Goal: Task Accomplishment & Management: Use online tool/utility

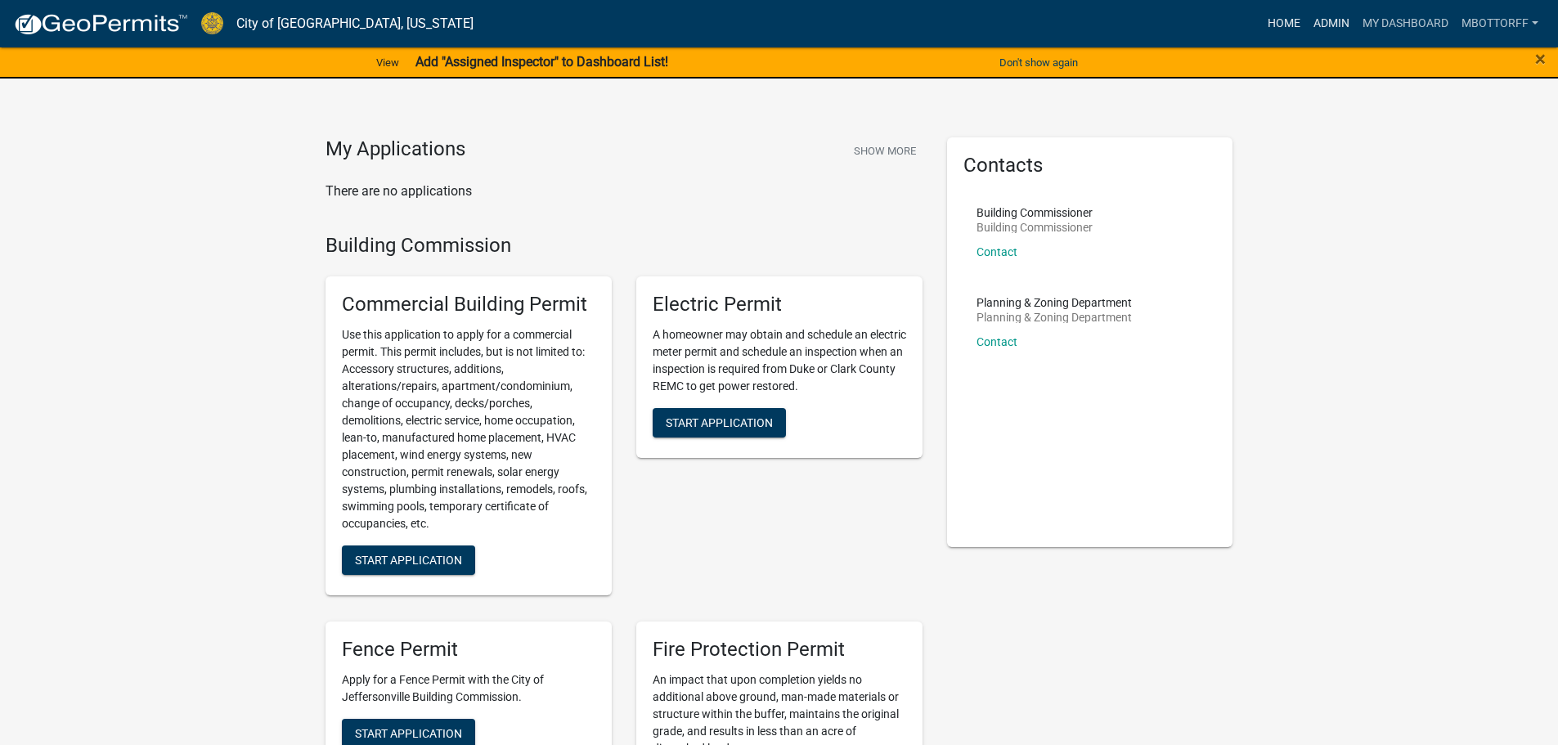
drag, startPoint x: 1322, startPoint y: 25, endPoint x: 1290, endPoint y: 29, distance: 31.5
click at [1322, 24] on link "Admin" at bounding box center [1331, 23] width 49 height 31
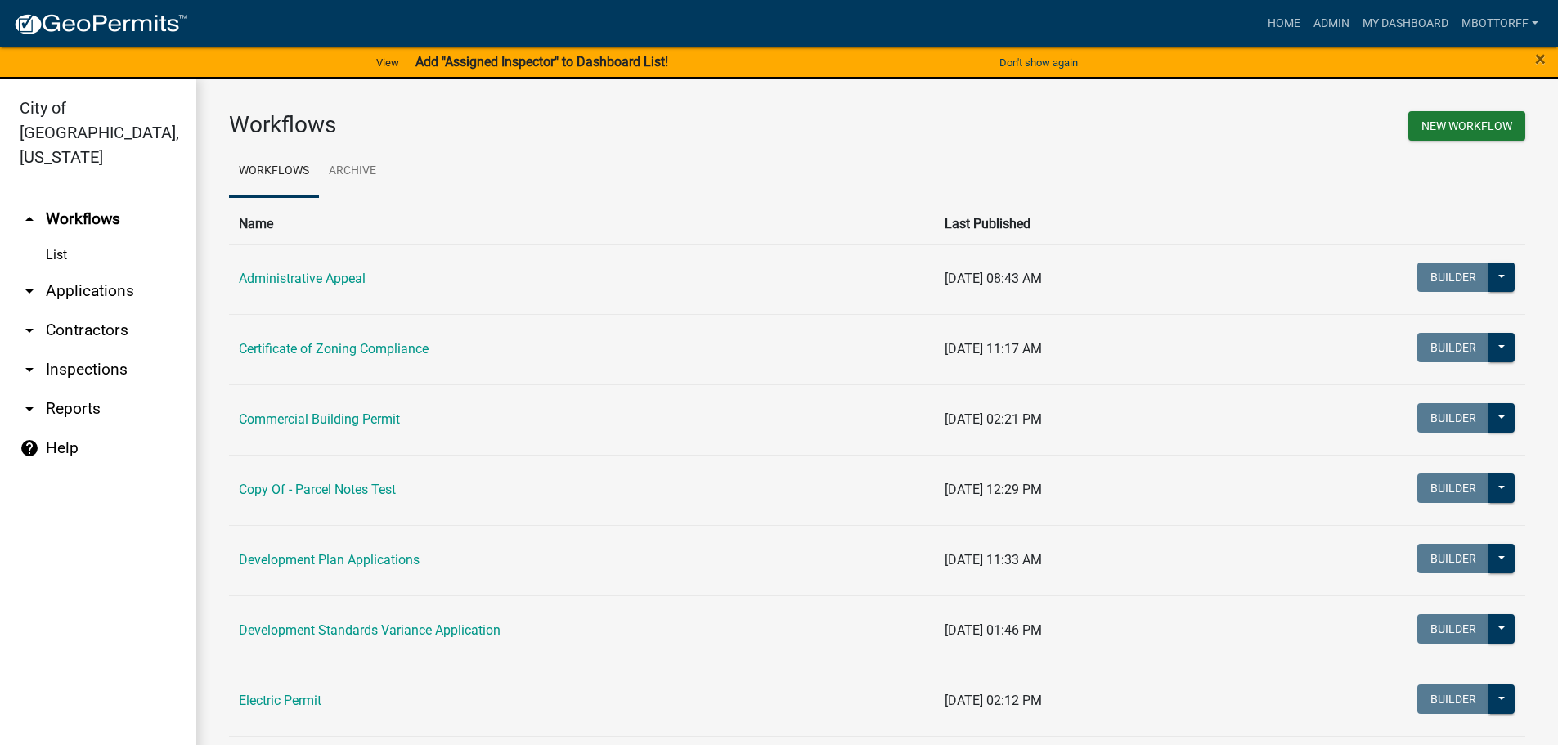
click at [74, 311] on link "arrow_drop_down Contractors" at bounding box center [98, 330] width 196 height 39
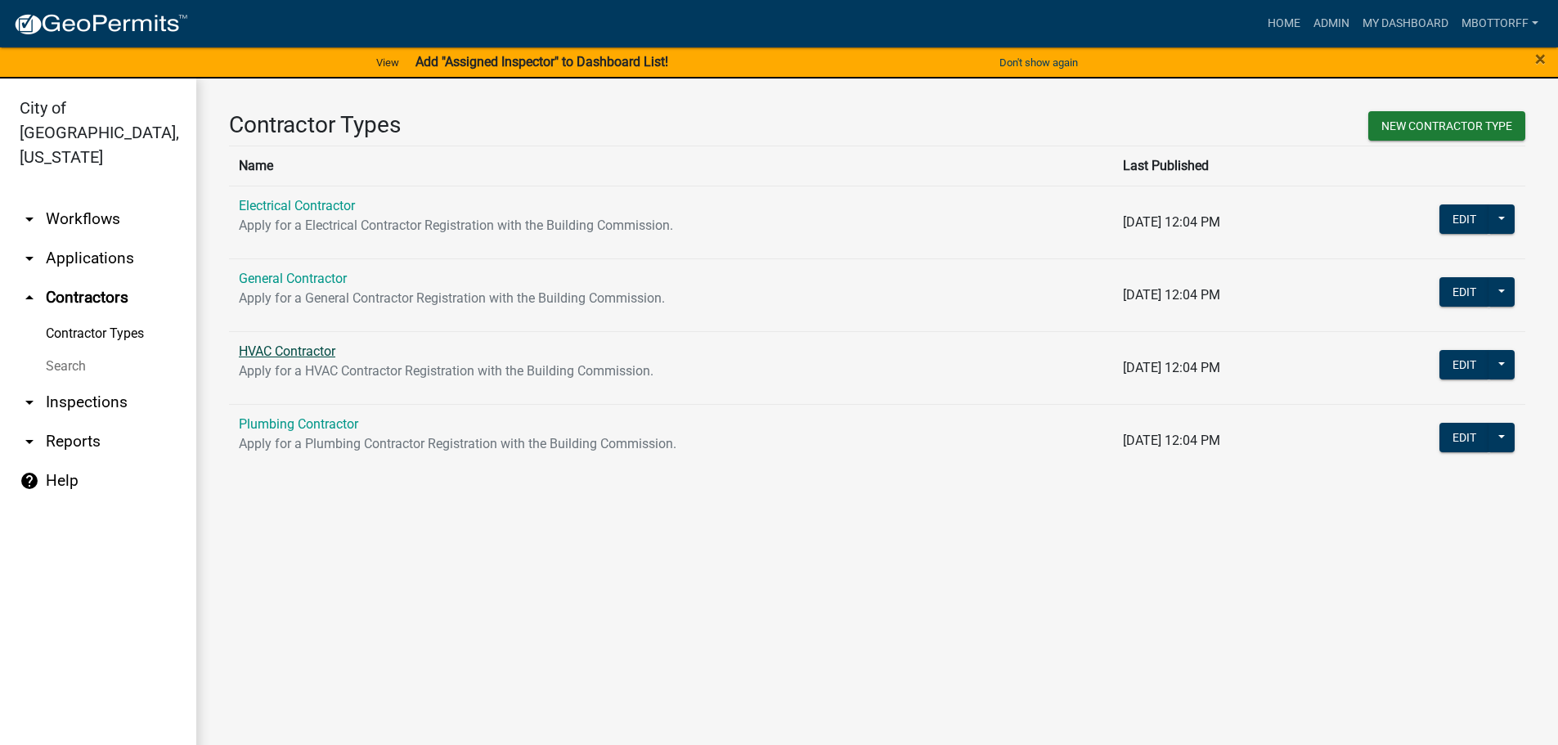
click at [290, 351] on link "HVAC Contractor" at bounding box center [287, 351] width 97 height 16
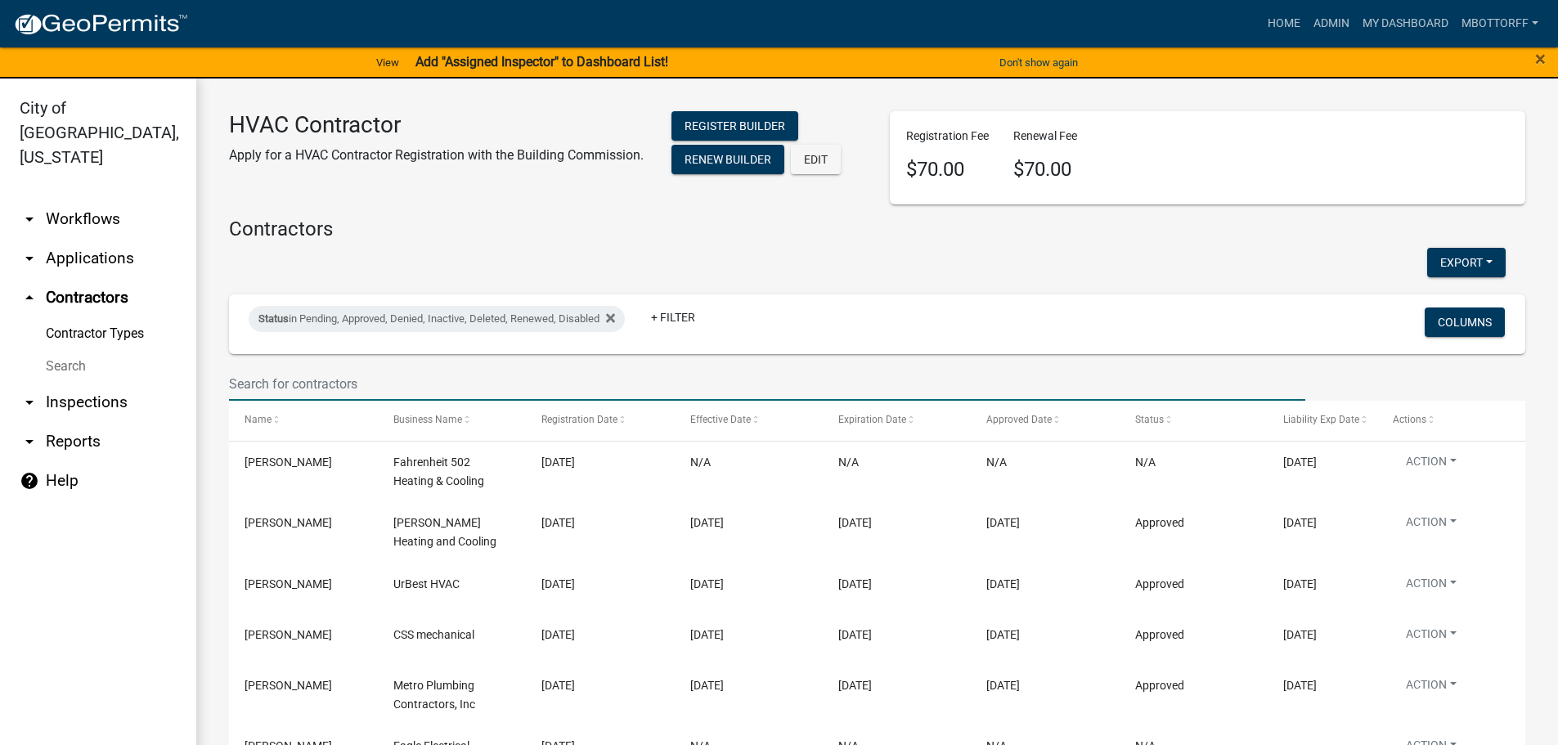
click at [306, 374] on input "text" at bounding box center [767, 384] width 1076 height 34
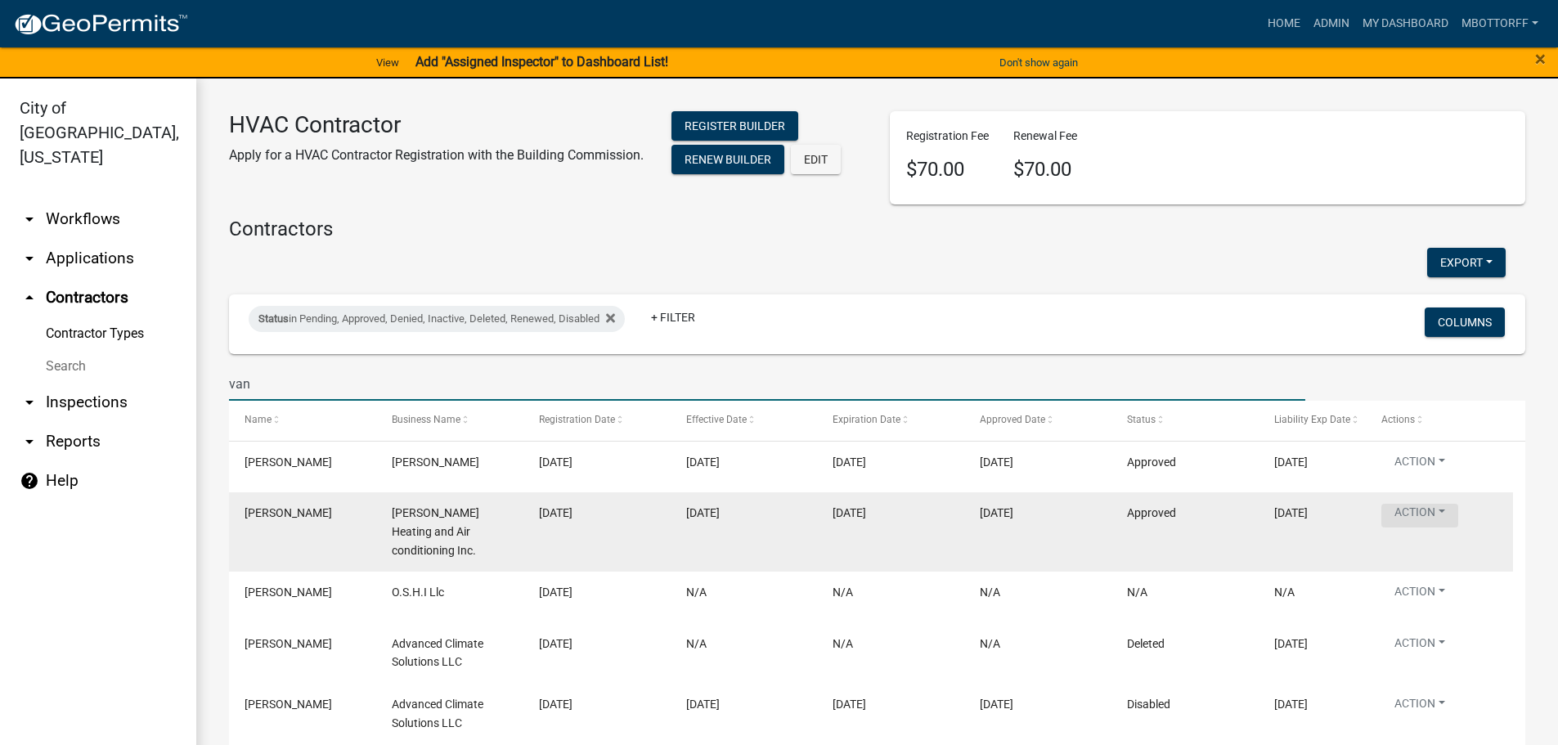
type input "van"
click at [1438, 509] on button "Action" at bounding box center [1419, 516] width 77 height 24
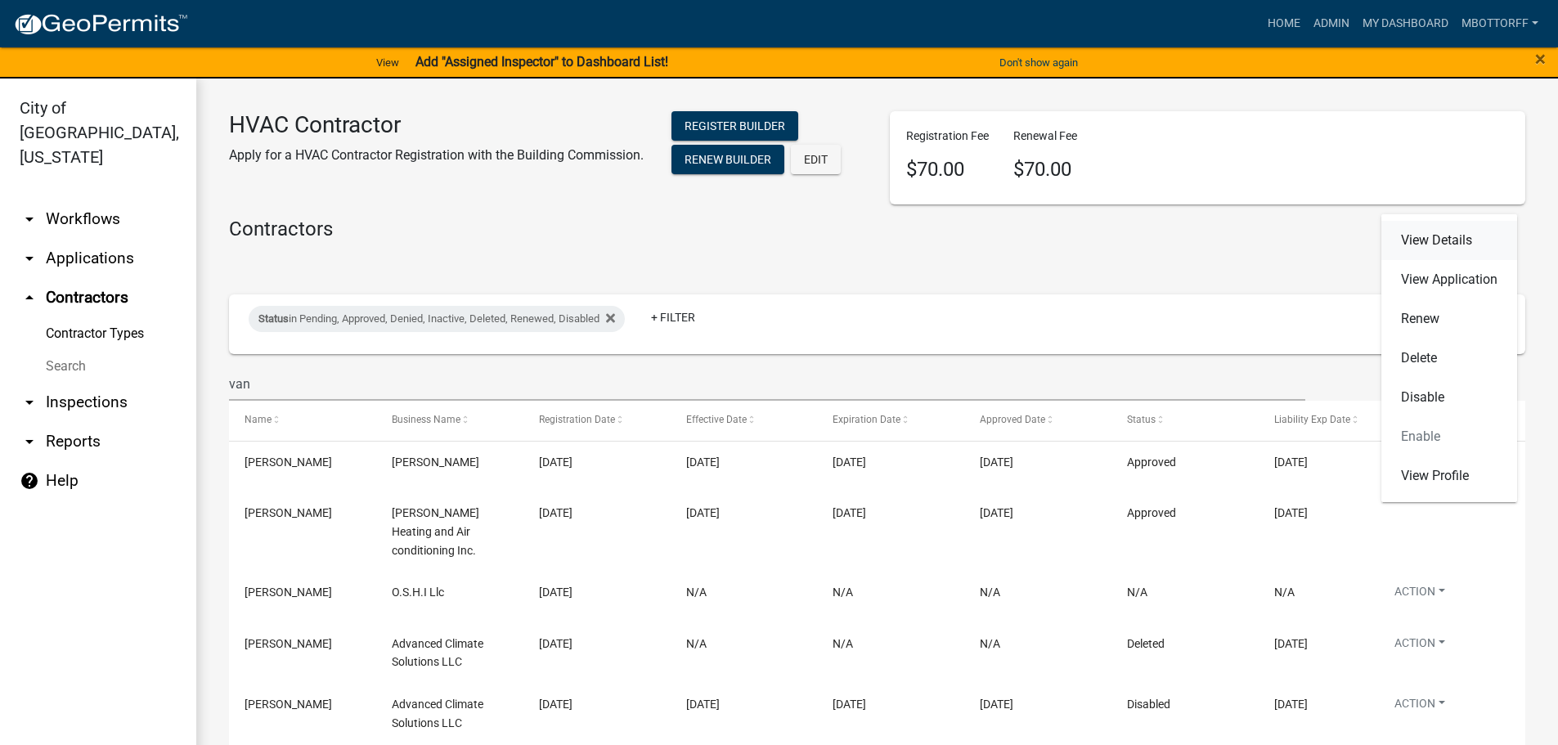
click at [1407, 235] on link "View Details" at bounding box center [1449, 240] width 136 height 39
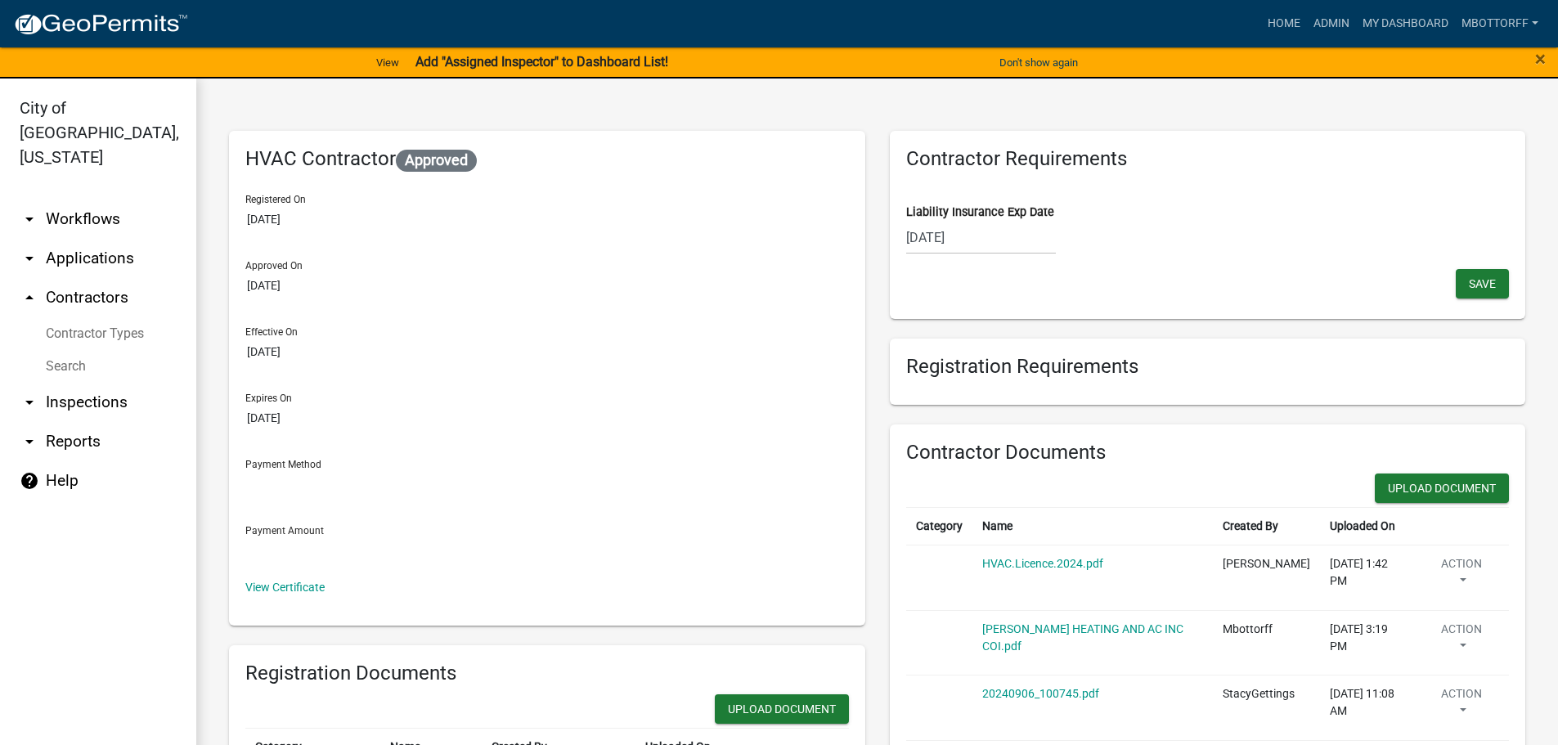
click at [990, 242] on div "09/25/2025" at bounding box center [981, 238] width 150 height 34
select select "9"
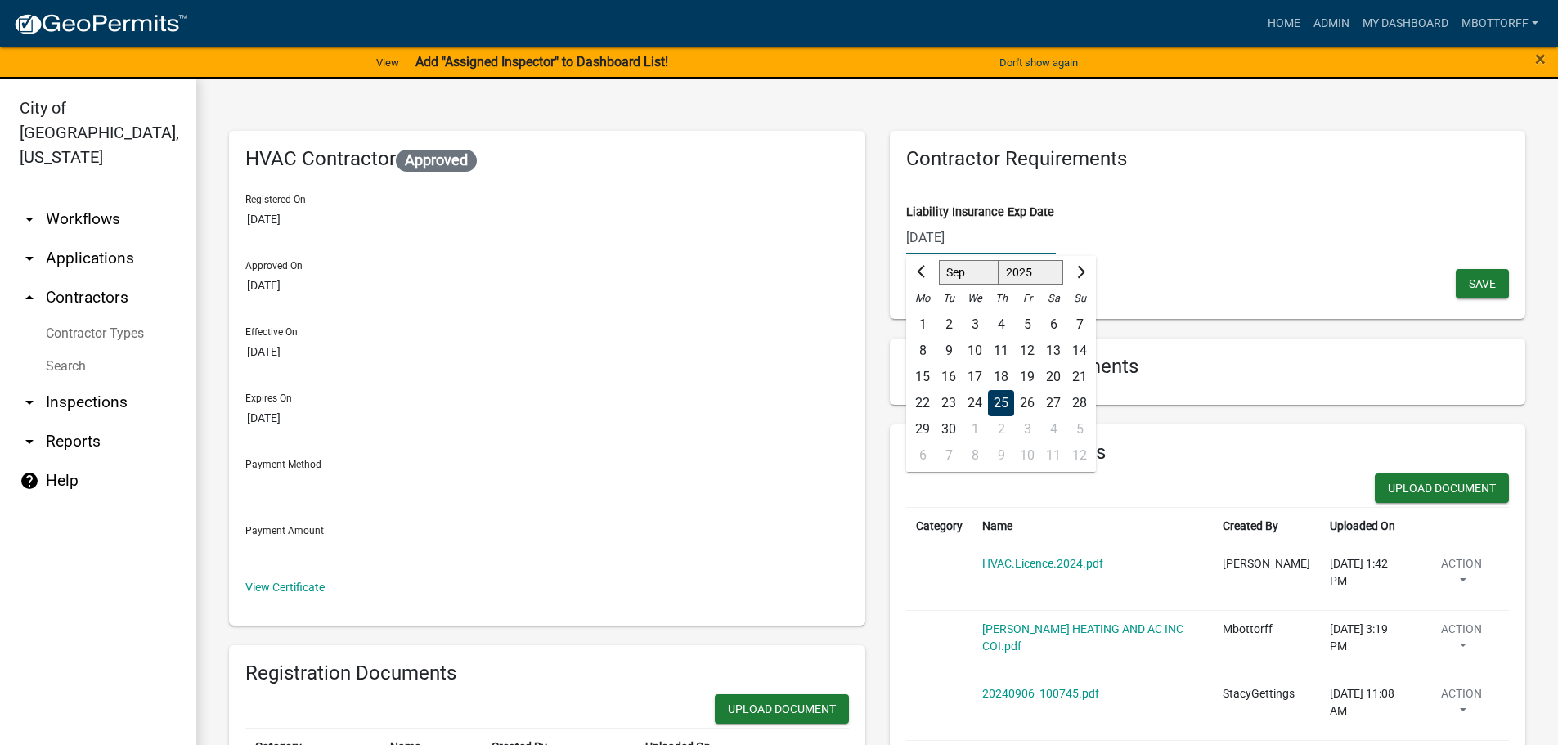
click at [985, 241] on input "09/25/2025" at bounding box center [981, 238] width 150 height 34
type input "09/25/2026"
click at [1257, 282] on div "Contractor Requirements Liability Insurance Exp Date 09/25/2026 Aug Sep Oct Nov…" at bounding box center [1208, 225] width 636 height 188
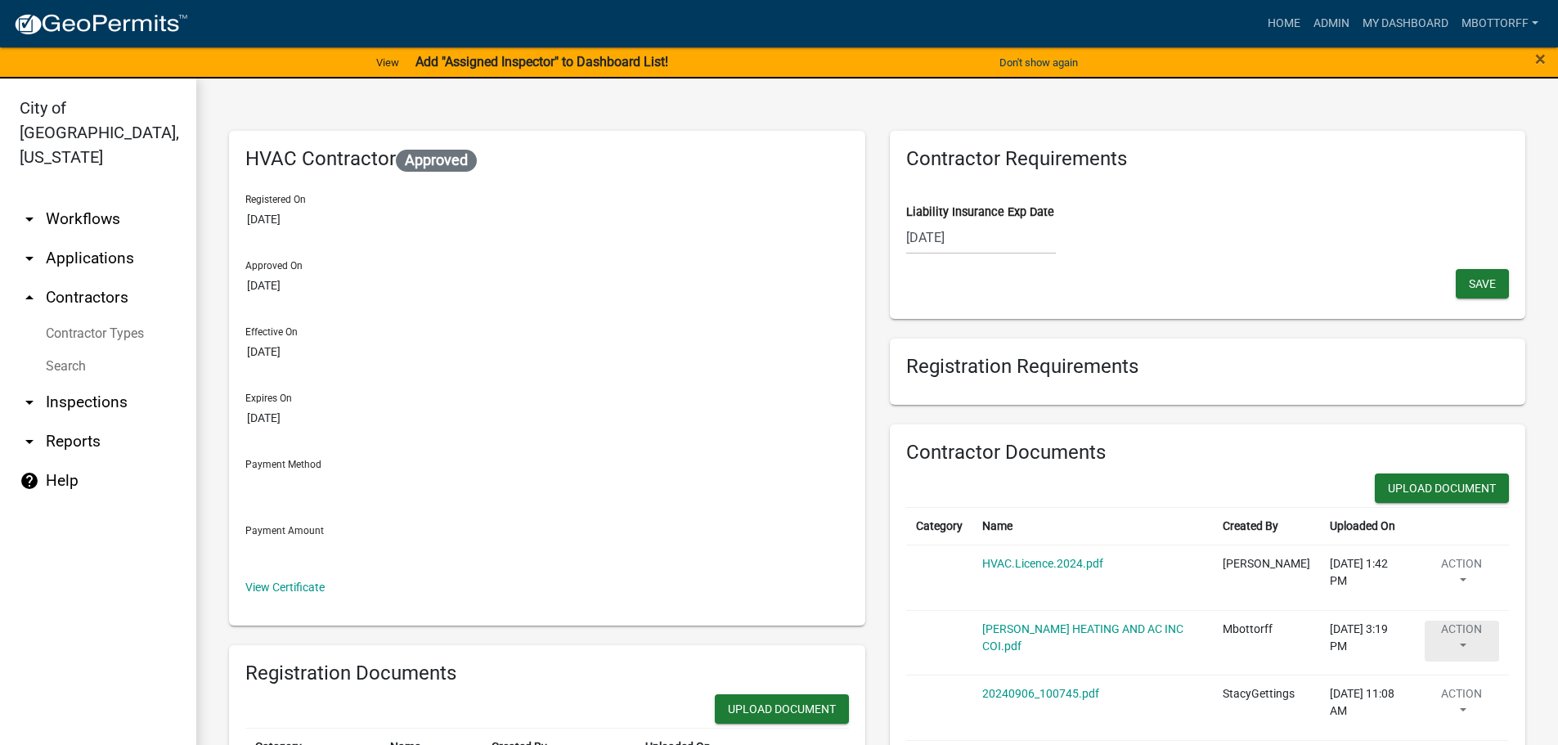
click at [1456, 596] on button "Action" at bounding box center [1462, 575] width 74 height 41
click at [1447, 560] on link "Delete" at bounding box center [1490, 555] width 131 height 39
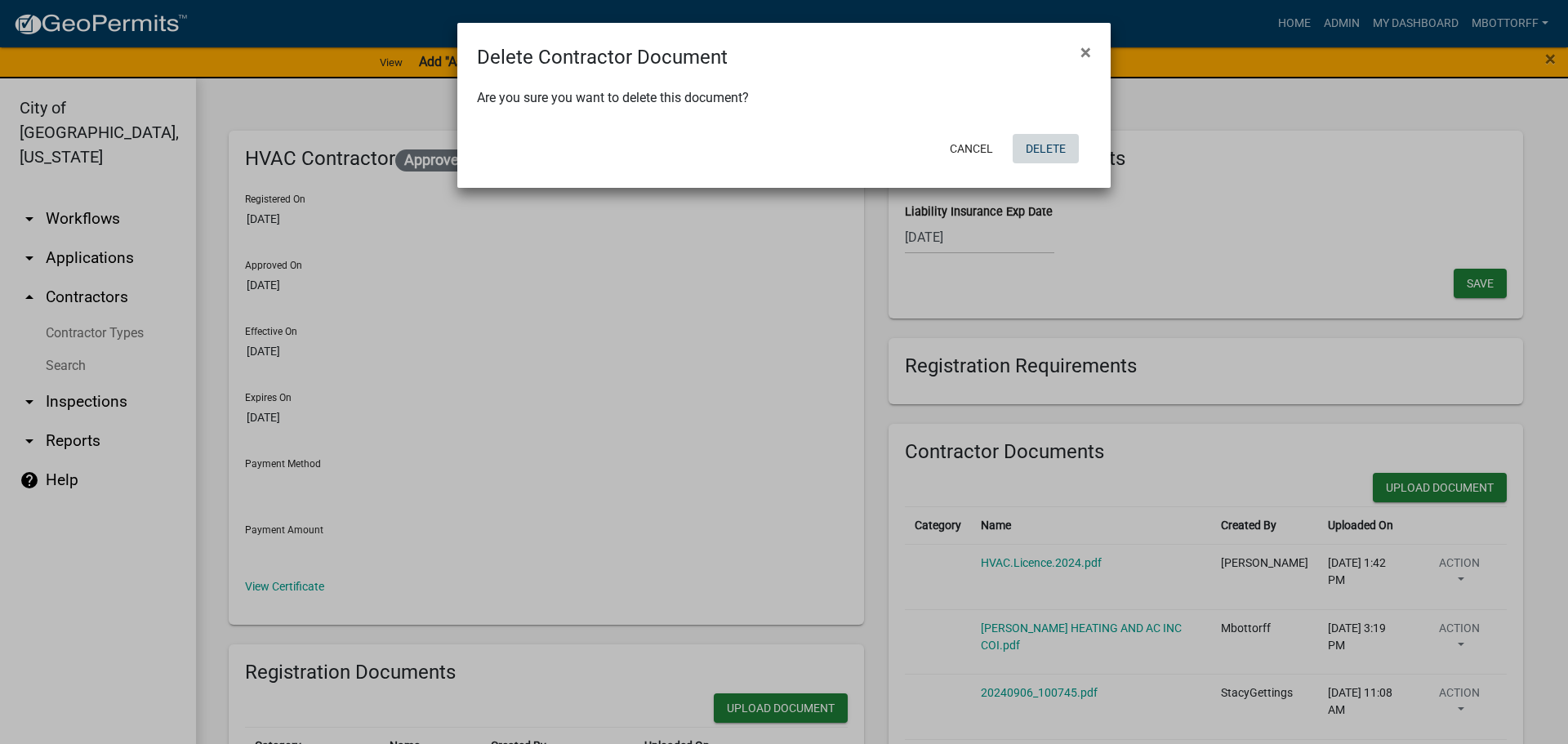
click at [1050, 150] on button "Delete" at bounding box center [1046, 148] width 66 height 29
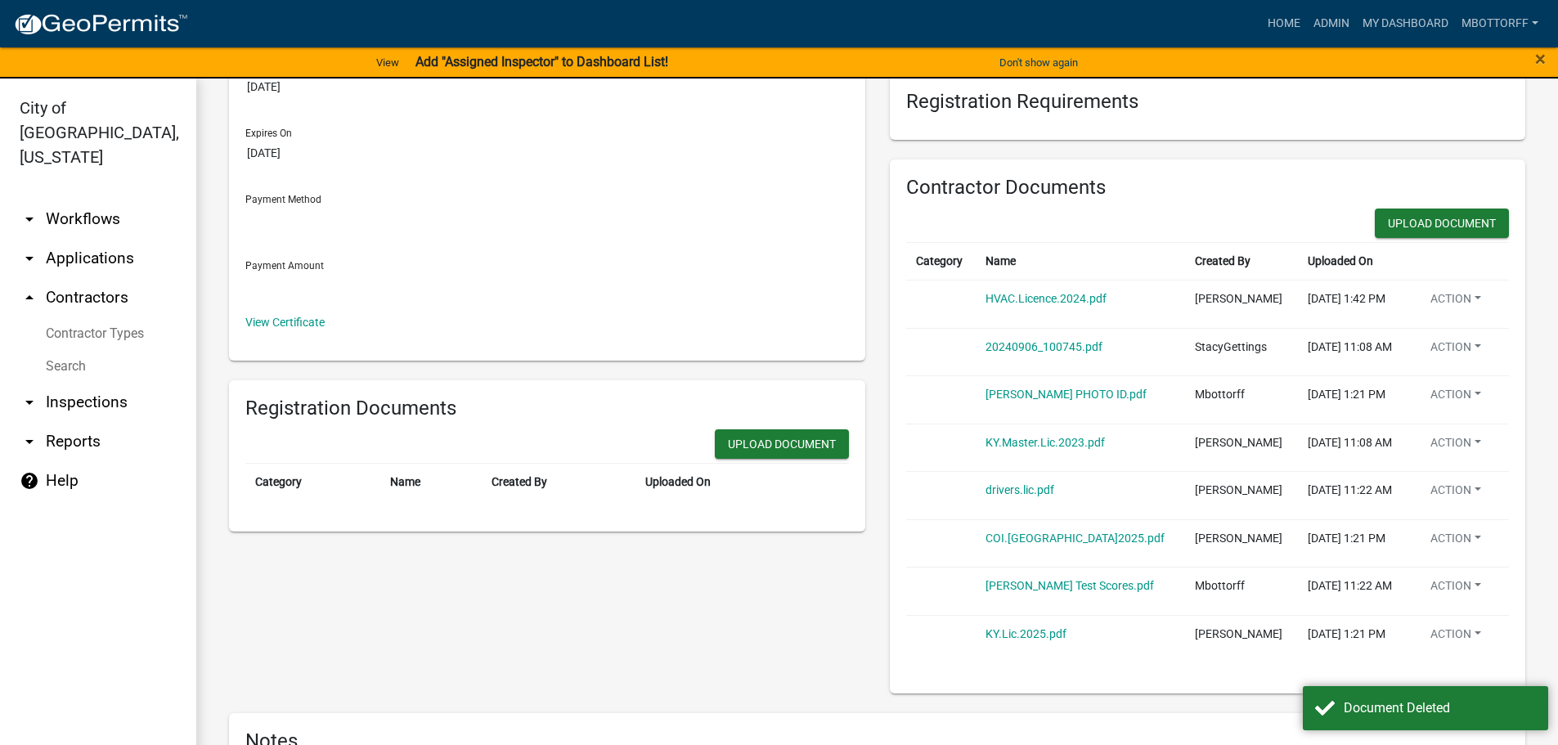
scroll to position [327, 0]
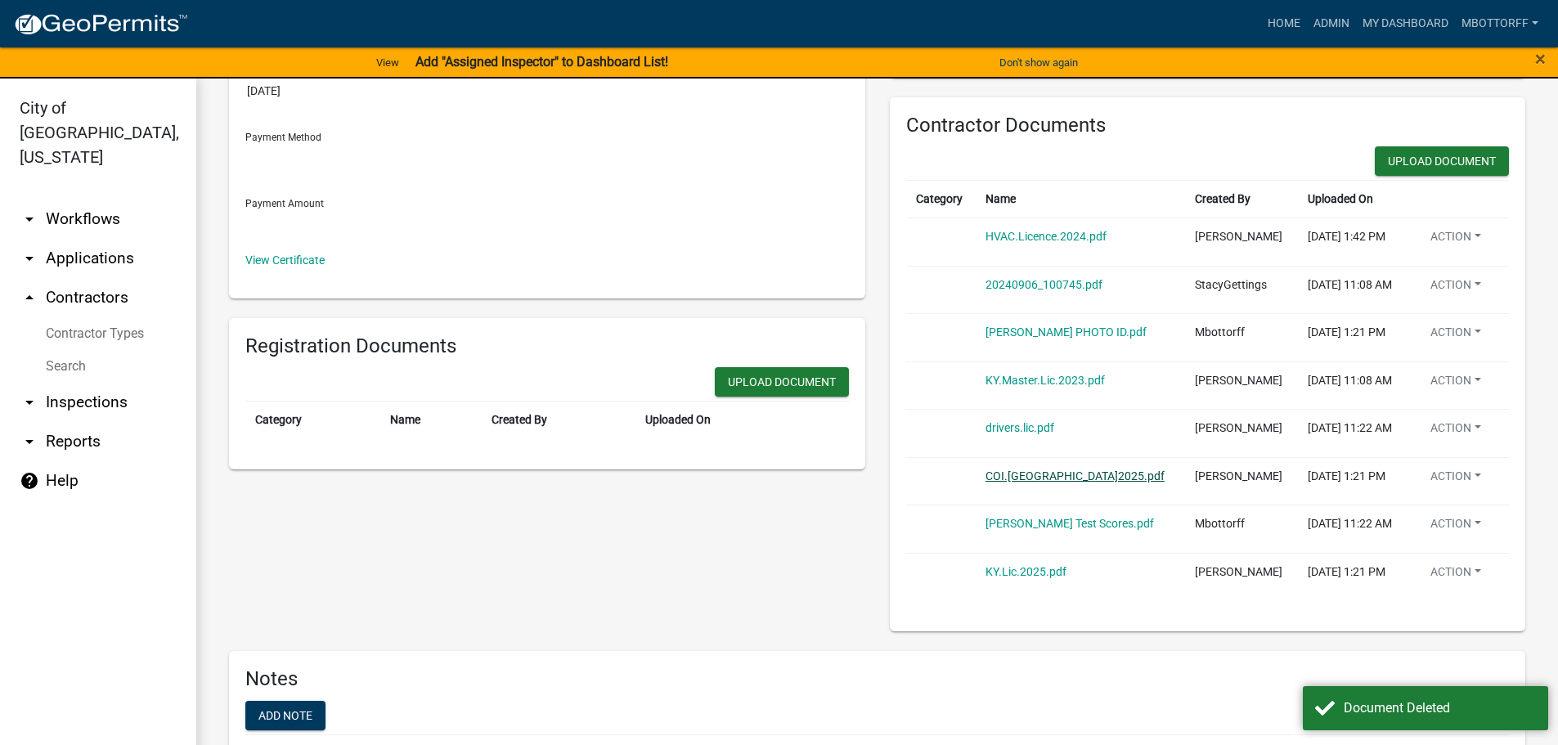
click at [1057, 472] on link "COI.Jeffersonville.2025.pdf" at bounding box center [1074, 475] width 179 height 13
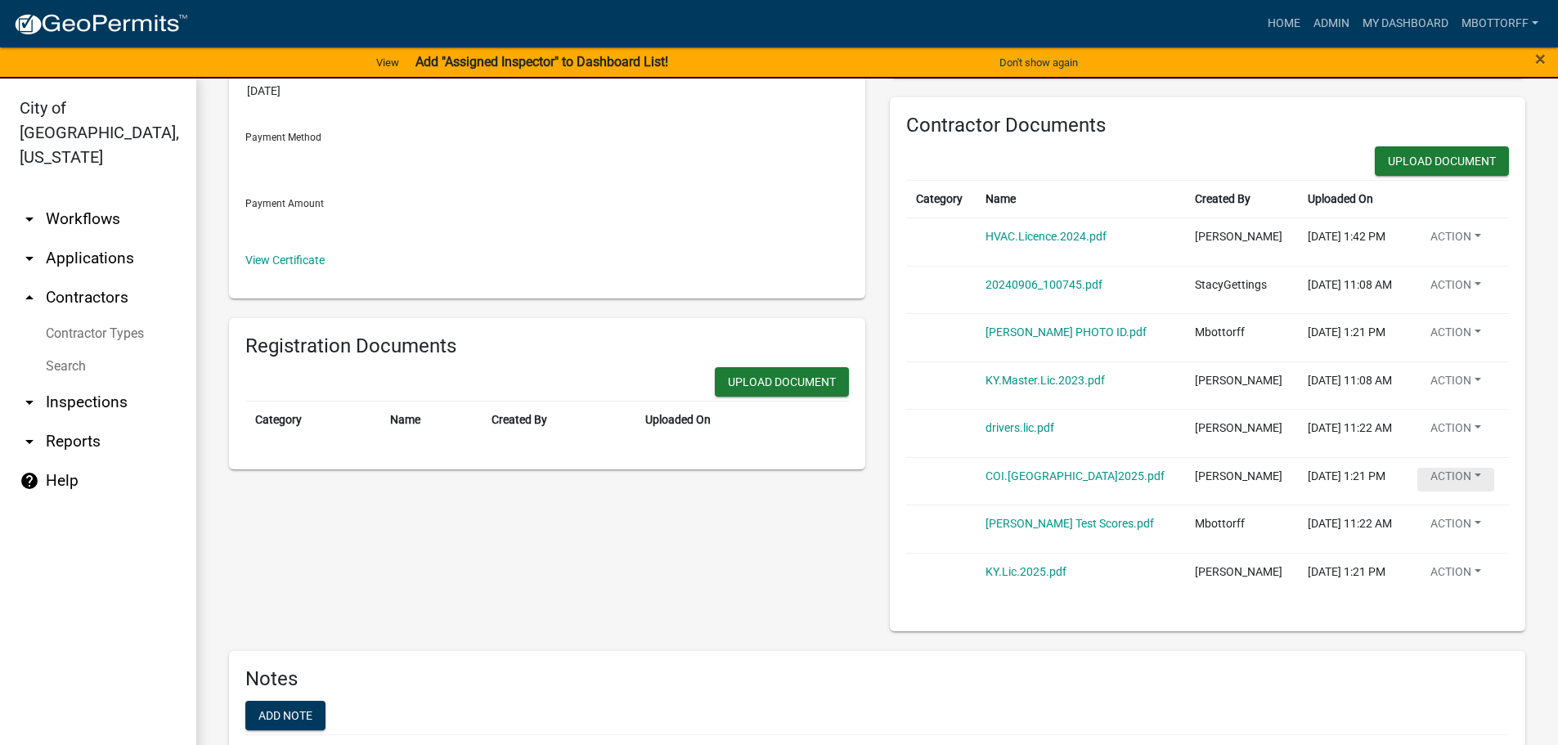
click at [1449, 252] on button "Action" at bounding box center [1455, 240] width 77 height 24
click at [1442, 517] on link "Delete" at bounding box center [1482, 519] width 131 height 39
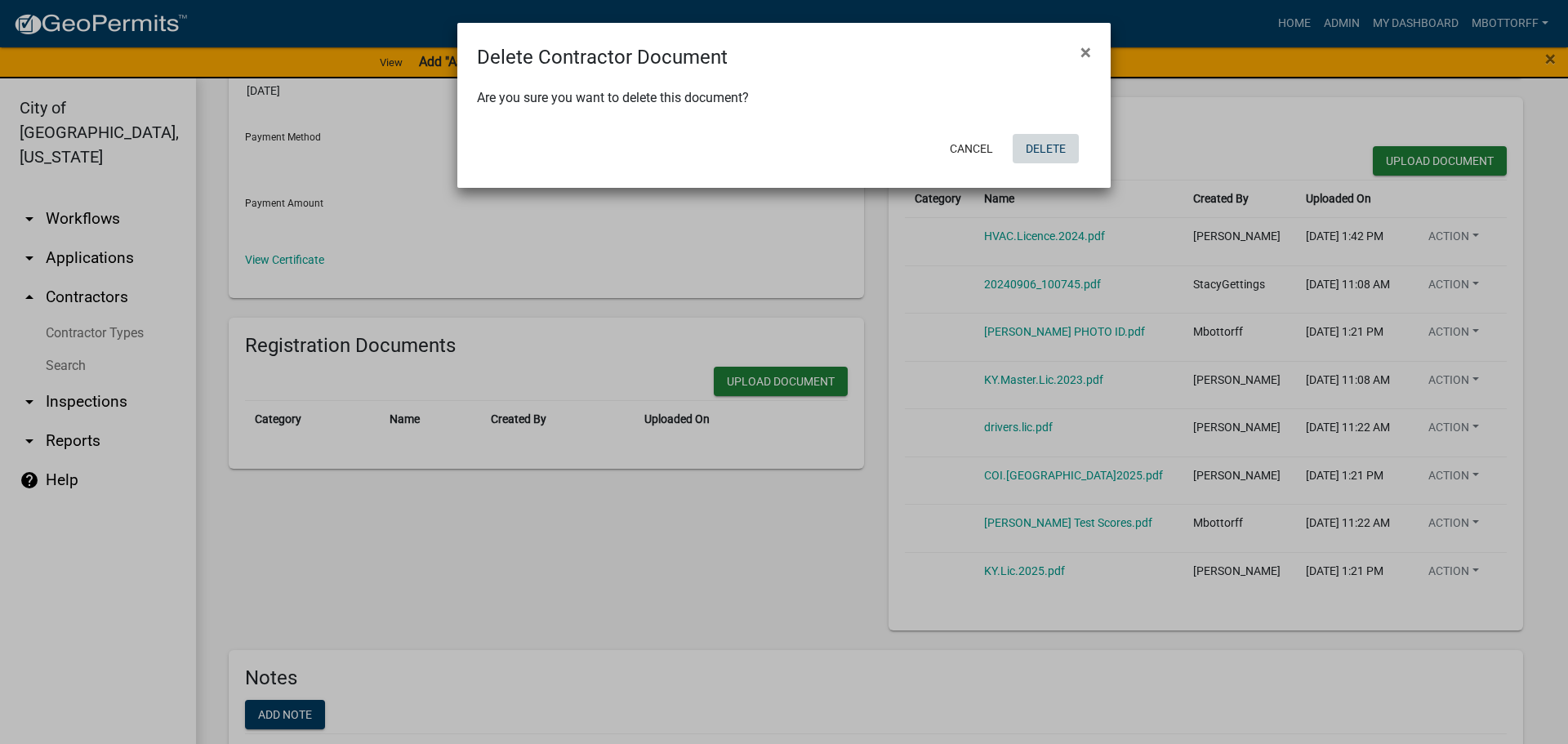
click at [1043, 147] on button "Delete" at bounding box center [1046, 148] width 66 height 29
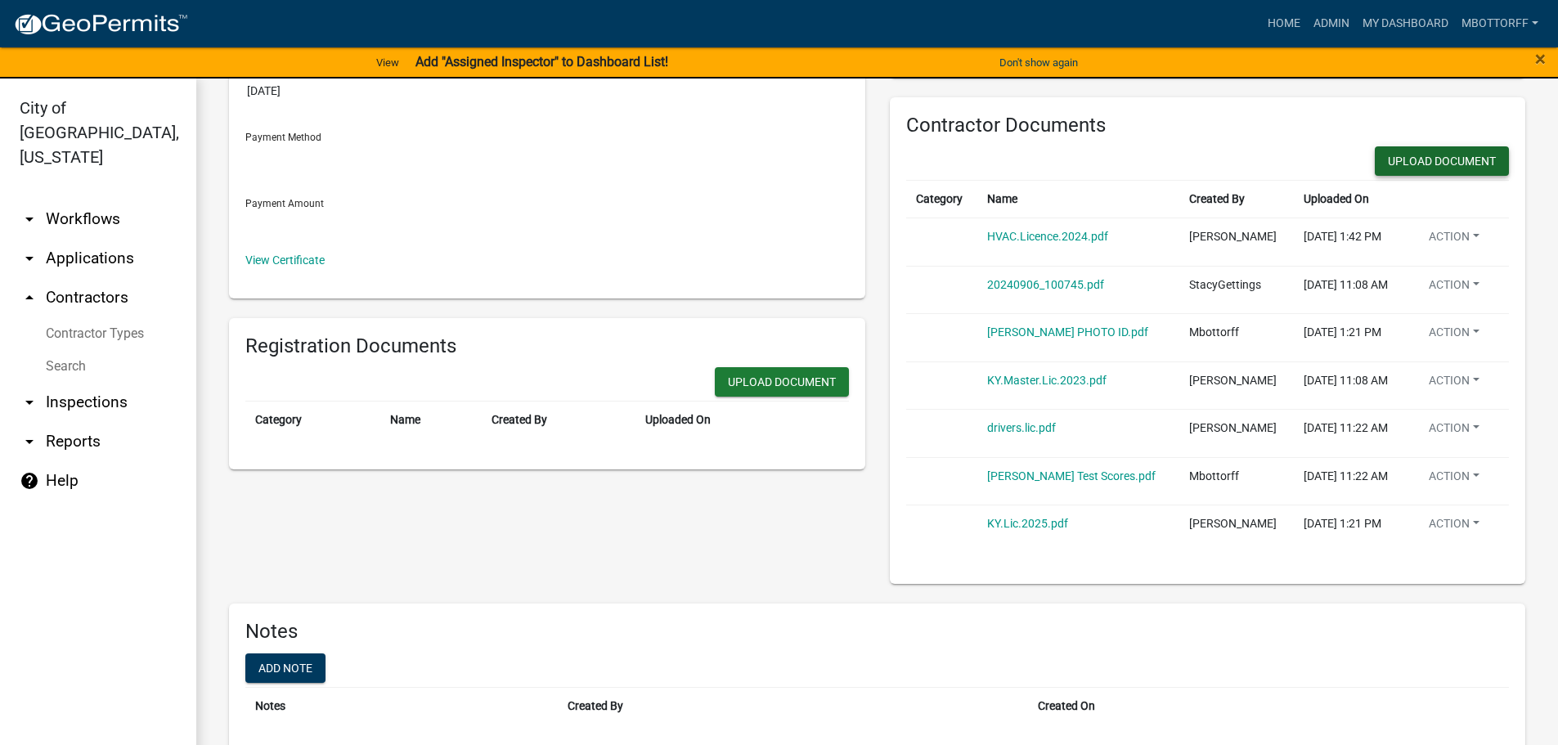
click at [849, 367] on button "Upload Document" at bounding box center [782, 381] width 134 height 29
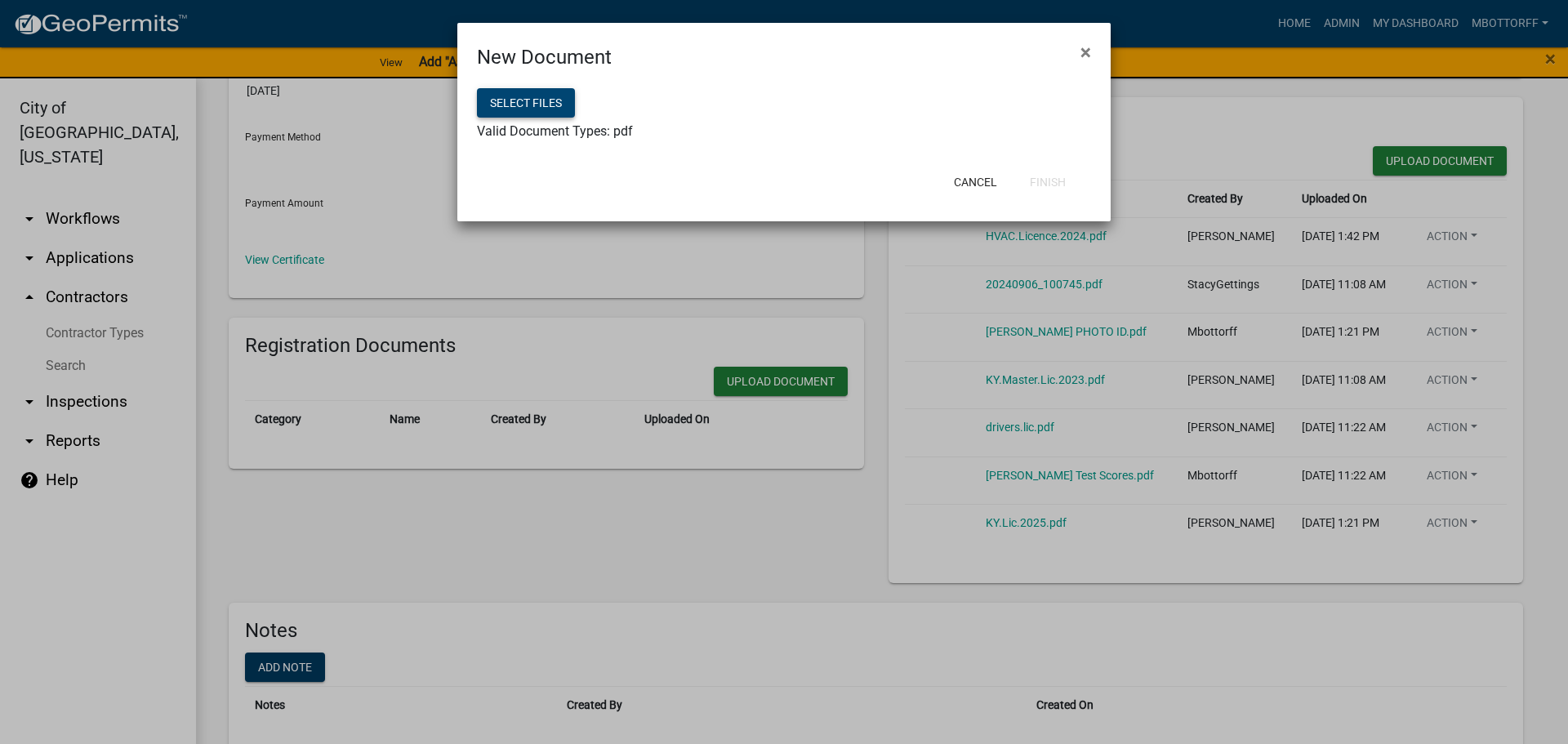
click at [517, 108] on button "Select files" at bounding box center [526, 102] width 98 height 29
click at [1060, 183] on button "Finish" at bounding box center [1048, 182] width 62 height 29
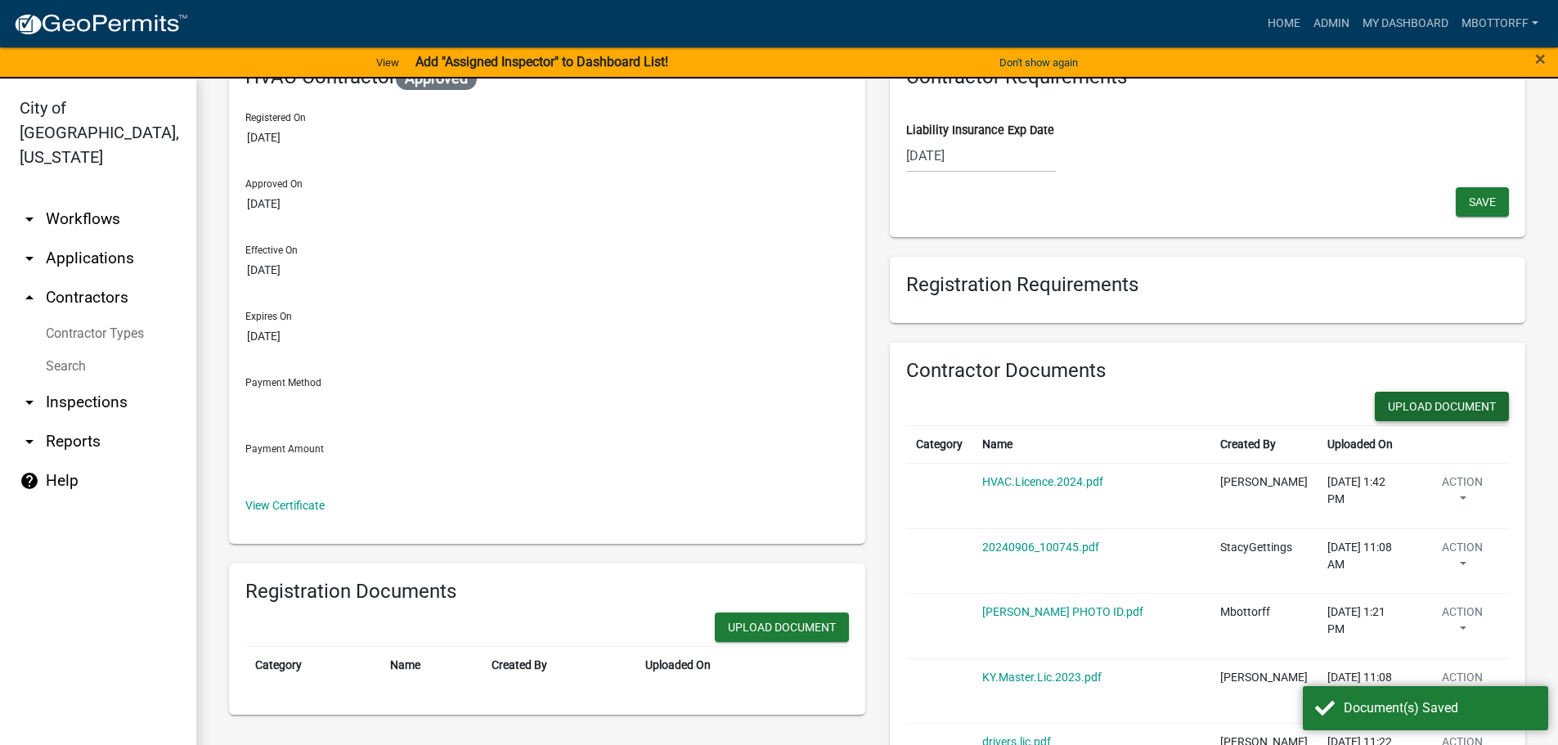
scroll to position [0, 0]
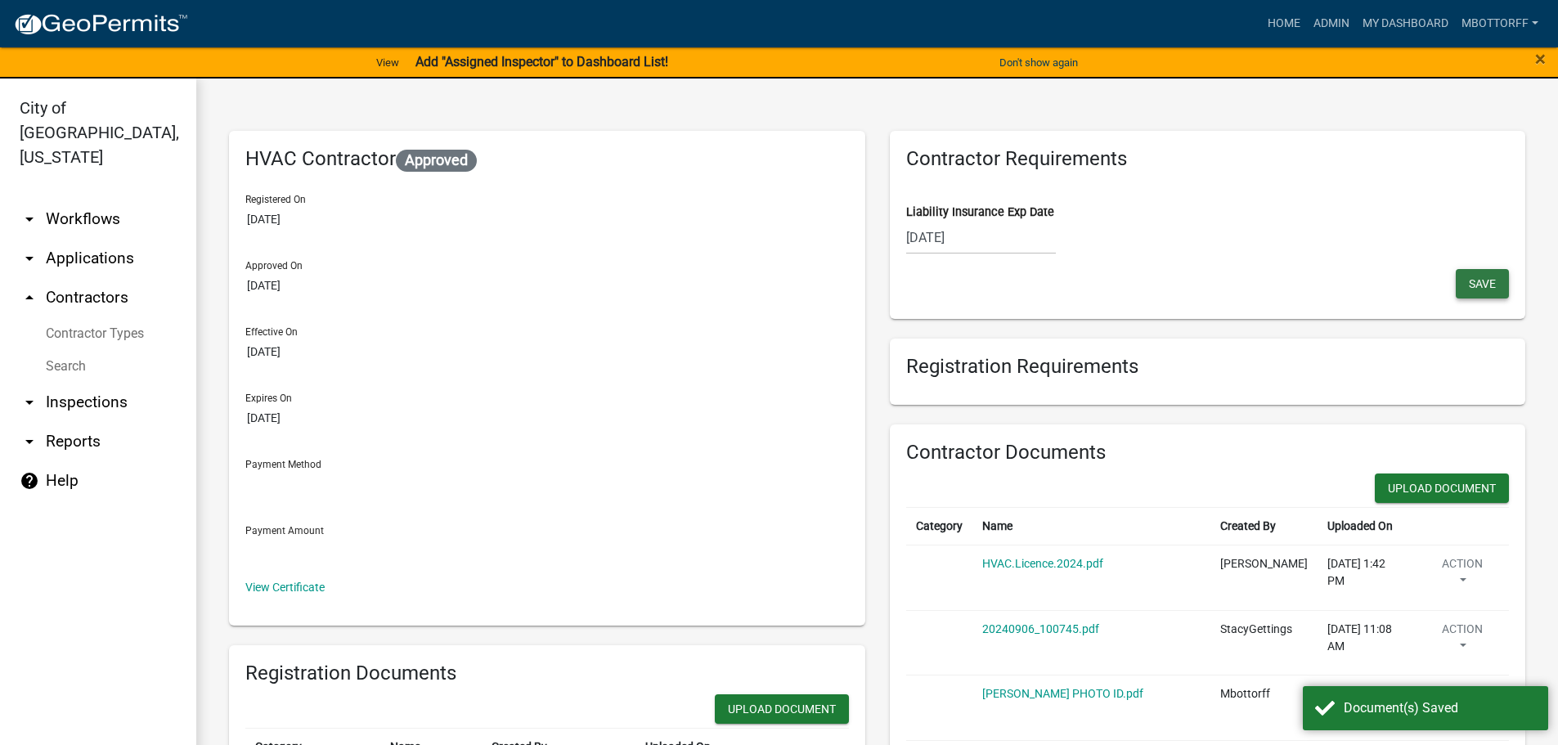
click at [1469, 285] on span "Save" at bounding box center [1482, 282] width 27 height 13
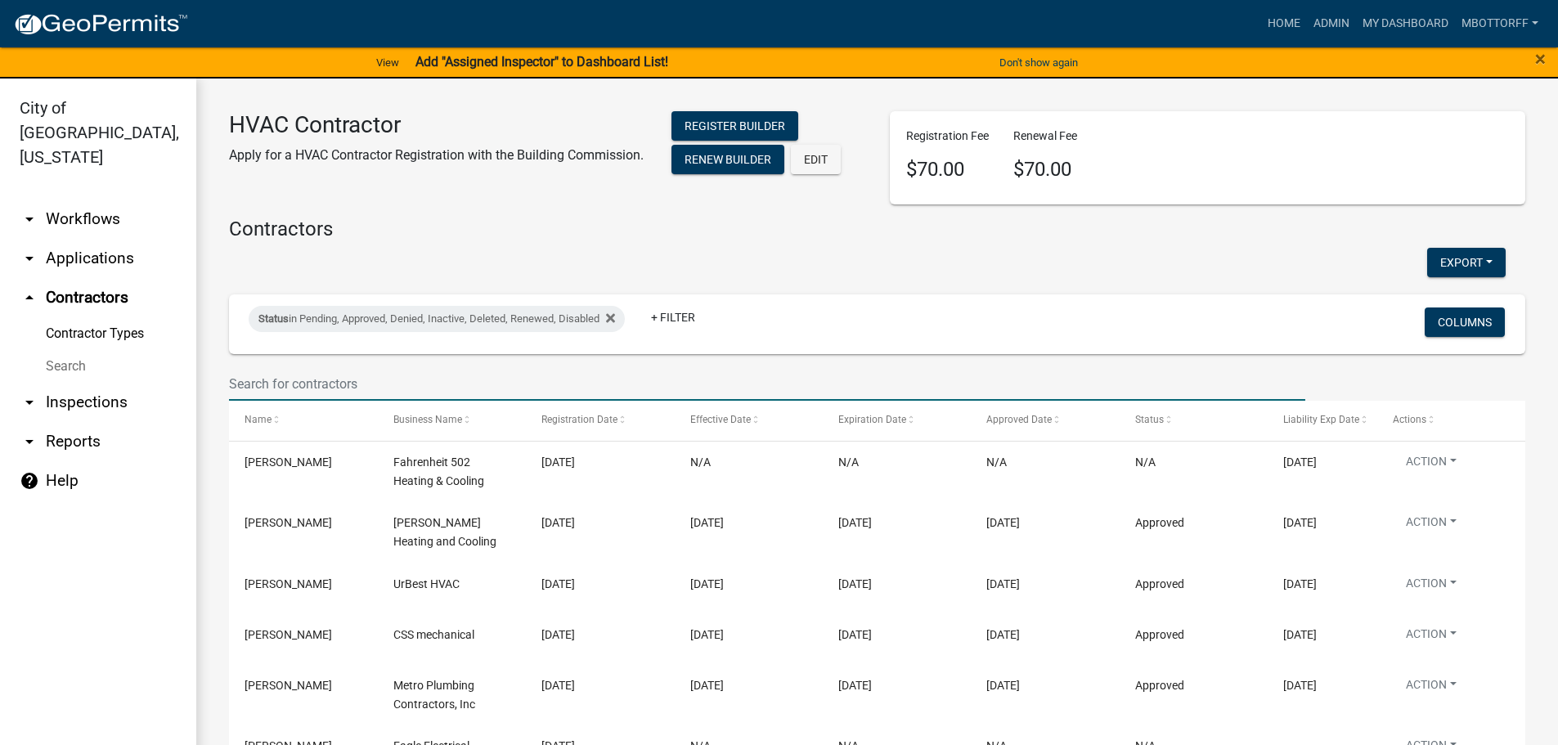
click at [295, 379] on input "text" at bounding box center [767, 384] width 1076 height 34
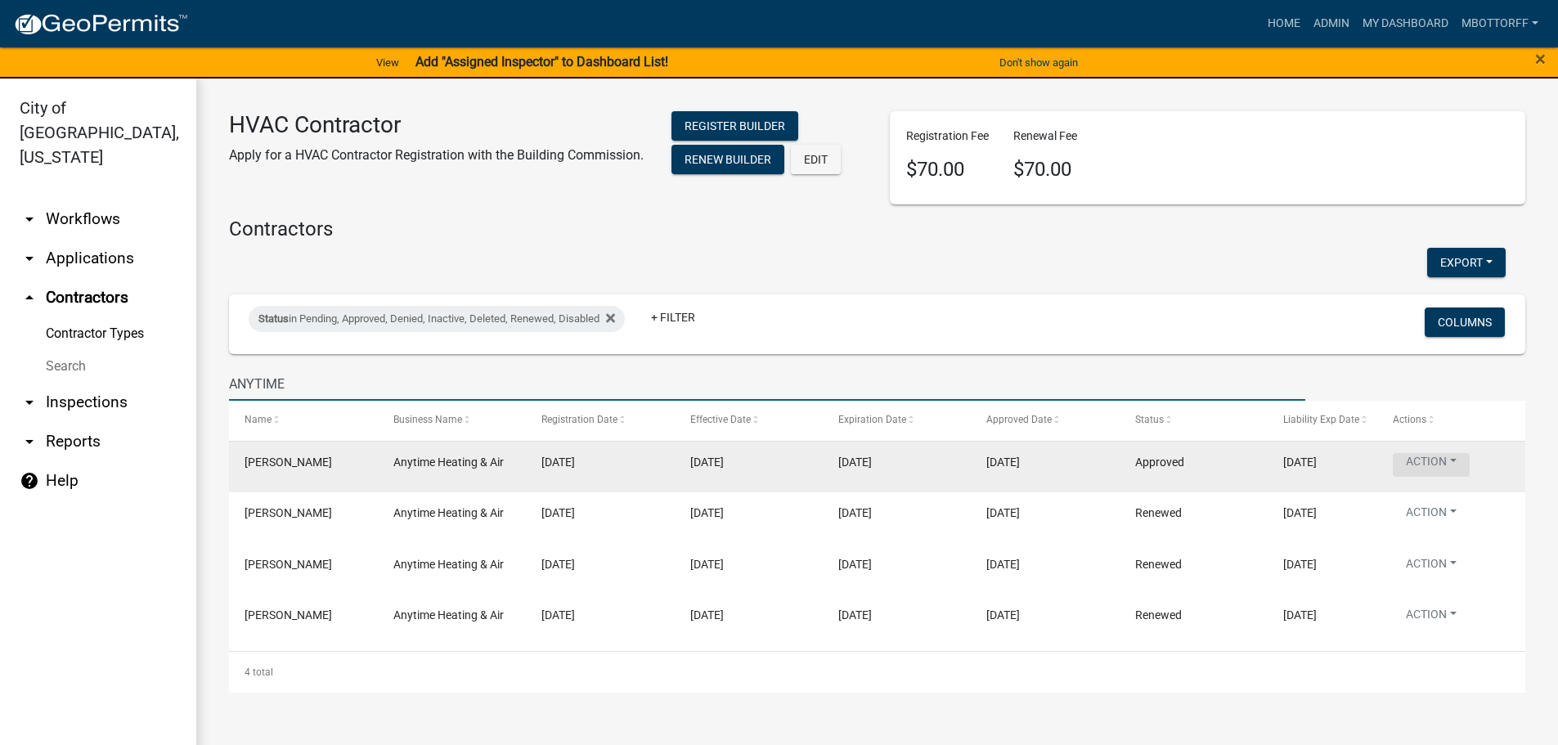
type input "ANYTIME"
click at [1453, 468] on button "Action" at bounding box center [1431, 465] width 77 height 24
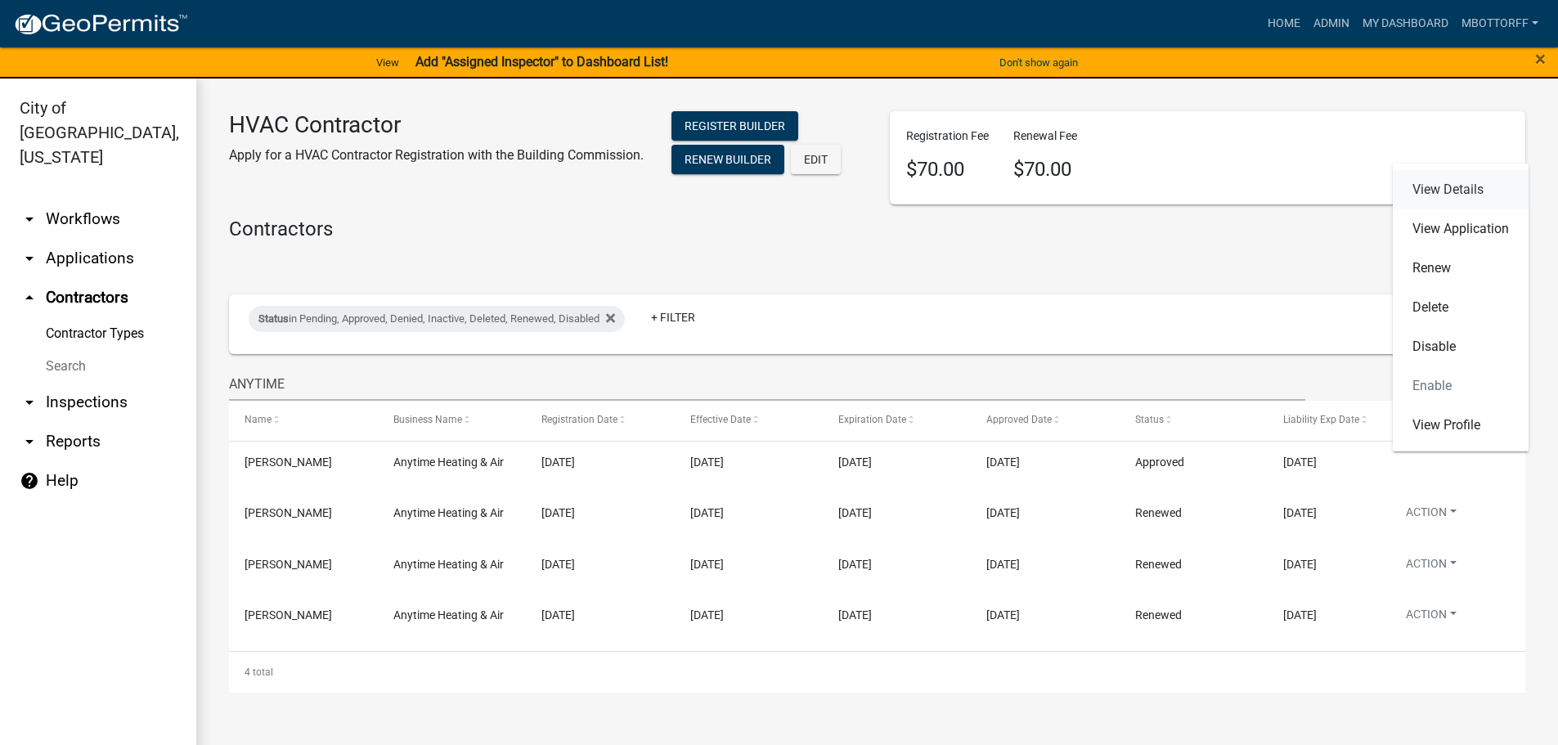
click at [1431, 189] on link "View Details" at bounding box center [1461, 189] width 136 height 39
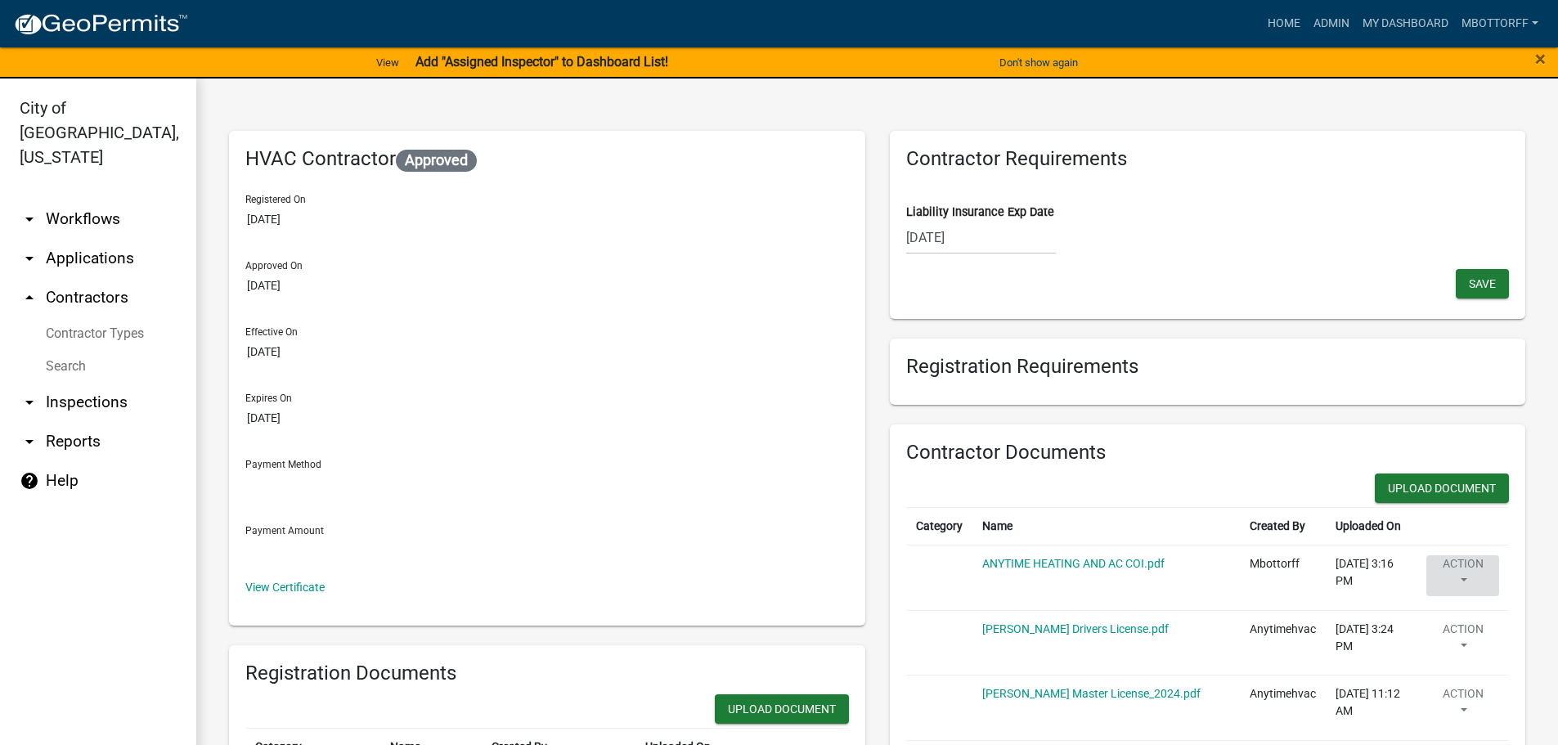
click at [1448, 560] on button "Action" at bounding box center [1462, 575] width 73 height 41
click at [1437, 625] on link "Delete" at bounding box center [1490, 623] width 131 height 39
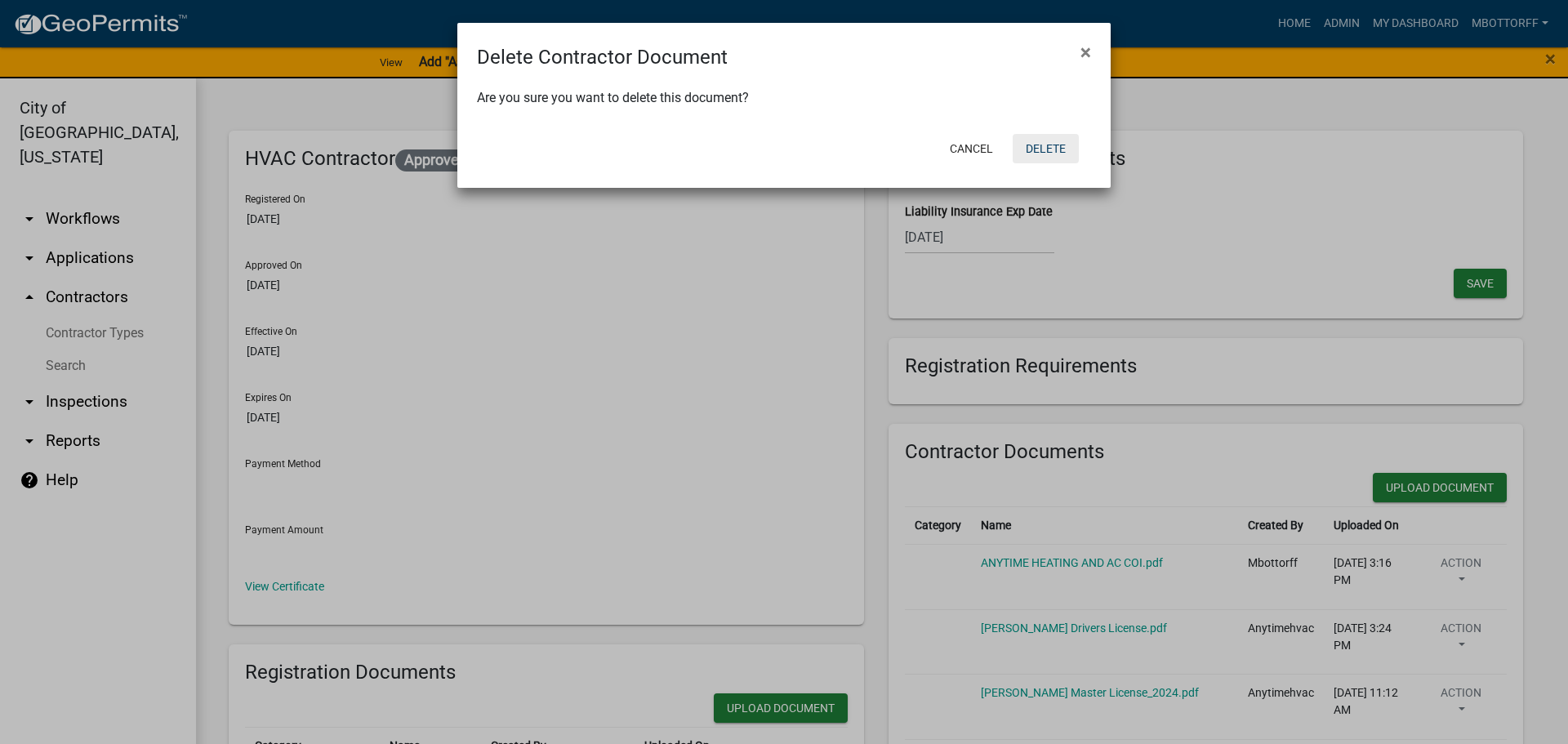
click at [1058, 143] on button "Delete" at bounding box center [1046, 148] width 66 height 29
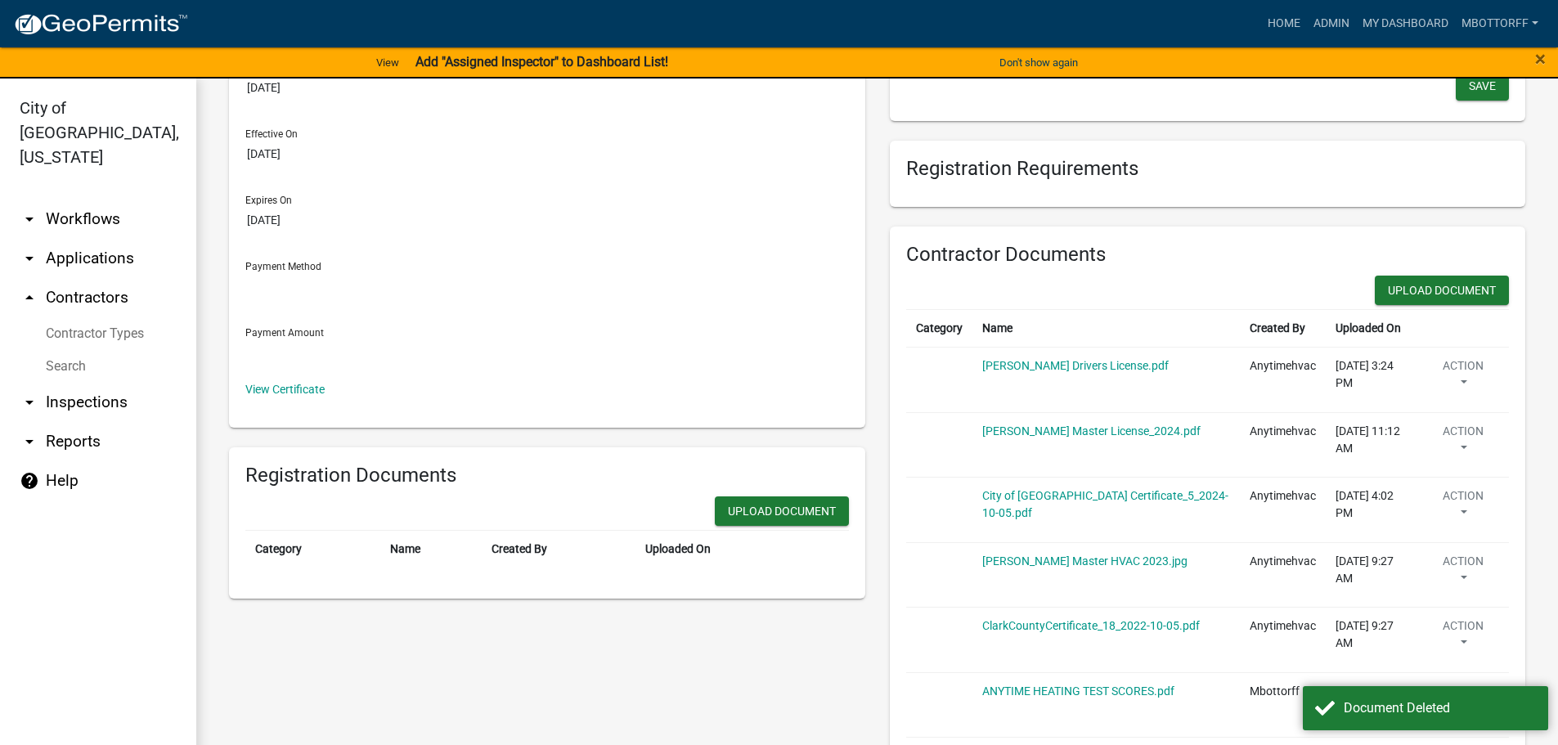
scroll to position [327, 0]
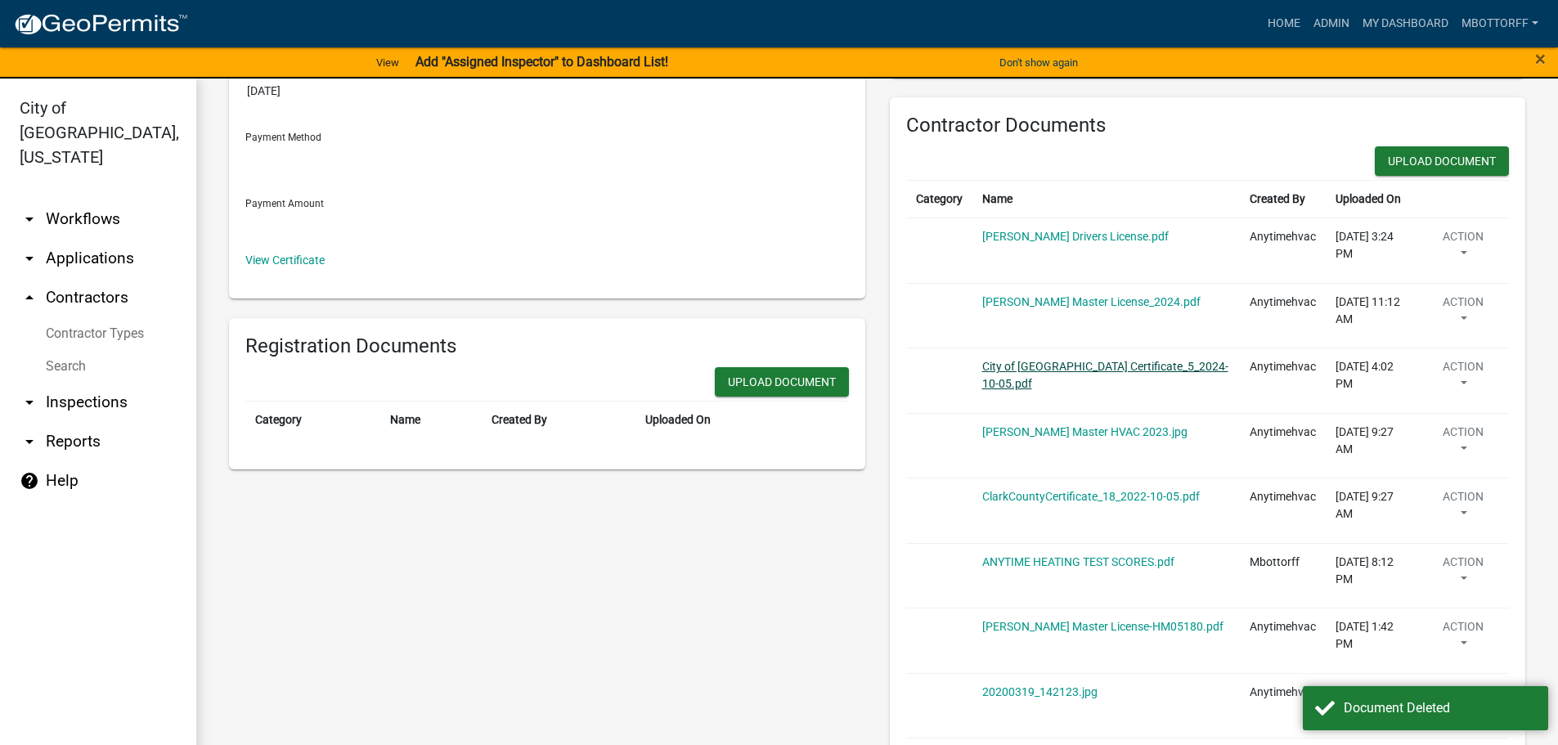
click at [1044, 365] on link "City of Jeffersonville Certificate_5_2024-10-05.pdf" at bounding box center [1105, 375] width 246 height 30
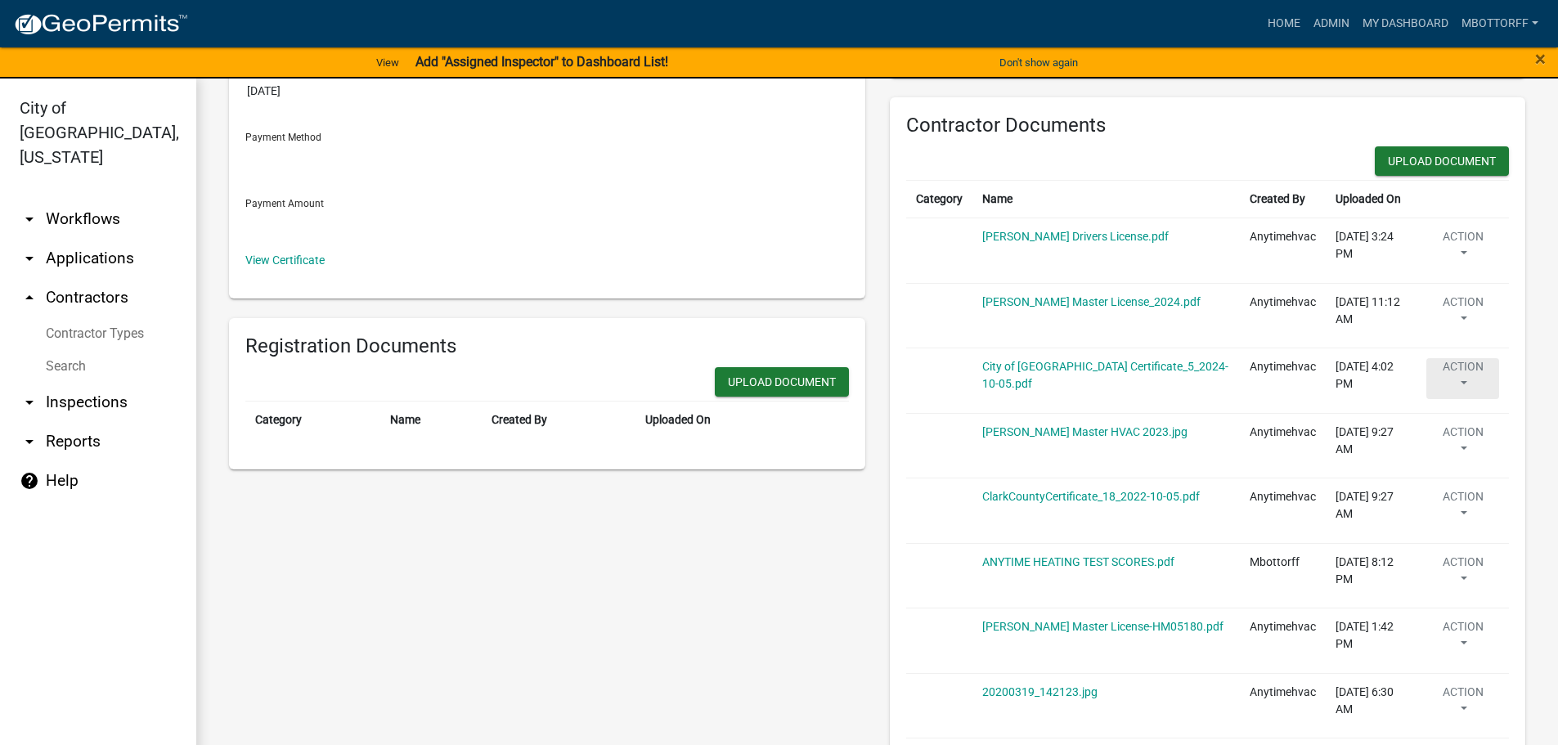
click at [1457, 269] on button "Action" at bounding box center [1462, 248] width 73 height 41
click at [1457, 425] on link "Delete" at bounding box center [1490, 426] width 131 height 39
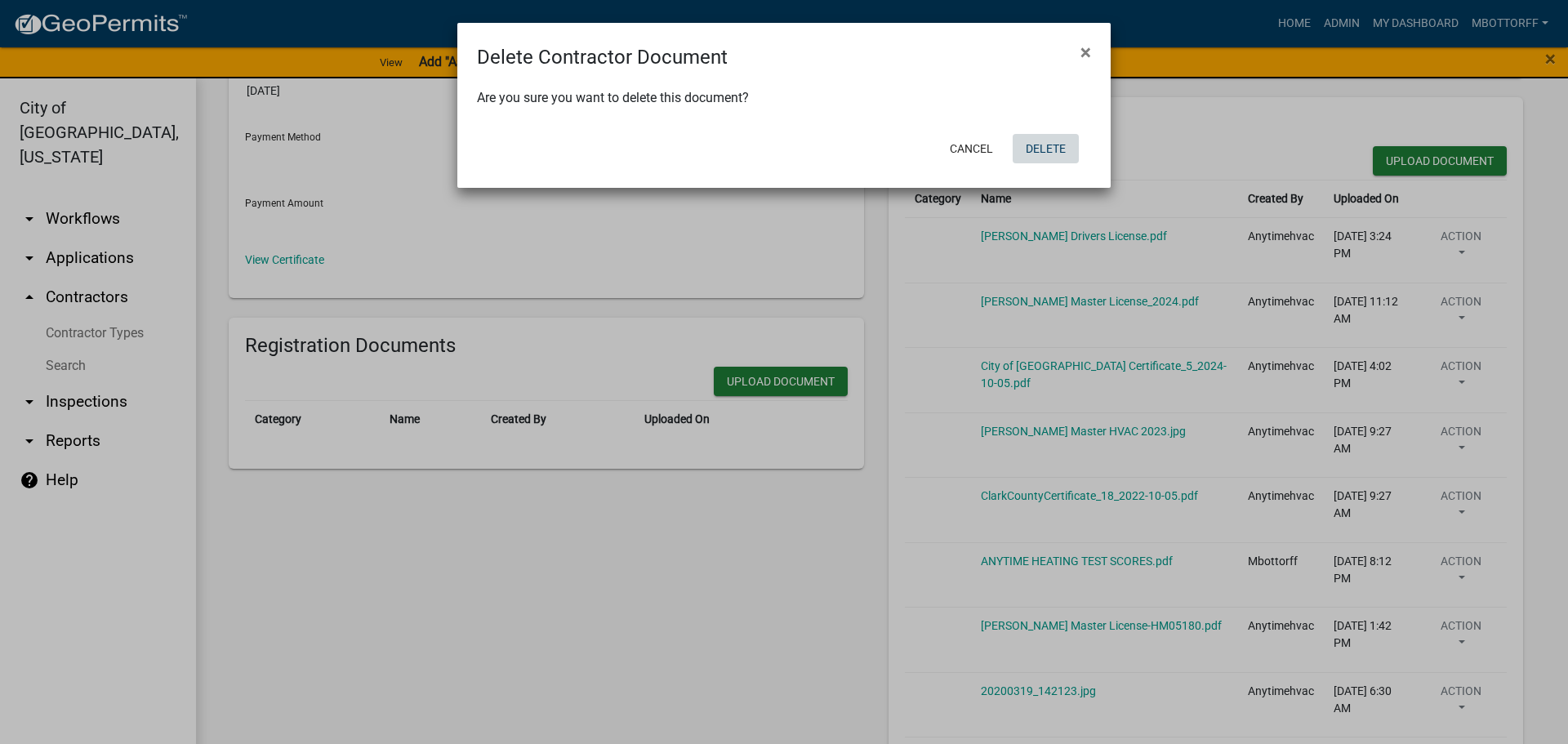
click at [1050, 149] on button "Delete" at bounding box center [1046, 148] width 66 height 29
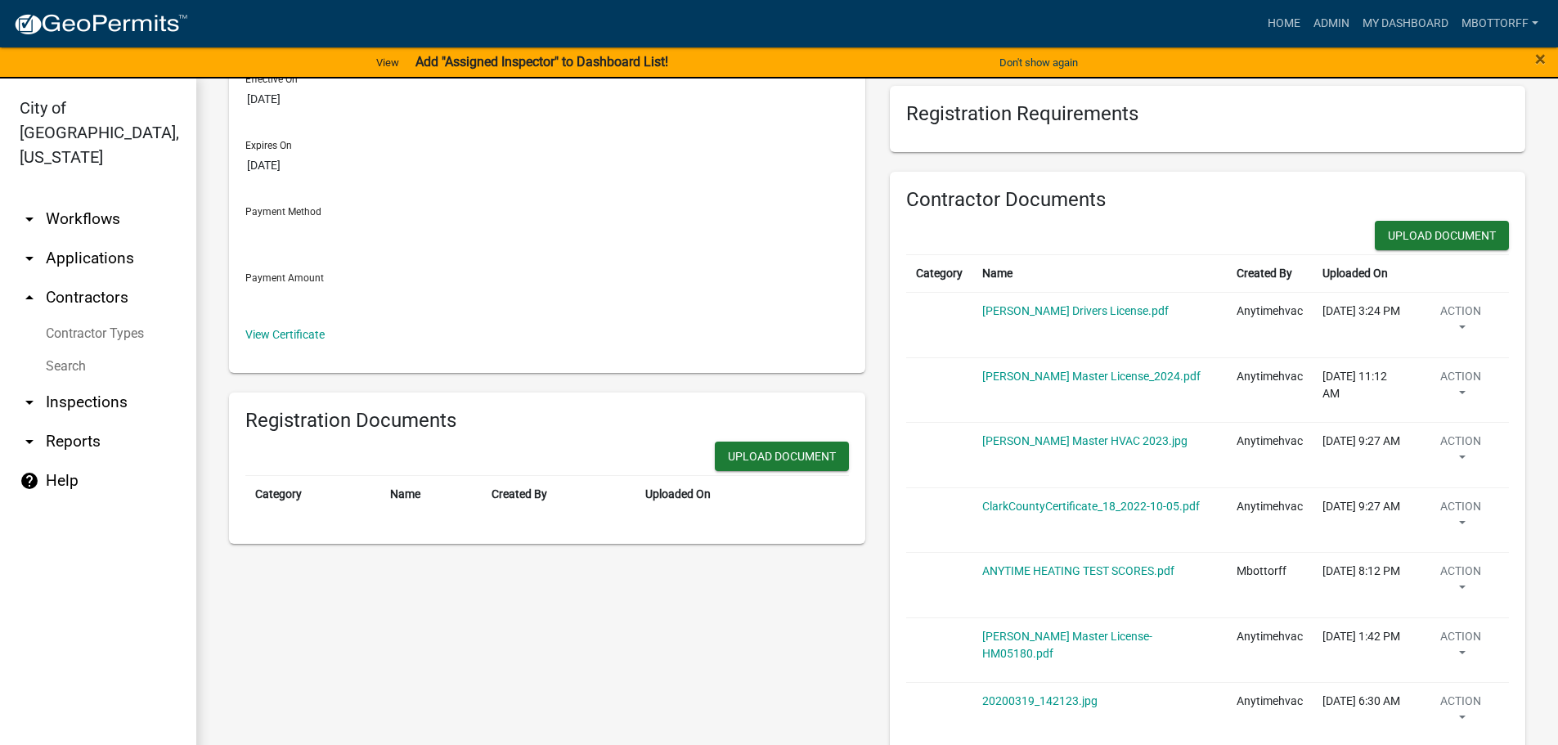
scroll to position [245, 0]
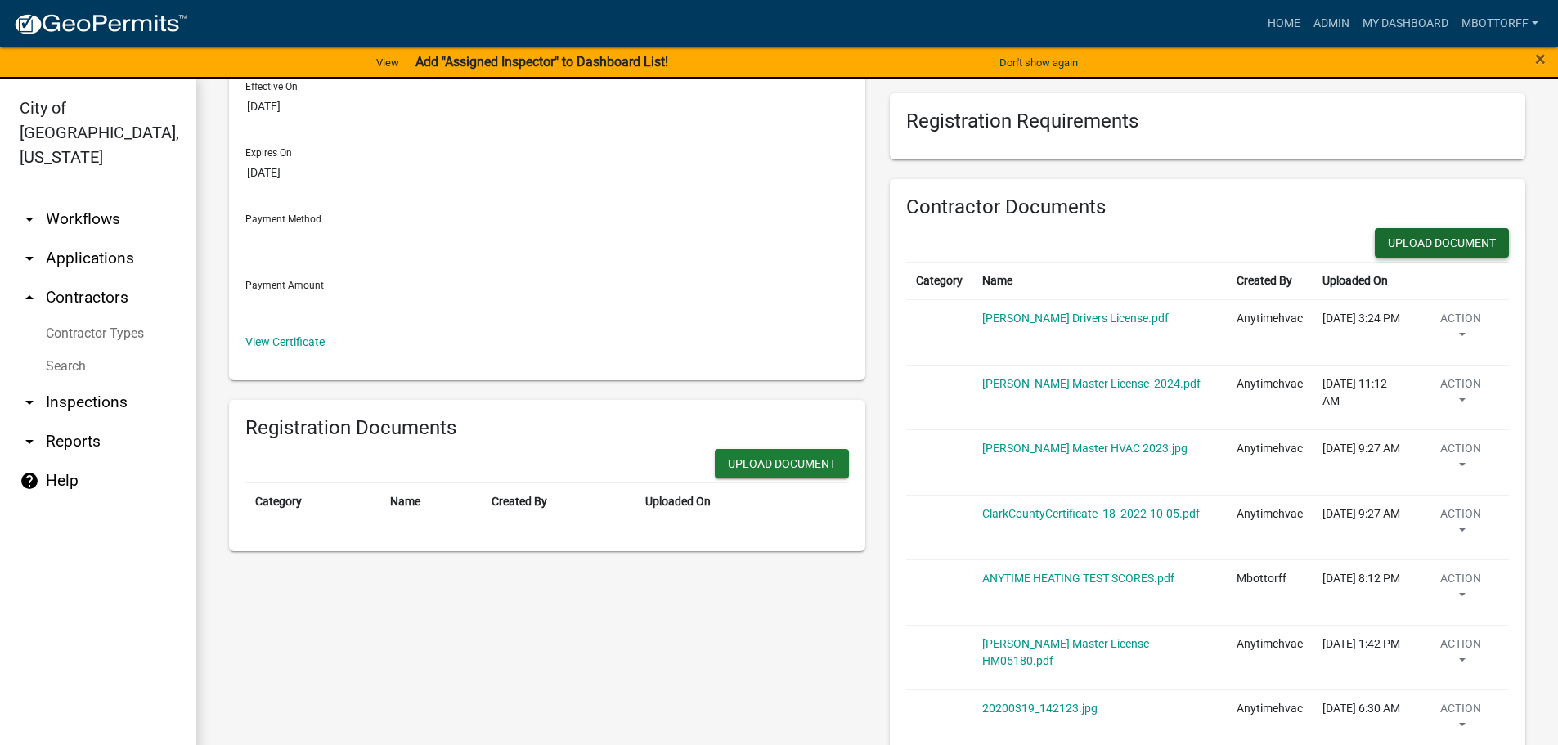
click at [1432, 242] on button "Upload Document" at bounding box center [1442, 242] width 134 height 29
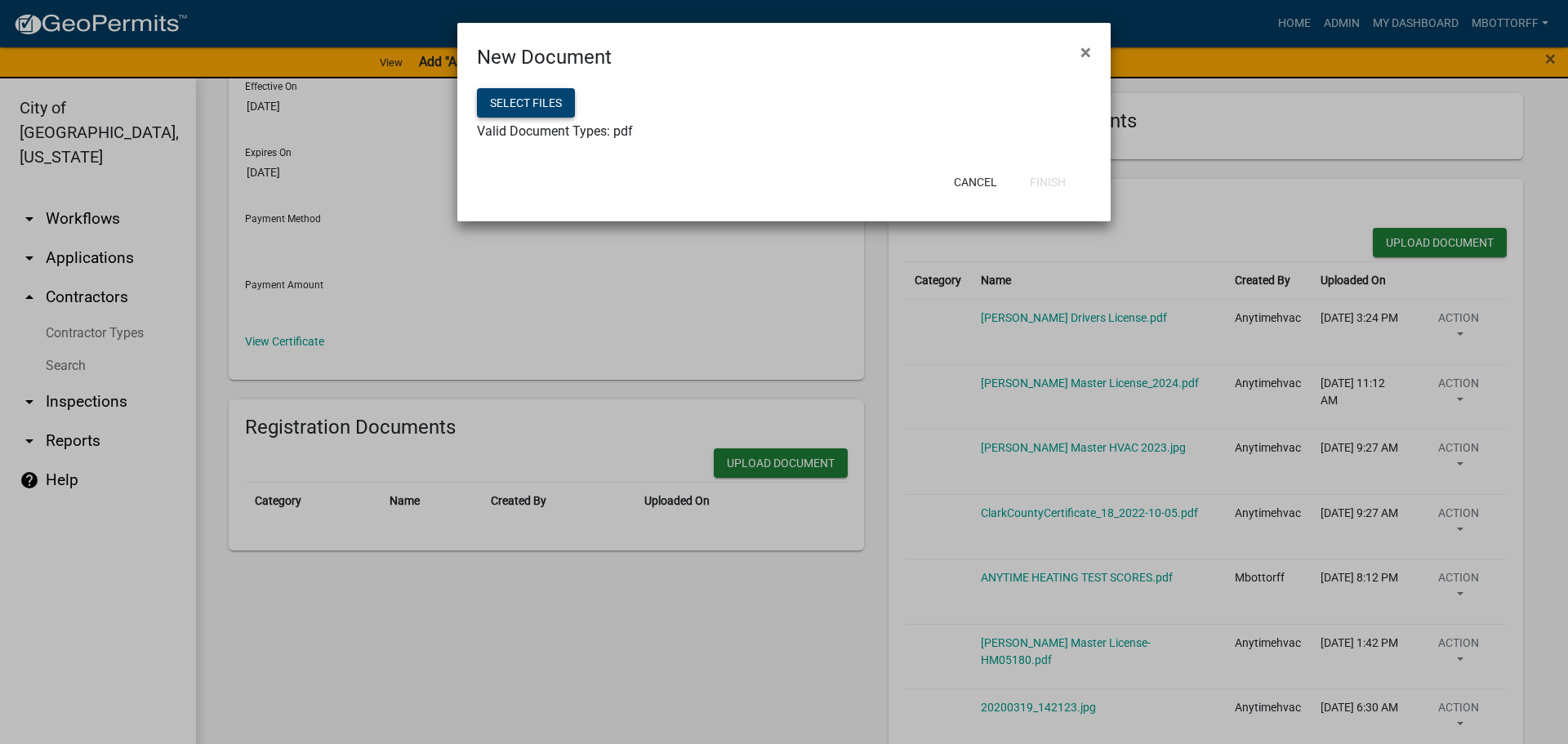
click at [492, 106] on button "Select files" at bounding box center [526, 102] width 98 height 29
click at [1037, 183] on button "Finish" at bounding box center [1048, 182] width 62 height 29
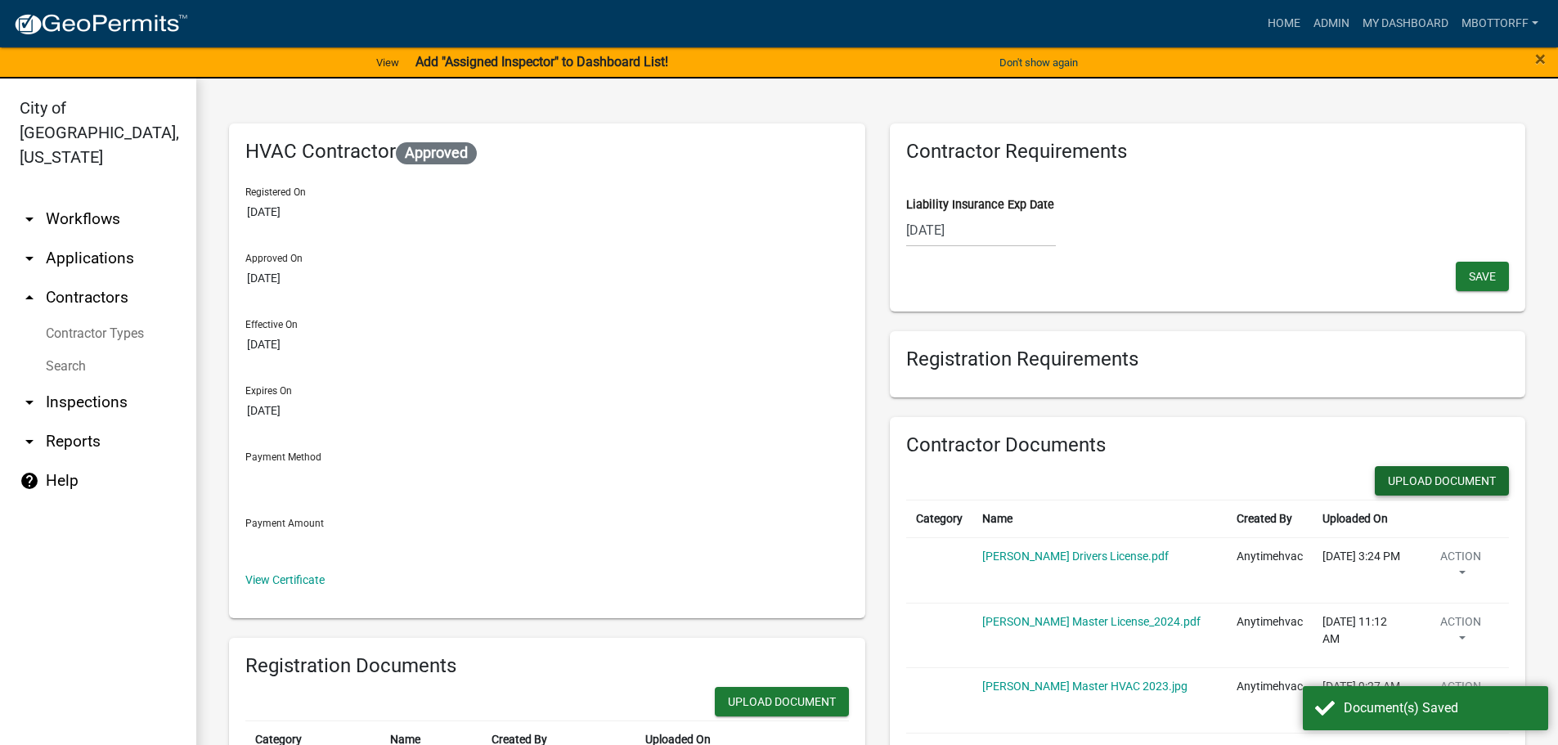
scroll to position [0, 0]
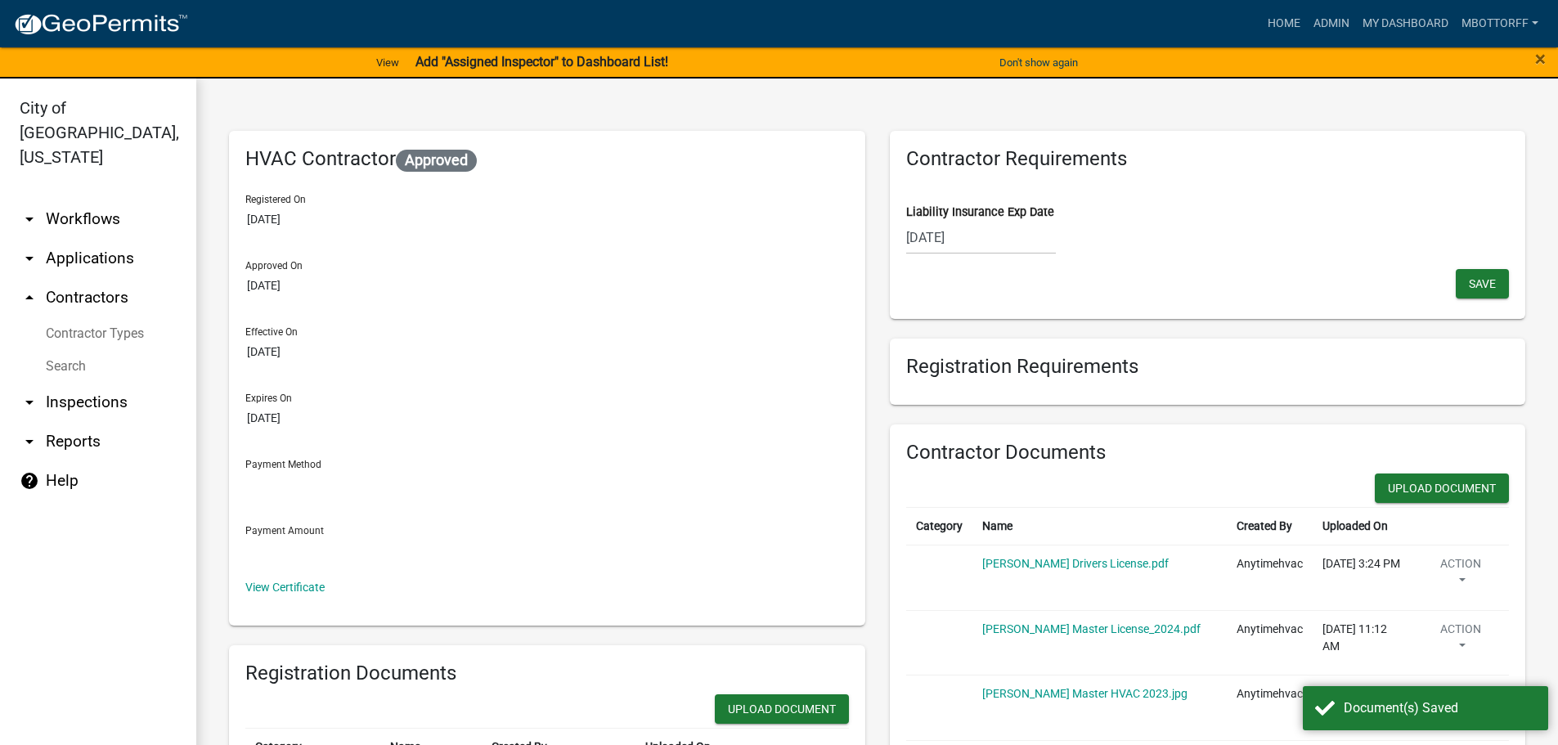
select select "10"
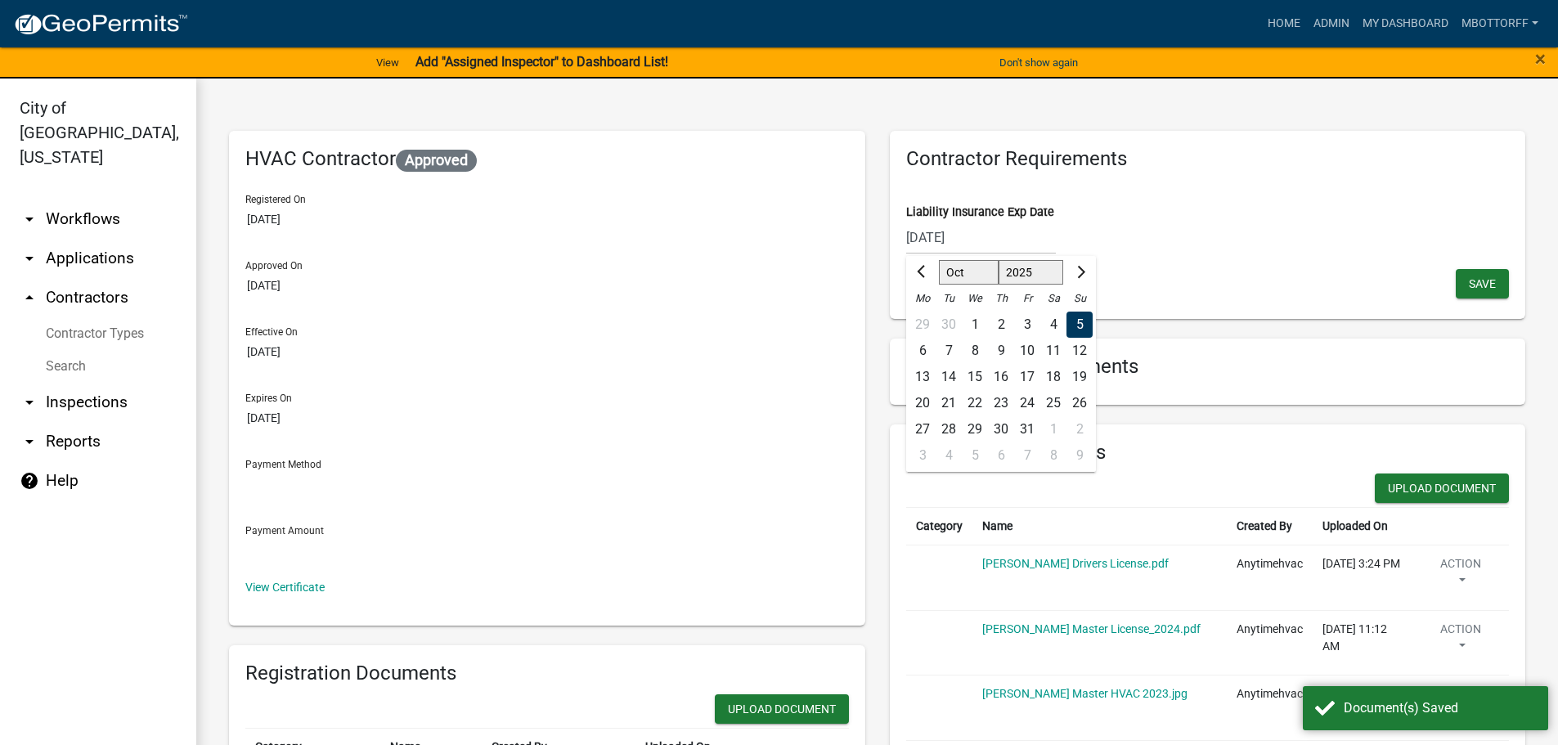
click at [981, 236] on div "10/05/2025 Aug Sep Oct Nov Dec 2025 2026 2027 2028 2029 2030 2031 2032 2033 203…" at bounding box center [981, 238] width 150 height 34
click at [981, 236] on input "10/05/2025" at bounding box center [981, 238] width 150 height 34
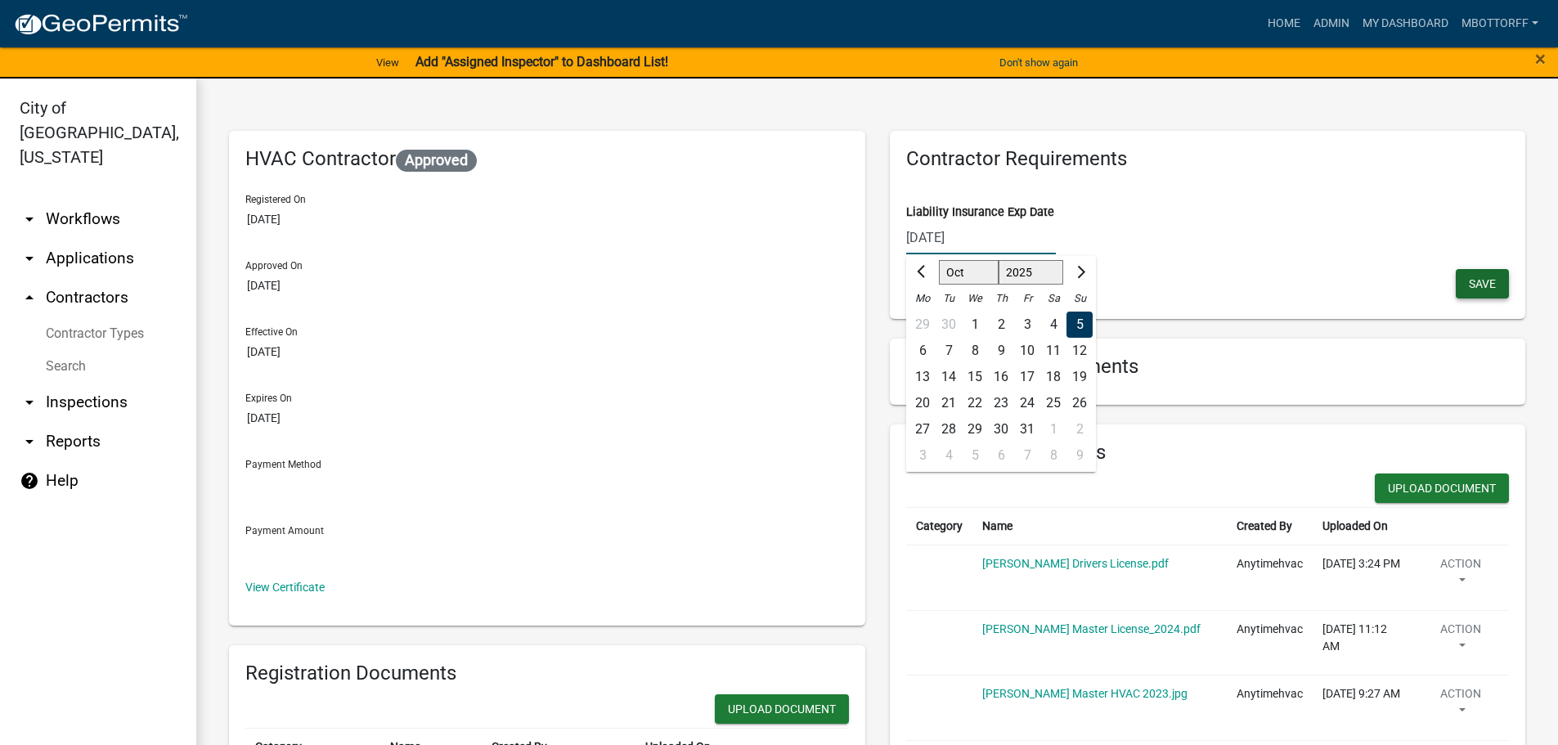
type input "10/05/2026"
click at [1469, 279] on span "Save" at bounding box center [1482, 282] width 27 height 13
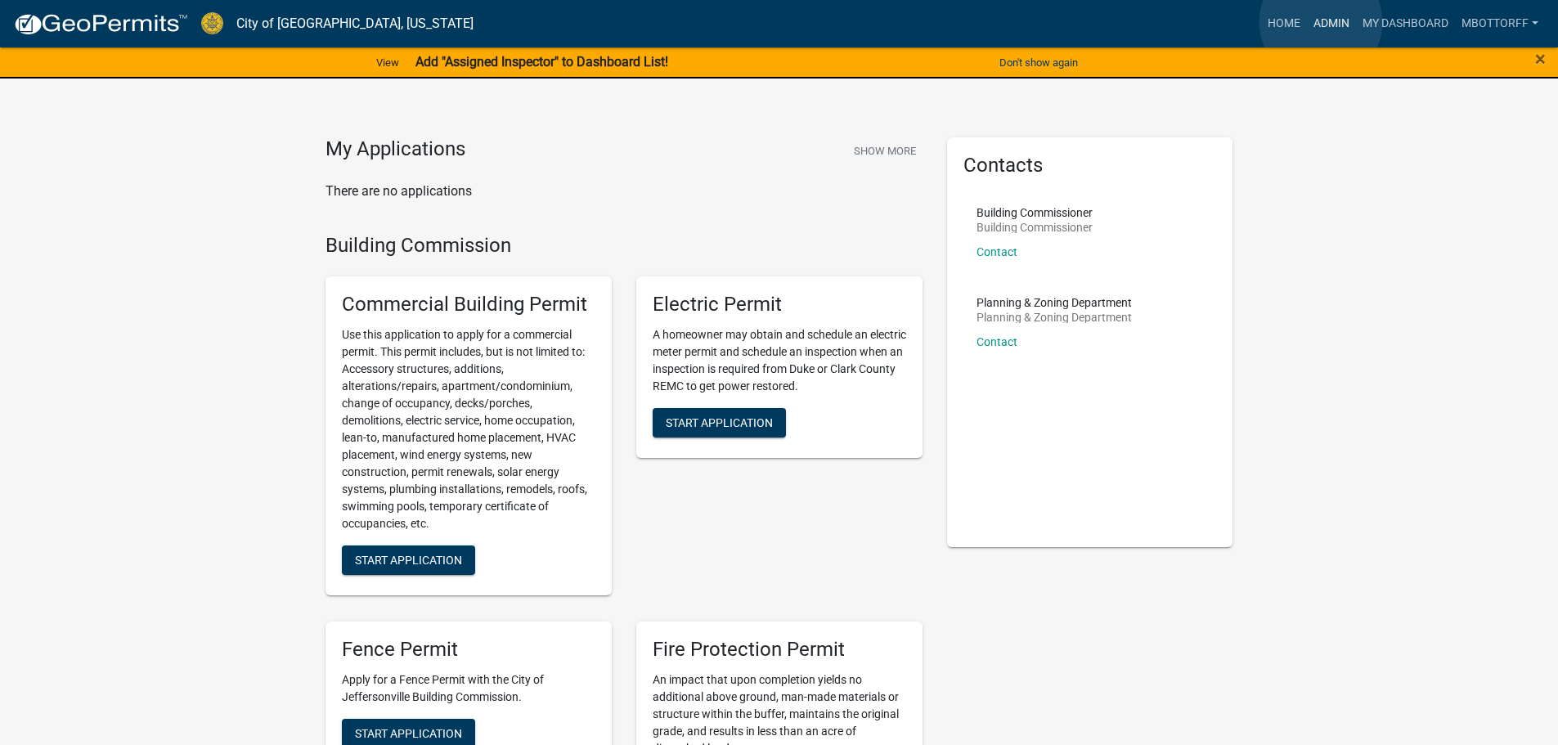
click at [1321, 22] on link "Admin" at bounding box center [1331, 23] width 49 height 31
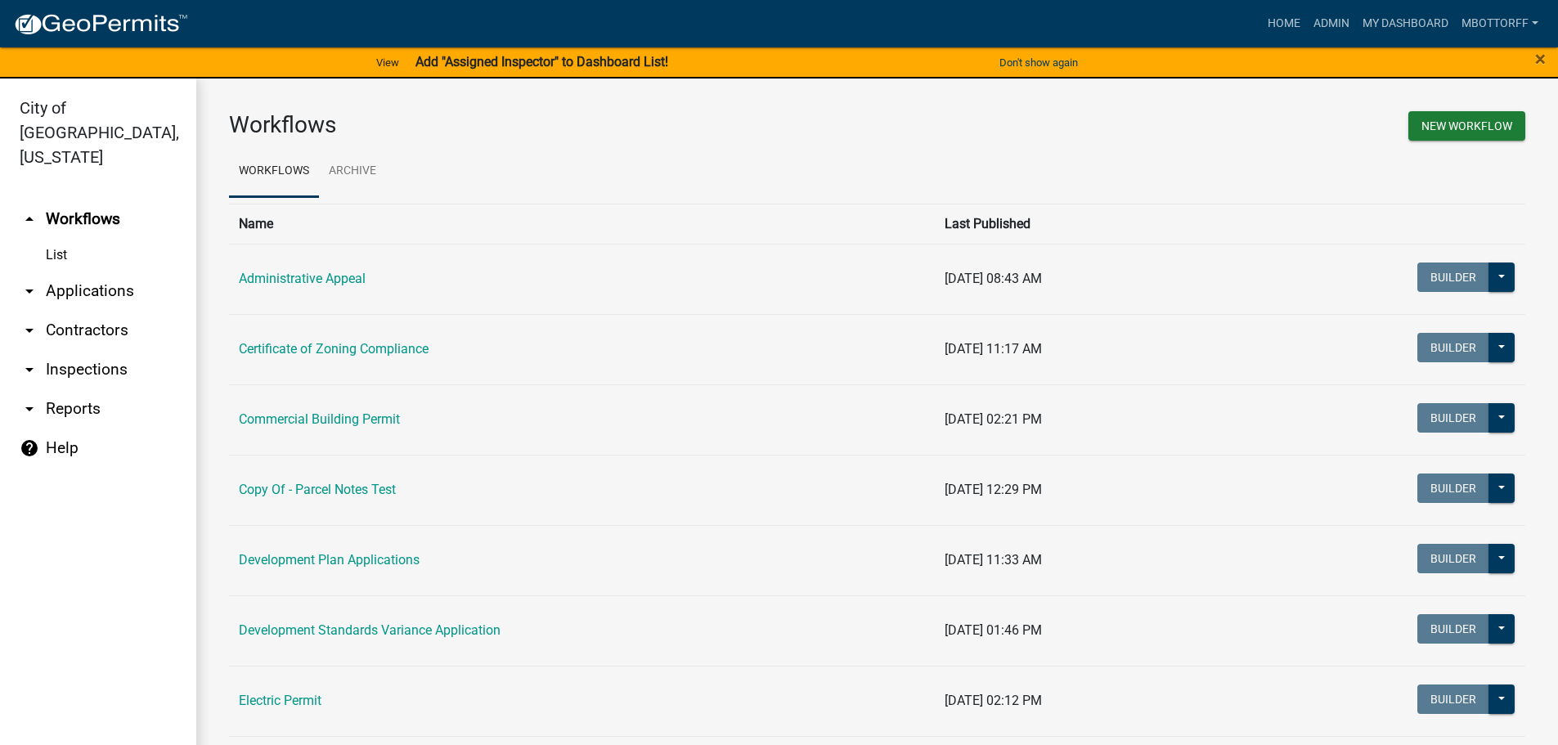
click at [83, 311] on link "arrow_drop_down Contractors" at bounding box center [98, 330] width 196 height 39
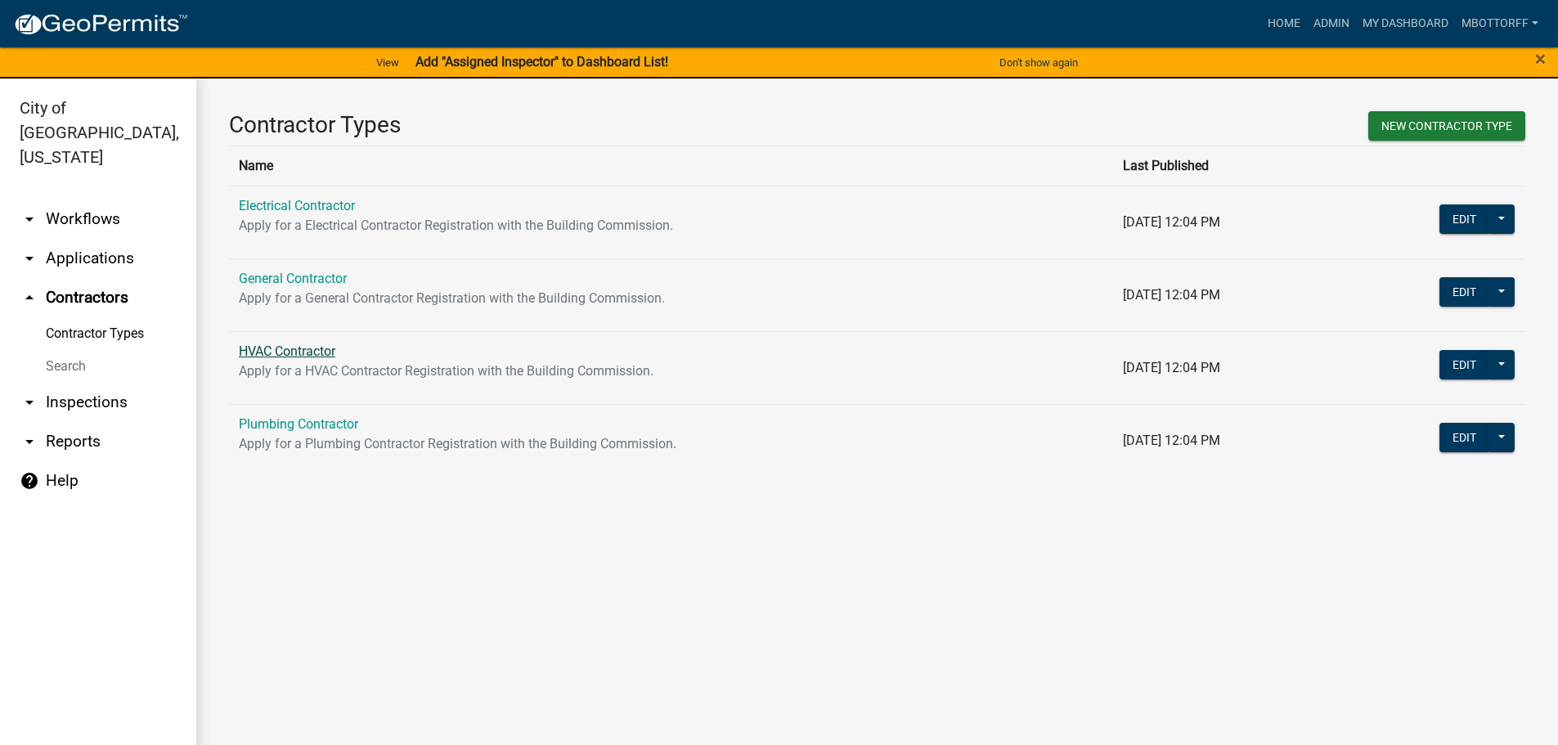
click at [295, 352] on link "HVAC Contractor" at bounding box center [287, 351] width 97 height 16
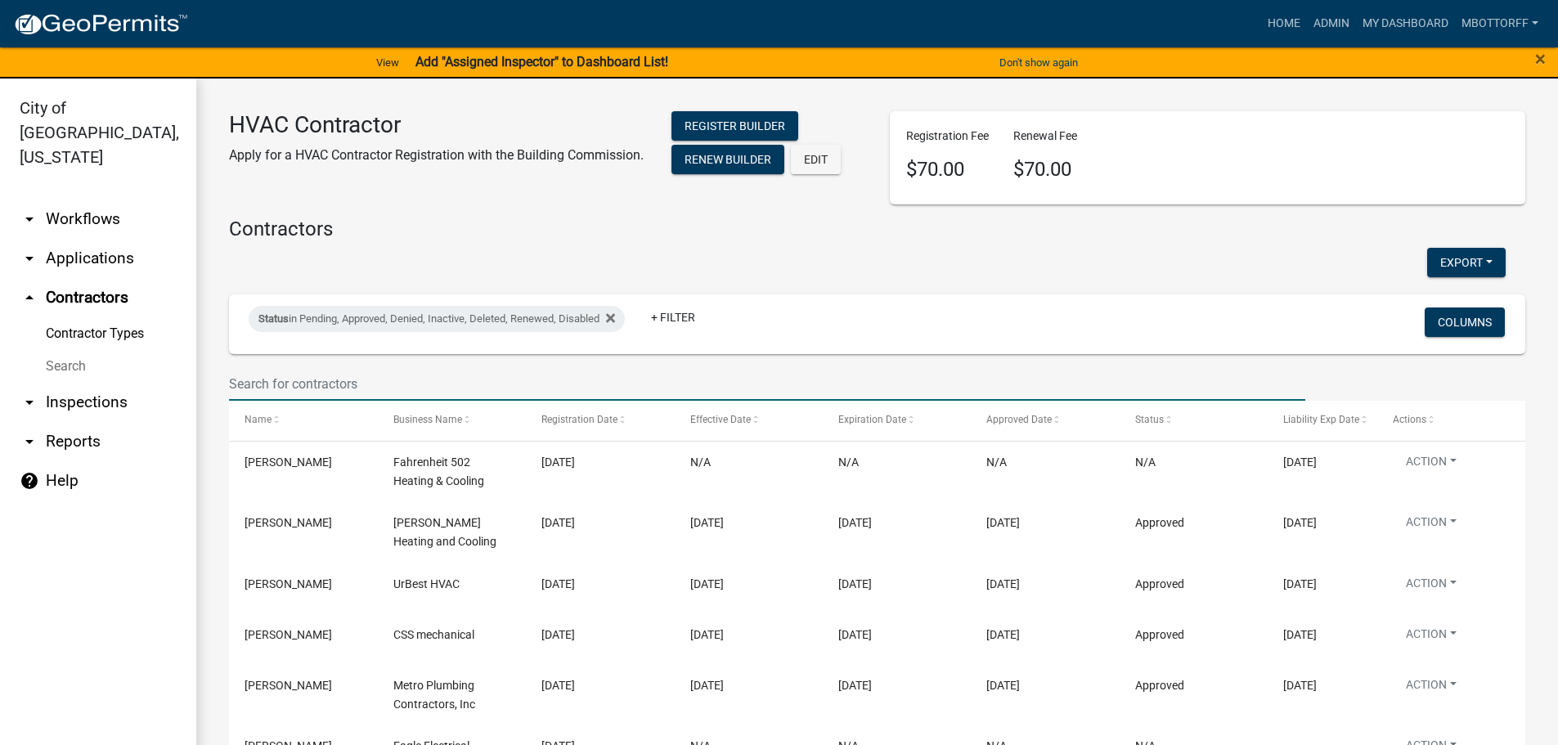
click at [294, 374] on input "text" at bounding box center [767, 384] width 1076 height 34
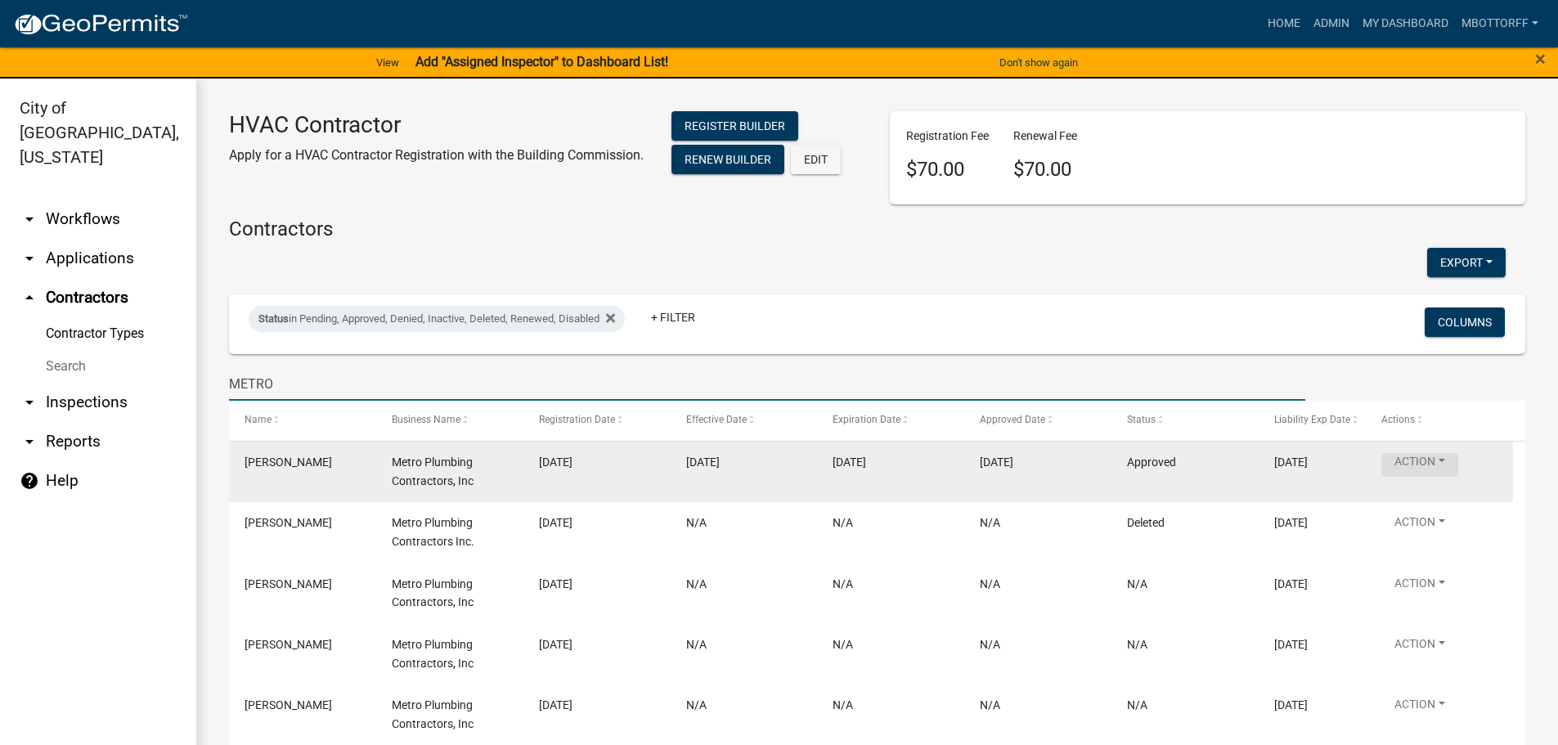
type input "METRO"
click at [1432, 462] on button "Action" at bounding box center [1419, 465] width 77 height 24
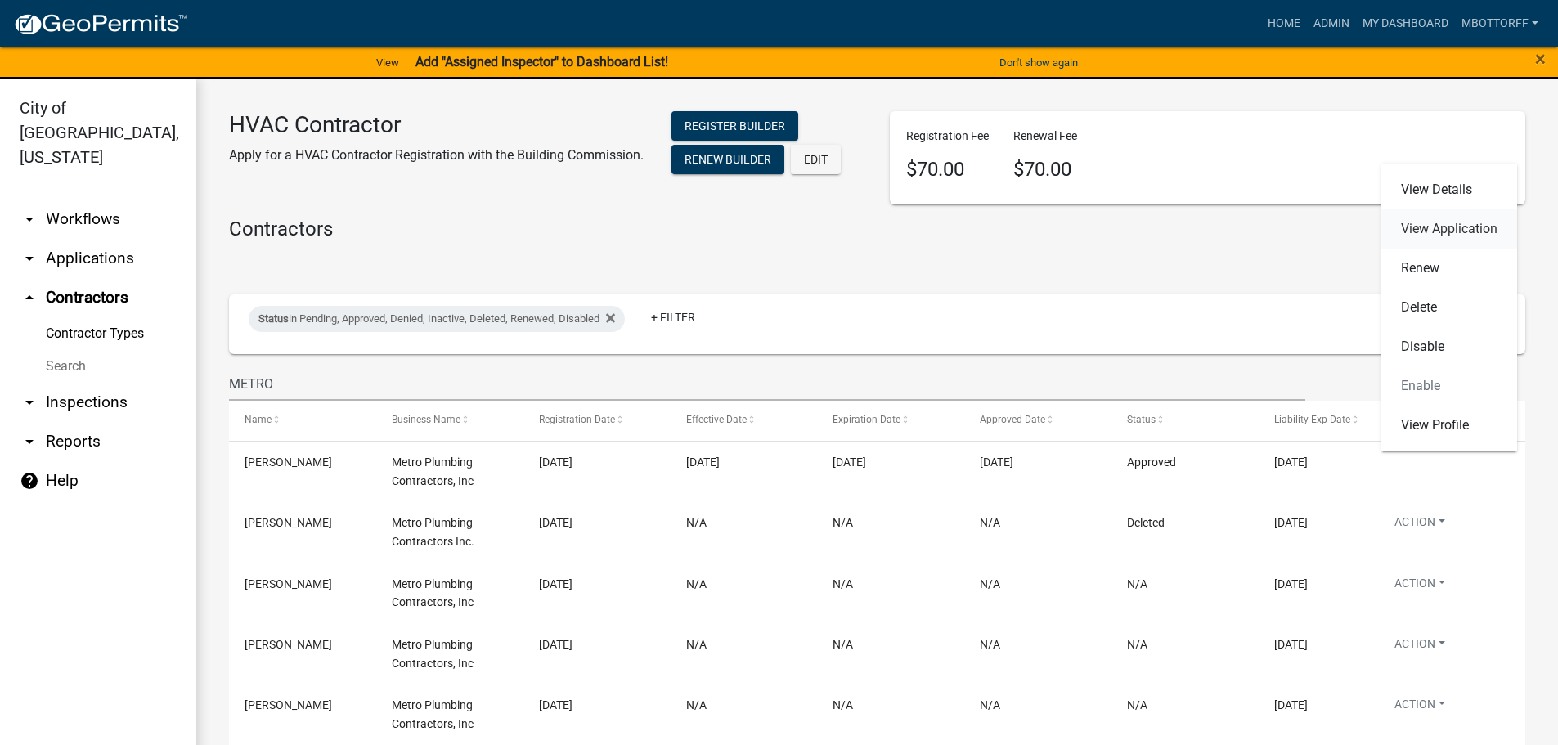
click at [1434, 227] on link "View Application" at bounding box center [1449, 228] width 136 height 39
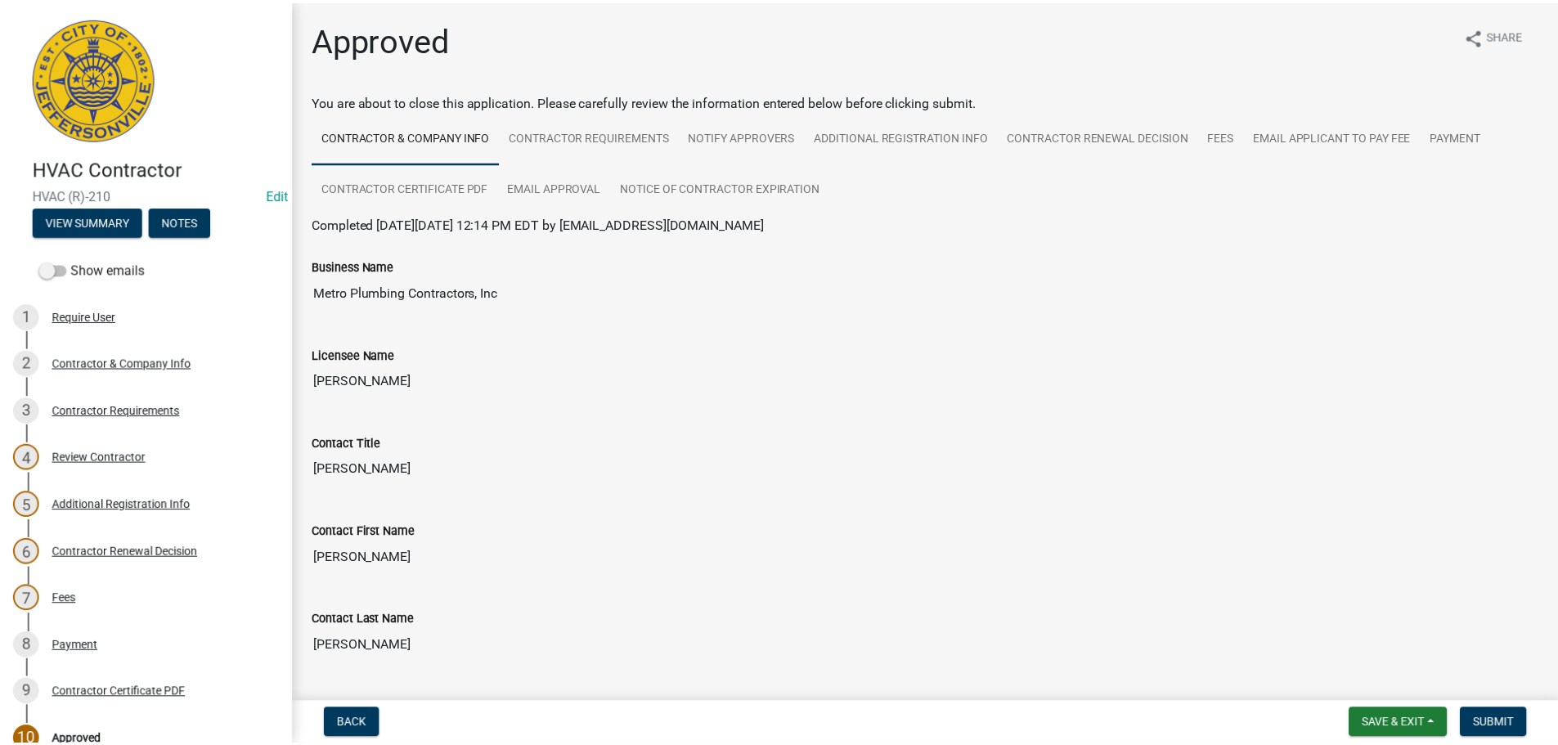
scroll to position [171, 0]
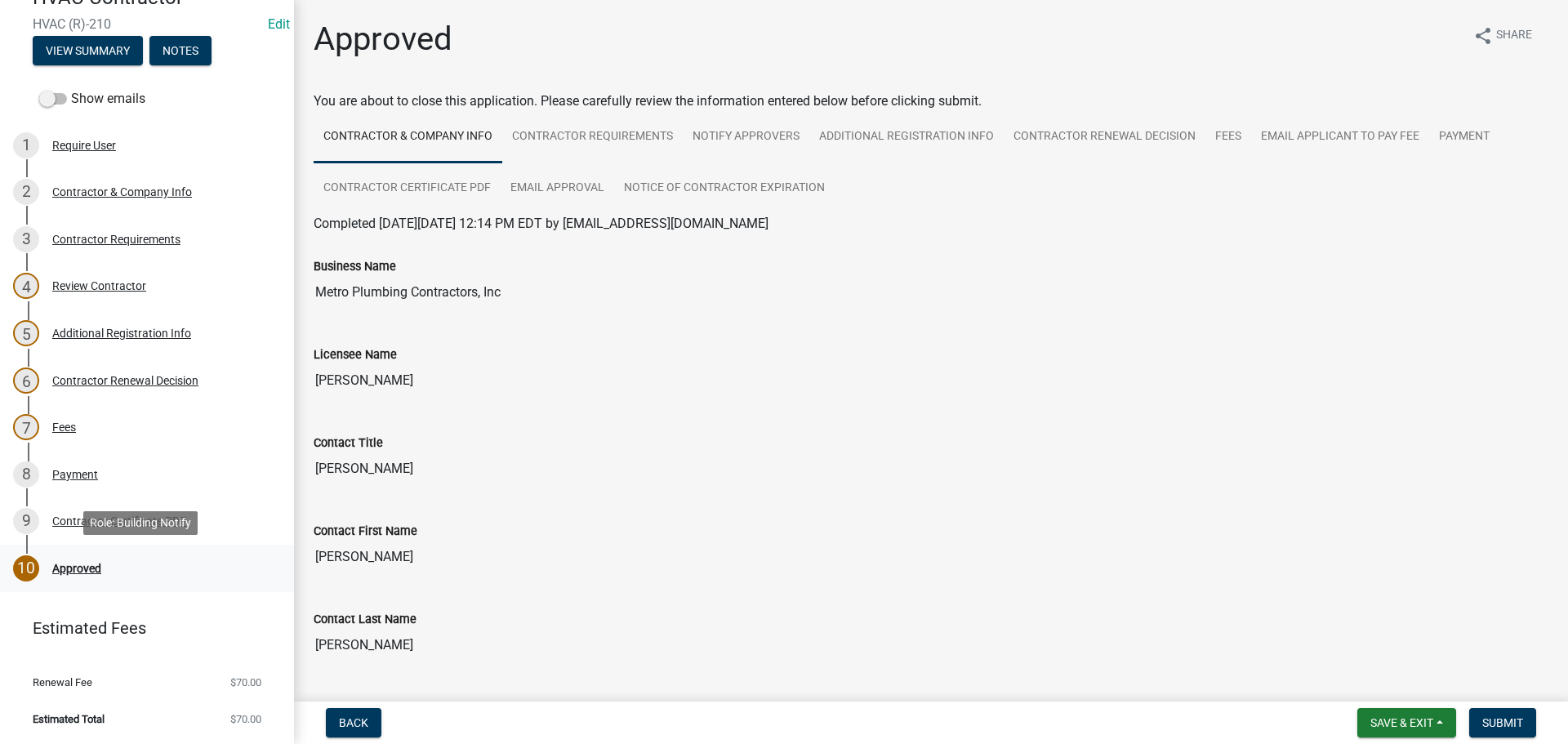
click at [72, 570] on div "Approved" at bounding box center [76, 567] width 49 height 11
click at [1490, 721] on span "Submit" at bounding box center [1502, 722] width 41 height 13
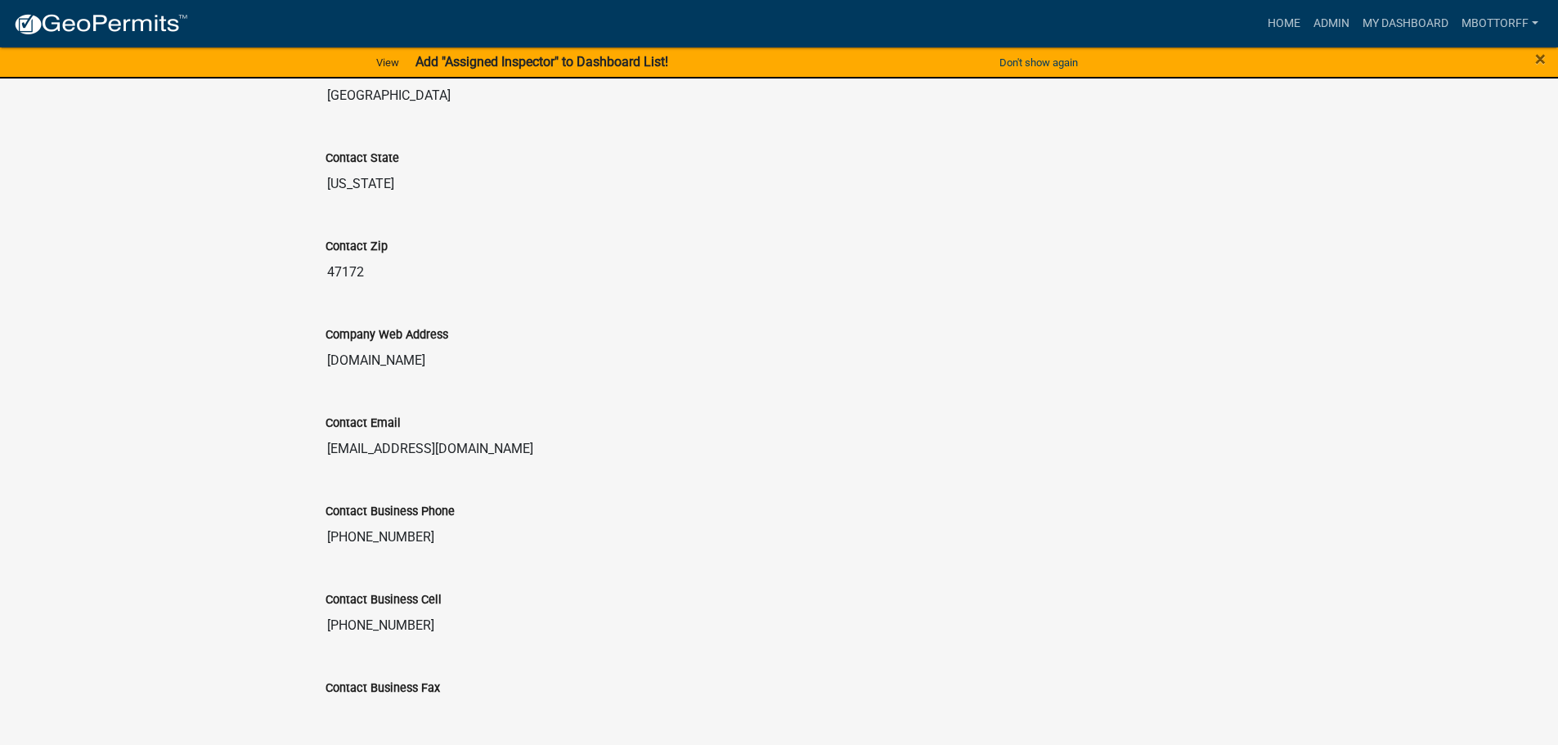
scroll to position [1145, 0]
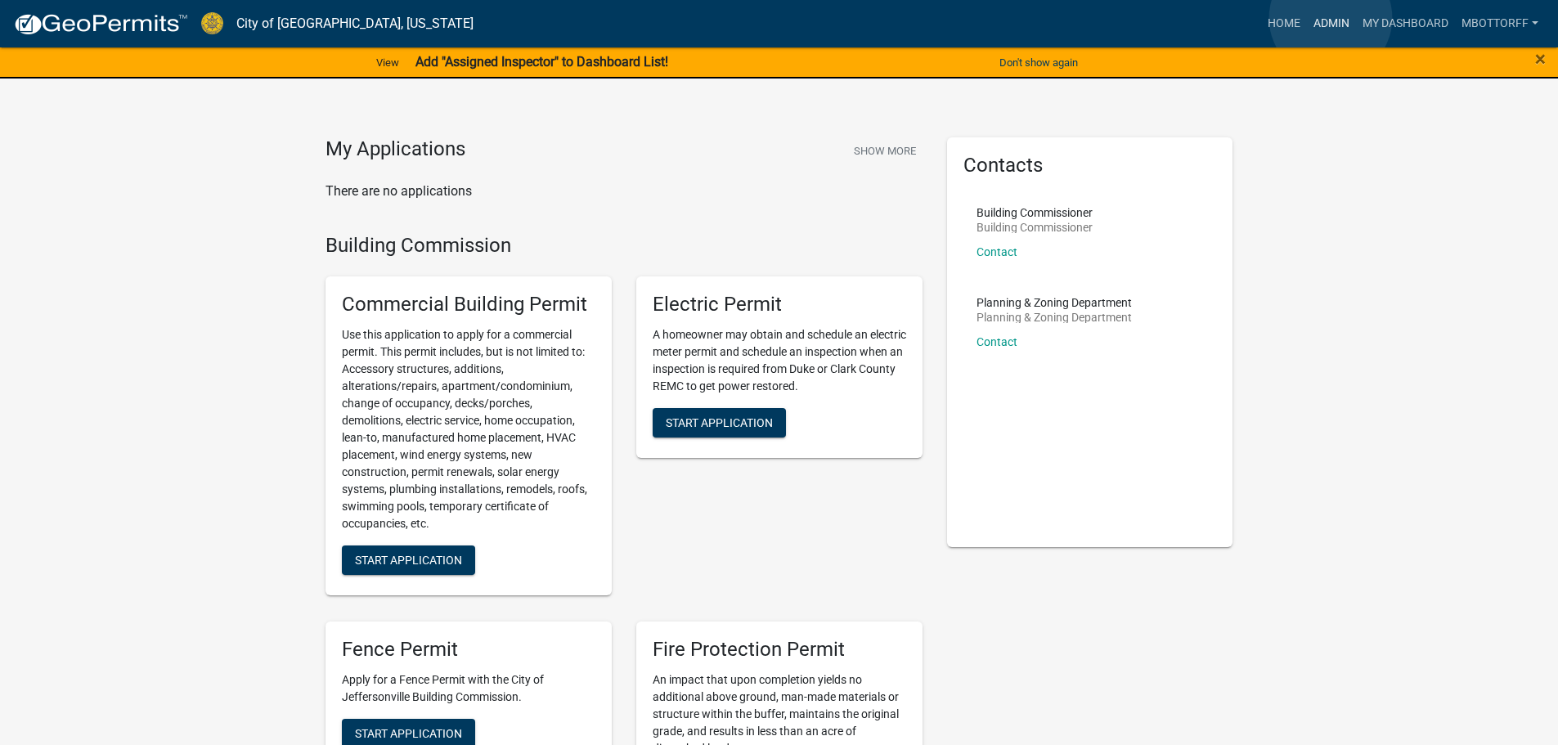
click at [1331, 18] on link "Admin" at bounding box center [1331, 23] width 49 height 31
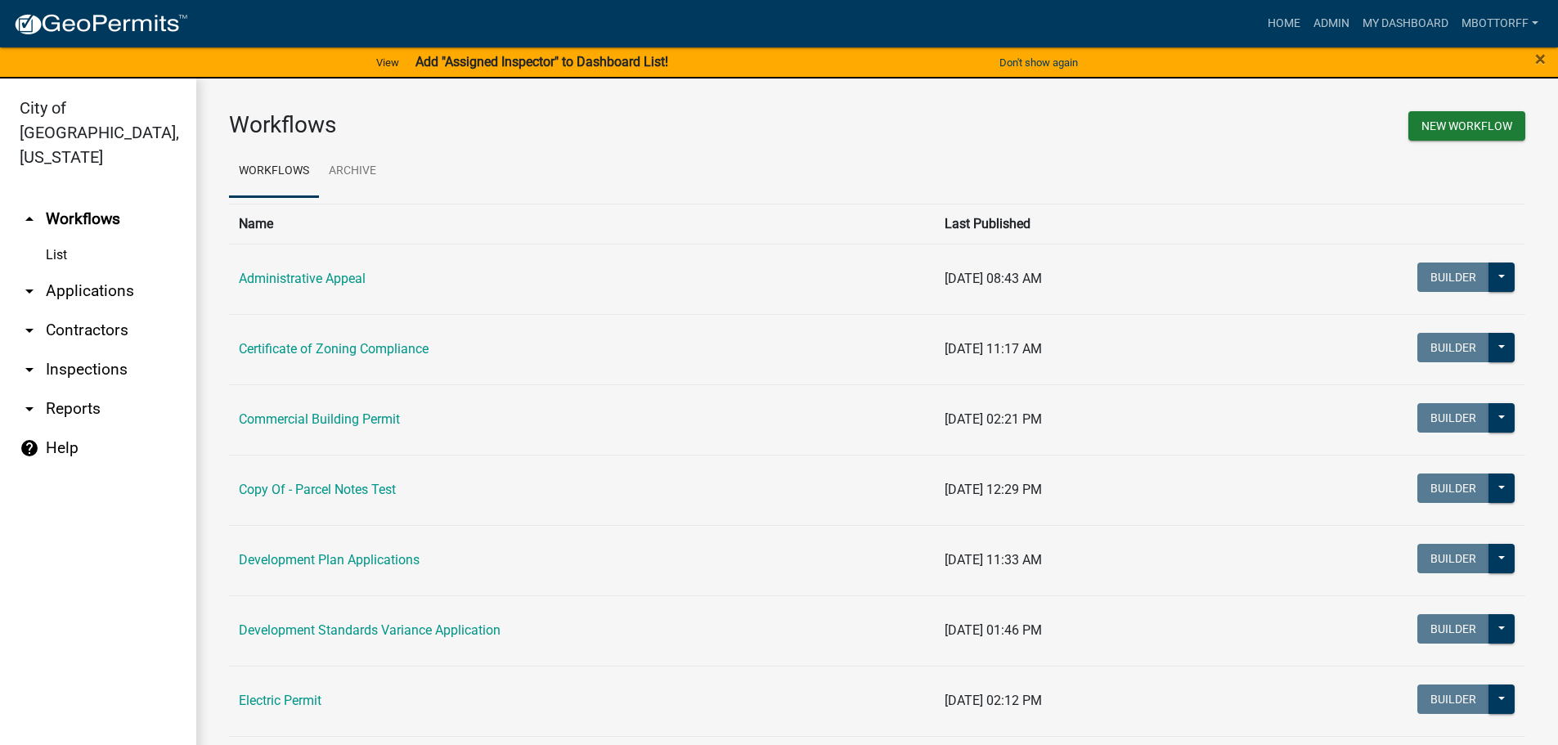
click at [110, 272] on link "arrow_drop_down Applications" at bounding box center [98, 291] width 196 height 39
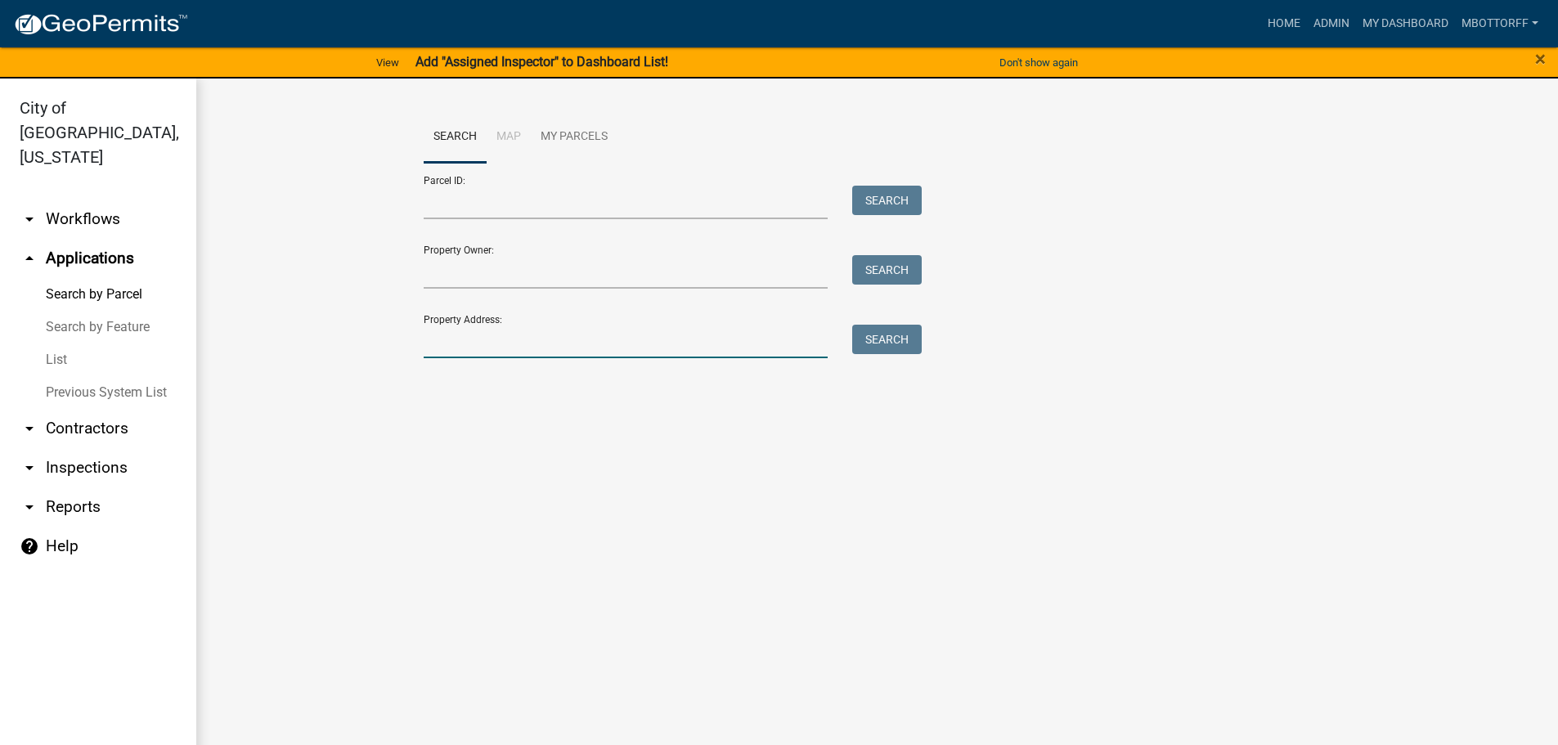
click at [460, 345] on input "Property Address:" at bounding box center [626, 342] width 405 height 34
type input "3064 WOOD"
click at [900, 343] on button "Search" at bounding box center [887, 339] width 70 height 29
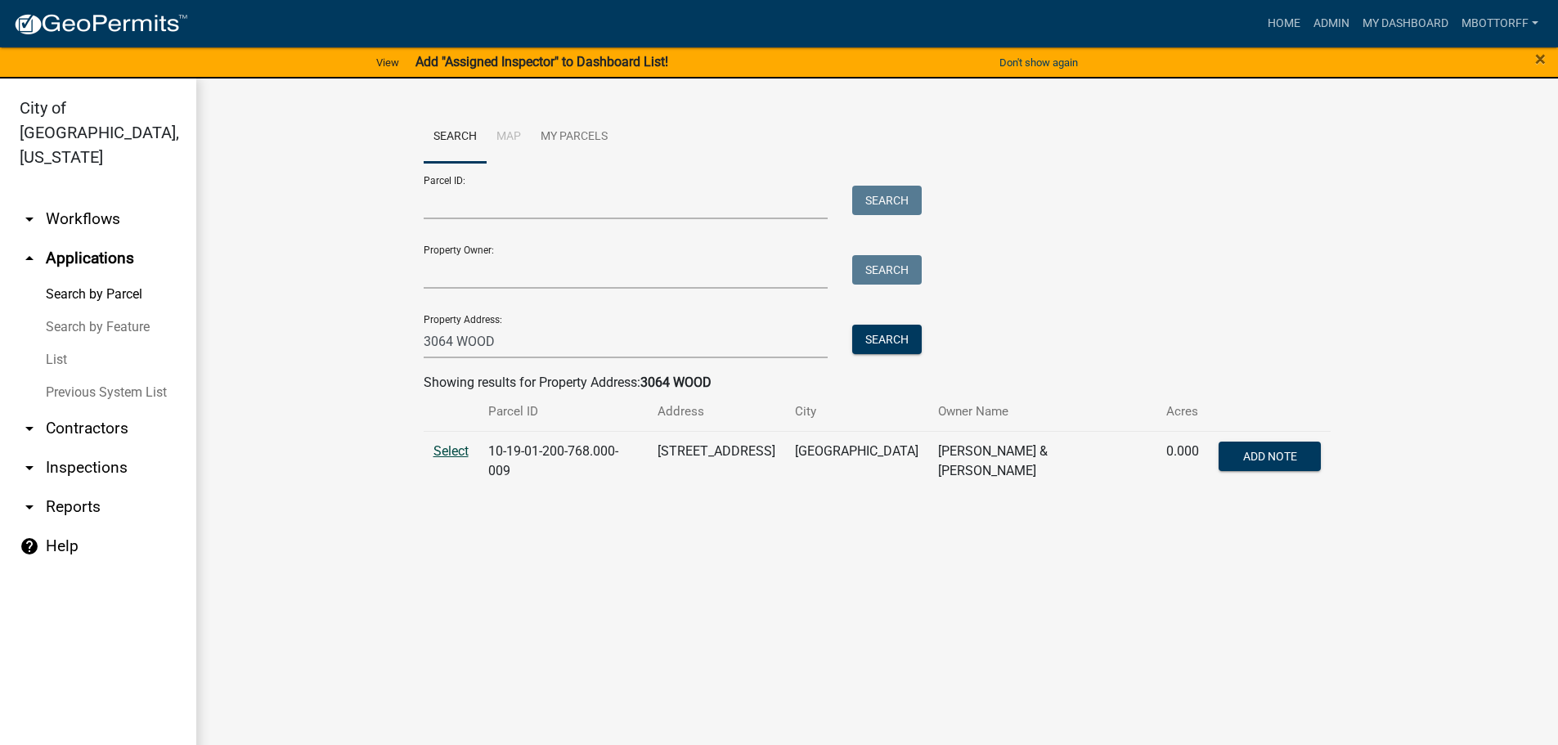
click at [460, 447] on span "Select" at bounding box center [450, 451] width 35 height 16
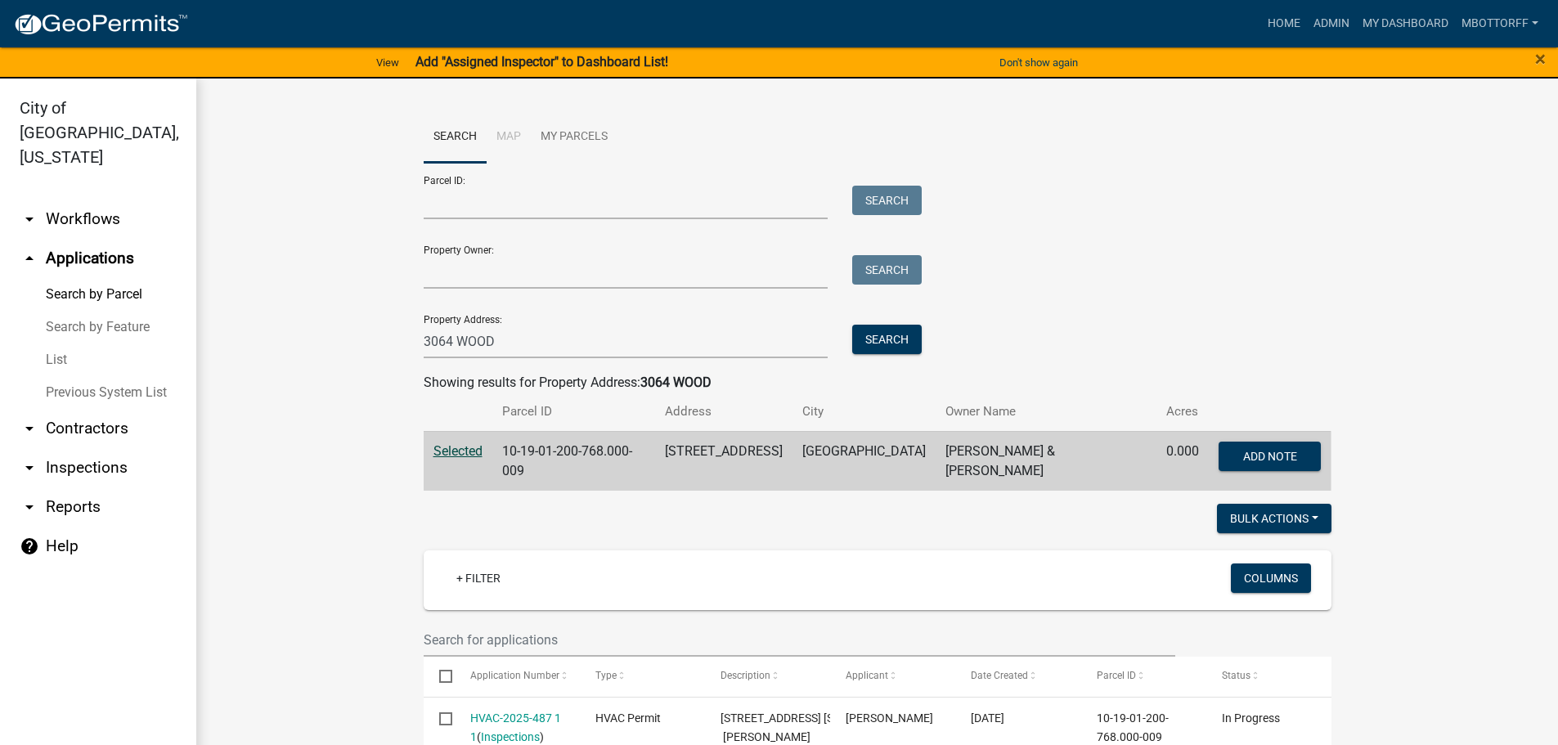
scroll to position [409, 0]
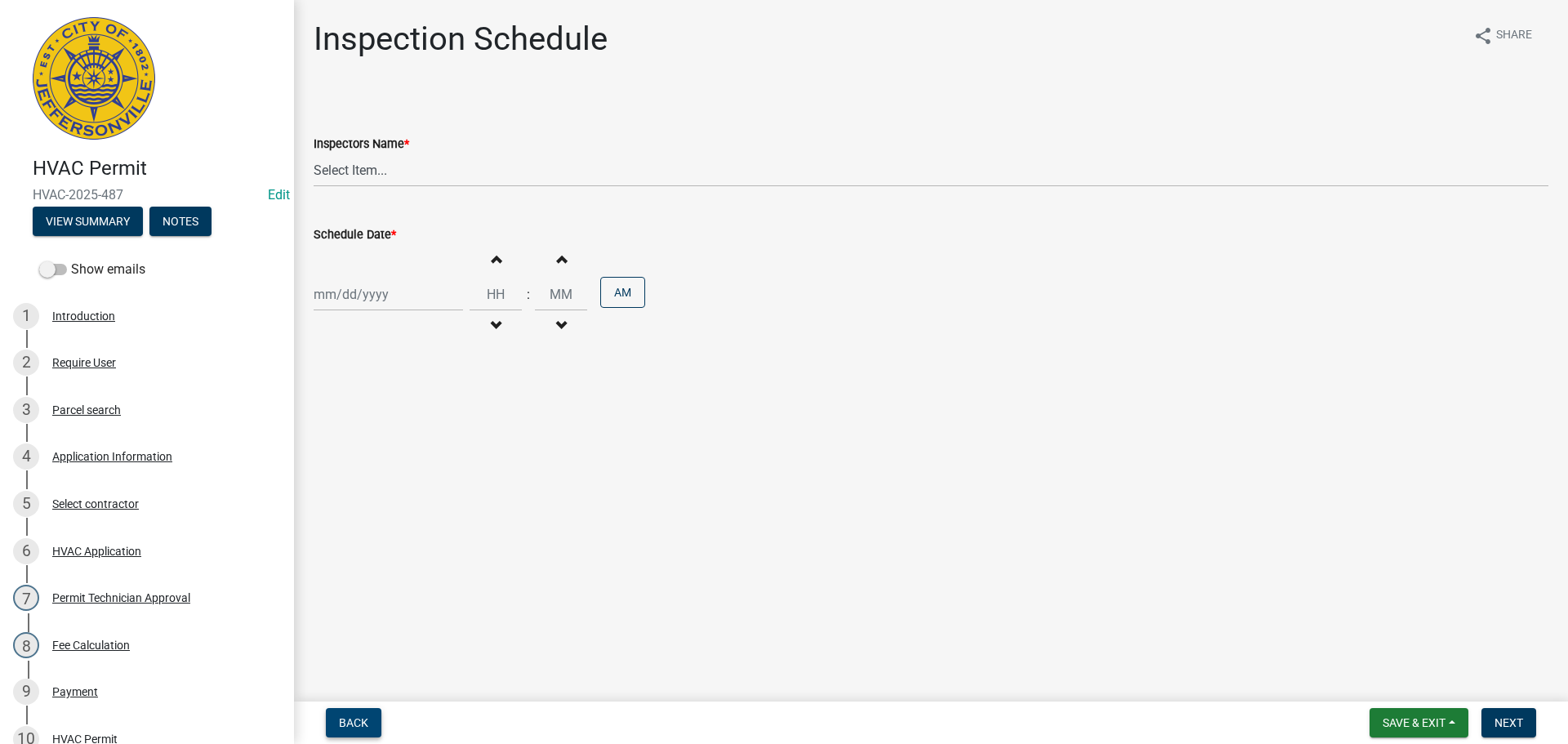
click at [348, 727] on span "Back" at bounding box center [353, 722] width 29 height 13
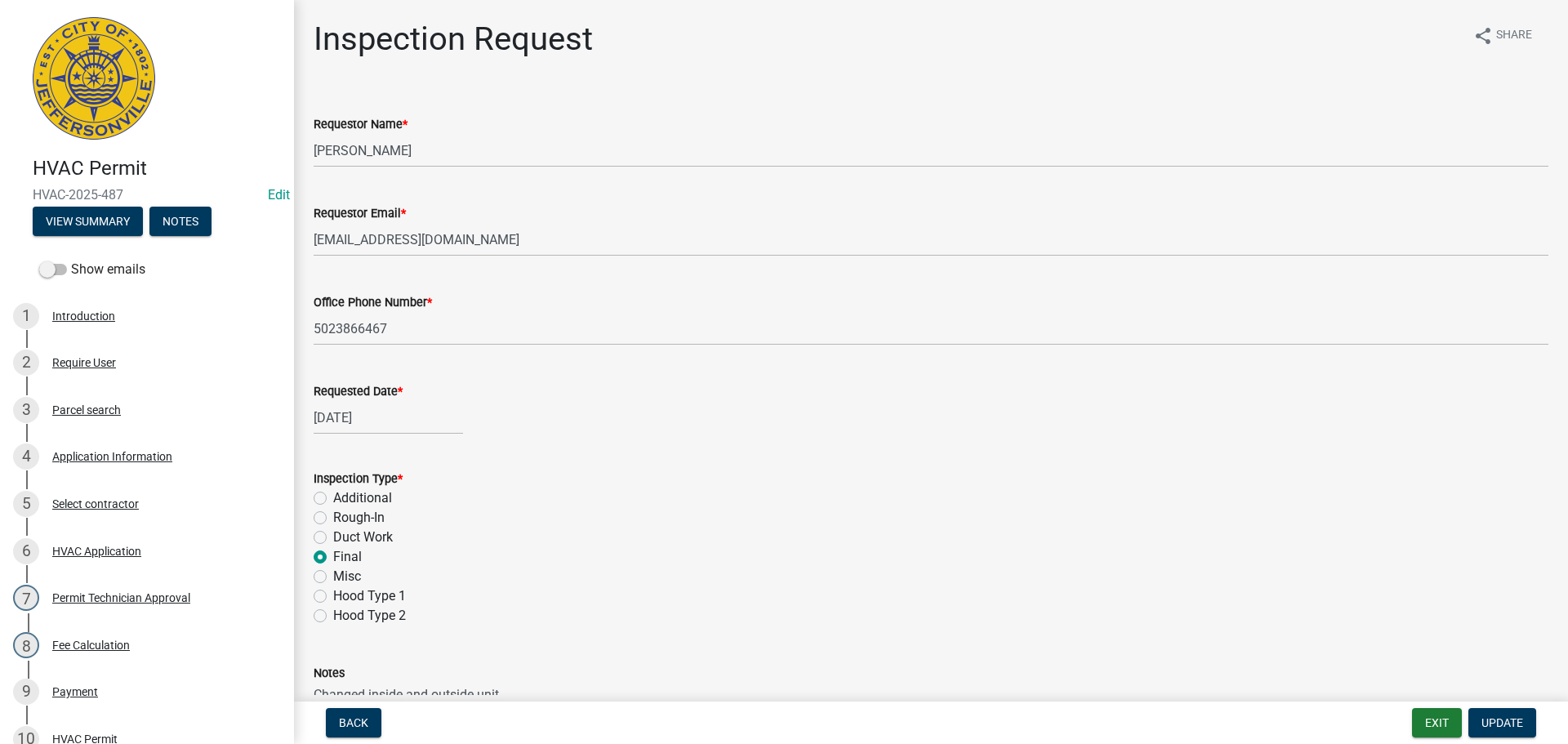
select select "8"
select select "2025"
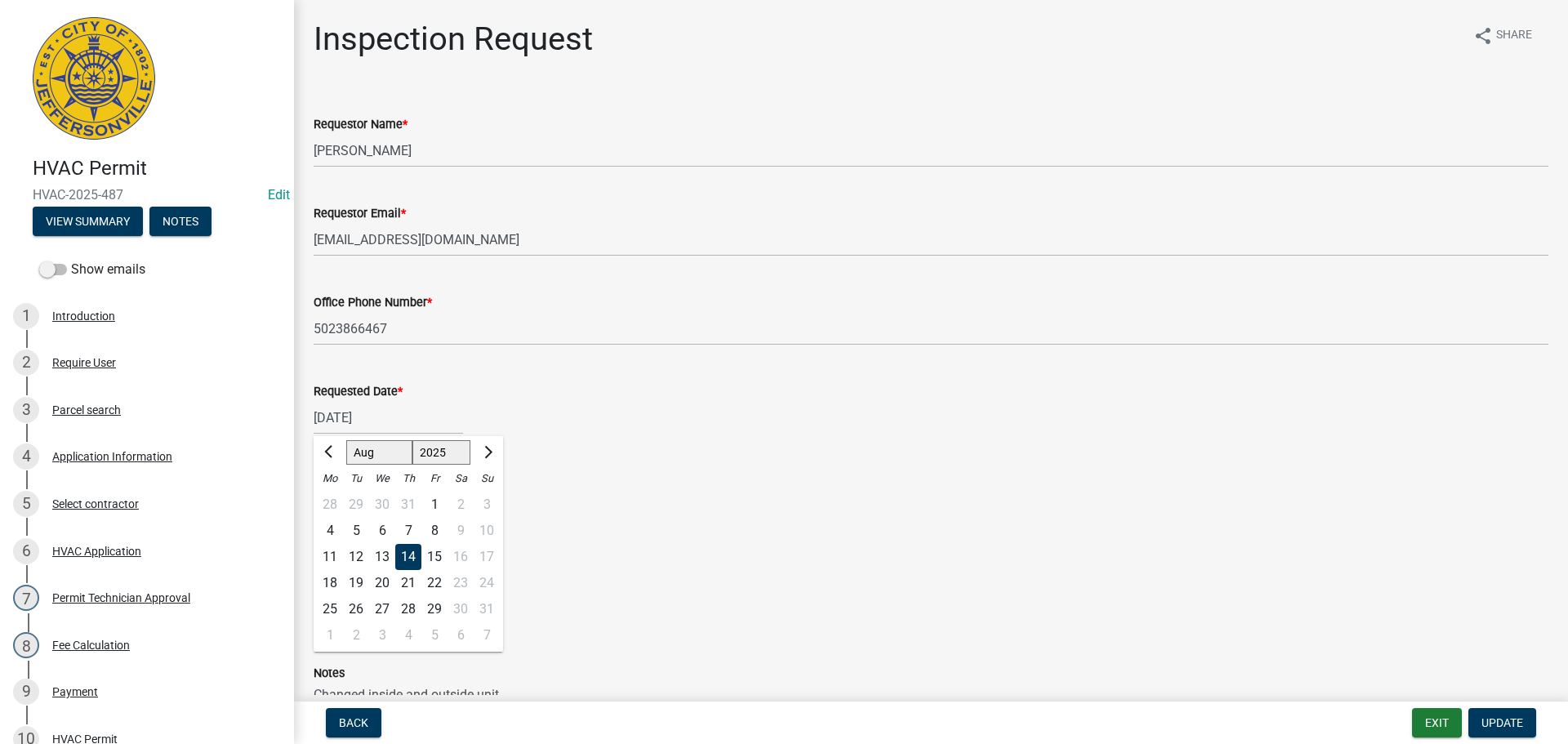
click at [333, 409] on div "08/14/2025 Jan Feb Mar Apr May Jun Jul Aug Sep Oct Nov Dec 1525 1526 1527 1528 …" at bounding box center [389, 418] width 150 height 34
click at [433, 558] on div "15" at bounding box center [434, 557] width 26 height 26
type input "08/15/2025"
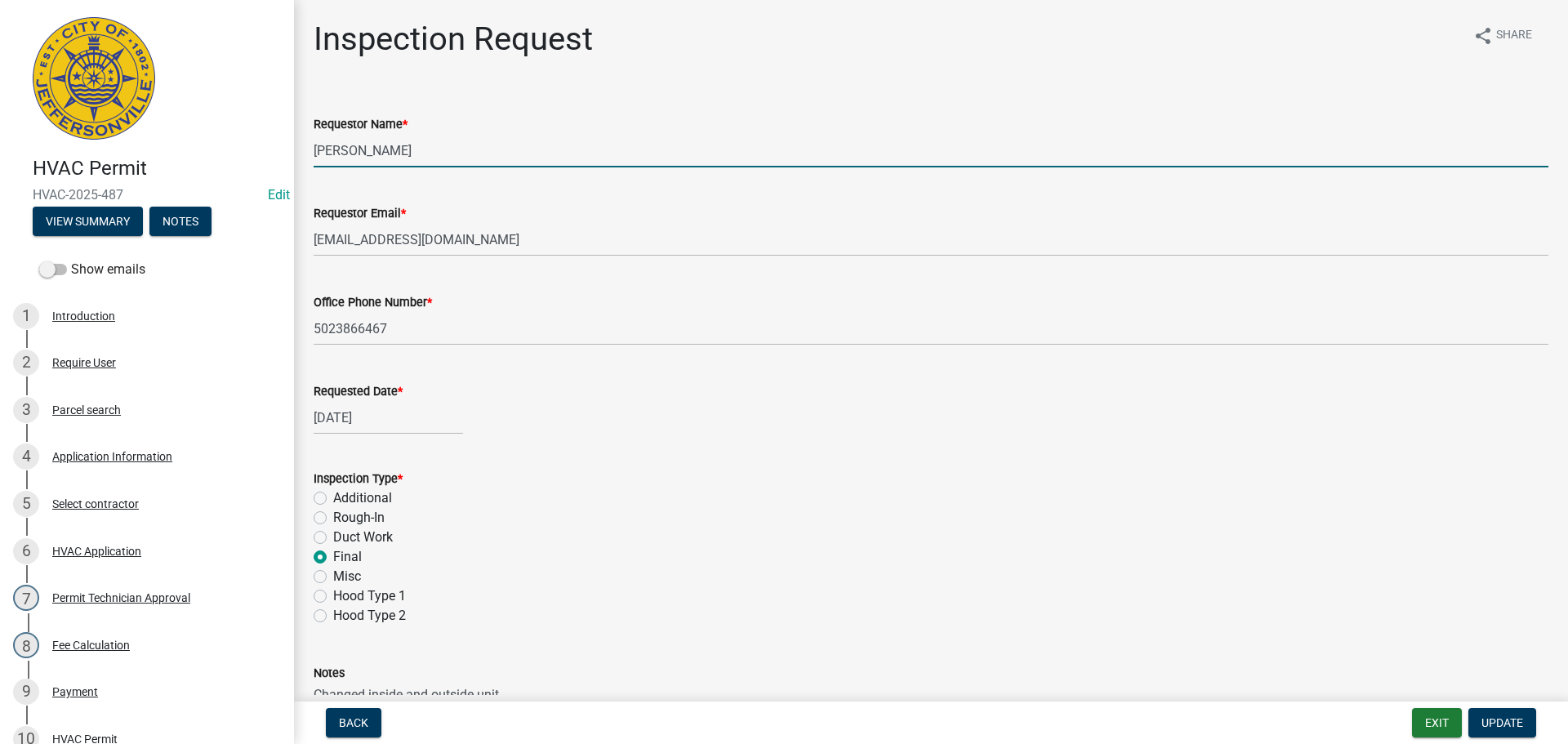
drag, startPoint x: 410, startPoint y: 150, endPoint x: 11, endPoint y: 109, distance: 401.1
click at [49, 109] on div "HVAC Permit HVAC-2025-487 Edit View Summary Notes Show emails 1 Introduction 2 …" at bounding box center [784, 372] width 1568 height 744
type input "JORDAN HICKS"
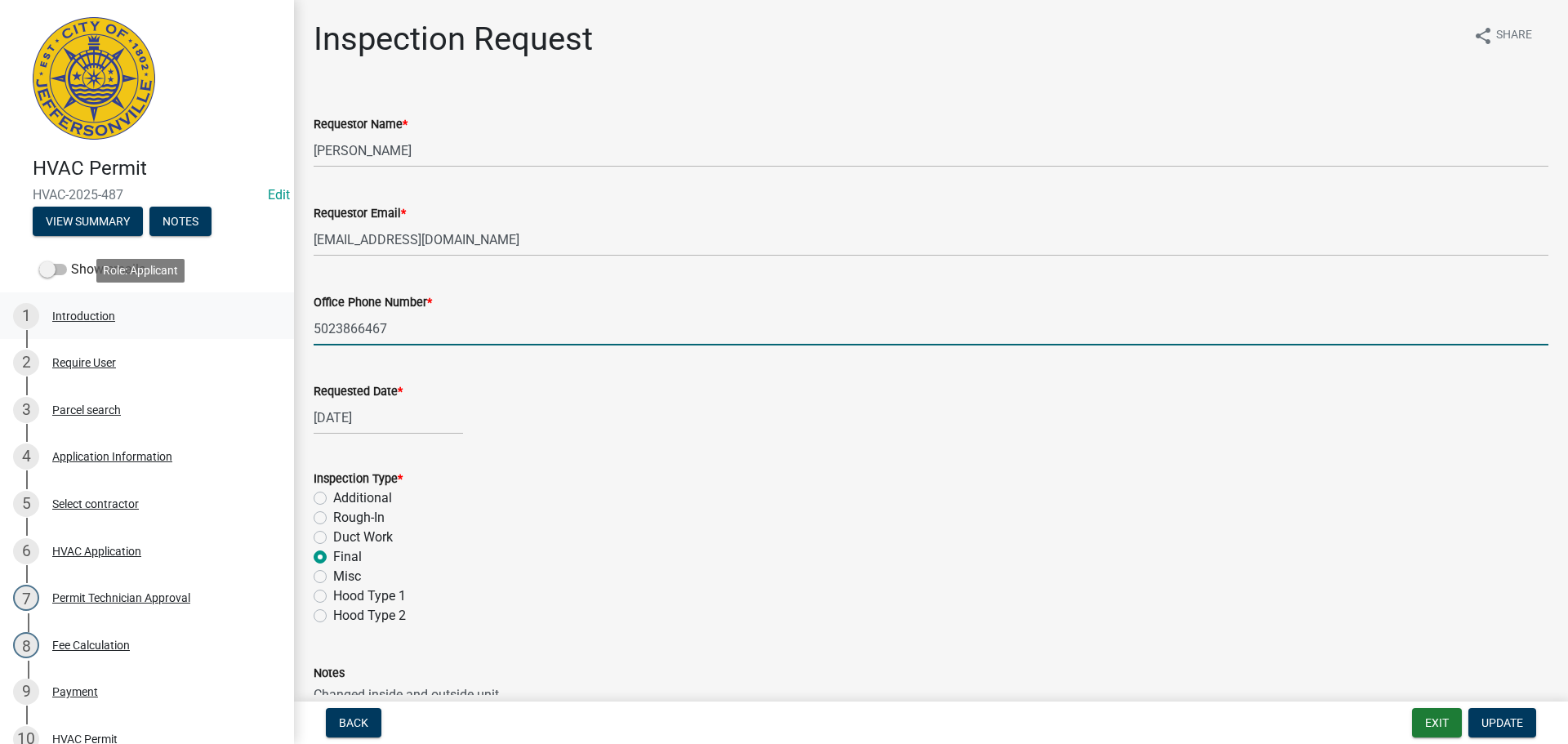
drag, startPoint x: 394, startPoint y: 322, endPoint x: 136, endPoint y: 313, distance: 258.2
click at [184, 321] on div "HVAC Permit HVAC-2025-487 Edit View Summary Notes Show emails 1 Introduction 2 …" at bounding box center [784, 372] width 1568 height 744
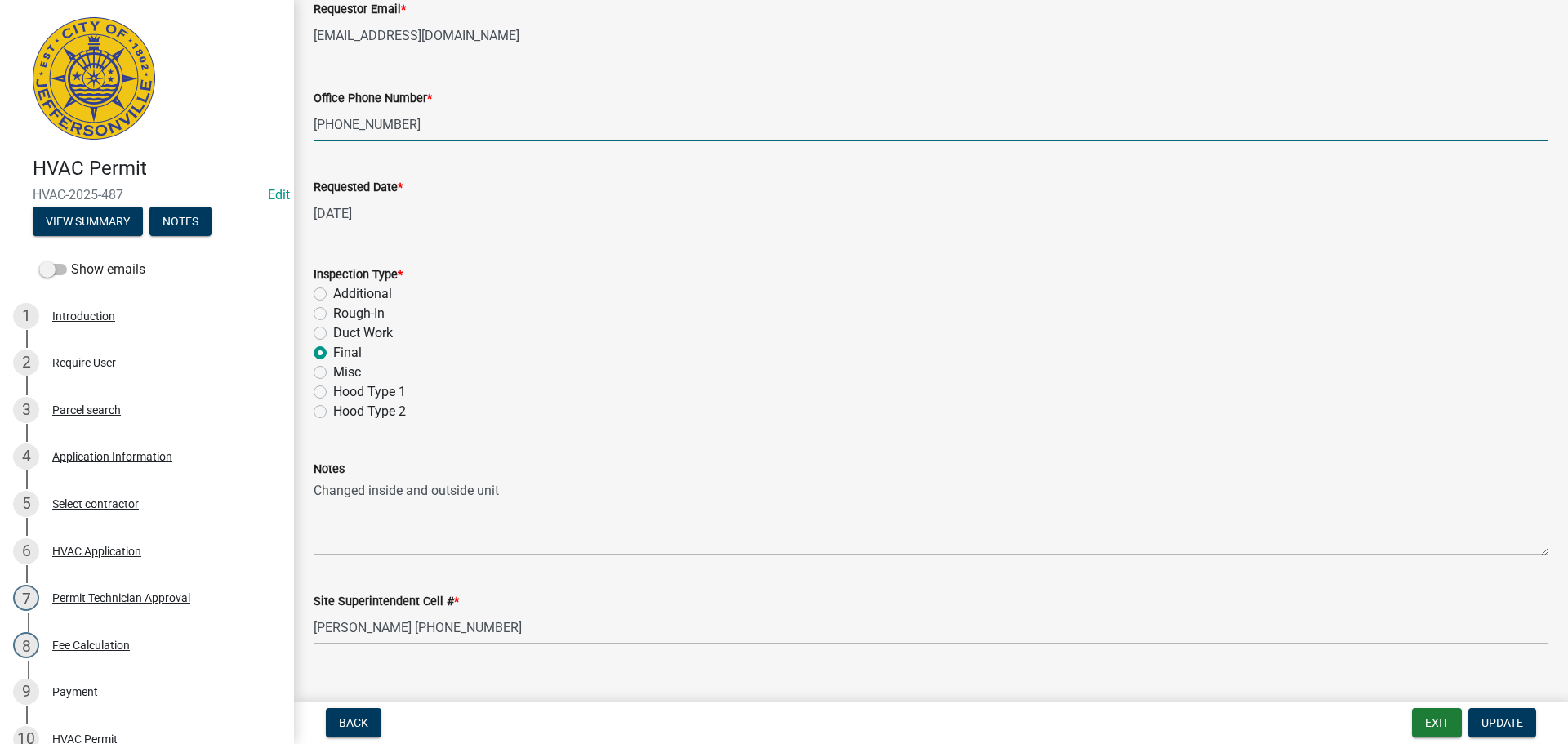
scroll to position [231, 0]
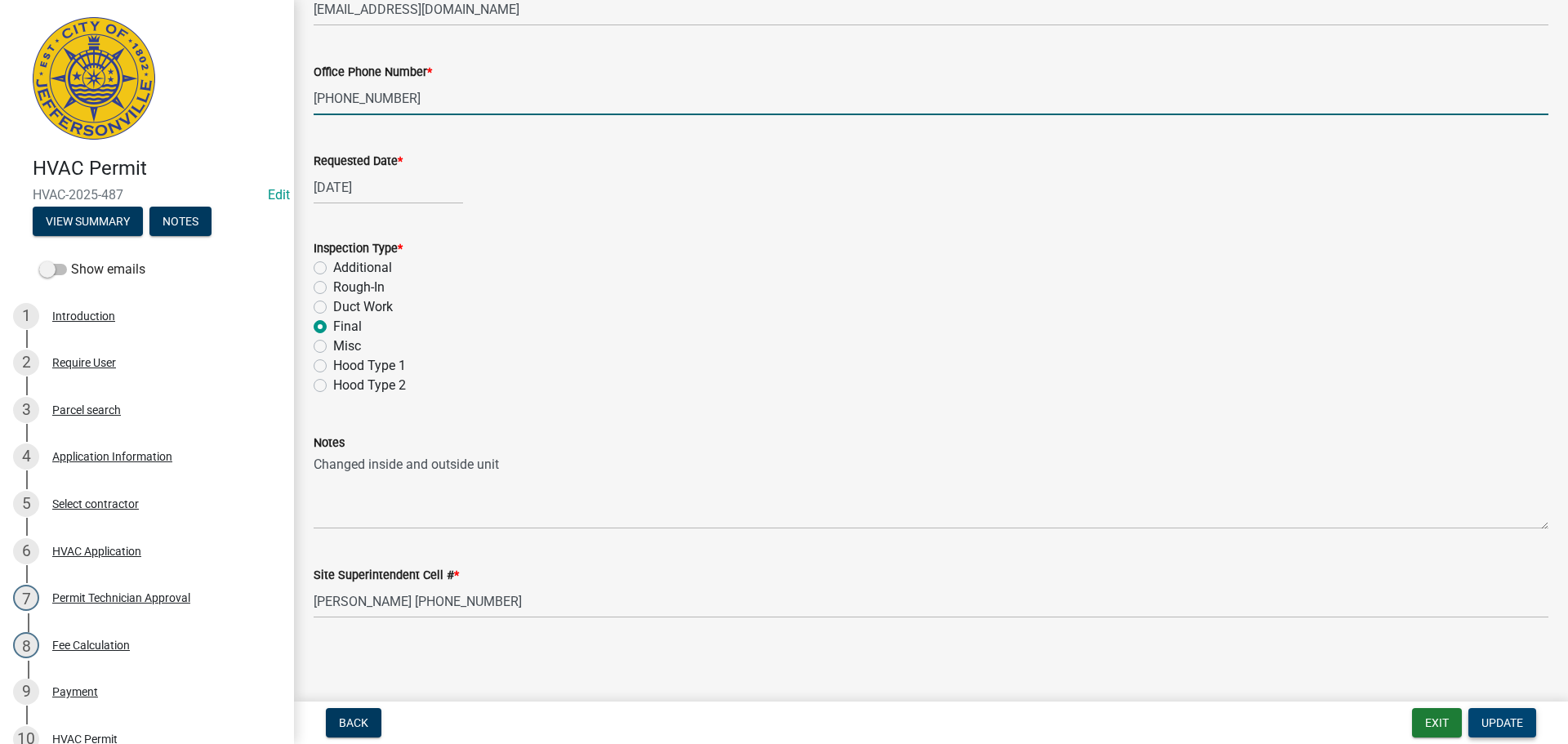
type input "502-489-7095"
click at [1492, 715] on button "Update" at bounding box center [1502, 722] width 68 height 29
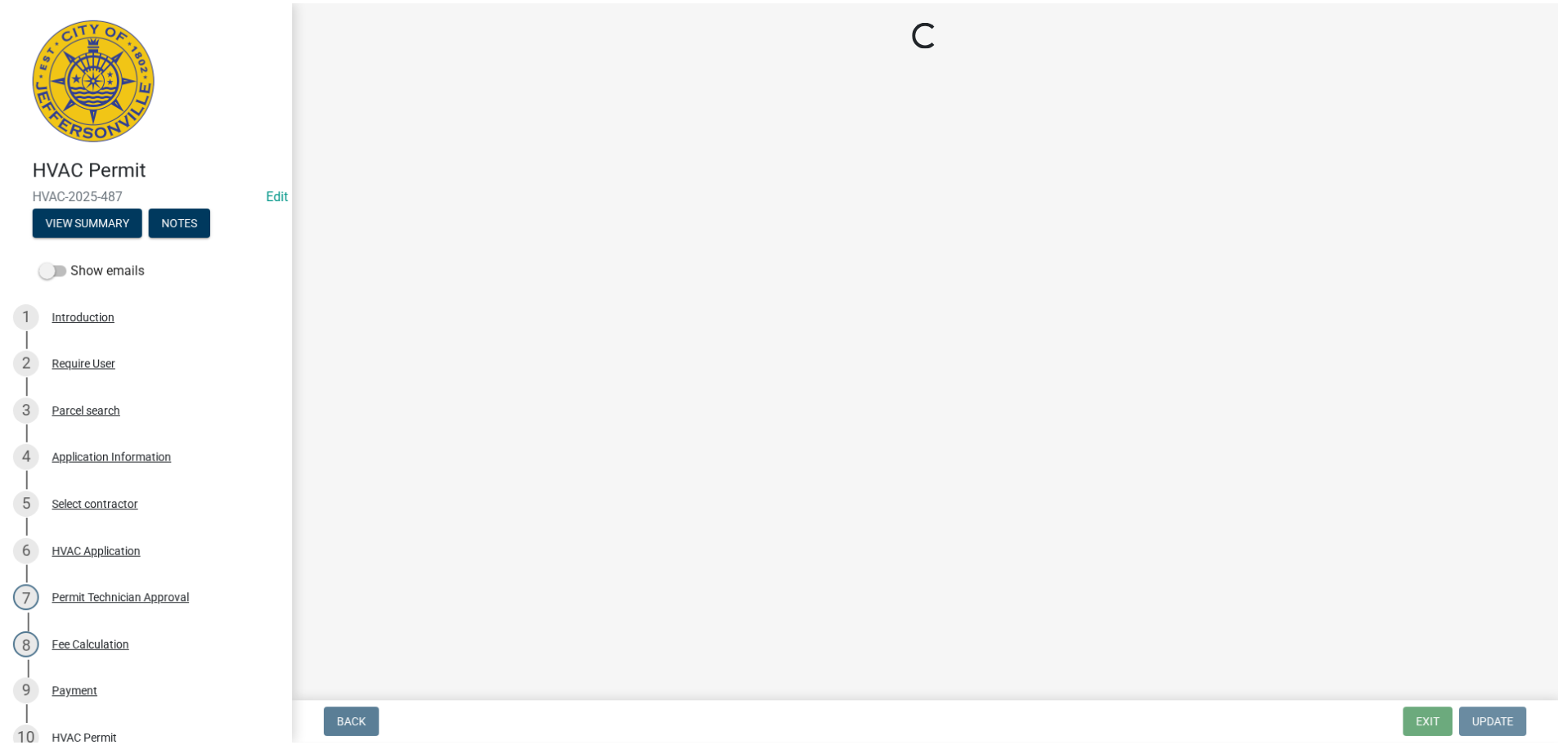
scroll to position [0, 0]
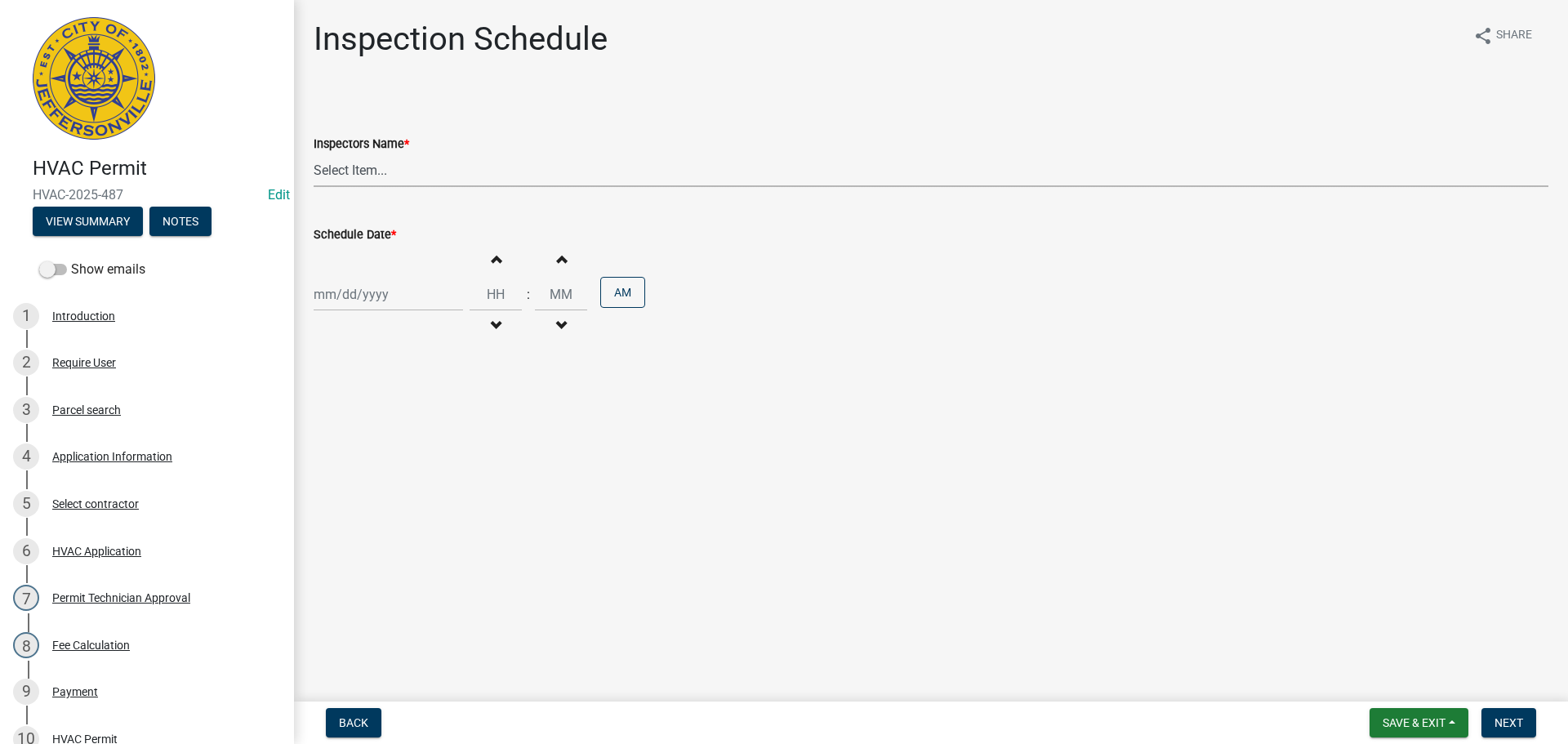
click at [351, 166] on select "Select Item... jramsey (Jeremy Ramsey) MaryFrey (Mary Frey) mkruer (Mike Kruer)…" at bounding box center [931, 171] width 1235 height 34
select select "13c97fbc-c819-4cee-844a-0db3d3c4db95"
click at [314, 154] on select "Select Item... jramsey (Jeremy Ramsey) MaryFrey (Mary Frey) mkruer (Mike Kruer)…" at bounding box center [931, 171] width 1235 height 34
select select "8"
select select "2025"
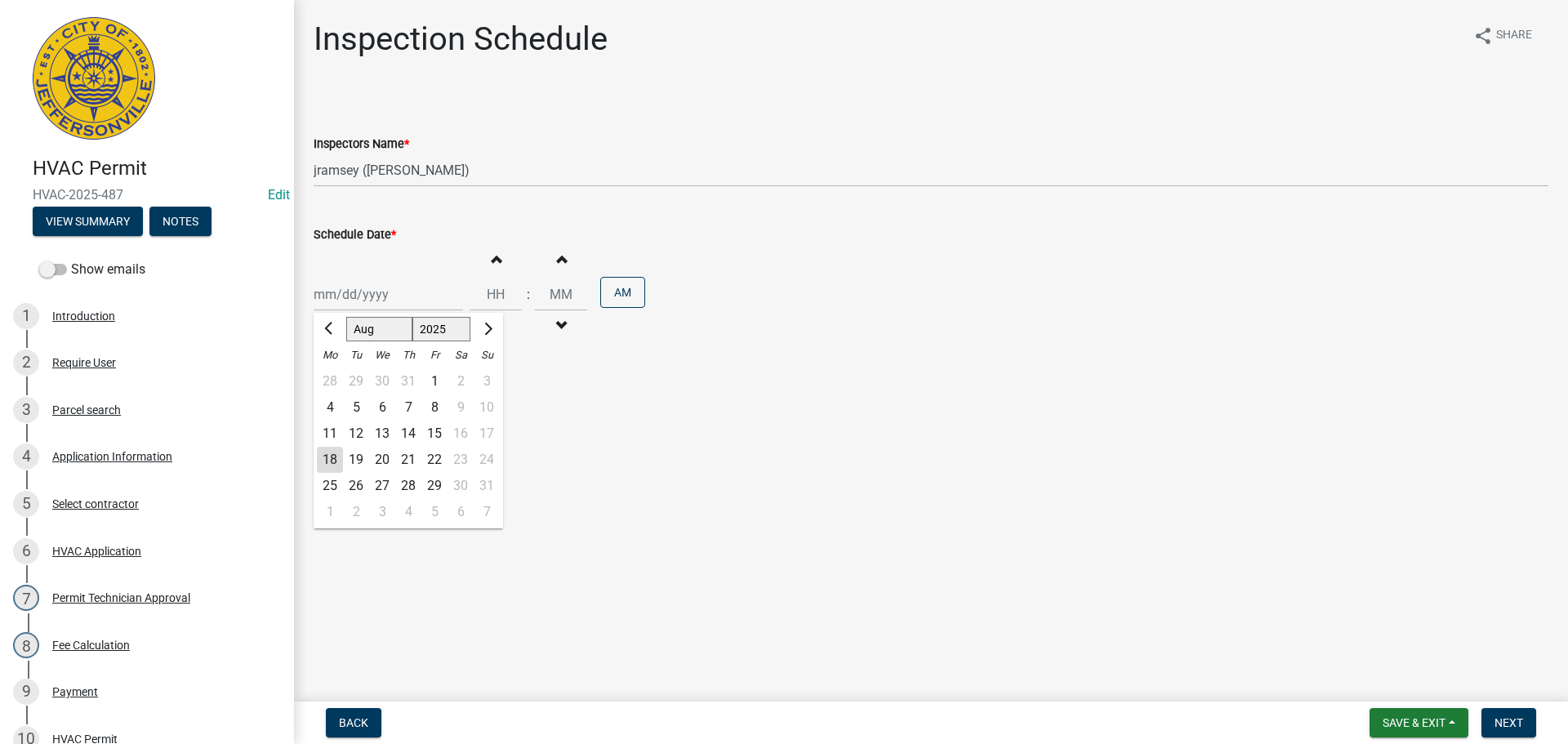
click at [343, 283] on div "Jan Feb Mar Apr May Jun Jul Aug Sep Oct Nov Dec 1525 1526 1527 1528 1529 1530 1…" at bounding box center [389, 295] width 150 height 34
click at [437, 462] on div "22" at bounding box center [434, 459] width 26 height 26
type input "[DATE]"
click at [488, 285] on input "Hours" at bounding box center [495, 295] width 52 height 34
type input "02"
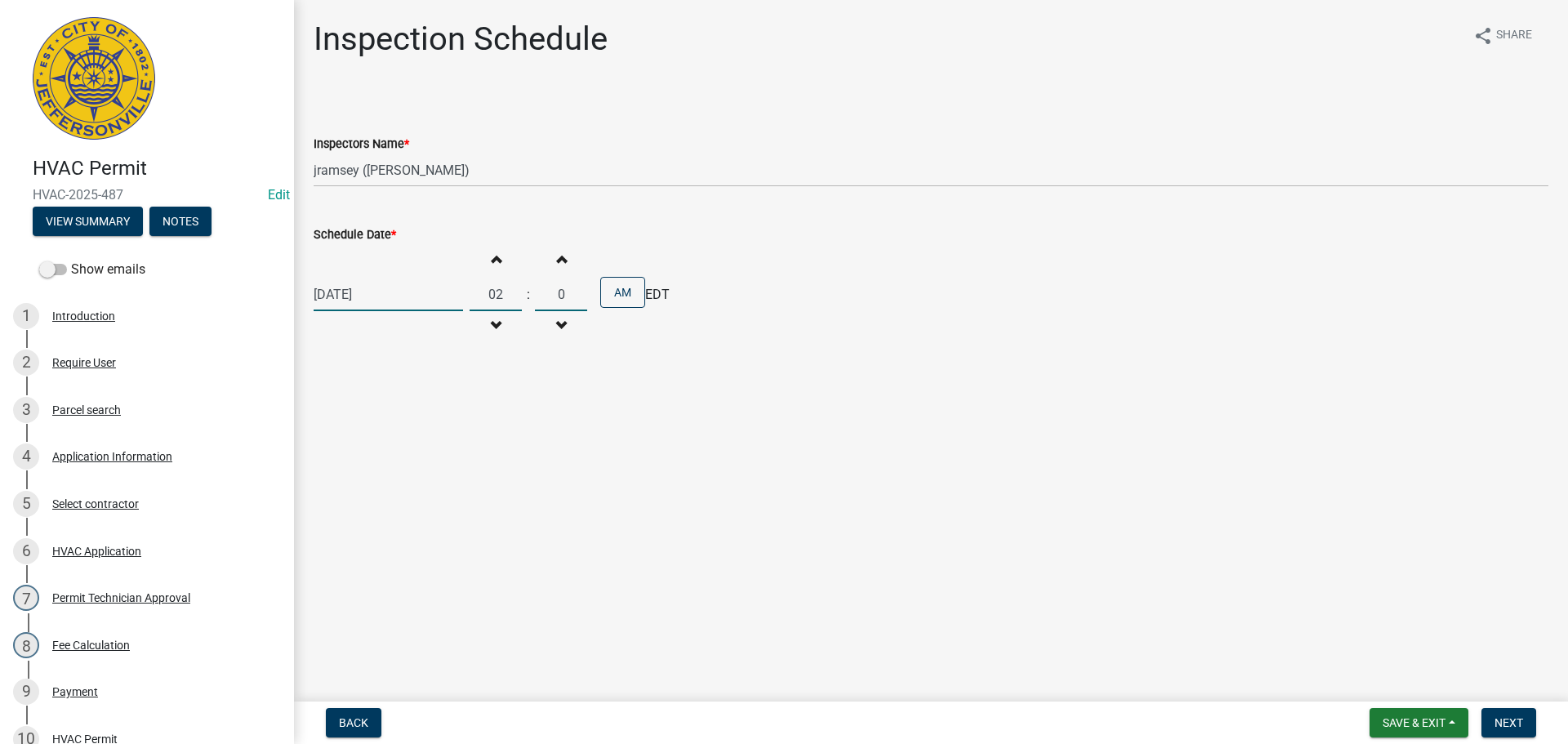
type input "00"
click at [602, 295] on button "AM" at bounding box center [622, 292] width 45 height 31
click at [1506, 721] on span "Next" at bounding box center [1509, 722] width 29 height 13
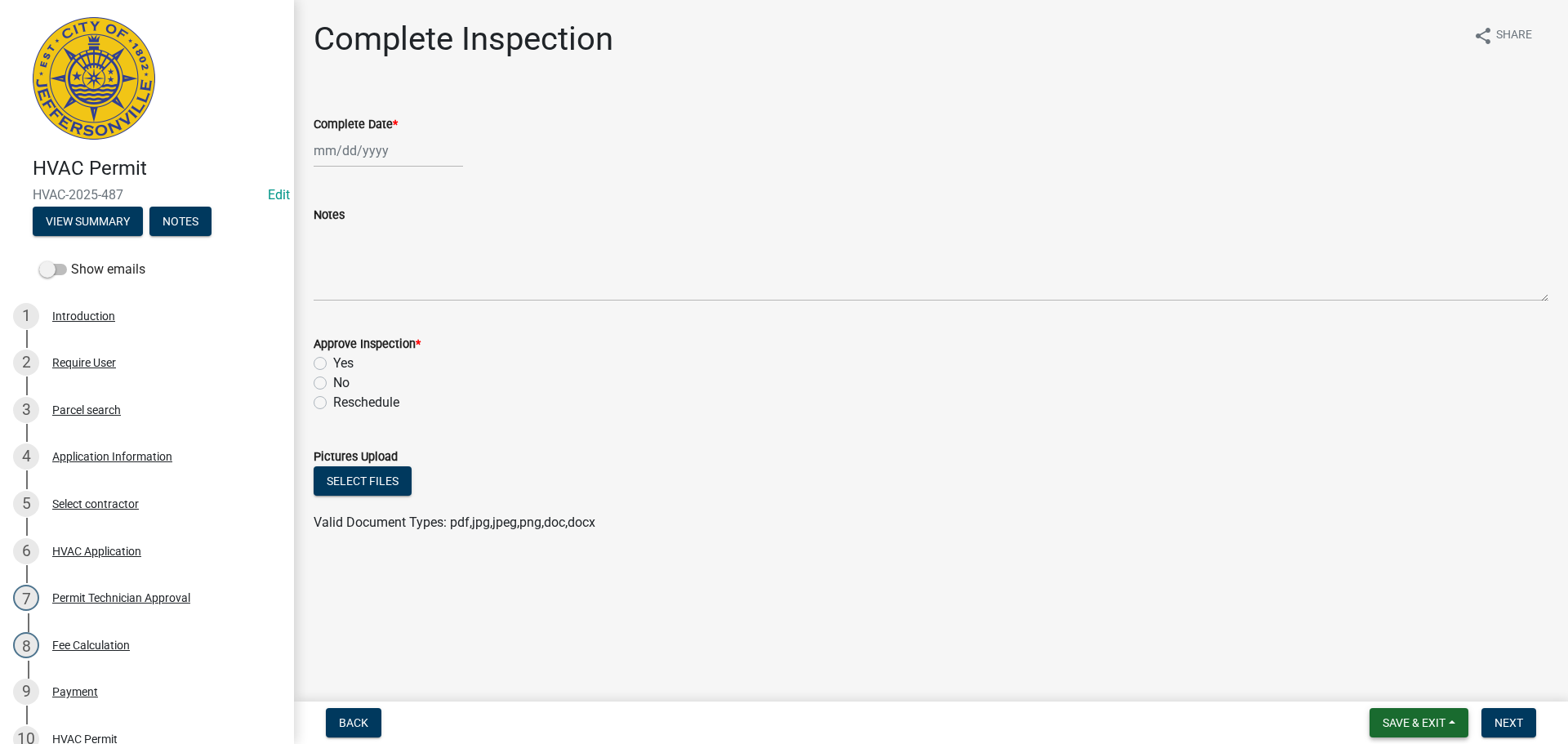
click at [1393, 712] on button "Save & Exit" at bounding box center [1418, 722] width 99 height 29
click at [1387, 671] on button "Save & Exit" at bounding box center [1403, 680] width 131 height 39
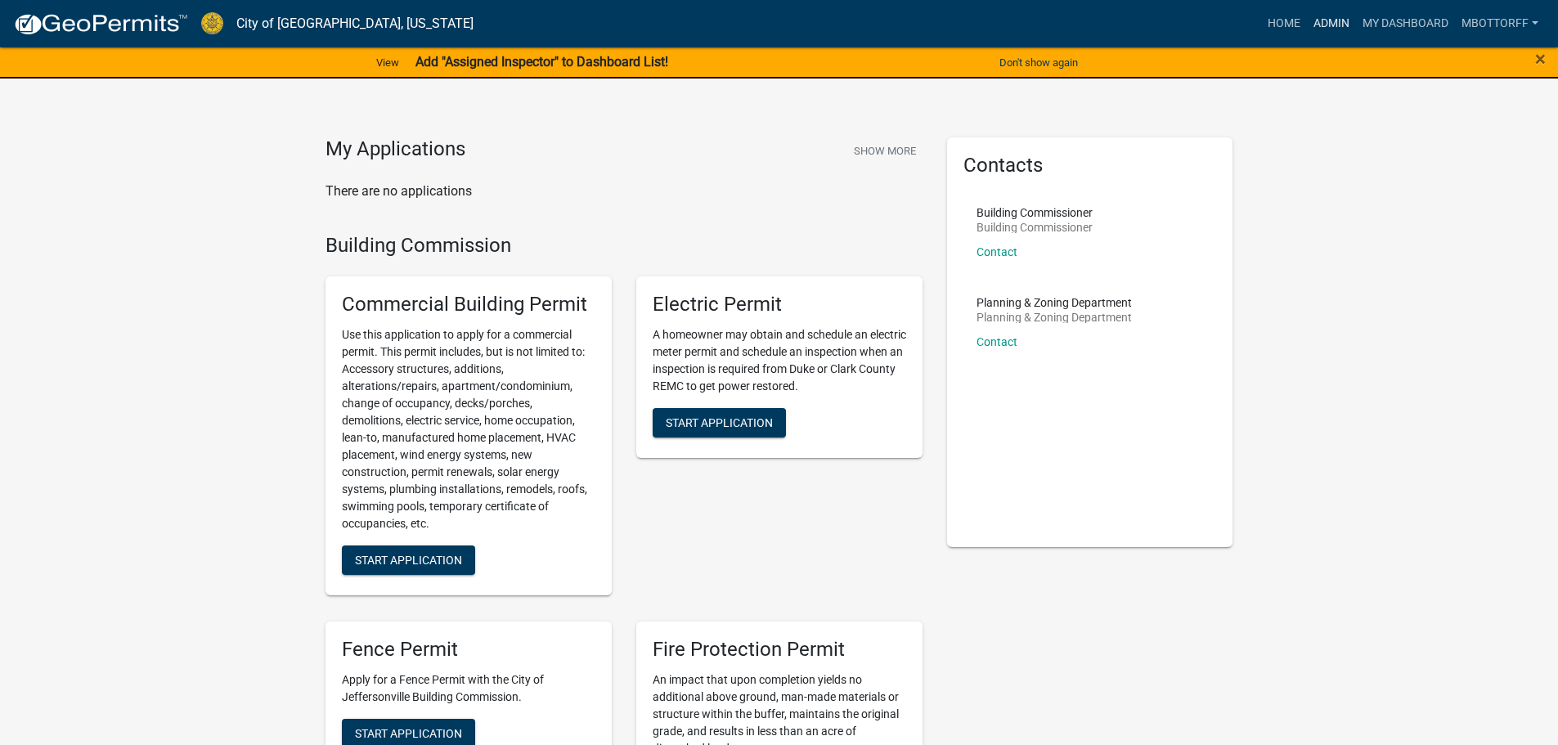
click at [1317, 19] on link "Admin" at bounding box center [1331, 23] width 49 height 31
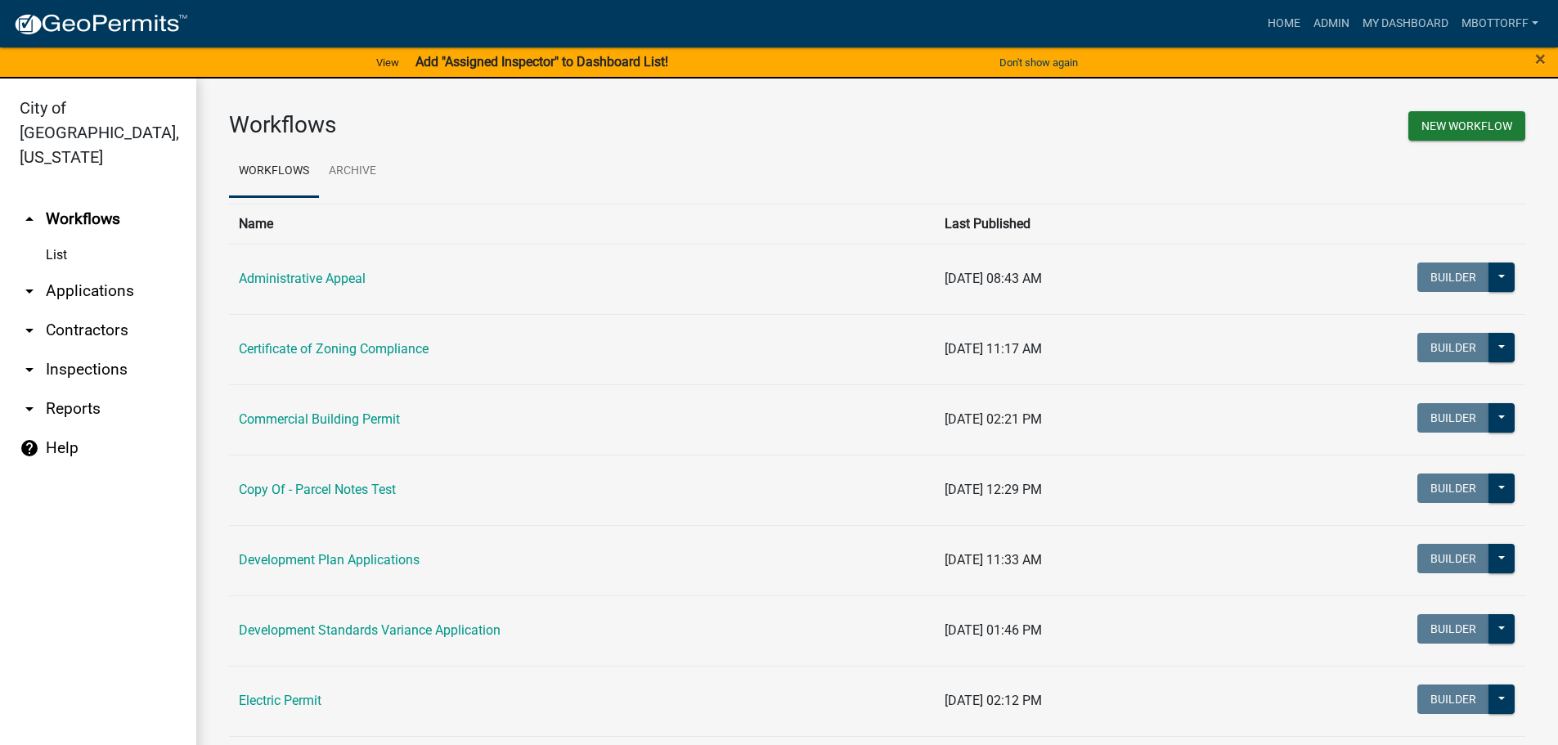
click at [60, 350] on link "arrow_drop_down Inspections" at bounding box center [98, 369] width 196 height 39
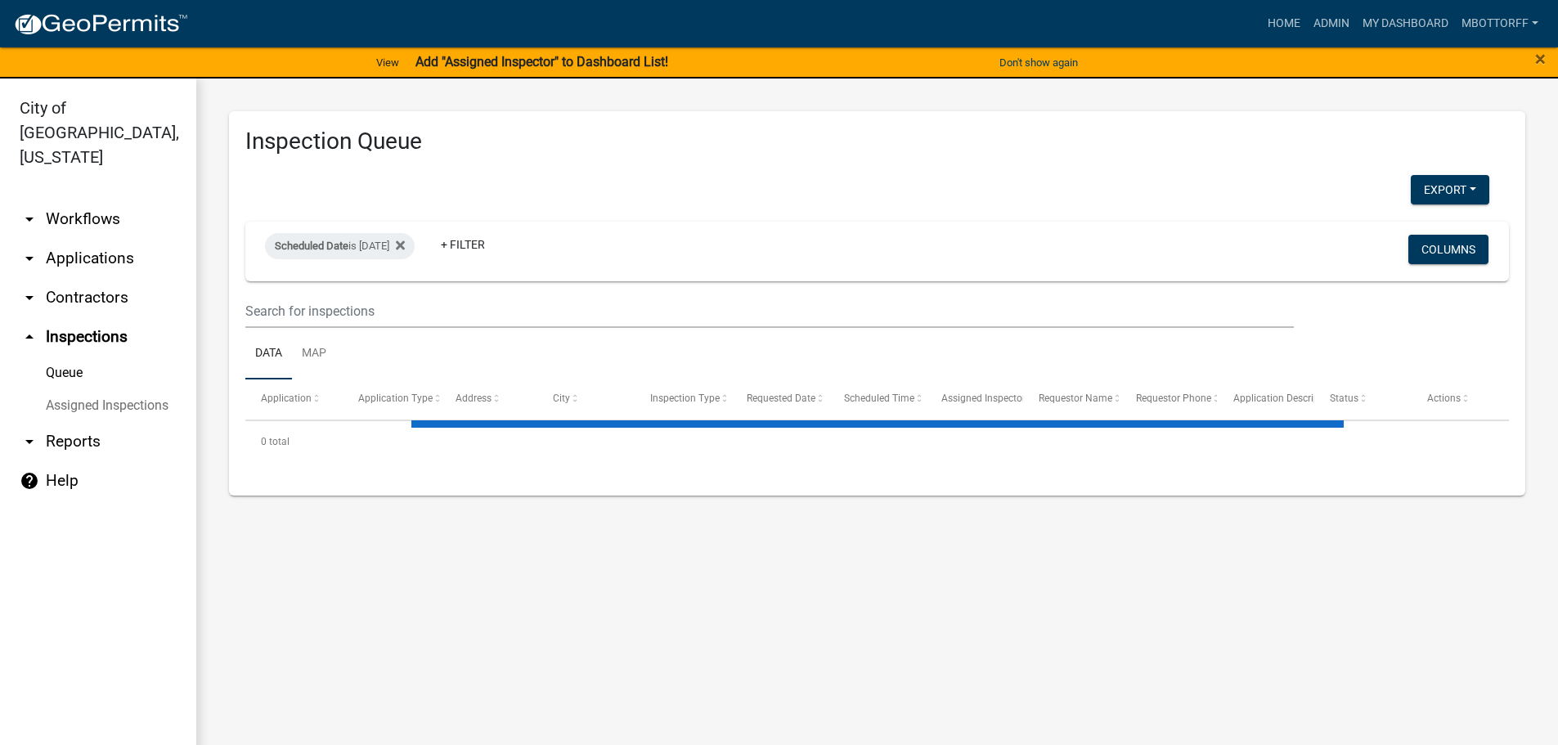
select select "3: 100"
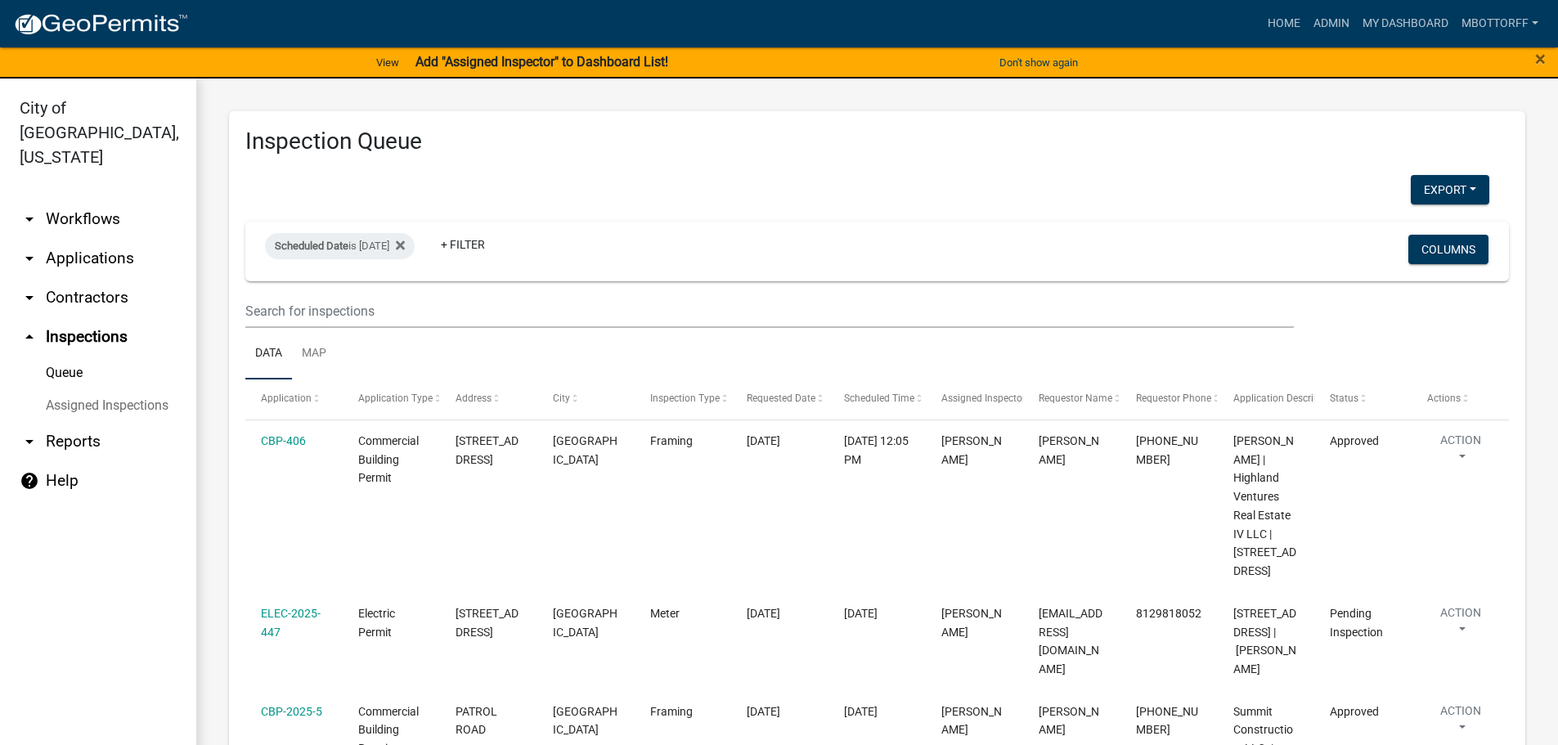
click at [142, 389] on link "Assigned Inspections" at bounding box center [98, 405] width 196 height 33
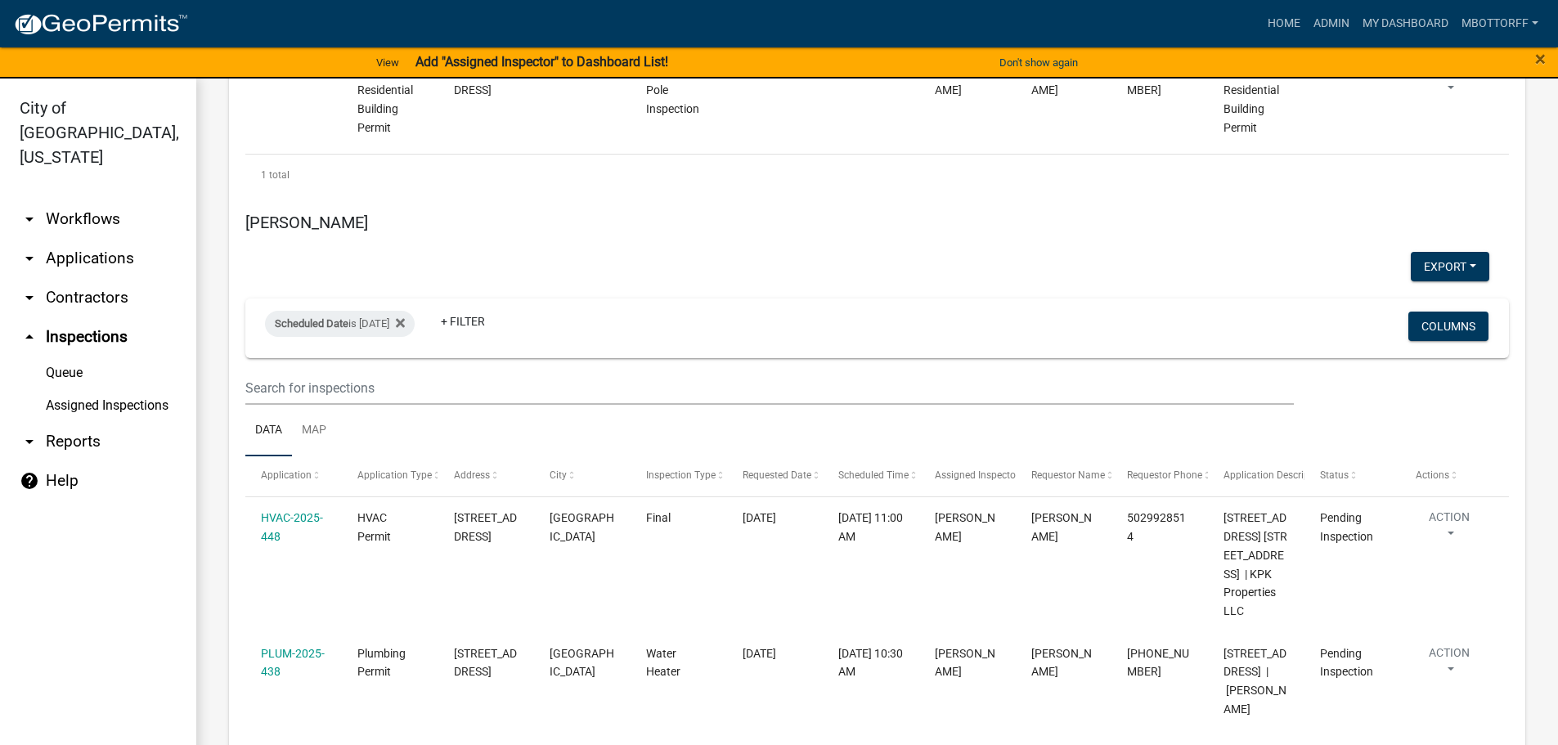
scroll to position [6973, 0]
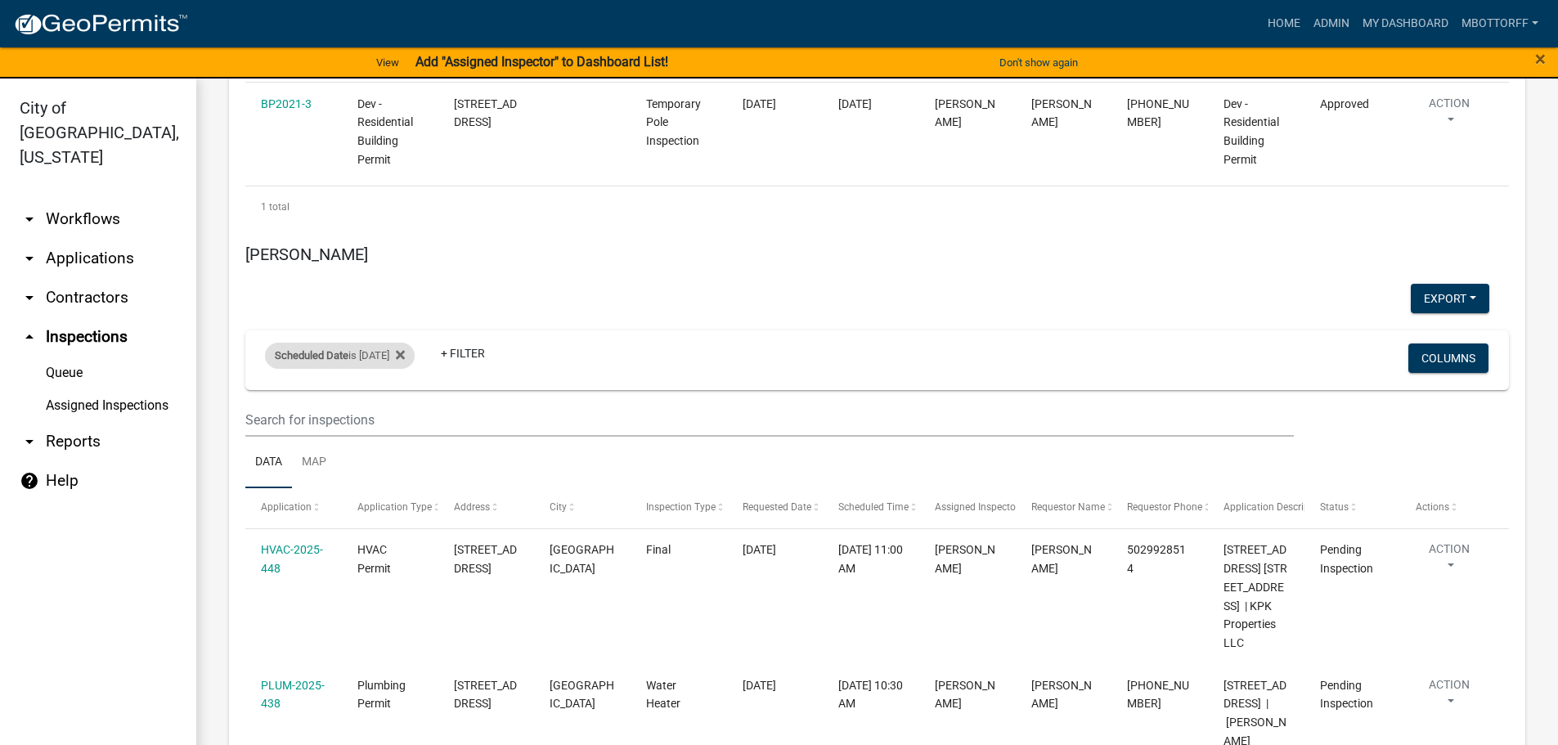
click at [402, 369] on div "Scheduled Date is [DATE]" at bounding box center [340, 356] width 150 height 26
click at [401, 438] on input "[DATE]" at bounding box center [354, 435] width 114 height 34
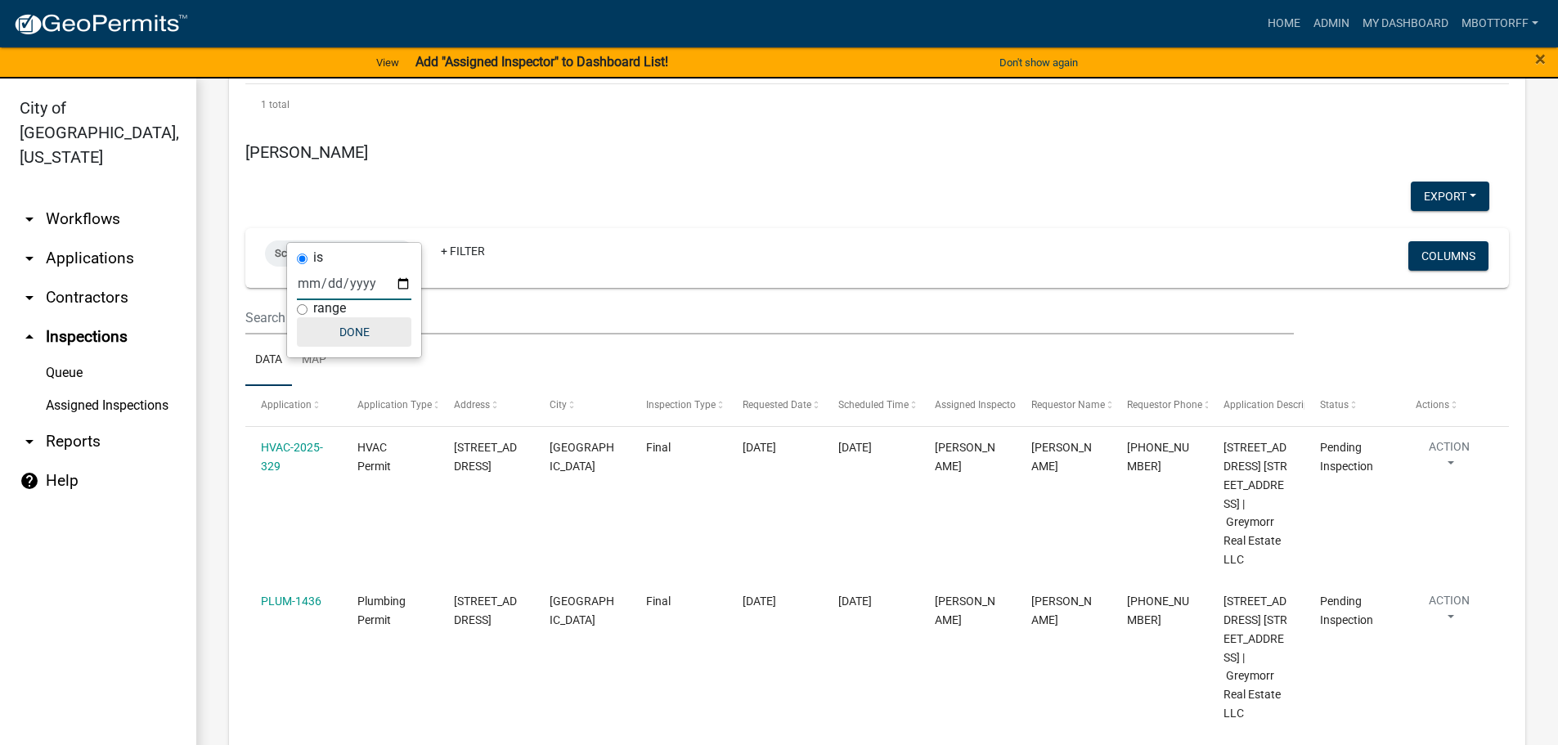
scroll to position [7072, 0]
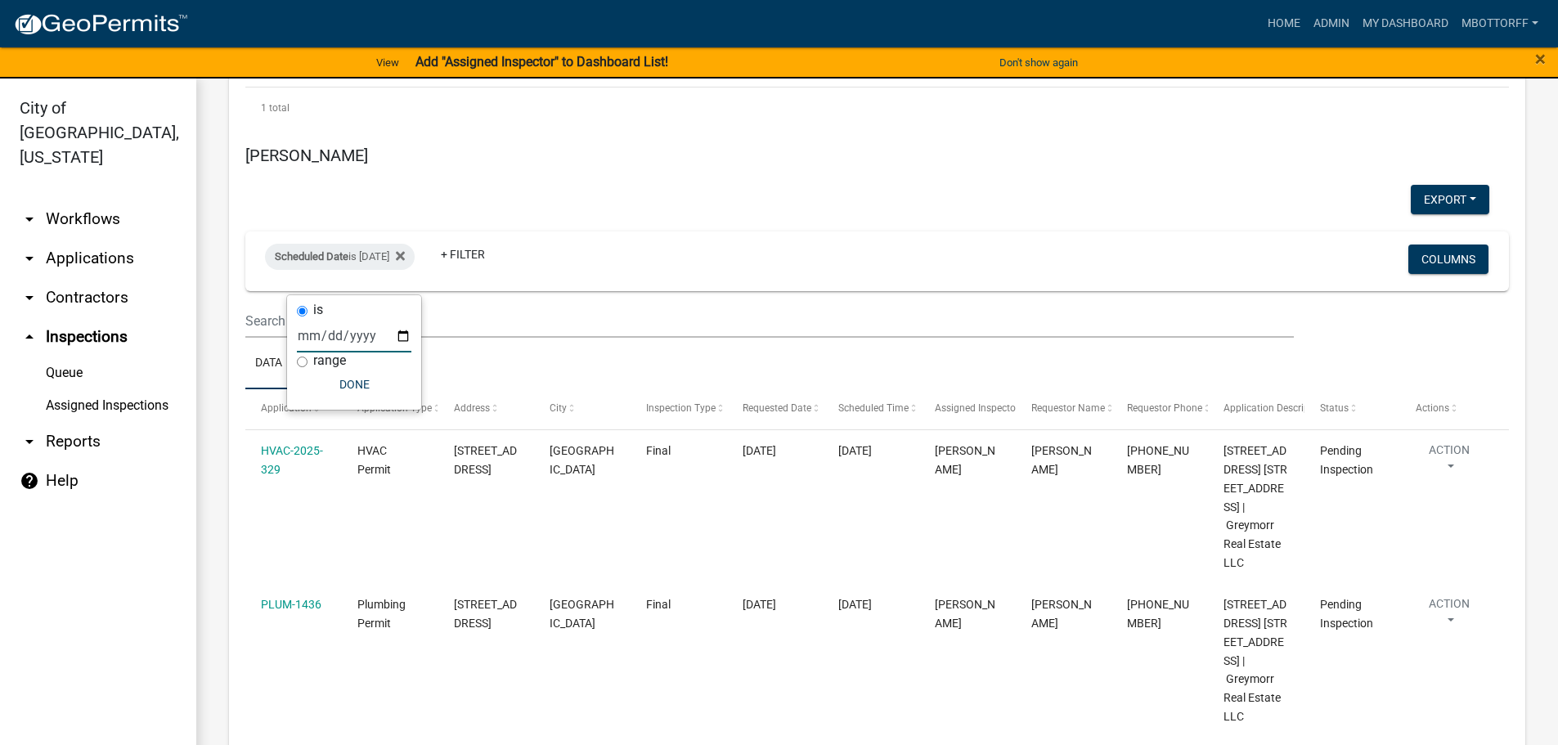
click at [407, 334] on input "[DATE]" at bounding box center [354, 336] width 114 height 34
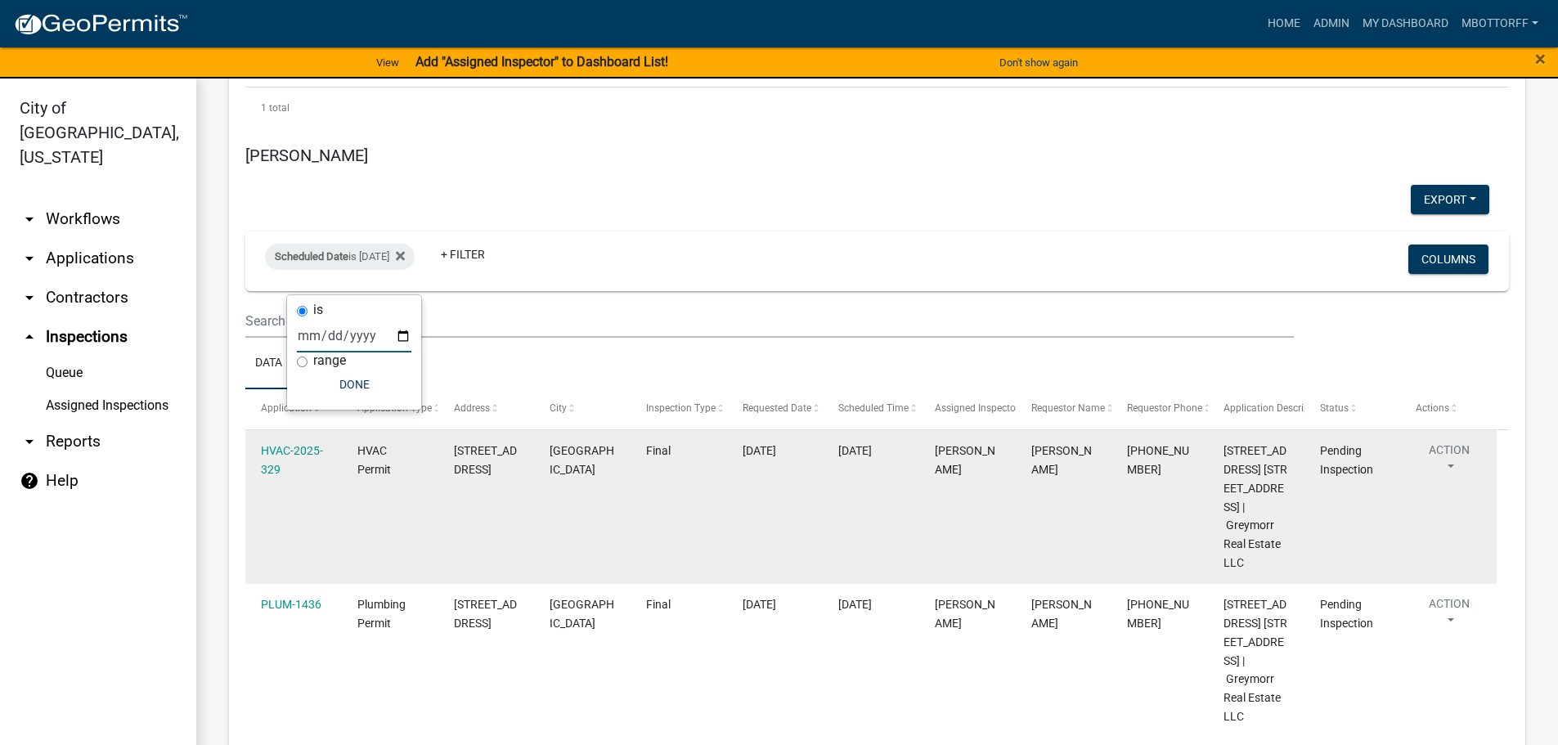
scroll to position [6905, 0]
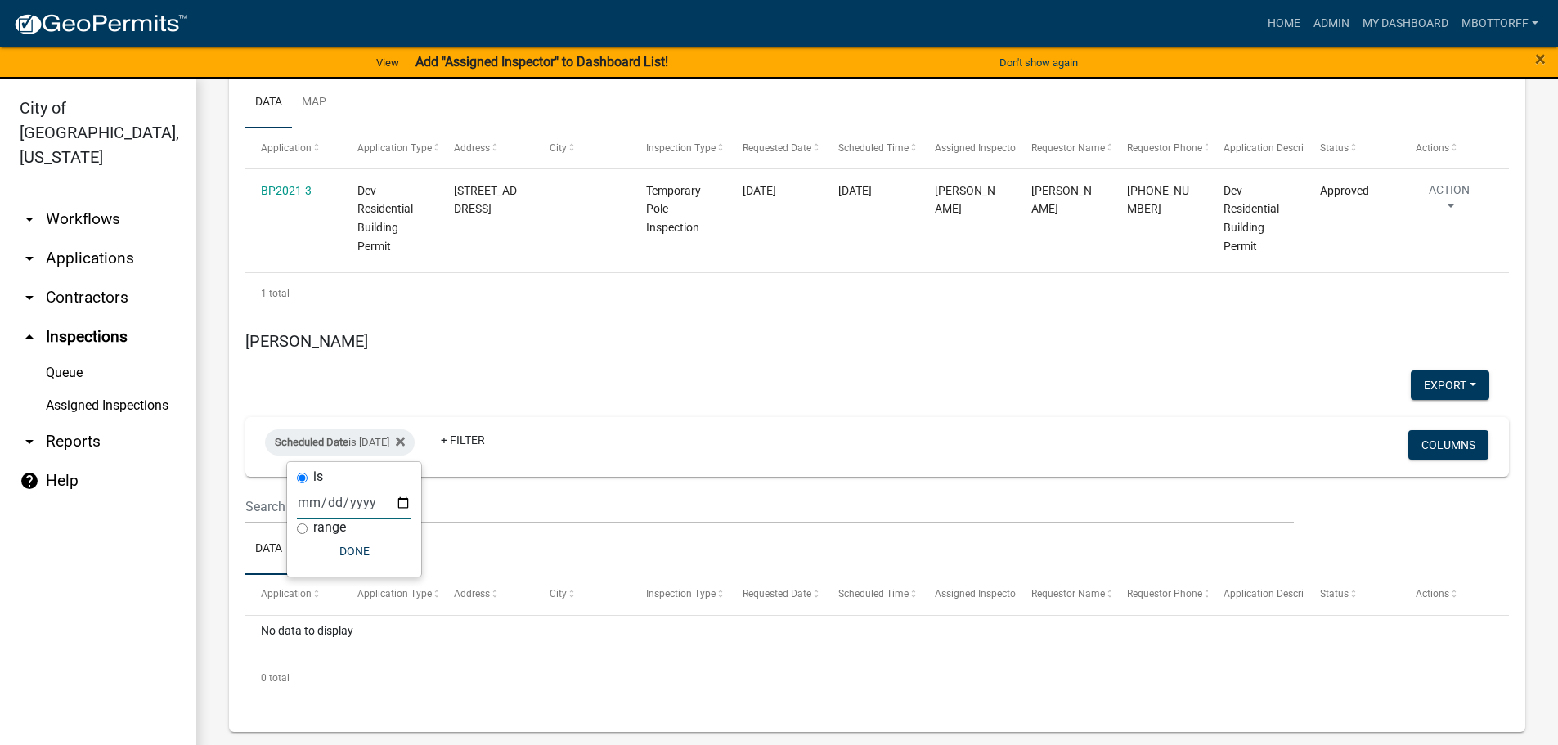
click at [403, 500] on input "[DATE]" at bounding box center [354, 503] width 114 height 34
type input "[DATE]"
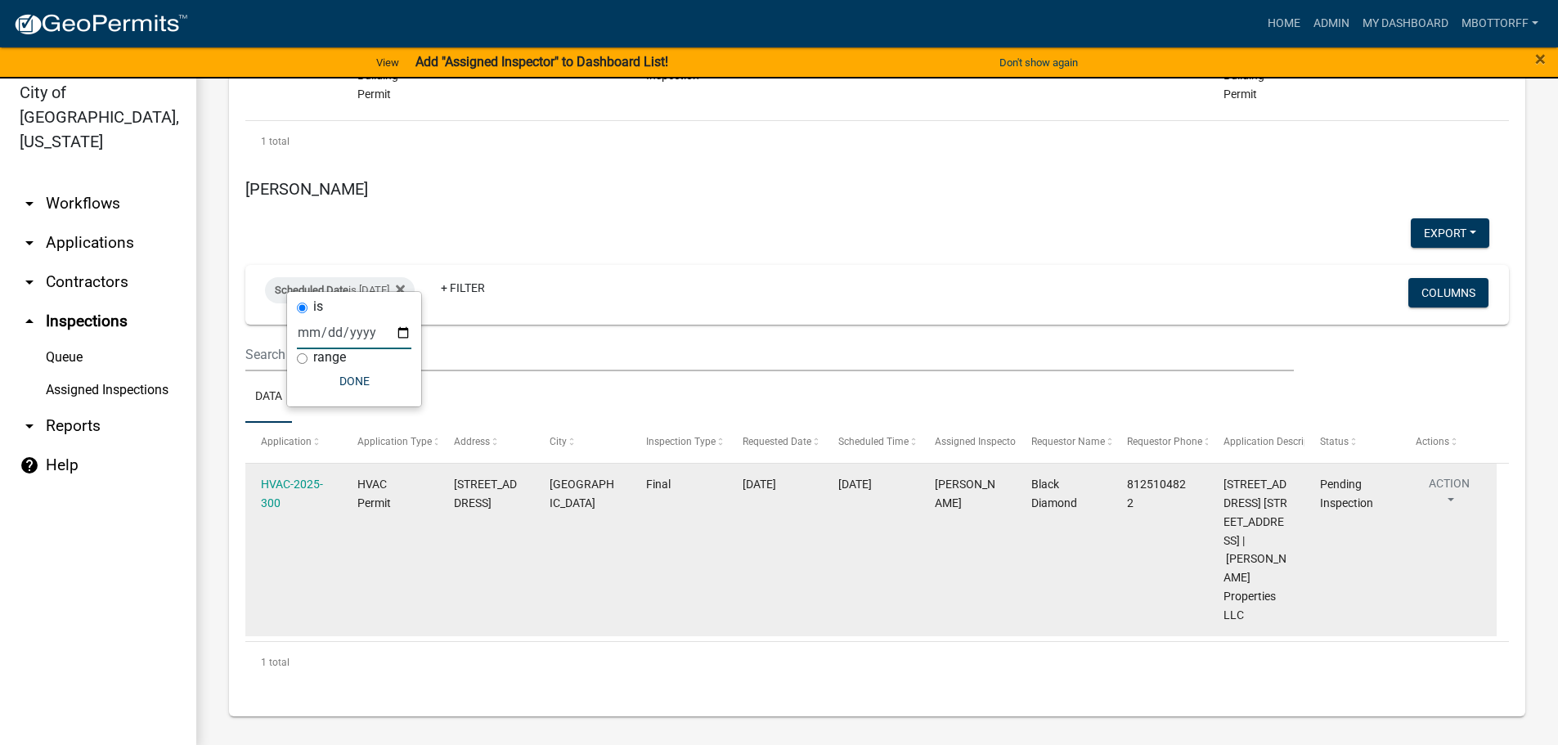
scroll to position [20, 0]
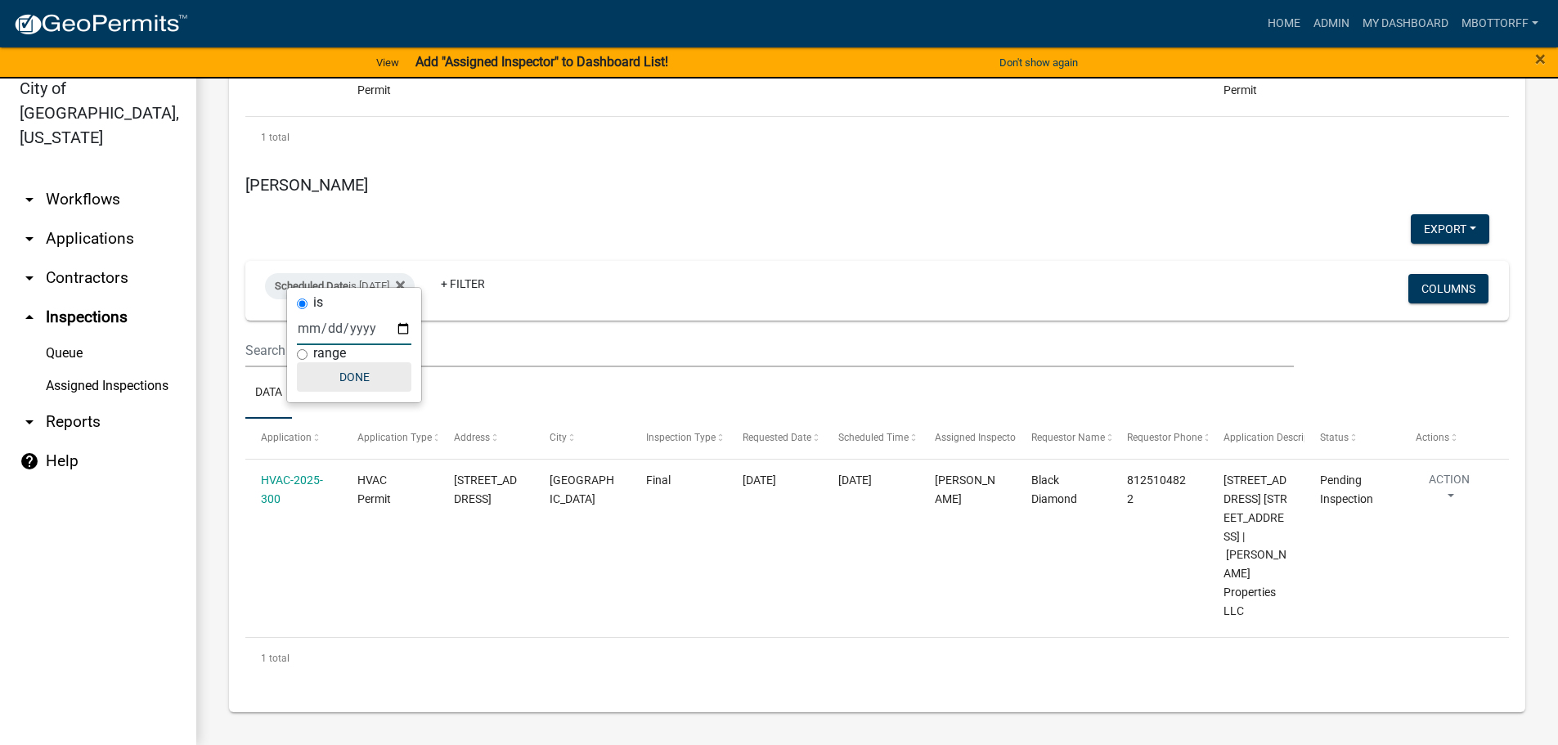
click at [347, 374] on button "Done" at bounding box center [354, 376] width 114 height 29
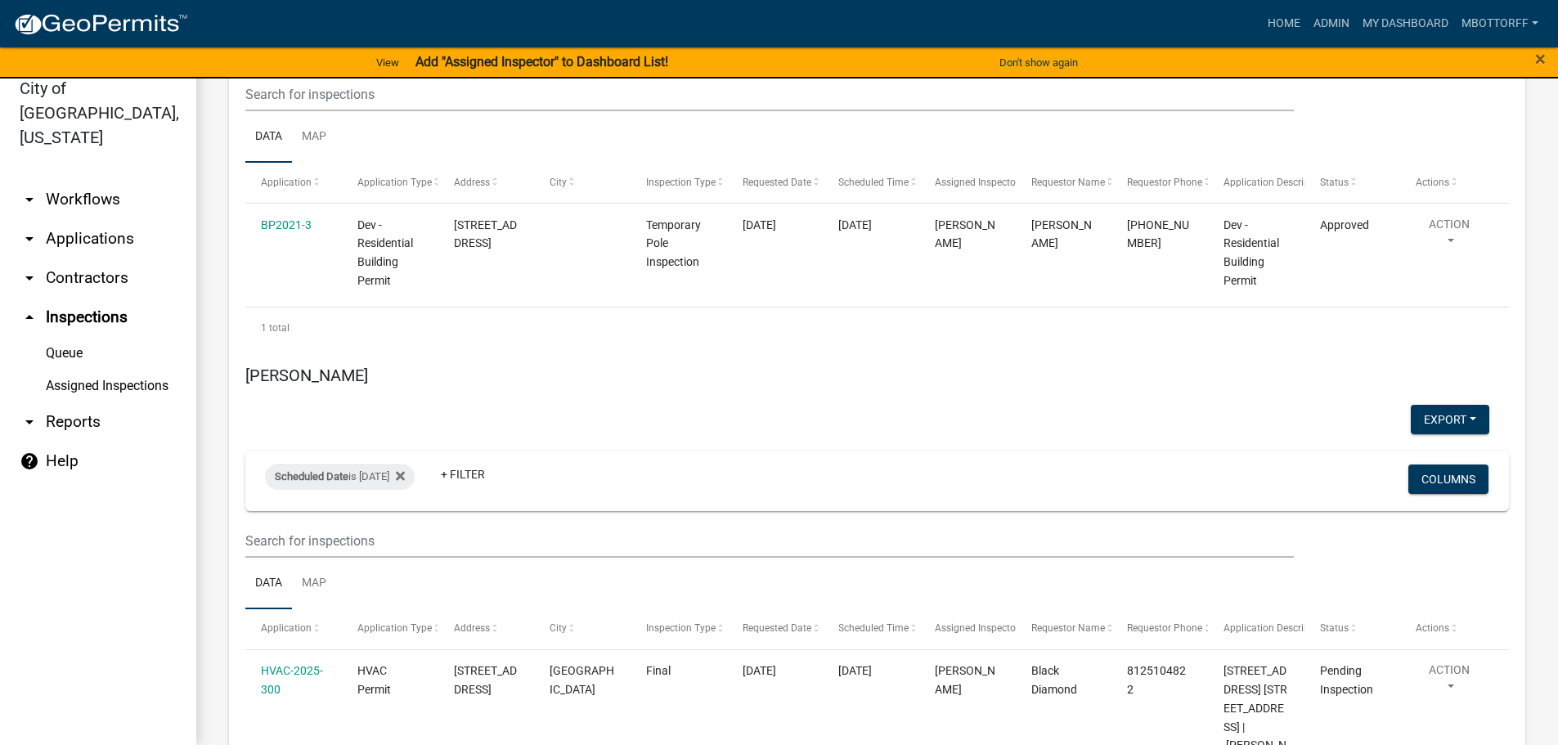
scroll to position [7060, 0]
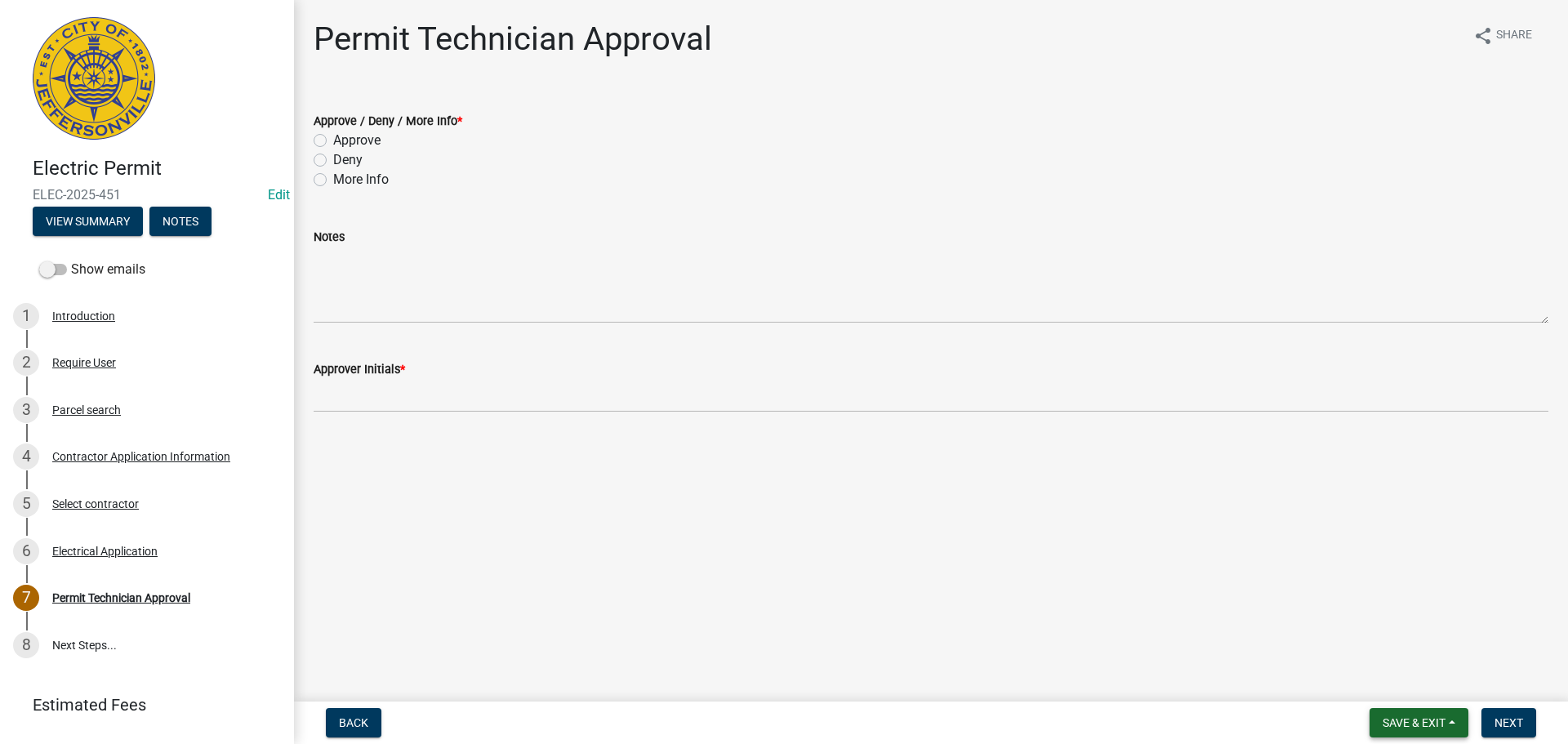
click at [777, 729] on span "Save & Exit" at bounding box center [1414, 722] width 63 height 13
click at [777, 680] on button "Save & Exit" at bounding box center [1403, 680] width 131 height 39
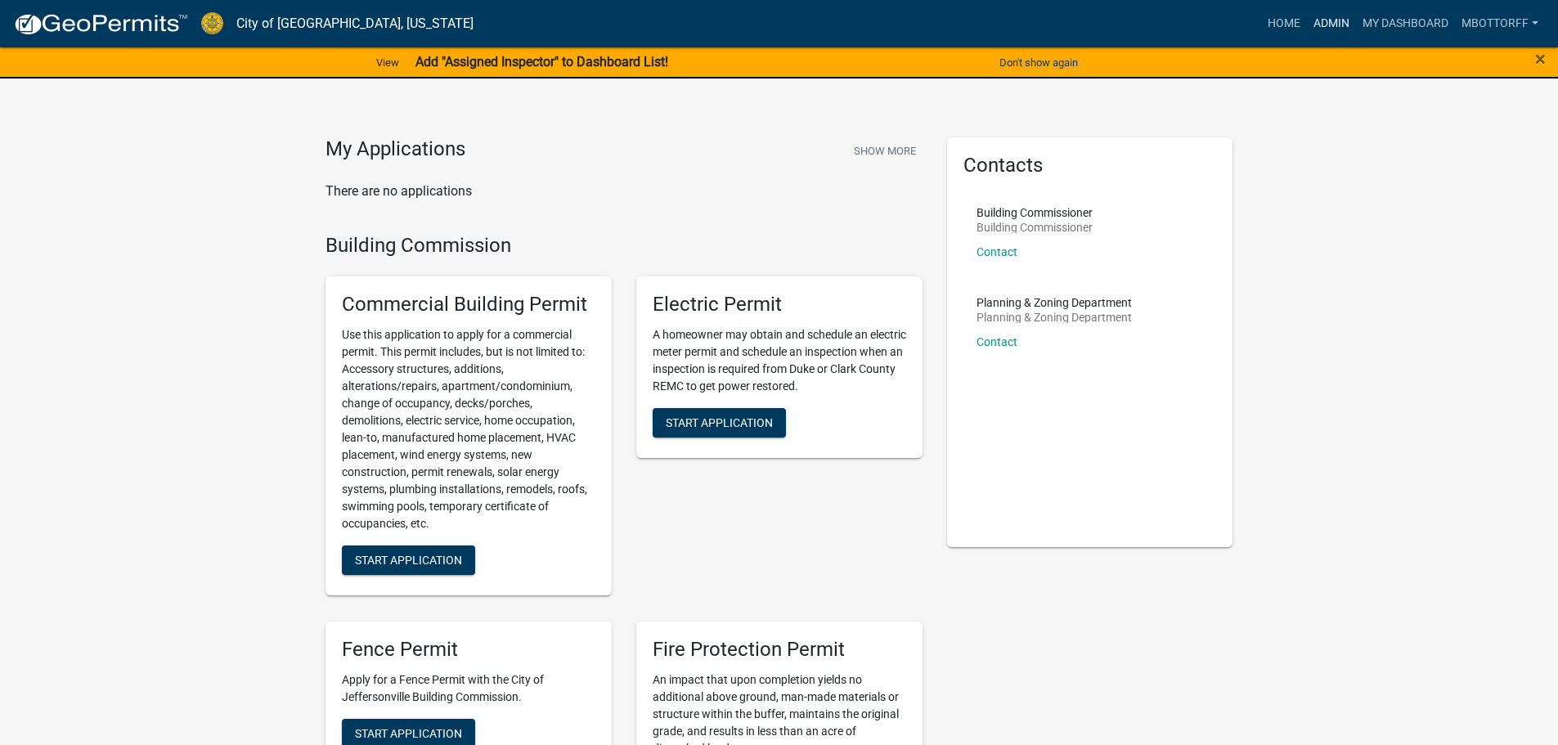
click at [1339, 30] on link "Admin" at bounding box center [1331, 23] width 49 height 31
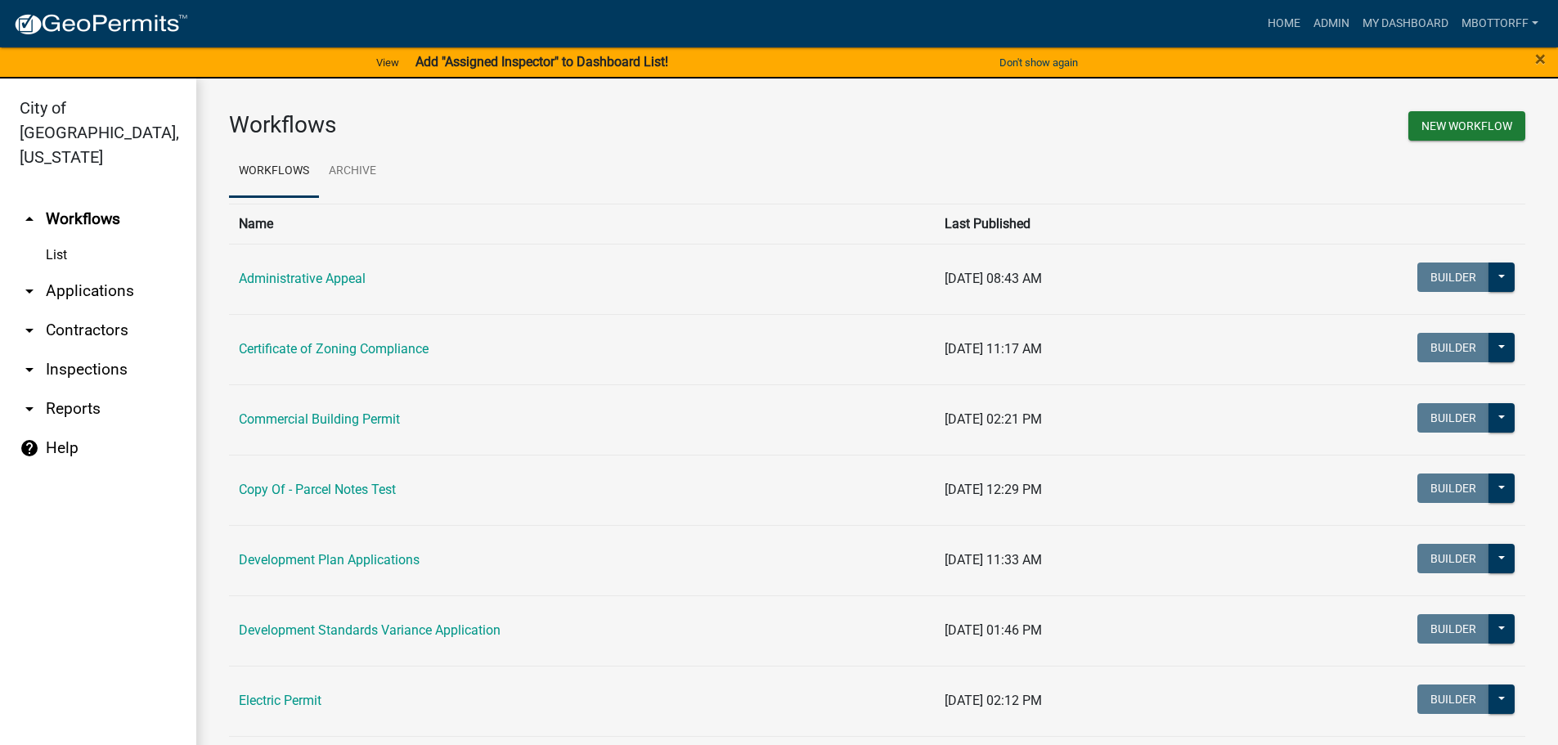
click at [87, 350] on link "arrow_drop_down Inspections" at bounding box center [98, 369] width 196 height 39
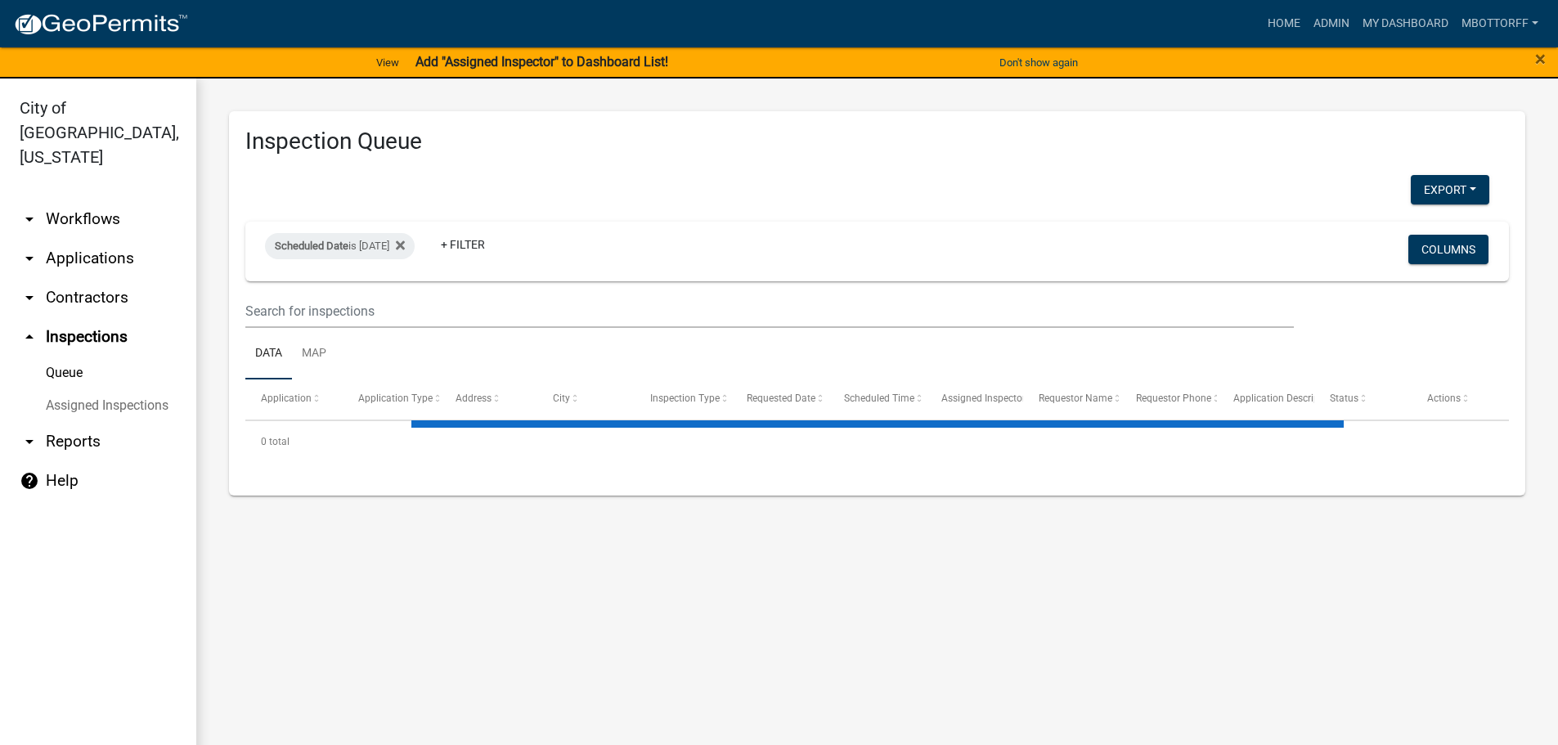
select select "3: 100"
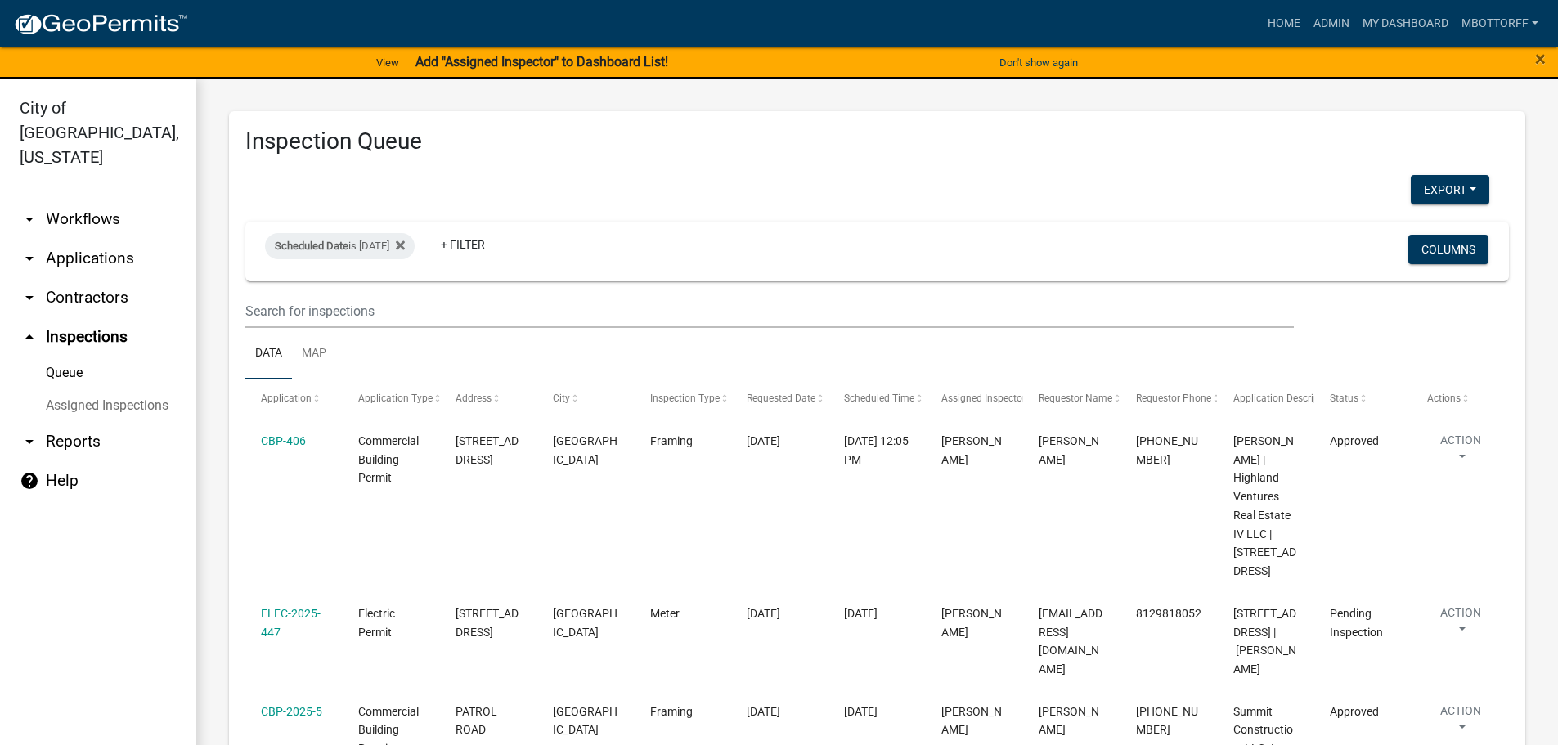
click at [111, 389] on link "Assigned Inspections" at bounding box center [98, 405] width 196 height 33
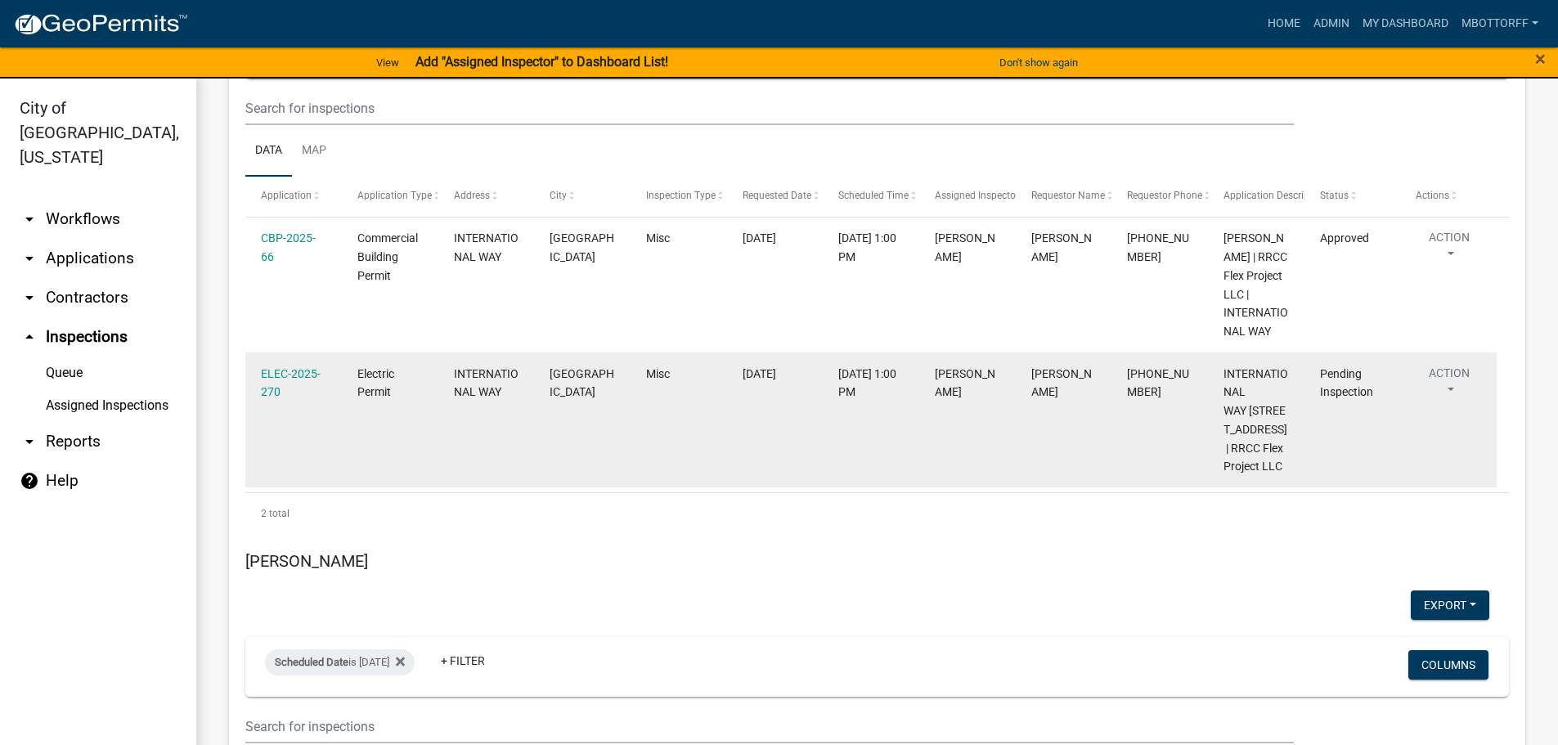
scroll to position [3844, 0]
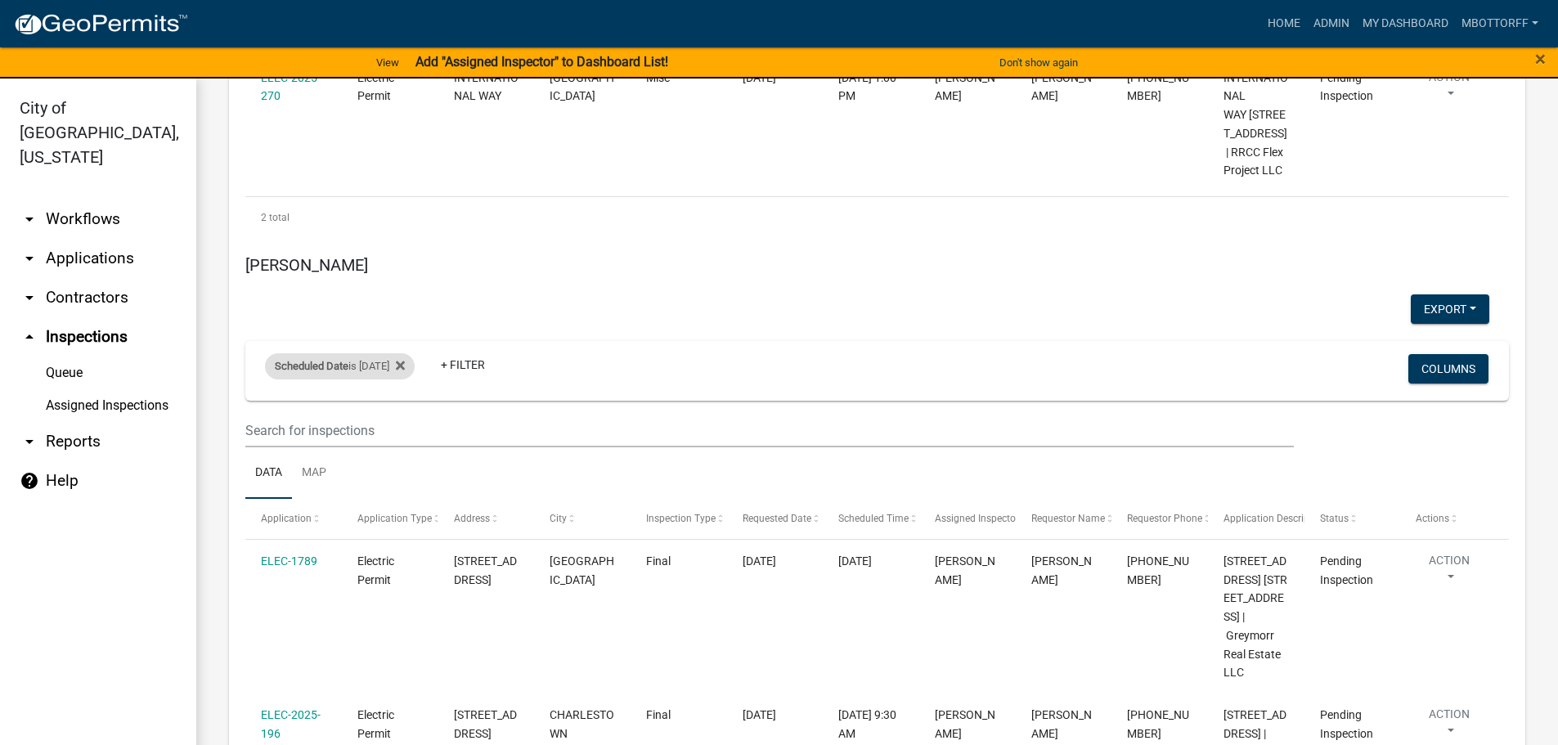
click at [392, 379] on div "Scheduled Date is 08/20/2025" at bounding box center [340, 366] width 150 height 26
click at [405, 440] on input "2025-08-20" at bounding box center [354, 446] width 114 height 34
type input "2025-08-18"
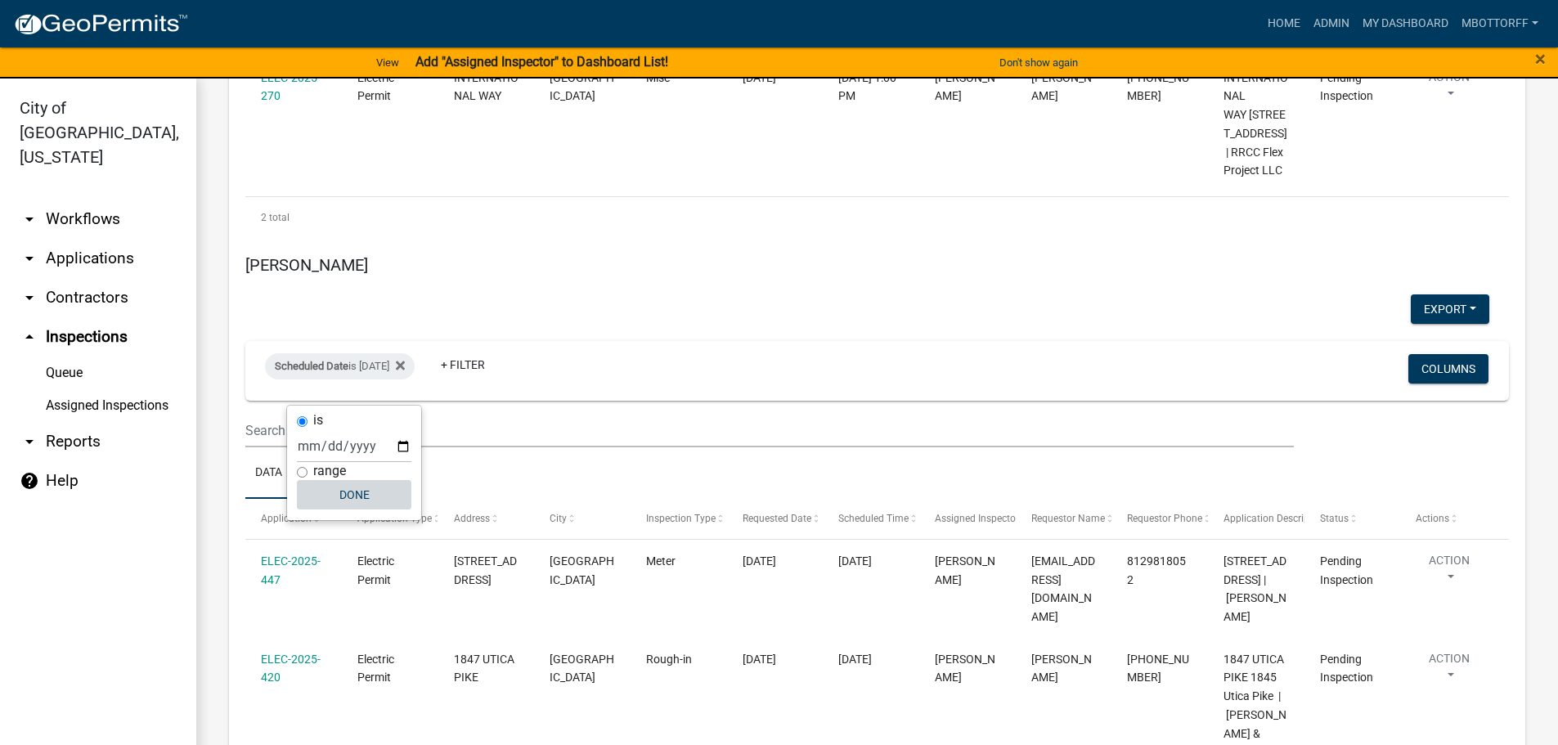
click at [367, 501] on button "Done" at bounding box center [354, 494] width 114 height 29
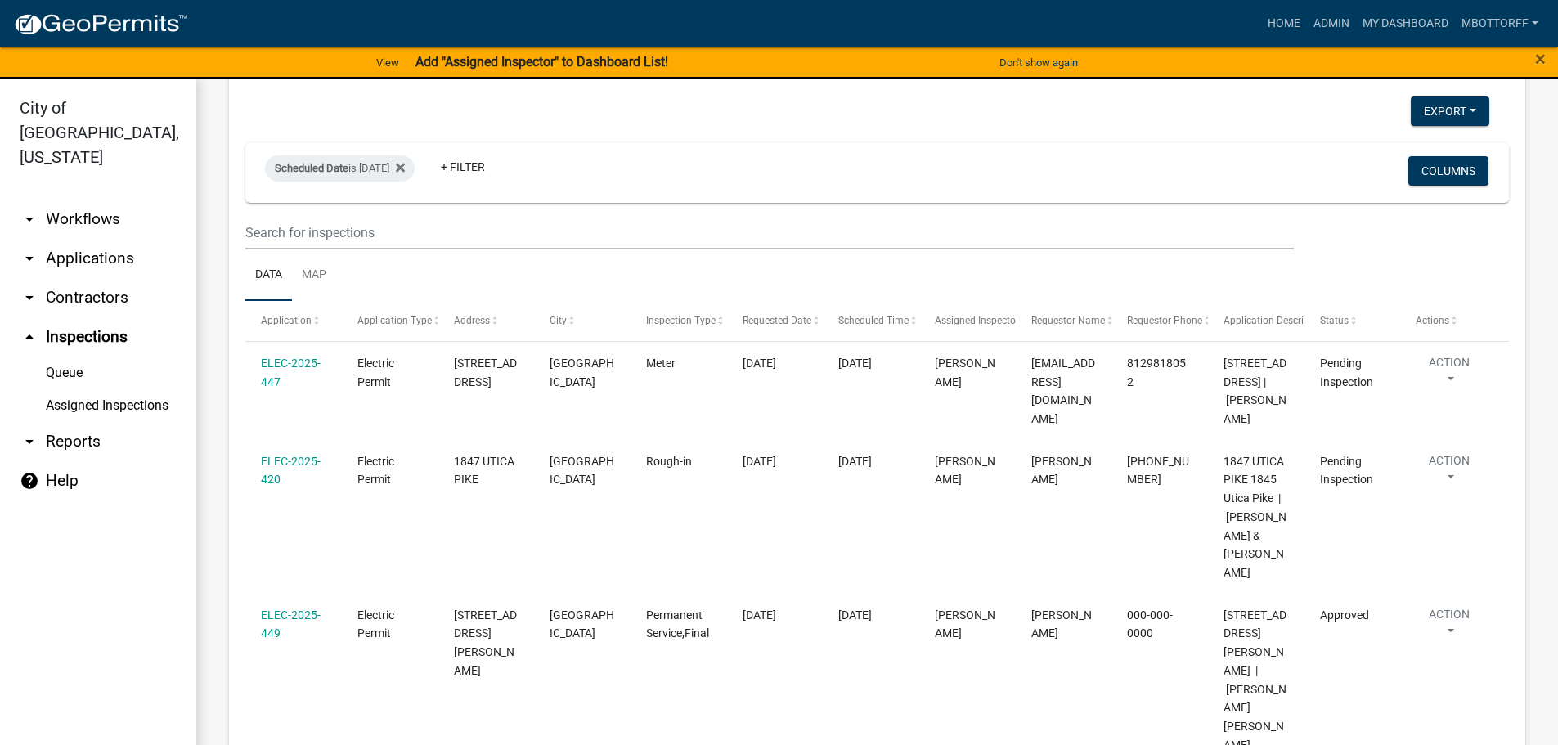
scroll to position [4007, 0]
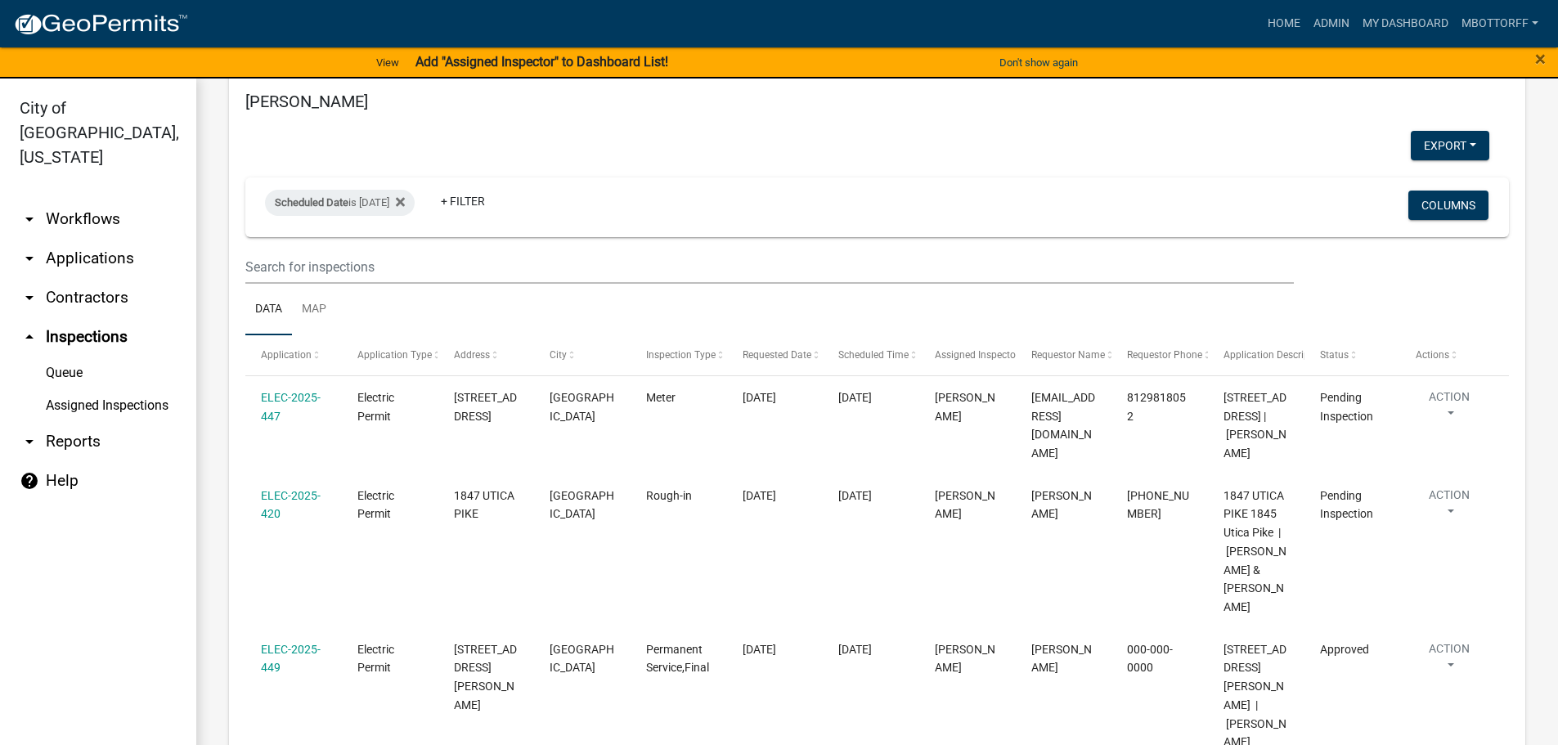
click at [97, 278] on link "arrow_drop_down Contractors" at bounding box center [98, 297] width 196 height 39
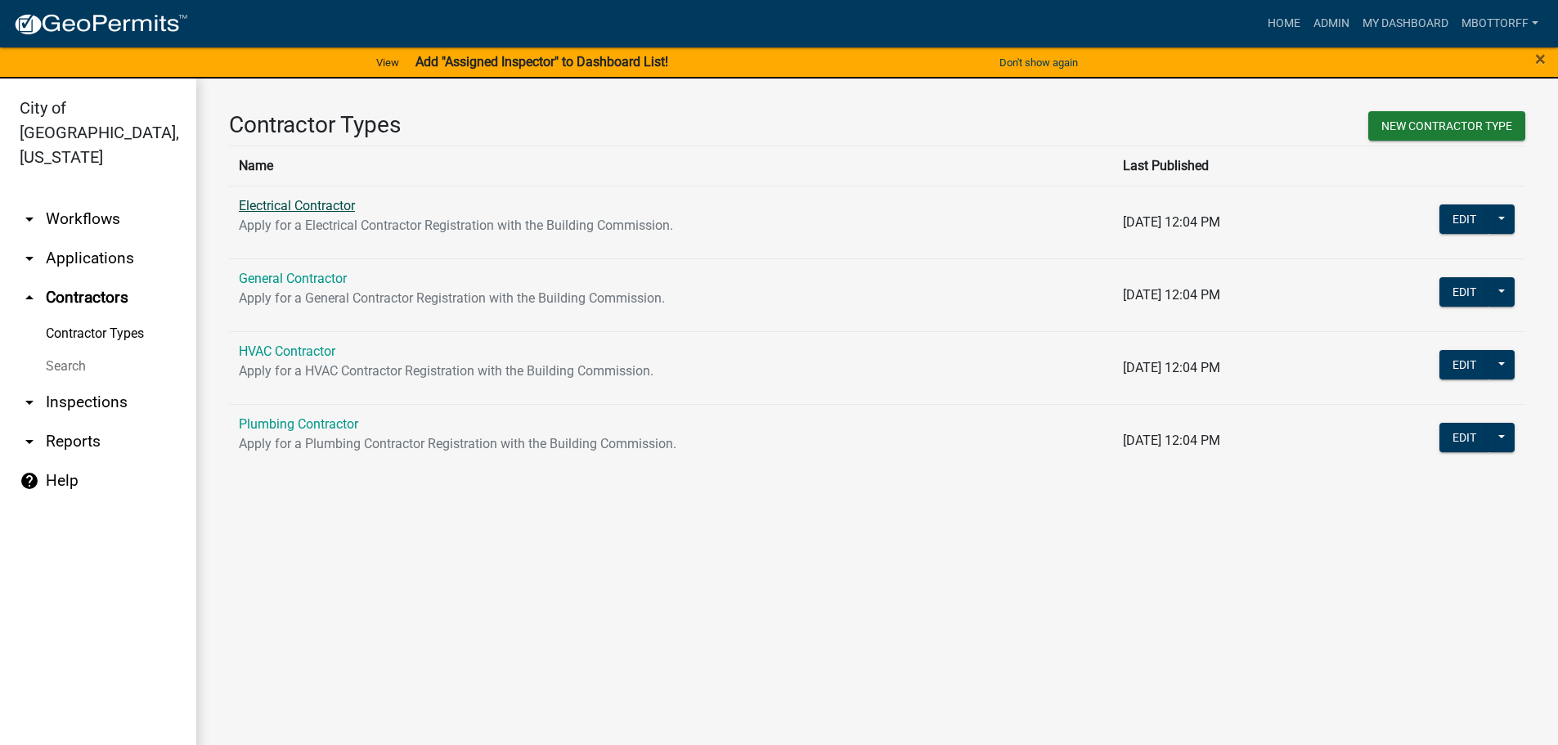
click at [297, 198] on link "Electrical Contractor" at bounding box center [297, 206] width 116 height 16
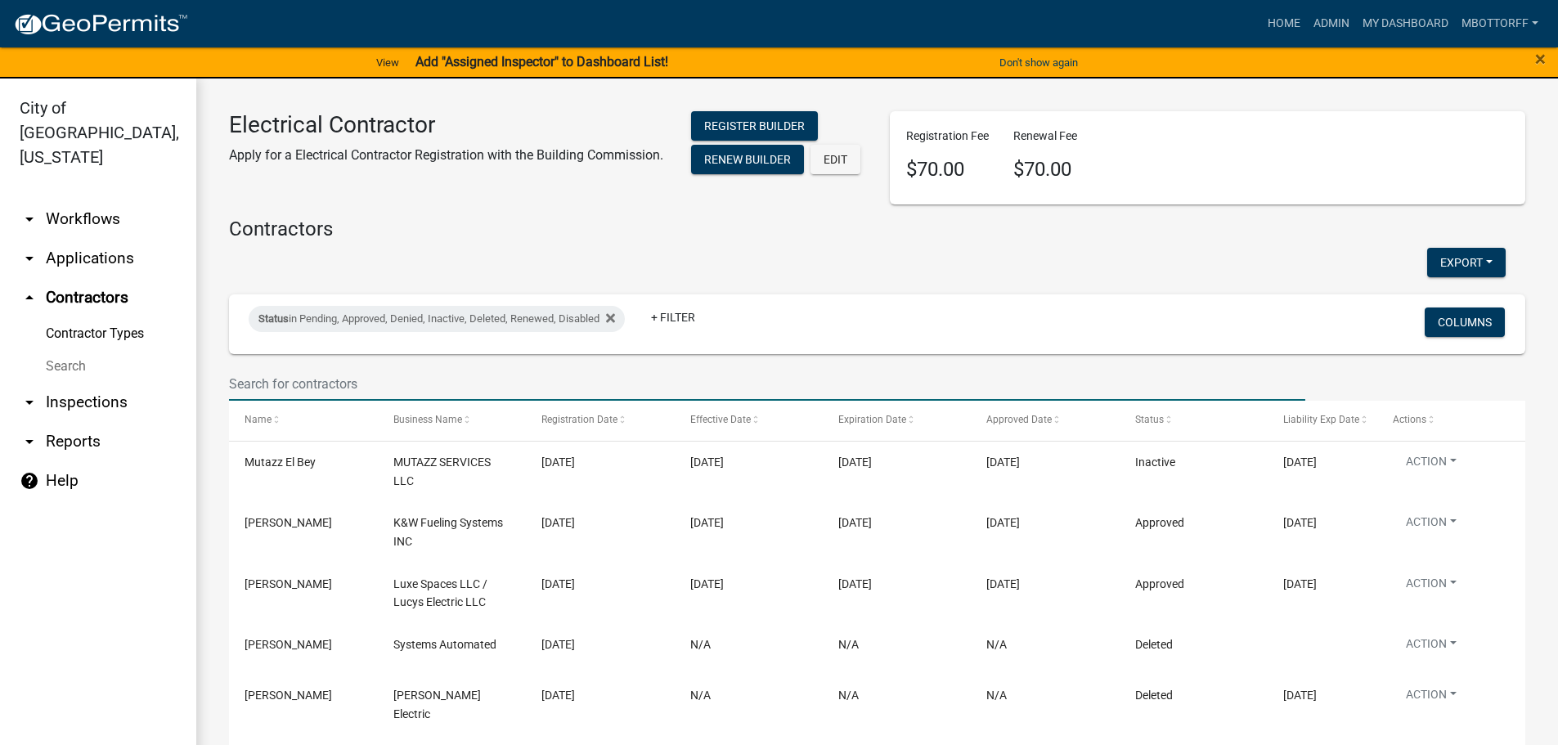
click at [258, 387] on input "text" at bounding box center [767, 384] width 1076 height 34
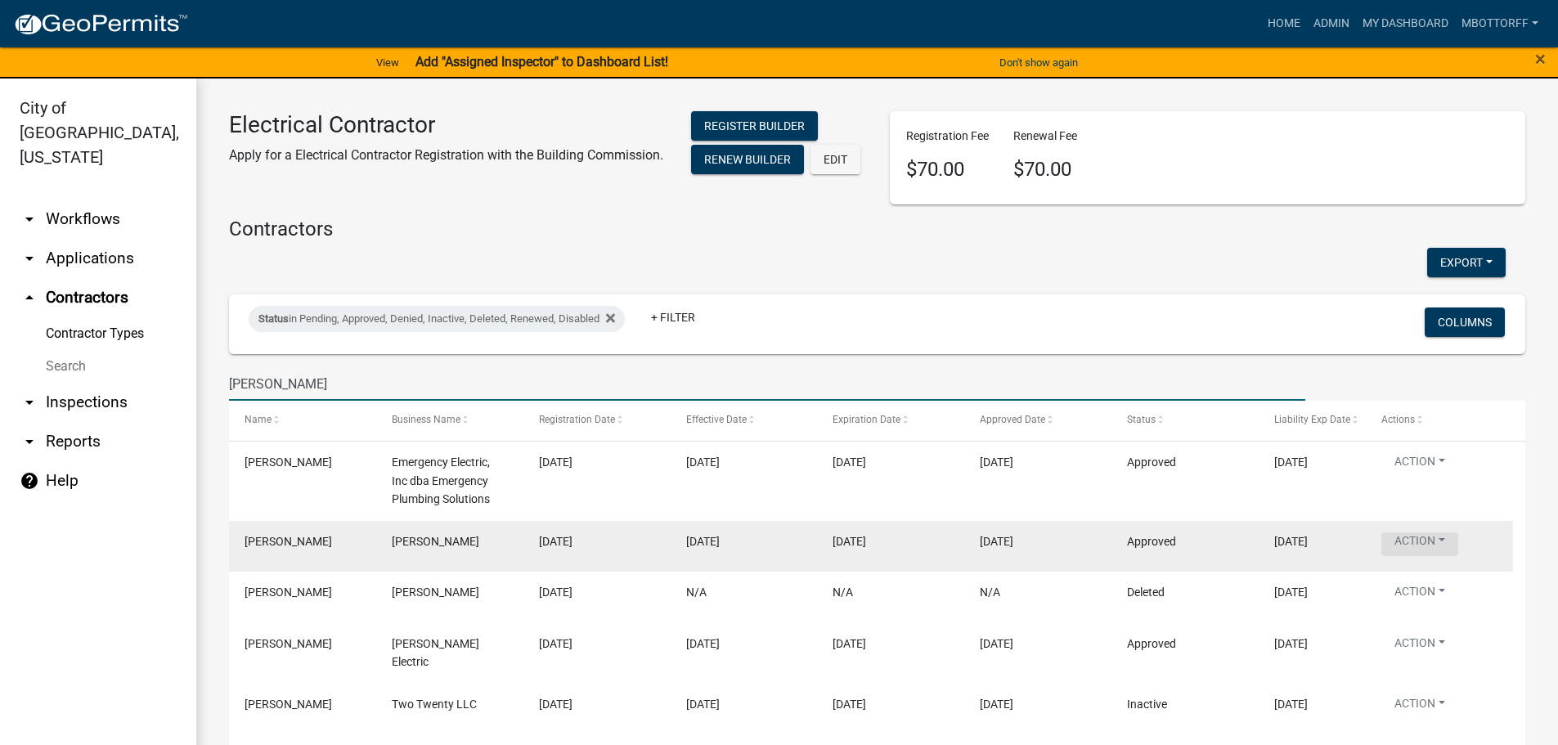
type input "steve"
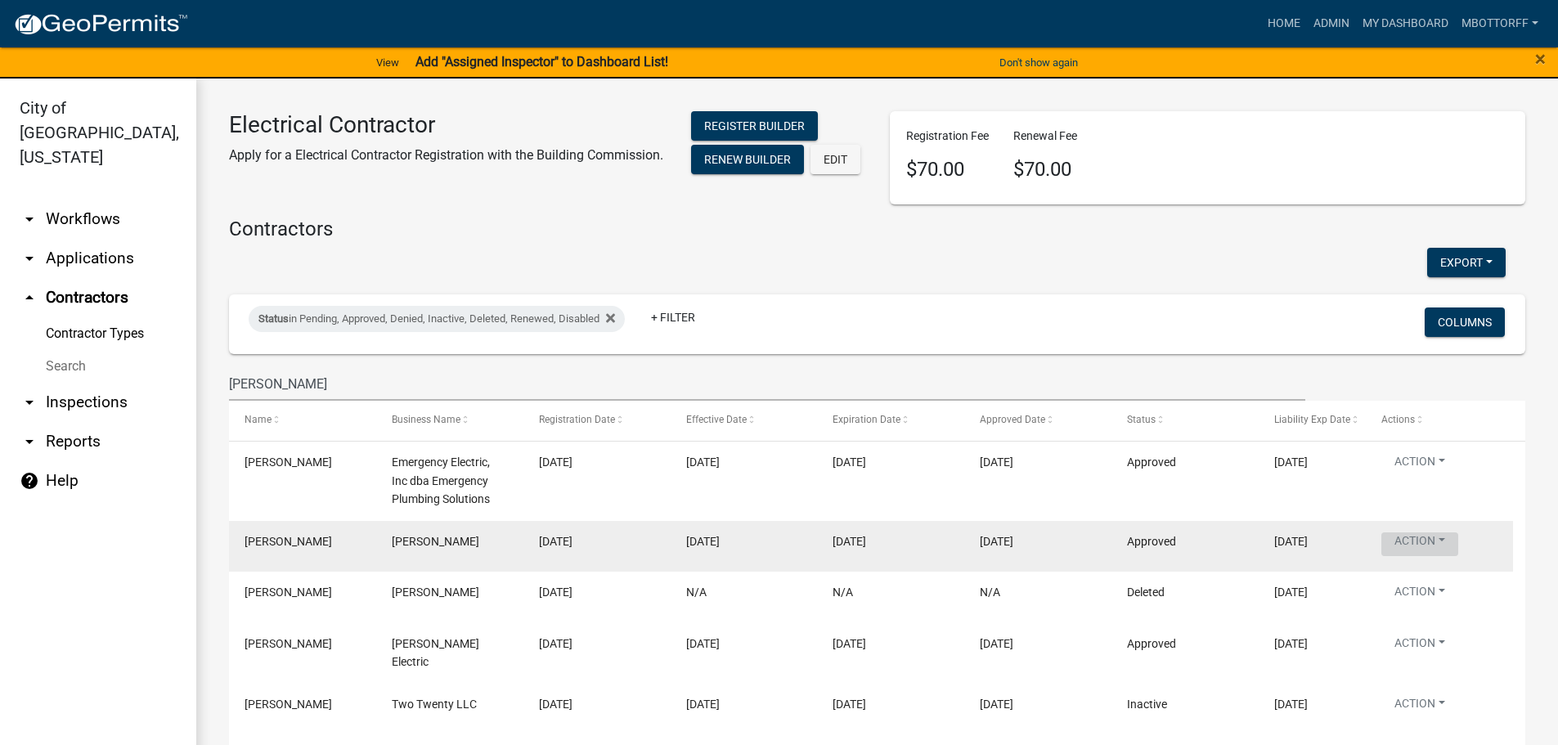
click at [1429, 550] on button "Action" at bounding box center [1419, 544] width 77 height 24
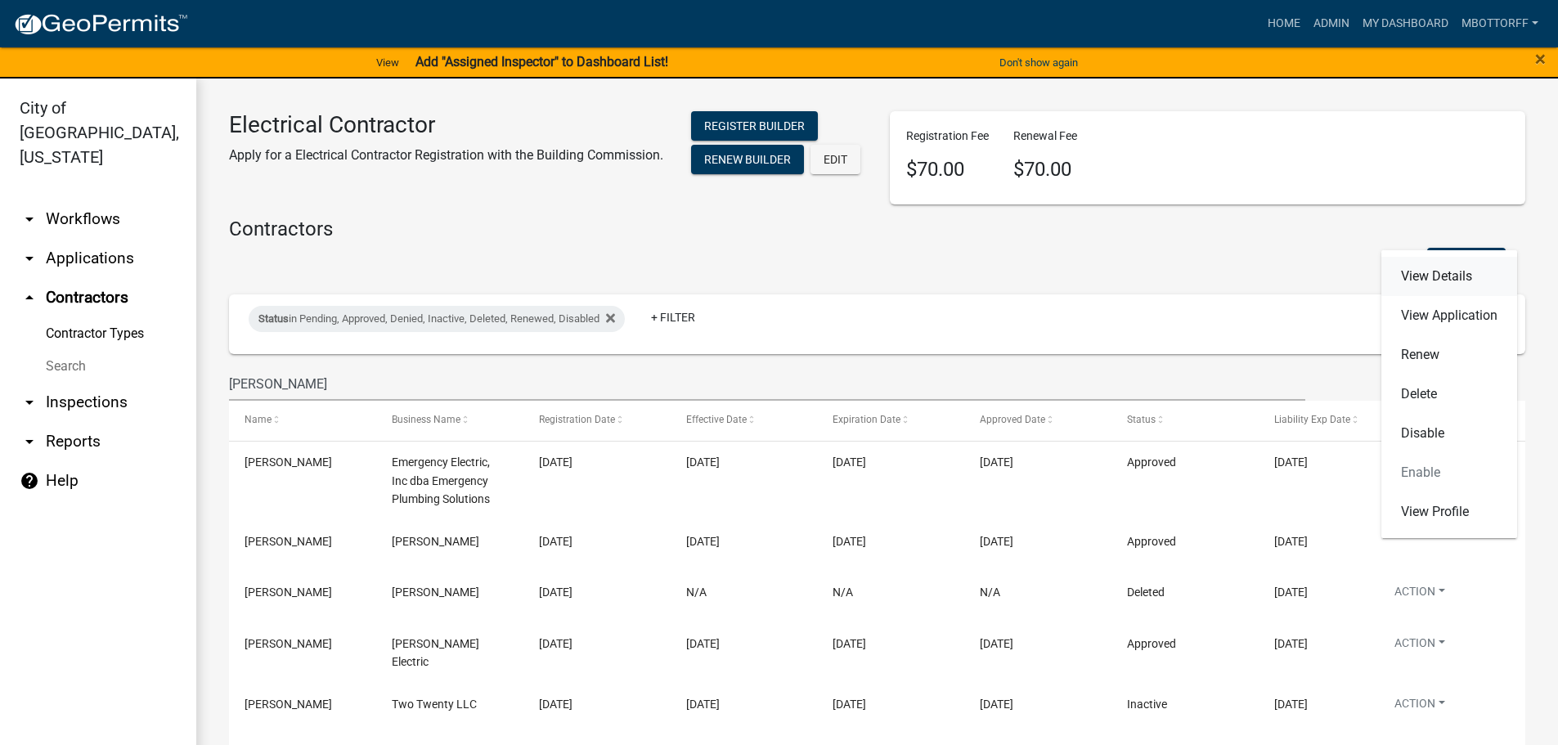
click at [1423, 274] on link "View Details" at bounding box center [1449, 276] width 136 height 39
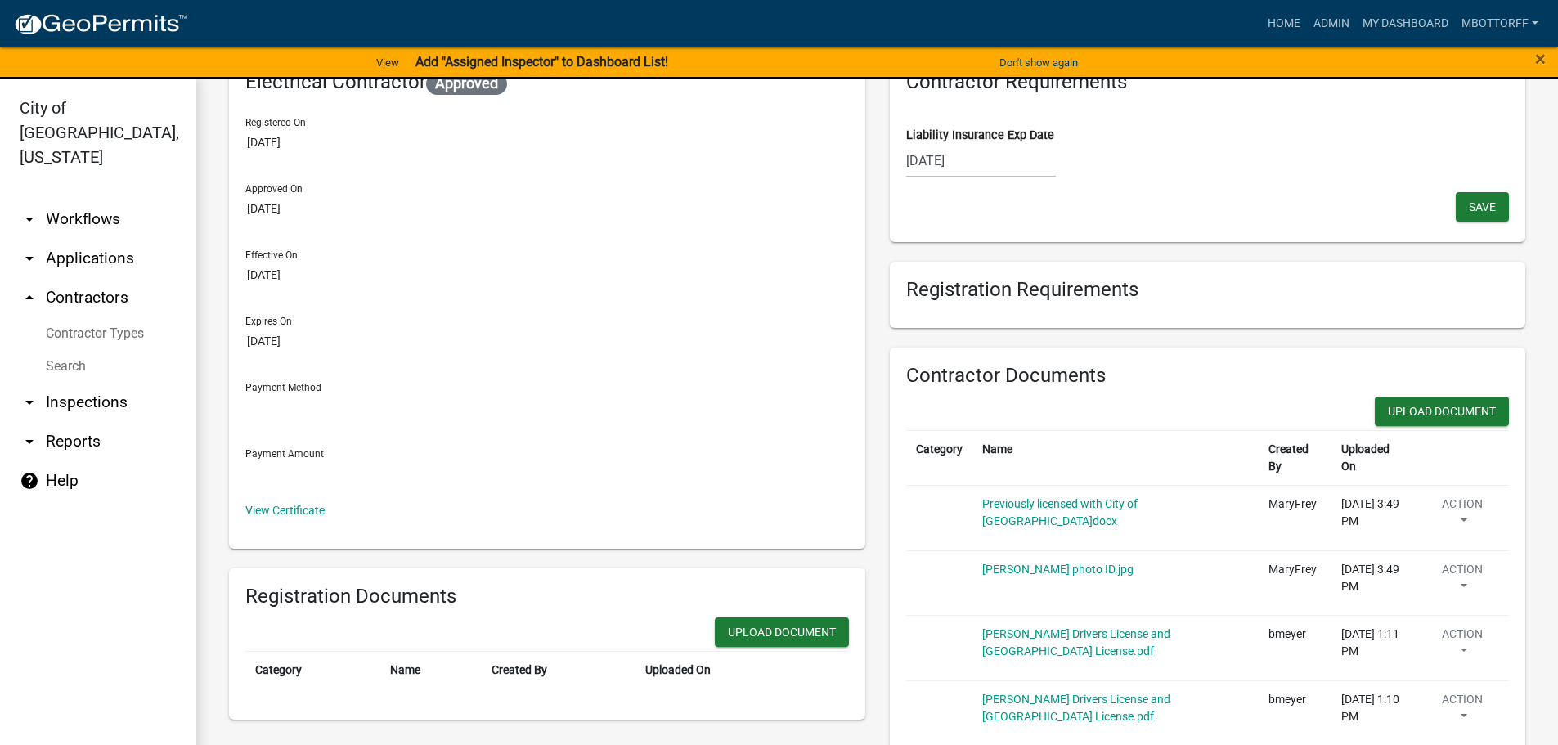
scroll to position [245, 0]
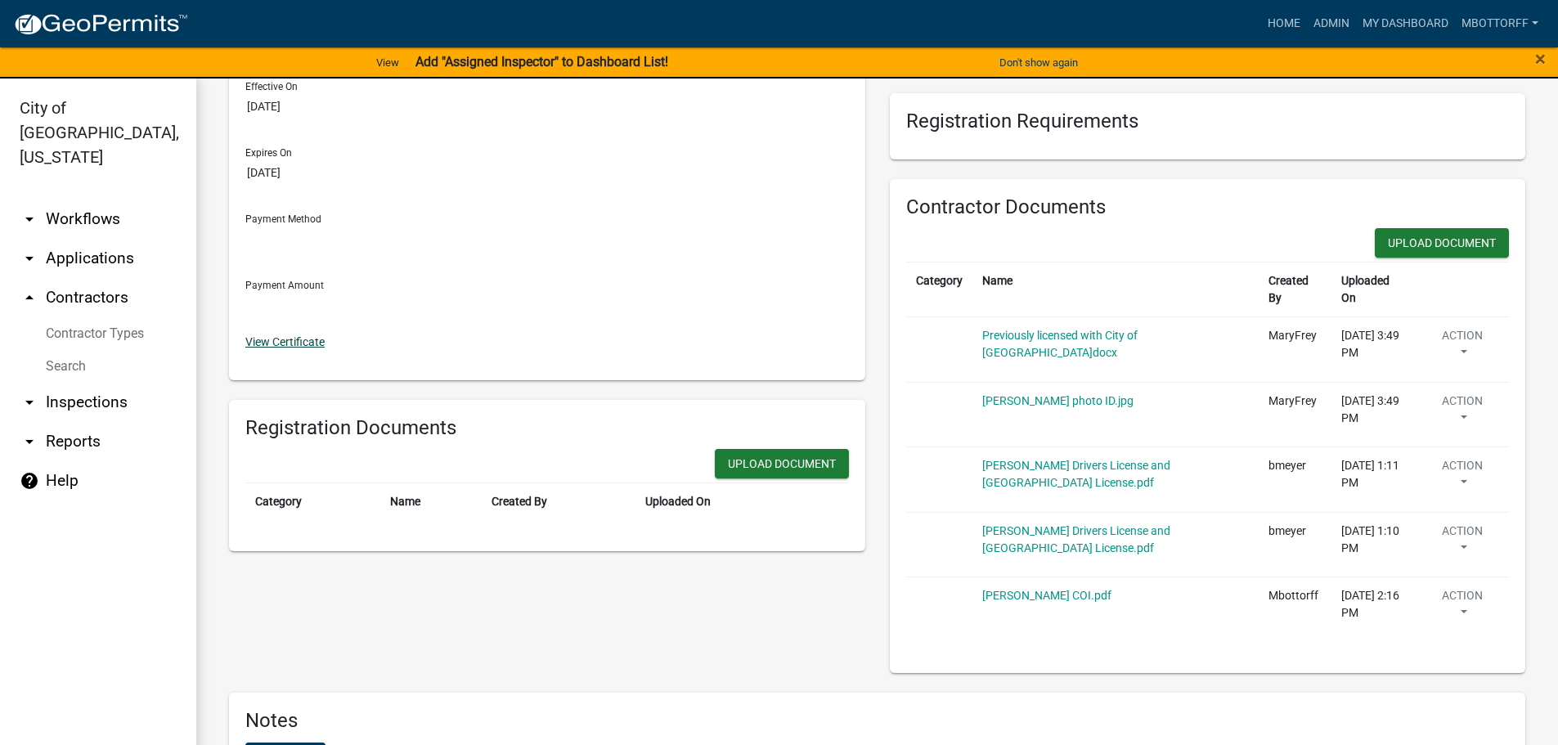
click at [265, 342] on link "View Certificate" at bounding box center [284, 341] width 79 height 13
click at [111, 241] on link "arrow_drop_down Applications" at bounding box center [98, 258] width 196 height 39
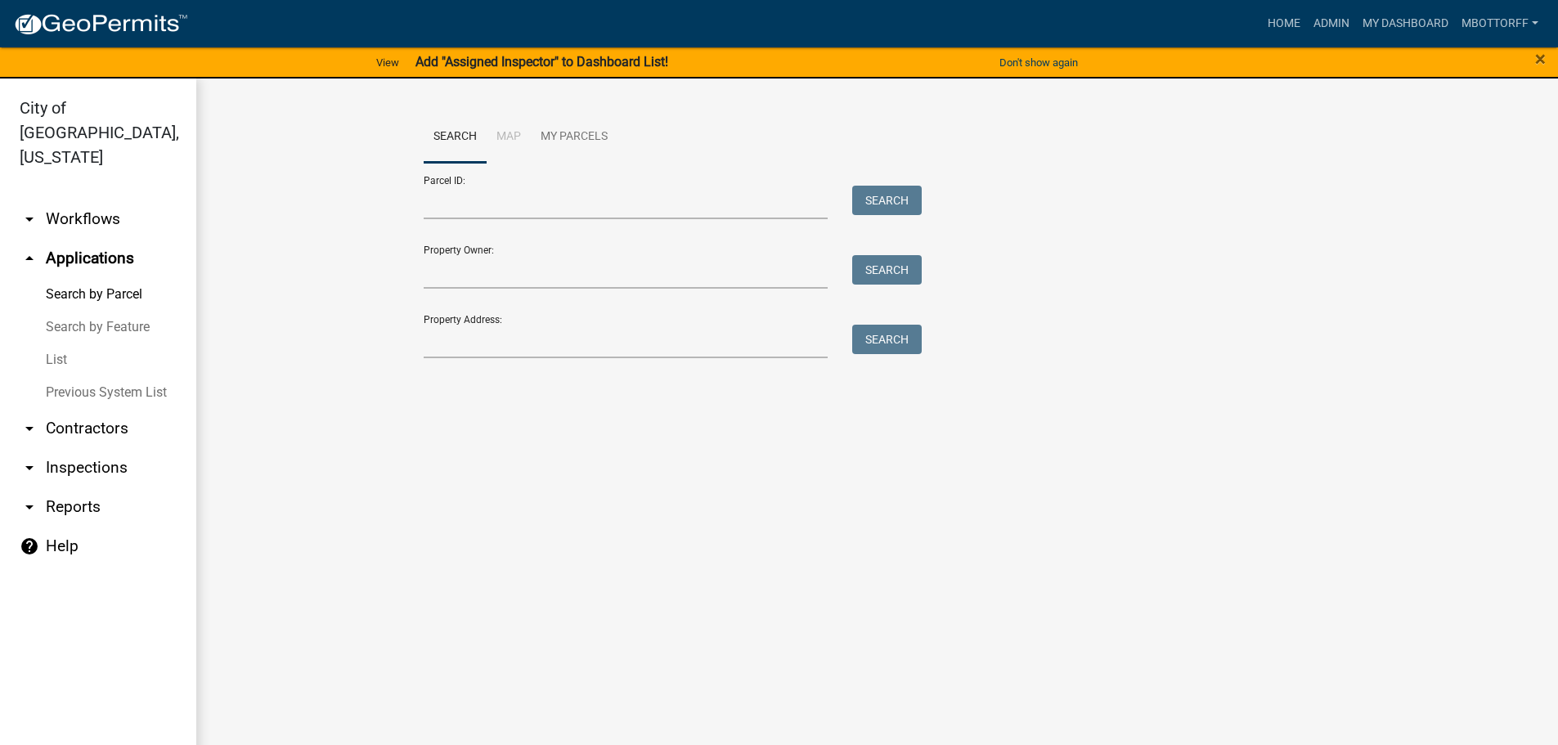
click at [80, 448] on link "arrow_drop_down Inspections" at bounding box center [98, 467] width 196 height 39
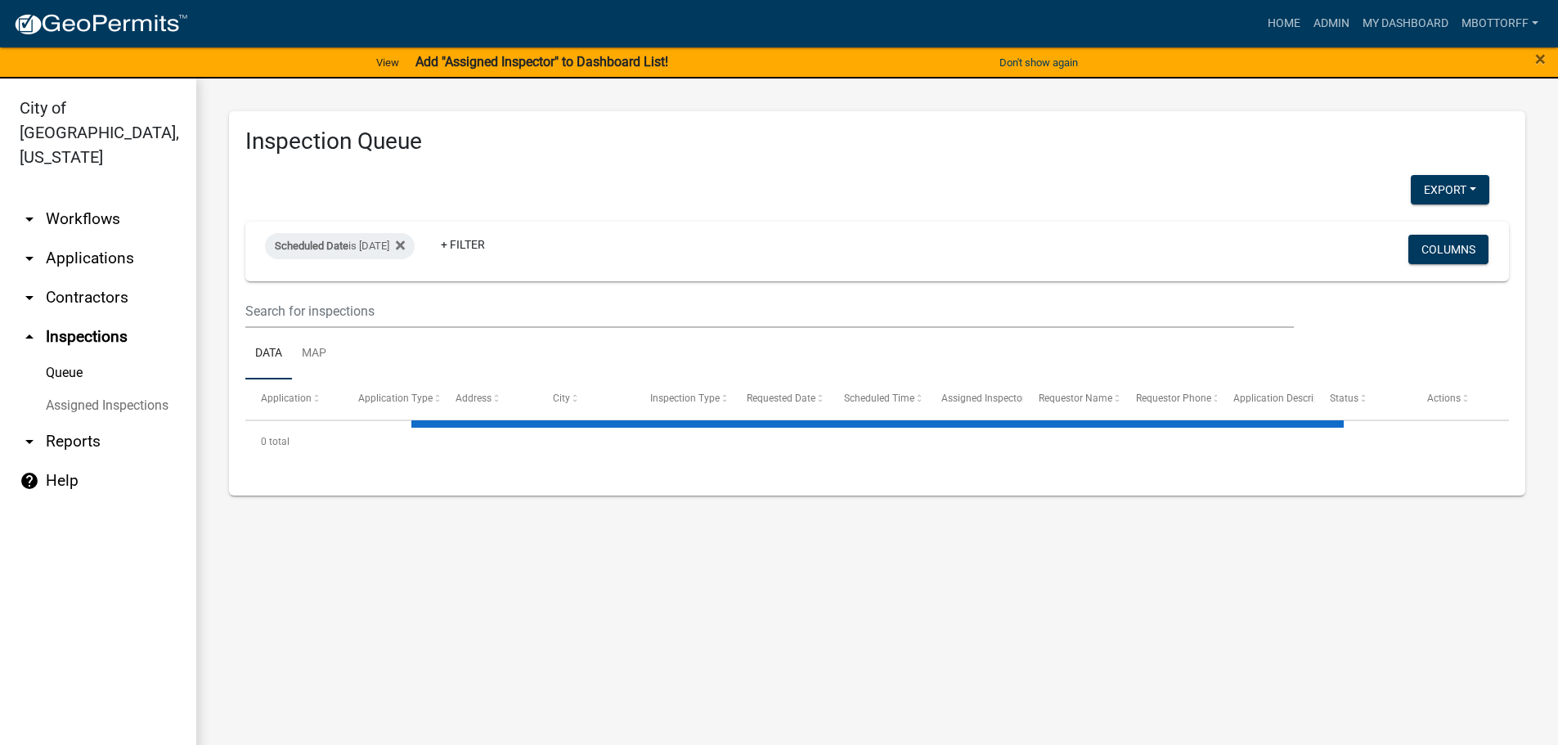
select select "3: 100"
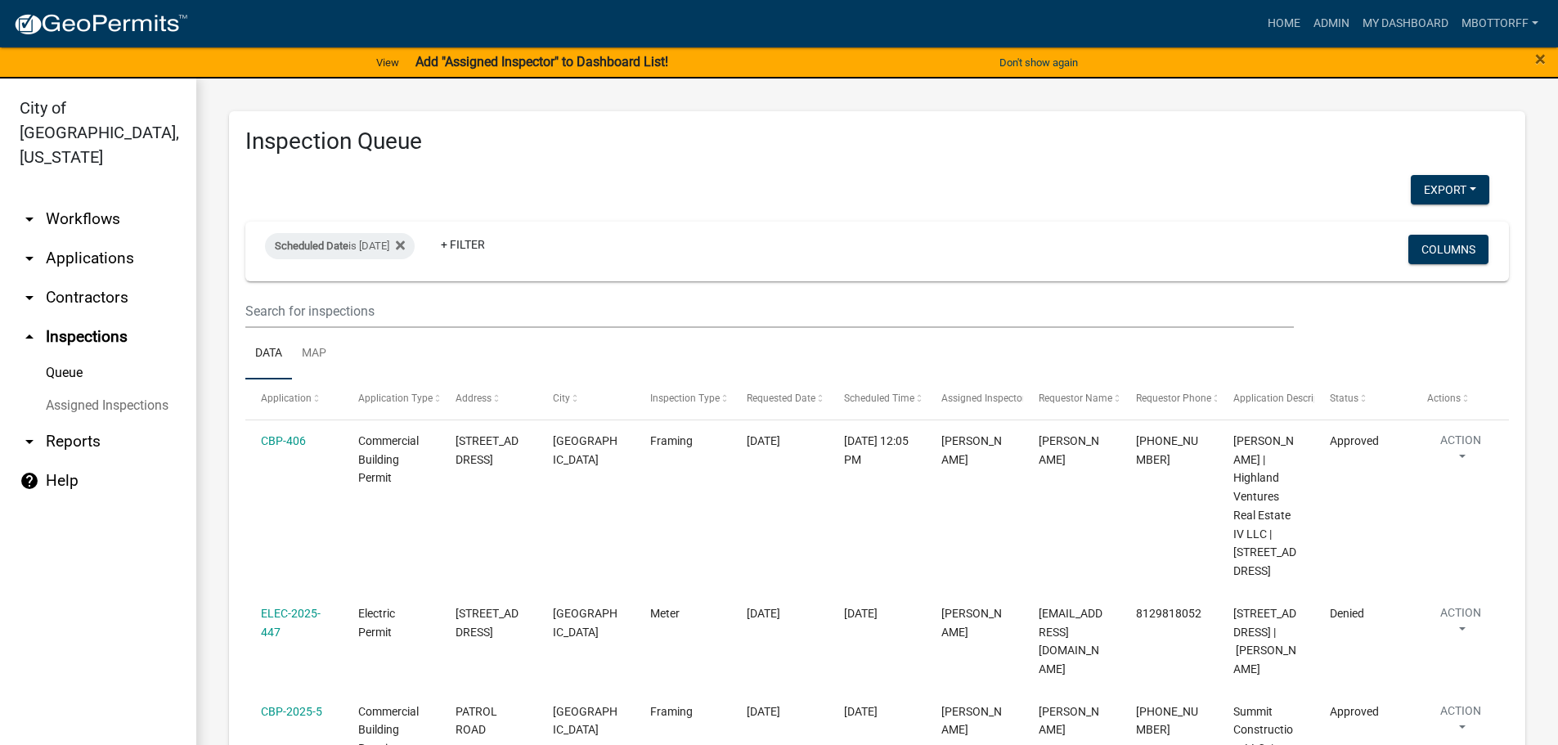
click at [101, 389] on link "Assigned Inspections" at bounding box center [98, 405] width 196 height 33
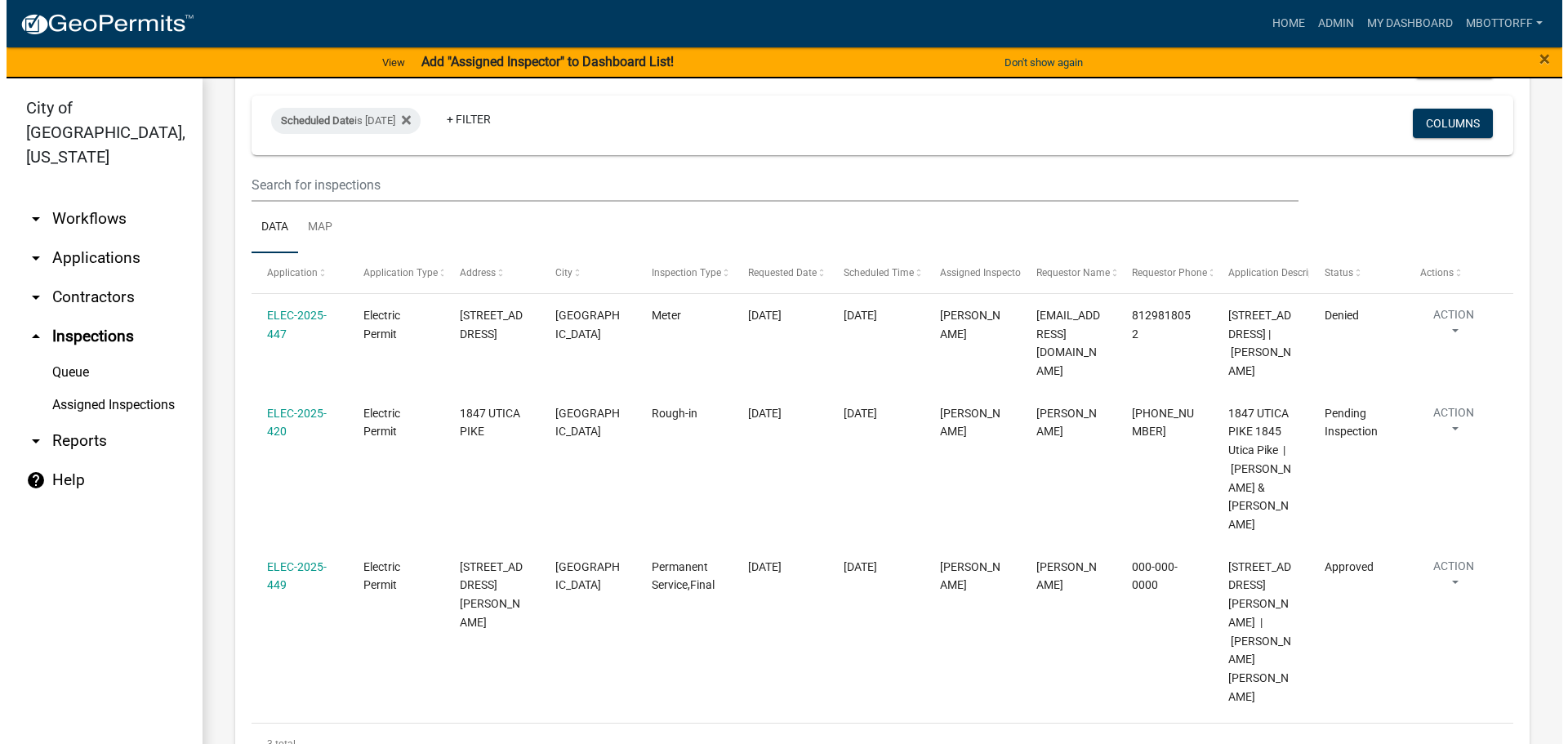
scroll to position [4165, 0]
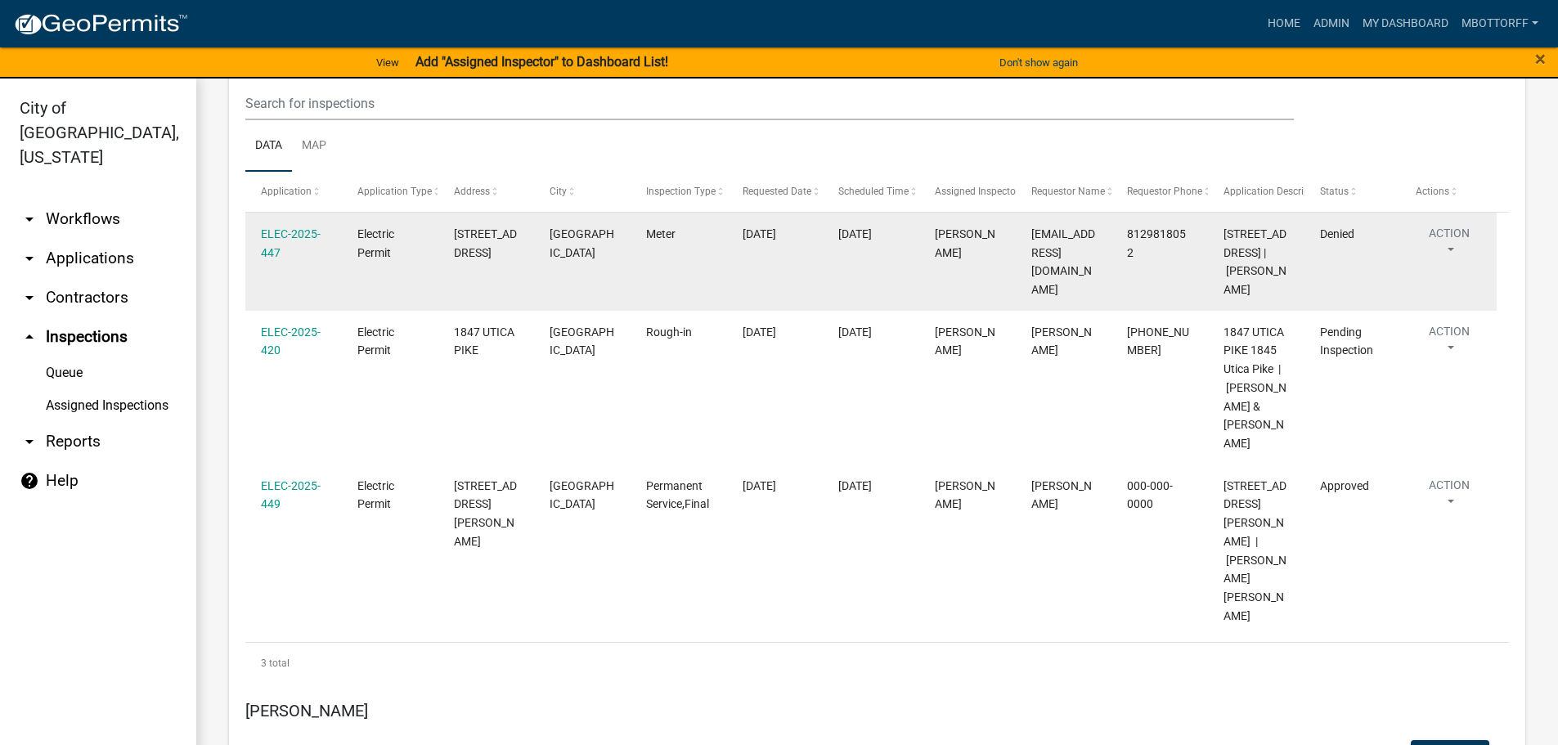
click at [301, 259] on div "ELEC-2025-447" at bounding box center [293, 244] width 65 height 38
click at [299, 255] on link "ELEC-2025-447" at bounding box center [291, 243] width 60 height 32
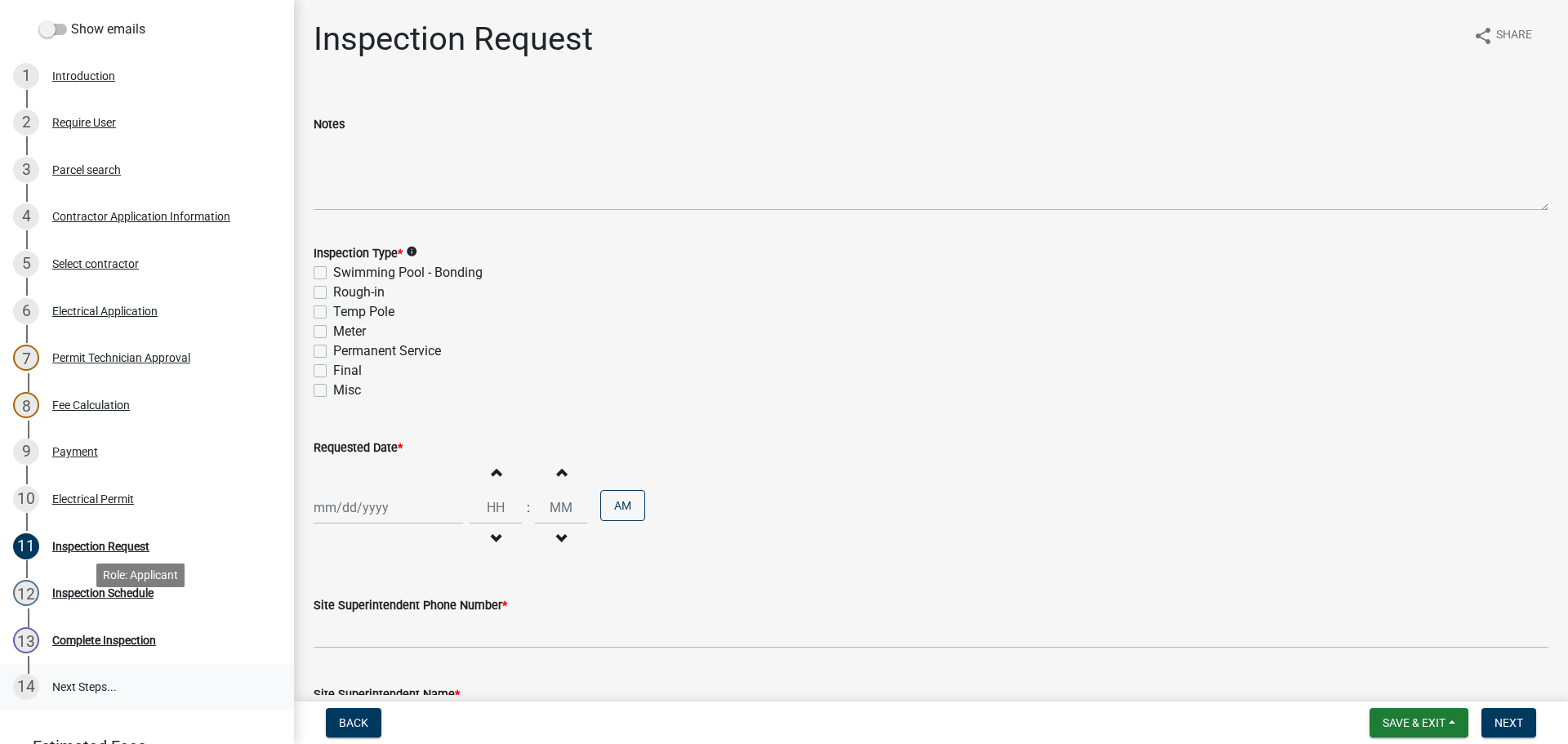
scroll to position [245, 0]
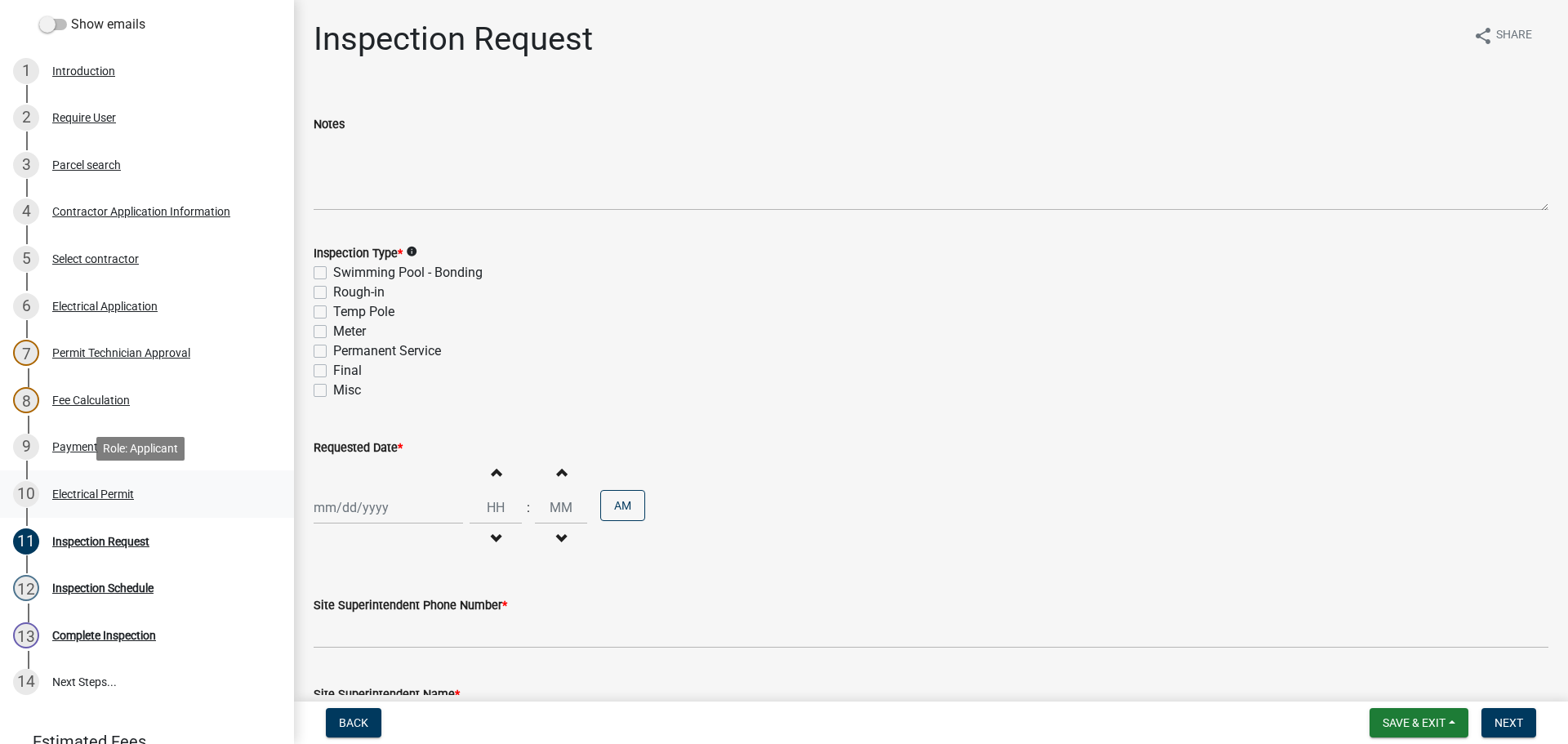
click at [69, 489] on div "Electrical Permit" at bounding box center [93, 493] width 82 height 11
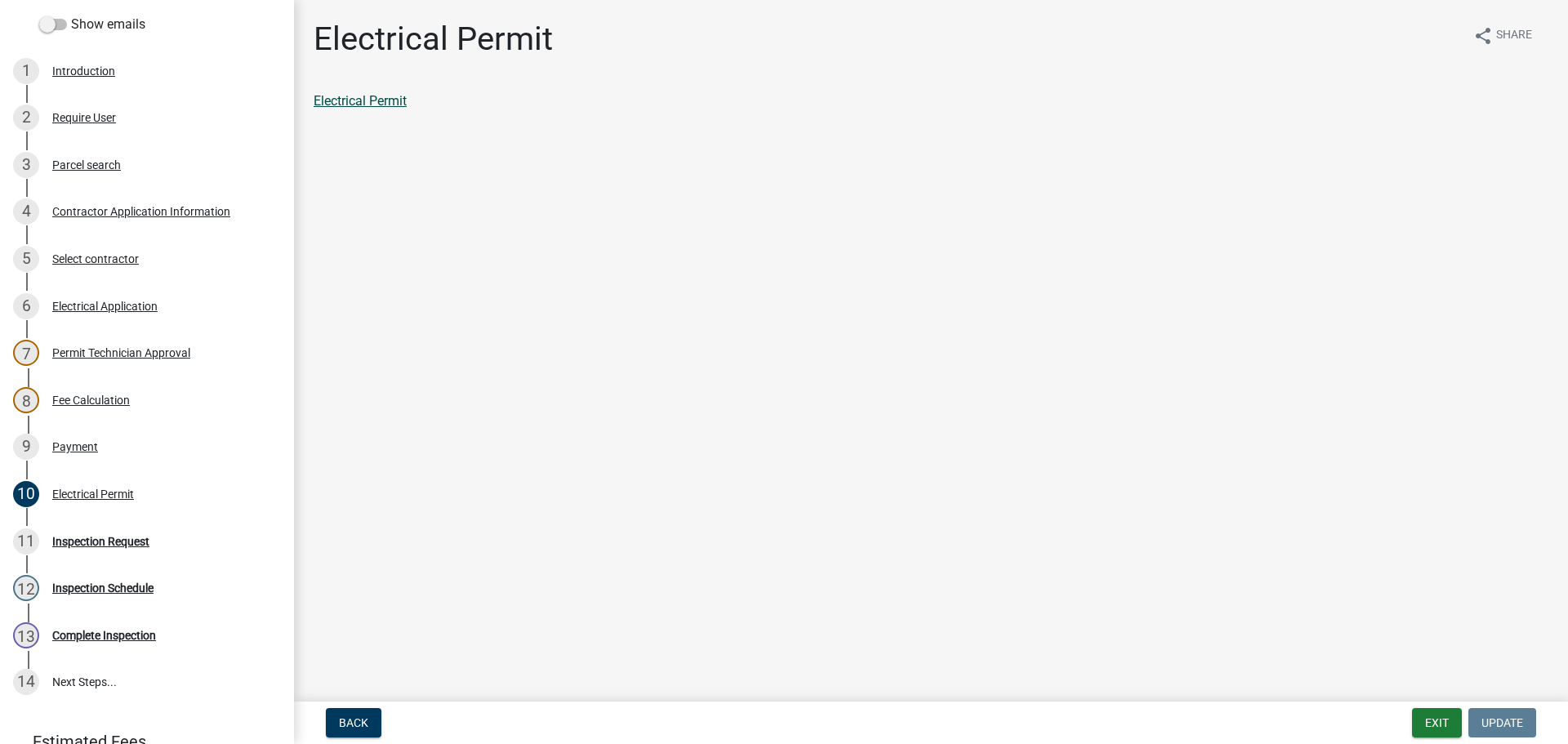
click at [374, 102] on link "Electrical Permit" at bounding box center [360, 101] width 93 height 16
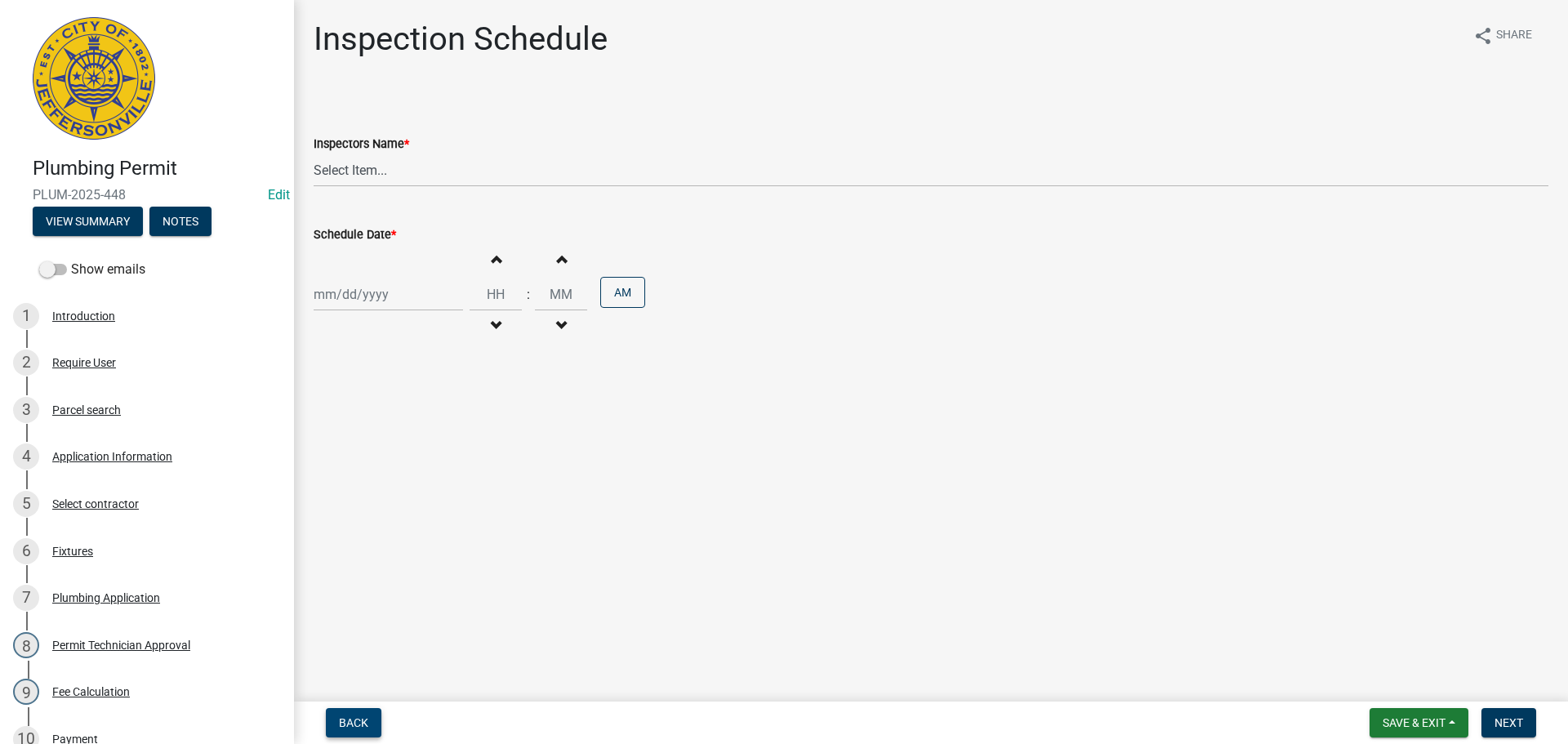
click at [339, 725] on span "Back" at bounding box center [353, 722] width 29 height 13
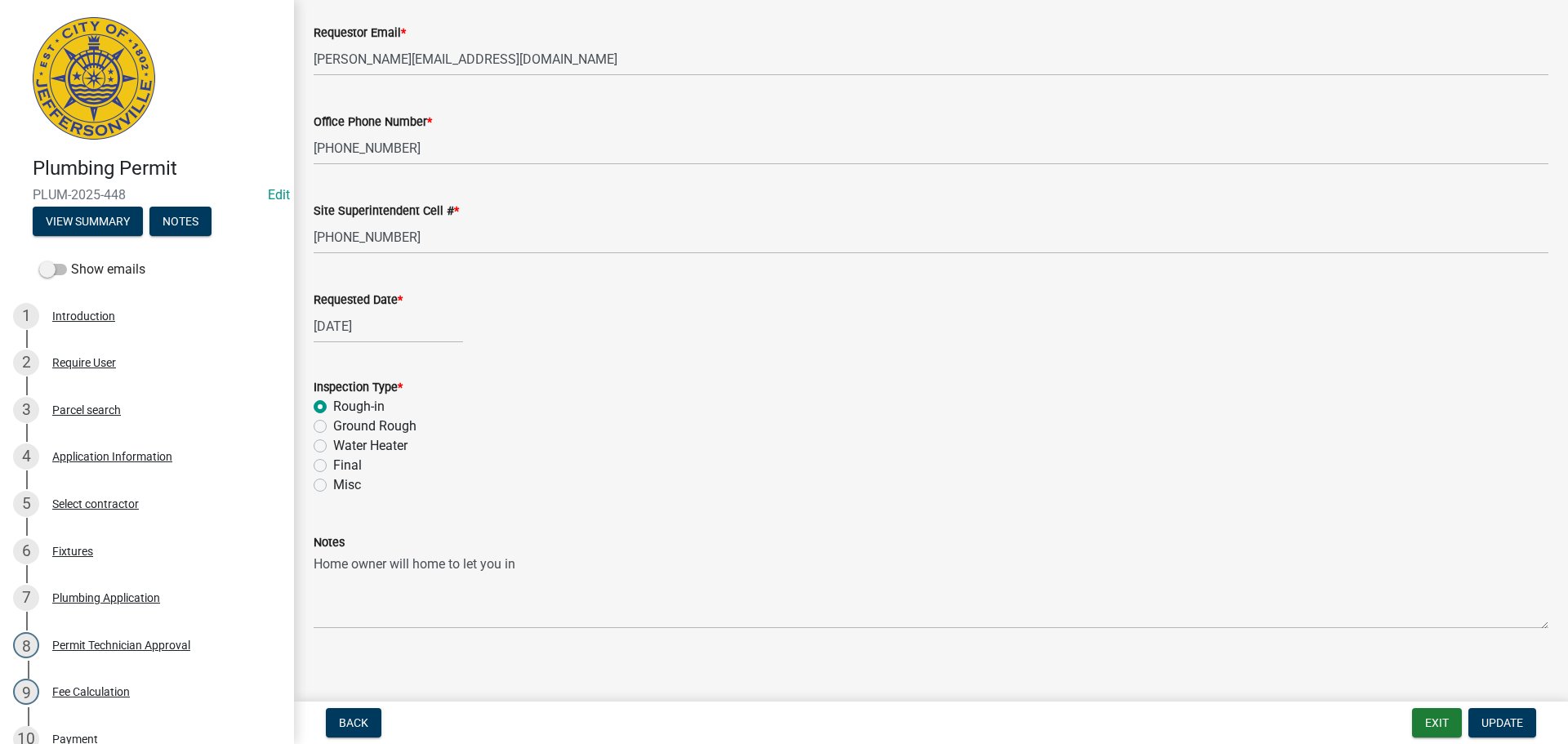
scroll to position [191, 0]
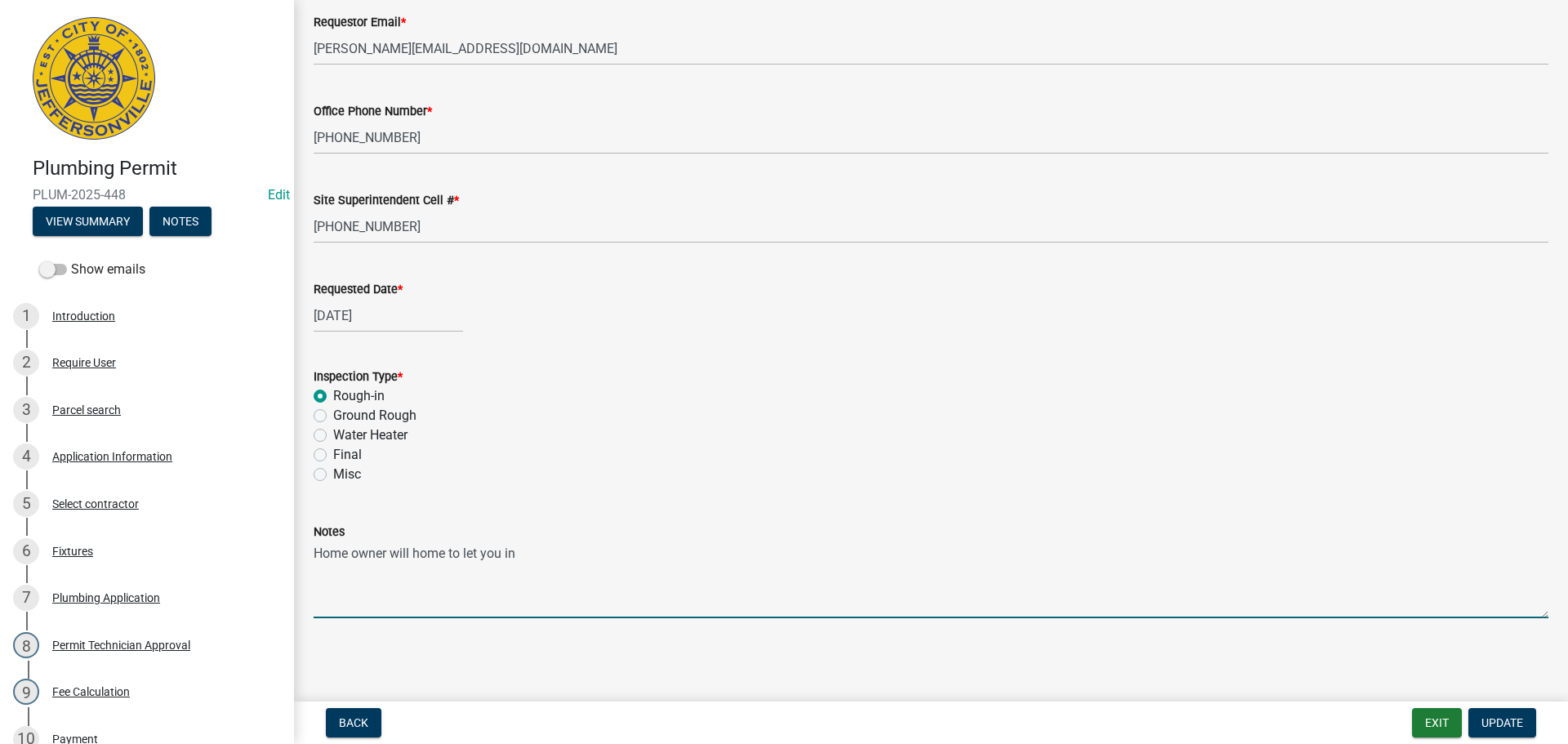
drag, startPoint x: 517, startPoint y: 551, endPoint x: 300, endPoint y: 558, distance: 217.1
click at [300, 558] on div "Inspection Request share Share Requestor Name * Steve Banet Requestor Email * s…" at bounding box center [931, 237] width 1274 height 818
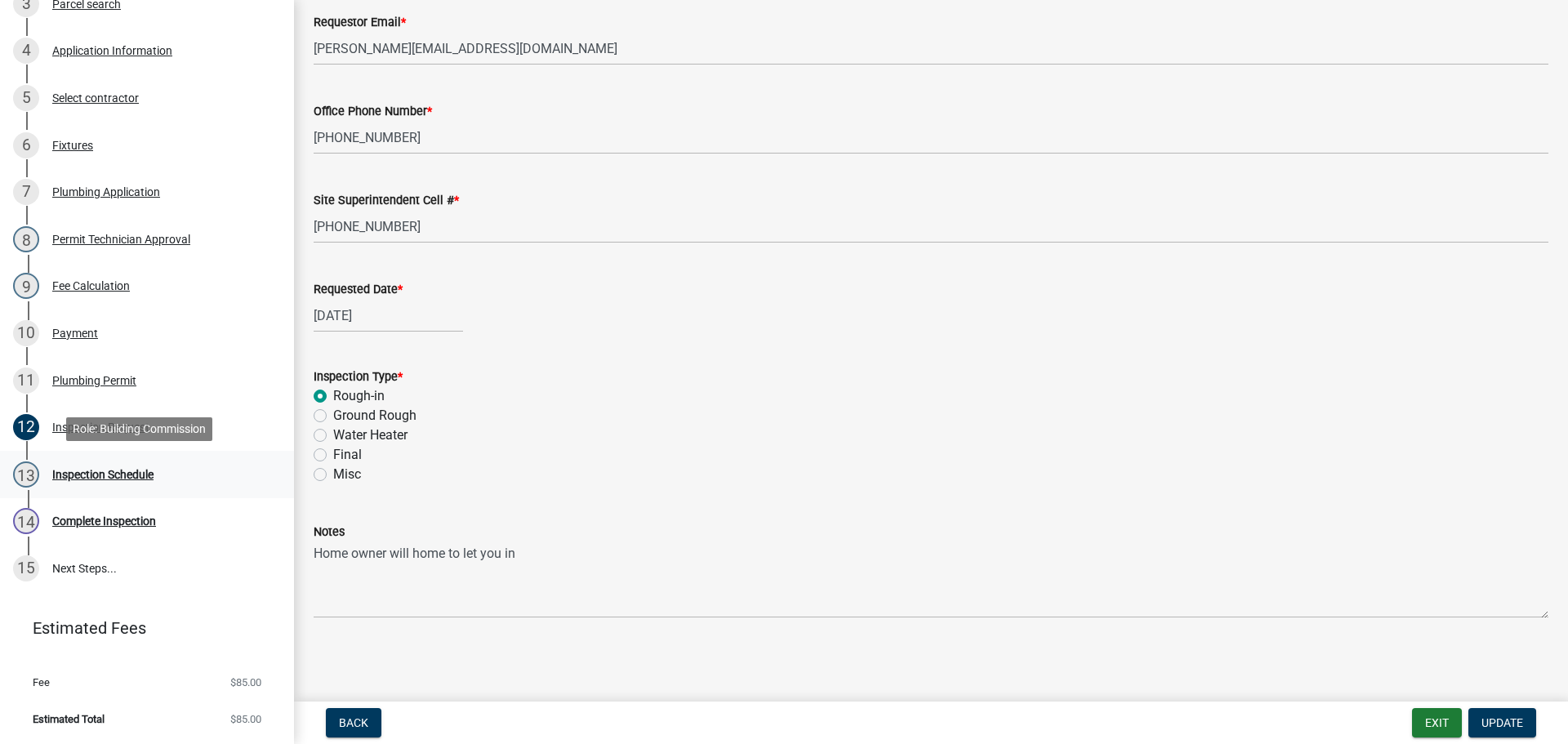
click at [79, 474] on div "Inspection Schedule" at bounding box center [102, 473] width 101 height 11
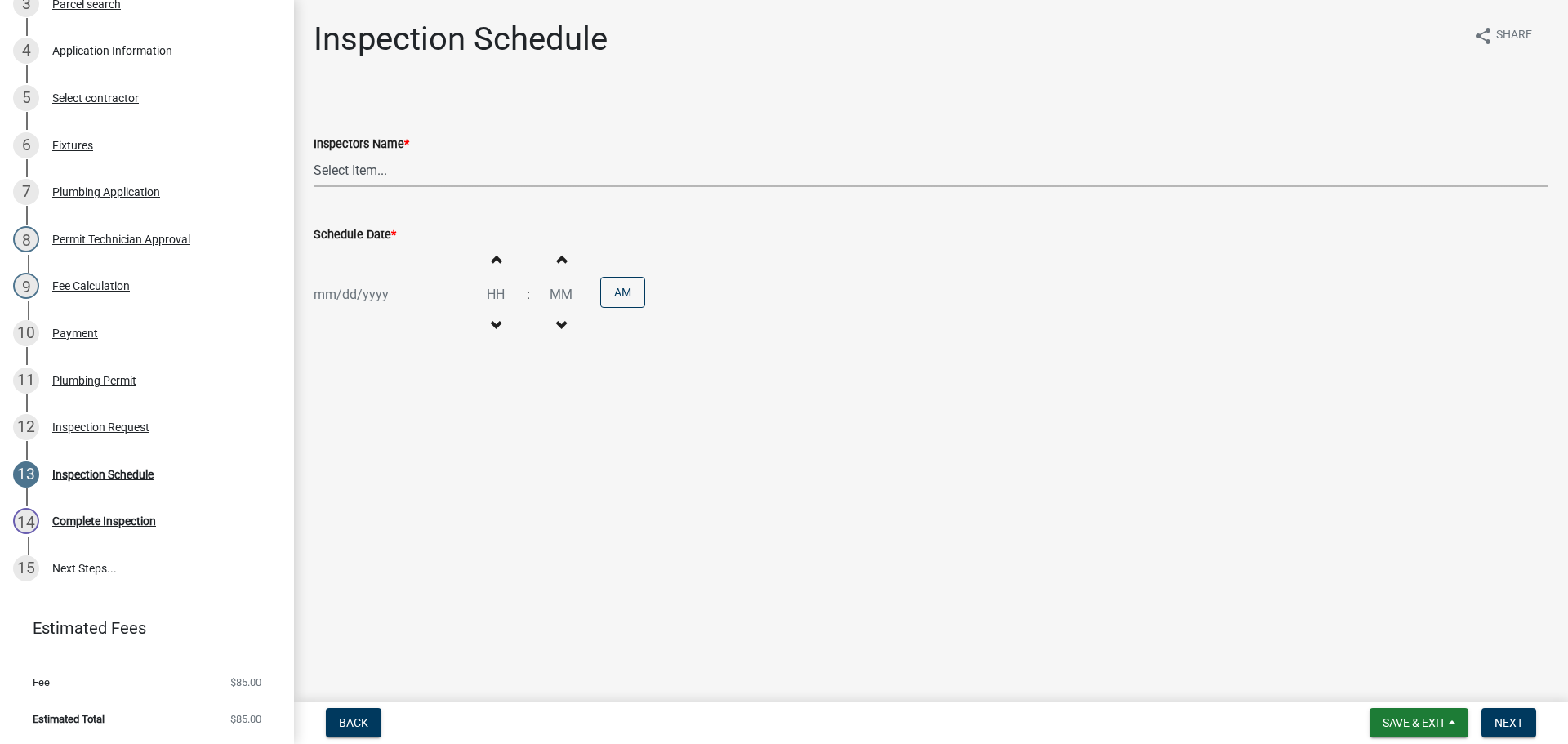
click at [348, 173] on select "Select Item... jramsey (Jeremy Ramsey) MaryFrey (Mary Frey) mkruer (Mike Kruer)…" at bounding box center [931, 171] width 1235 height 34
select select "13c97fbc-c819-4cee-844a-0db3d3c4db95"
click at [314, 154] on select "Select Item... jramsey (Jeremy Ramsey) MaryFrey (Mary Frey) mkruer (Mike Kruer)…" at bounding box center [931, 171] width 1235 height 34
click at [349, 284] on div at bounding box center [389, 295] width 150 height 34
select select "8"
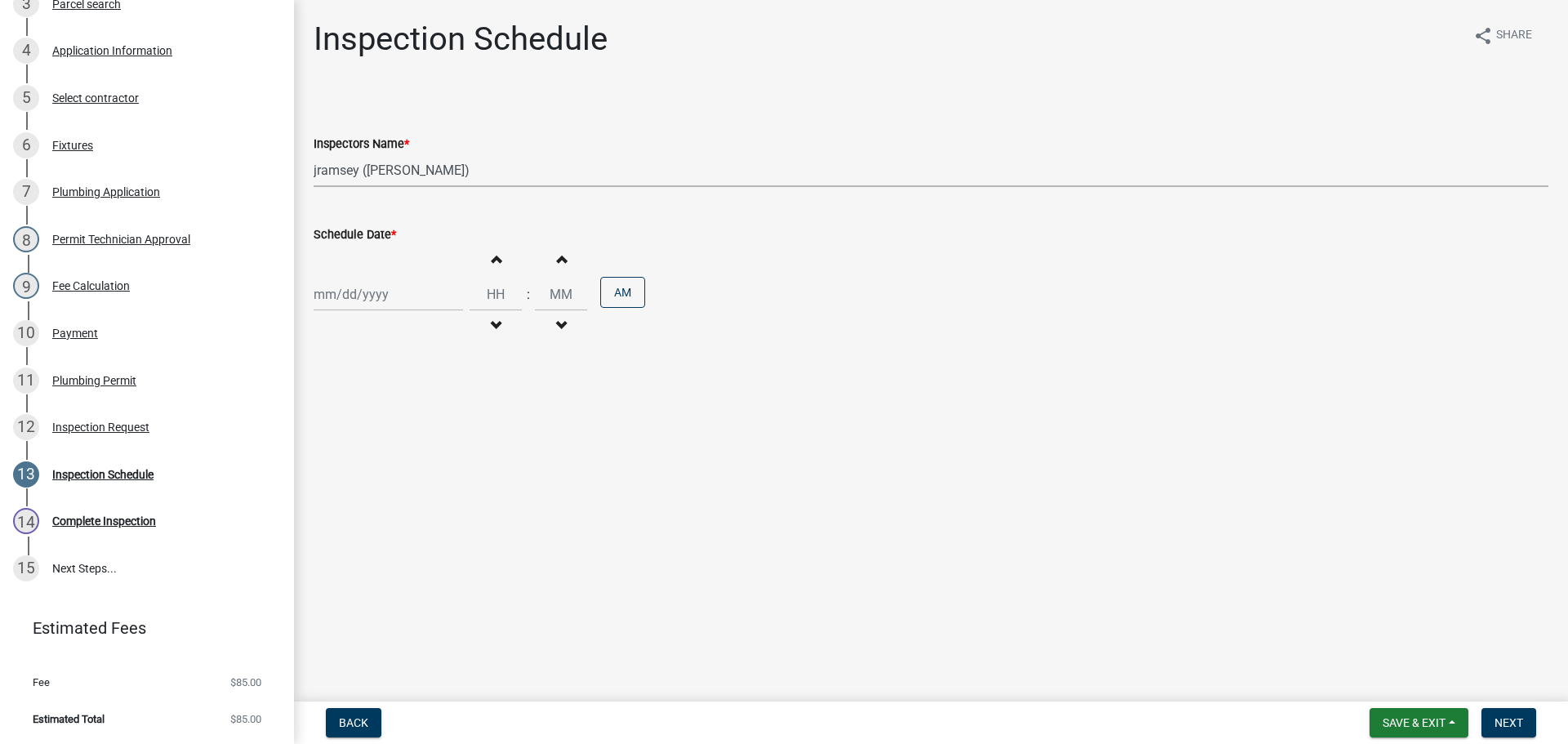
select select "2025"
click at [361, 460] on div "19" at bounding box center [356, 459] width 26 height 26
type input "08/19/2025"
click at [1501, 716] on span "Next" at bounding box center [1509, 722] width 29 height 13
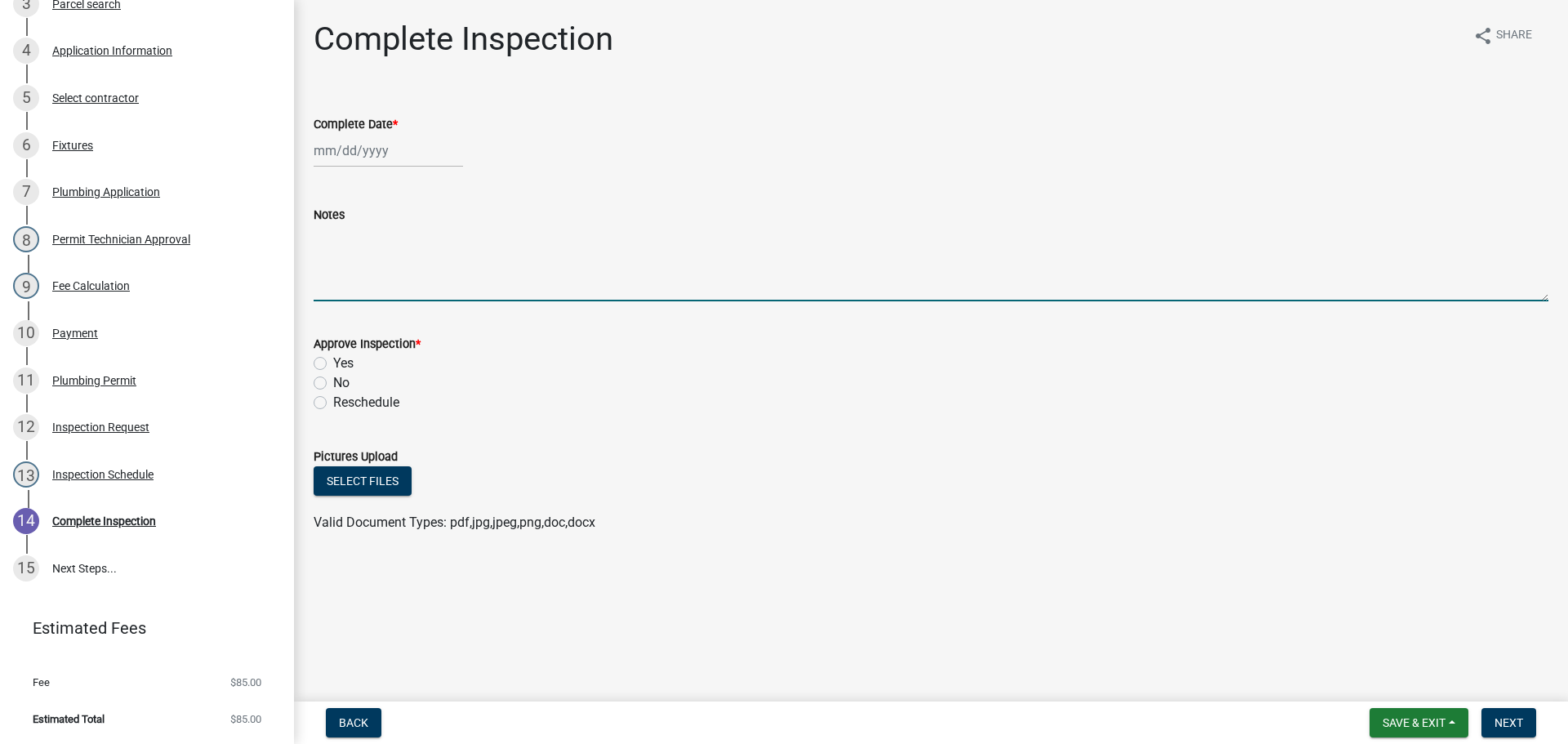
paste textarea "Home owner will home to let you in"
type textarea "Home owner will home to let you in"
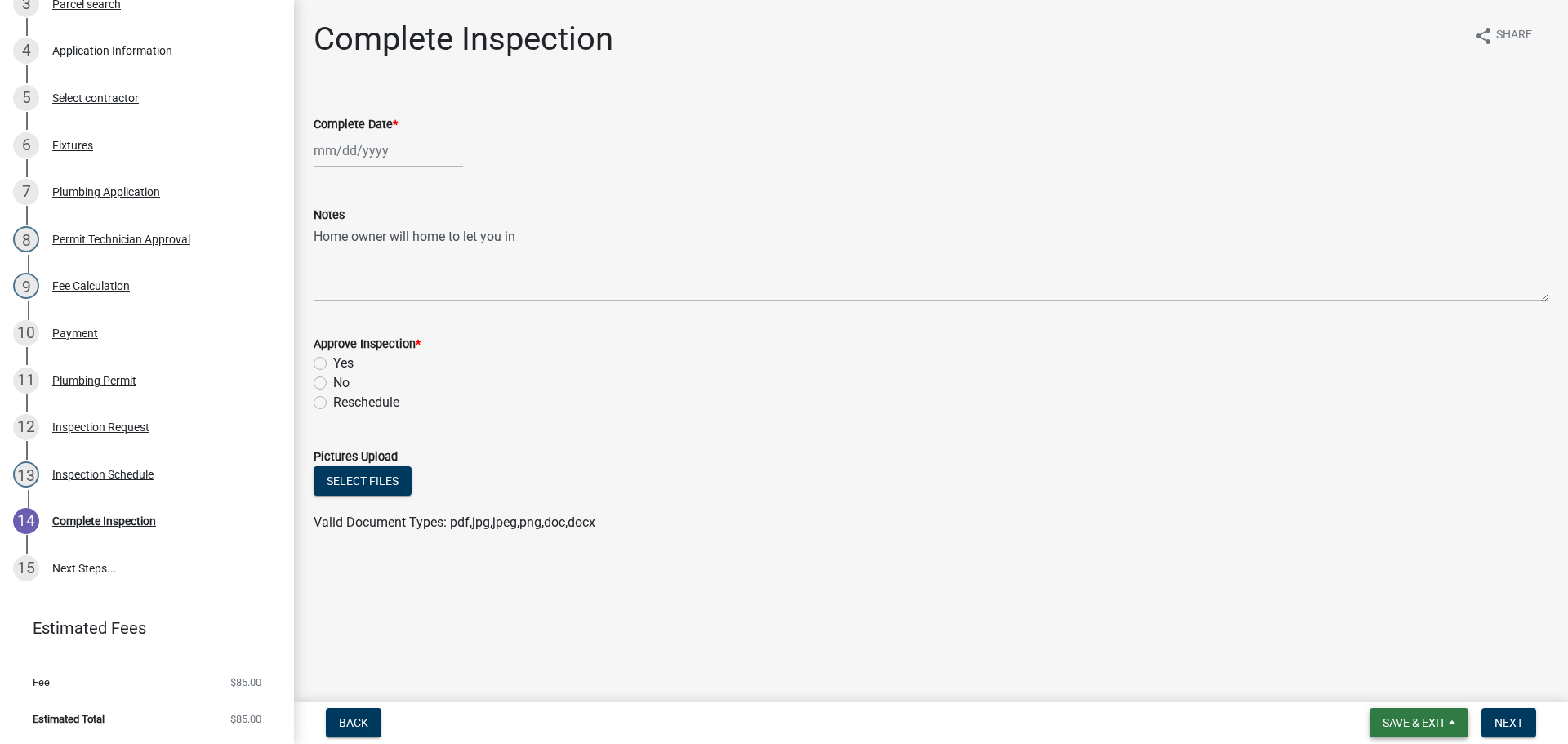
click at [1417, 724] on span "Save & Exit" at bounding box center [1414, 722] width 63 height 13
click at [1392, 685] on button "Save & Exit" at bounding box center [1403, 680] width 131 height 39
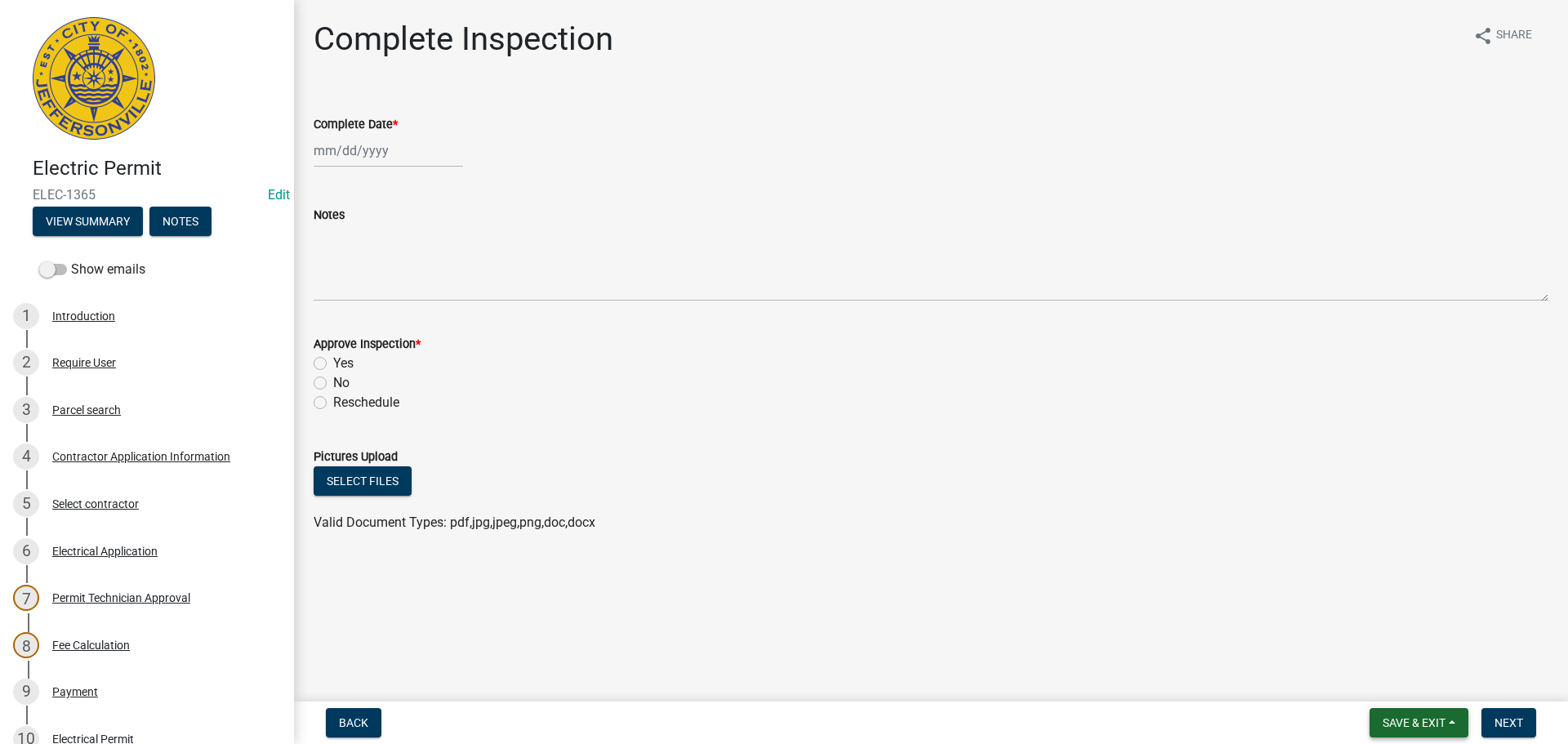
click at [1411, 714] on button "Save & Exit" at bounding box center [1418, 722] width 99 height 29
click at [1408, 686] on button "Save & Exit" at bounding box center [1403, 680] width 131 height 39
click at [1384, 724] on span "Save & Exit" at bounding box center [1414, 722] width 63 height 13
click at [1385, 680] on button "Save & Exit" at bounding box center [1403, 680] width 131 height 39
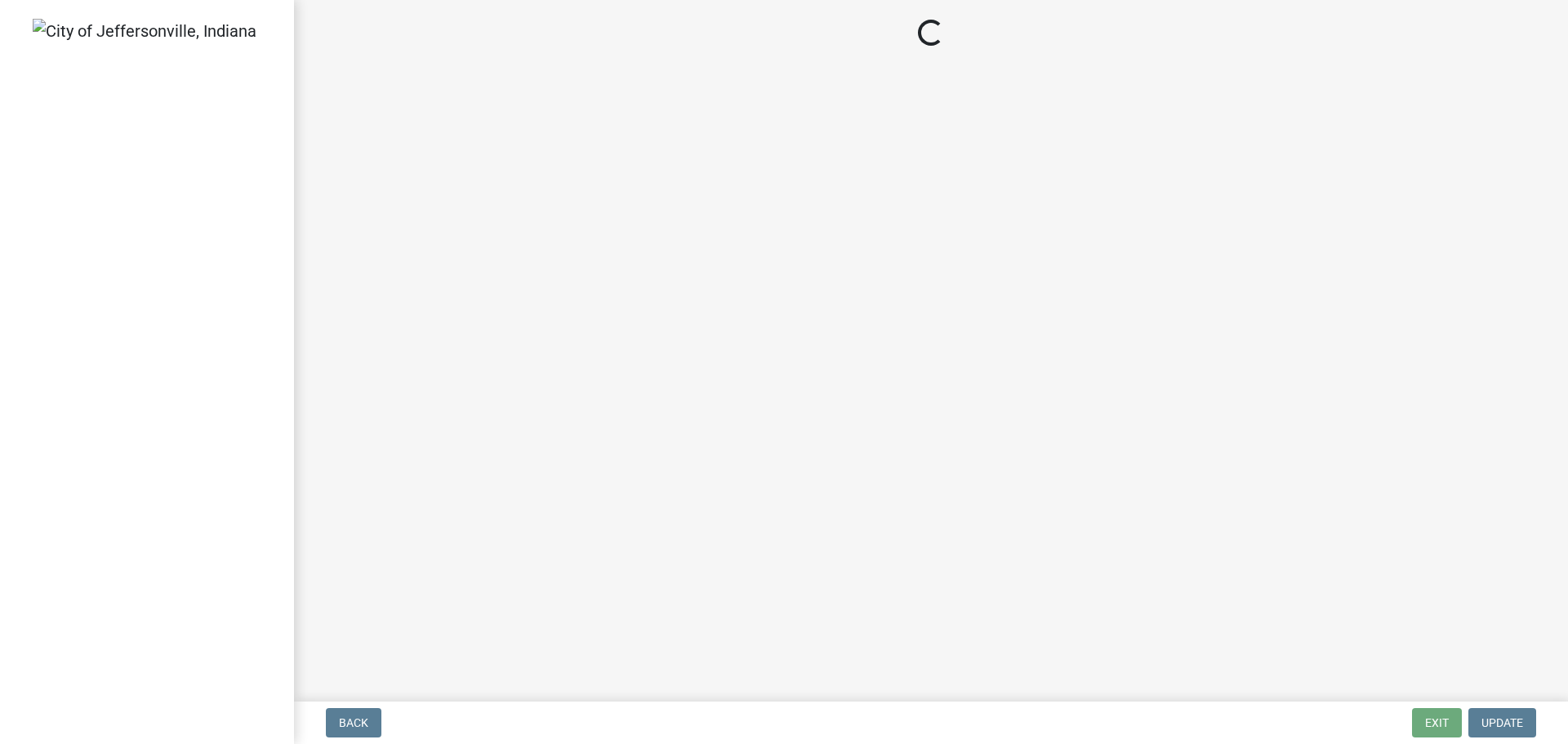
select select "3: 3"
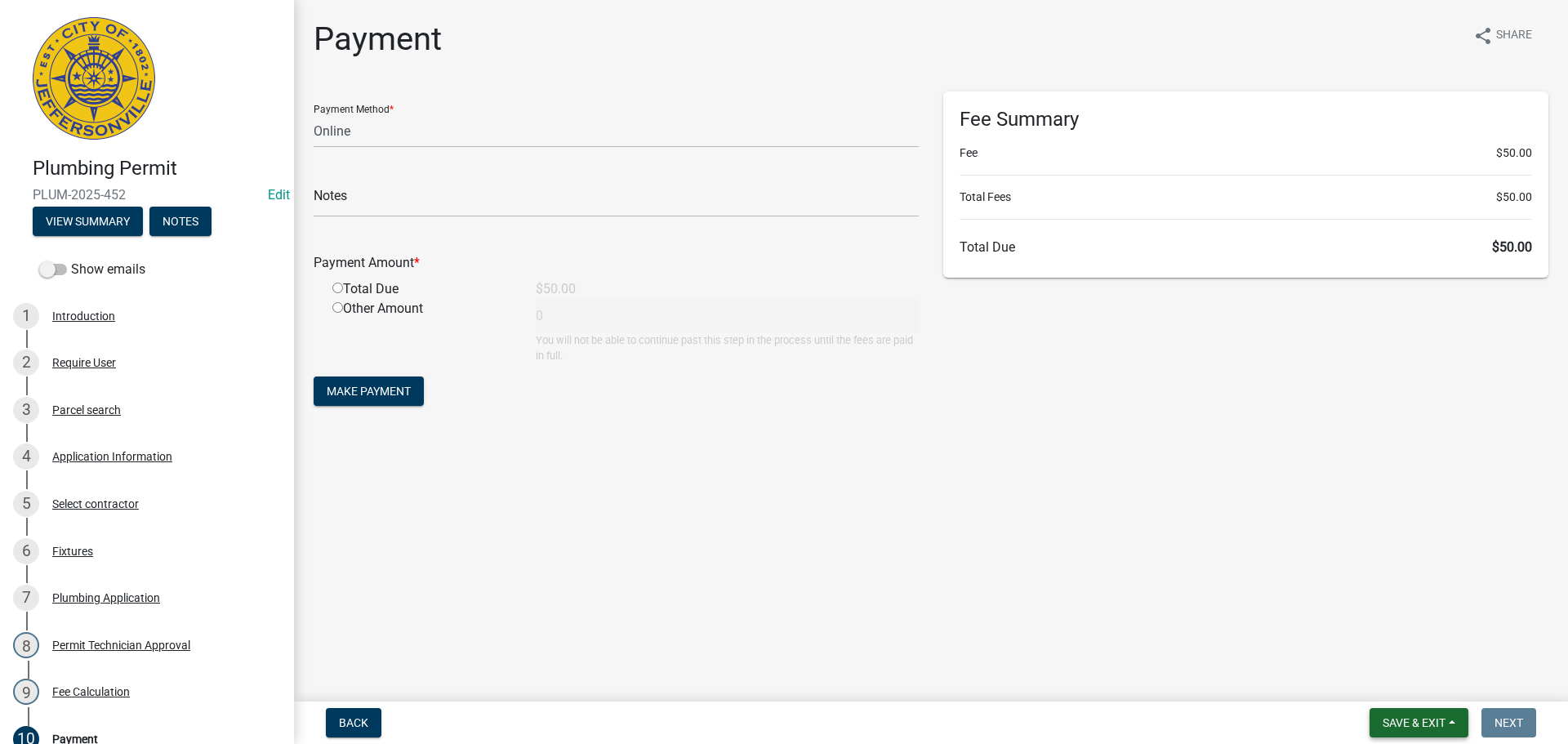
click at [1404, 720] on span "Save & Exit" at bounding box center [1414, 722] width 63 height 13
click at [1403, 686] on button "Save & Exit" at bounding box center [1403, 680] width 131 height 39
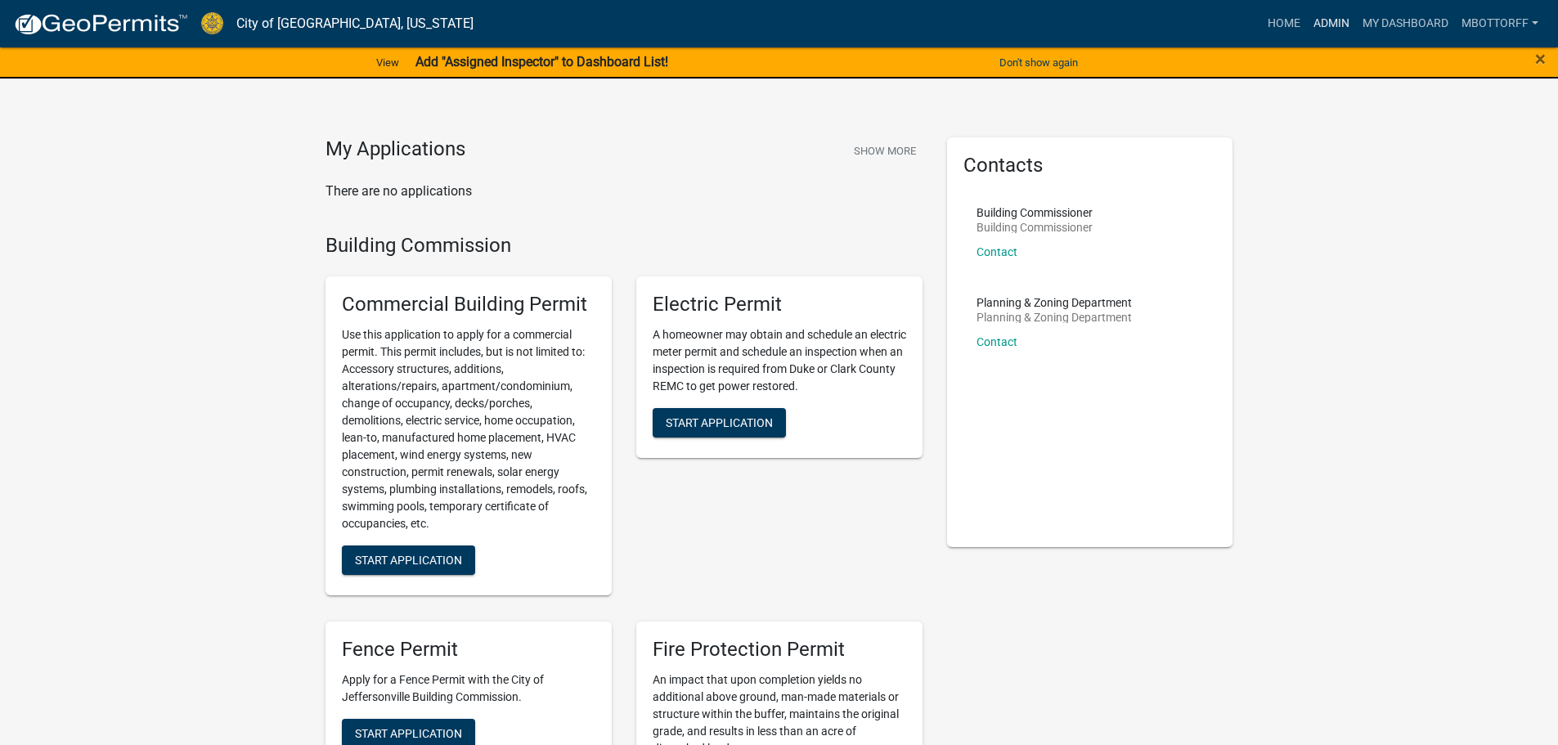
click at [1329, 24] on link "Admin" at bounding box center [1331, 23] width 49 height 31
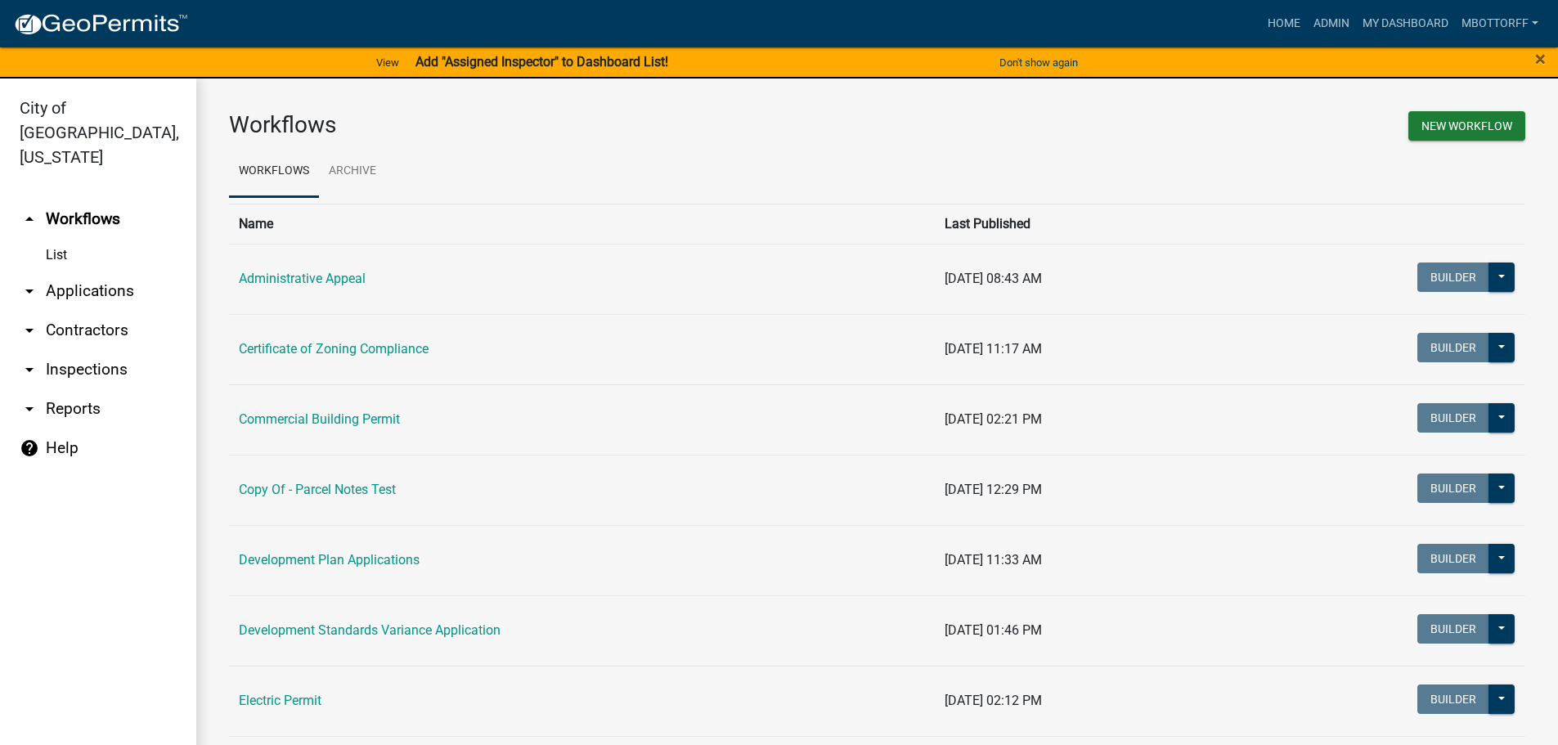
click at [86, 272] on link "arrow_drop_down Applications" at bounding box center [98, 291] width 196 height 39
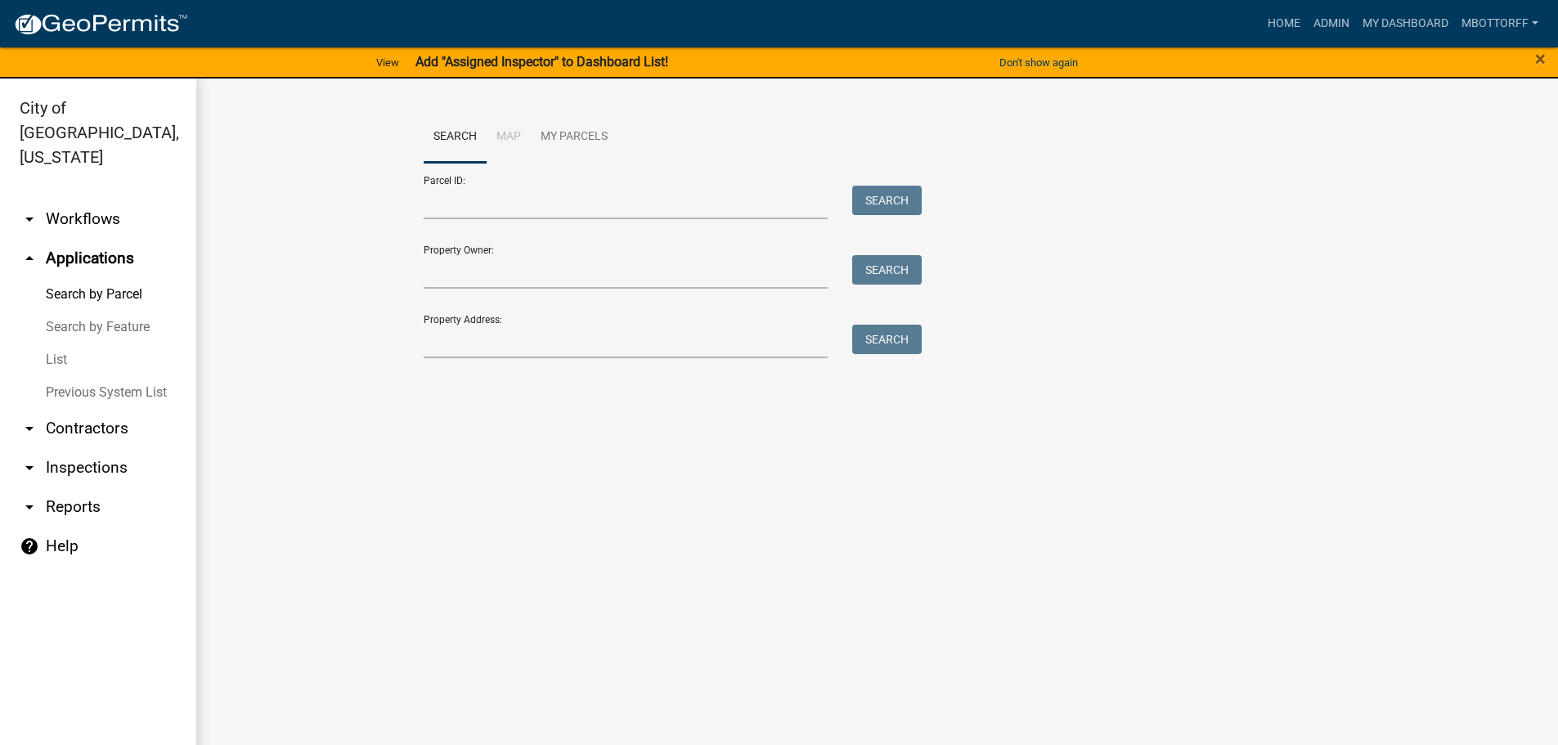
click at [71, 409] on link "arrow_drop_down Contractors" at bounding box center [98, 428] width 196 height 39
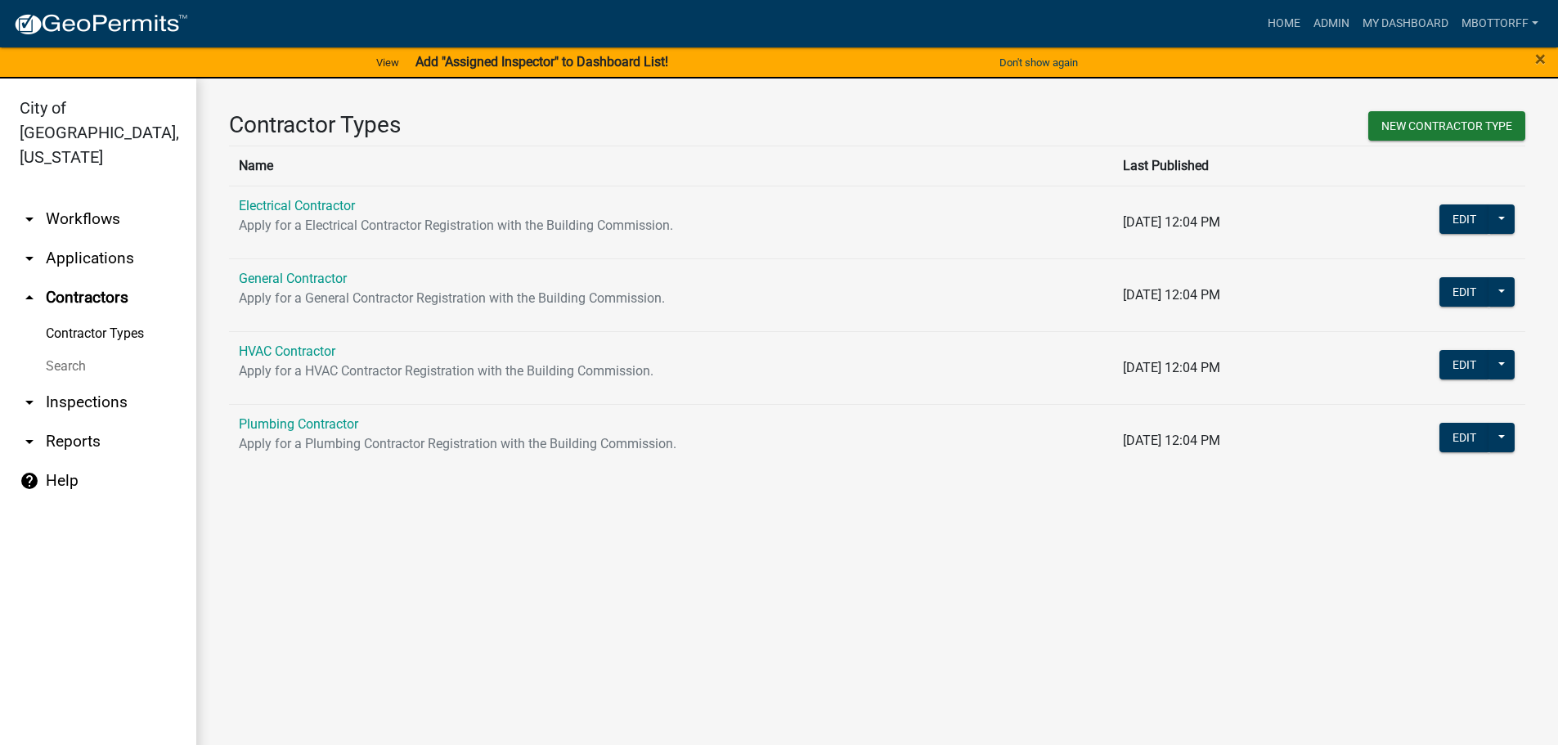
click at [61, 350] on link "Search" at bounding box center [98, 366] width 196 height 33
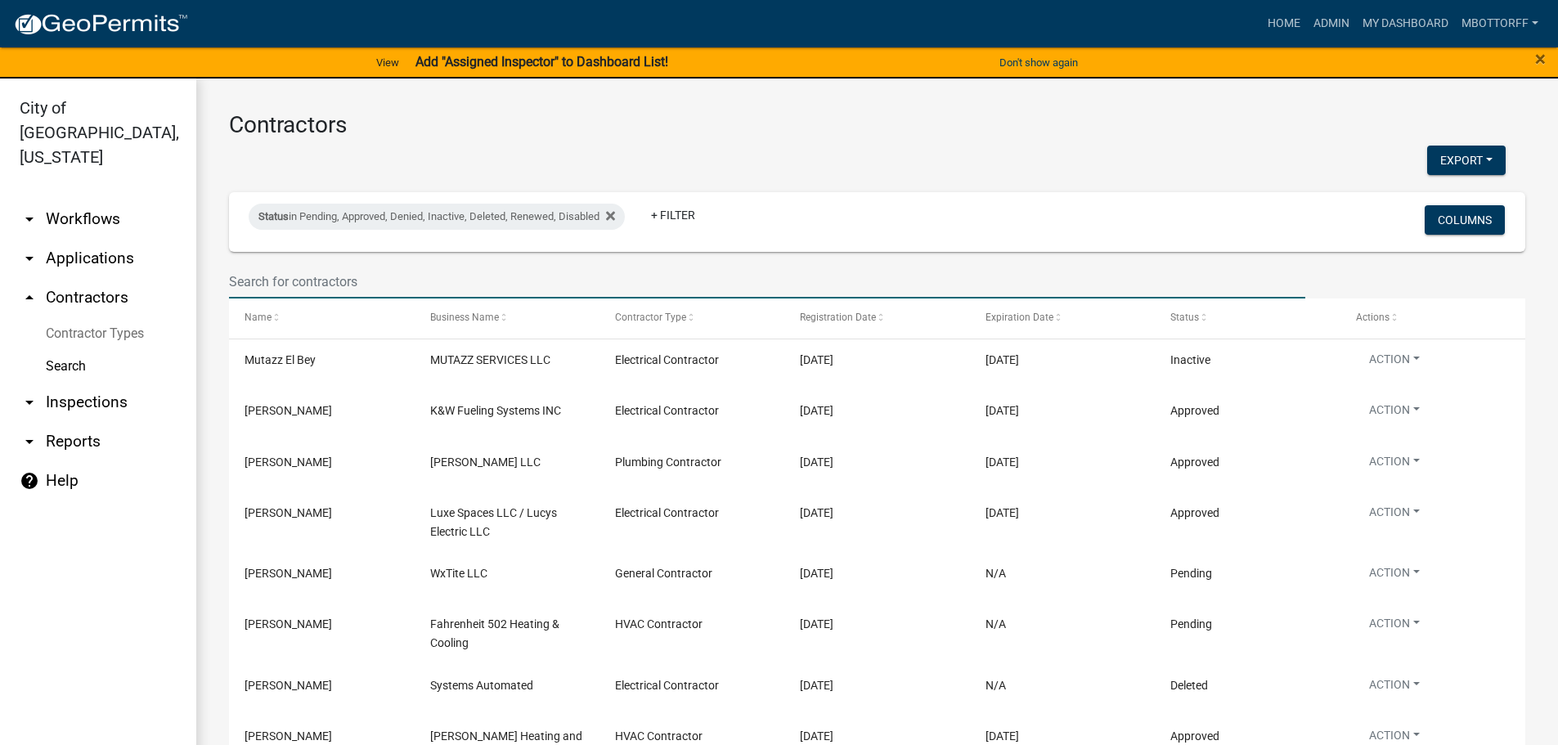
click at [274, 286] on input "text" at bounding box center [767, 282] width 1076 height 34
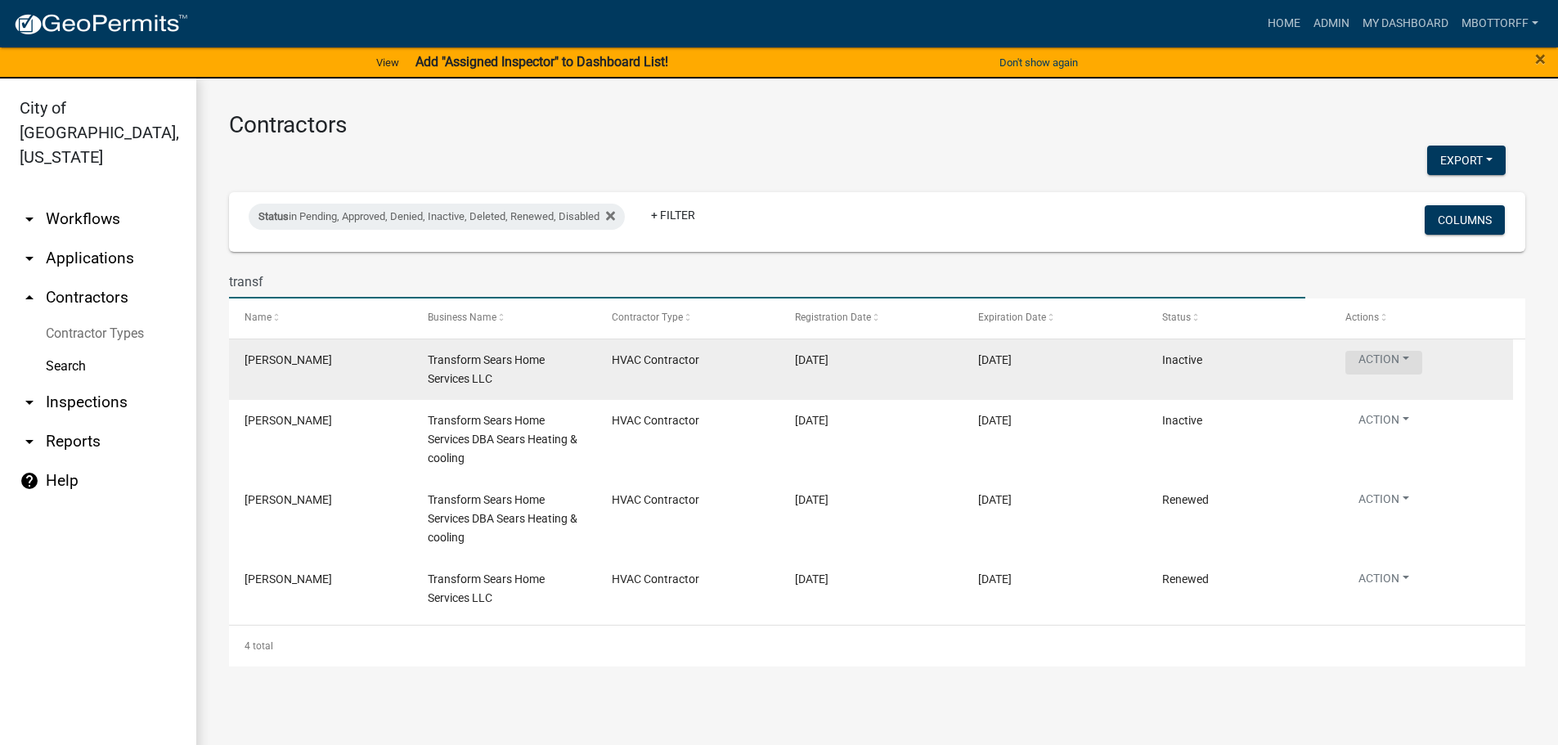
type input "transf"
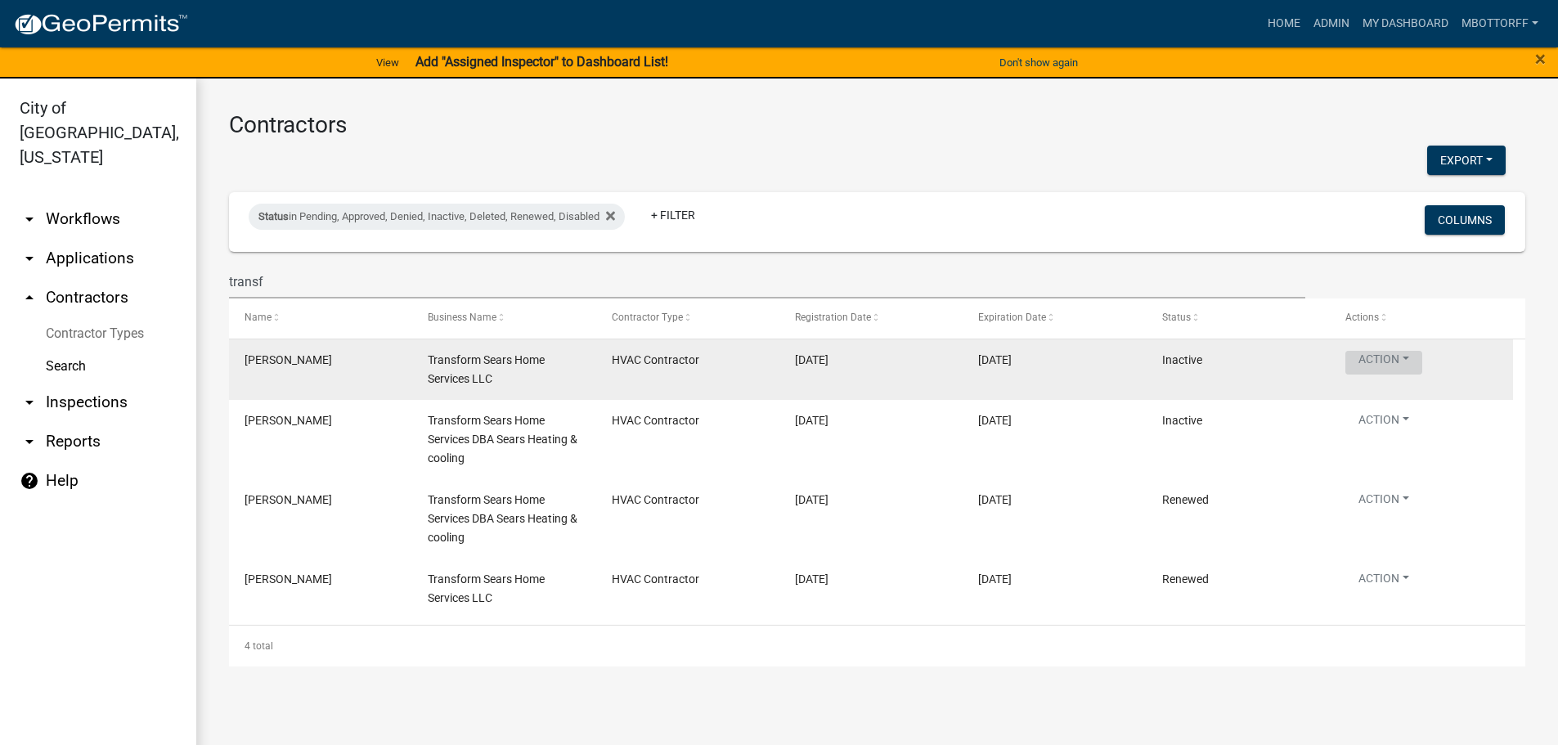
click at [1408, 361] on button "Action" at bounding box center [1383, 363] width 77 height 24
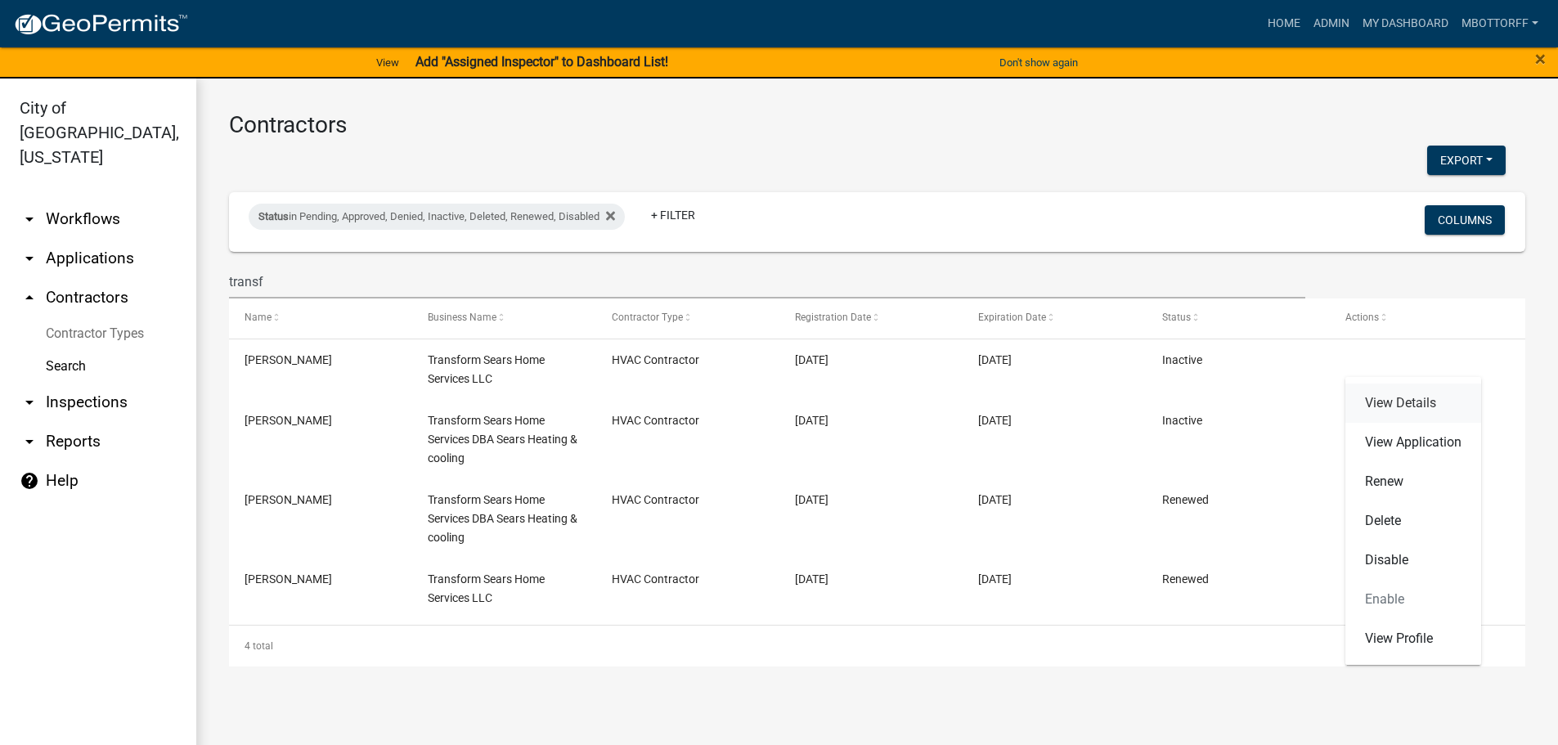
click at [1401, 402] on link "View Details" at bounding box center [1413, 403] width 136 height 39
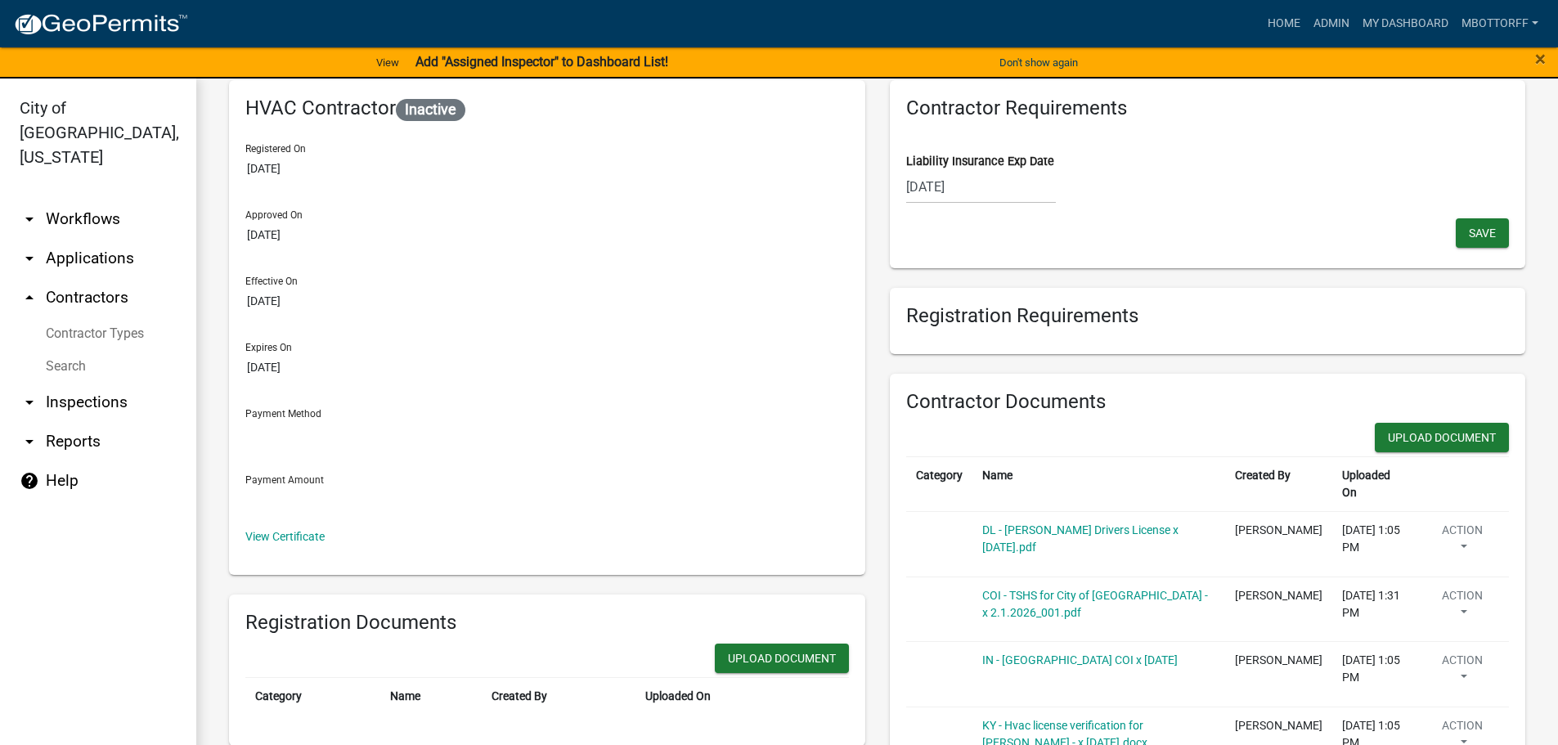
scroll to position [245, 0]
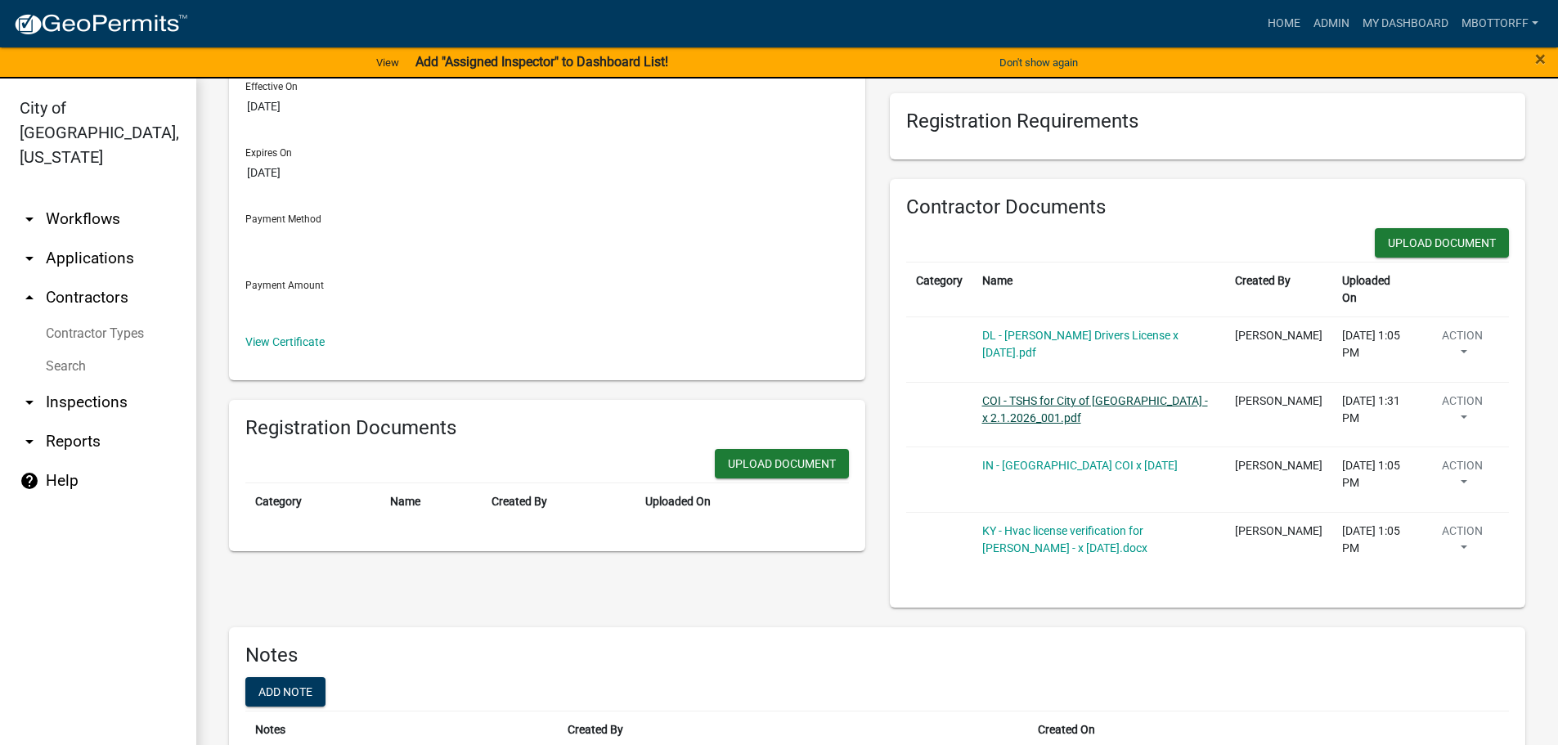
click at [1016, 396] on link "COI - TSHS for City of [GEOGRAPHIC_DATA] - x 2.1.2026_001.pdf" at bounding box center [1095, 409] width 226 height 30
click at [1030, 465] on link "IN - [GEOGRAPHIC_DATA] COI x [DATE]" at bounding box center [1079, 465] width 195 height 13
click at [1452, 368] on button "Action" at bounding box center [1462, 347] width 73 height 41
click at [1433, 527] on link "Delete" at bounding box center [1490, 525] width 131 height 39
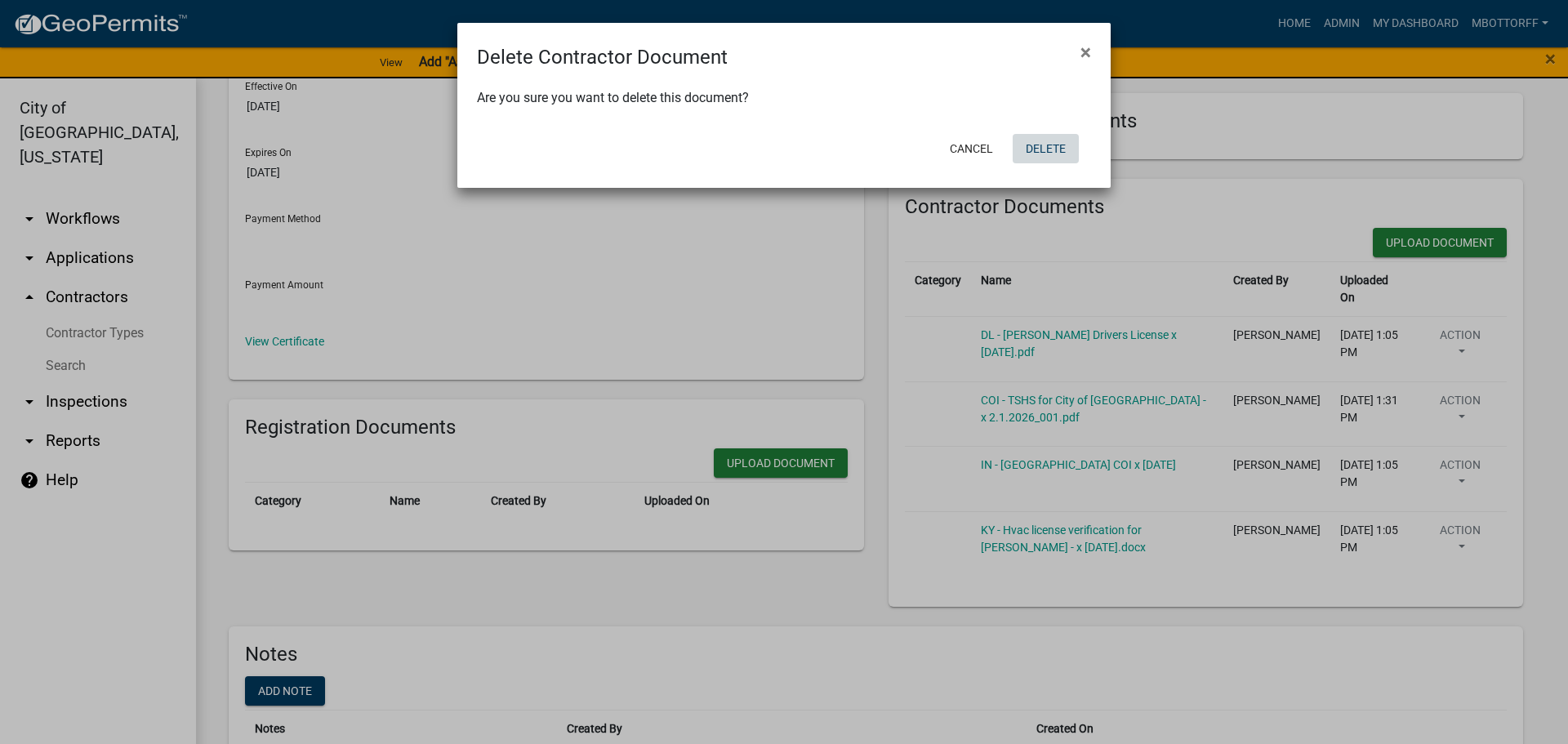
click at [1054, 150] on button "Delete" at bounding box center [1046, 148] width 66 height 29
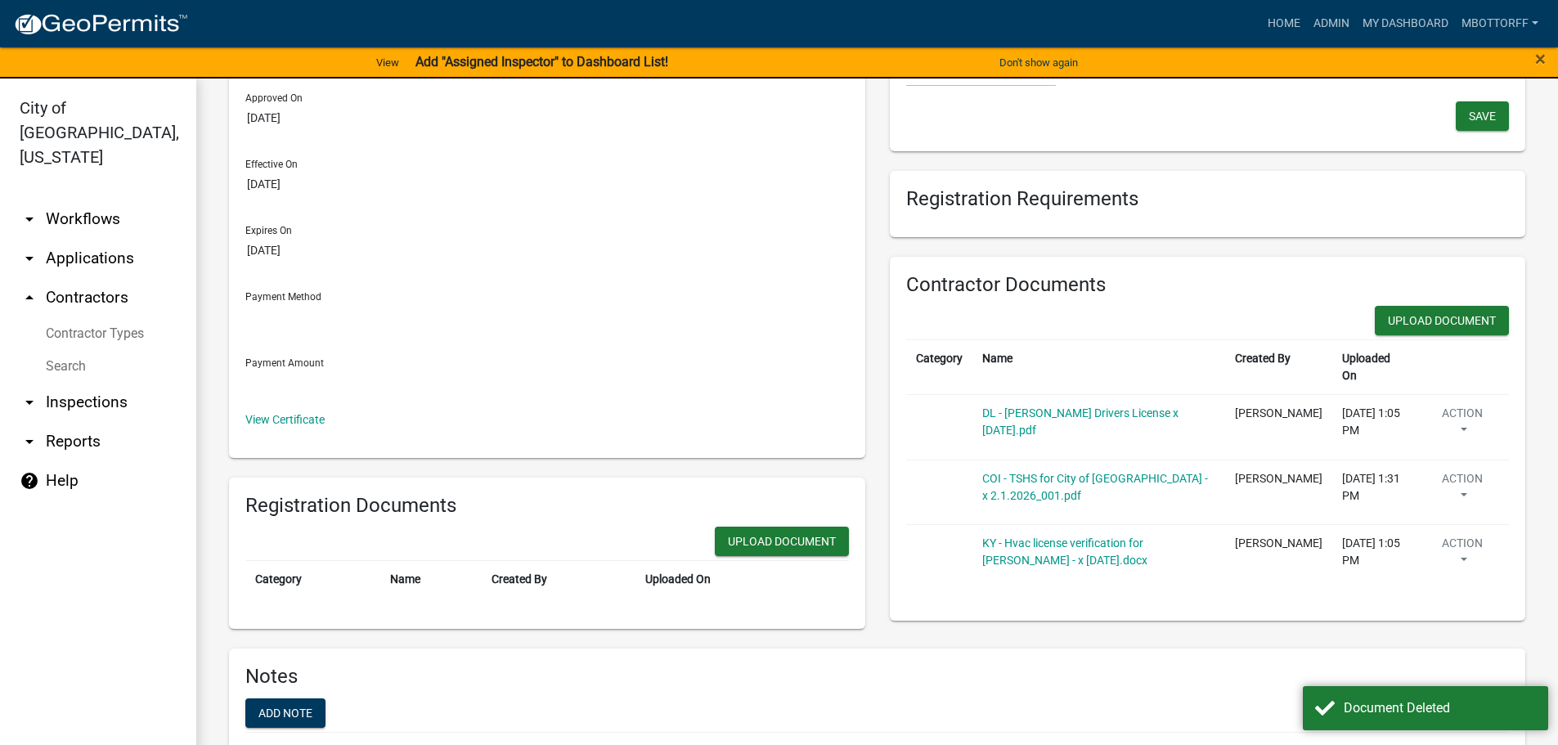
scroll to position [0, 0]
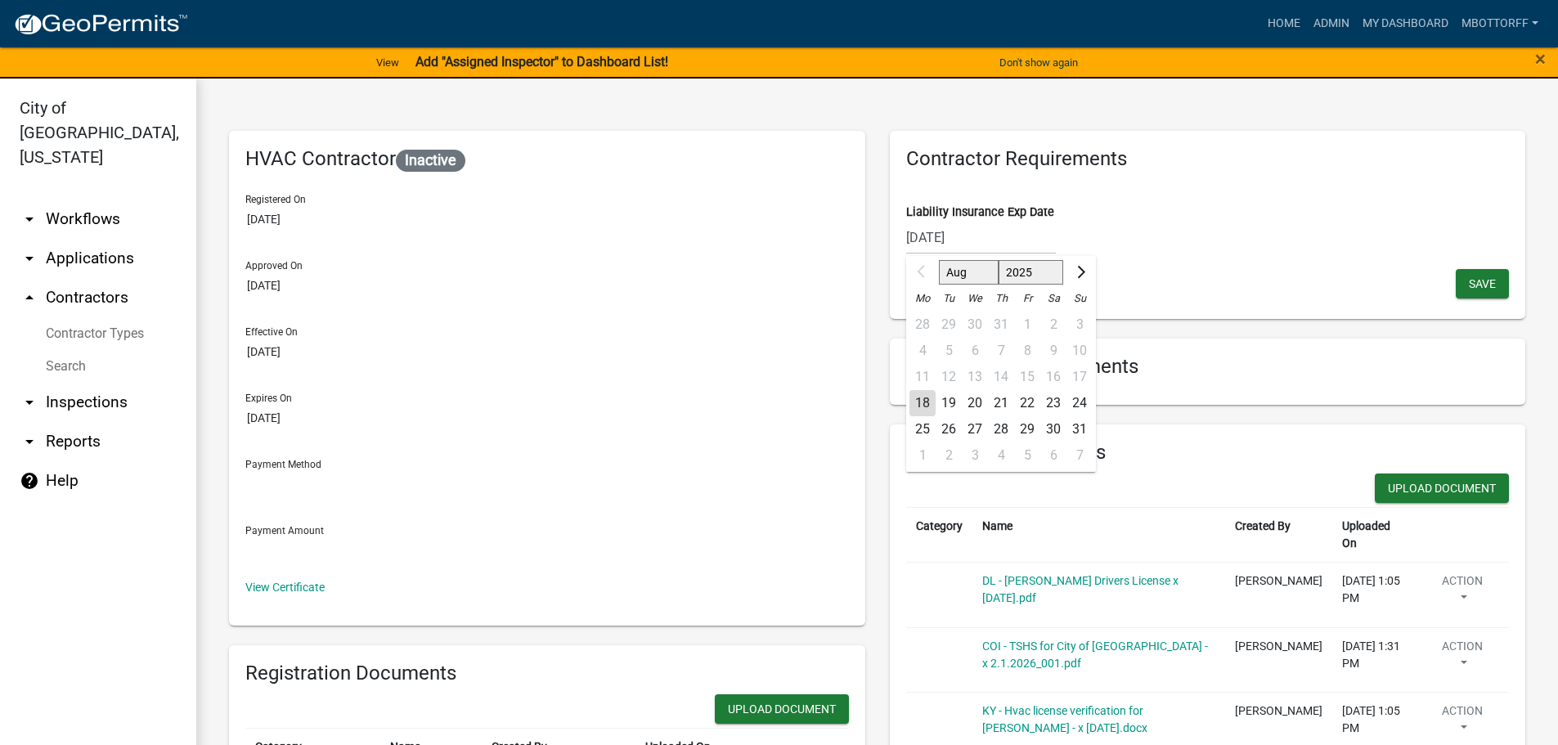
click at [975, 240] on input "[DATE]" at bounding box center [981, 238] width 150 height 34
click at [914, 232] on input "[DATE]" at bounding box center [981, 238] width 150 height 34
type input "[DATE]"
click at [1484, 274] on button "Save" at bounding box center [1482, 283] width 53 height 29
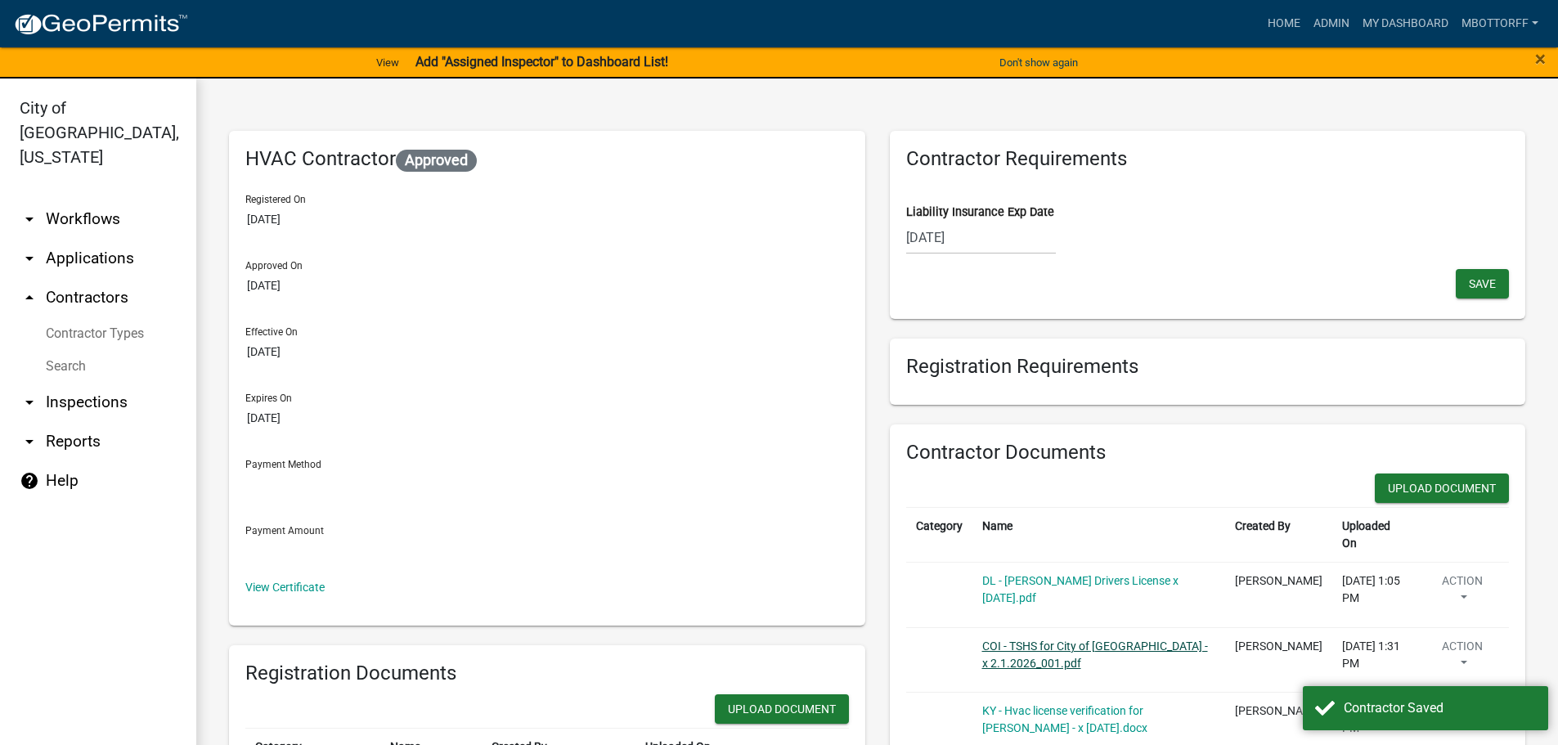
click at [1053, 644] on link "COI - TSHS for City of [GEOGRAPHIC_DATA] - x 2.1.2026_001.pdf" at bounding box center [1095, 655] width 226 height 30
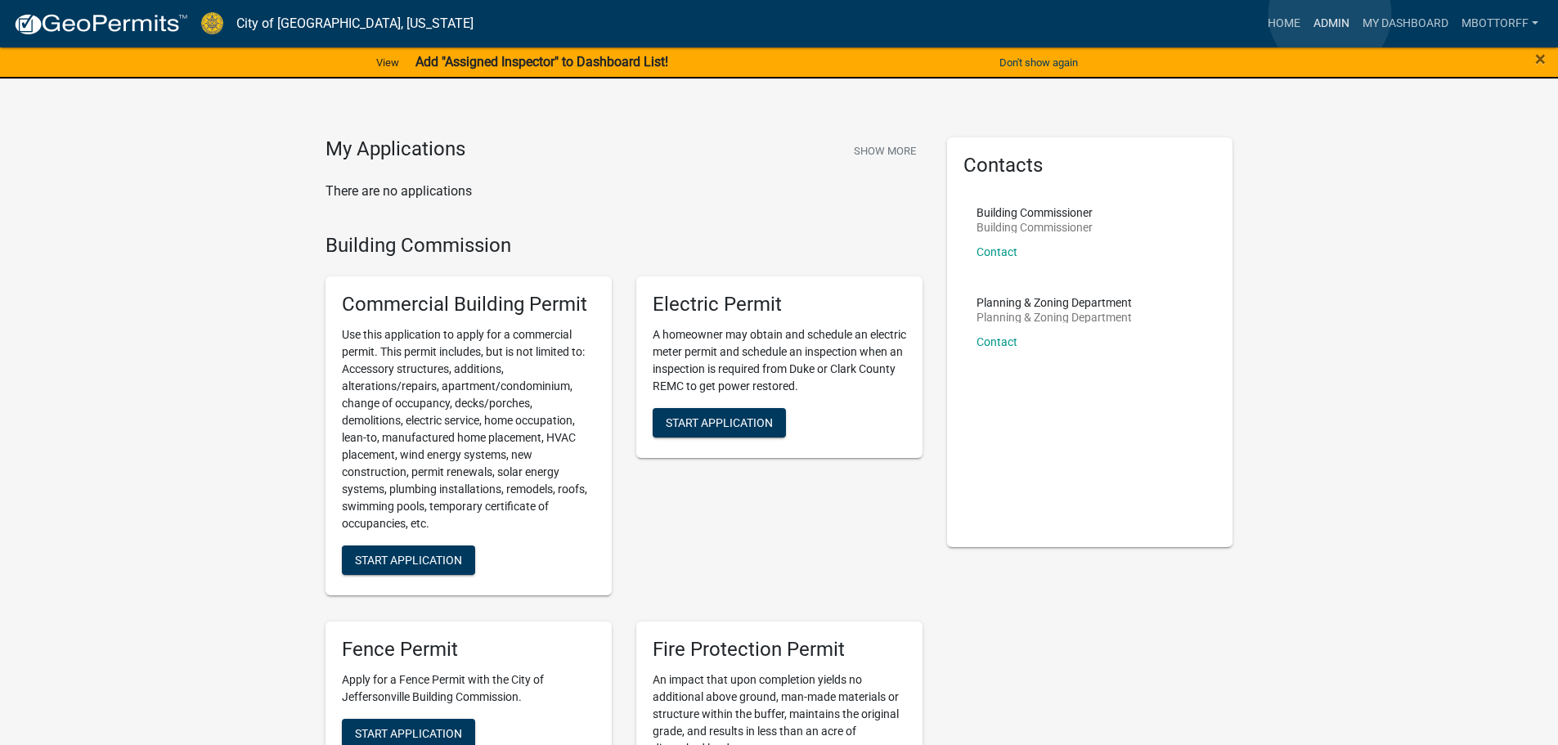
click at [1330, 14] on link "Admin" at bounding box center [1331, 23] width 49 height 31
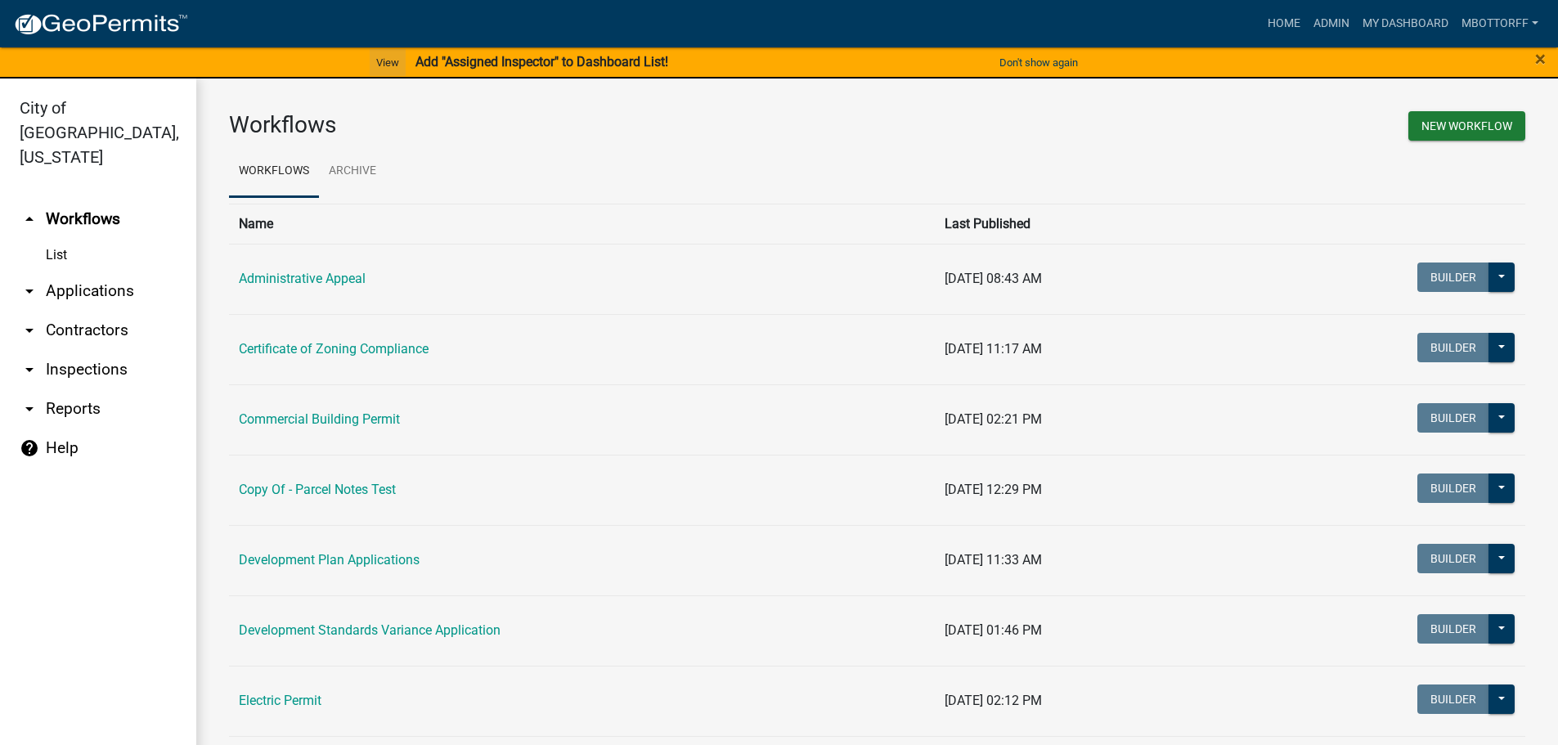
click at [387, 60] on link "View" at bounding box center [388, 62] width 36 height 27
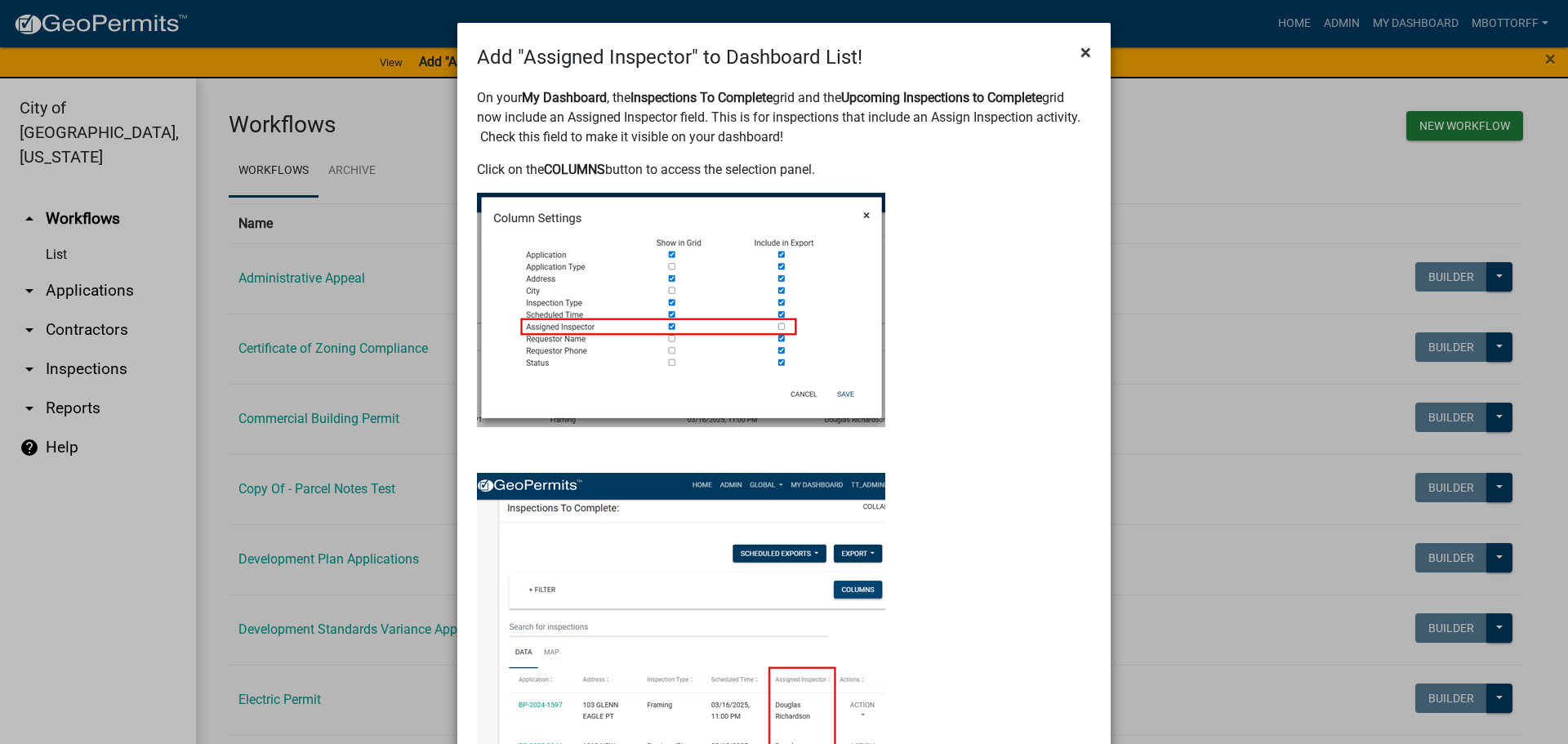
click at [1081, 52] on span "×" at bounding box center [1086, 52] width 11 height 23
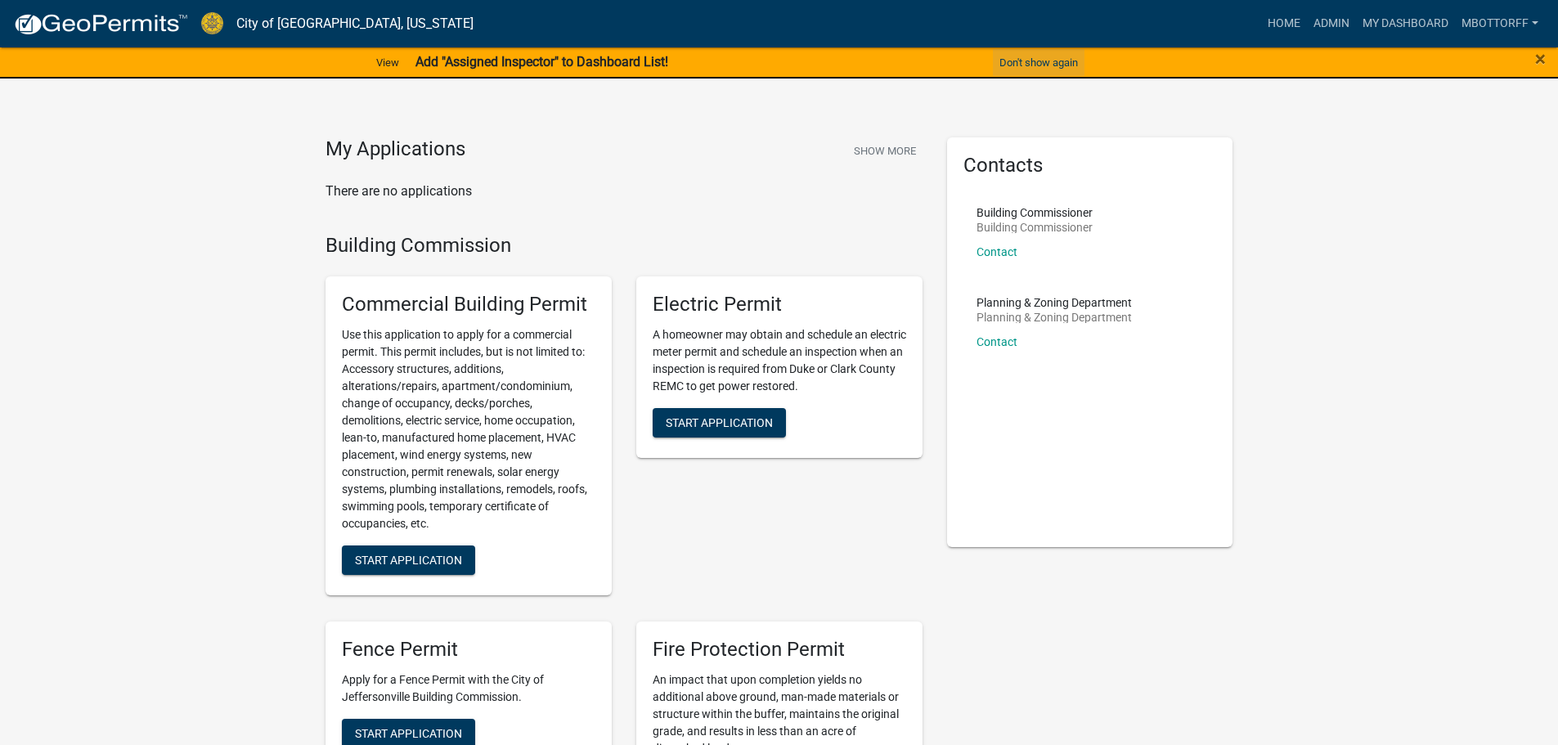
click at [1023, 62] on button "Don't show again" at bounding box center [1039, 62] width 92 height 27
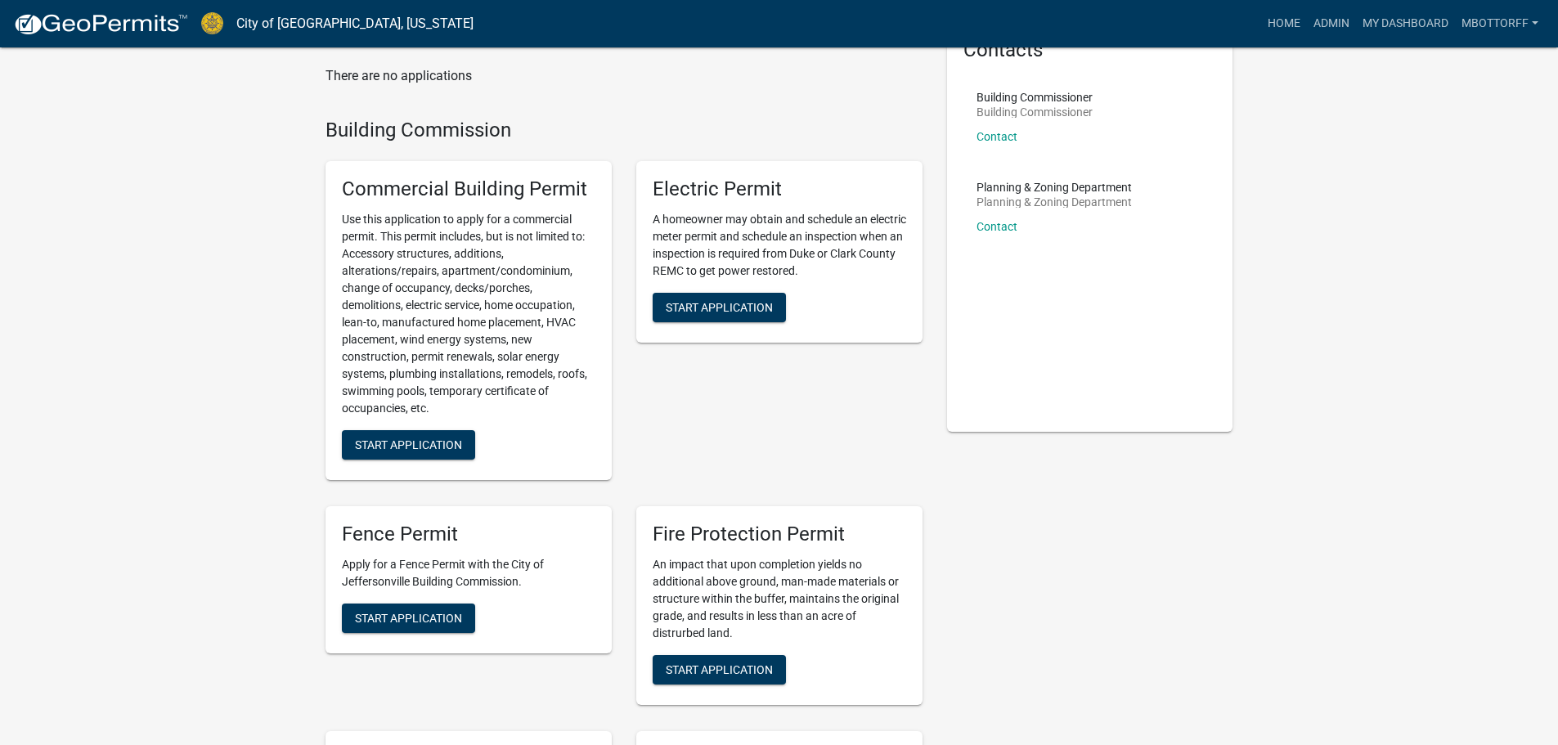
scroll to position [327, 0]
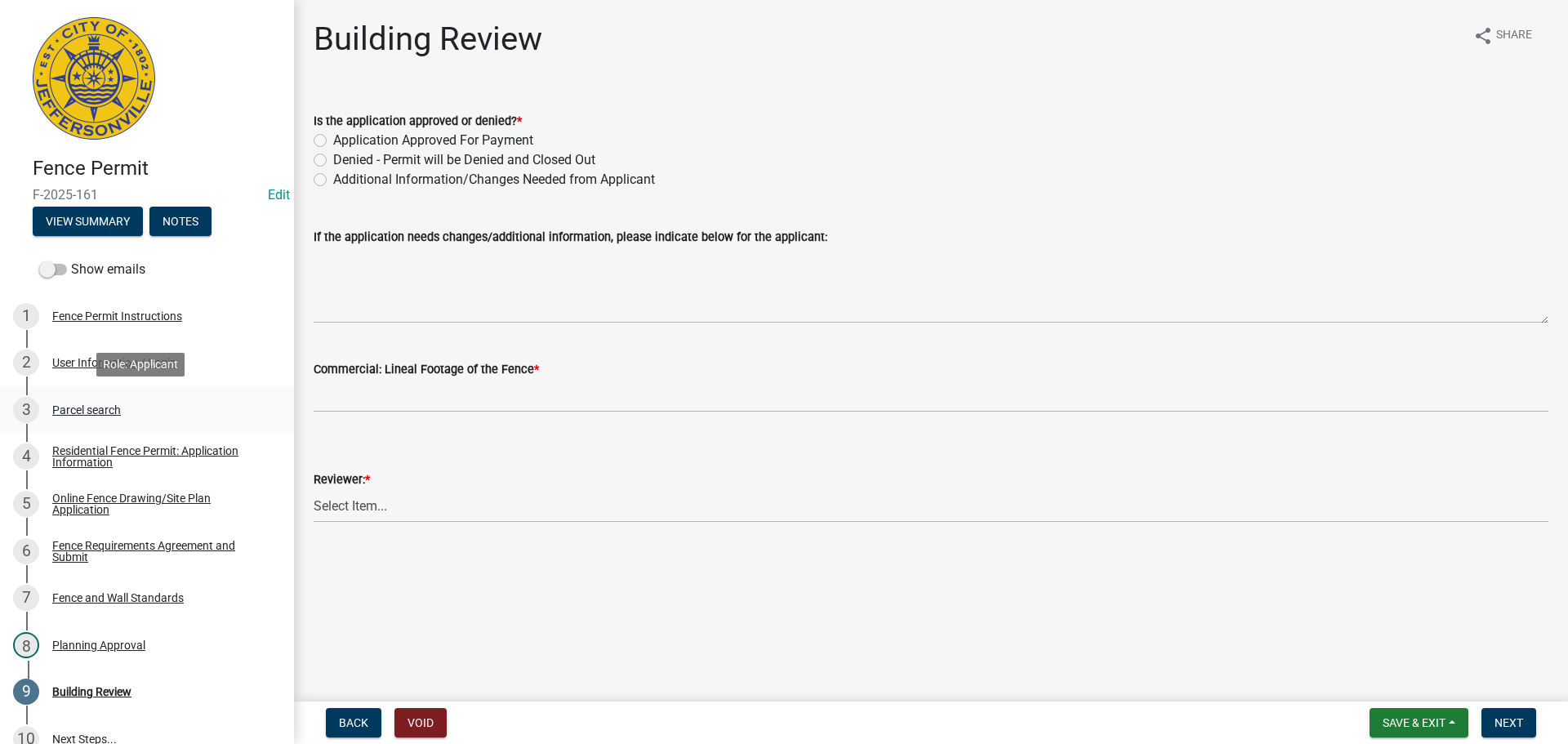
click at [82, 412] on div "Parcel search" at bounding box center [86, 409] width 69 height 11
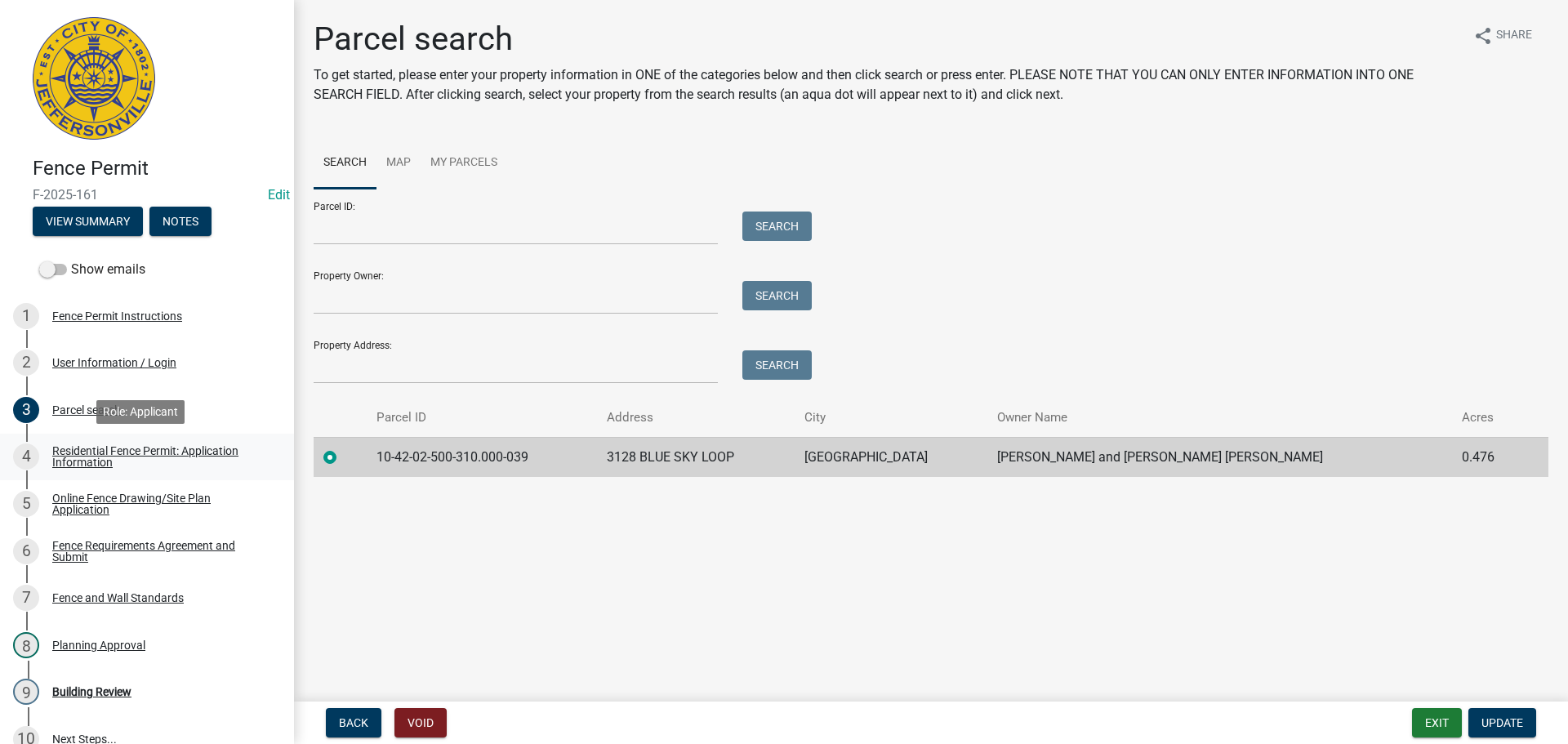
click at [81, 450] on div "Residential Fence Permit: Application Information" at bounding box center [160, 456] width 216 height 23
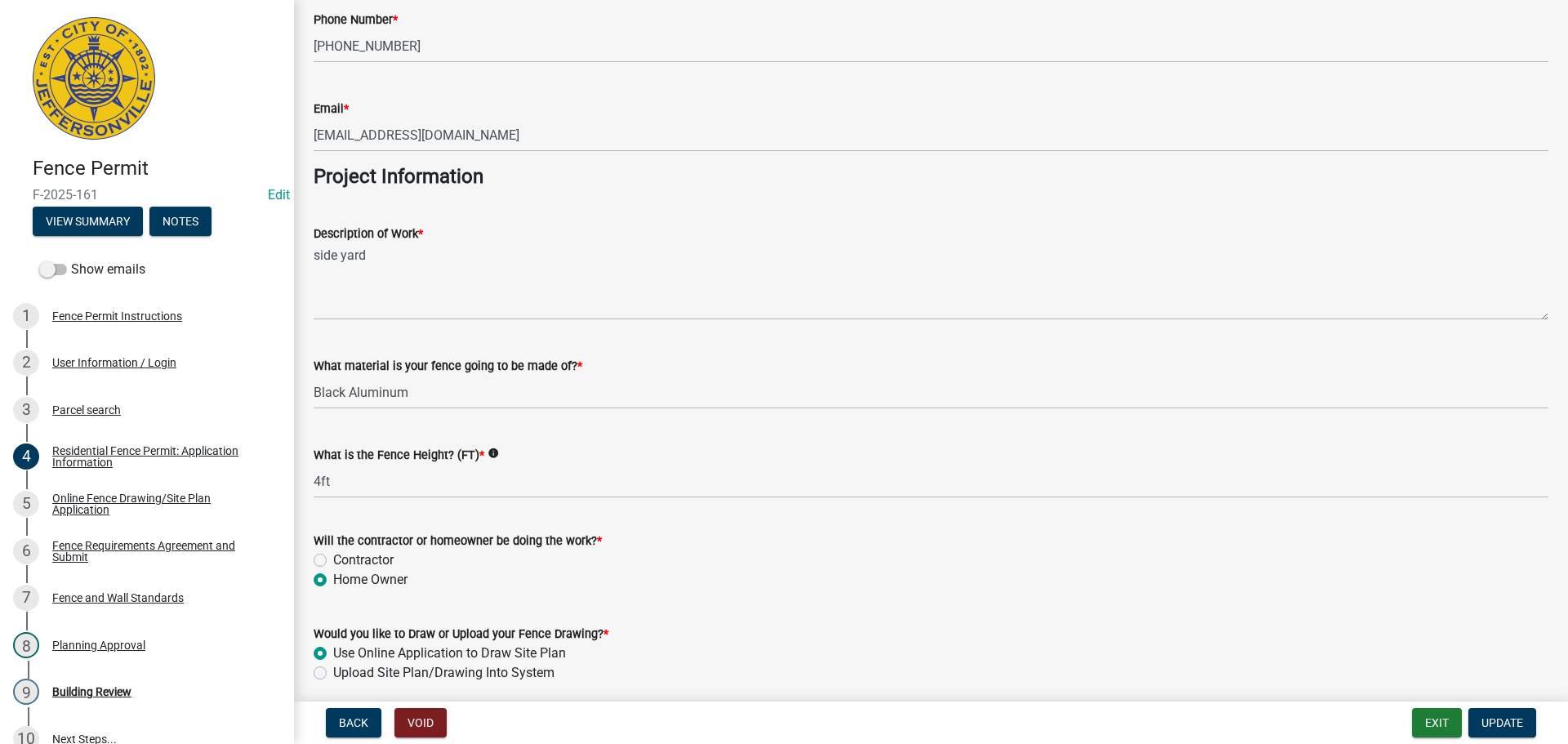
scroll to position [1329, 0]
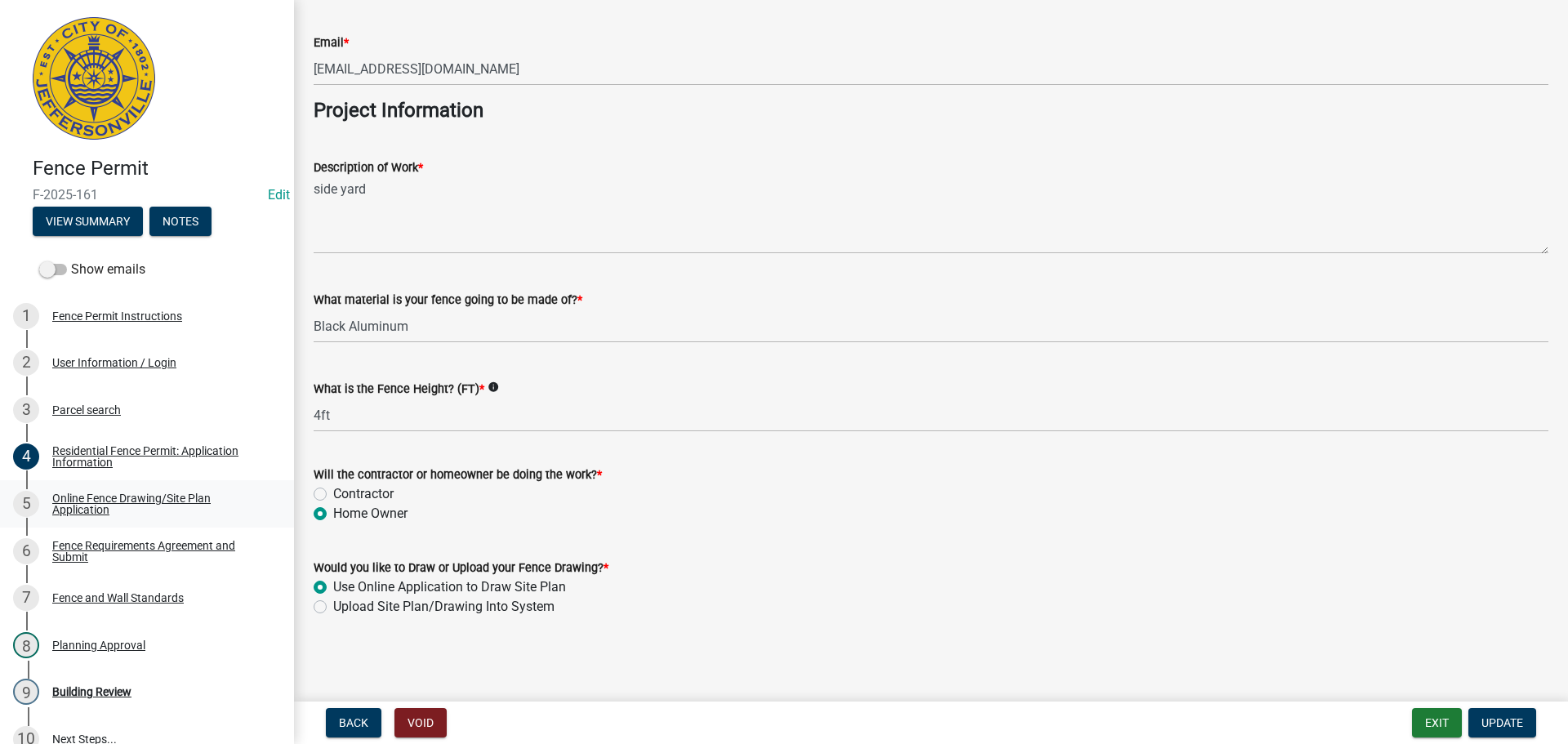
click at [110, 504] on div "Online Fence Drawing/Site Plan Application" at bounding box center [160, 503] width 216 height 23
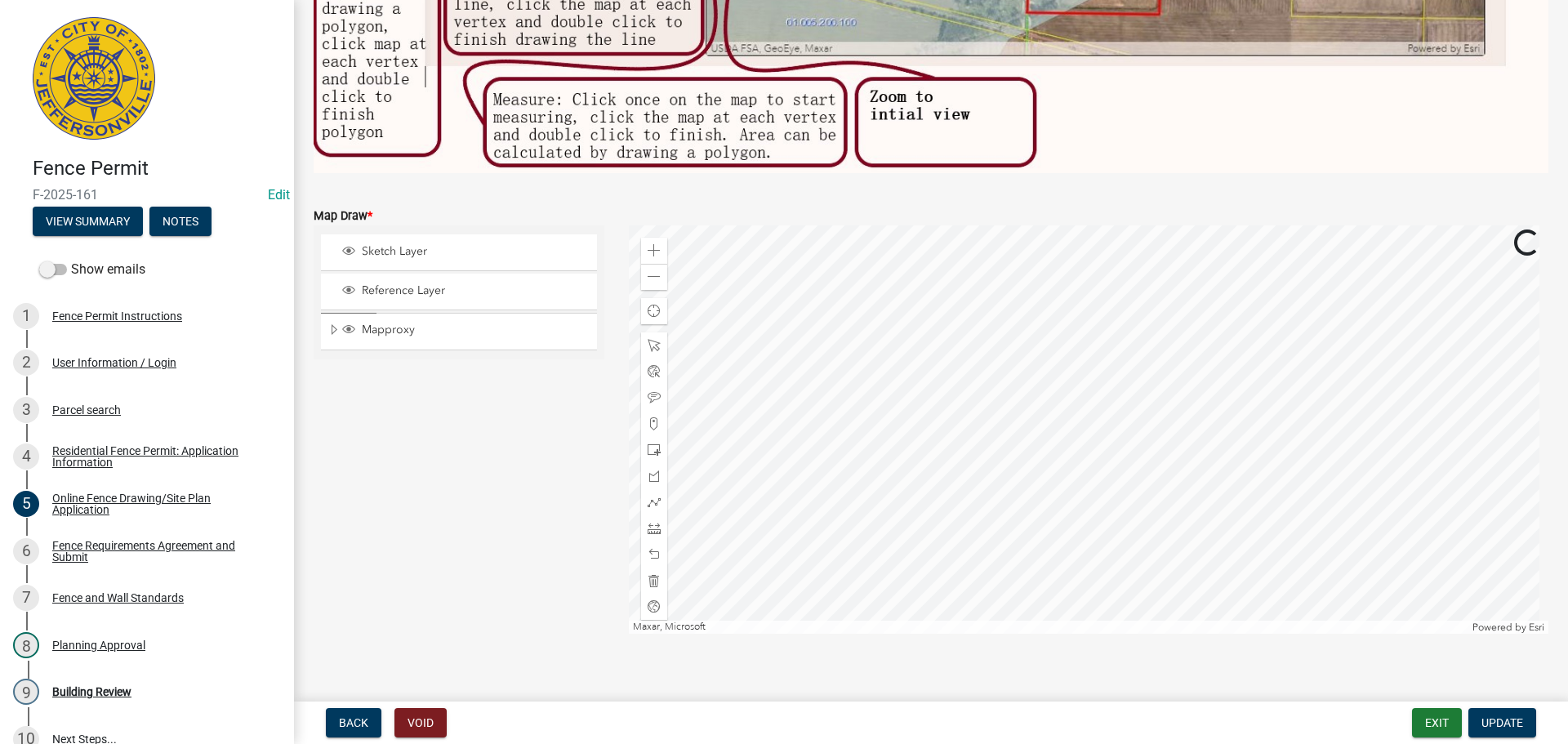
scroll to position [553, 0]
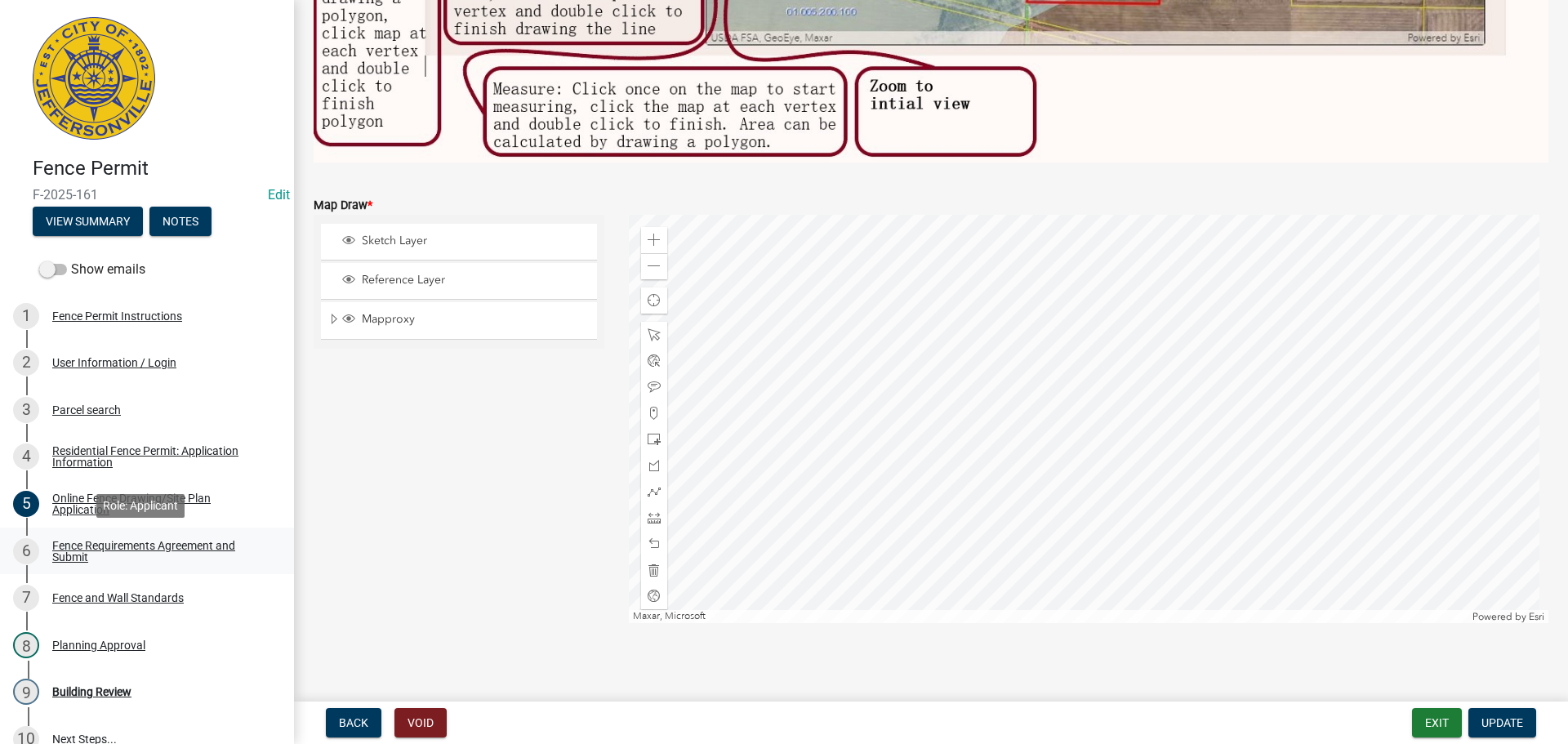
click at [85, 544] on div "Fence Requirements Agreement and Submit" at bounding box center [160, 551] width 216 height 23
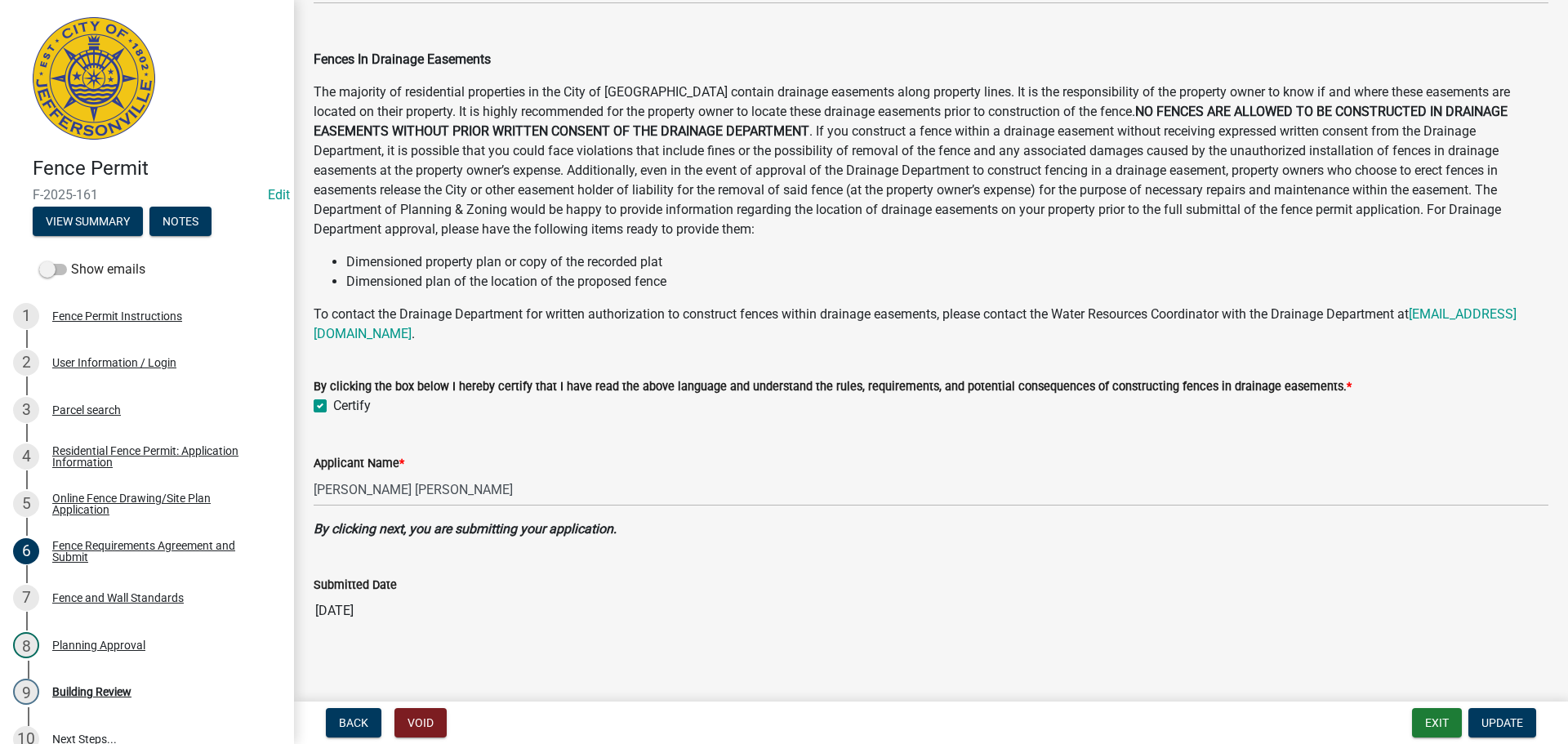
scroll to position [802, 0]
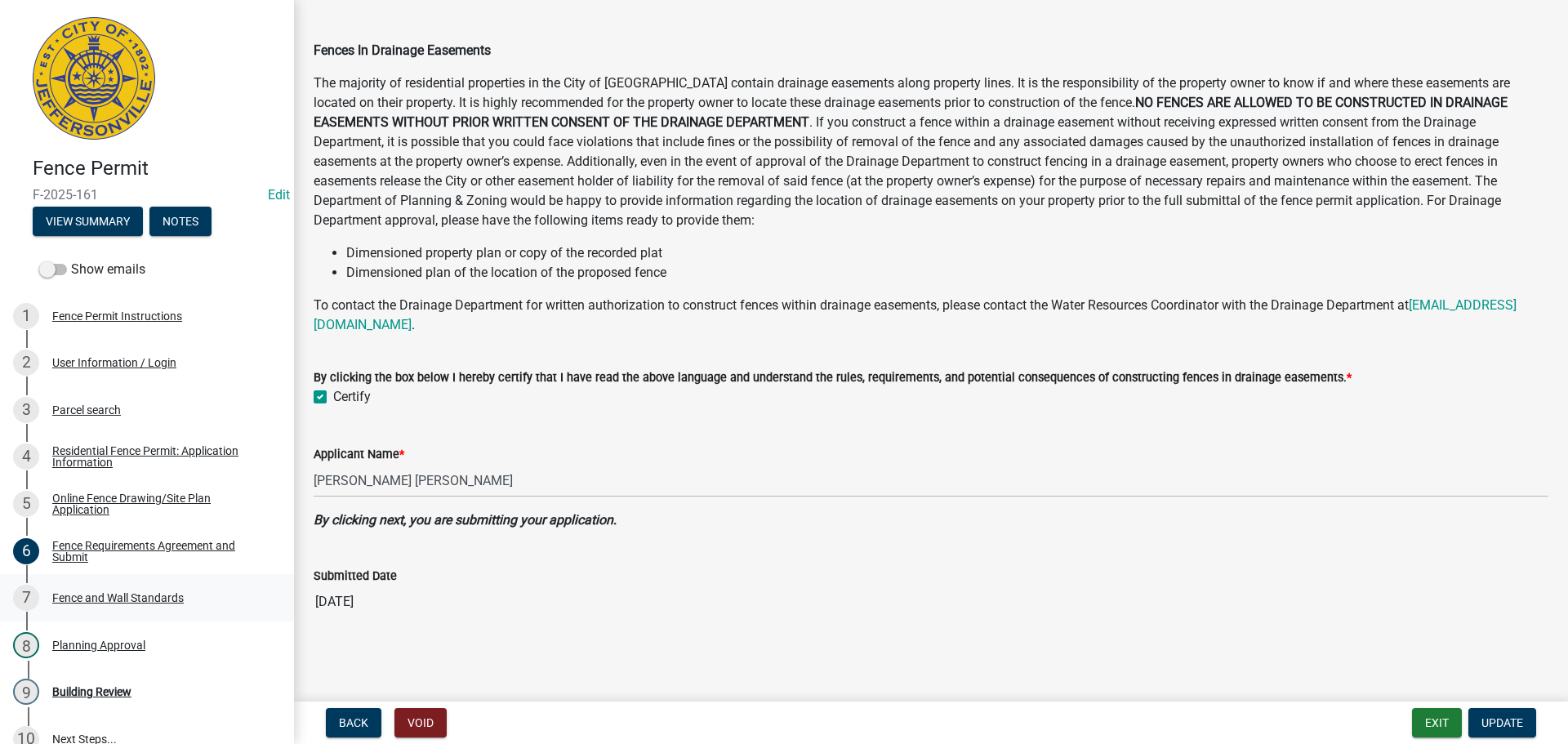
click at [74, 597] on div "Fence and Wall Standards" at bounding box center [118, 597] width 132 height 11
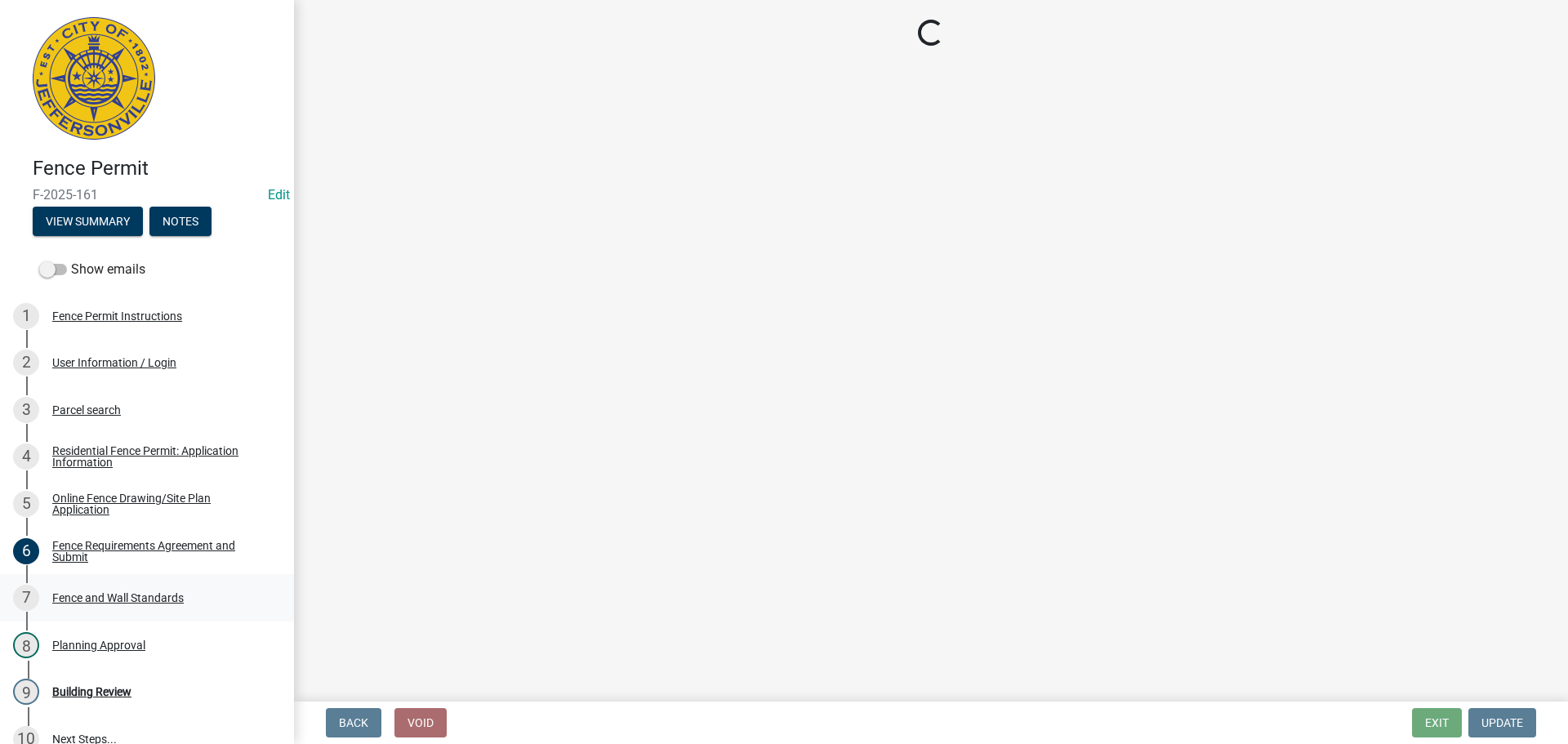
scroll to position [0, 0]
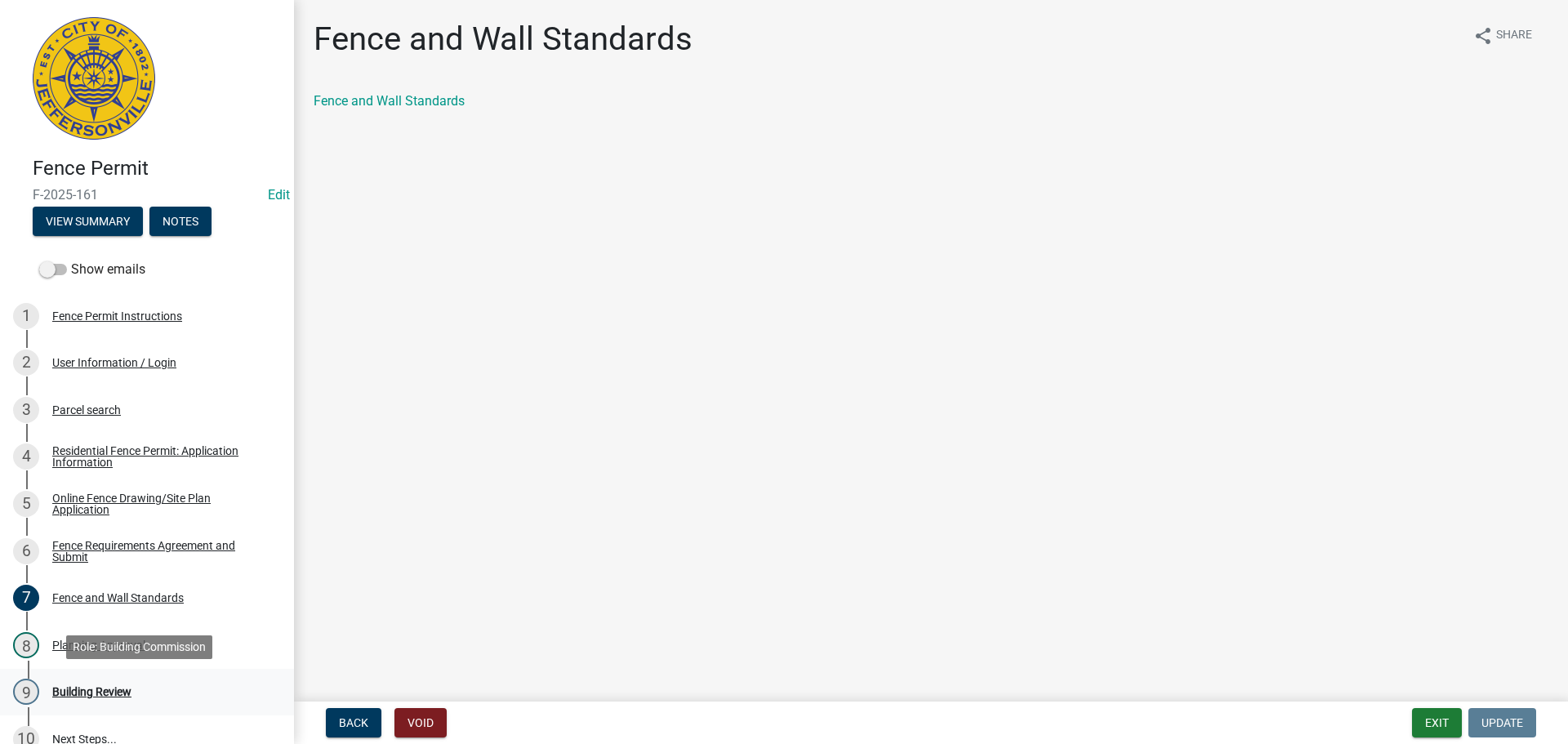
click at [81, 692] on div "Building Review" at bounding box center [91, 691] width 79 height 11
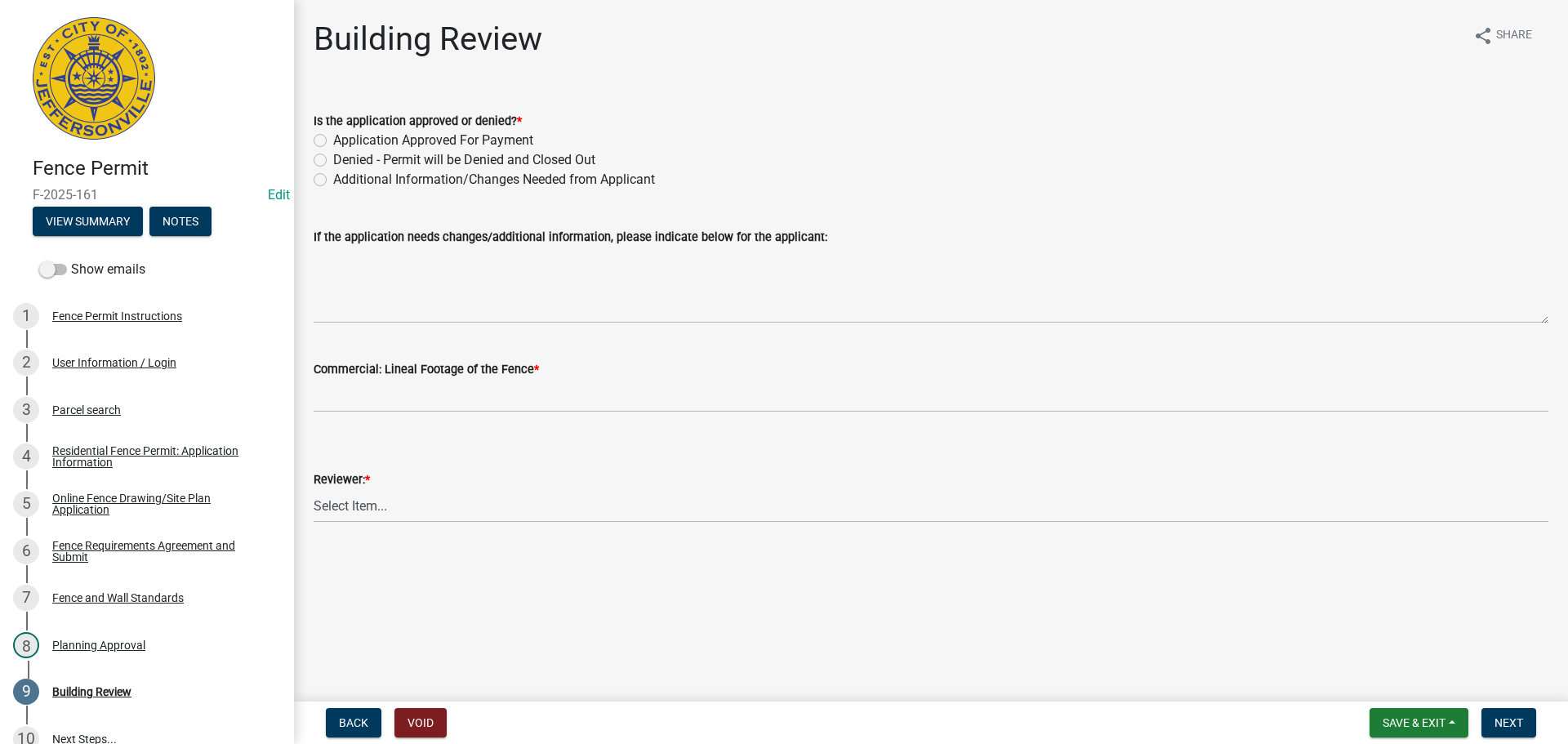
click at [334, 142] on label "Application Approved For Payment" at bounding box center [433, 141] width 200 height 20
click at [334, 141] on input "Application Approved For Payment" at bounding box center [339, 136] width 11 height 11
radio input "true"
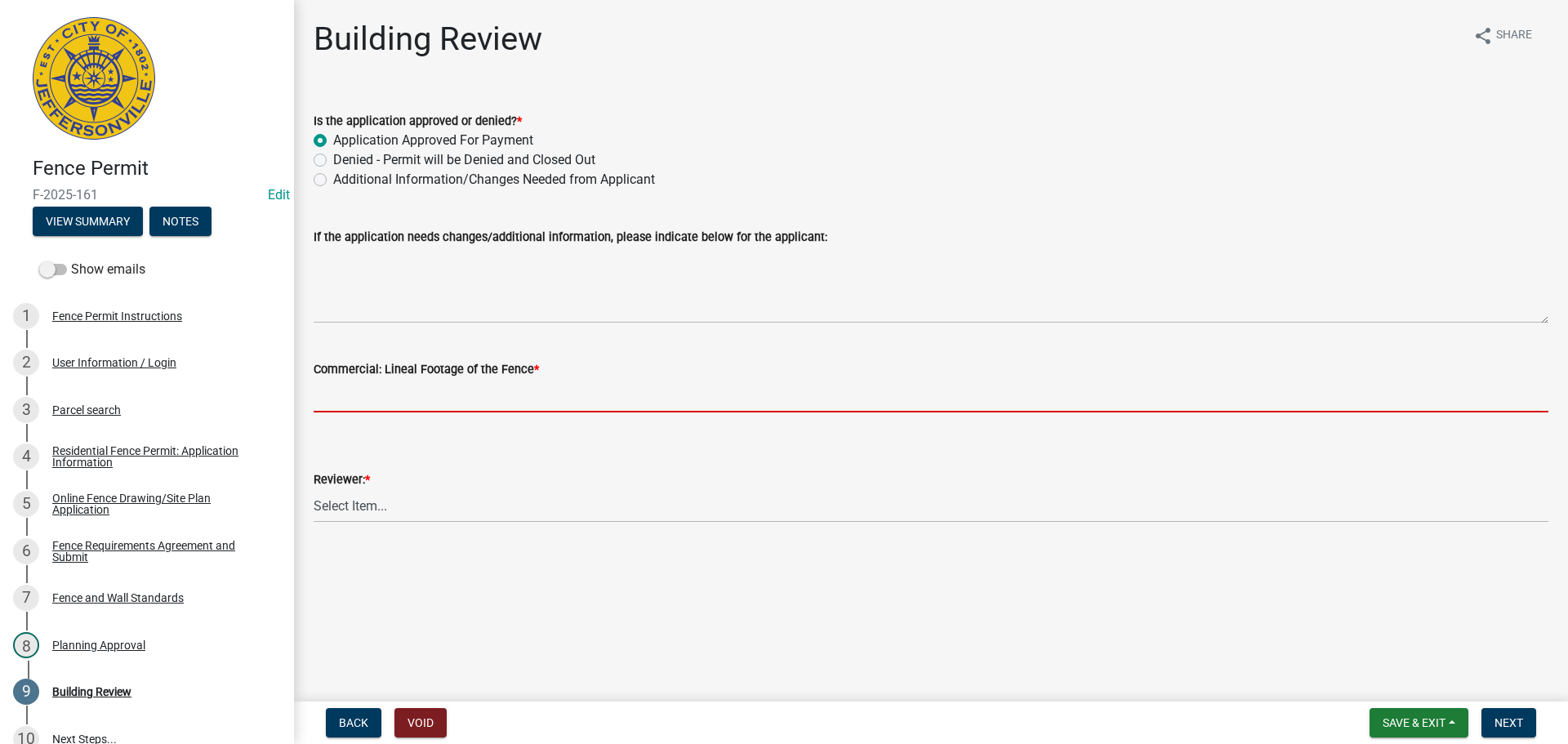
click at [373, 400] on input "text" at bounding box center [931, 395] width 1235 height 34
type input "0"
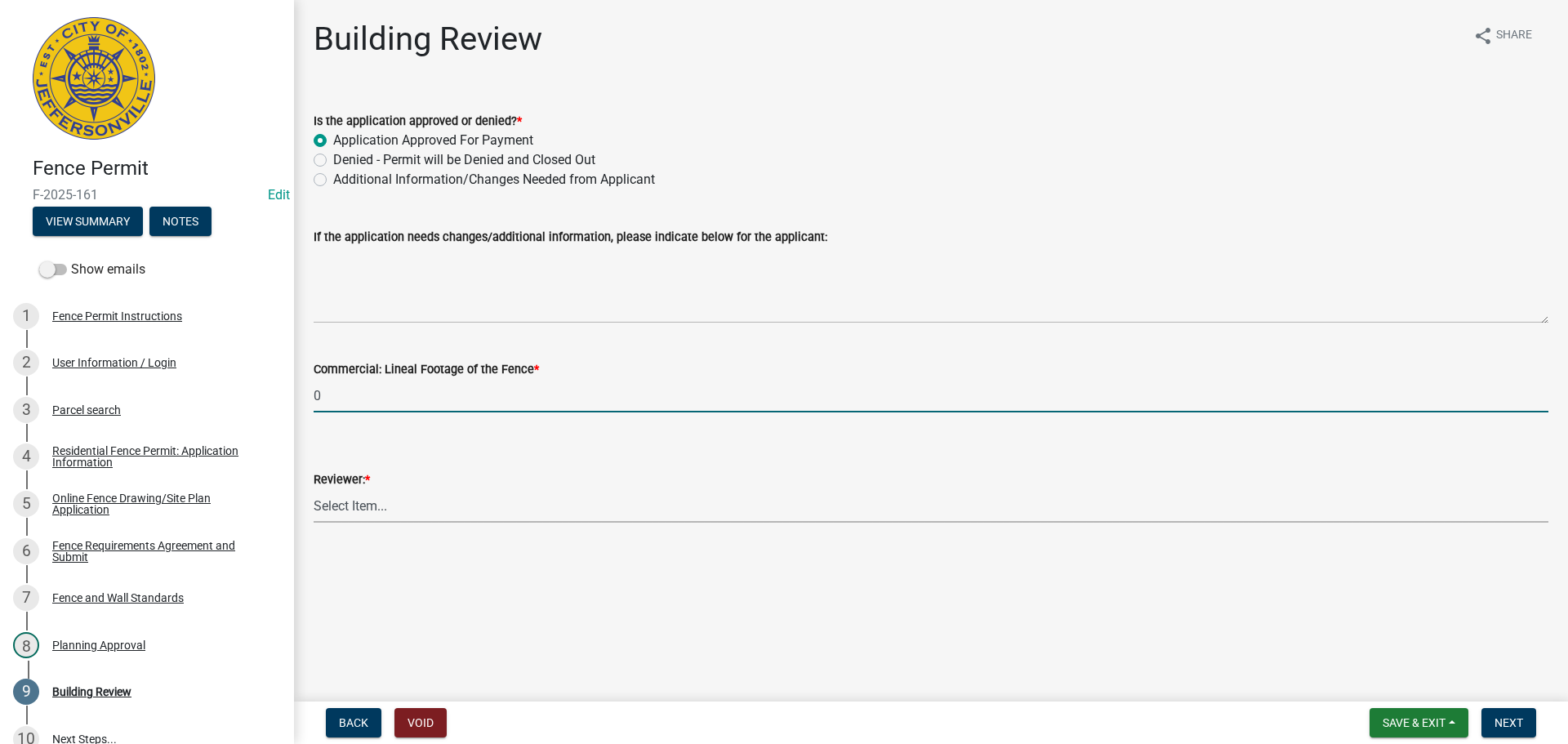
click at [328, 506] on select "Select Item... [PERSON_NAME] [PERSON_NAME] [PERSON_NAME] [PERSON_NAME] [PERSON_…" at bounding box center [931, 506] width 1235 height 34
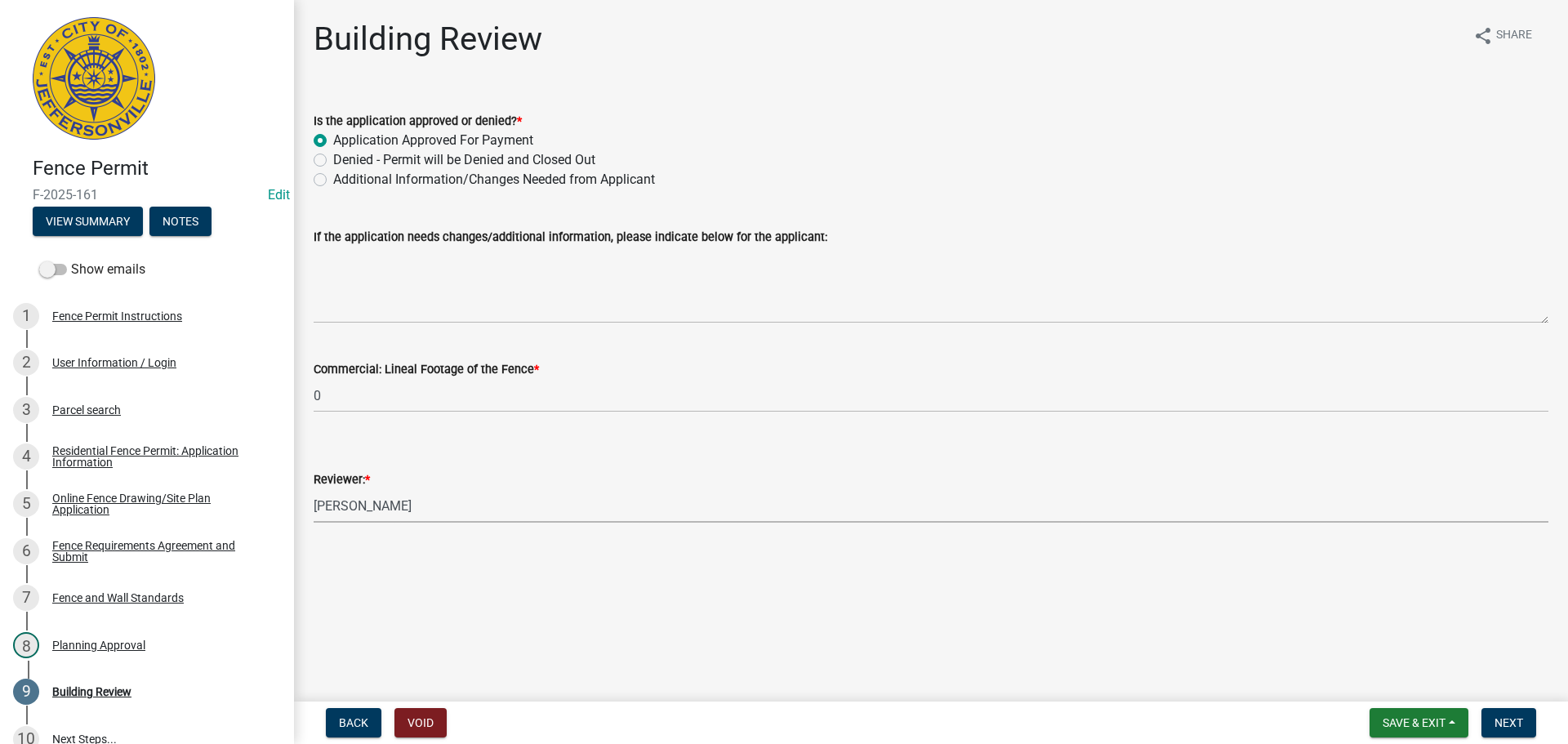
click at [314, 489] on select "Select Item... [PERSON_NAME] [PERSON_NAME] [PERSON_NAME] [PERSON_NAME] [PERSON_…" at bounding box center [931, 506] width 1235 height 34
select select "e36977bf-af8d-40c9-935f-0f479ad9eb24"
click at [1523, 720] on span "Next" at bounding box center [1509, 722] width 29 height 13
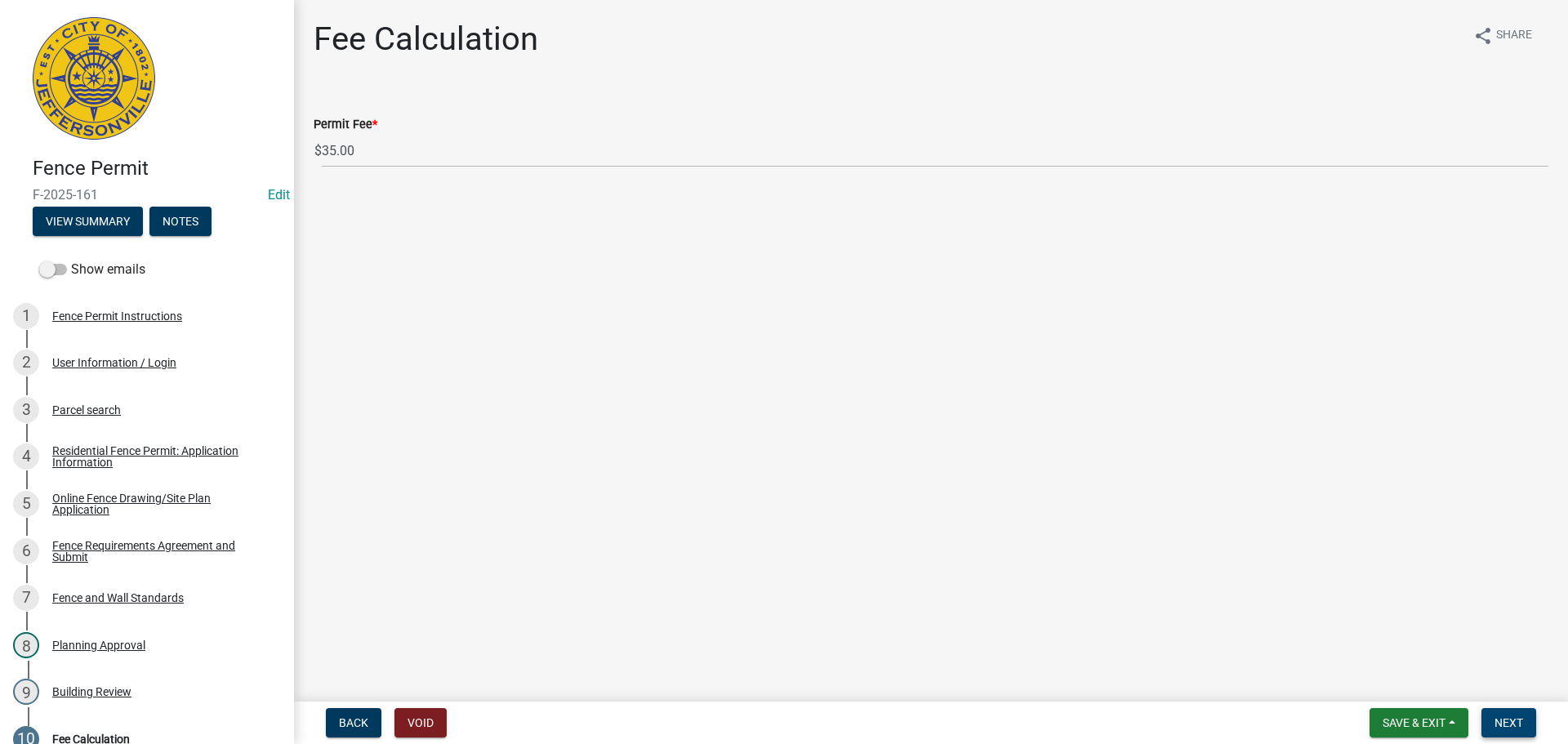
click at [1512, 724] on span "Next" at bounding box center [1509, 722] width 29 height 13
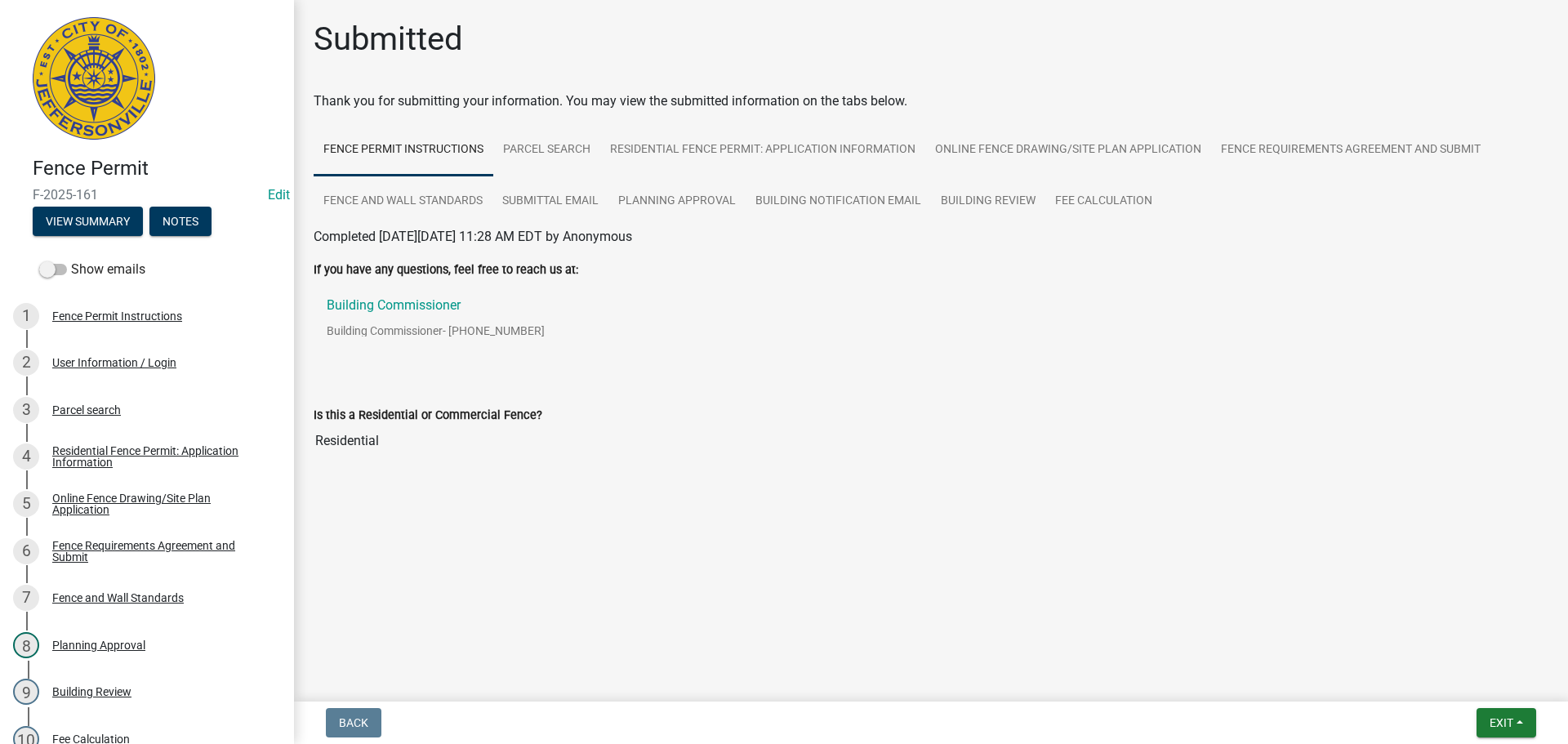
scroll to position [452, 0]
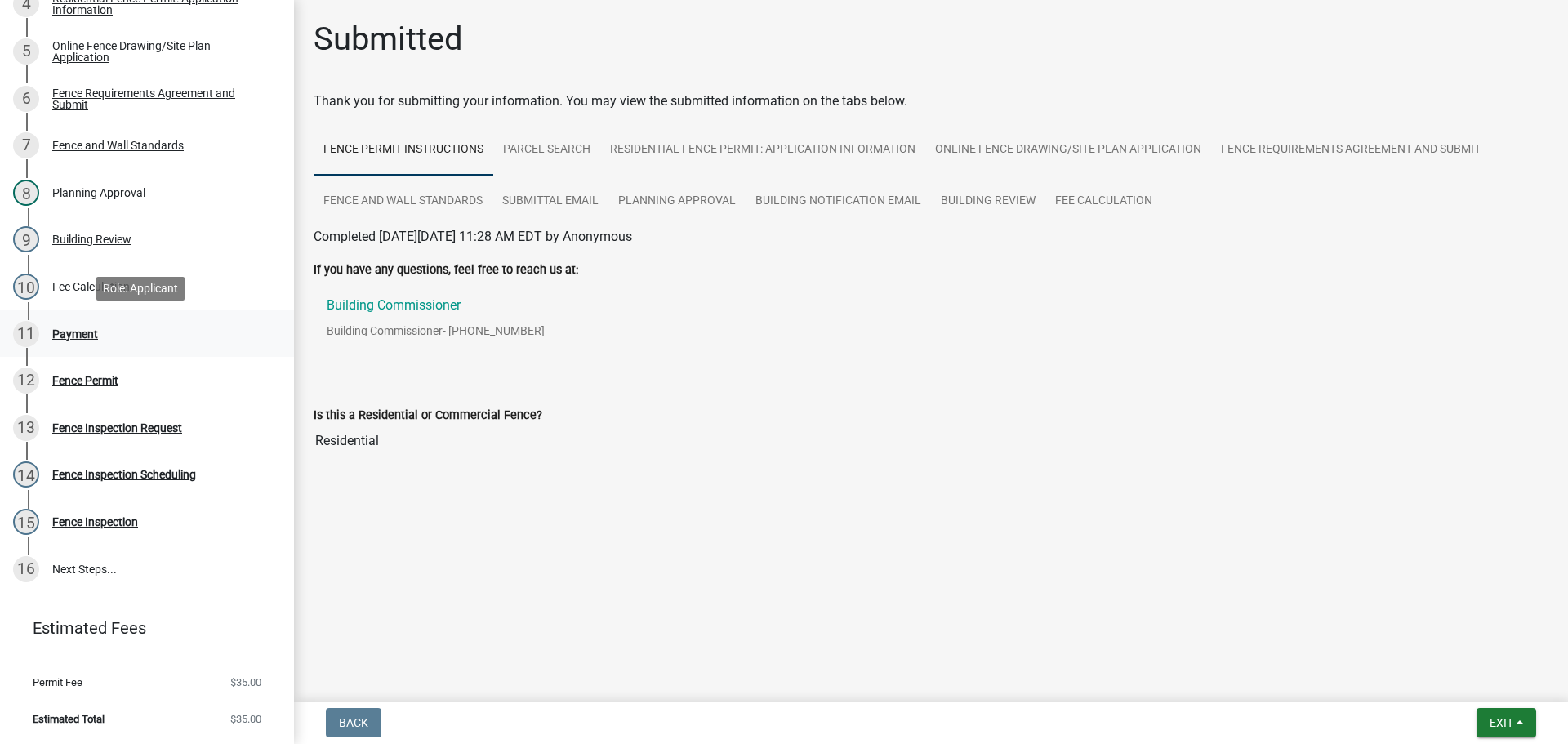
click at [86, 333] on div "Payment" at bounding box center [75, 334] width 46 height 11
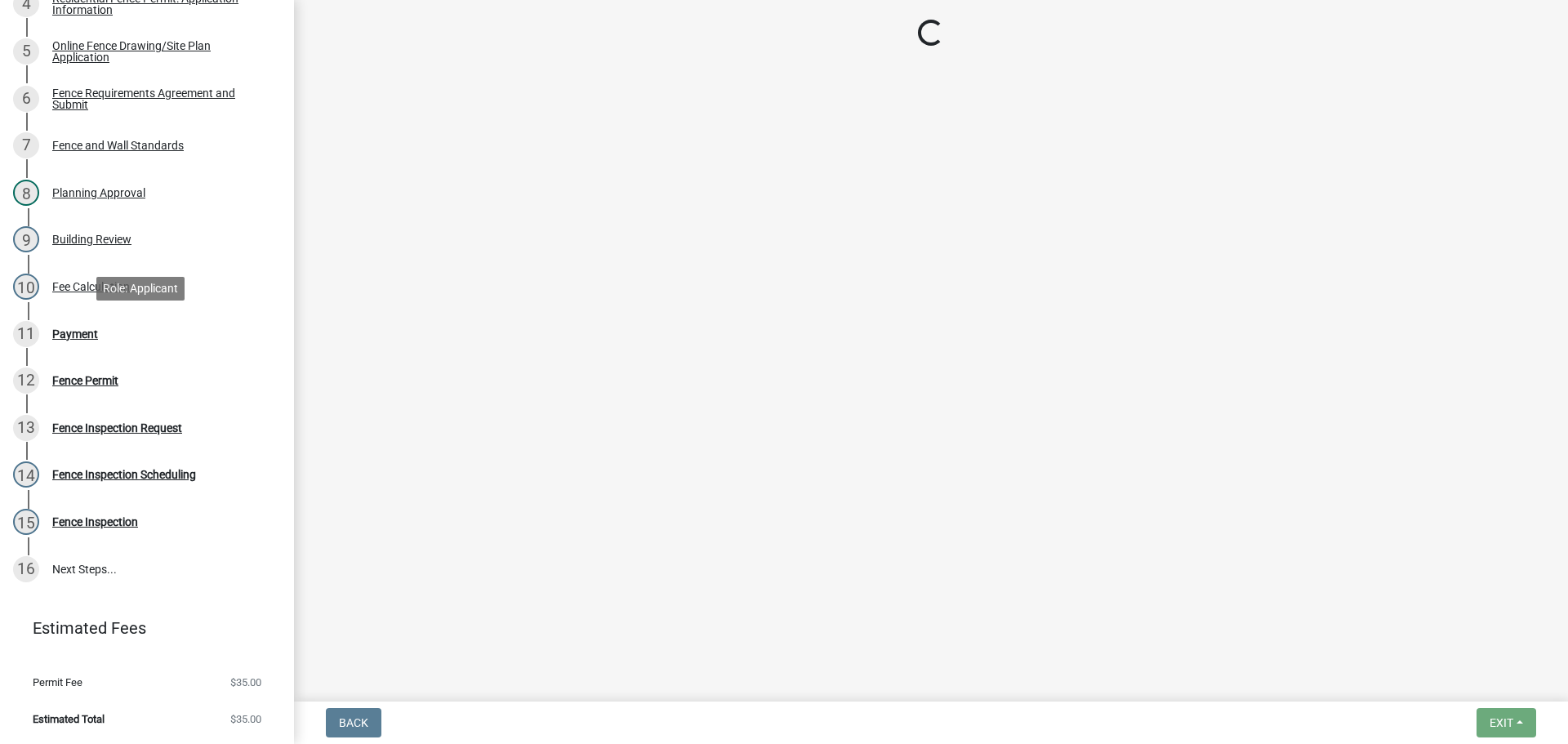
select select "3: 3"
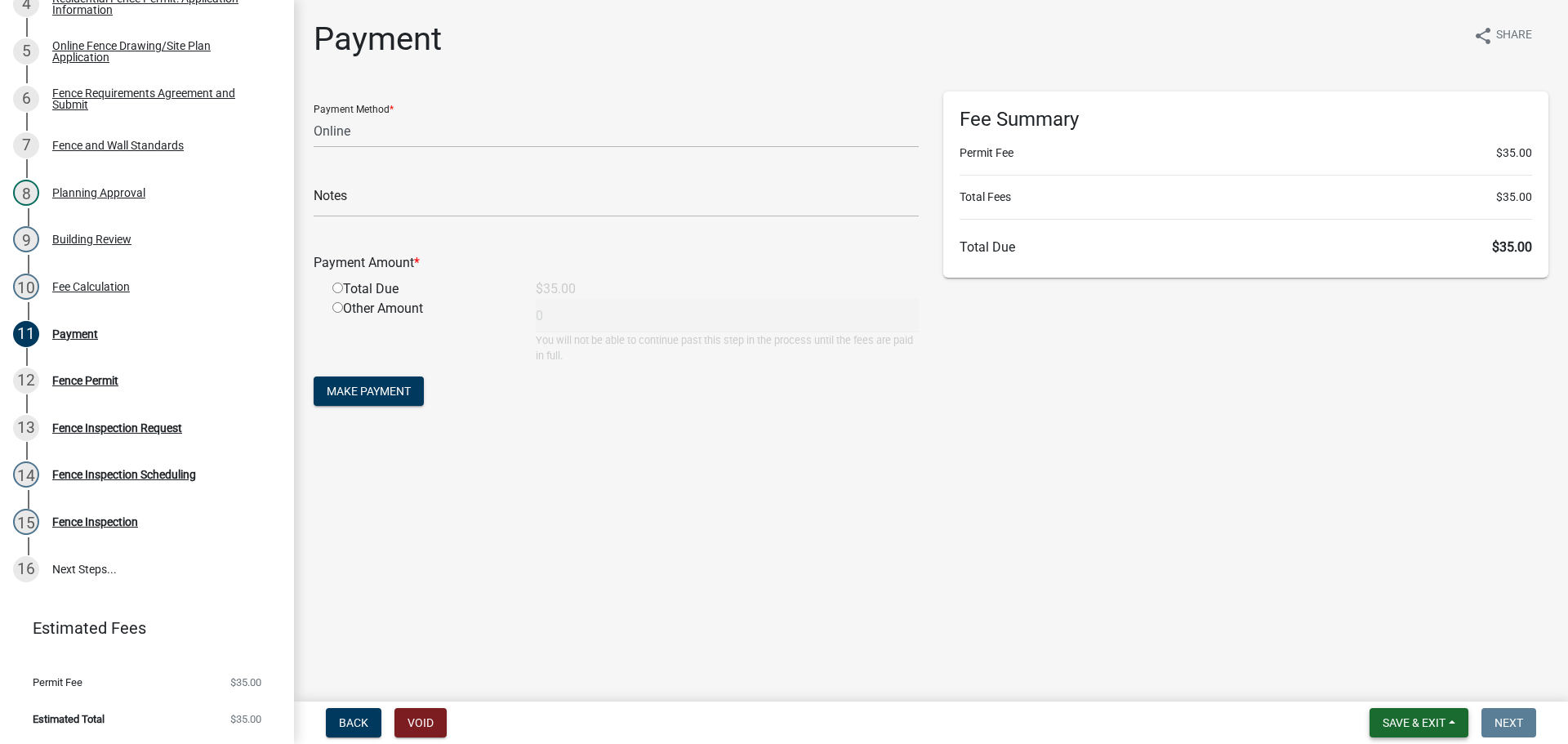
click at [1419, 733] on button "Save & Exit" at bounding box center [1418, 722] width 99 height 29
click at [1396, 693] on button "Save & Exit" at bounding box center [1403, 680] width 131 height 39
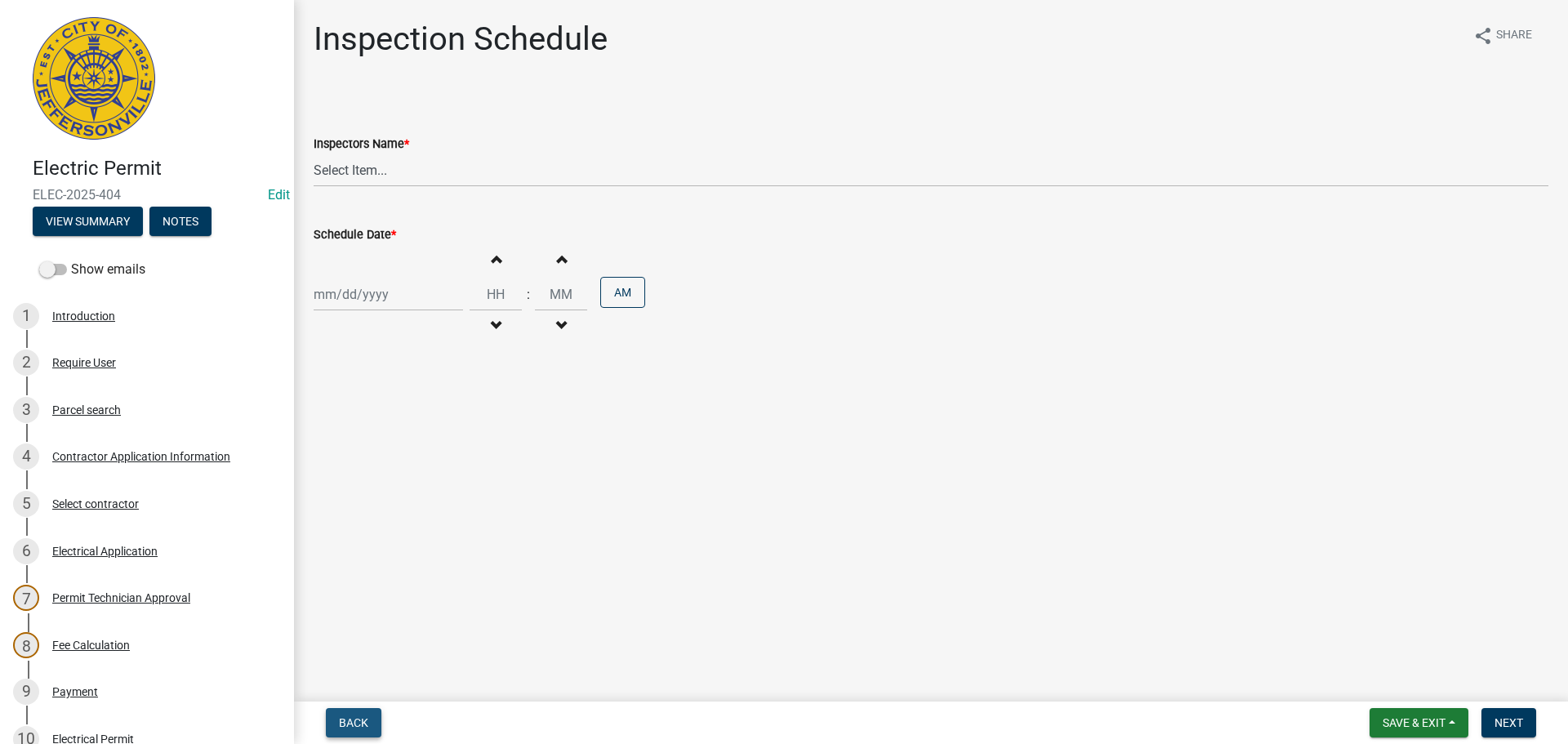
click at [343, 718] on span "Back" at bounding box center [353, 722] width 29 height 13
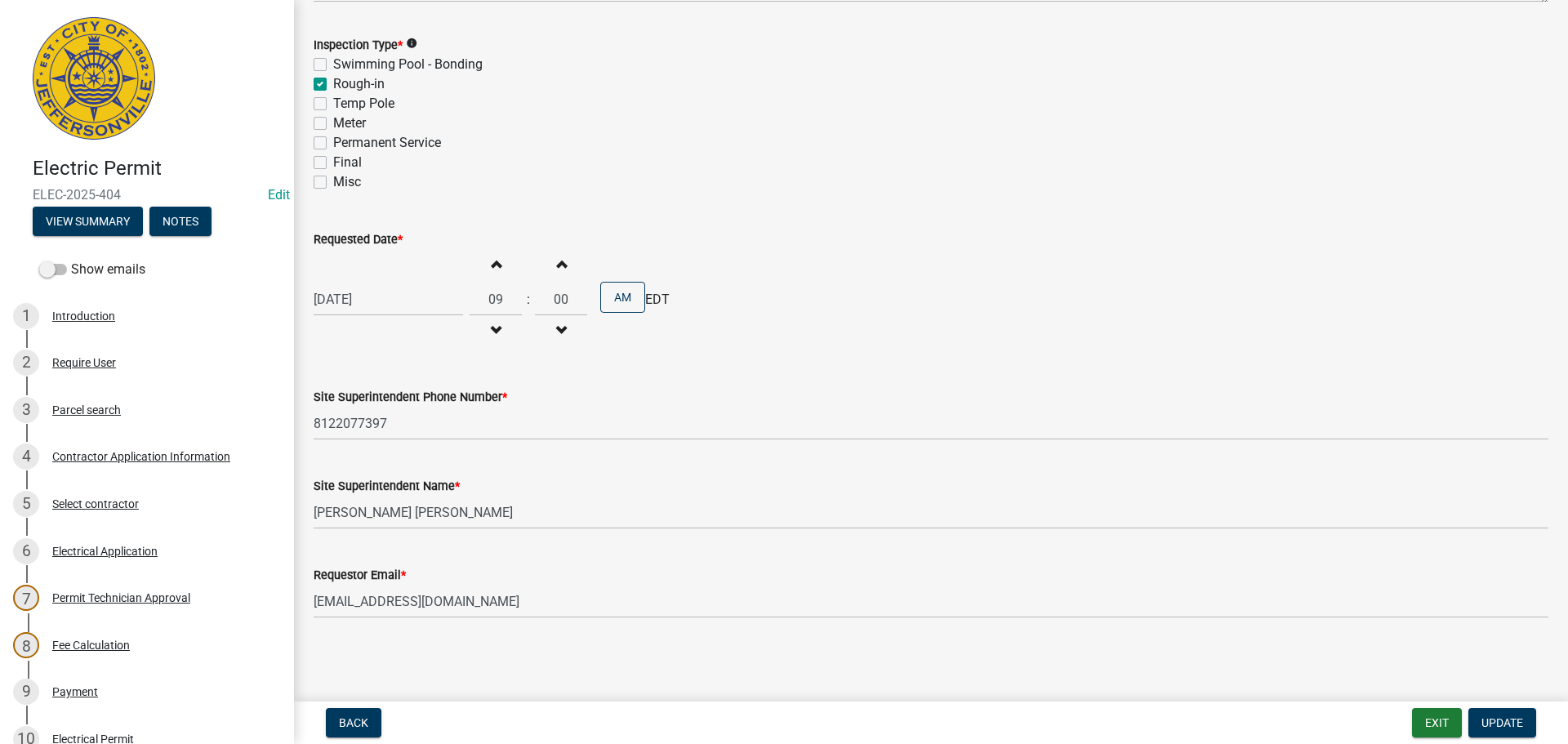
scroll to position [359, 0]
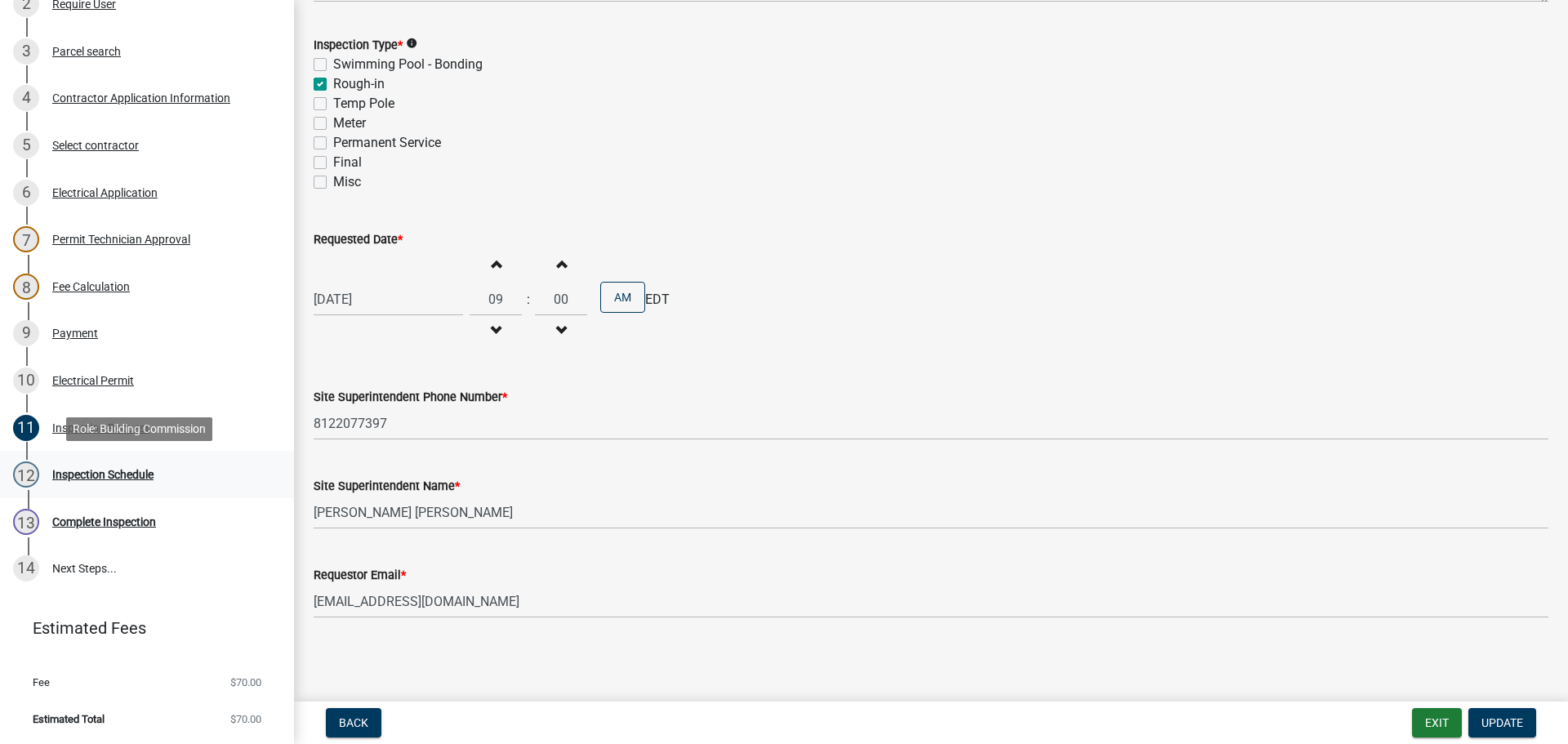
click at [86, 473] on div "Inspection Schedule" at bounding box center [102, 473] width 101 height 11
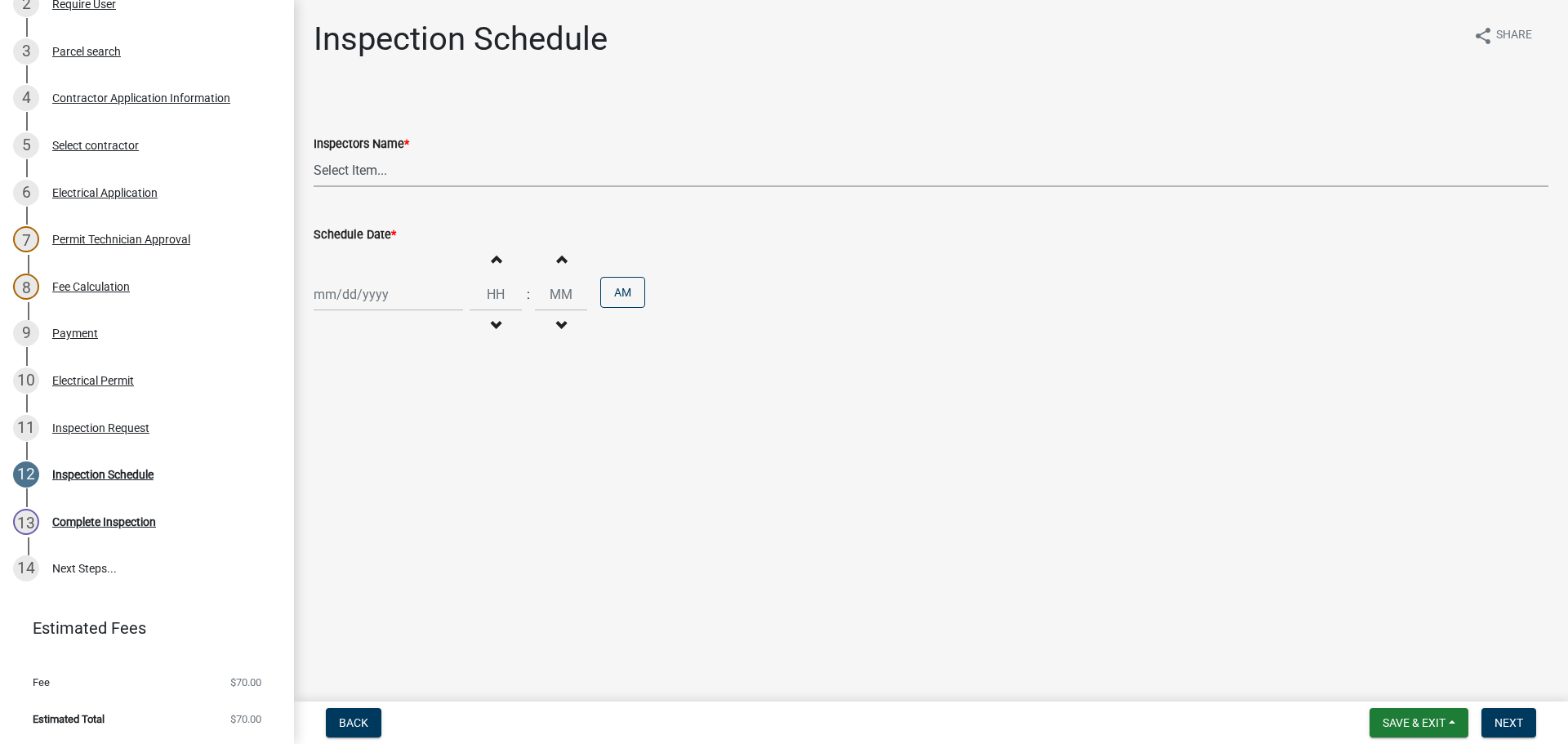
click at [353, 169] on select "Select Item... [PERSON_NAME] ([PERSON_NAME]) [PERSON_NAME] ([PERSON_NAME]) mkru…" at bounding box center [931, 171] width 1235 height 34
click at [314, 154] on select "Select Item... [PERSON_NAME] ([PERSON_NAME]) [PERSON_NAME] ([PERSON_NAME]) mkru…" at bounding box center [931, 171] width 1235 height 34
click at [364, 164] on select "Select Item... [PERSON_NAME] ([PERSON_NAME]) [PERSON_NAME] ([PERSON_NAME]) mkru…" at bounding box center [931, 171] width 1235 height 34
select select "36a8b8f0-2ef8-43e9-ae06-718f51af8d36"
click at [314, 154] on select "Select Item... [PERSON_NAME] ([PERSON_NAME]) [PERSON_NAME] ([PERSON_NAME]) mkru…" at bounding box center [931, 171] width 1235 height 34
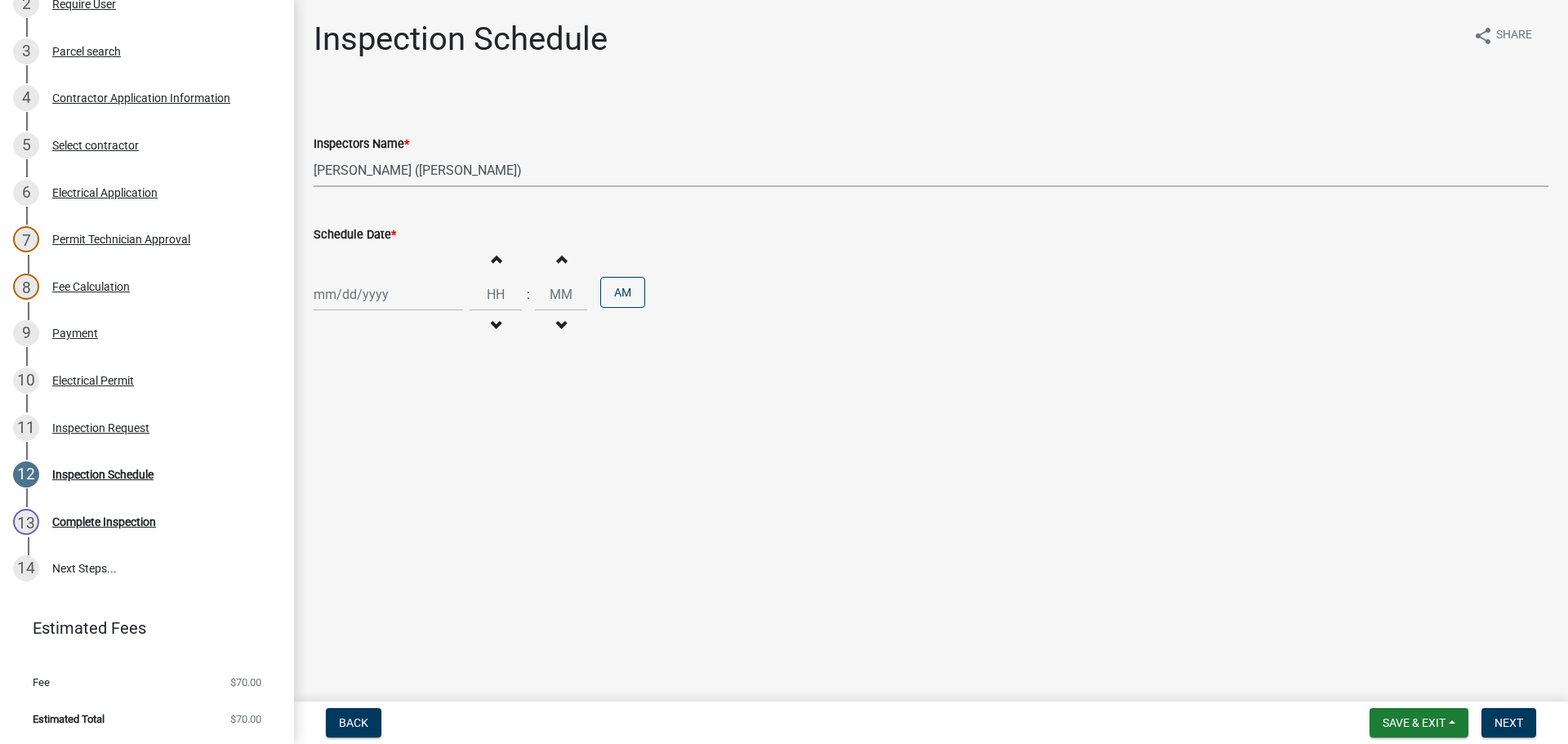
select select "8"
select select "2025"
click at [337, 289] on div "Jan Feb Mar Apr May Jun Jul Aug Sep Oct Nov Dec 1525 1526 1527 1528 1529 1530 1…" at bounding box center [389, 295] width 150 height 34
click at [353, 455] on div "19" at bounding box center [356, 459] width 26 height 26
type input "[DATE]"
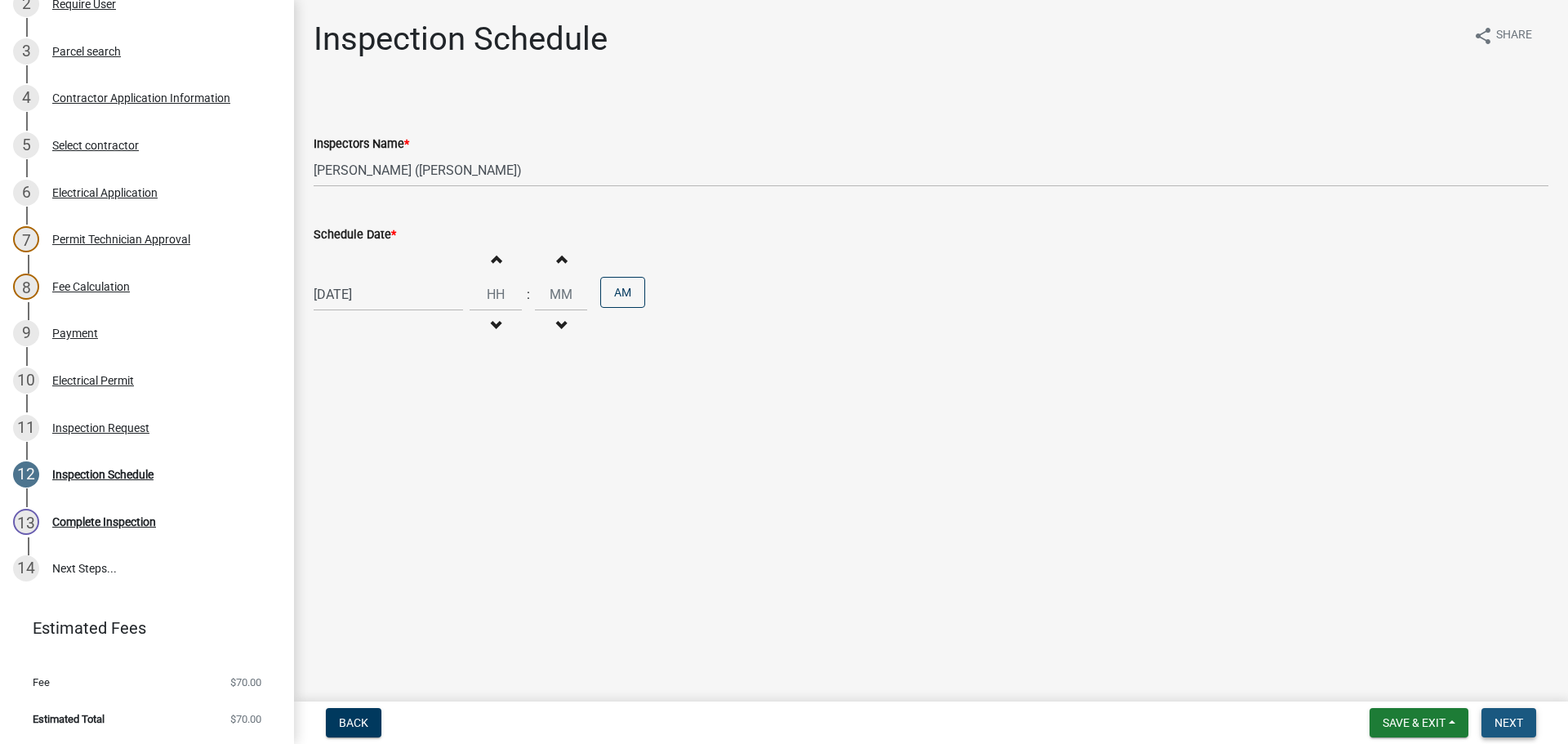
click at [1489, 718] on button "Next" at bounding box center [1508, 722] width 55 height 29
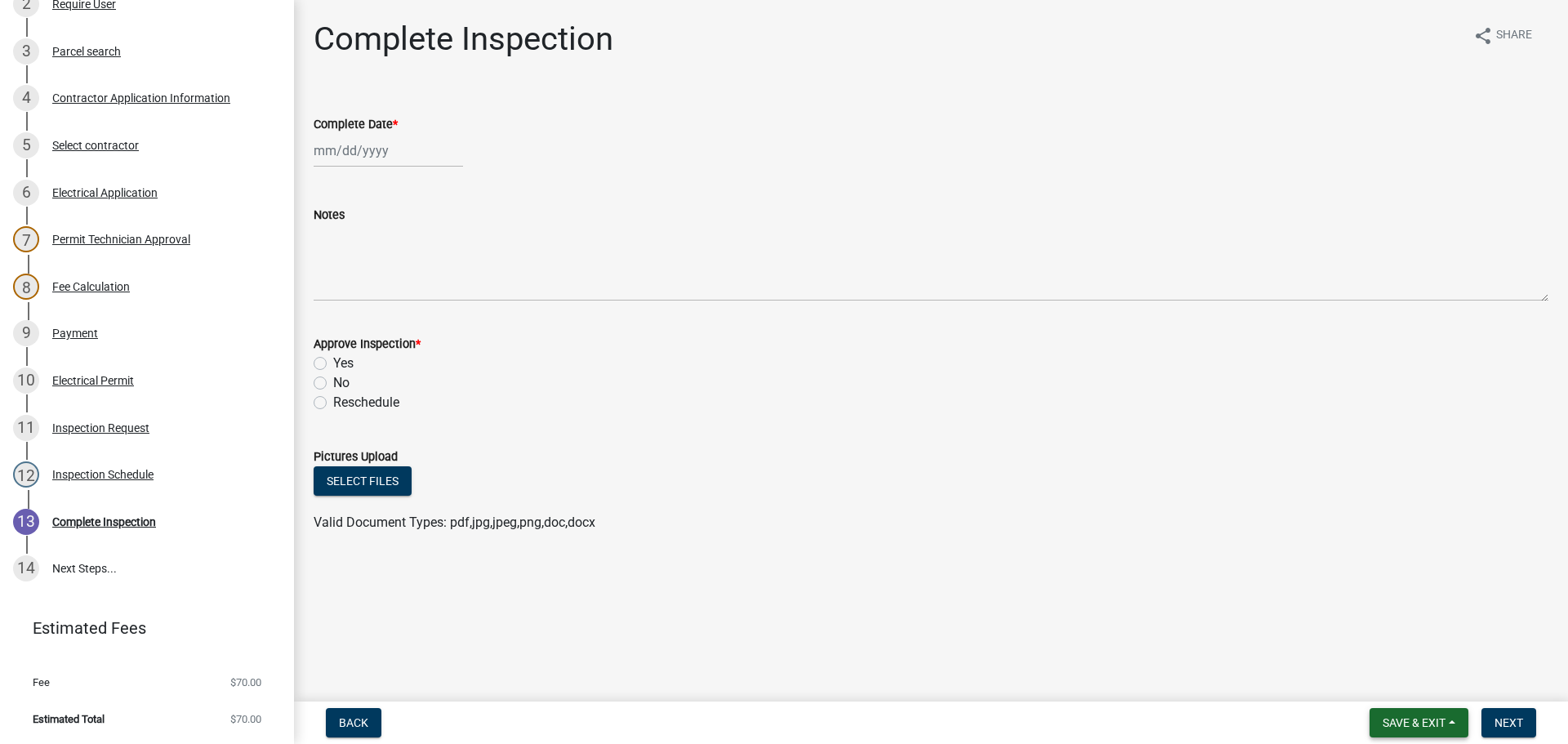
click at [1404, 719] on span "Save & Exit" at bounding box center [1414, 722] width 63 height 13
click at [1372, 679] on button "Save & Exit" at bounding box center [1403, 680] width 131 height 39
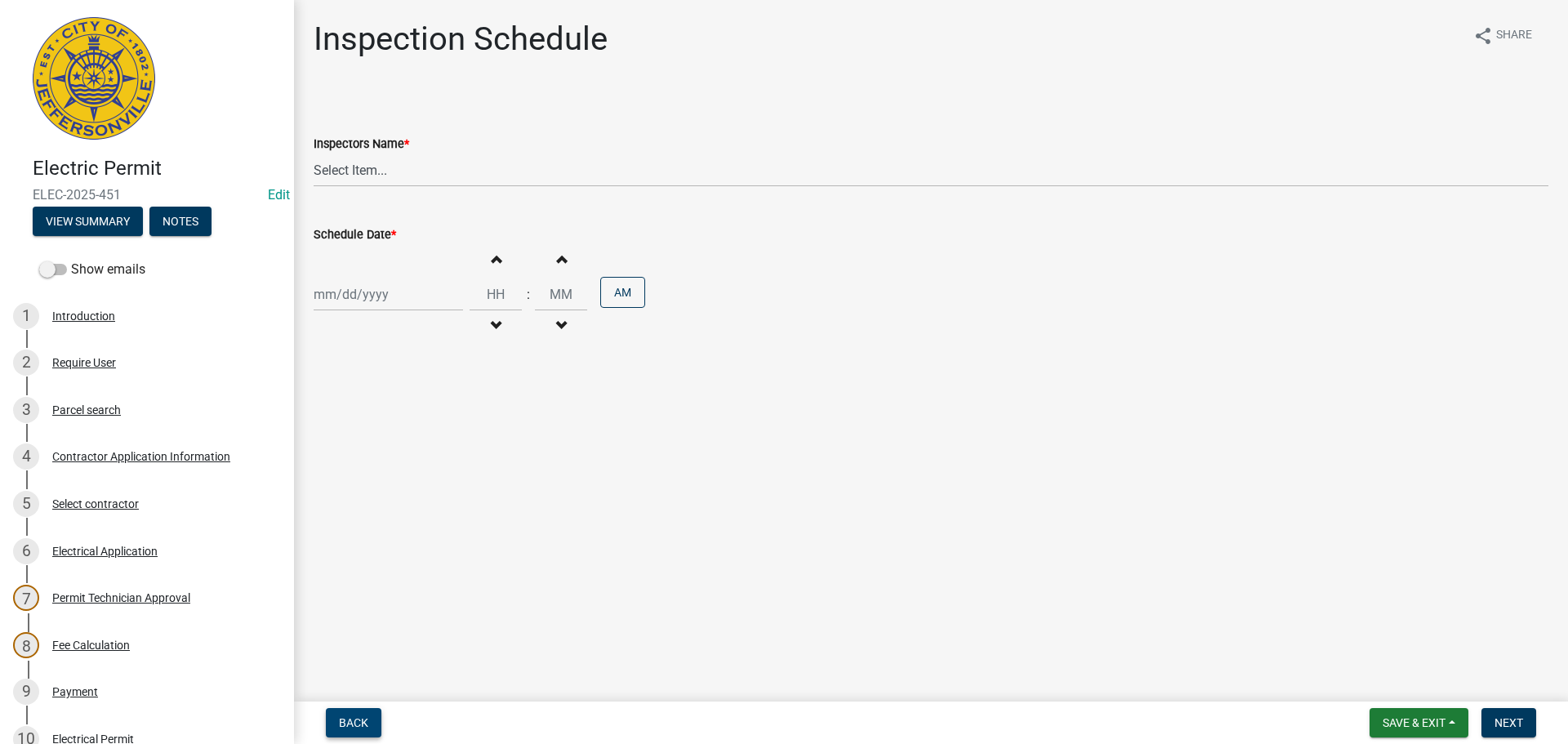
click at [341, 716] on span "Back" at bounding box center [353, 722] width 29 height 13
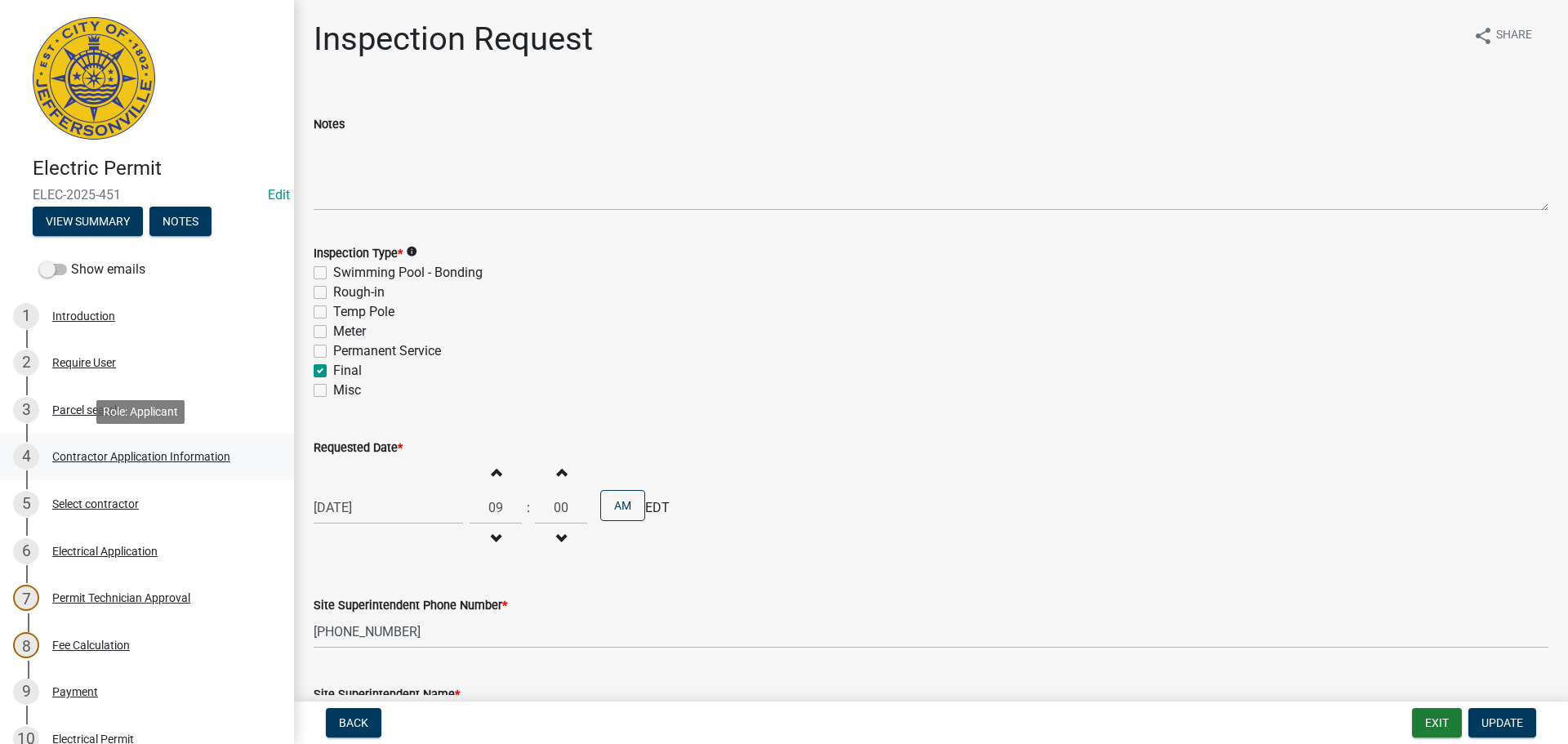
drag, startPoint x: 93, startPoint y: 450, endPoint x: 459, endPoint y: 409, distance: 368.3
click at [94, 450] on div "Contractor Application Information" at bounding box center [141, 455] width 178 height 11
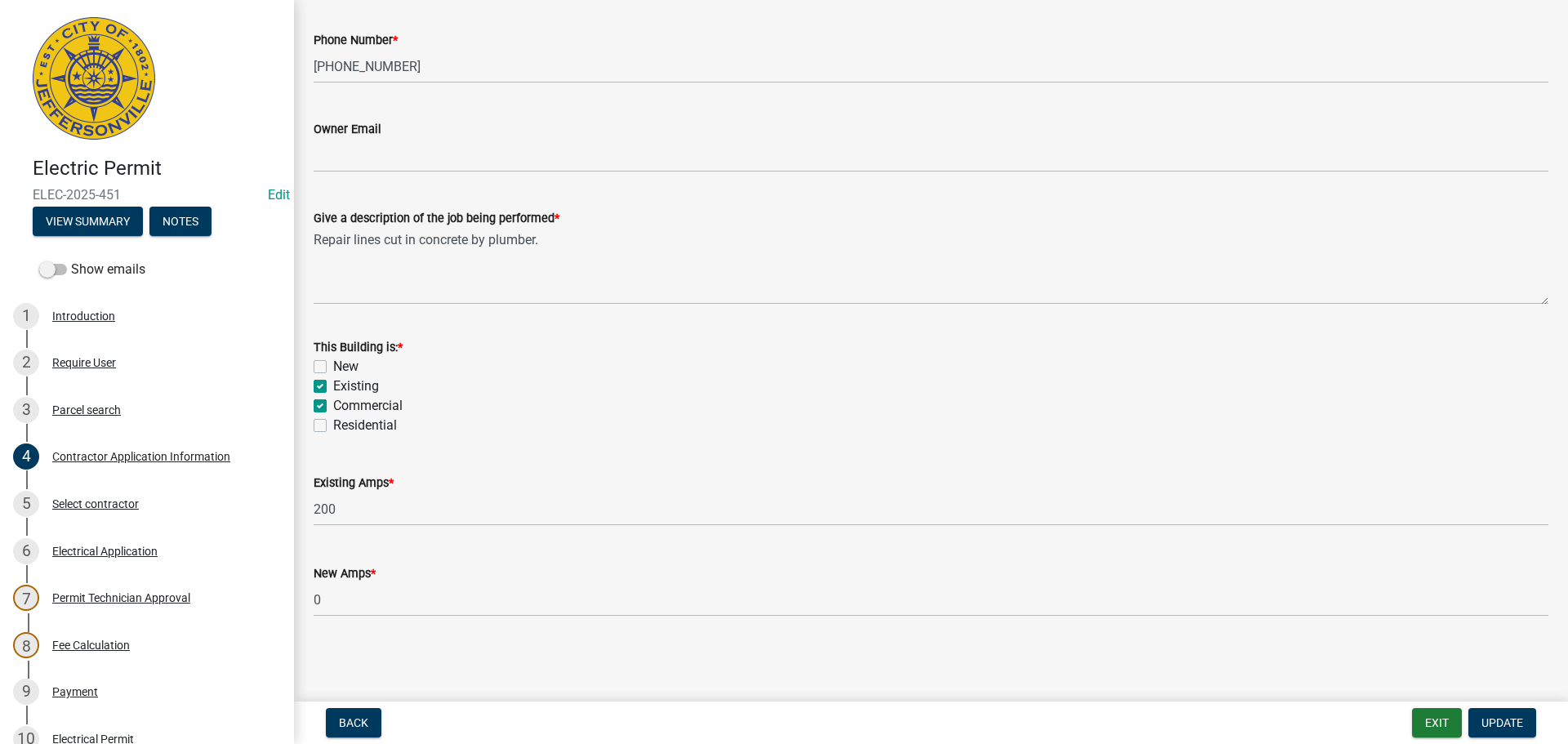
scroll to position [359, 0]
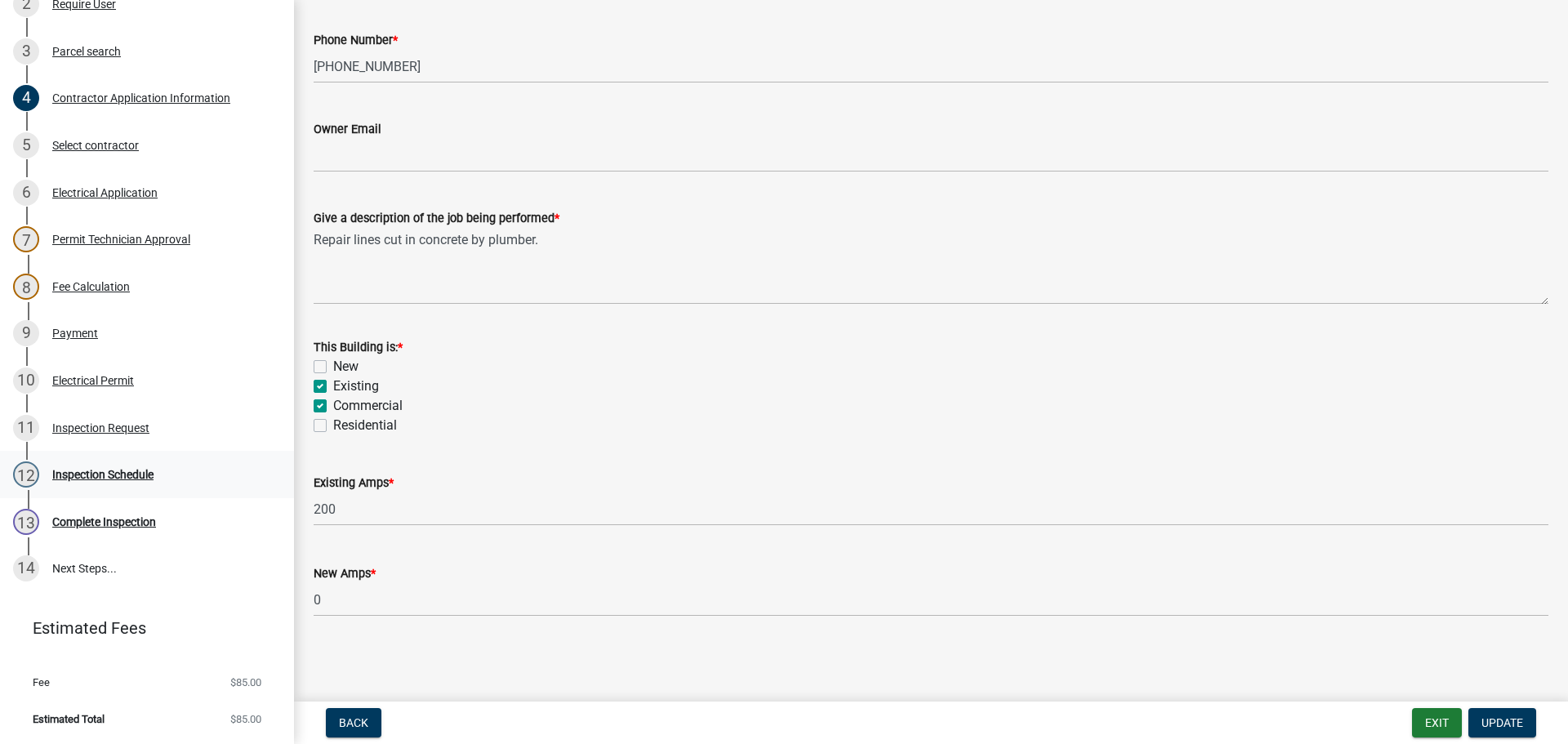
click at [108, 473] on div "Inspection Schedule" at bounding box center [102, 473] width 101 height 11
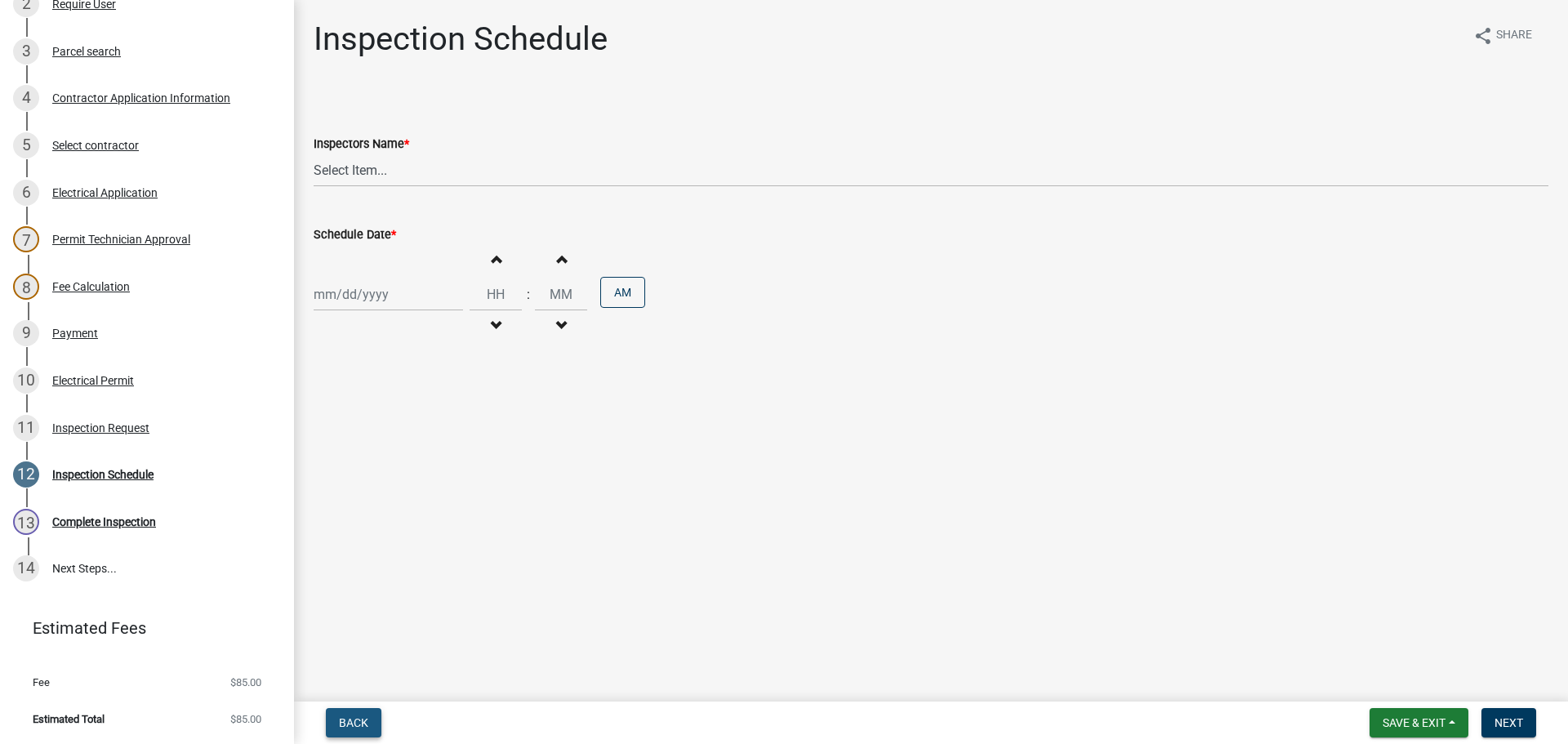
click at [343, 718] on span "Back" at bounding box center [353, 722] width 29 height 13
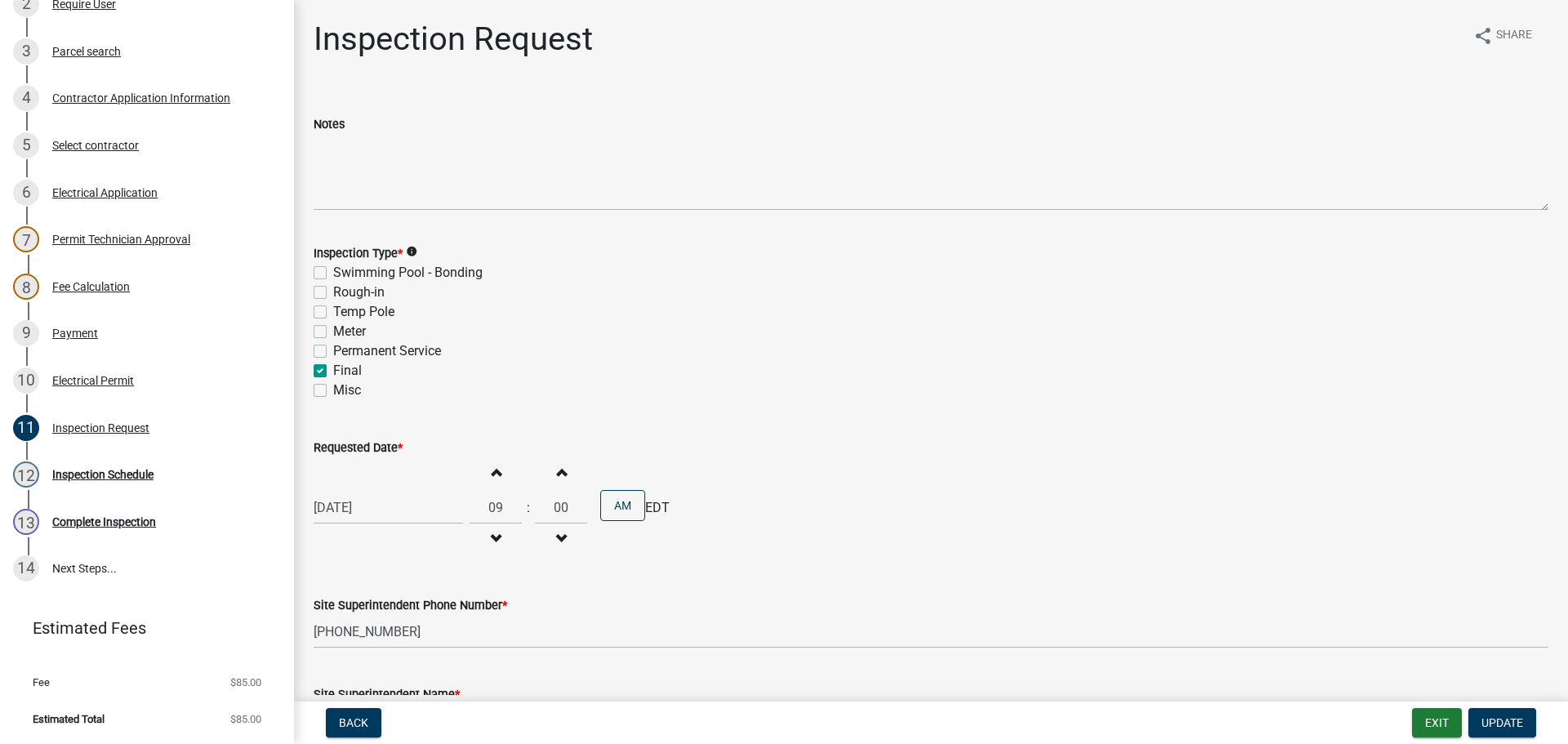
scroll to position [209, 0]
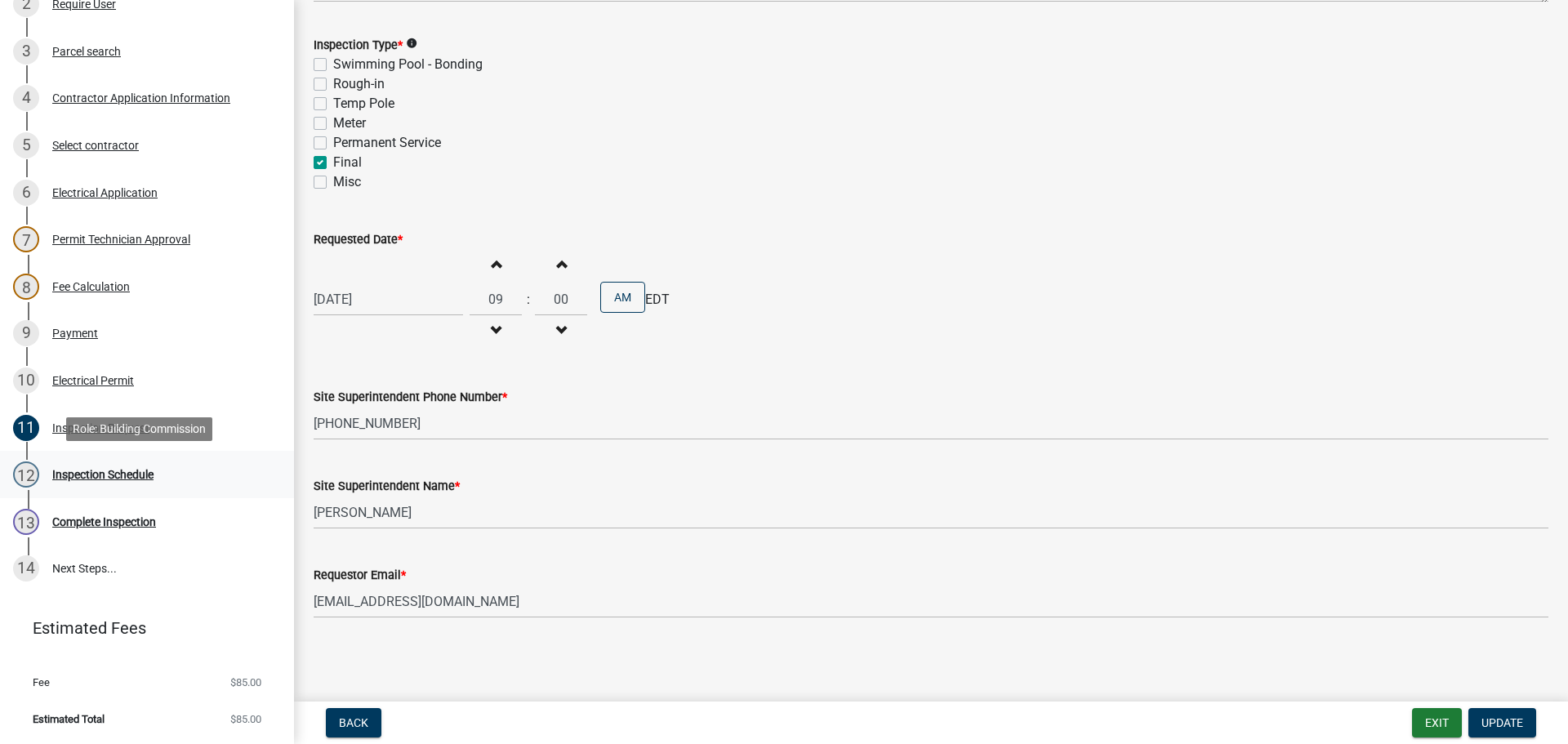
click at [91, 470] on div "Inspection Schedule" at bounding box center [102, 473] width 101 height 11
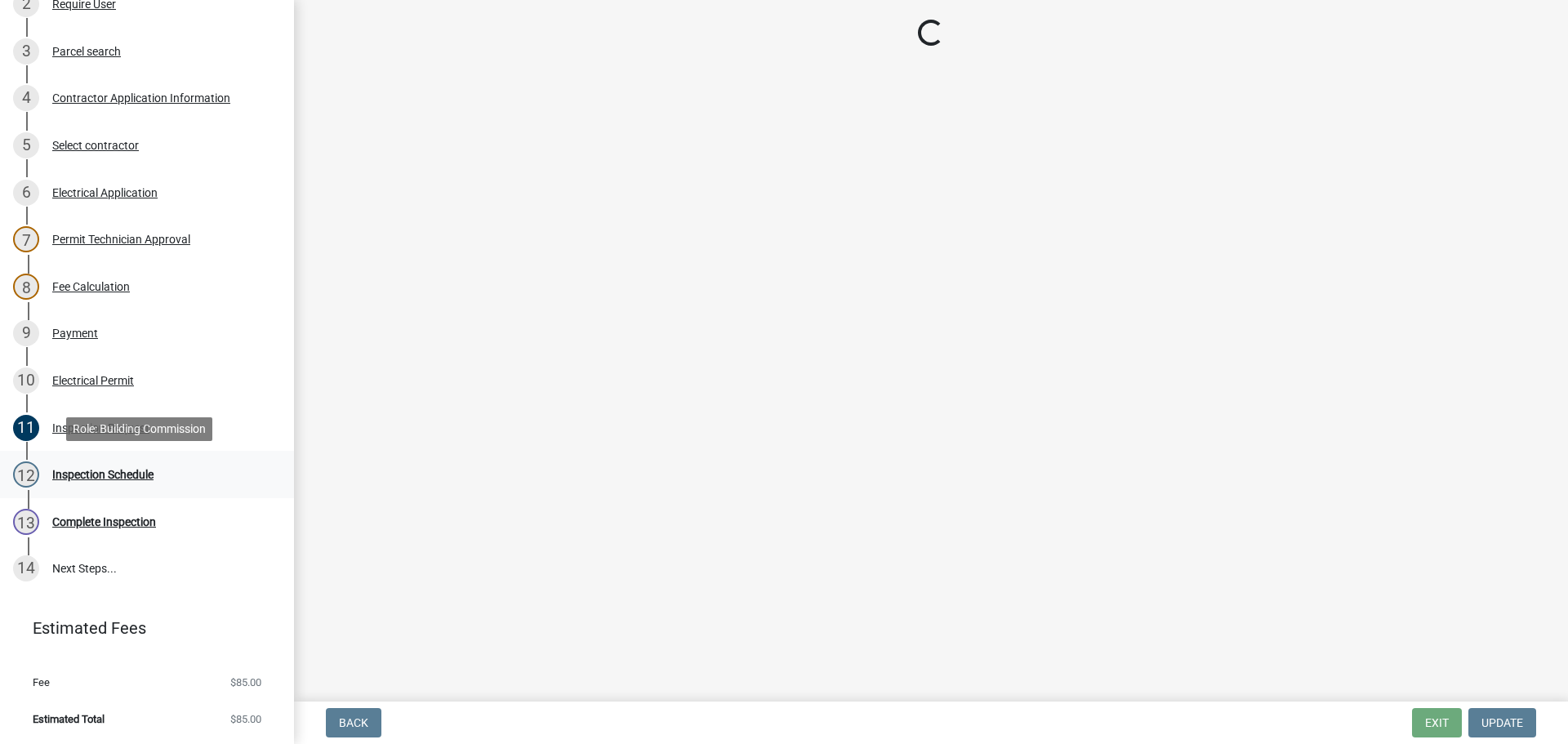
scroll to position [0, 0]
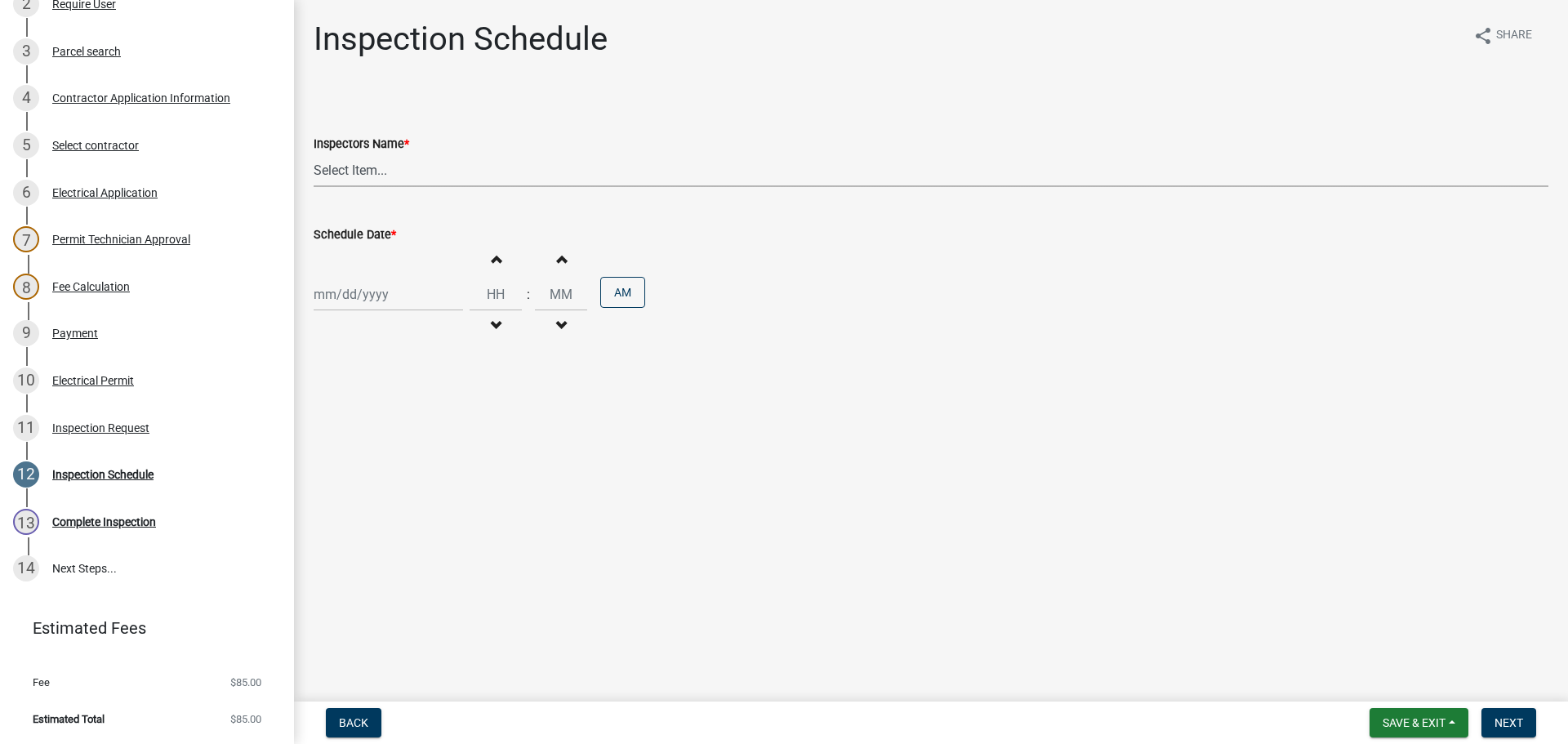
click at [348, 170] on select "Select Item... jramsey (Jeremy Ramsey) MaryFrey (Mary Frey) mkruer (Mike Kruer)…" at bounding box center [931, 171] width 1235 height 34
select select "36a8b8f0-2ef8-43e9-ae06-718f51af8d36"
click at [314, 154] on select "Select Item... jramsey (Jeremy Ramsey) MaryFrey (Mary Frey) mkruer (Mike Kruer)…" at bounding box center [931, 171] width 1235 height 34
click at [352, 295] on div at bounding box center [389, 295] width 150 height 34
select select "8"
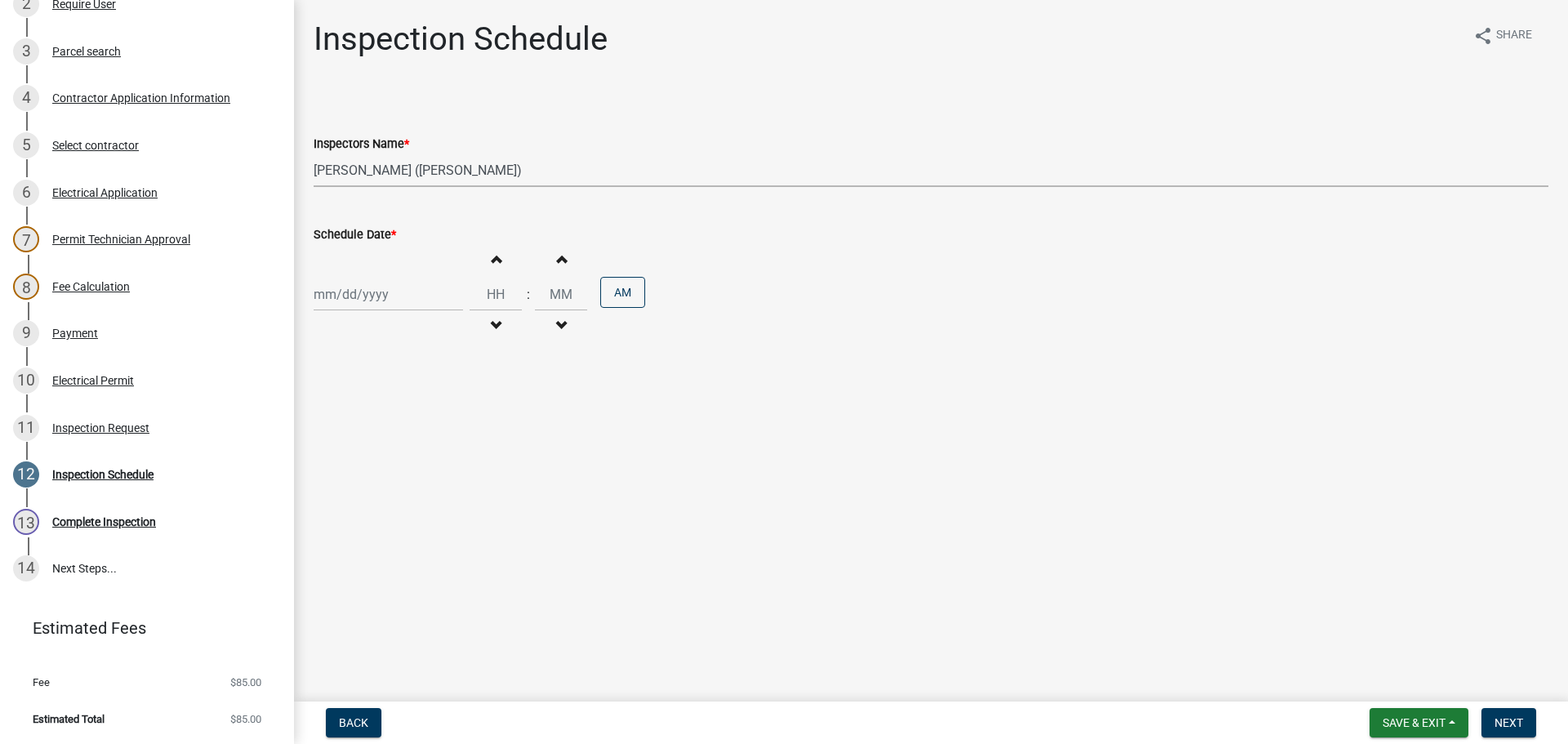
select select "2025"
click at [359, 458] on div "19" at bounding box center [356, 459] width 26 height 26
type input "08/19/2025"
click at [1501, 724] on span "Next" at bounding box center [1509, 722] width 29 height 13
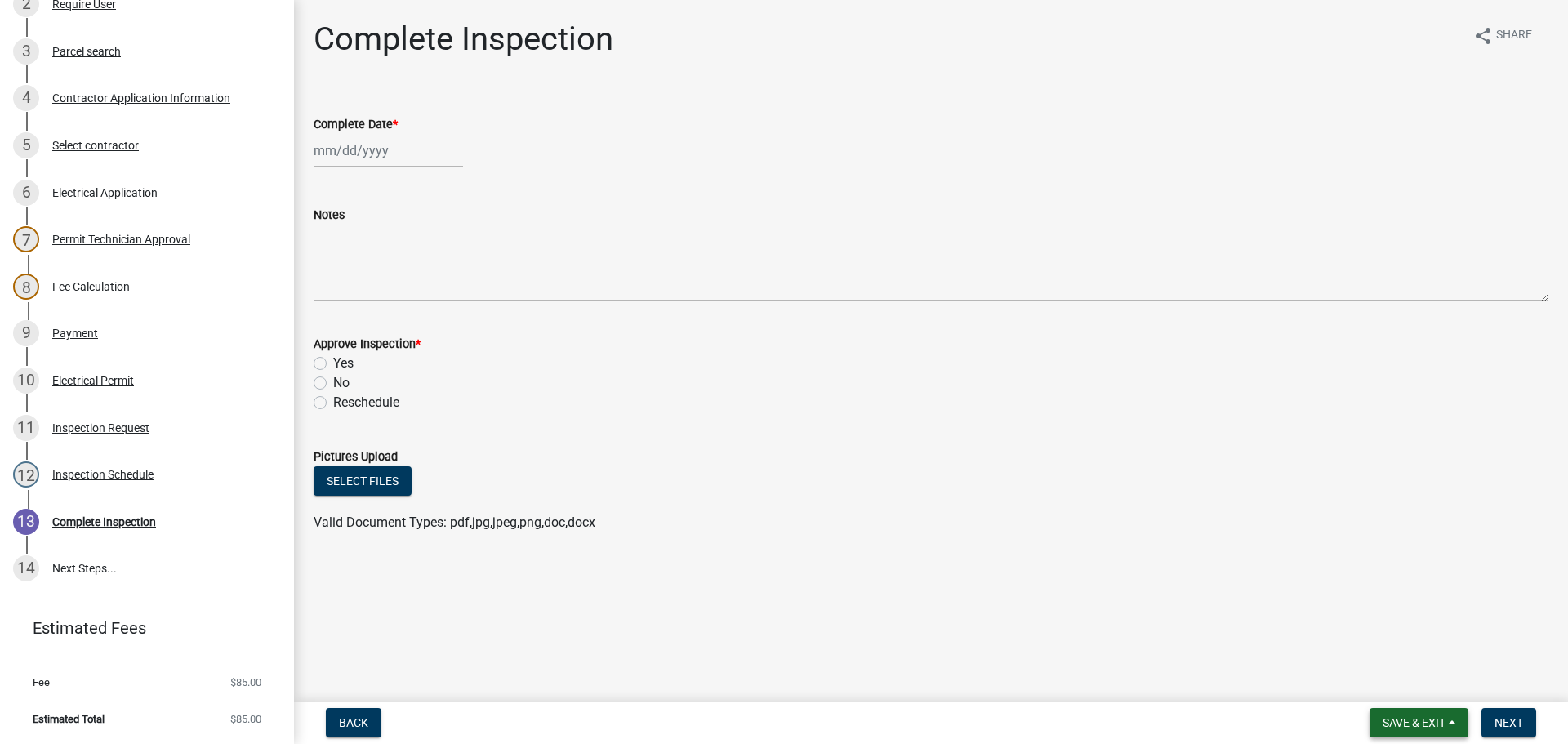
click at [1406, 722] on span "Save & Exit" at bounding box center [1414, 722] width 63 height 13
click at [1392, 683] on button "Save & Exit" at bounding box center [1403, 680] width 131 height 39
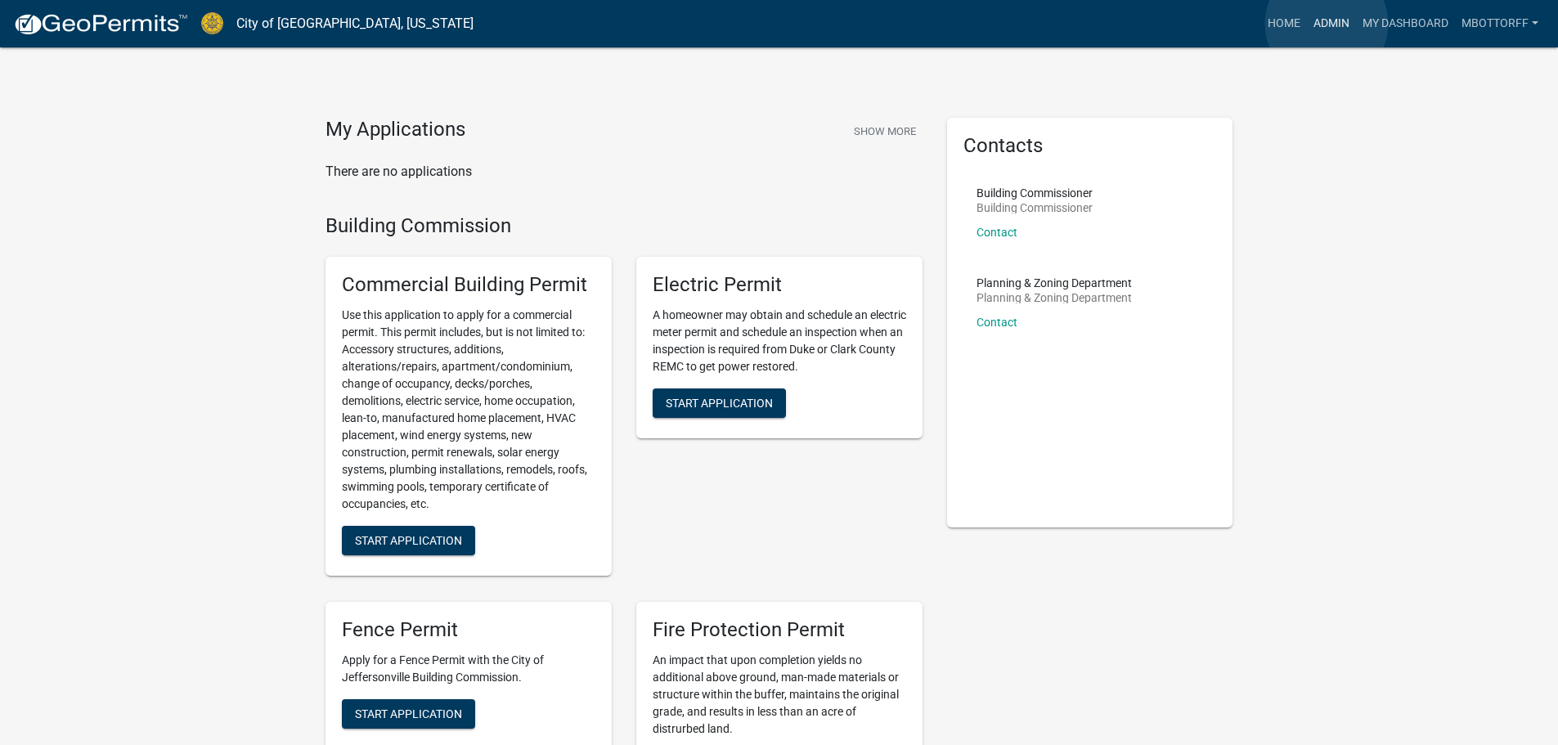
click at [1326, 24] on link "Admin" at bounding box center [1331, 23] width 49 height 31
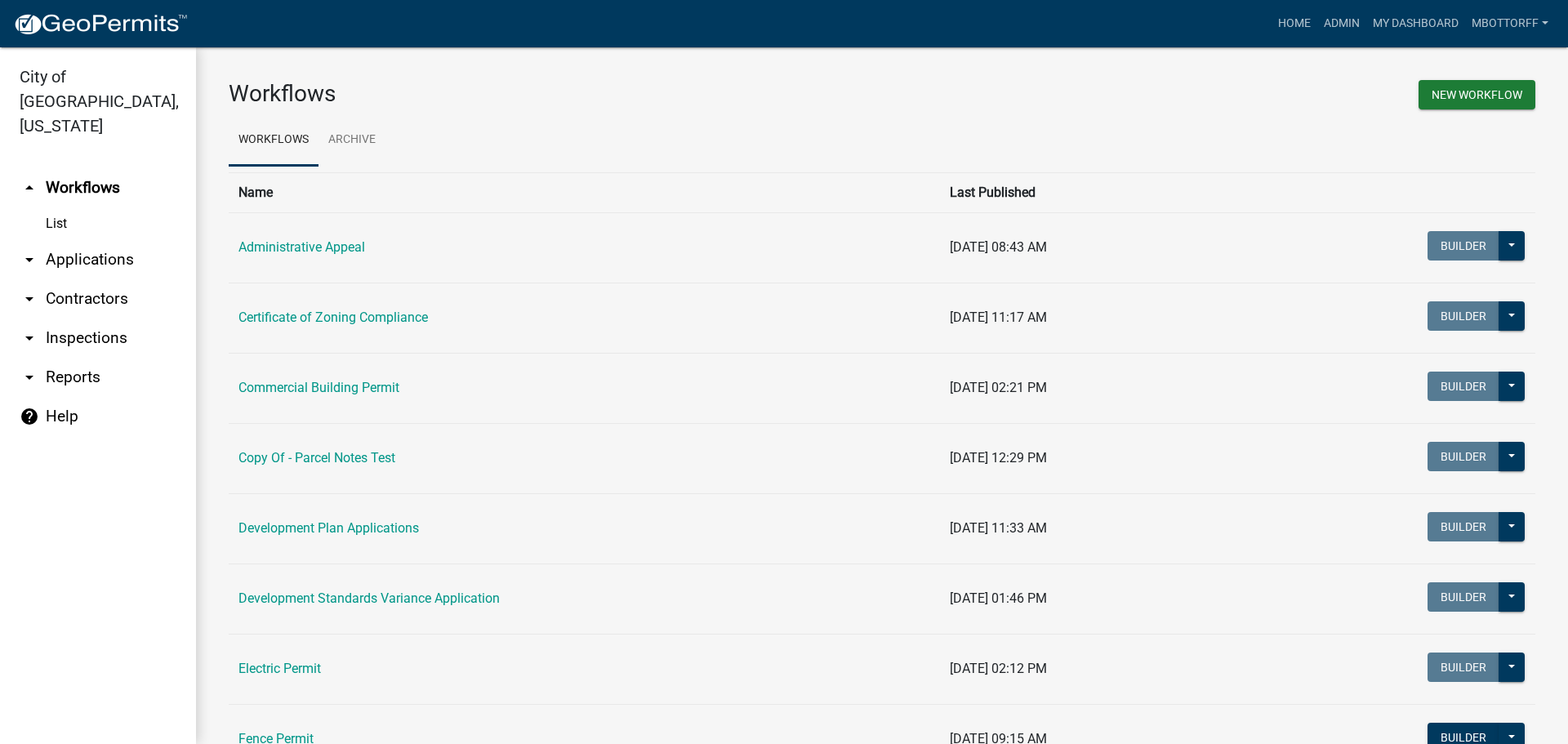
click at [108, 240] on link "arrow_drop_down Applications" at bounding box center [98, 259] width 196 height 39
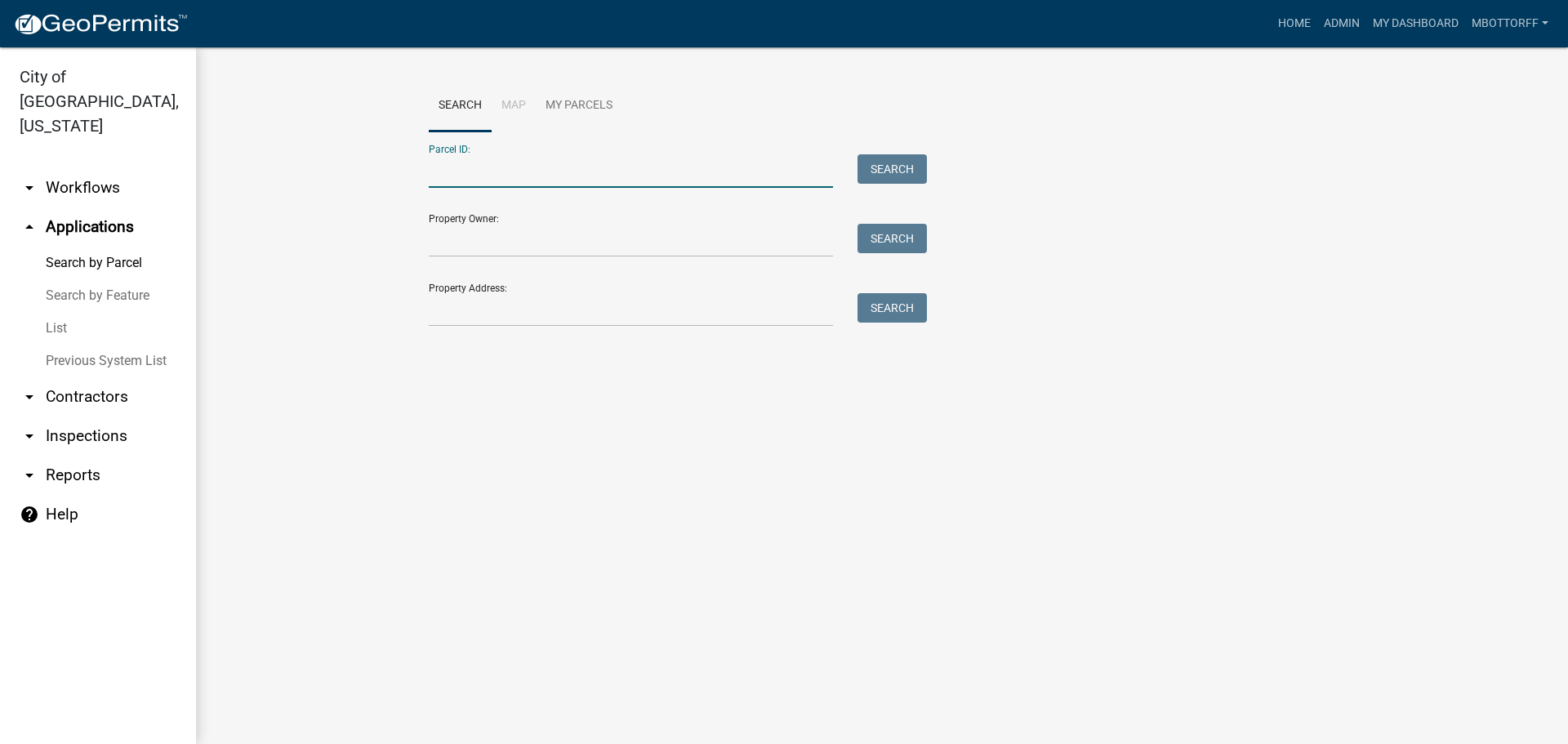
click at [475, 176] on input "Parcel ID:" at bounding box center [630, 172] width 404 height 34
paste input "10-19-01-101-260.000-010"
drag, startPoint x: 893, startPoint y: 166, endPoint x: 903, endPoint y: 168, distance: 10.2
click at [893, 167] on button "Search" at bounding box center [893, 169] width 70 height 29
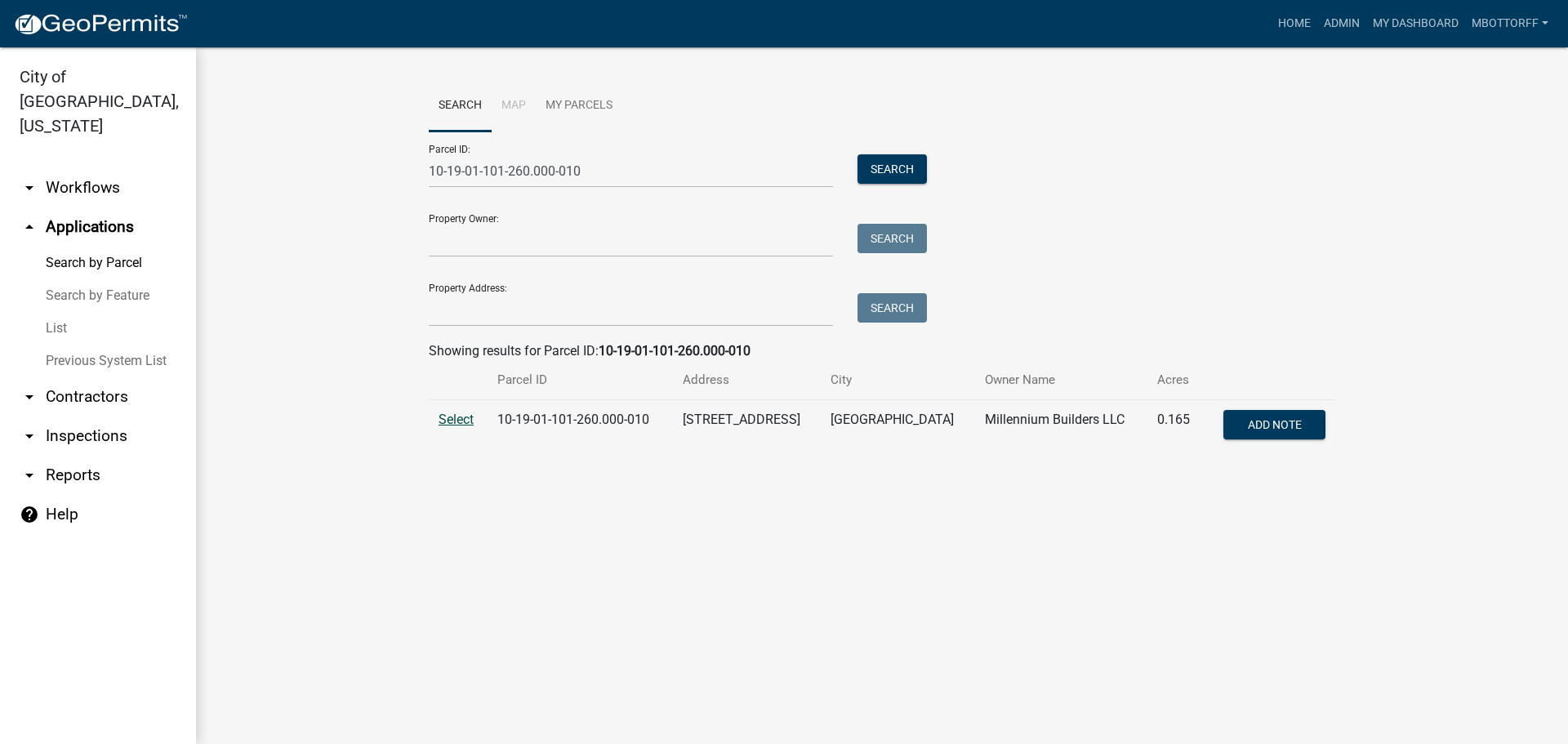
click at [459, 424] on span "Select" at bounding box center [455, 419] width 35 height 16
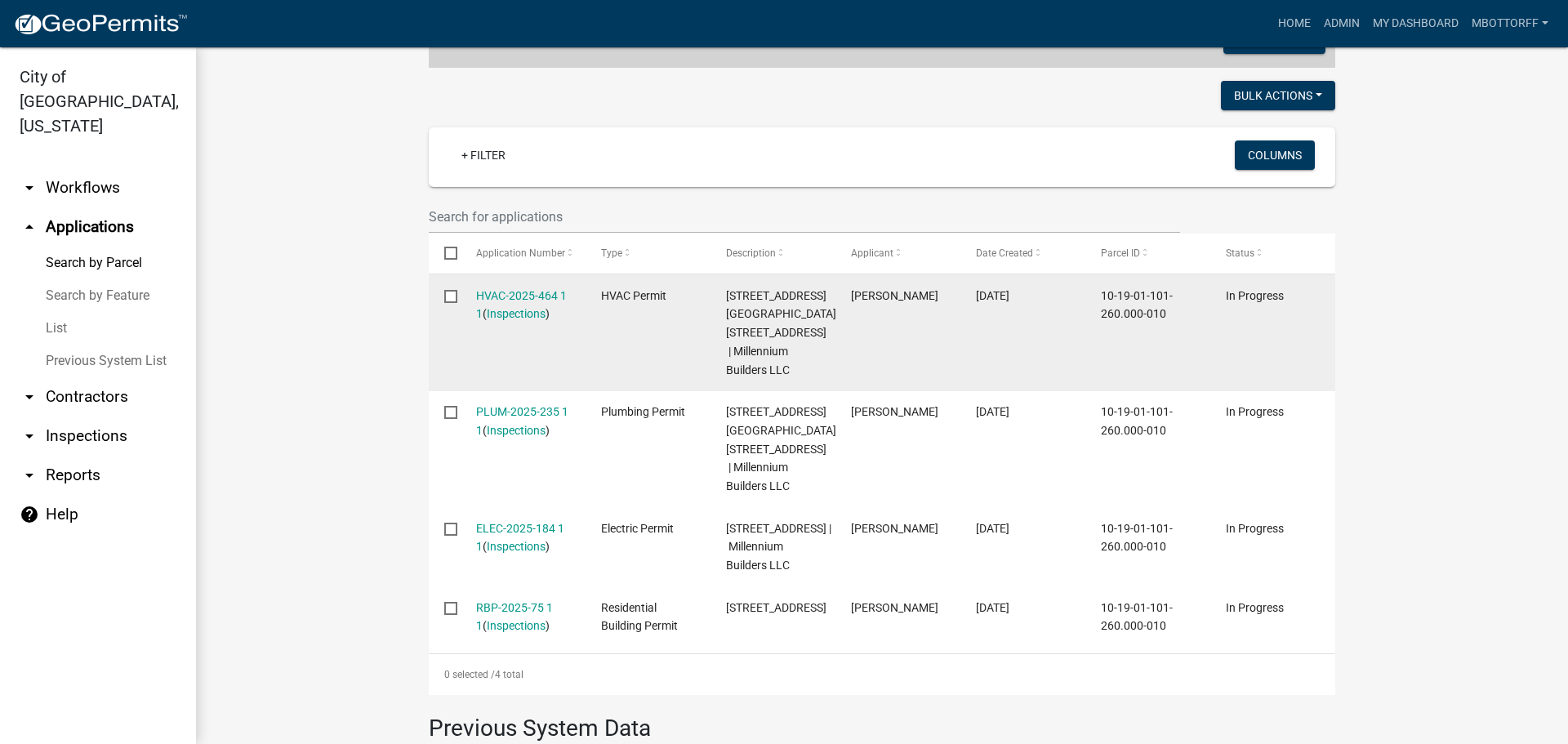
scroll to position [490, 0]
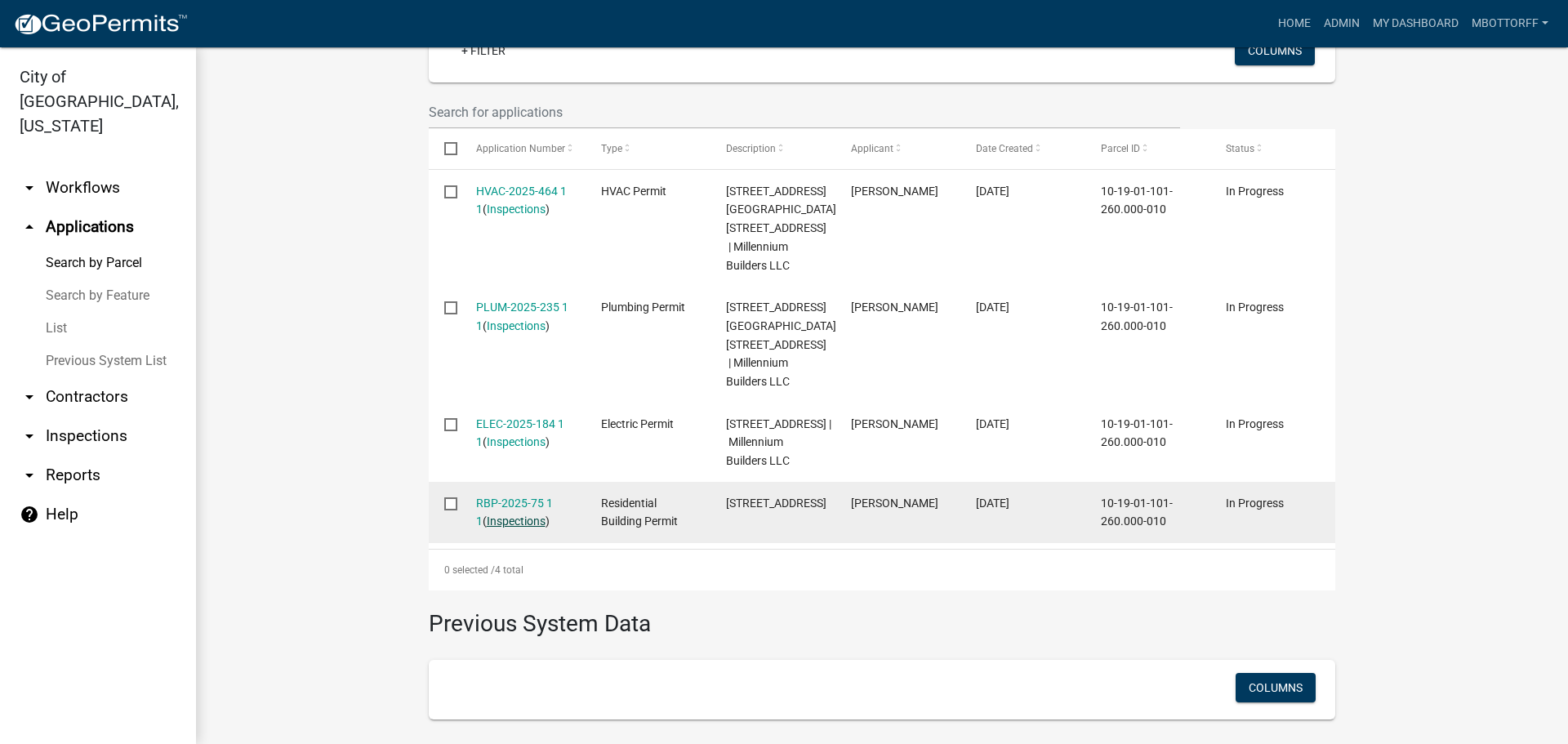
click at [513, 520] on link "Inspections" at bounding box center [515, 520] width 59 height 13
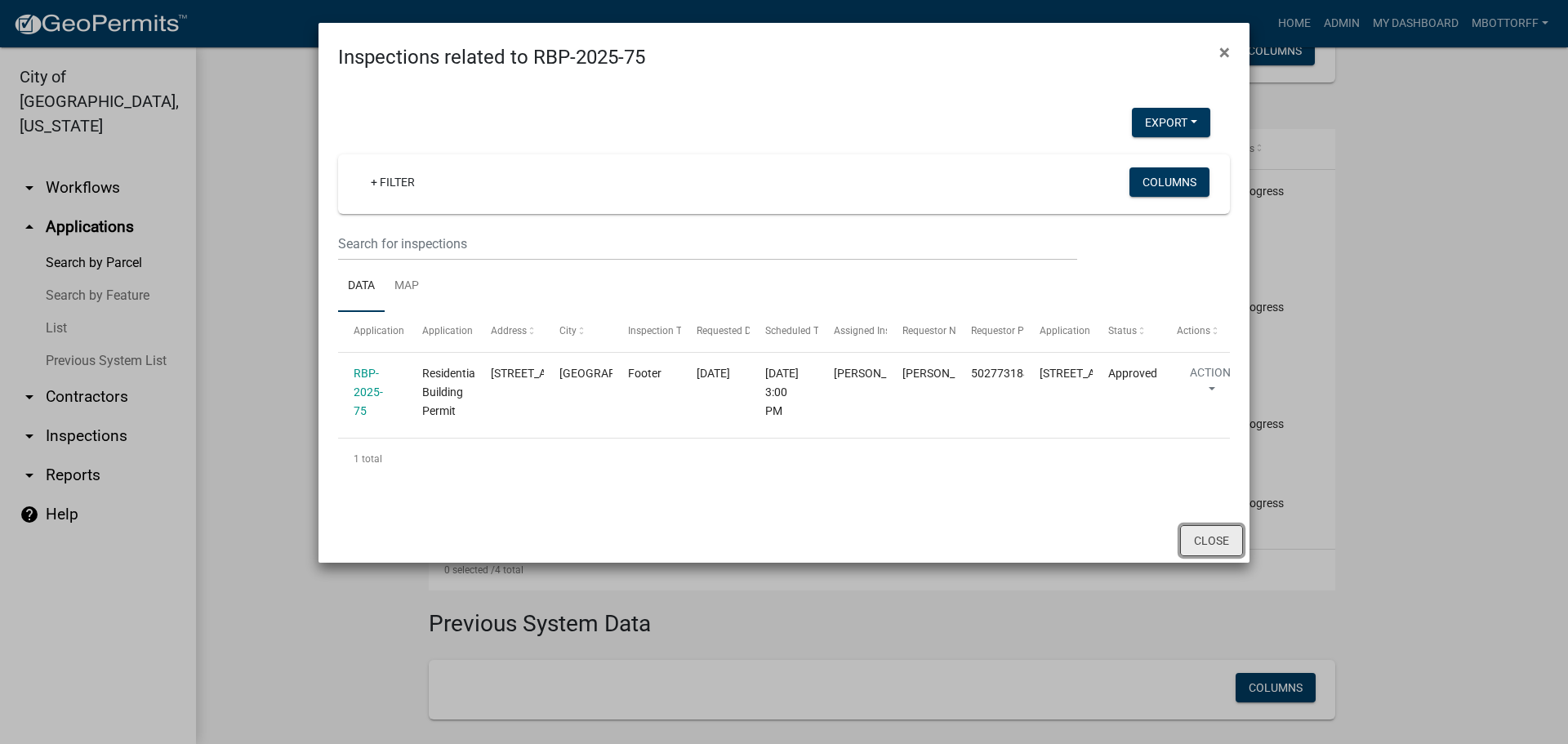
click at [1190, 556] on button "Close" at bounding box center [1211, 540] width 63 height 31
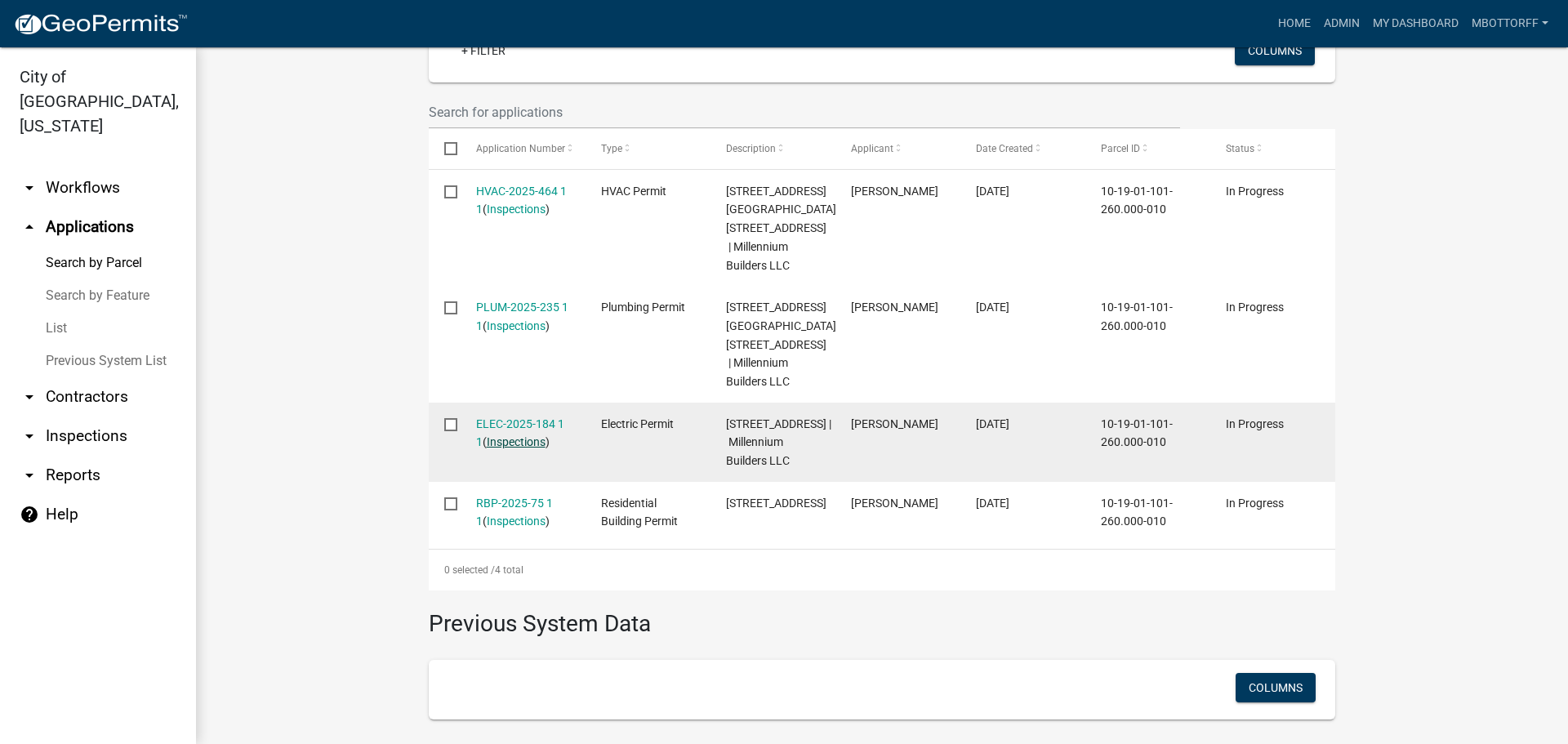
click at [526, 435] on link "Inspections" at bounding box center [515, 441] width 59 height 13
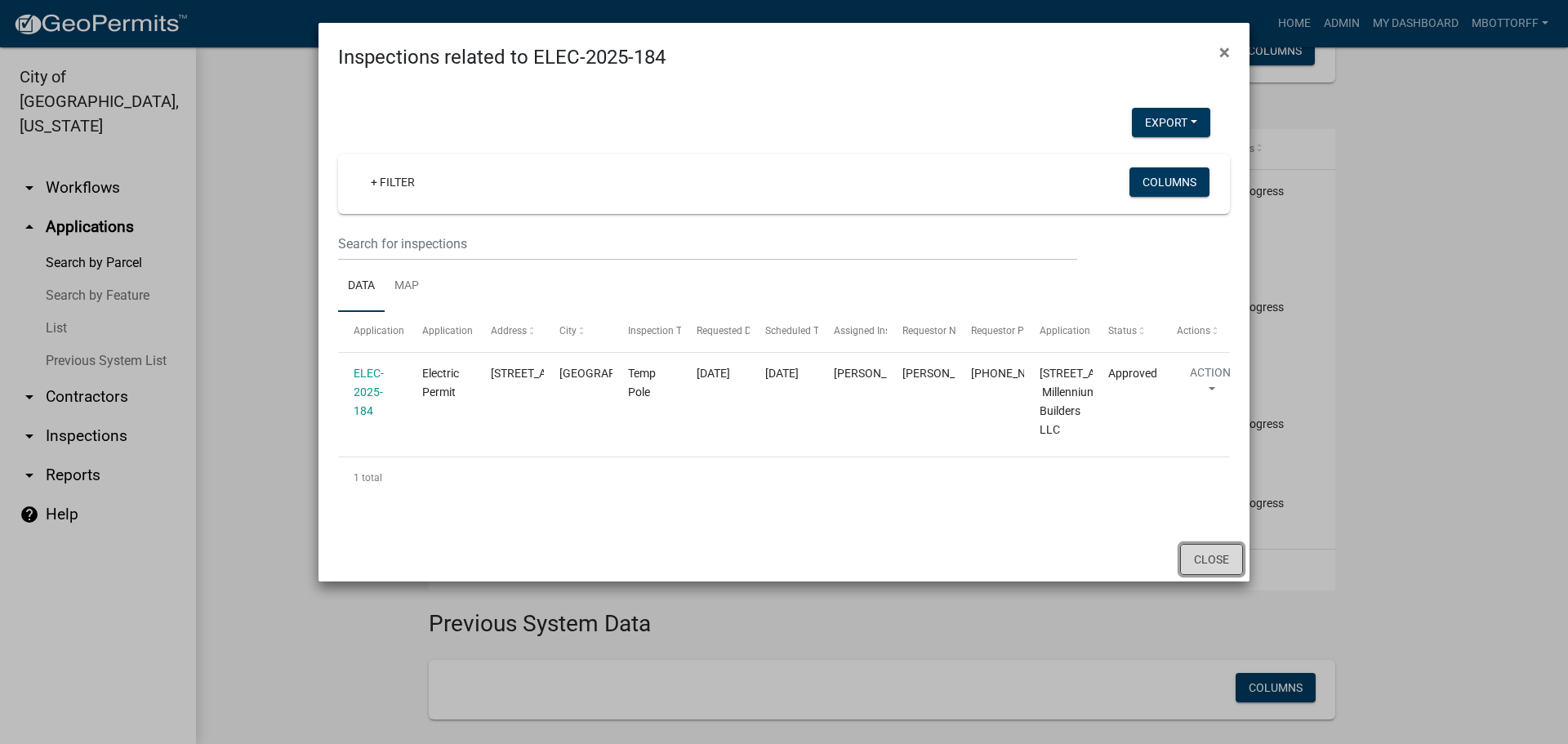
click at [1199, 575] on button "Close" at bounding box center [1211, 559] width 63 height 31
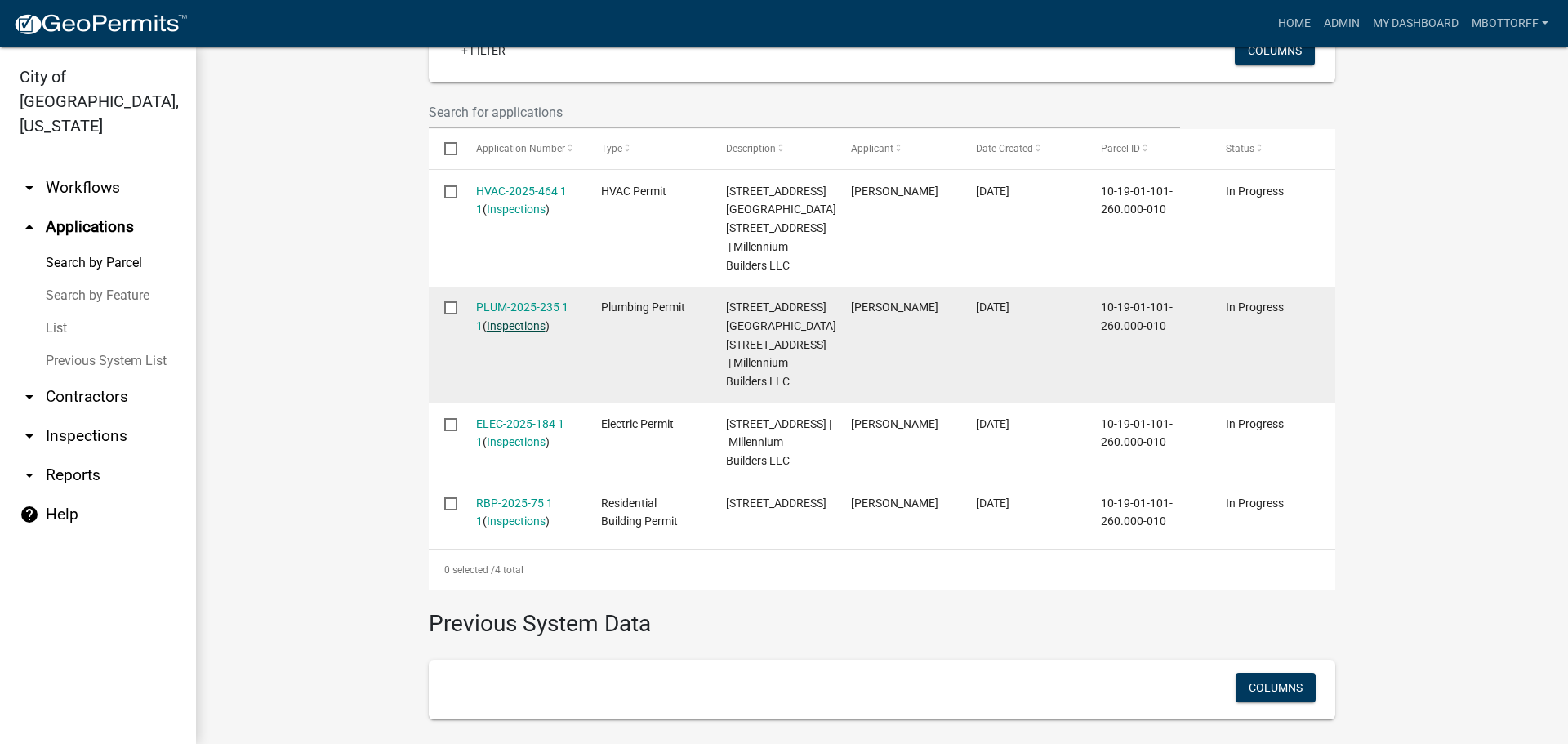
click at [517, 320] on link "Inspections" at bounding box center [515, 326] width 59 height 13
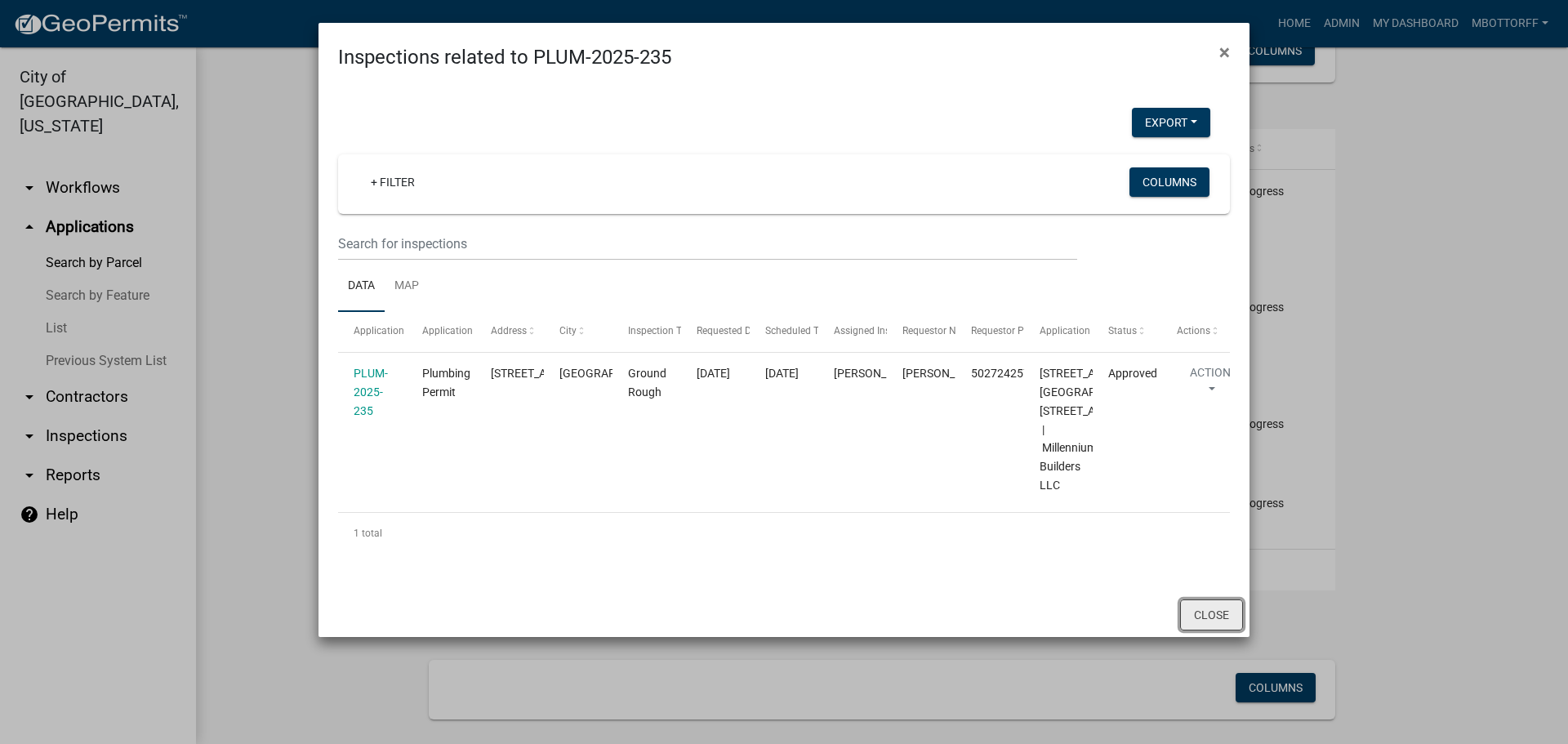
click at [1217, 630] on button "Close" at bounding box center [1211, 614] width 63 height 31
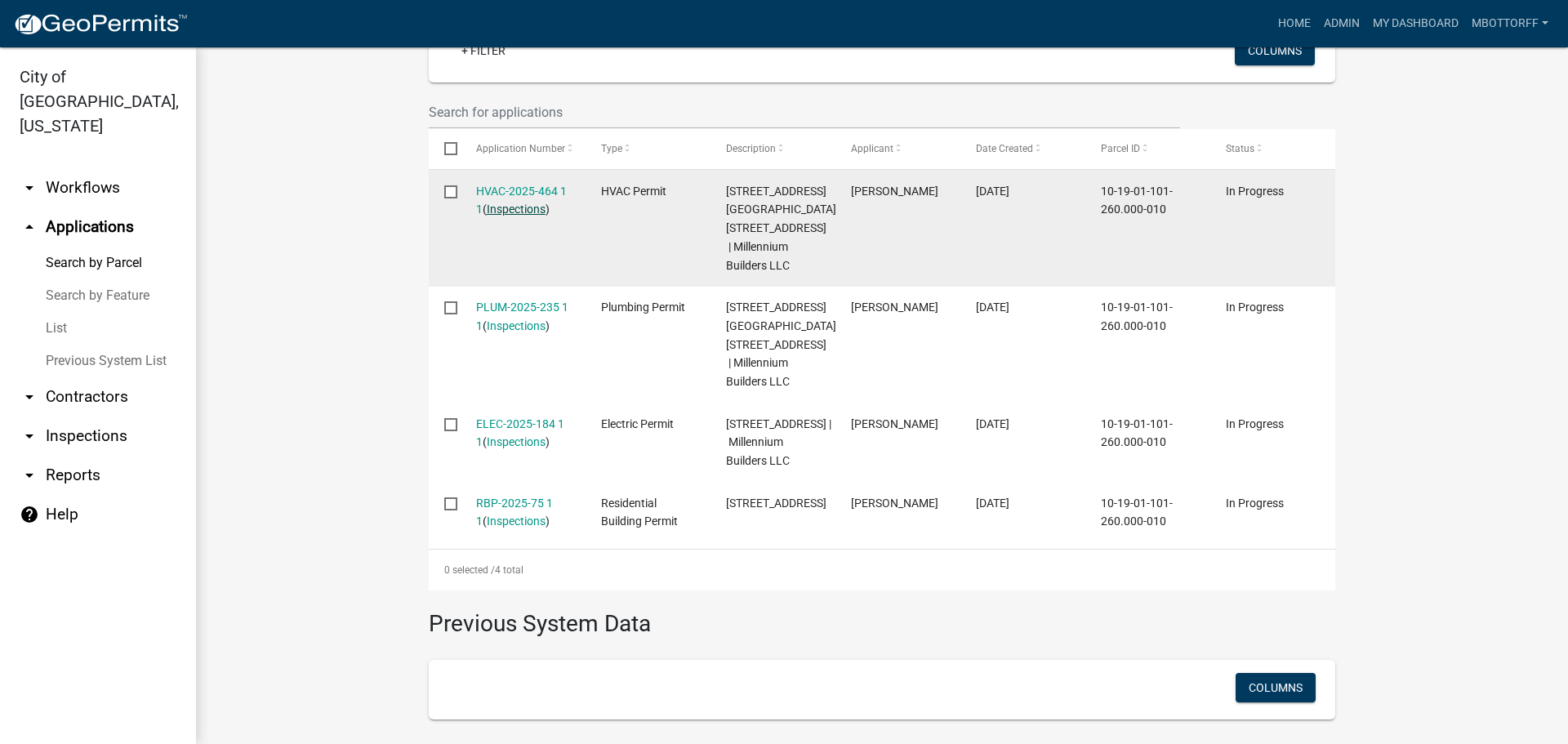
click at [514, 208] on link "Inspections" at bounding box center [515, 209] width 59 height 13
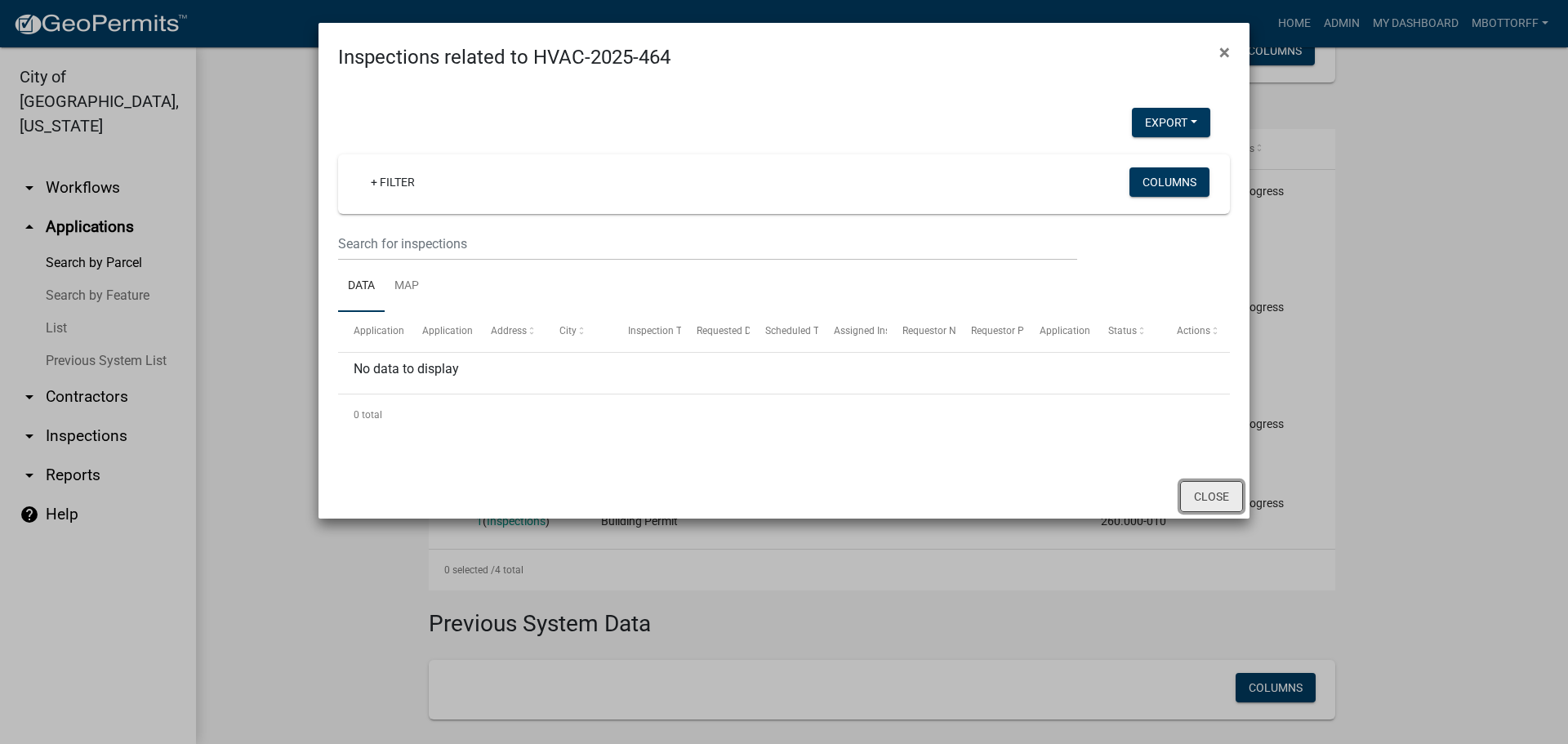
click at [1201, 490] on button "Close" at bounding box center [1211, 496] width 63 height 31
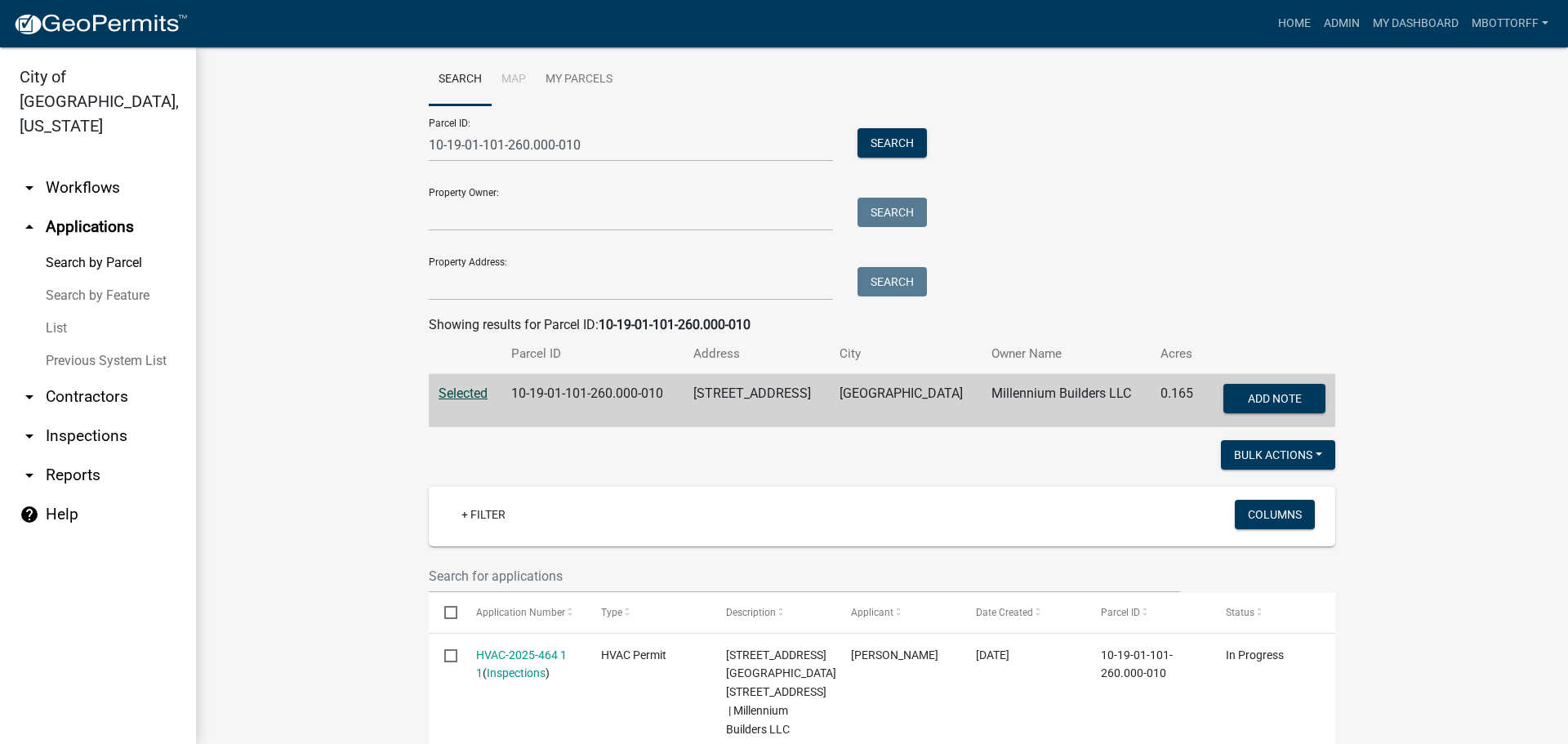
scroll to position [0, 0]
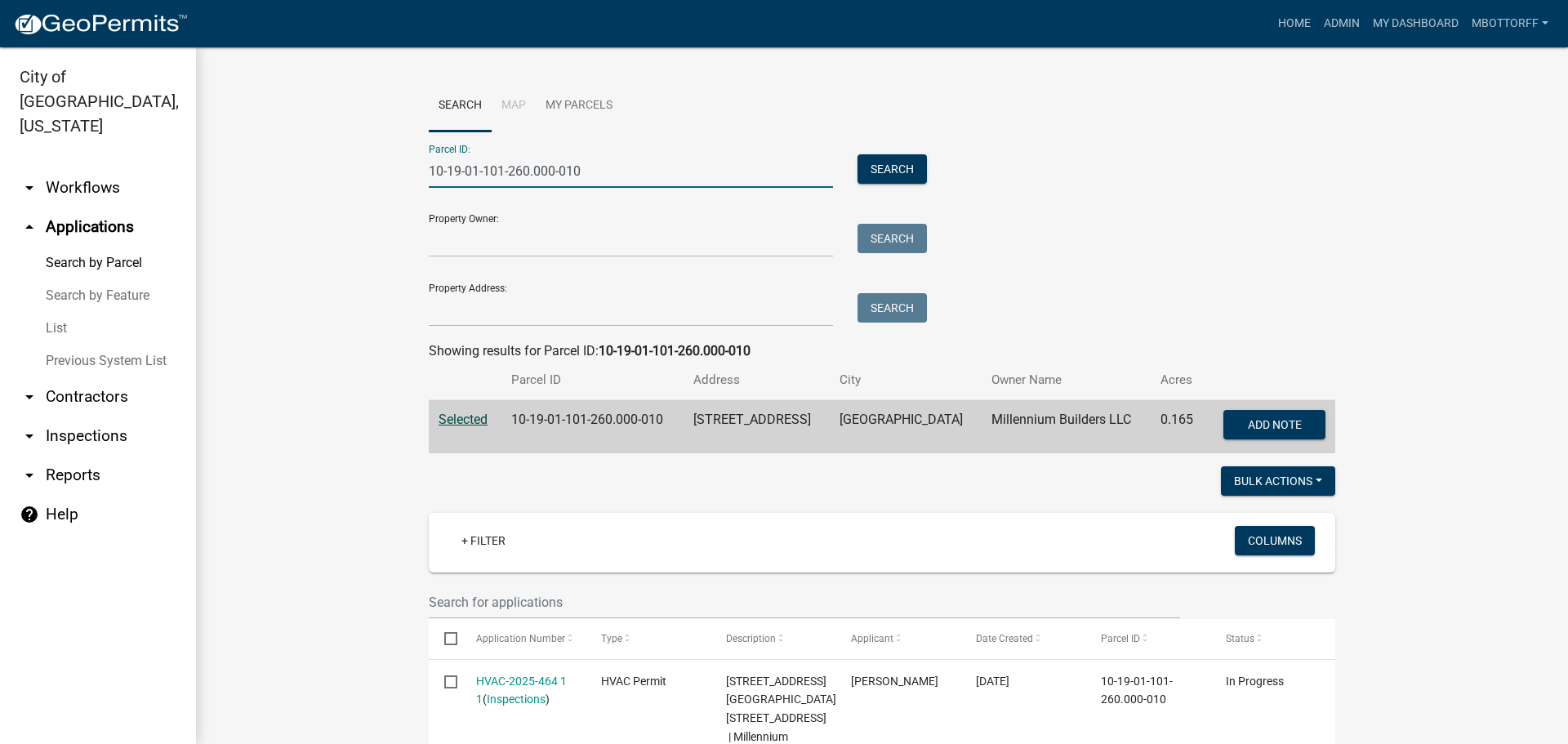
click at [522, 169] on input "10-19-01-101-260.000-010" at bounding box center [630, 172] width 404 height 34
type input "10-19-01-101-261.000-010"
click at [889, 169] on button "Search" at bounding box center [893, 169] width 70 height 29
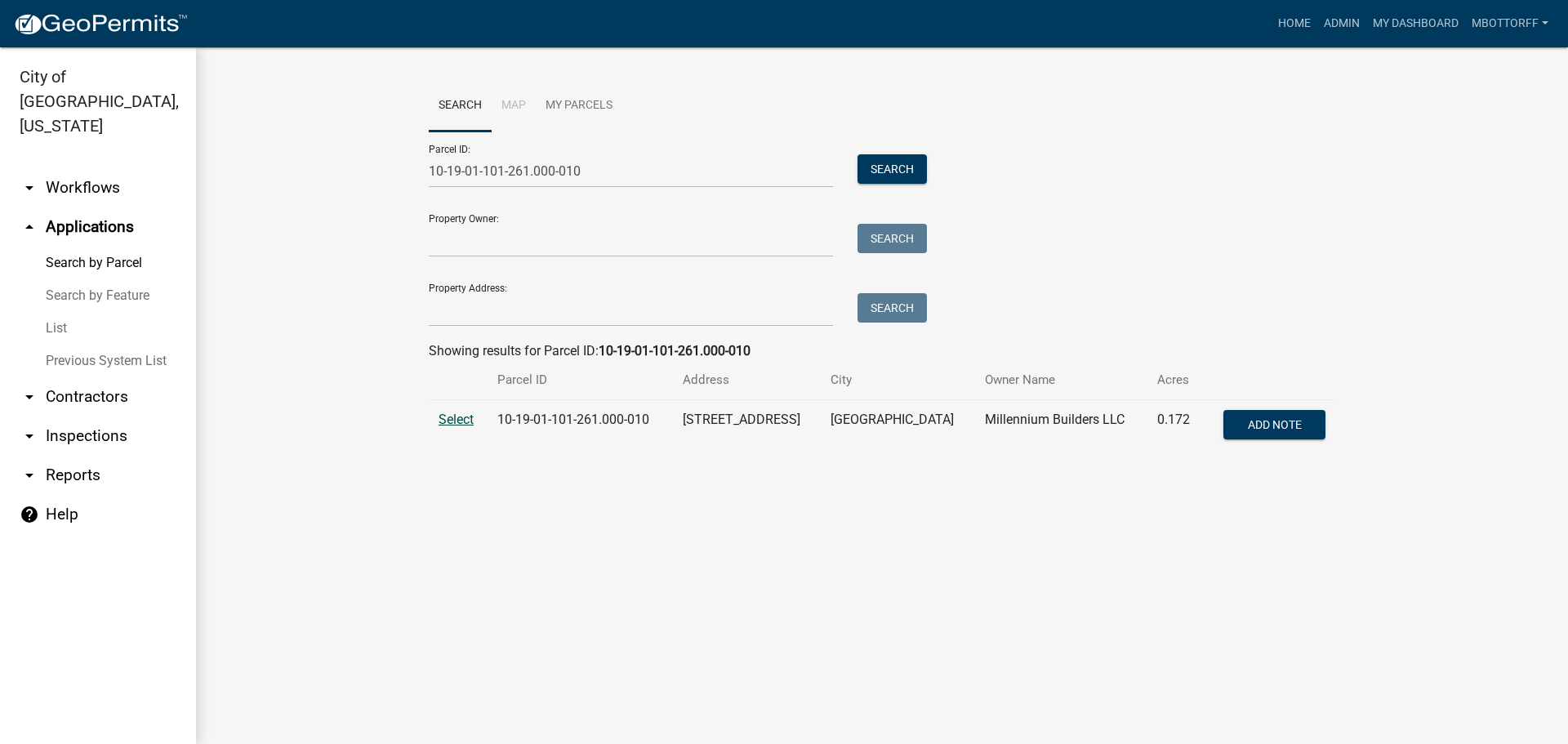
click at [462, 419] on span "Select" at bounding box center [455, 419] width 35 height 16
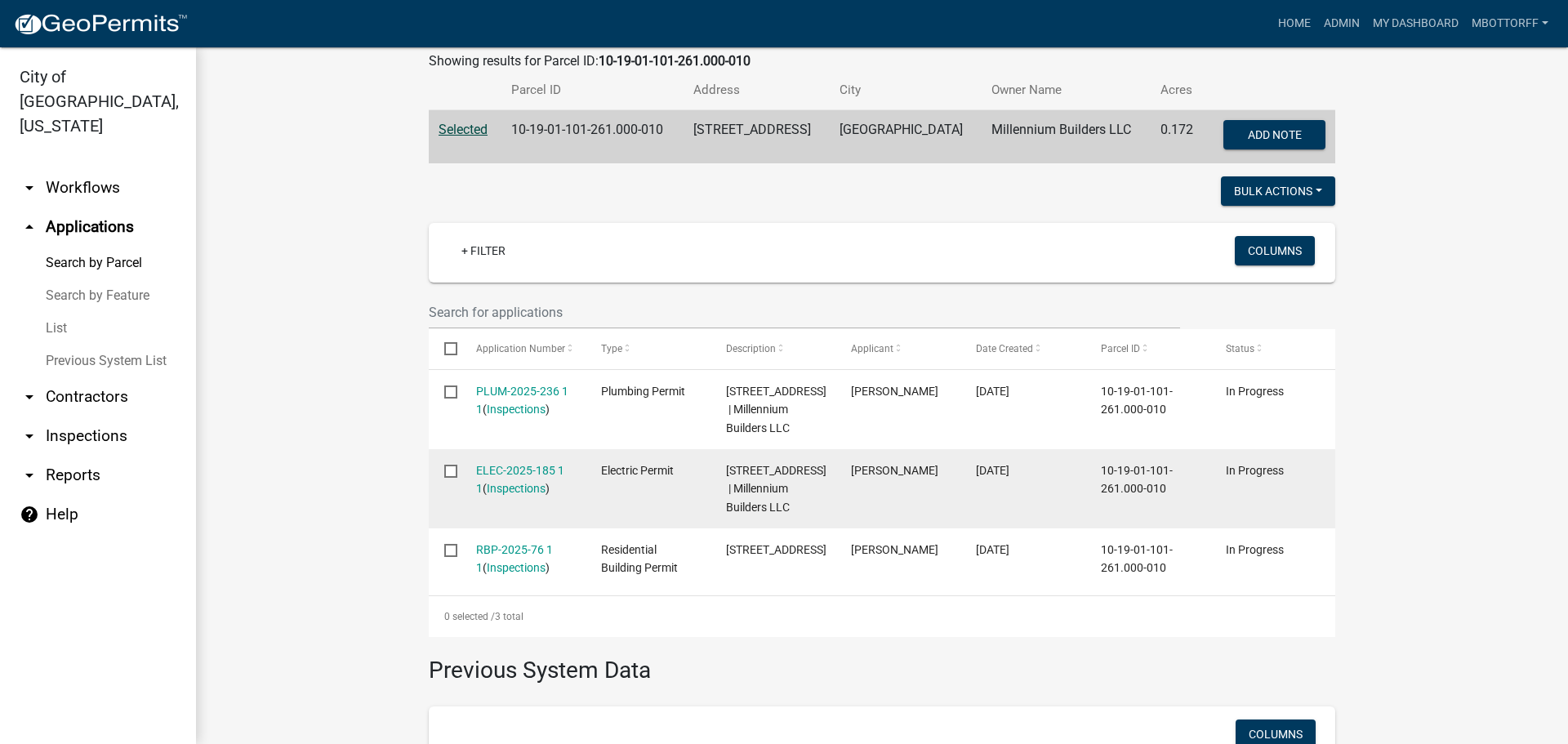
scroll to position [327, 0]
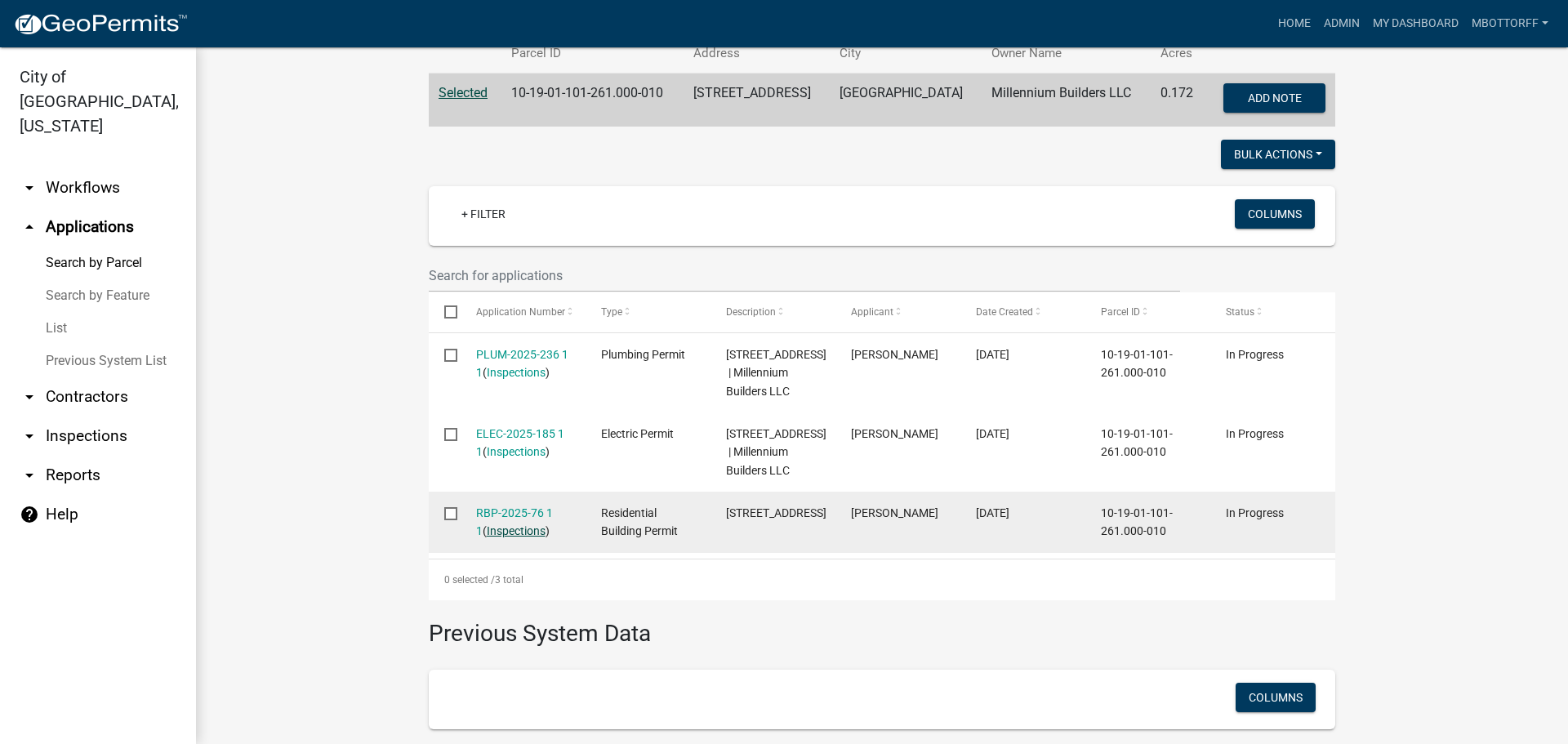
click at [502, 537] on link "Inspections" at bounding box center [515, 530] width 59 height 13
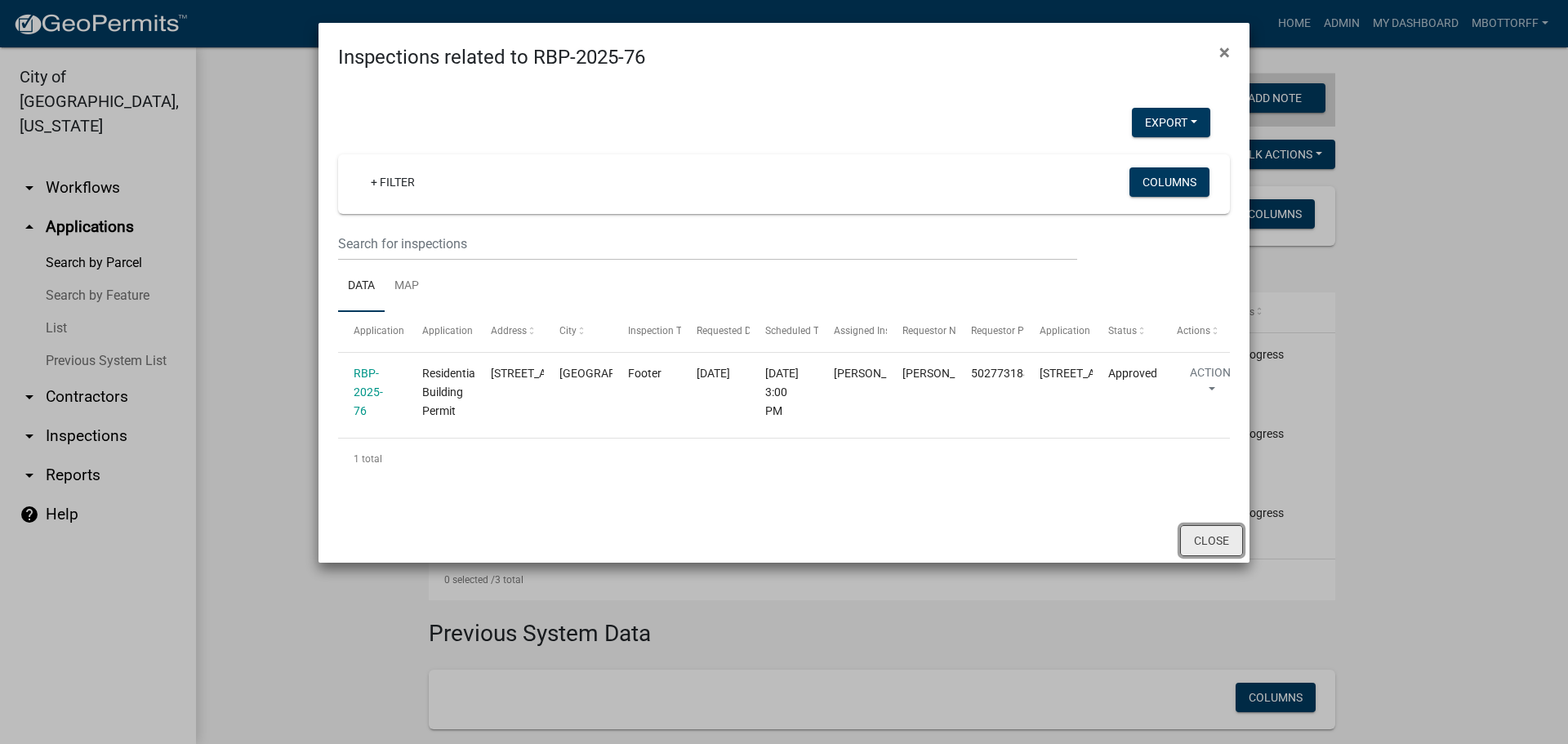
click at [1215, 556] on button "Close" at bounding box center [1211, 540] width 63 height 31
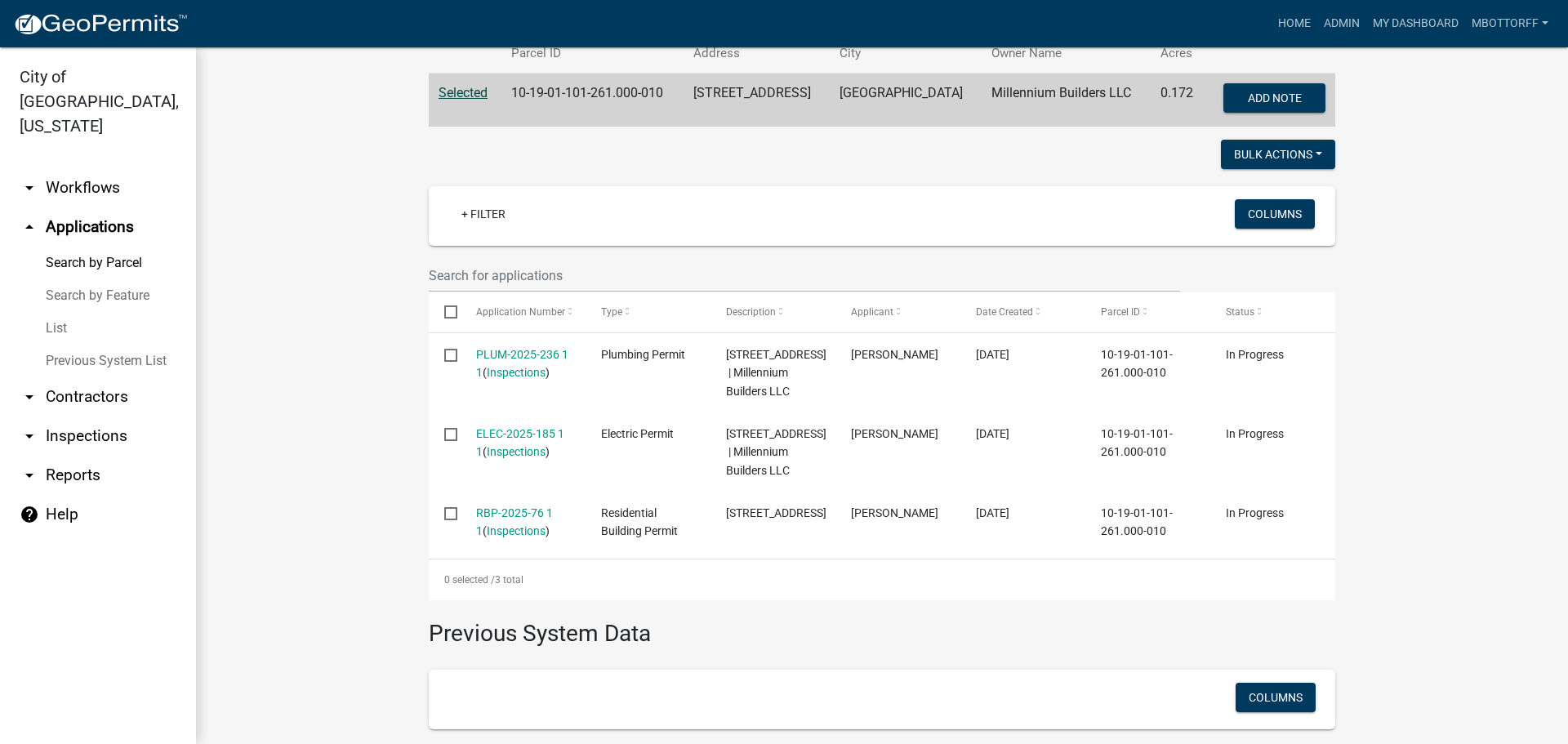
click at [74, 168] on link "arrow_drop_down Workflows" at bounding box center [98, 187] width 196 height 39
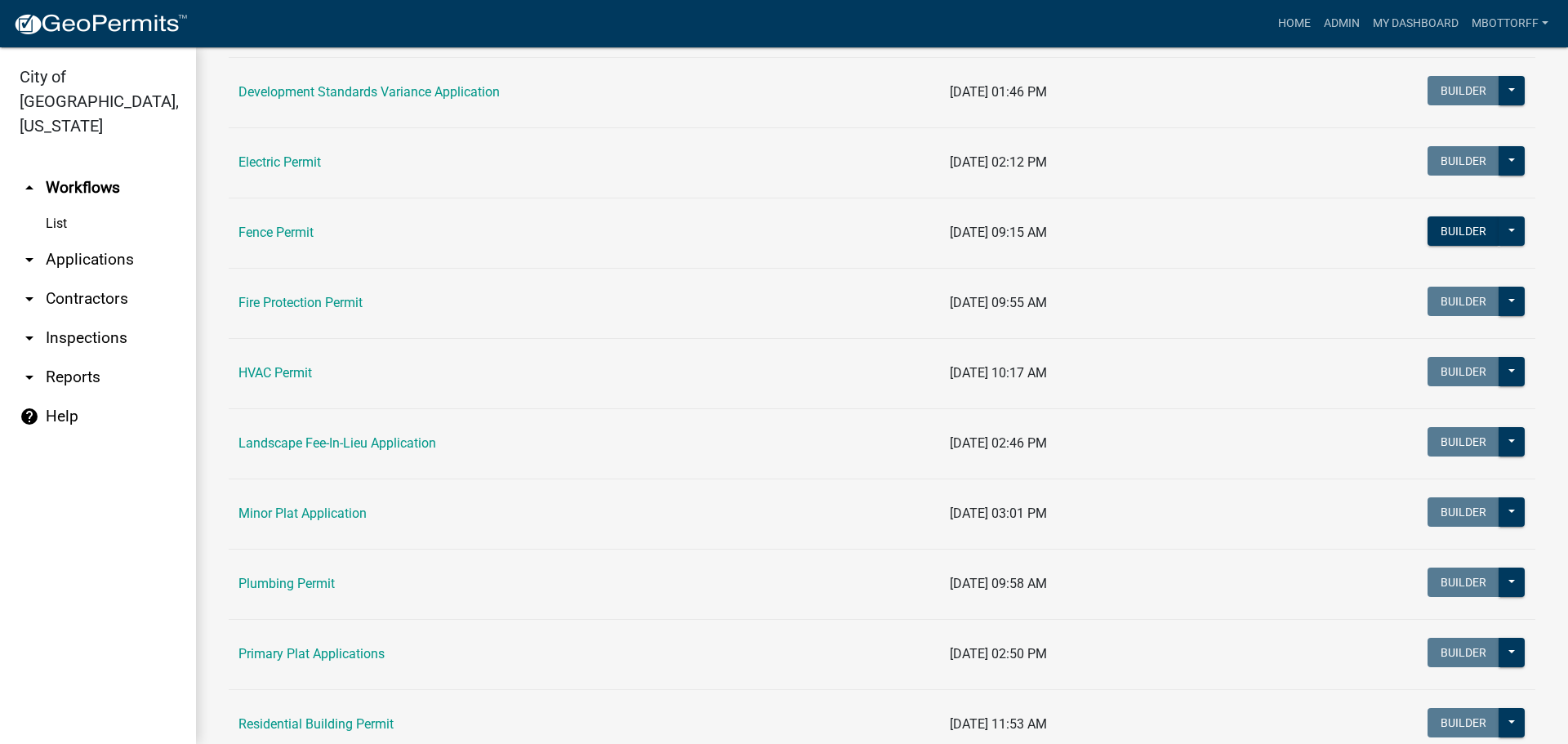
scroll to position [571, 0]
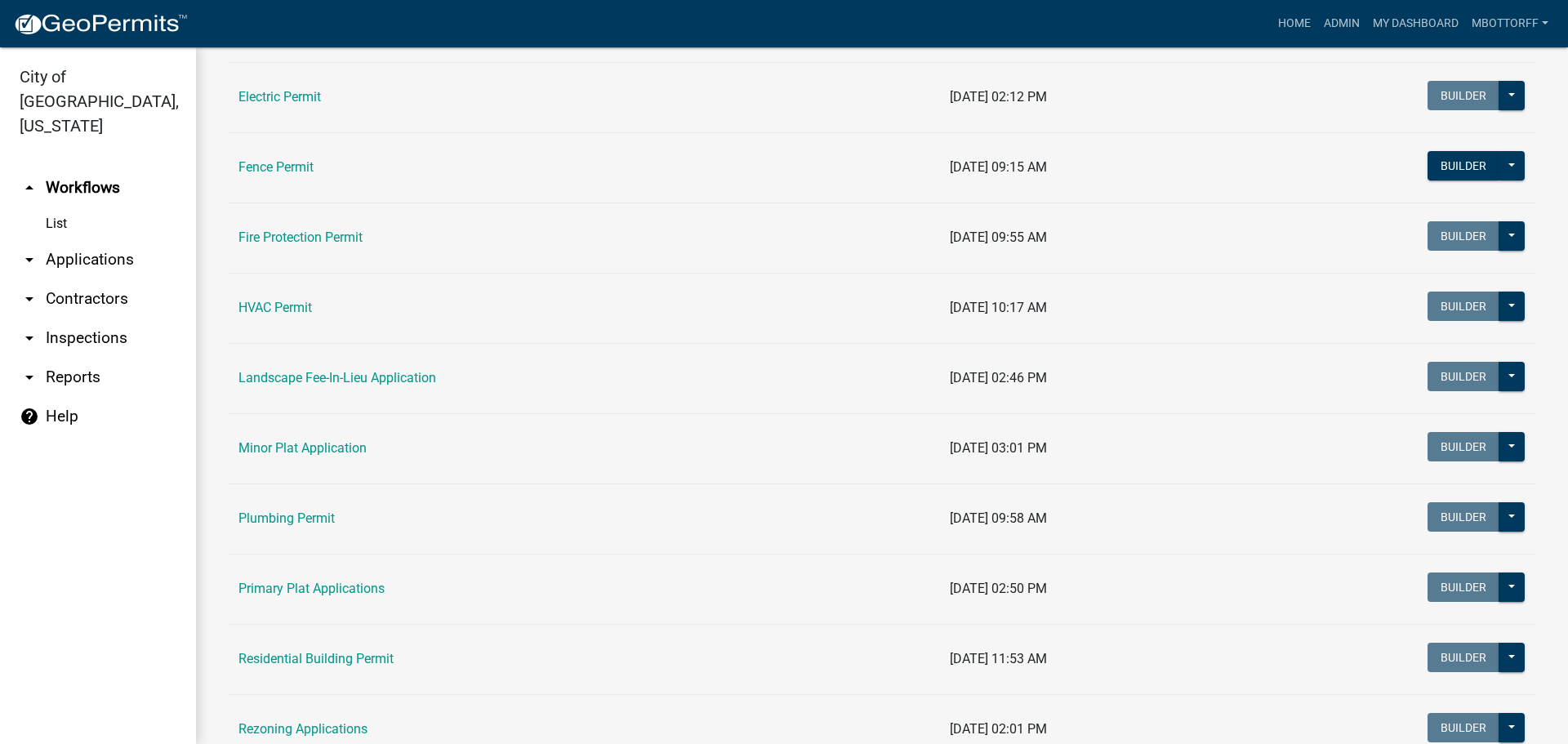
drag, startPoint x: 257, startPoint y: 310, endPoint x: 419, endPoint y: 301, distance: 162.2
click at [258, 310] on link "HVAC Permit" at bounding box center [276, 308] width 74 height 16
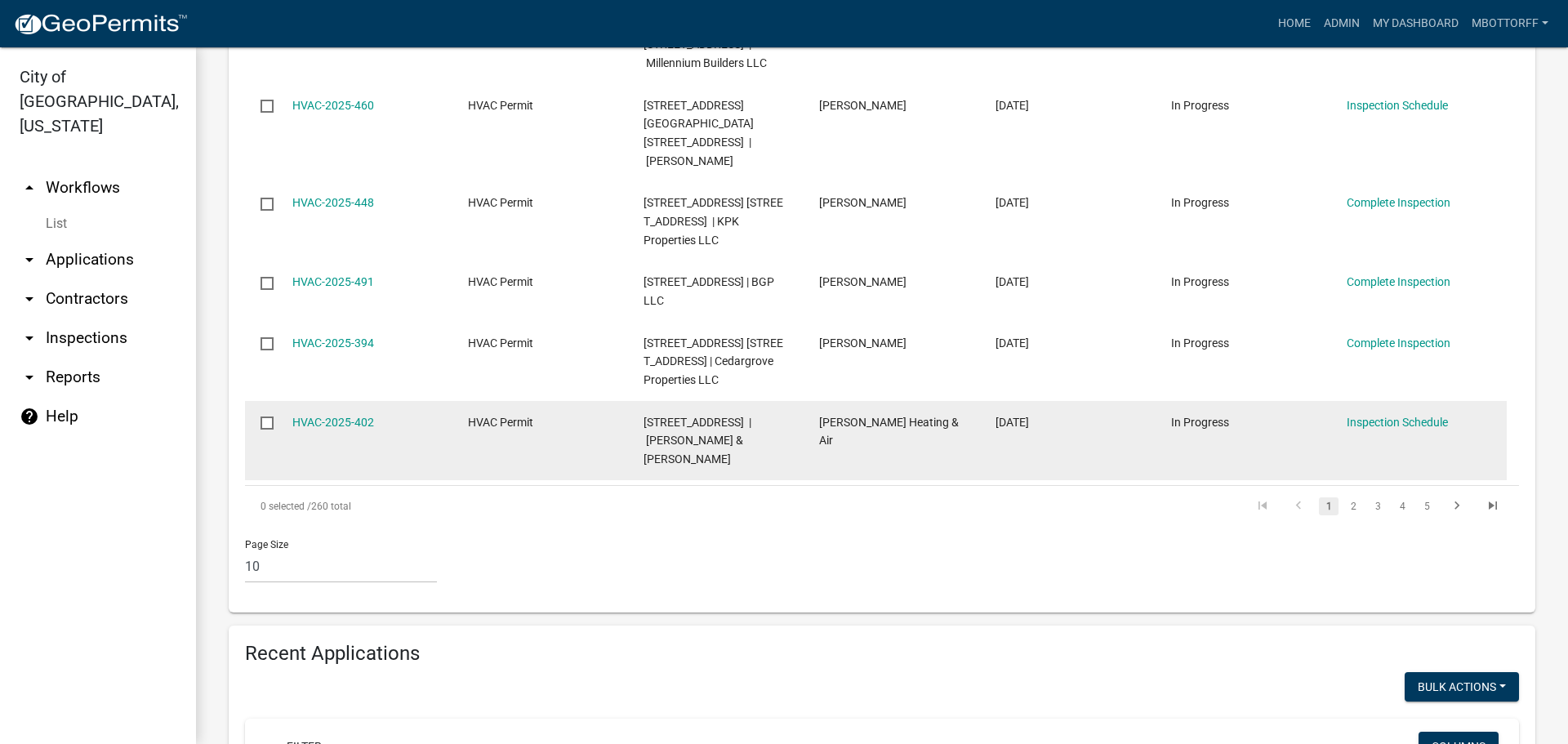
scroll to position [1306, 0]
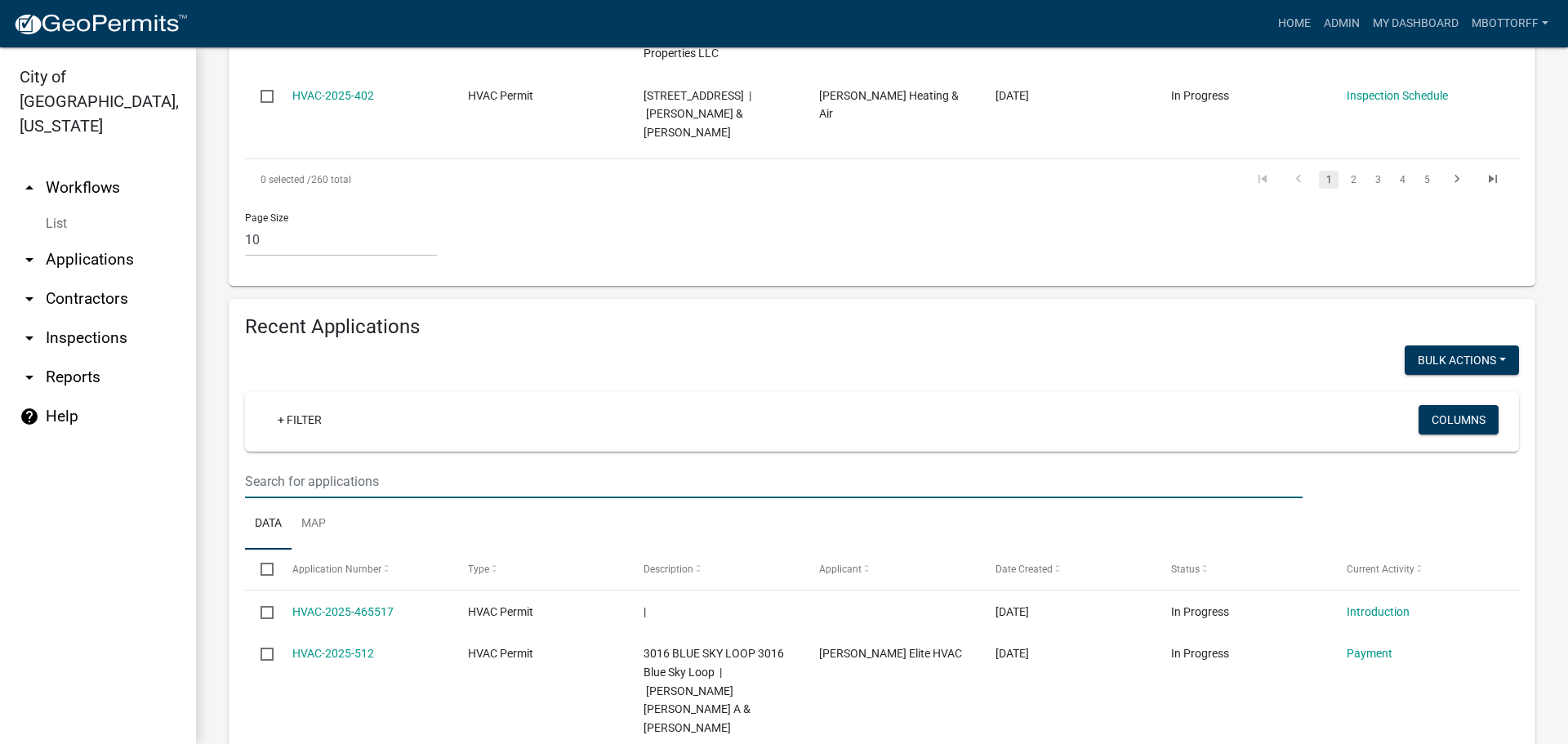
click at [294, 464] on input "text" at bounding box center [773, 481] width 1058 height 34
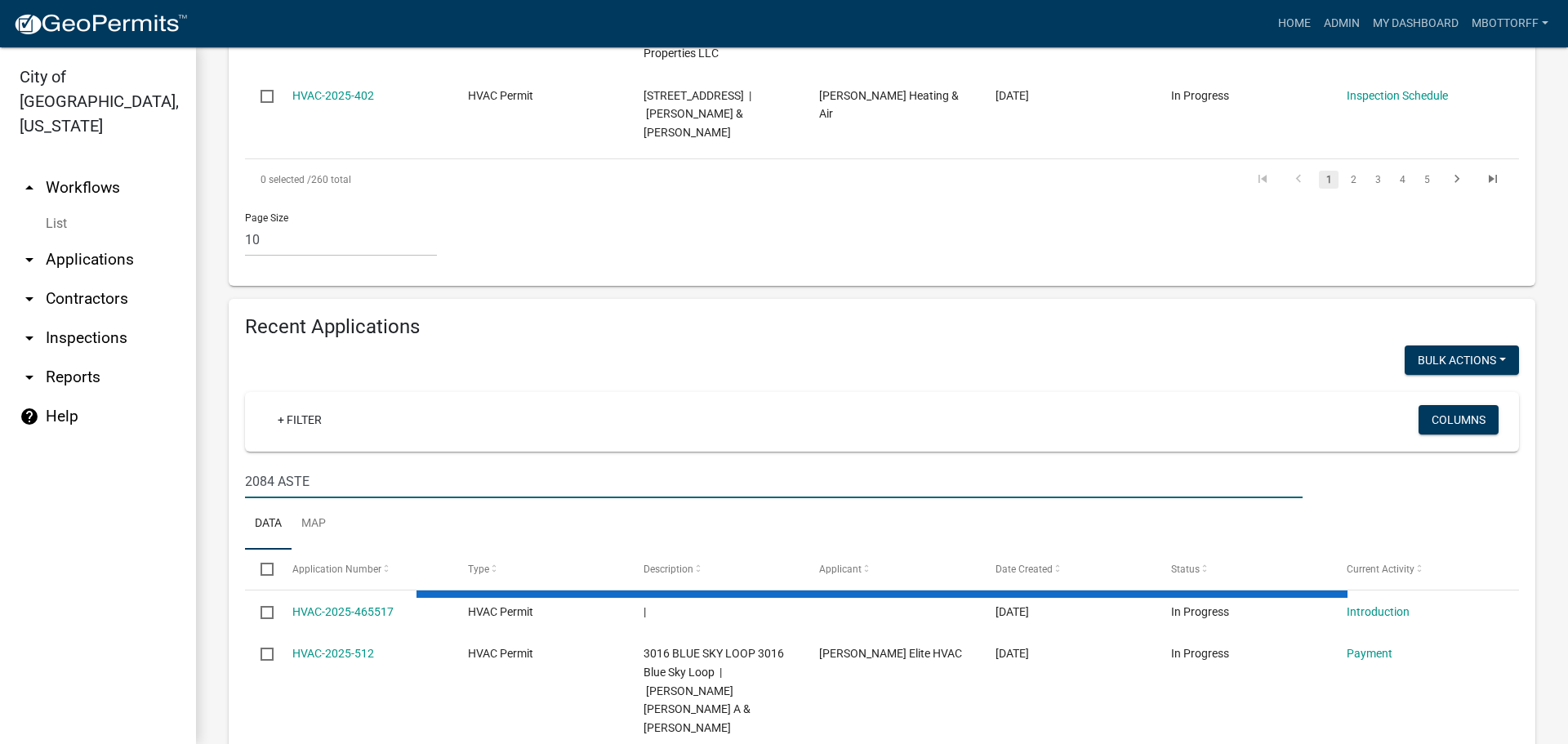
type input "2084 ASTER"
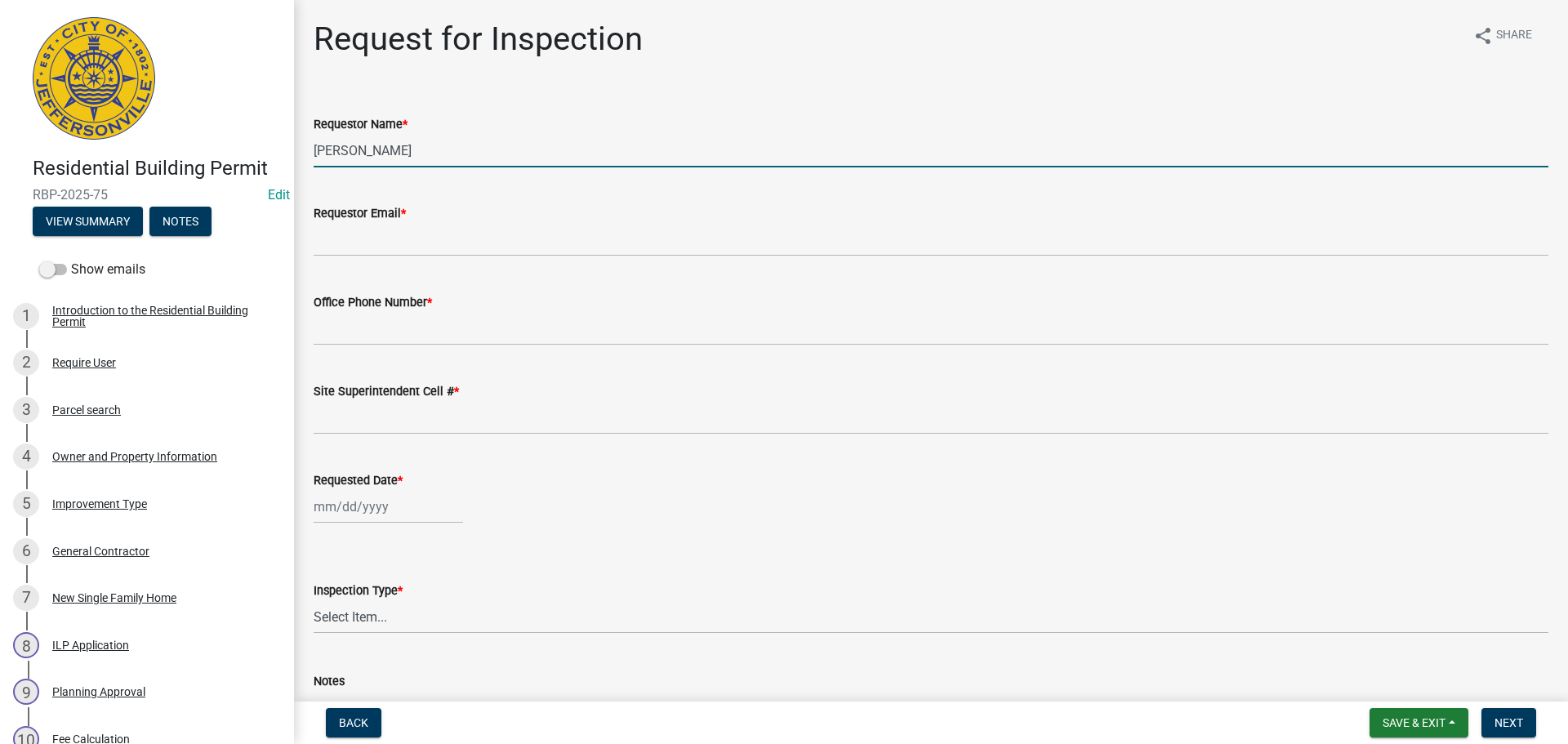
drag, startPoint x: 388, startPoint y: 153, endPoint x: 209, endPoint y: 152, distance: 179.0
click at [210, 152] on div "Residential Building Permit RBP-2025-75 Edit View Summary Notes Show emails 1 I…" at bounding box center [784, 372] width 1568 height 744
type input "VICTORIA"
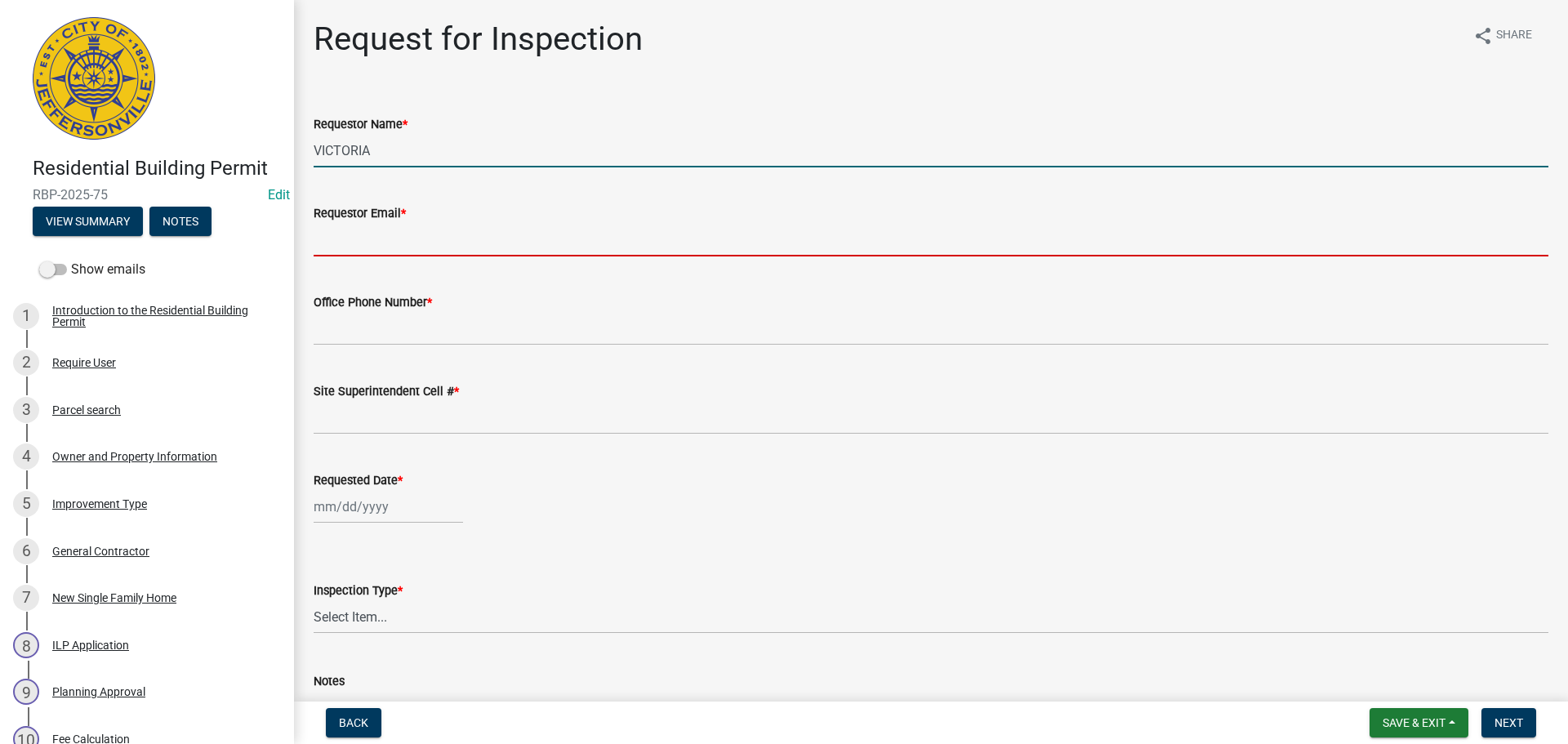
click at [392, 235] on input "Requestor Email *" at bounding box center [931, 240] width 1235 height 34
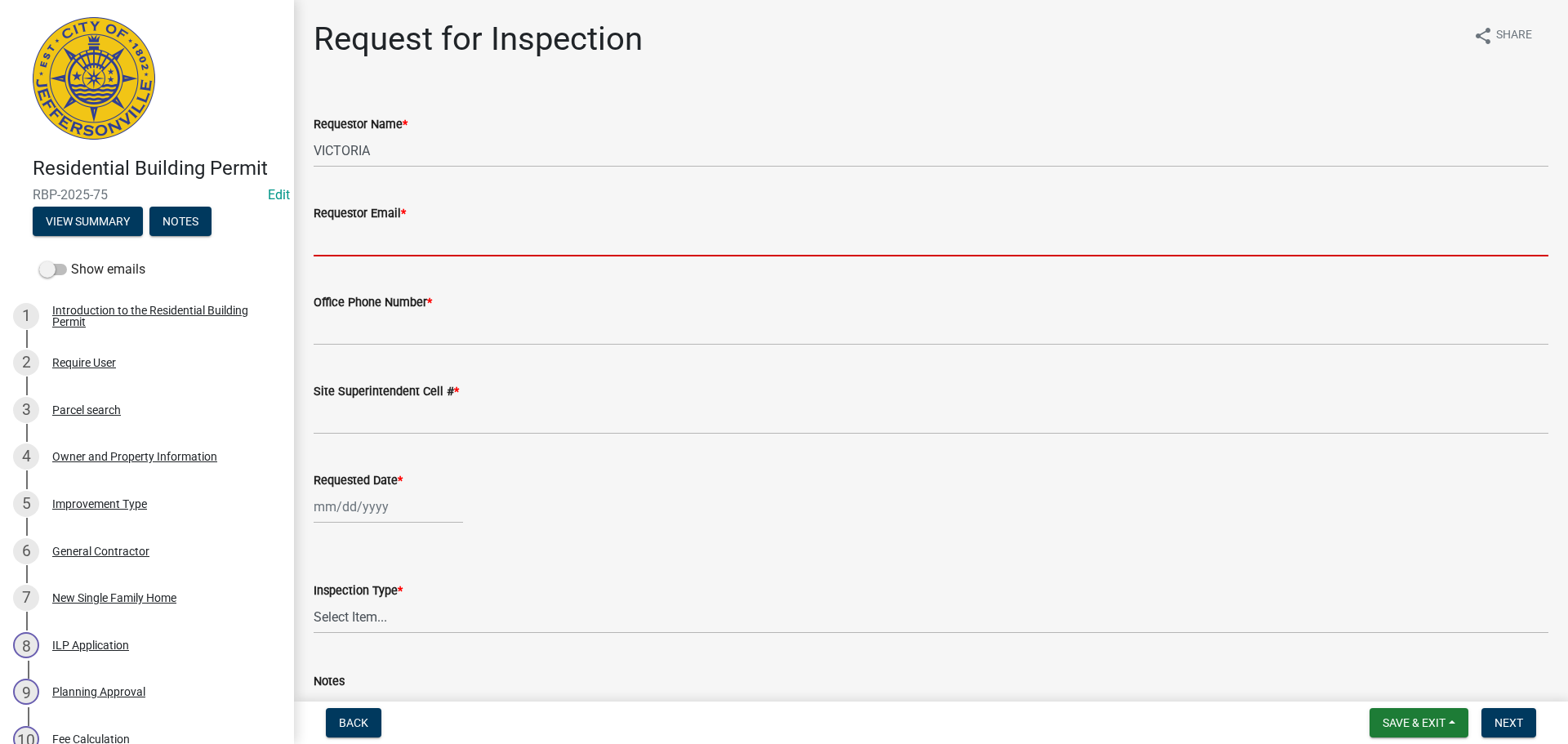
type input "[EMAIL_ADDRESS][DOMAIN_NAME]"
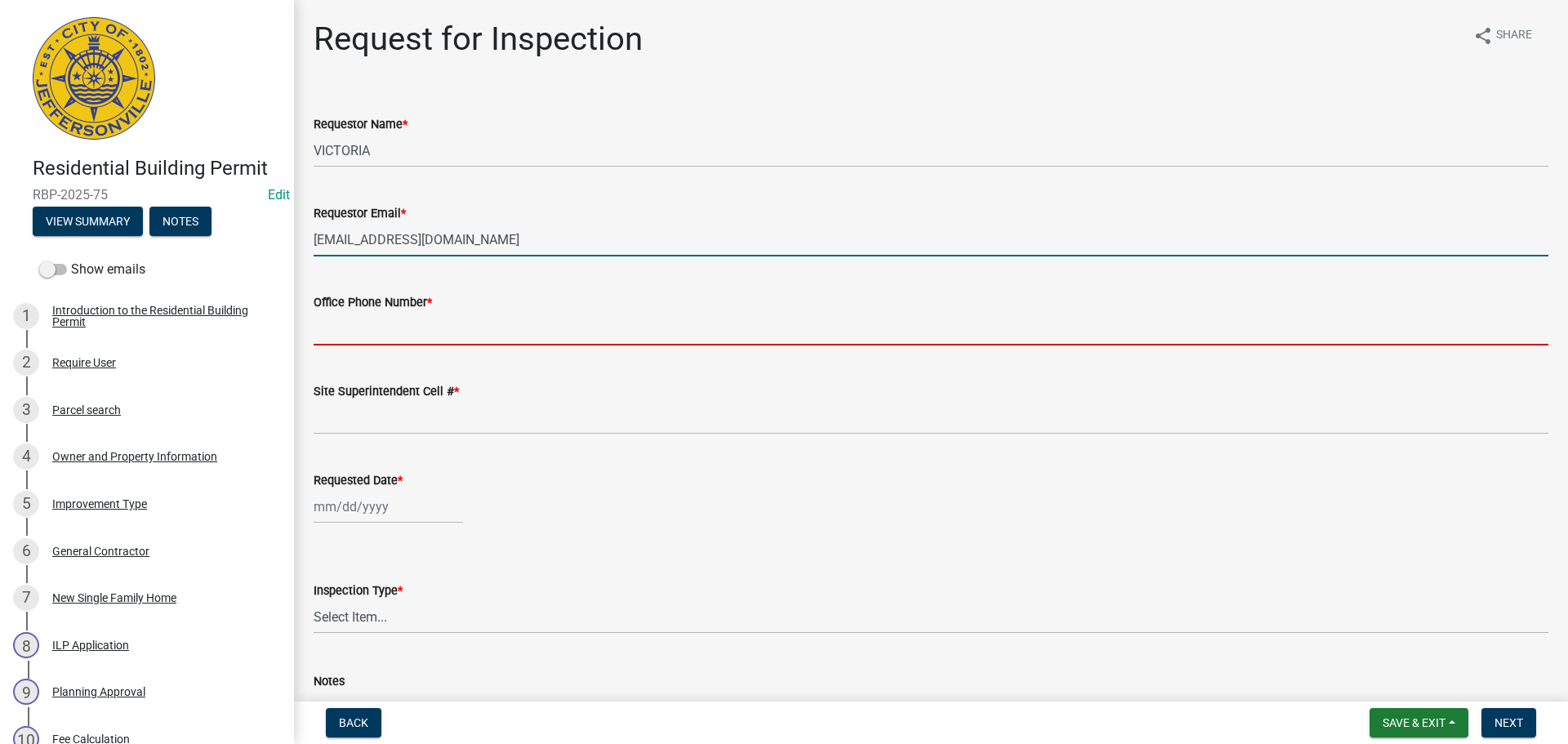
click at [393, 336] on input "Office Phone Number *" at bounding box center [931, 329] width 1235 height 34
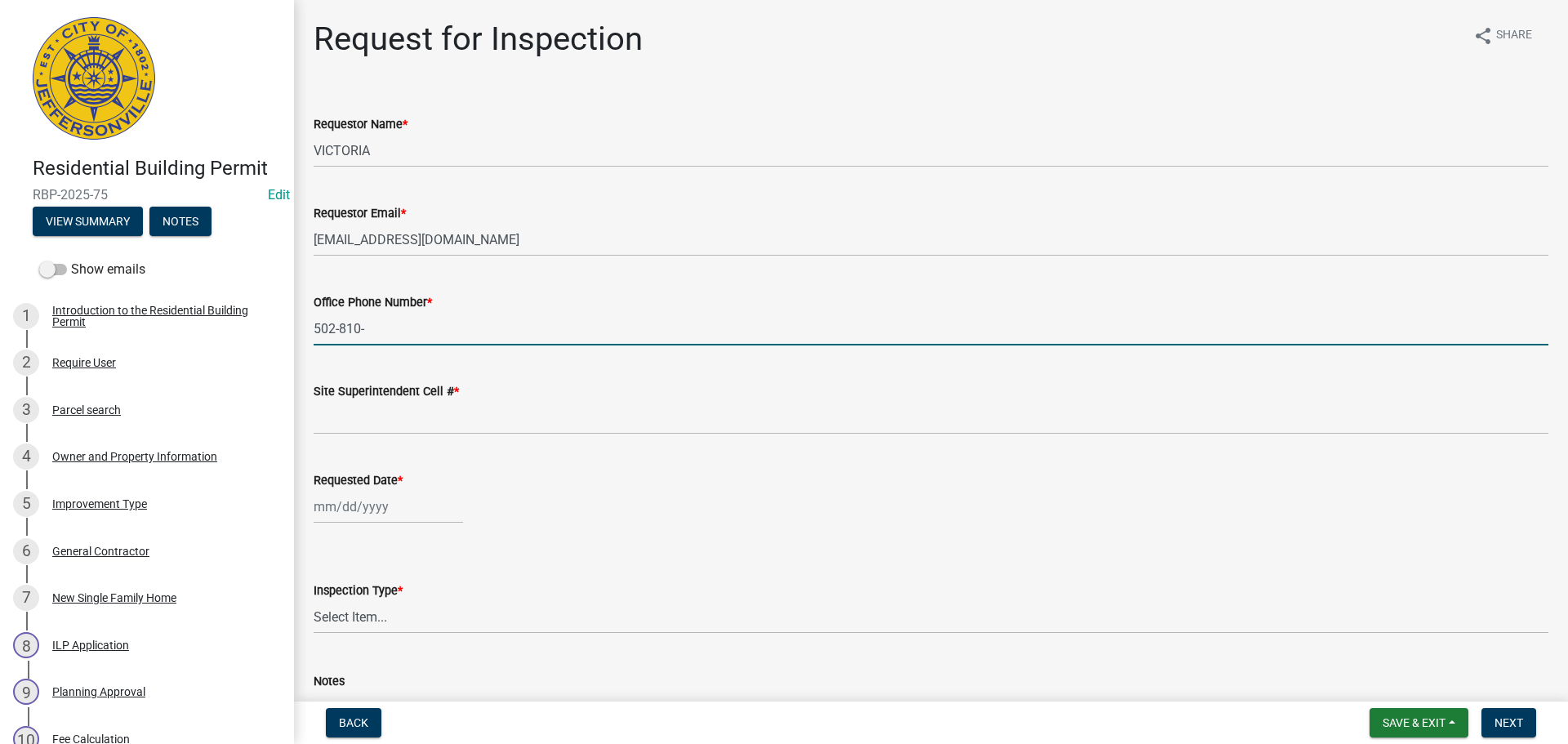
type input "[PHONE_NUMBER]"
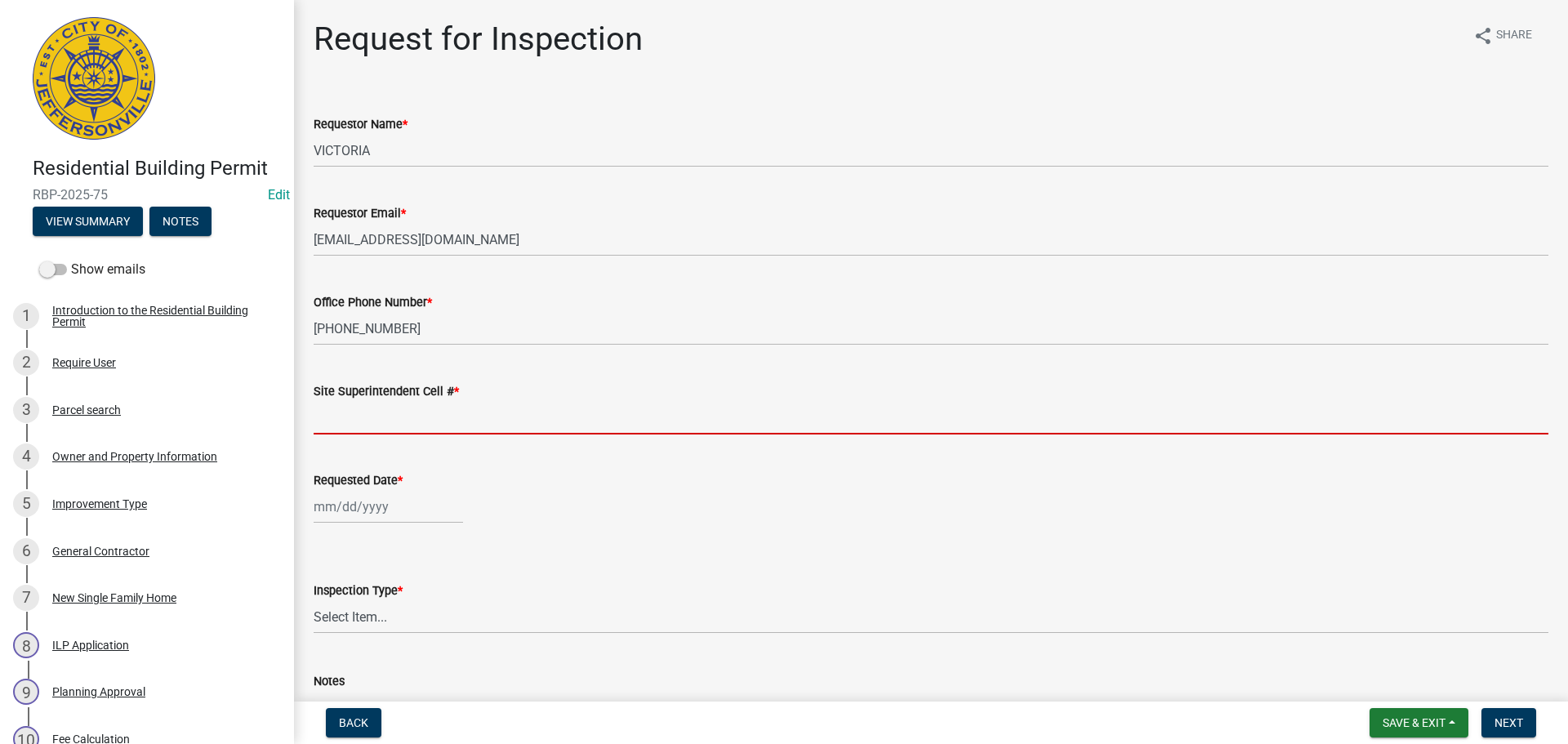
click at [376, 408] on input "Site Superintendent Cell # *" at bounding box center [931, 418] width 1235 height 34
type input "SAME"
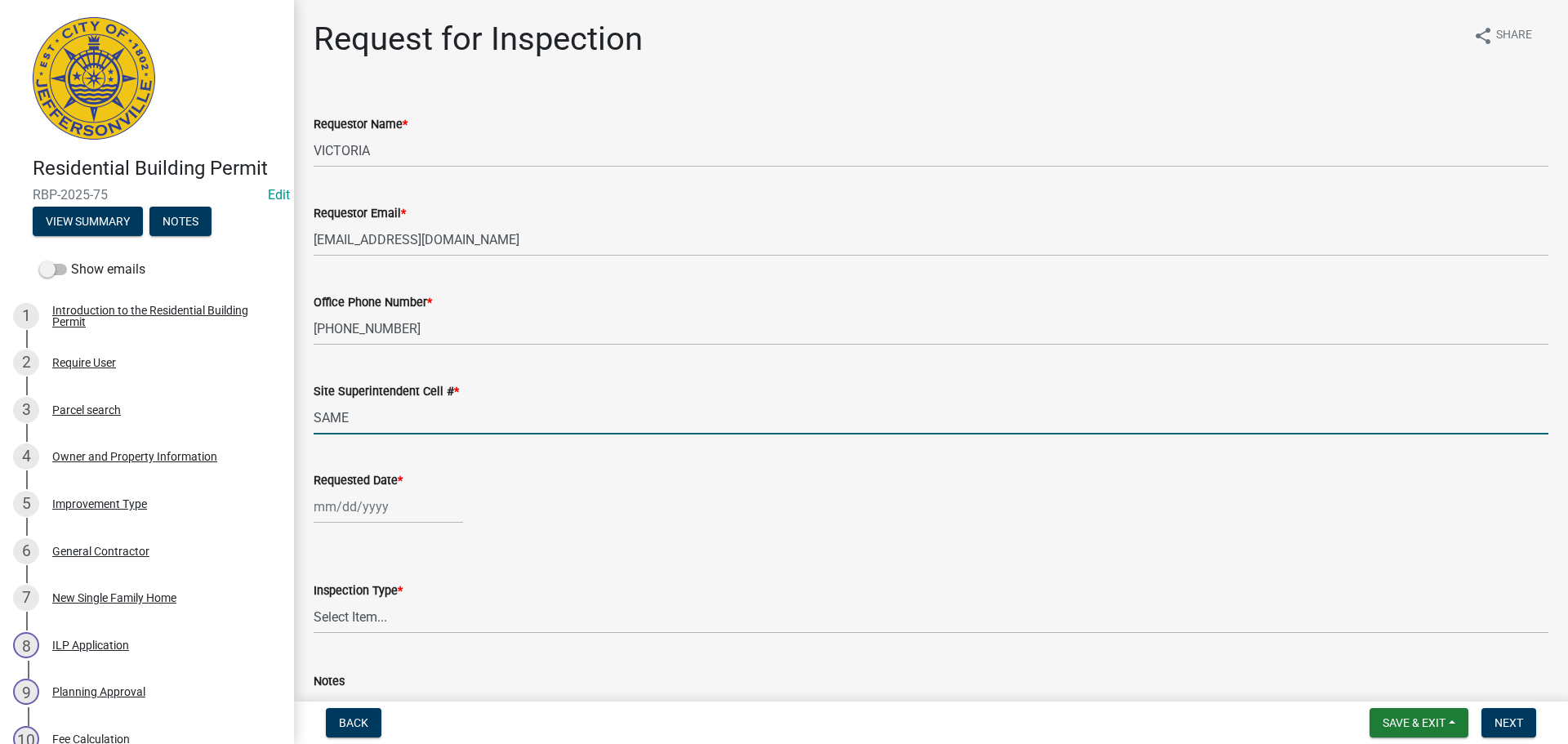
click at [374, 509] on div at bounding box center [389, 507] width 150 height 34
select select "8"
select select "2025"
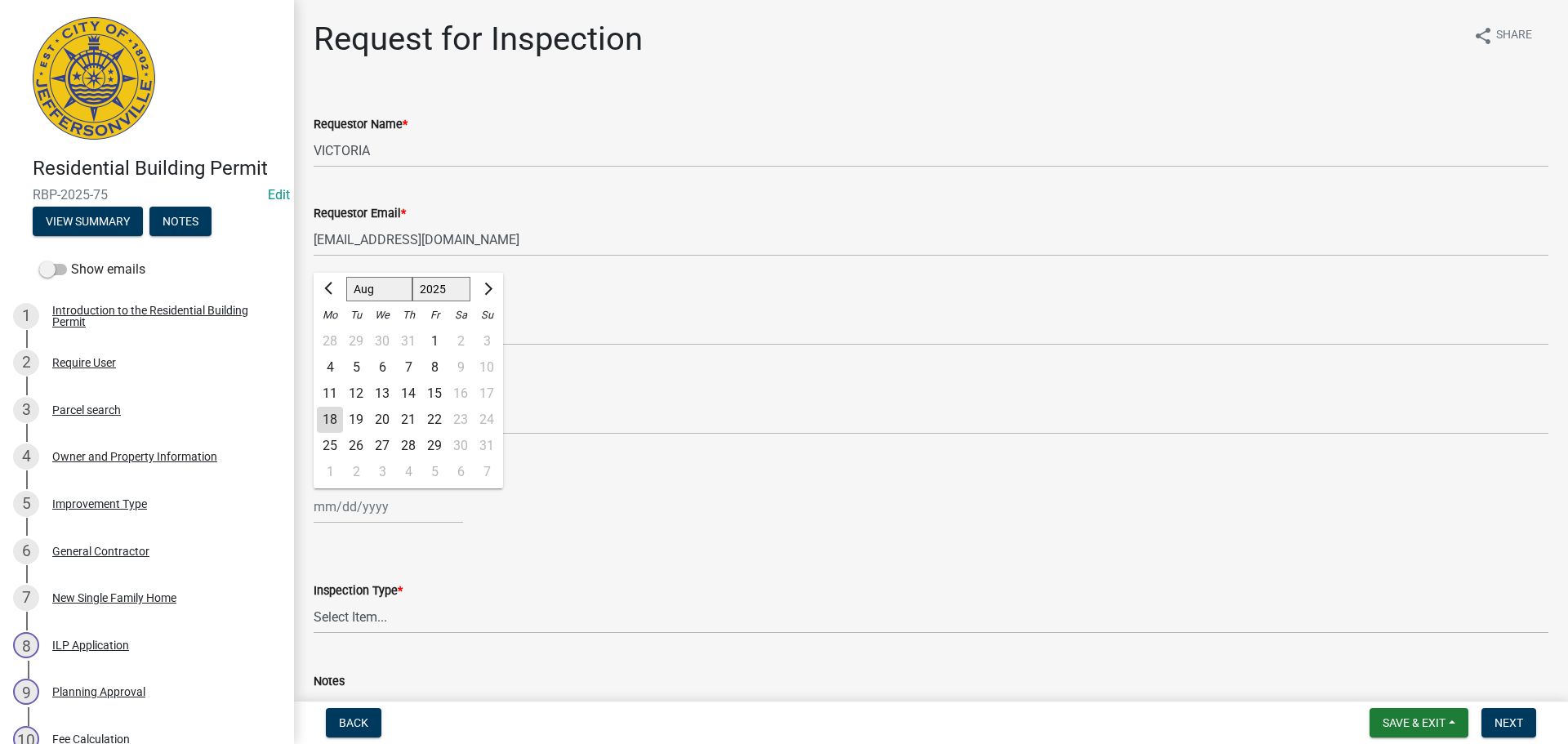
click at [361, 424] on div "19" at bounding box center [356, 419] width 26 height 26
type input "[DATE]"
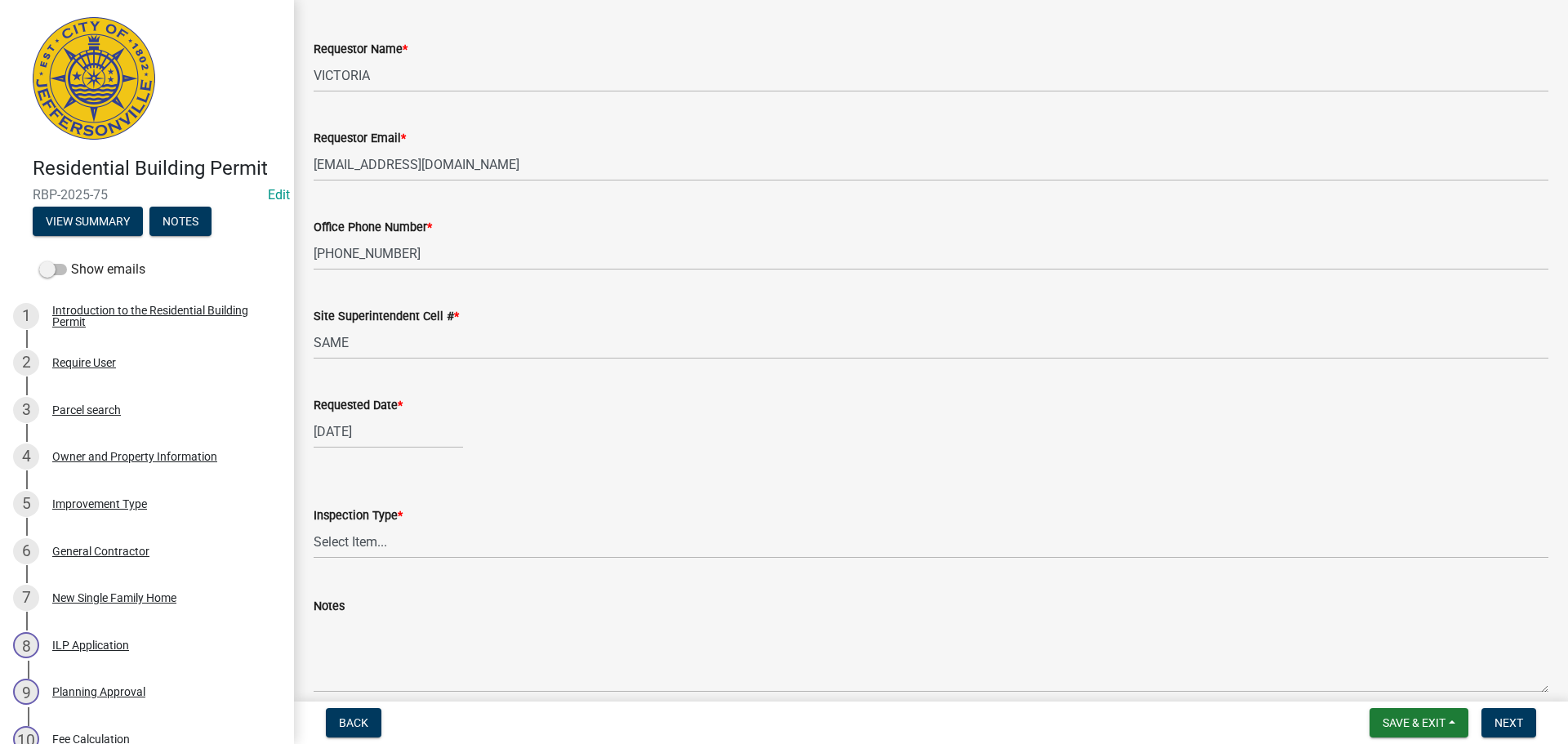
scroll to position [150, 0]
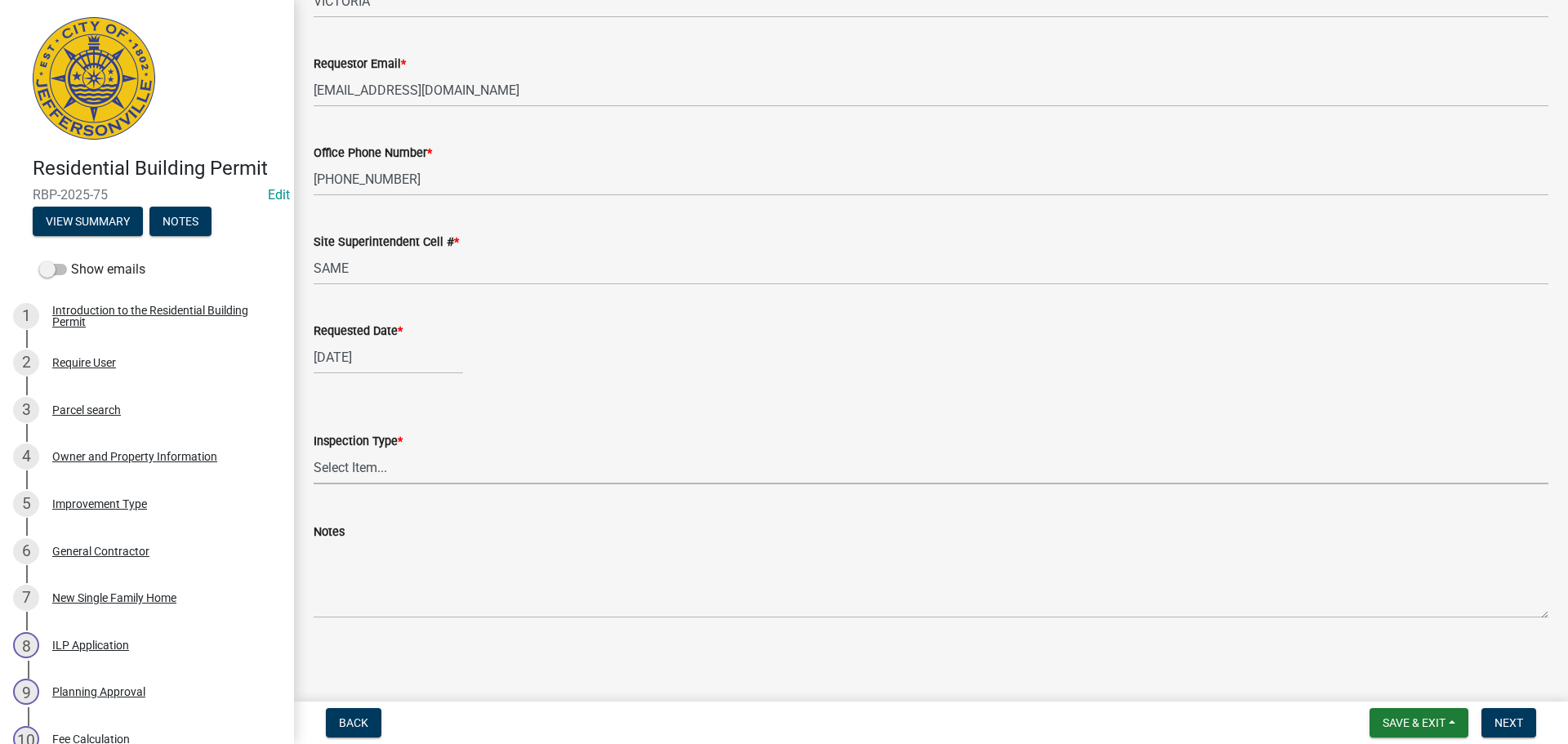
click at [345, 468] on select "Select Item... Footer Foundation Framing Final" at bounding box center [931, 467] width 1235 height 34
click at [314, 450] on select "Select Item... Footer Foundation Framing Final" at bounding box center [931, 467] width 1235 height 34
select select "cf00f61e-4b77-4892-83dd-df63e4708b2f"
click at [1513, 724] on span "Next" at bounding box center [1509, 722] width 29 height 13
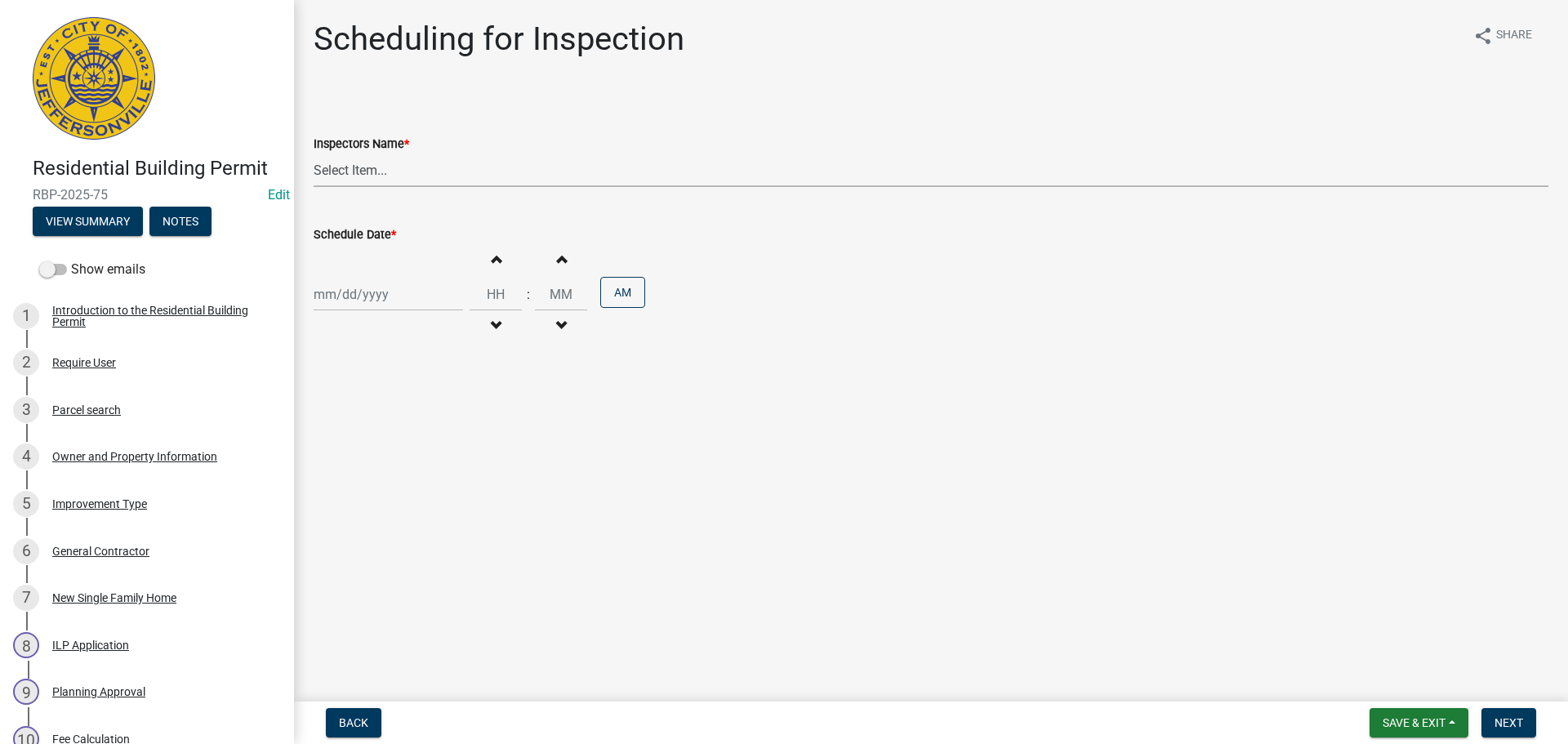
click at [351, 175] on select "Select Item... [PERSON_NAME] ([PERSON_NAME]) [PERSON_NAME] ([PERSON_NAME]) mkru…" at bounding box center [931, 171] width 1235 height 34
select select "fdb3bcc6-ce93-4663-8a18-5c08884dd177"
click at [314, 154] on select "Select Item... [PERSON_NAME] ([PERSON_NAME]) [PERSON_NAME] ([PERSON_NAME]) mkru…" at bounding box center [931, 171] width 1235 height 34
click at [352, 293] on div at bounding box center [389, 295] width 150 height 34
select select "8"
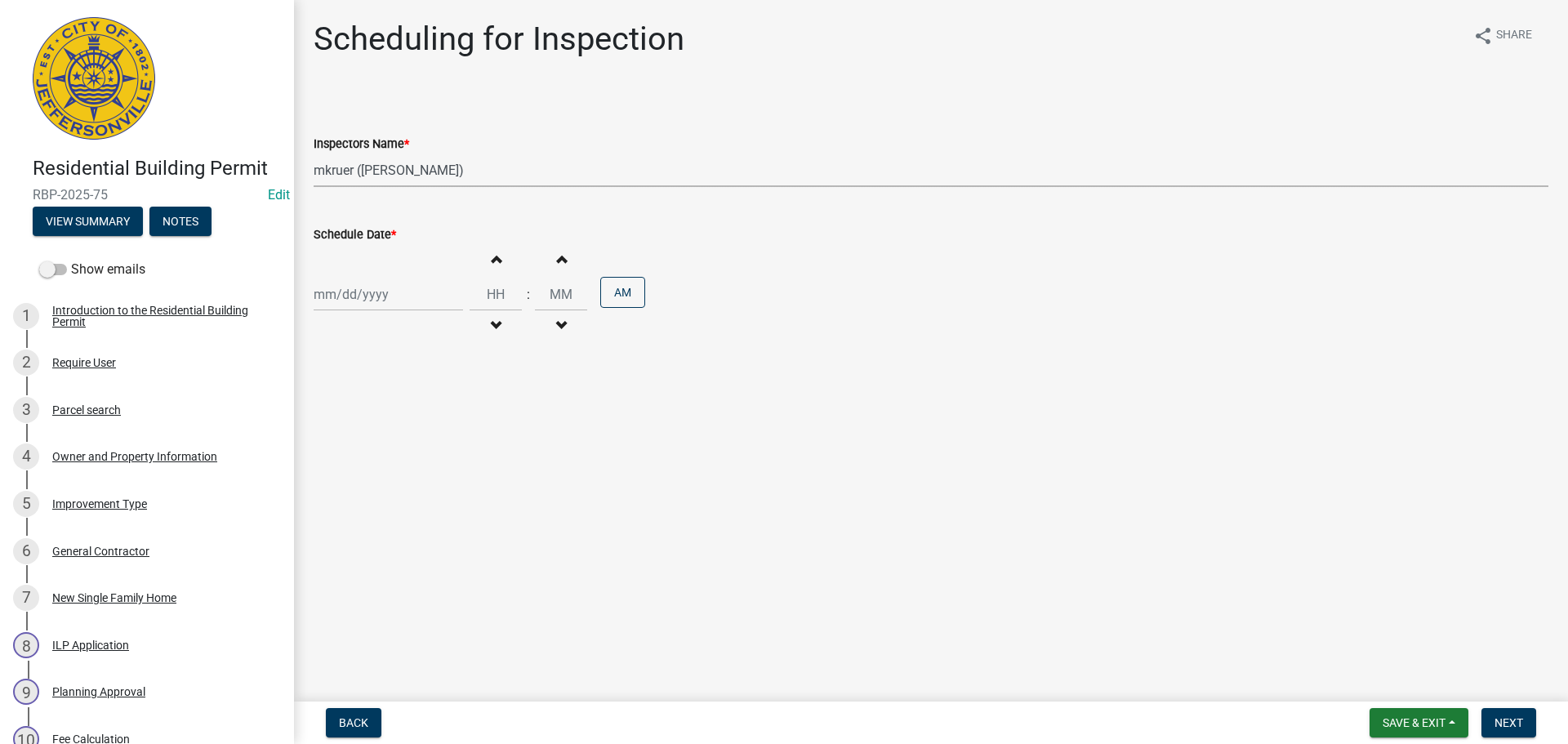
select select "2025"
drag, startPoint x: 357, startPoint y: 455, endPoint x: 540, endPoint y: 506, distance: 190.0
click at [359, 460] on div "19" at bounding box center [356, 459] width 26 height 26
type input "[DATE]"
click at [1515, 726] on span "Next" at bounding box center [1509, 722] width 29 height 13
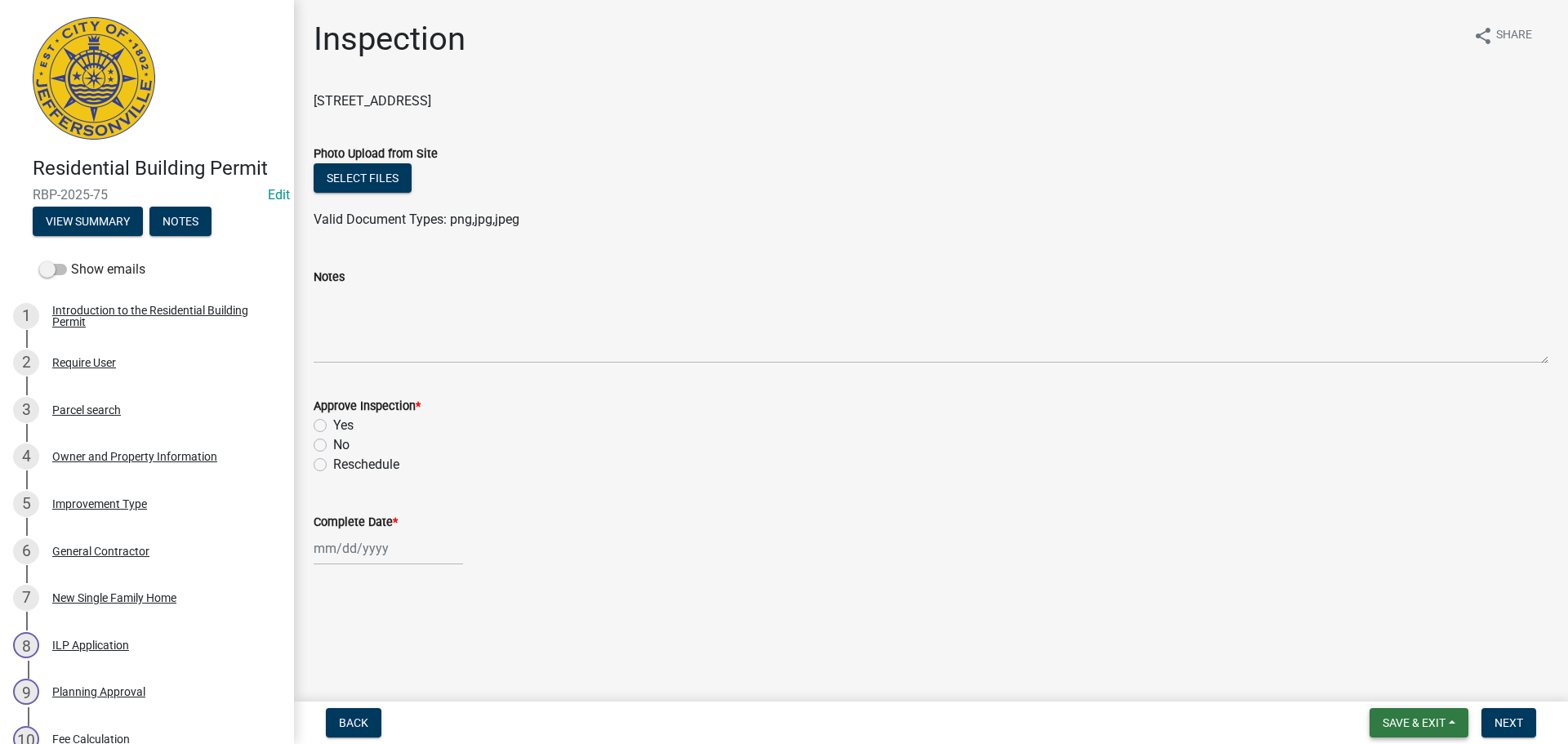
click at [1416, 722] on span "Save & Exit" at bounding box center [1414, 722] width 63 height 13
click at [1412, 687] on button "Save & Exit" at bounding box center [1403, 680] width 131 height 39
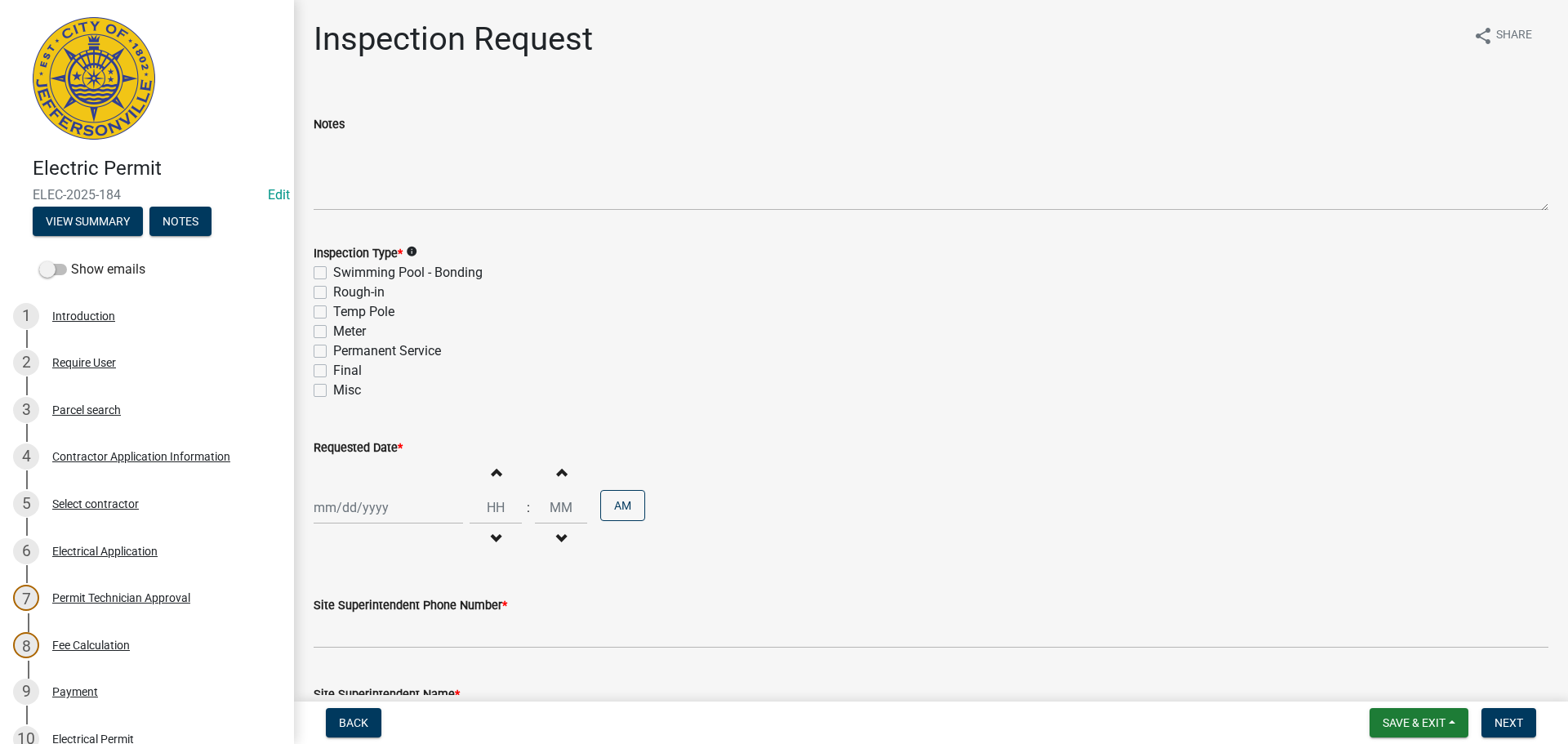
click at [334, 296] on label "Rough-in" at bounding box center [360, 293] width 52 height 20
click at [334, 294] on input "Rough-in" at bounding box center [339, 288] width 11 height 11
checkbox input "true"
checkbox input "false"
checkbox input "true"
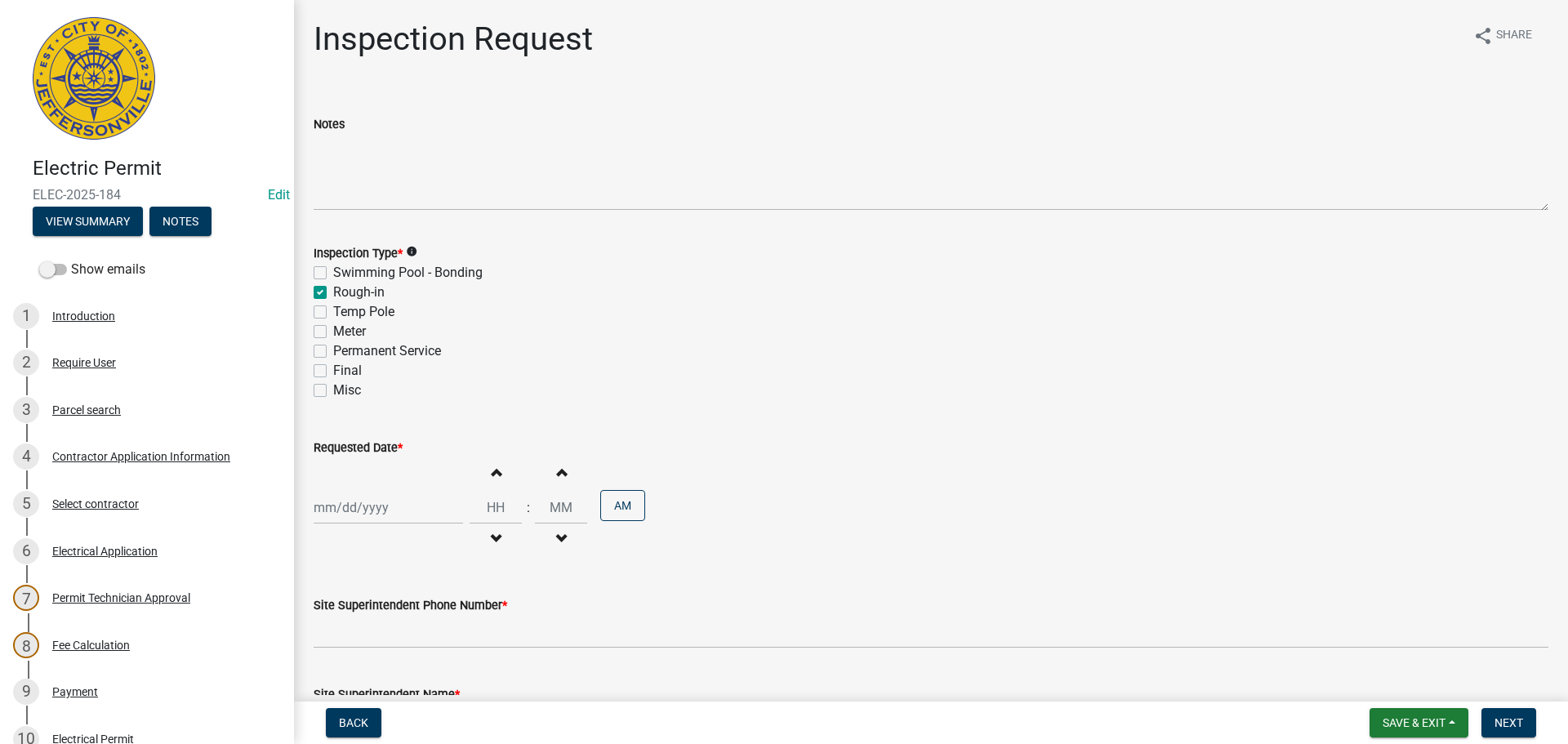
checkbox input "false"
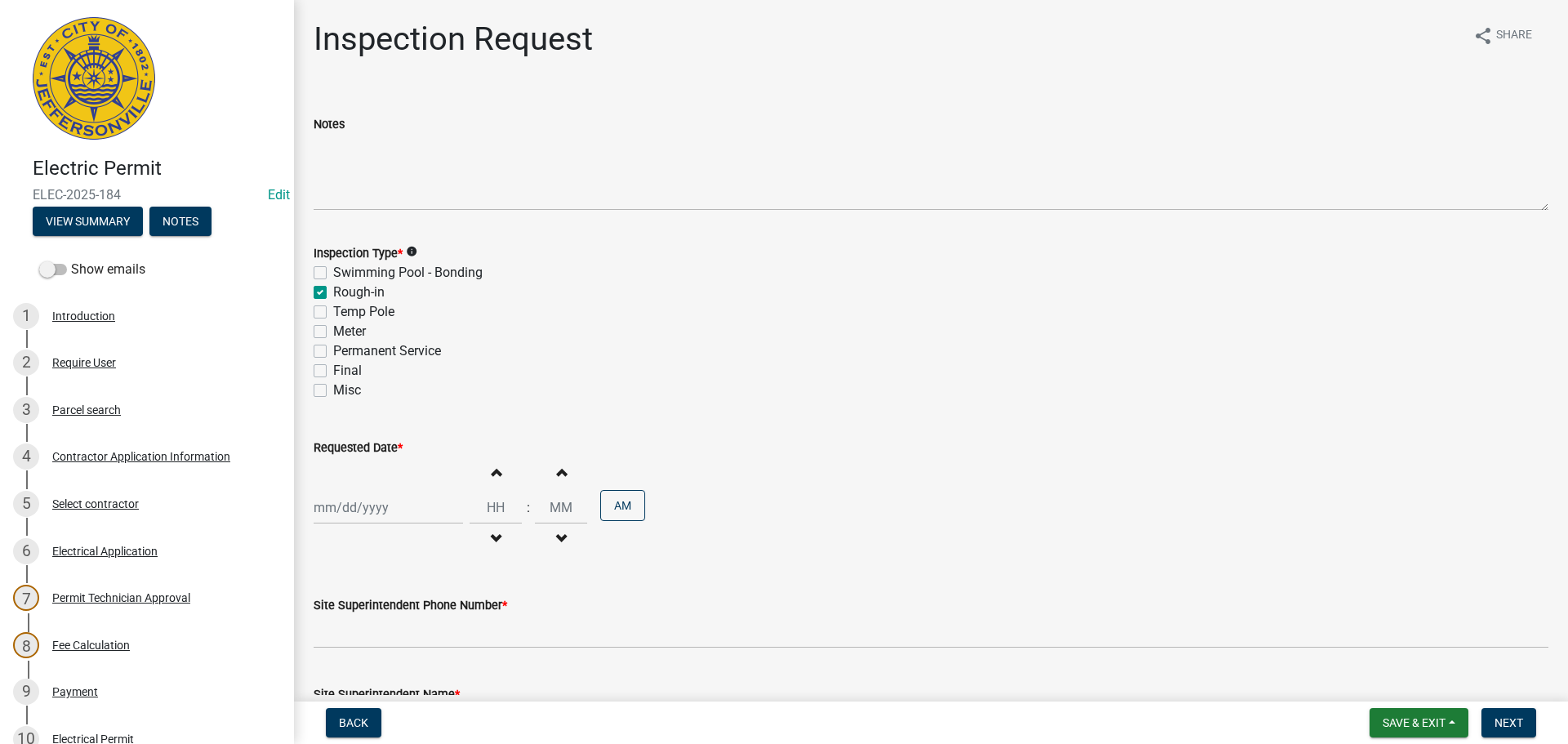
click at [334, 352] on label "Permanent Service" at bounding box center [388, 352] width 108 height 20
click at [334, 352] on input "Permanent Service" at bounding box center [339, 347] width 11 height 11
checkbox input "true"
checkbox input "false"
checkbox input "true"
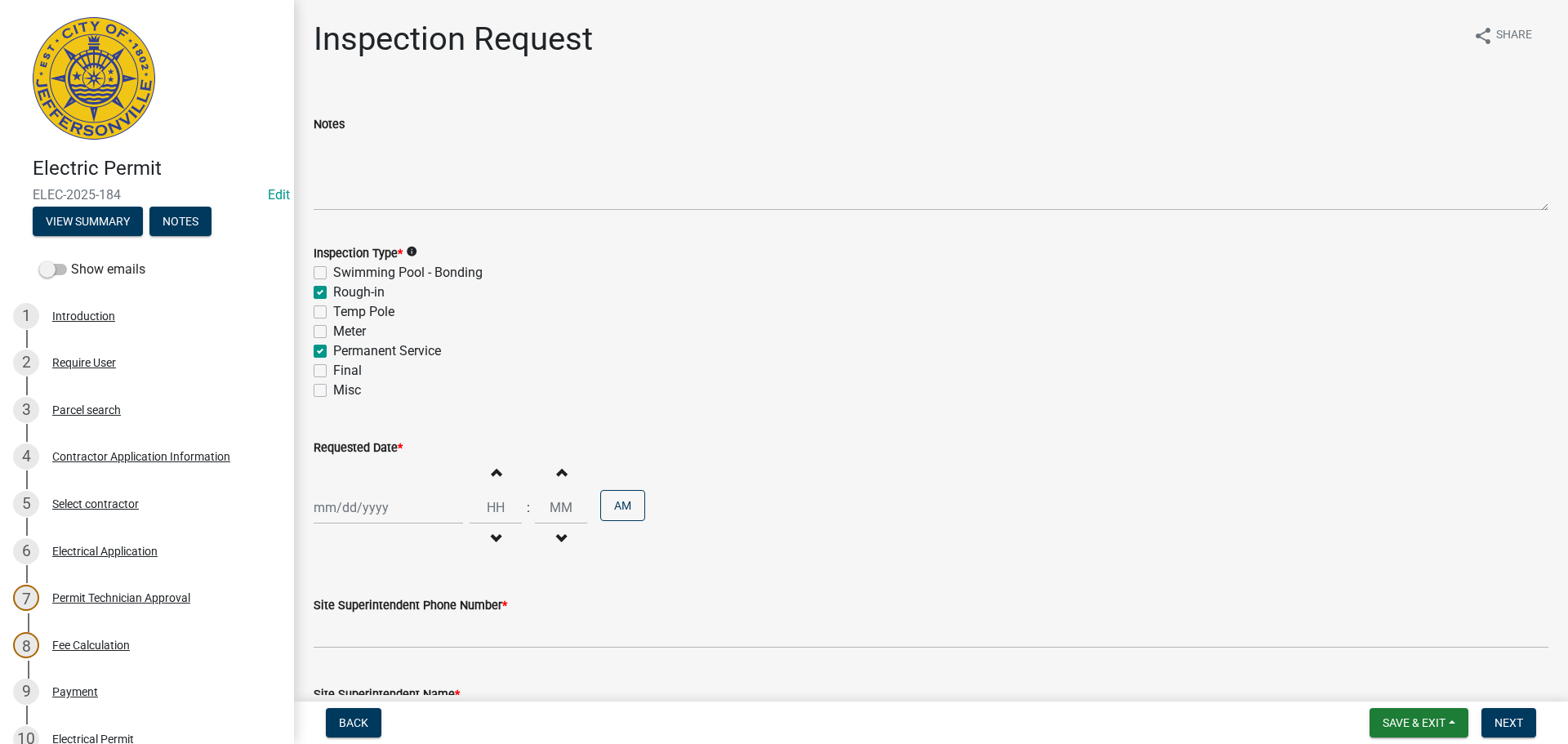
checkbox input "false"
checkbox input "true"
checkbox input "false"
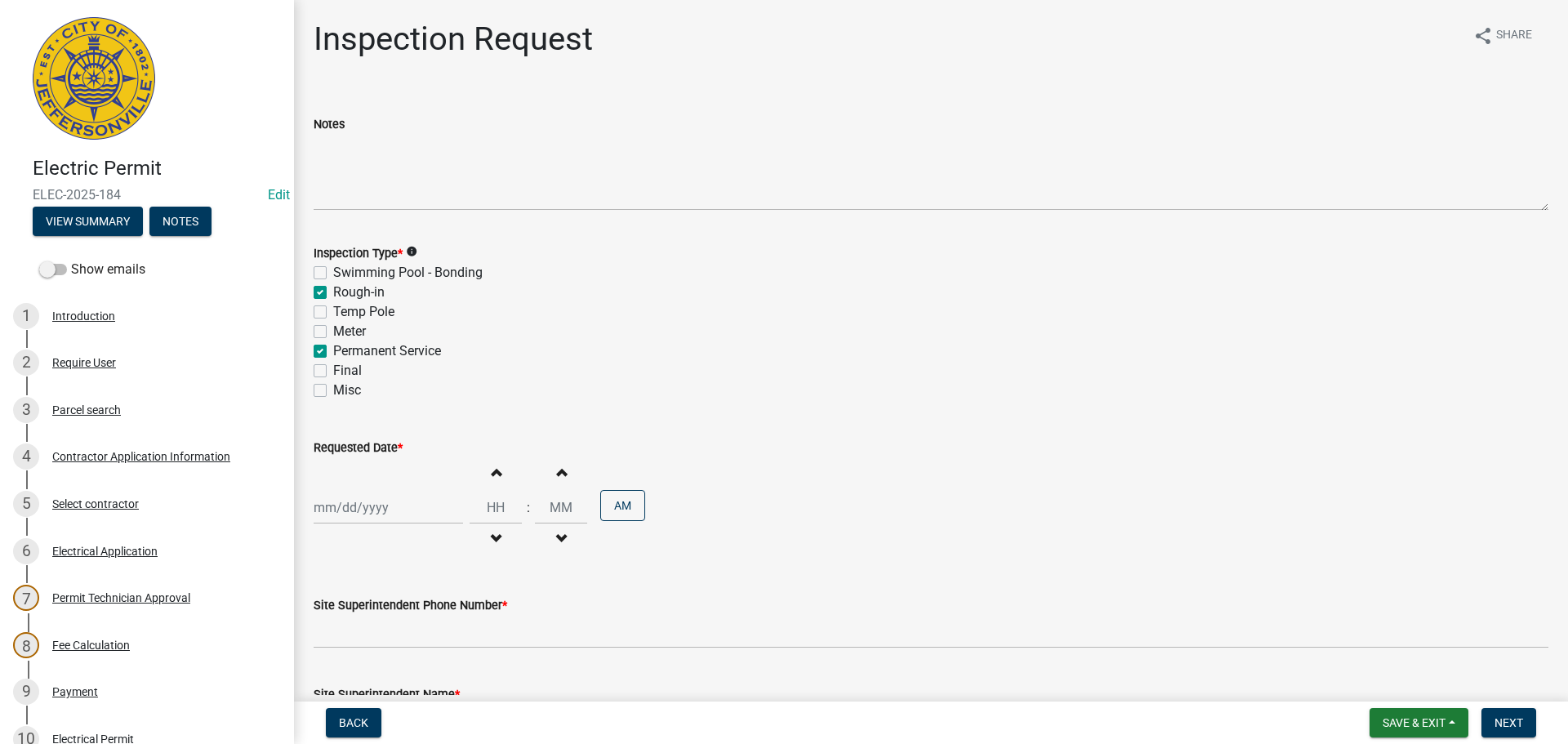
select select "8"
select select "2025"
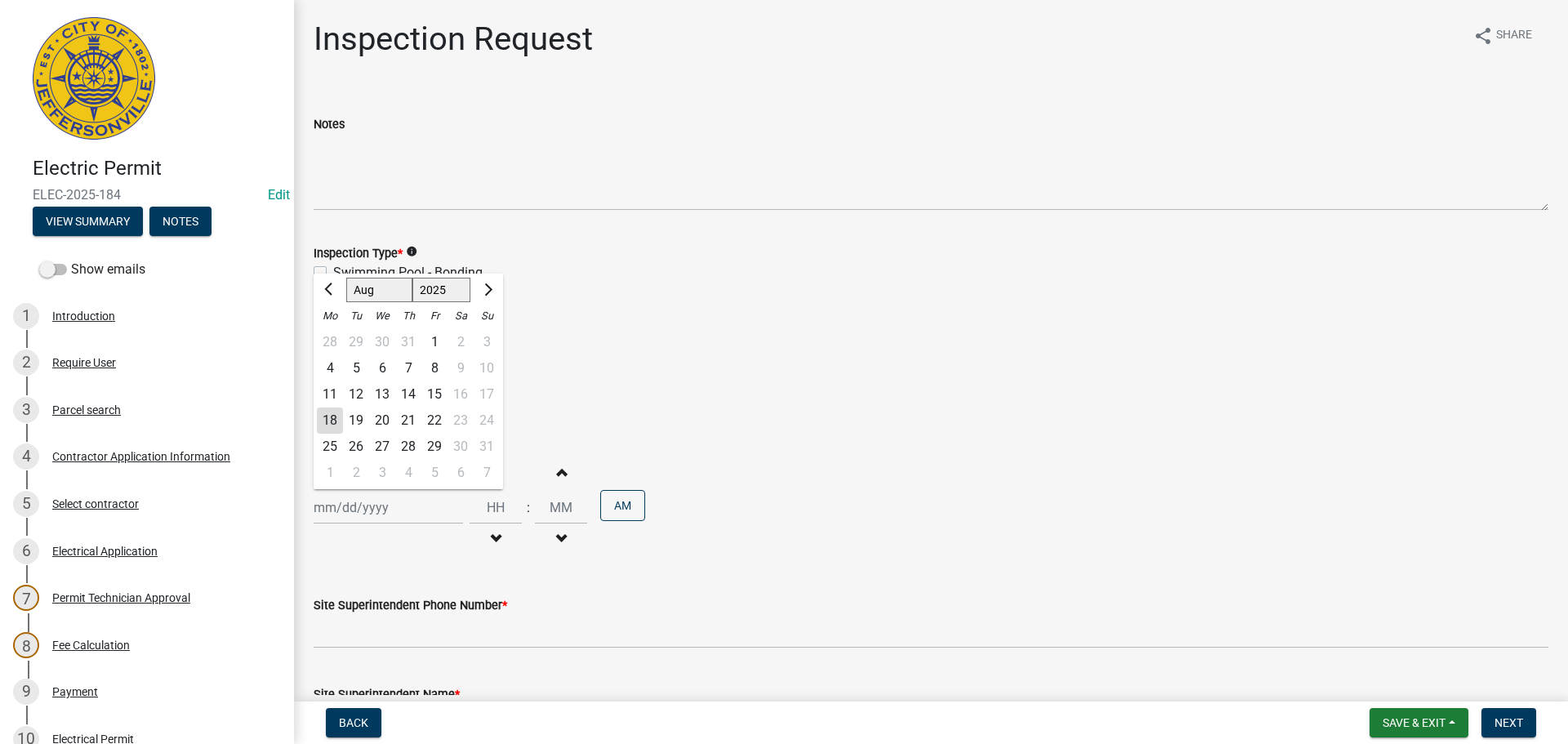
drag, startPoint x: 348, startPoint y: 505, endPoint x: 356, endPoint y: 499, distance: 10.0
click at [348, 505] on div "[PERSON_NAME] Feb Mar Apr [PERSON_NAME][DATE] Oct Nov [DATE] 1526 1527 1528 152…" at bounding box center [389, 507] width 150 height 34
click at [364, 416] on div "19" at bounding box center [356, 420] width 26 height 26
type input "[DATE]"
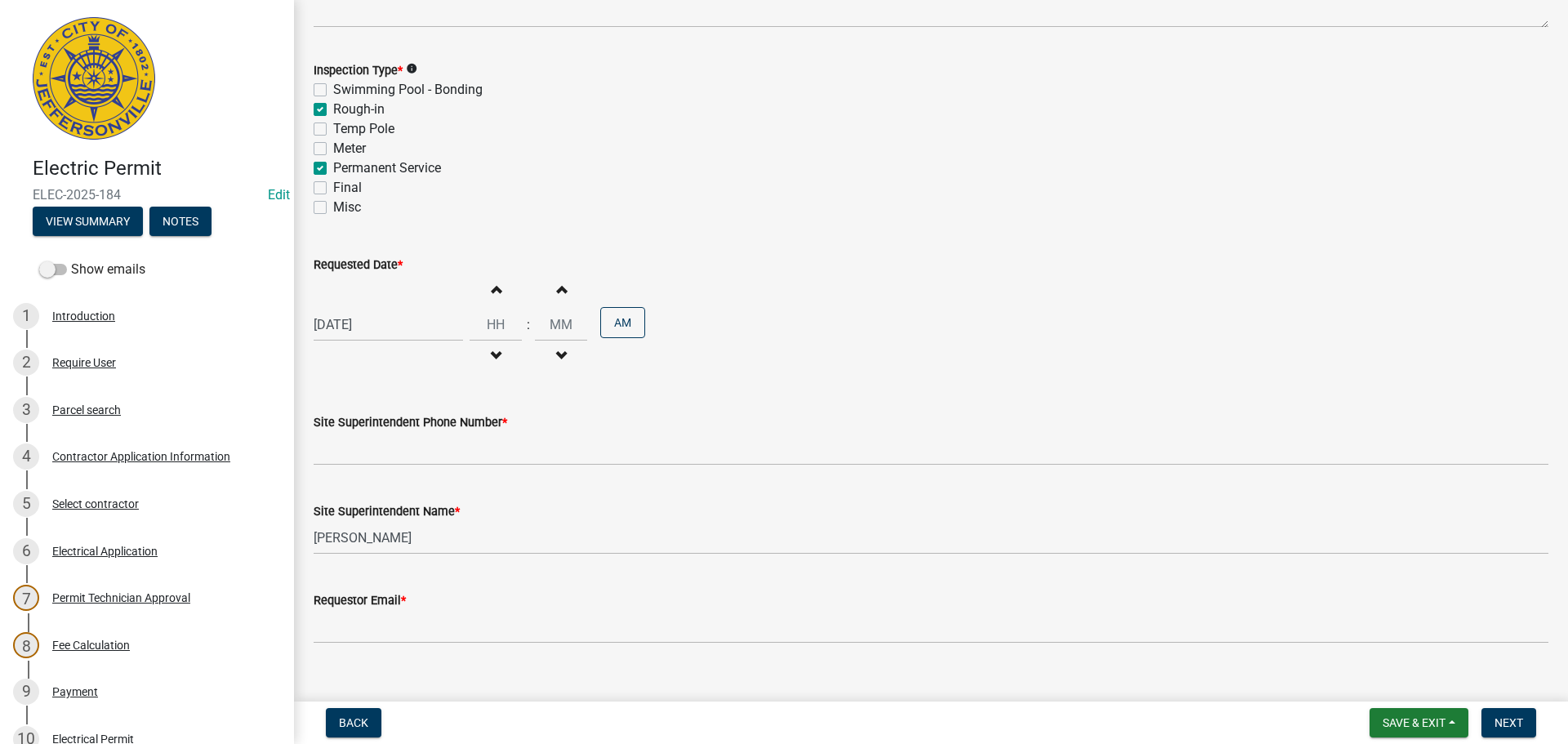
scroll to position [209, 0]
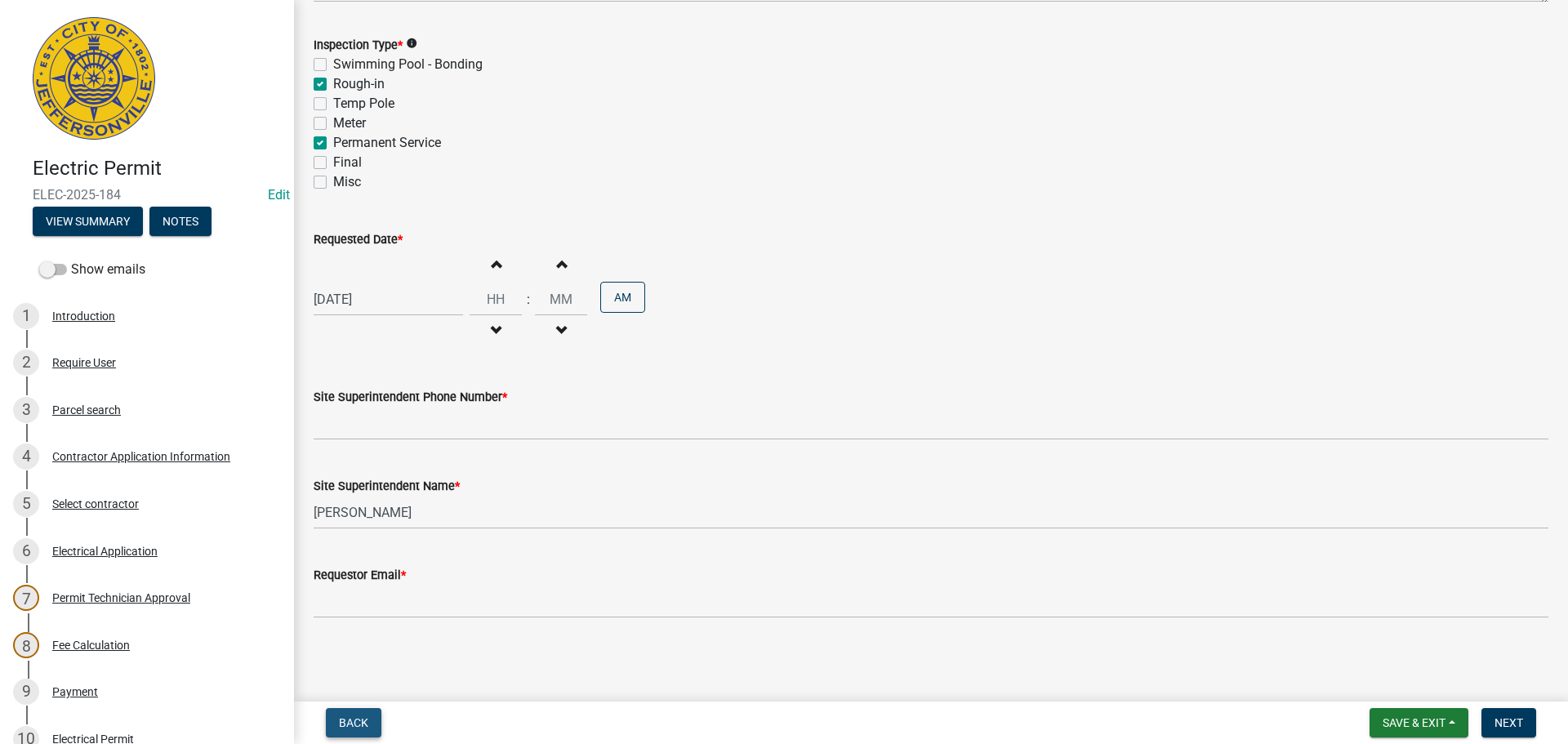
click at [354, 719] on span "Back" at bounding box center [353, 722] width 29 height 13
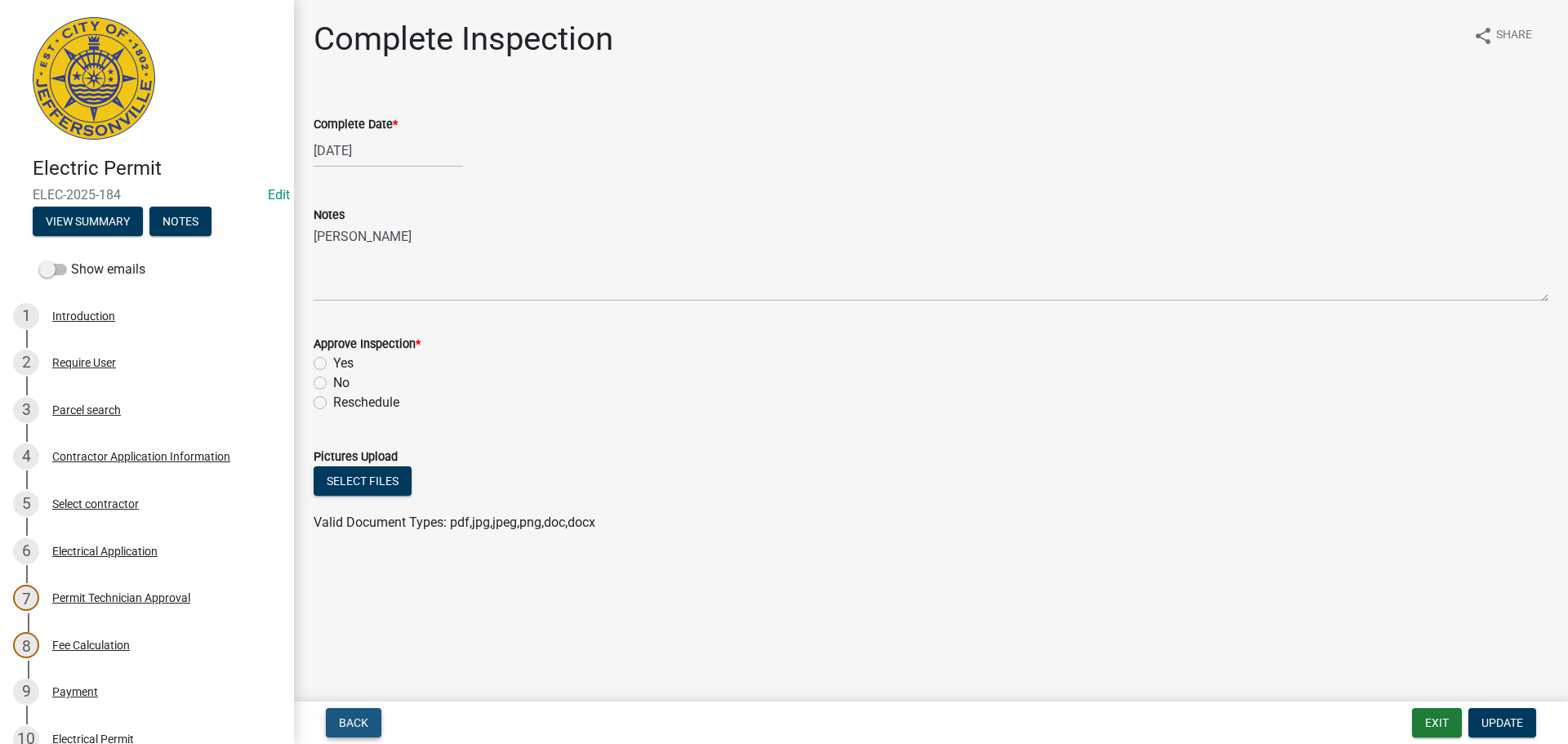
click at [346, 719] on span "Back" at bounding box center [353, 722] width 29 height 13
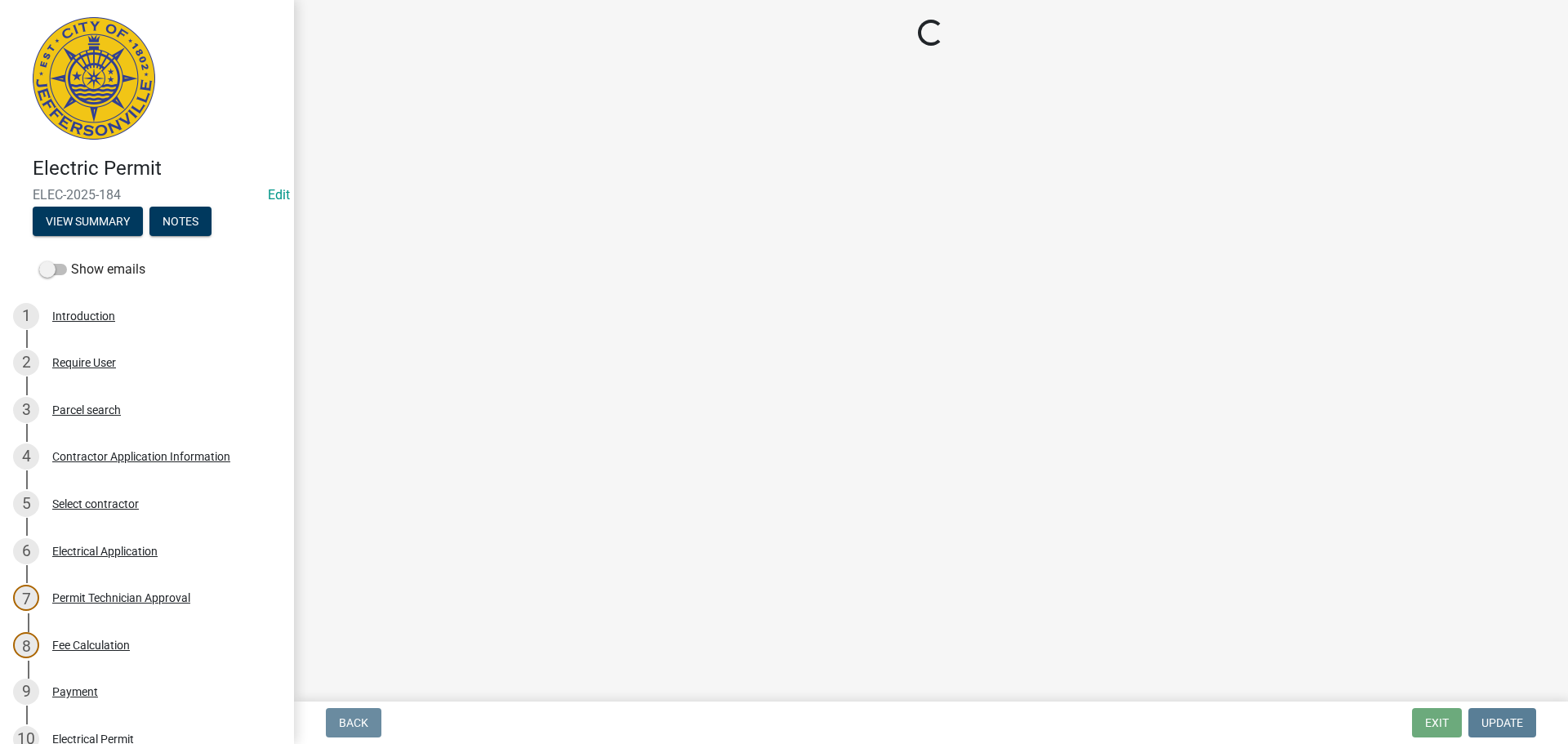
select select "36a8b8f0-2ef8-43e9-ae06-718f51af8d36"
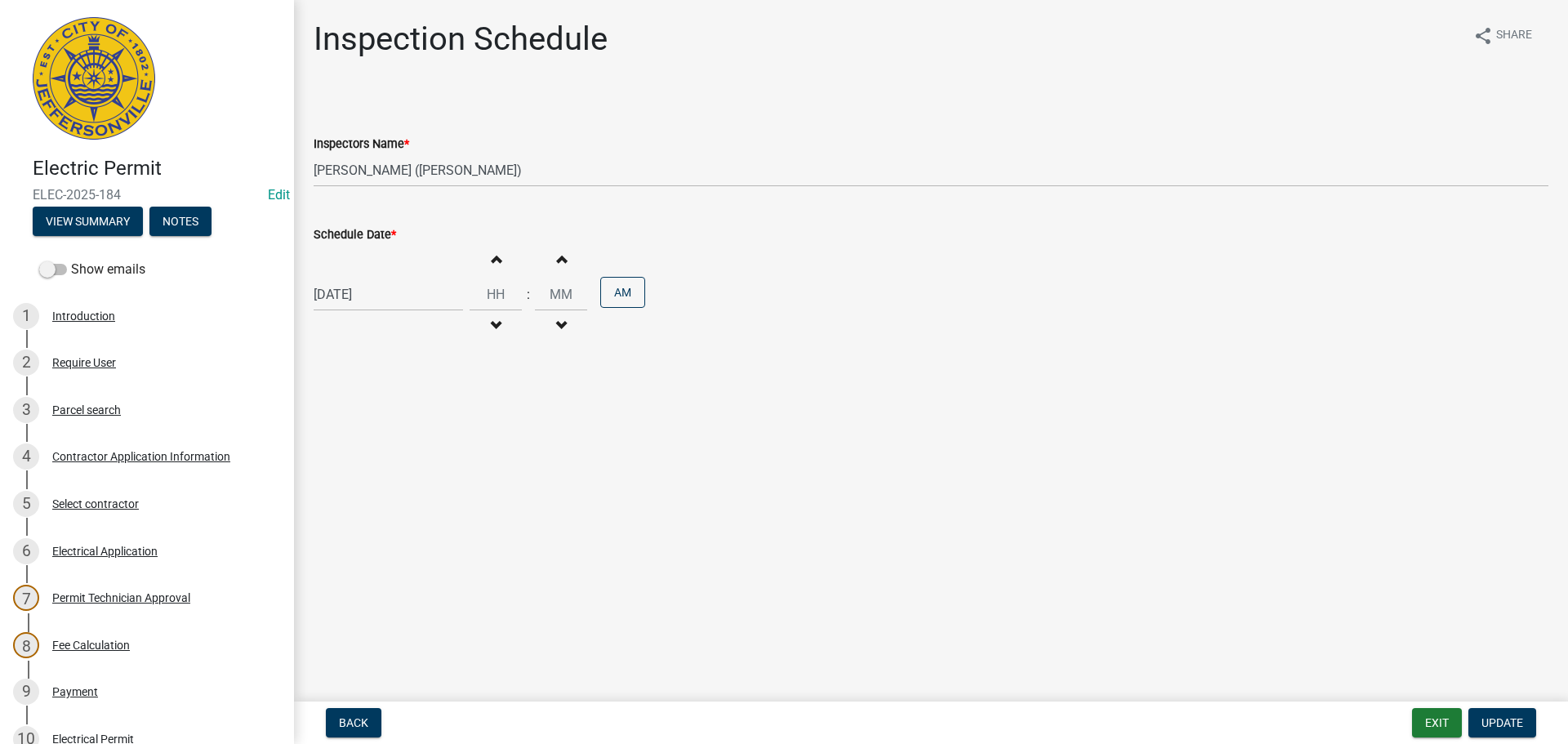
click at [347, 706] on nav "Back Exit Update" at bounding box center [931, 722] width 1274 height 43
click at [348, 728] on span "Back" at bounding box center [353, 722] width 29 height 13
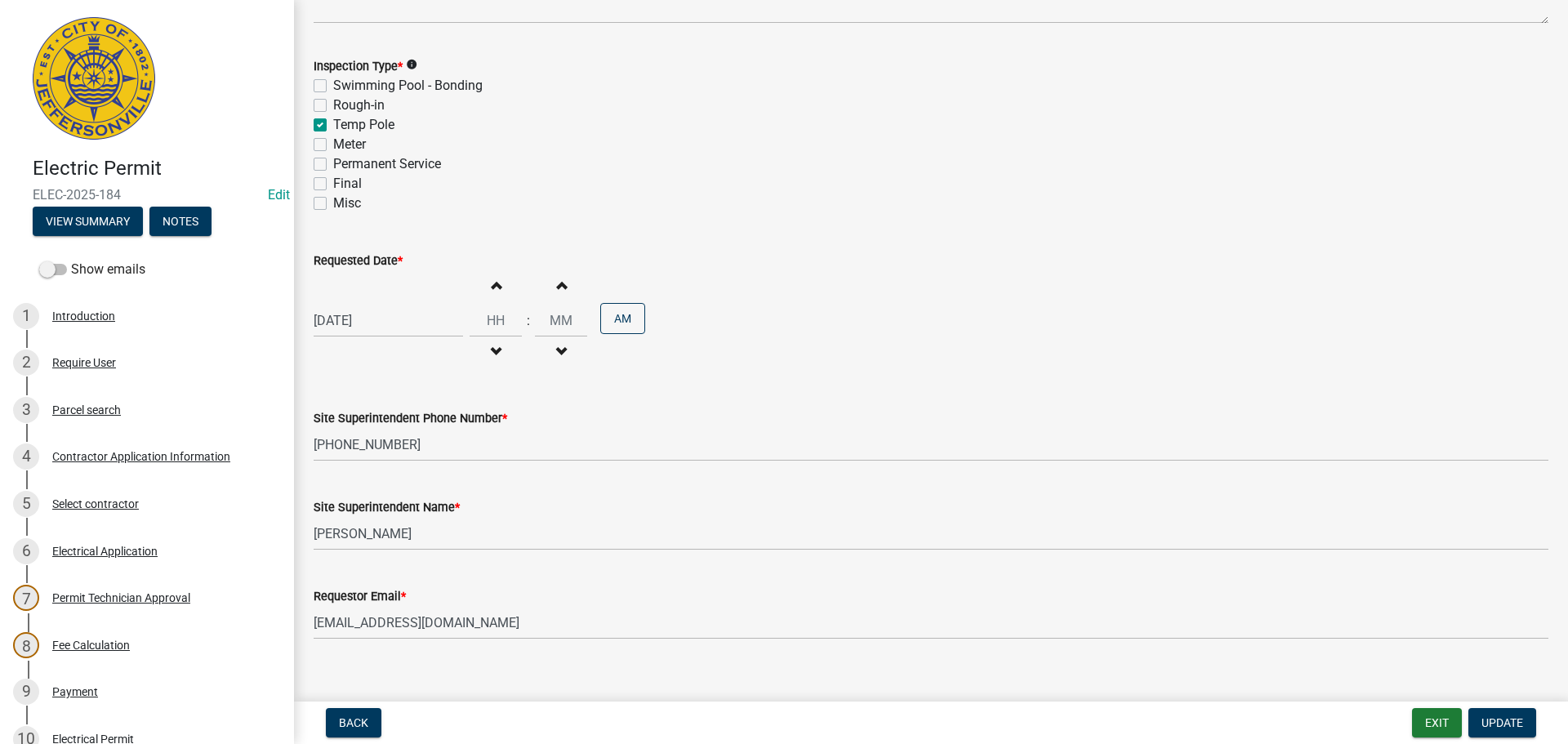
scroll to position [209, 0]
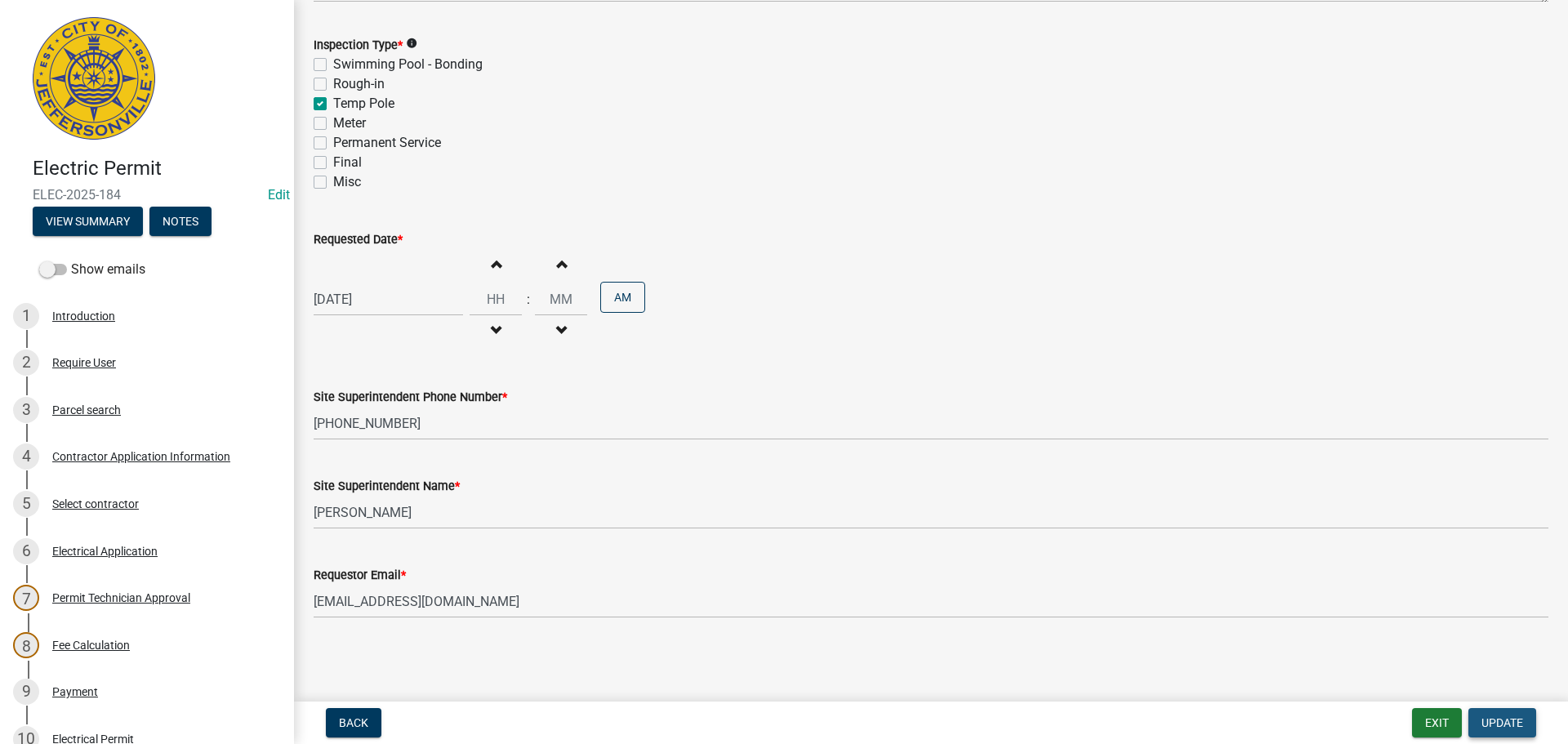
click at [1508, 725] on span "Update" at bounding box center [1502, 722] width 42 height 13
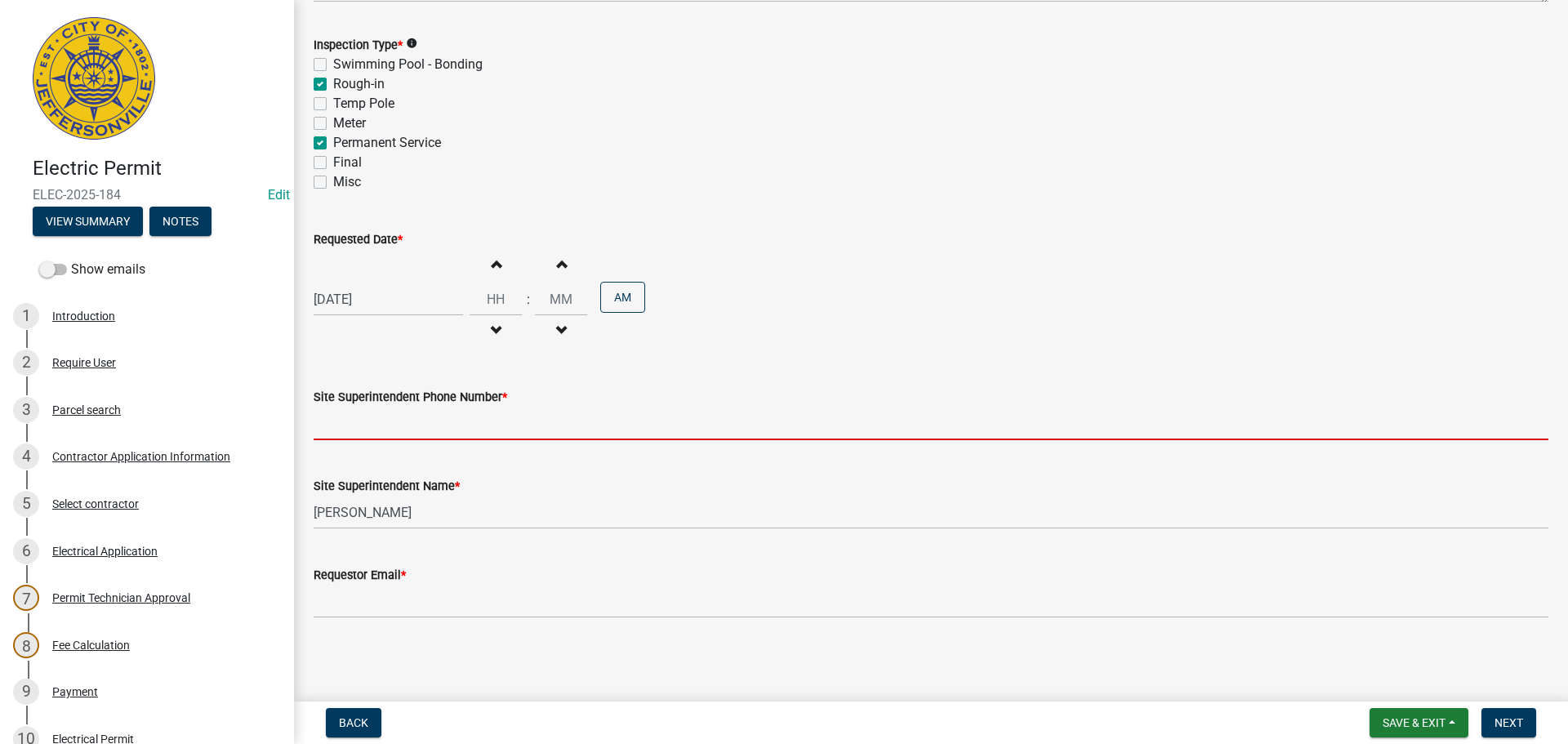
click at [371, 416] on input "Site Superintendent Phone Number *" at bounding box center [931, 423] width 1235 height 34
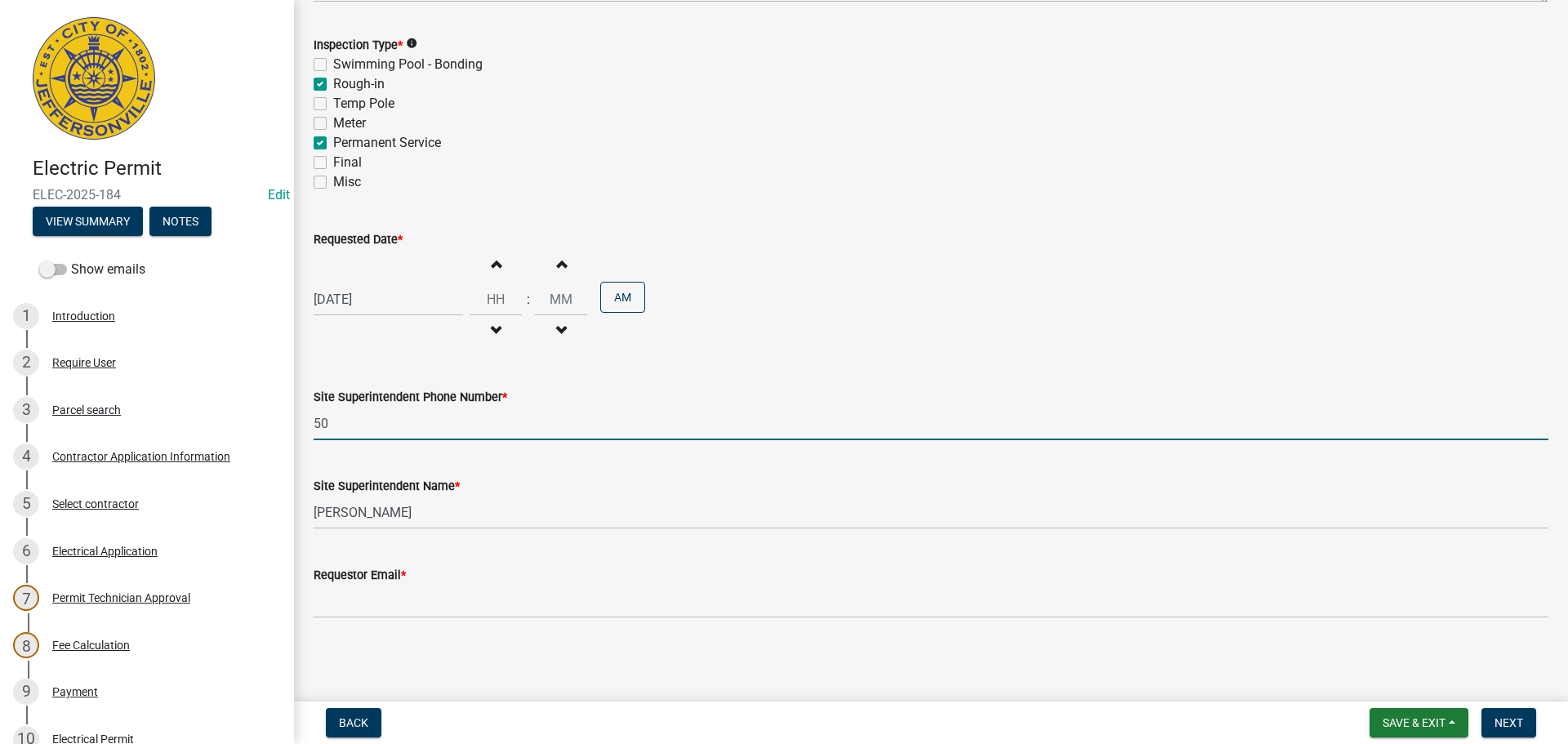
type input "5"
type input "812-596-4110"
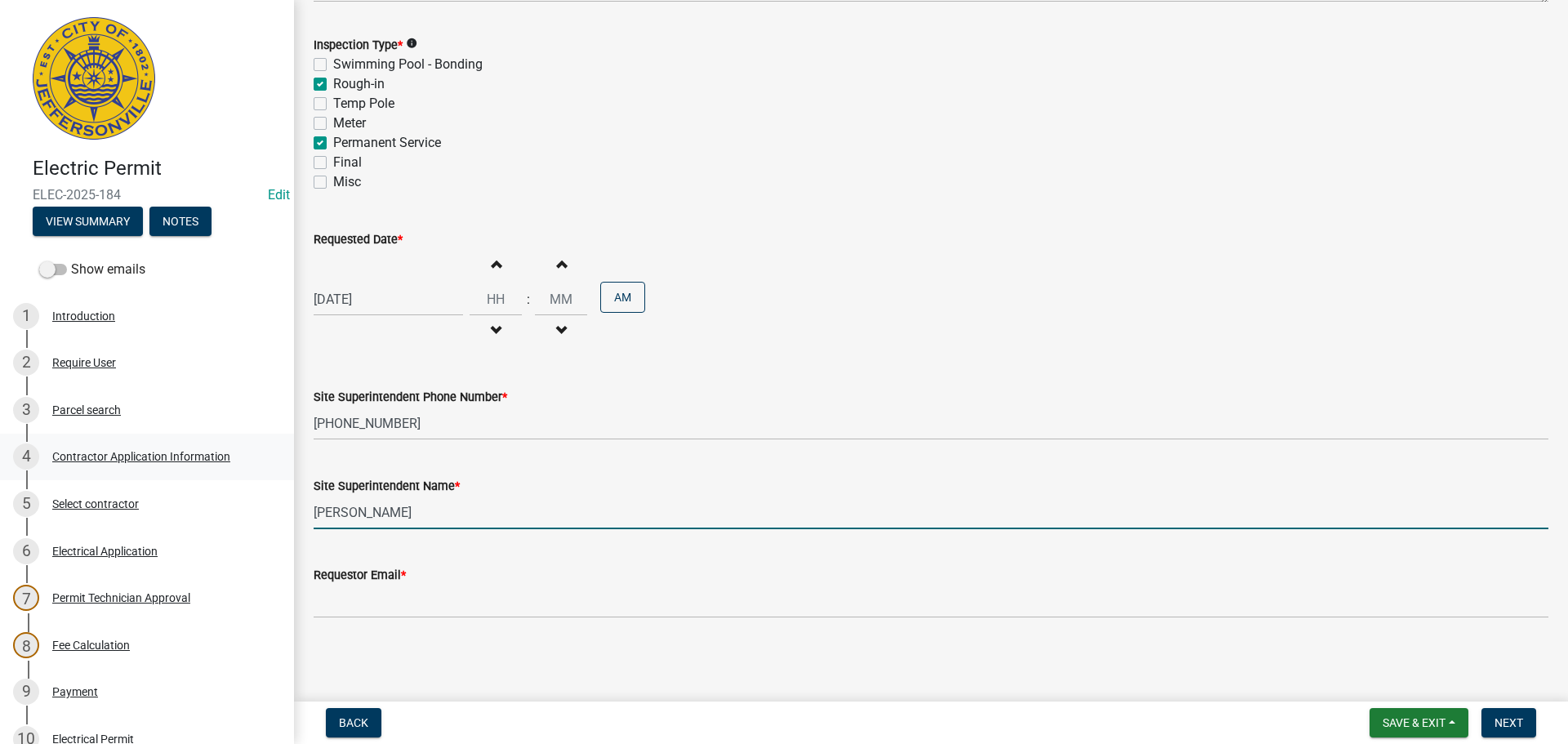
drag, startPoint x: 359, startPoint y: 497, endPoint x: 237, endPoint y: 474, distance: 124.1
click at [237, 474] on div "Electric Permit ELEC-2025-184 Edit View Summary Notes Show emails 1 Introductio…" at bounding box center [784, 372] width 1568 height 744
type input "Ben Marrs"
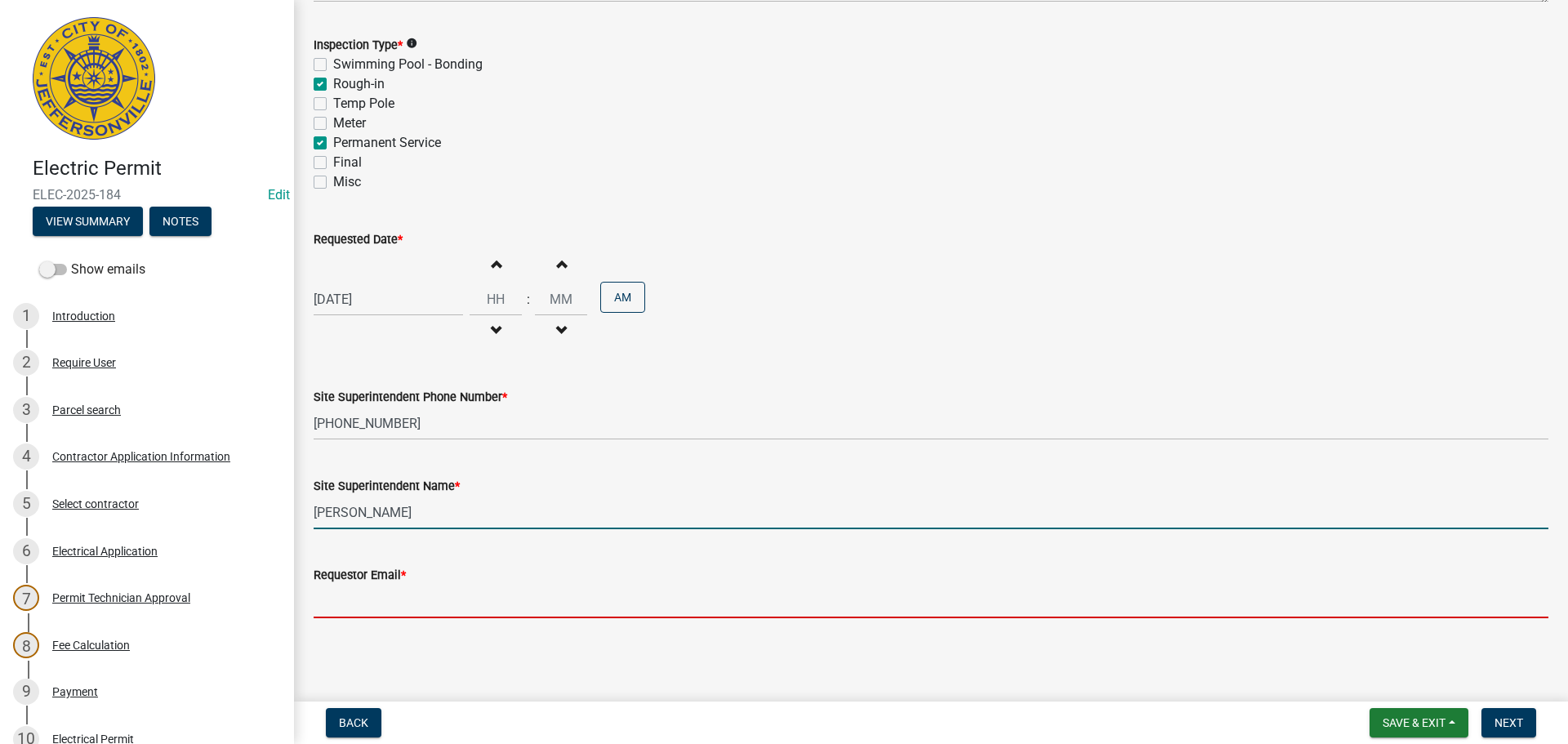
click at [334, 589] on input "Requestor Email *" at bounding box center [931, 602] width 1235 height 34
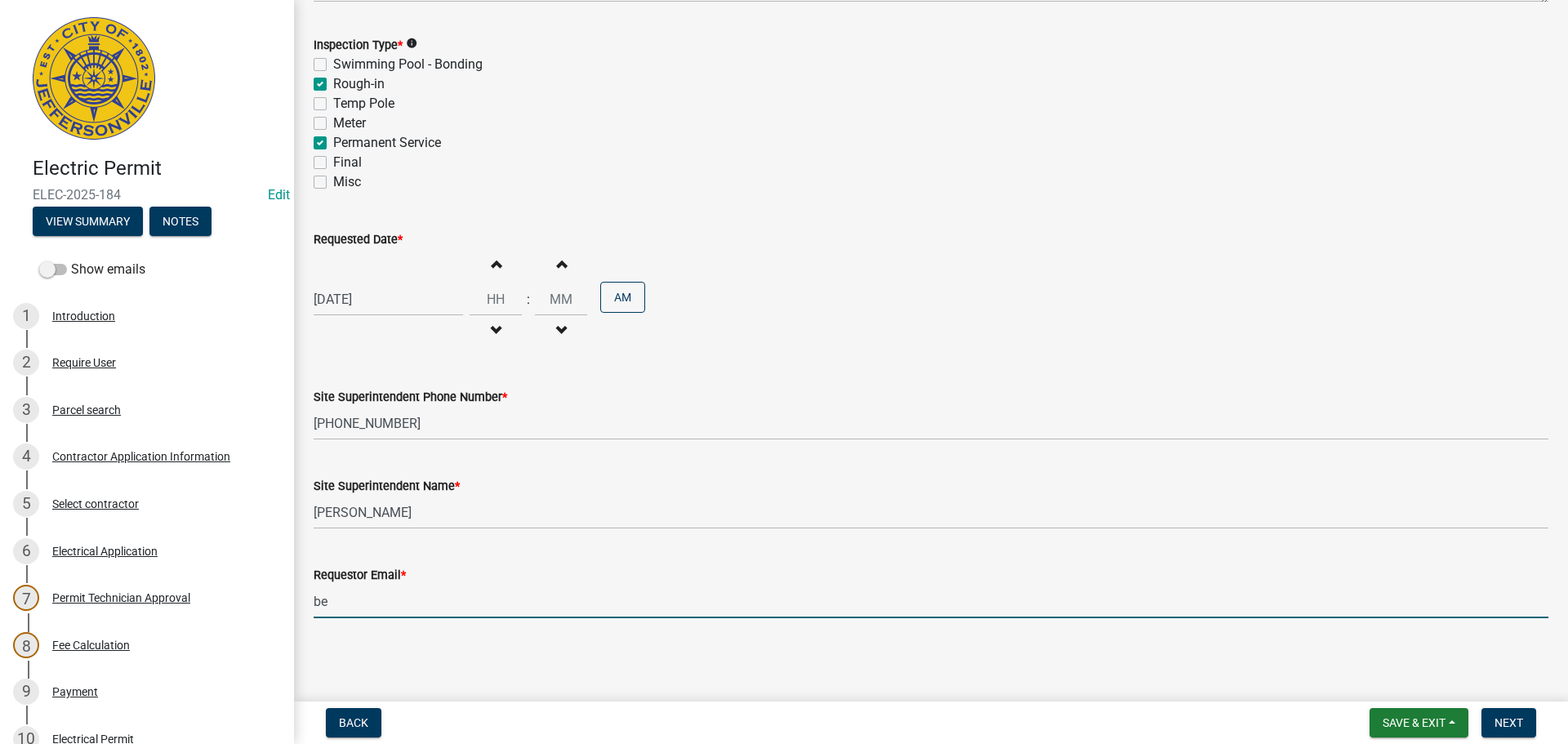
type input "benmarrs34@gmail.com"
click at [1508, 724] on span "Next" at bounding box center [1509, 722] width 29 height 13
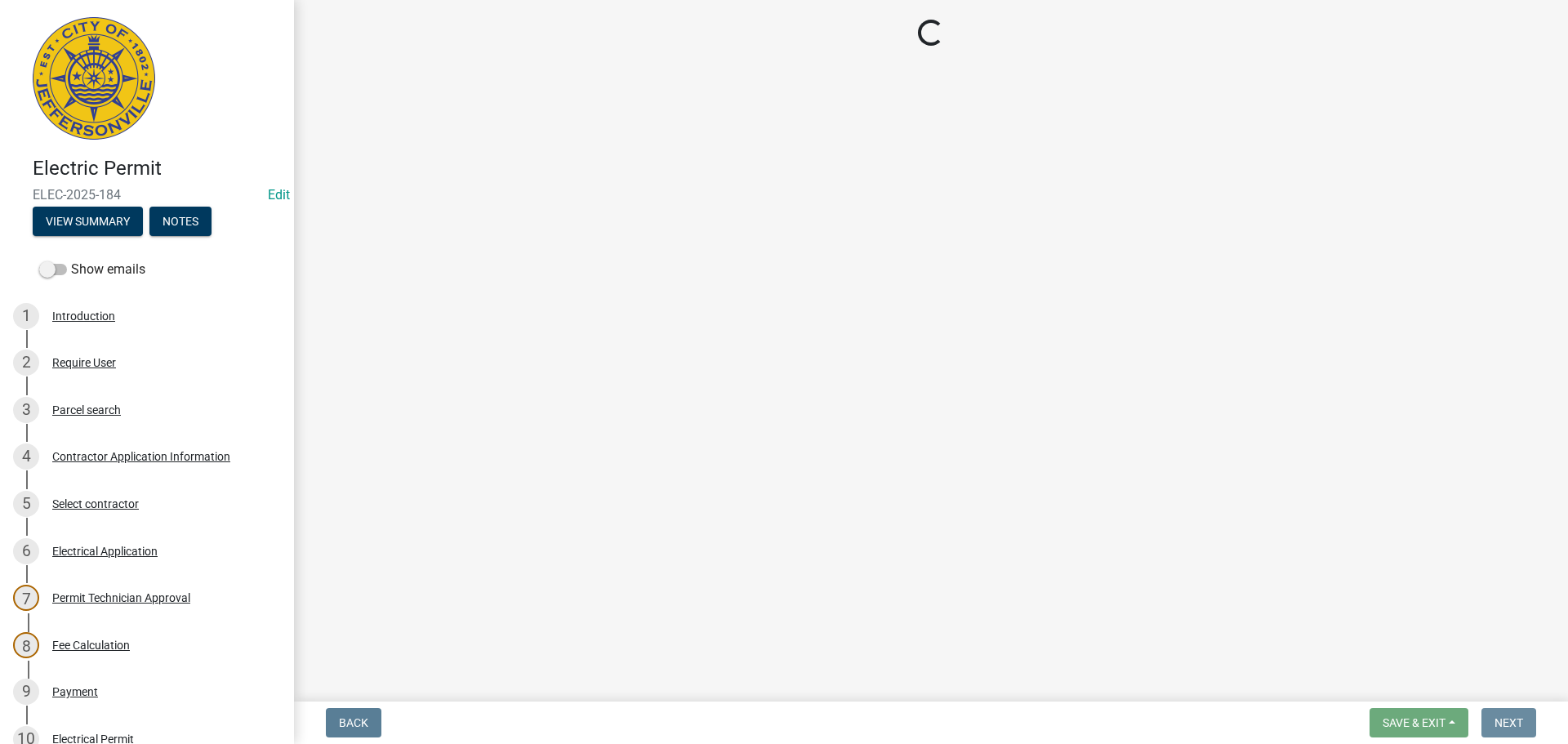
scroll to position [0, 0]
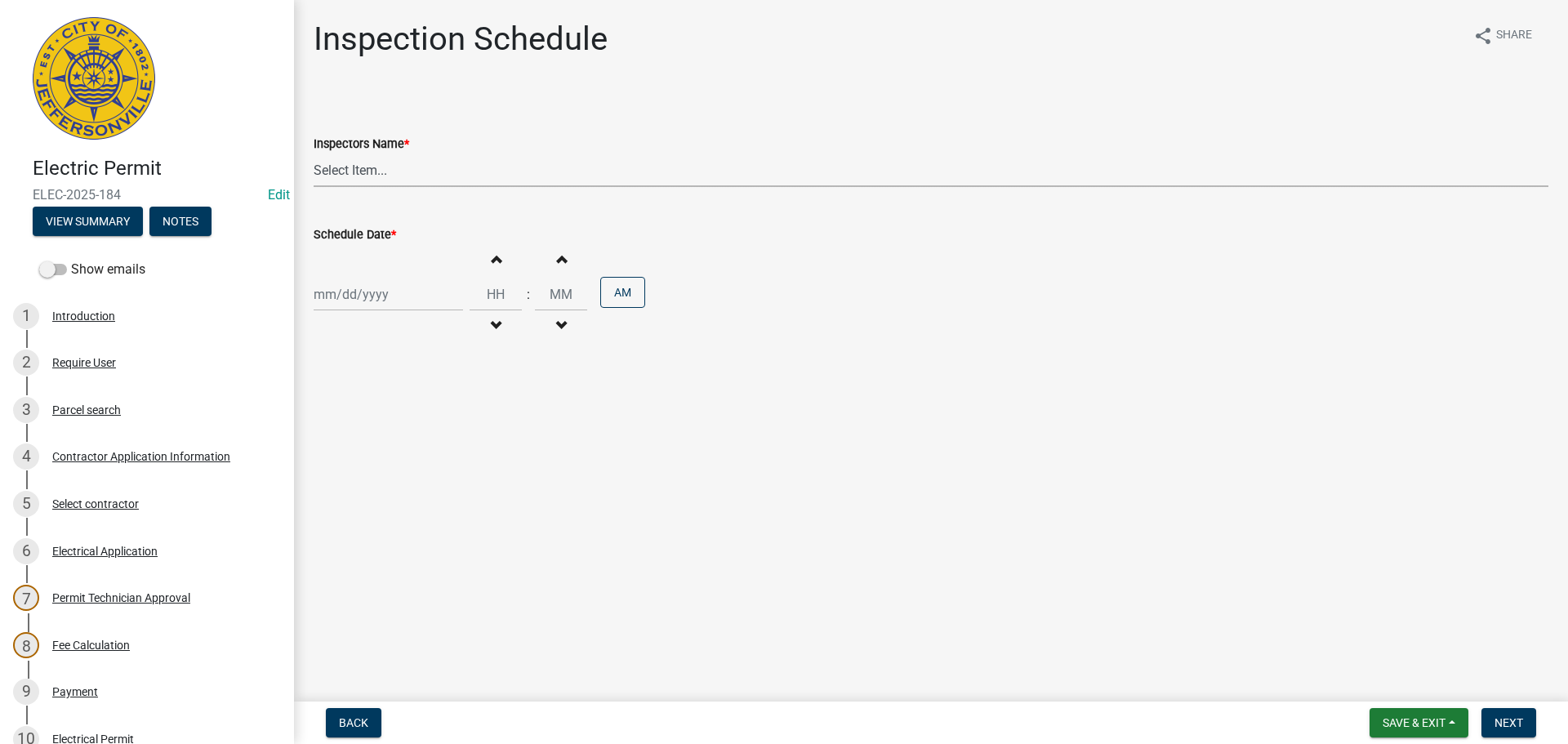
click at [346, 168] on select "Select Item... [PERSON_NAME] ([PERSON_NAME]) [PERSON_NAME] ([PERSON_NAME]) mkru…" at bounding box center [931, 171] width 1235 height 34
select select "36a8b8f0-2ef8-43e9-ae06-718f51af8d36"
click at [314, 154] on select "Select Item... [PERSON_NAME] ([PERSON_NAME]) [PERSON_NAME] ([PERSON_NAME]) mkru…" at bounding box center [931, 171] width 1235 height 34
click at [337, 292] on div at bounding box center [389, 295] width 150 height 34
select select "8"
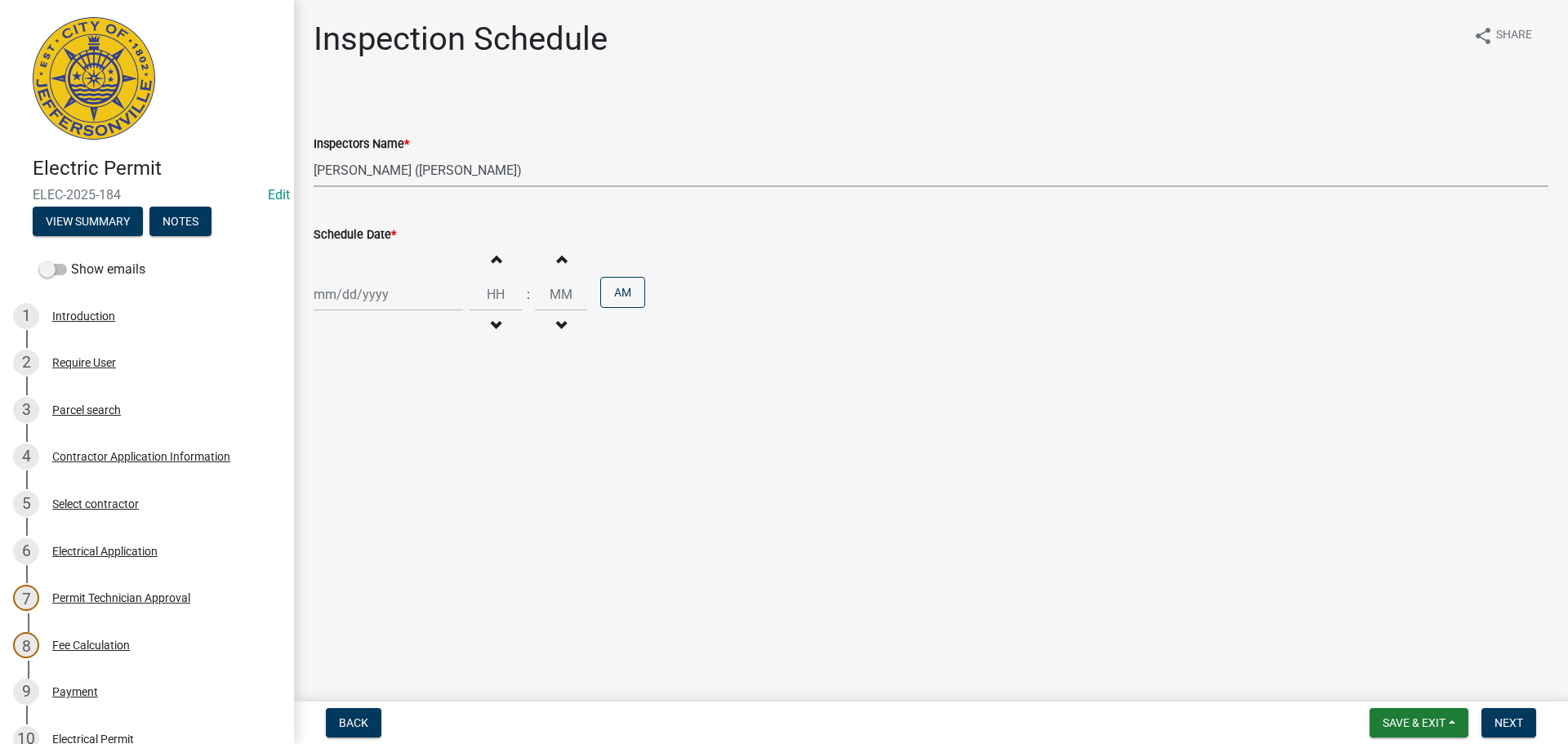
select select "2025"
click at [355, 456] on div "19" at bounding box center [356, 459] width 26 height 26
type input "[DATE]"
click at [1499, 720] on span "Next" at bounding box center [1509, 722] width 29 height 13
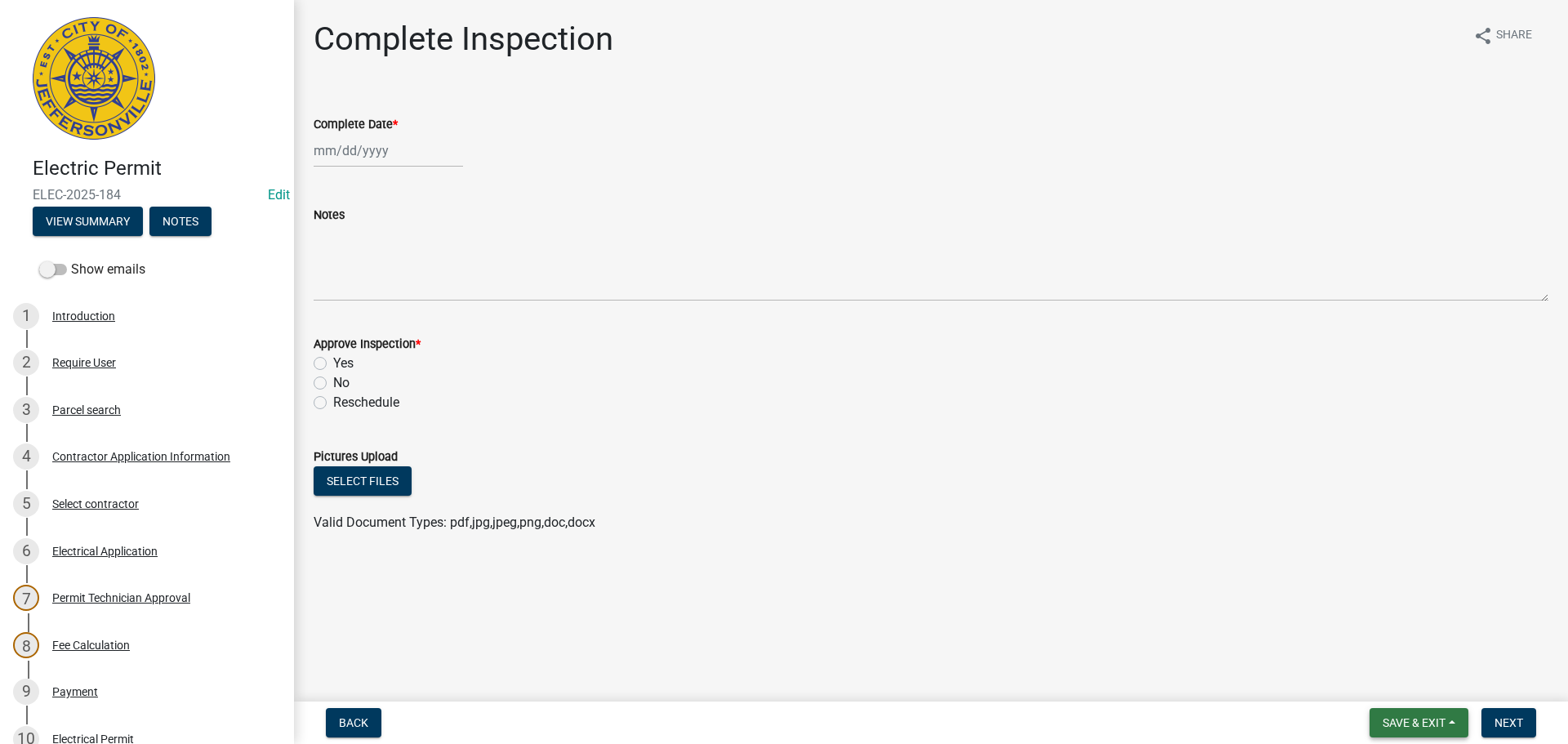
click at [1417, 723] on span "Save & Exit" at bounding box center [1414, 722] width 63 height 13
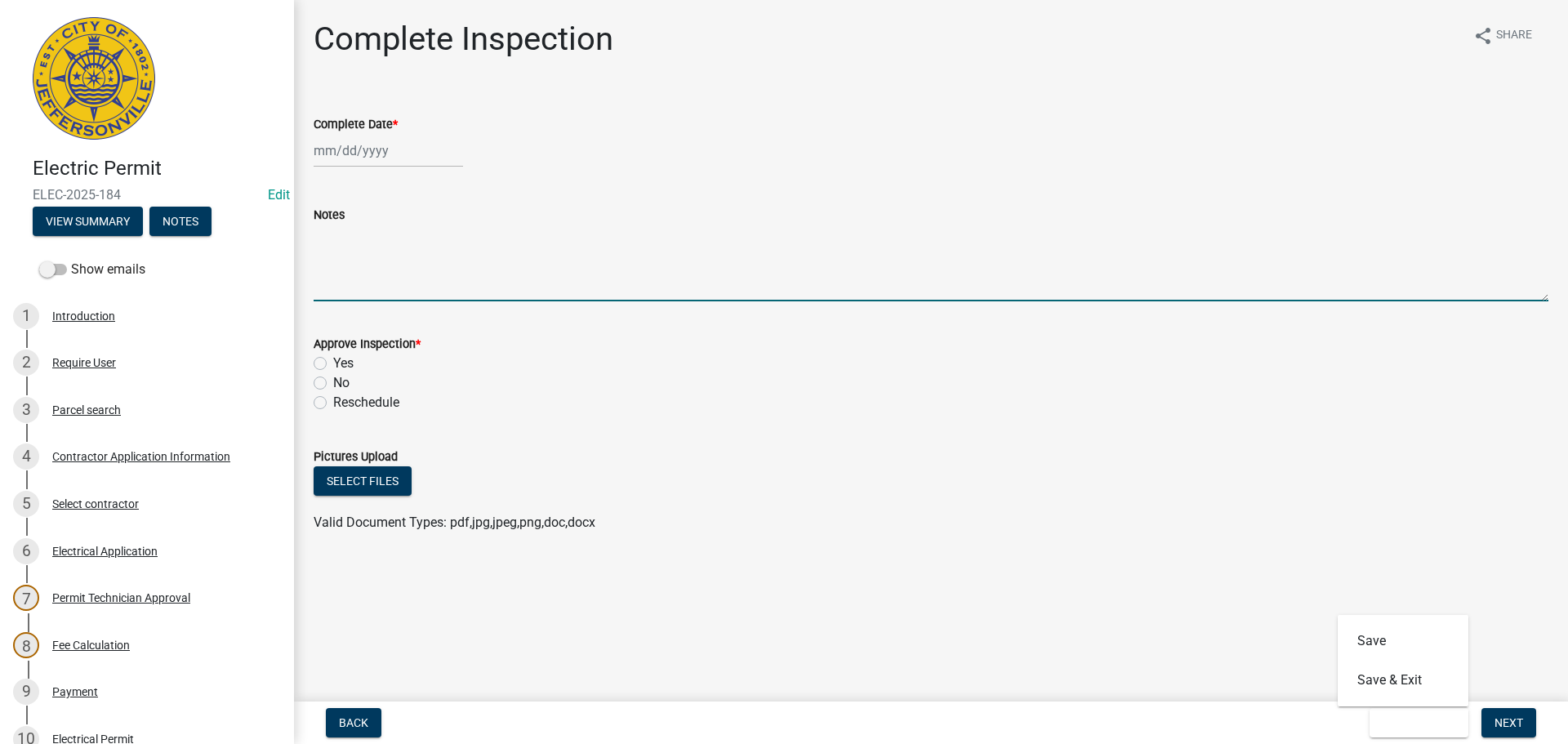
click at [372, 231] on textarea "Notes" at bounding box center [931, 263] width 1235 height 77
type textarea "c"
type textarea "CODE 1234 OR 3387"
click at [1414, 713] on button "Save & Exit" at bounding box center [1418, 722] width 99 height 29
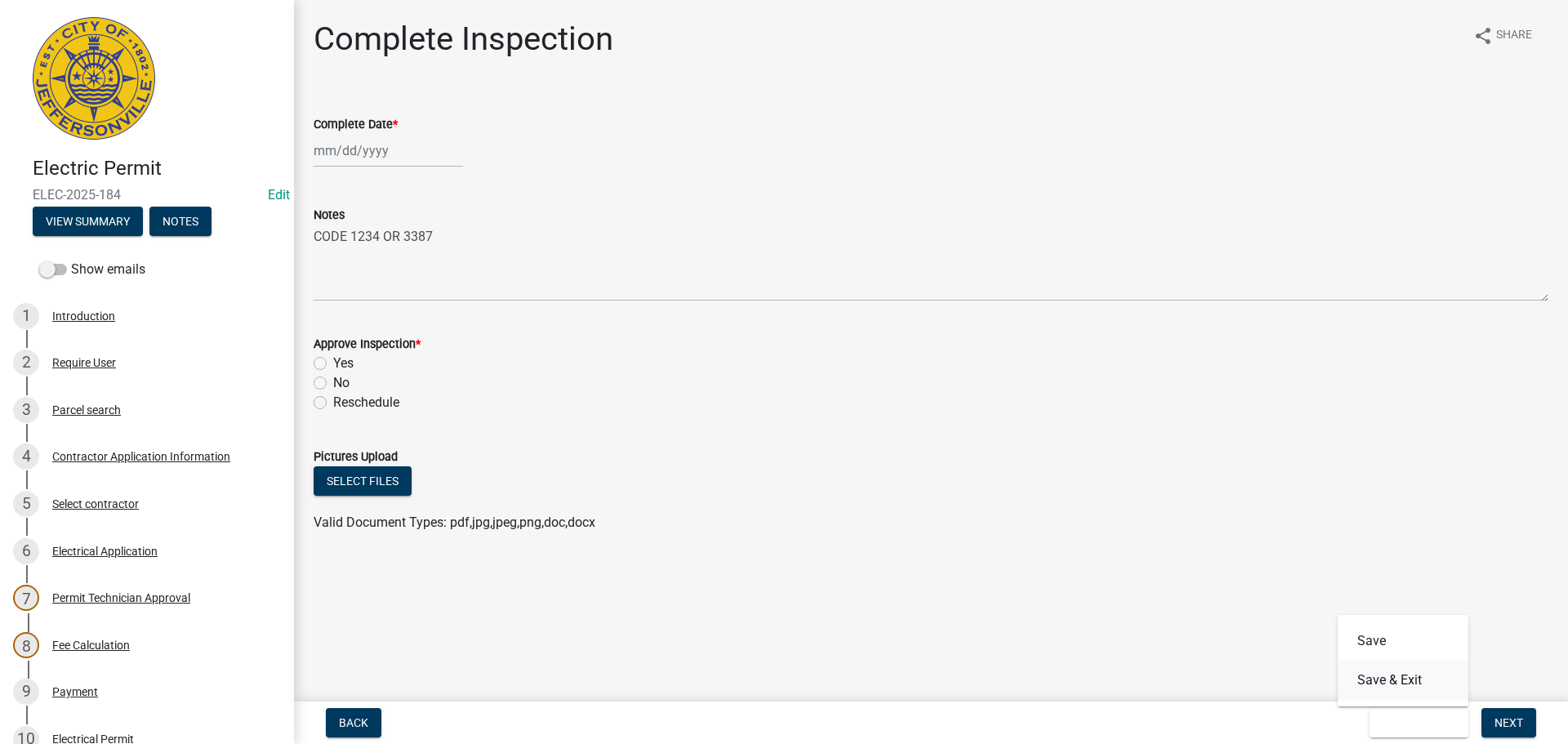
click at [1393, 680] on button "Save & Exit" at bounding box center [1403, 680] width 131 height 39
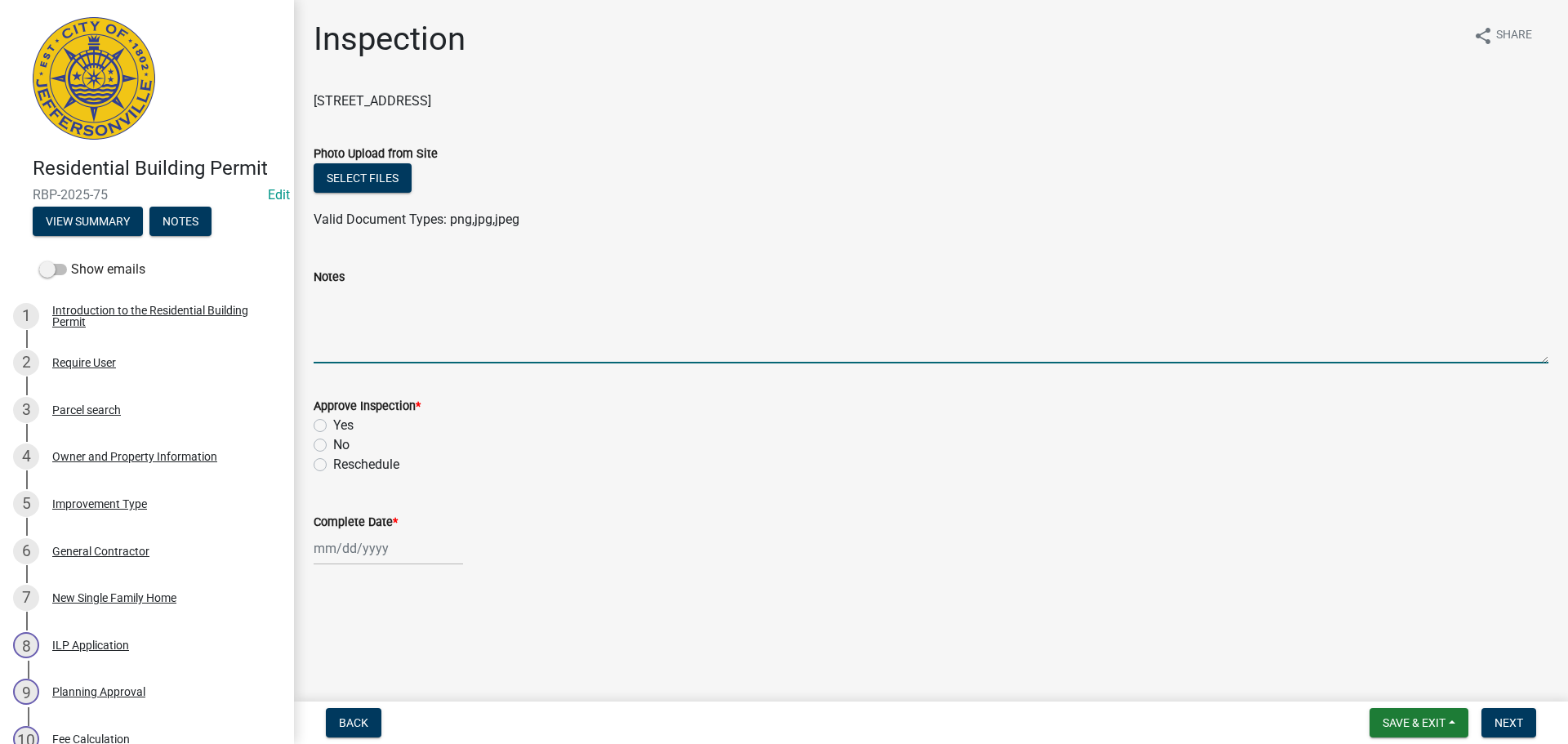
click at [354, 296] on textarea "Notes" at bounding box center [931, 325] width 1235 height 77
type textarea "CODE 1234 OR 3387"
click at [1408, 722] on span "Save & Exit" at bounding box center [1414, 722] width 63 height 13
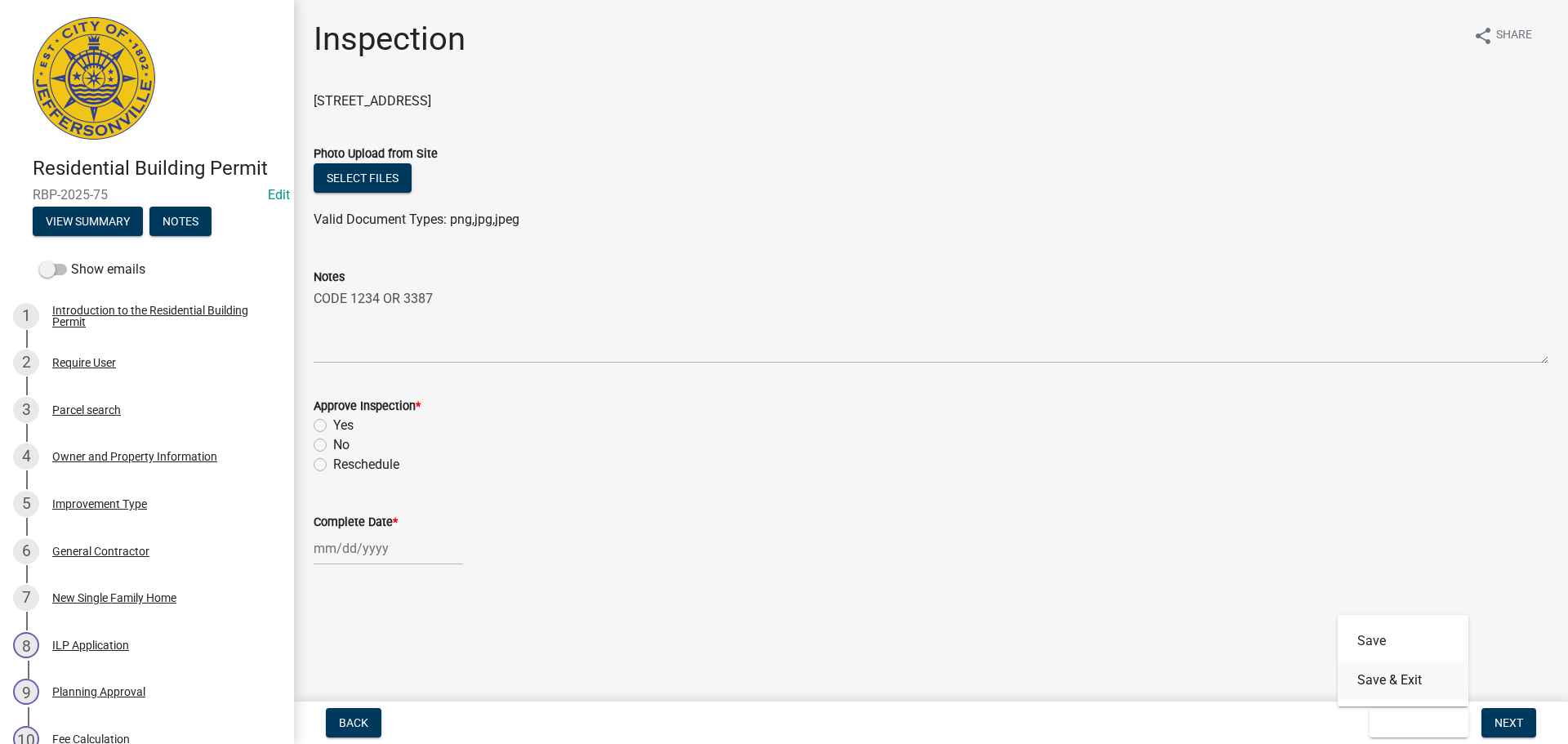
click at [1368, 674] on button "Save & Exit" at bounding box center [1403, 680] width 131 height 39
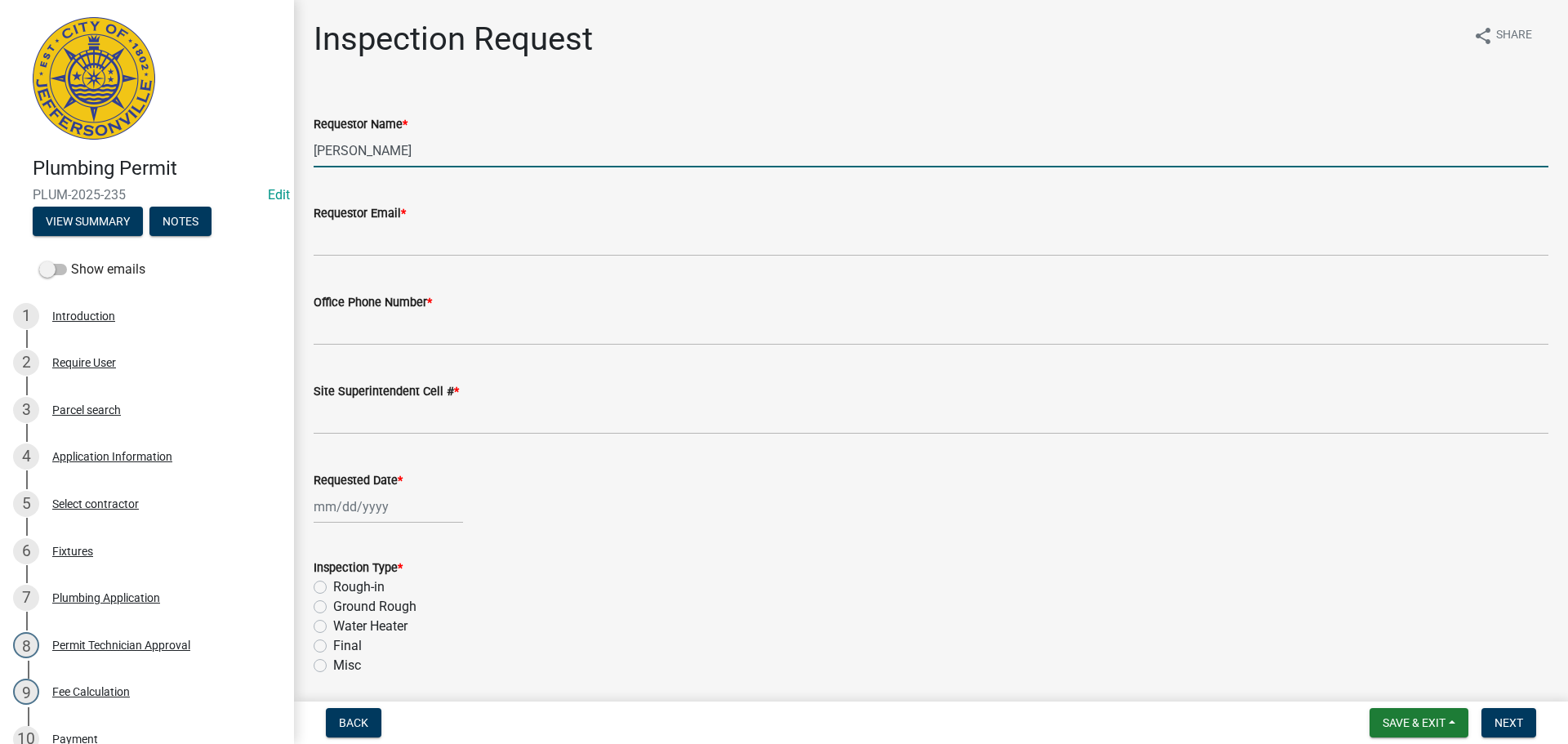
drag, startPoint x: 443, startPoint y: 144, endPoint x: 225, endPoint y: 142, distance: 218.0
click at [325, 136] on input "[PERSON_NAME]" at bounding box center [931, 151] width 1235 height 34
type input "H"
type input "VICTORIA"
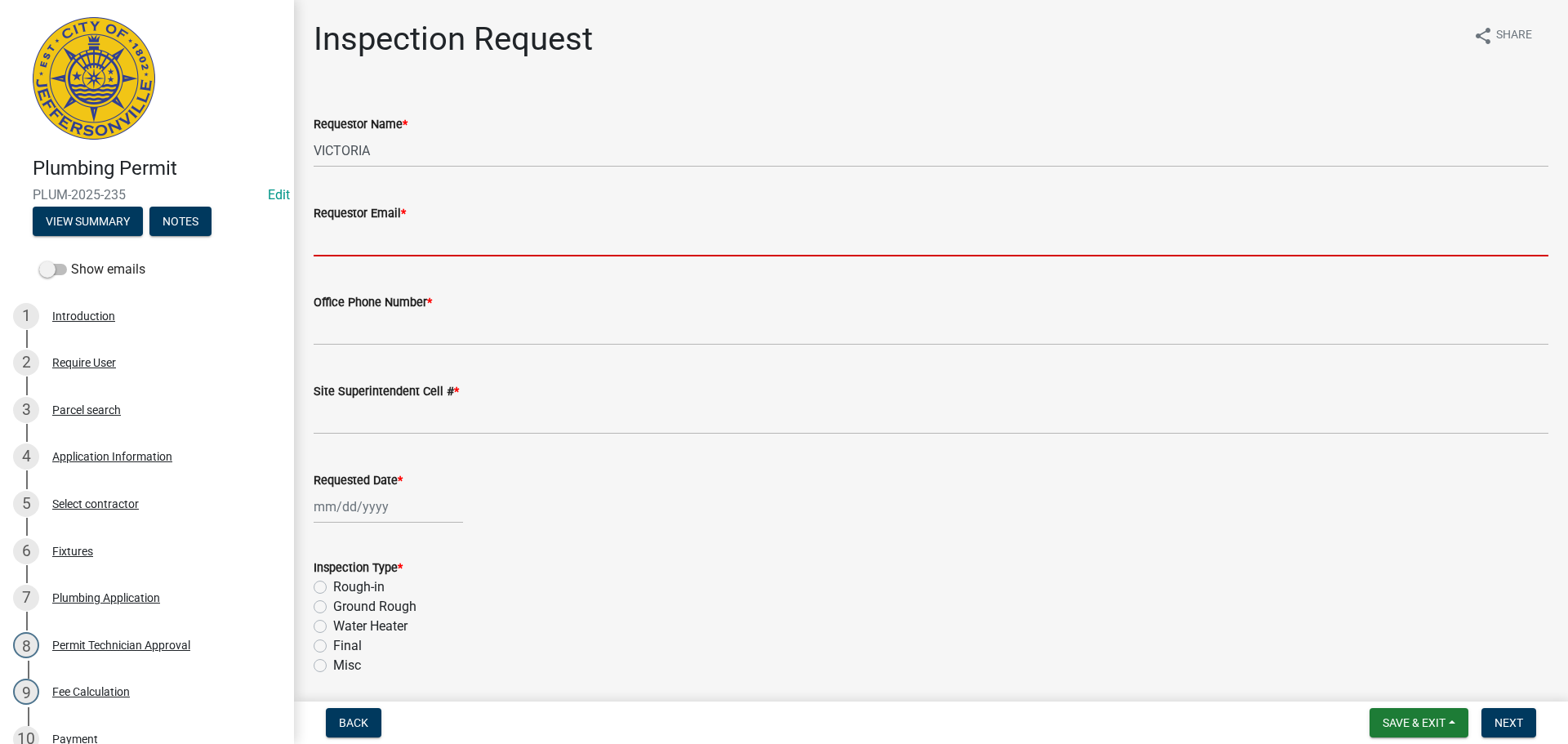
click at [373, 234] on input "Requestor Email *" at bounding box center [931, 240] width 1235 height 34
type input "[EMAIL_ADDRESS][DOMAIN_NAME]"
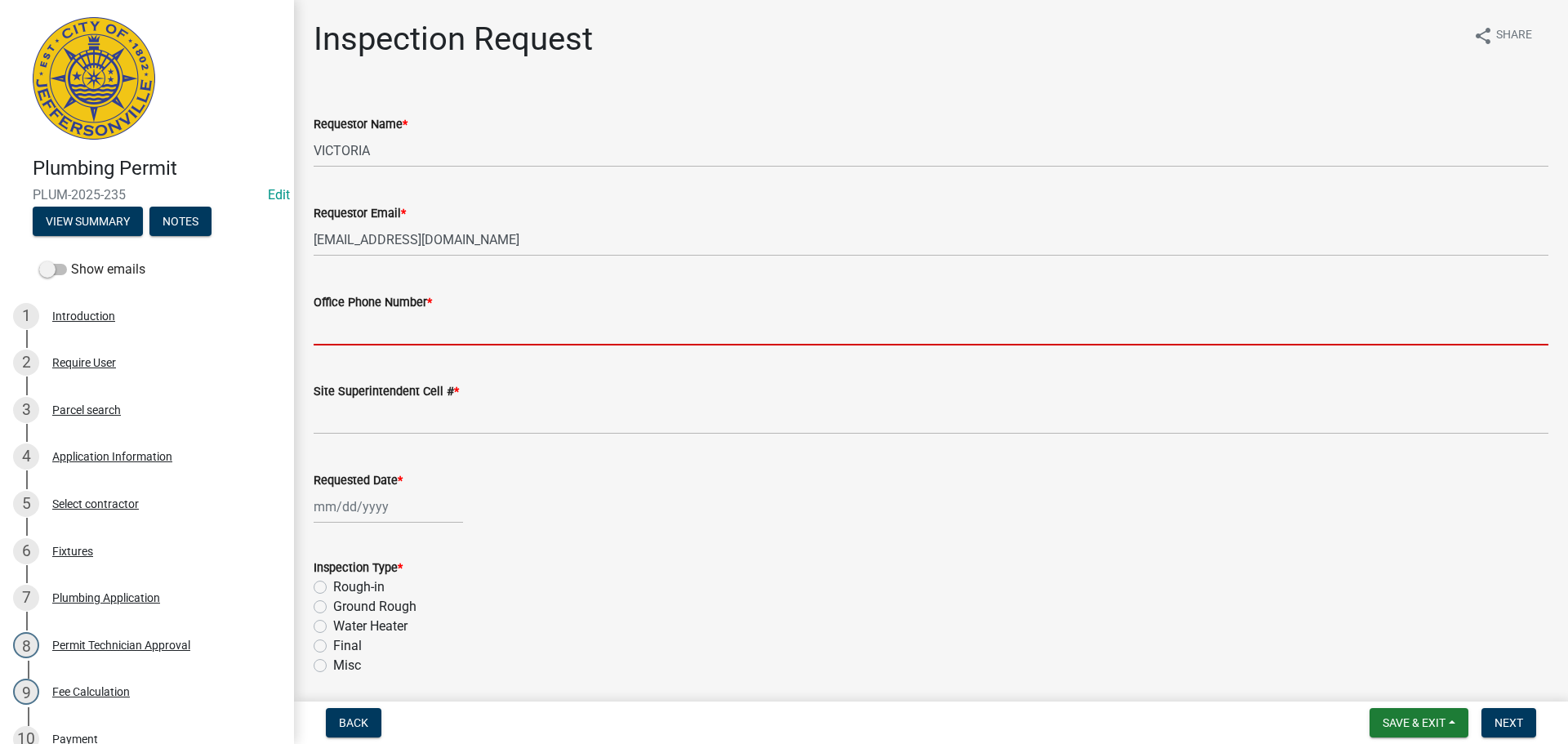
click at [368, 331] on input "Office Phone Number *" at bounding box center [931, 329] width 1235 height 34
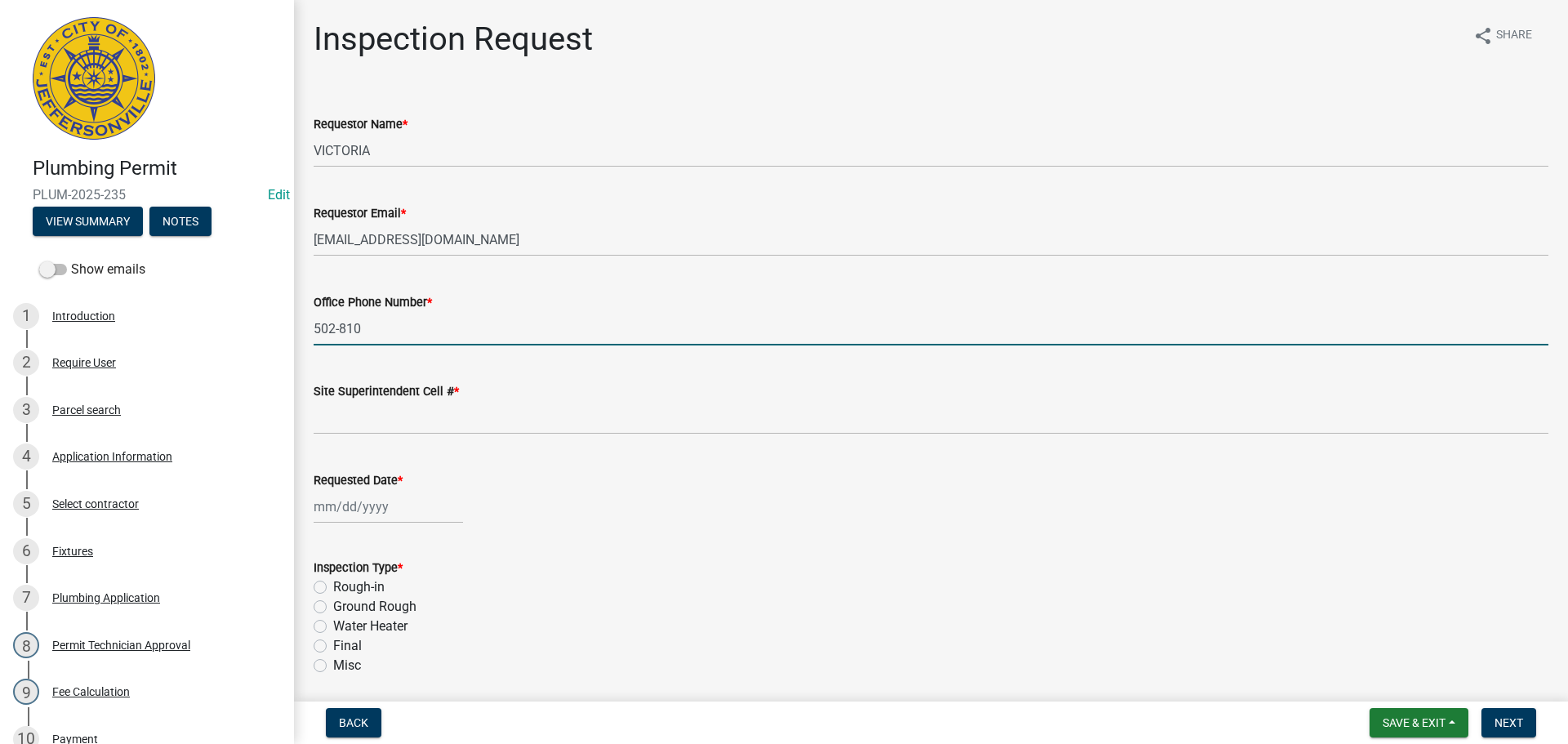
type input "[PHONE_NUMBER]"
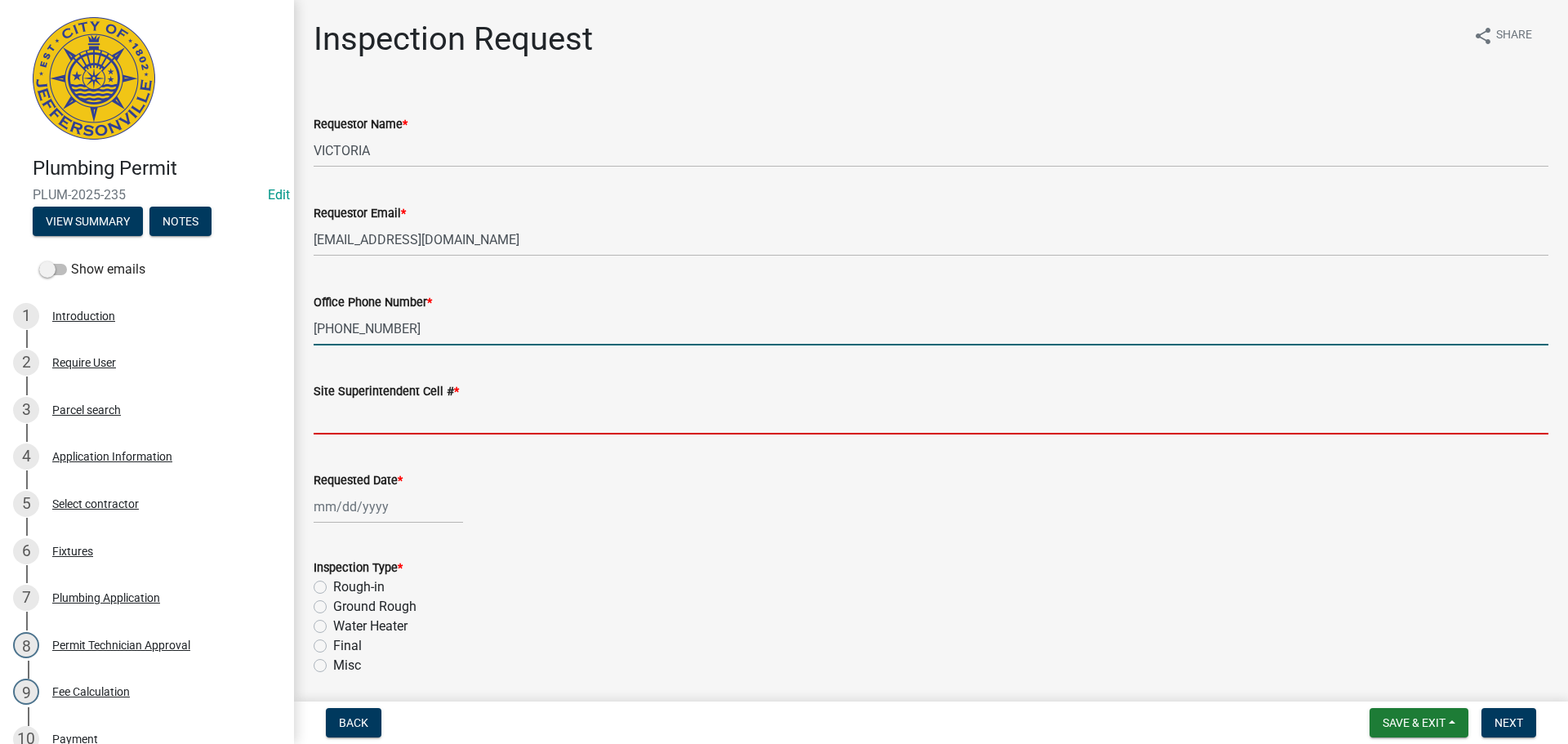
click at [369, 415] on input "Site Superintendent Cell # *" at bounding box center [931, 418] width 1235 height 34
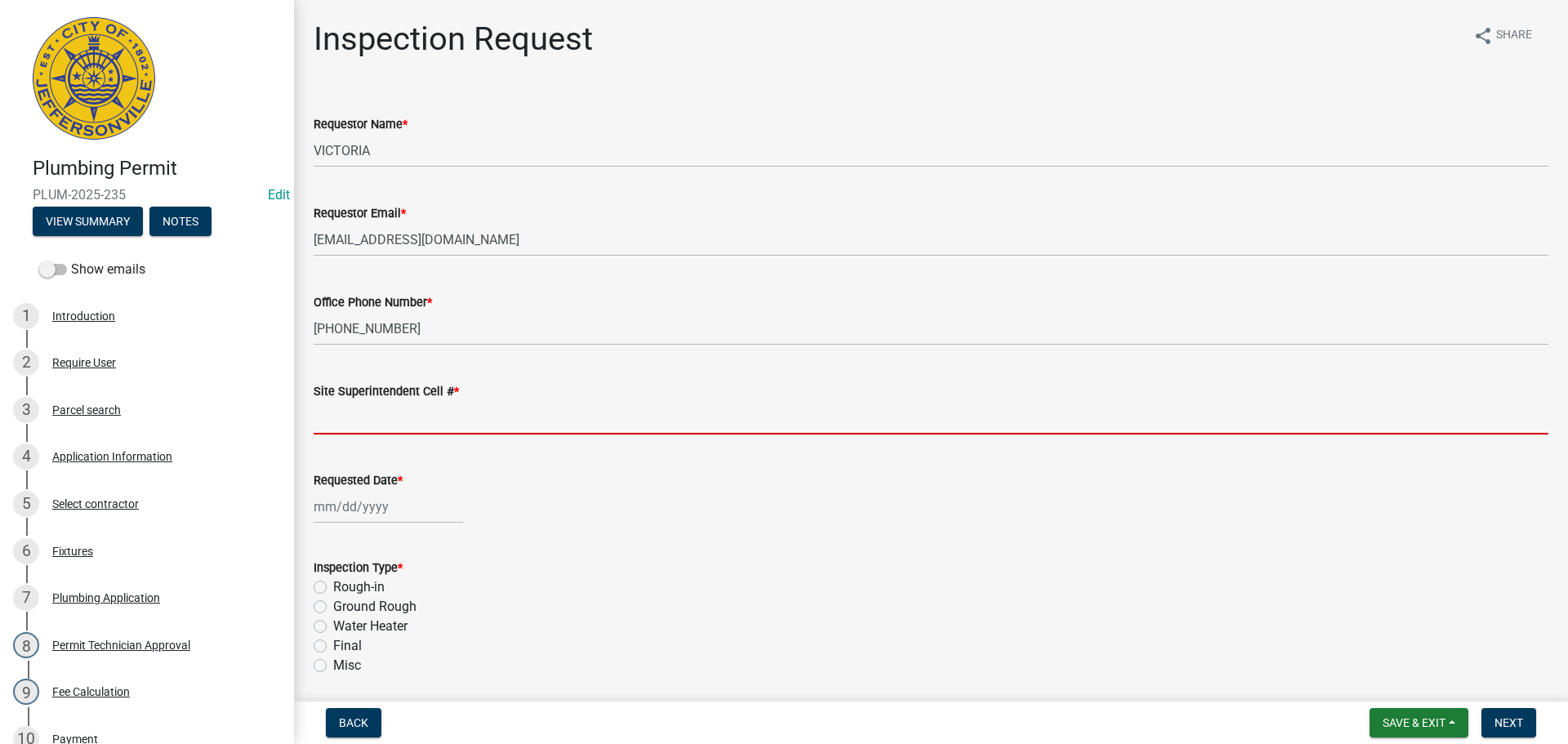
type input "SAME"
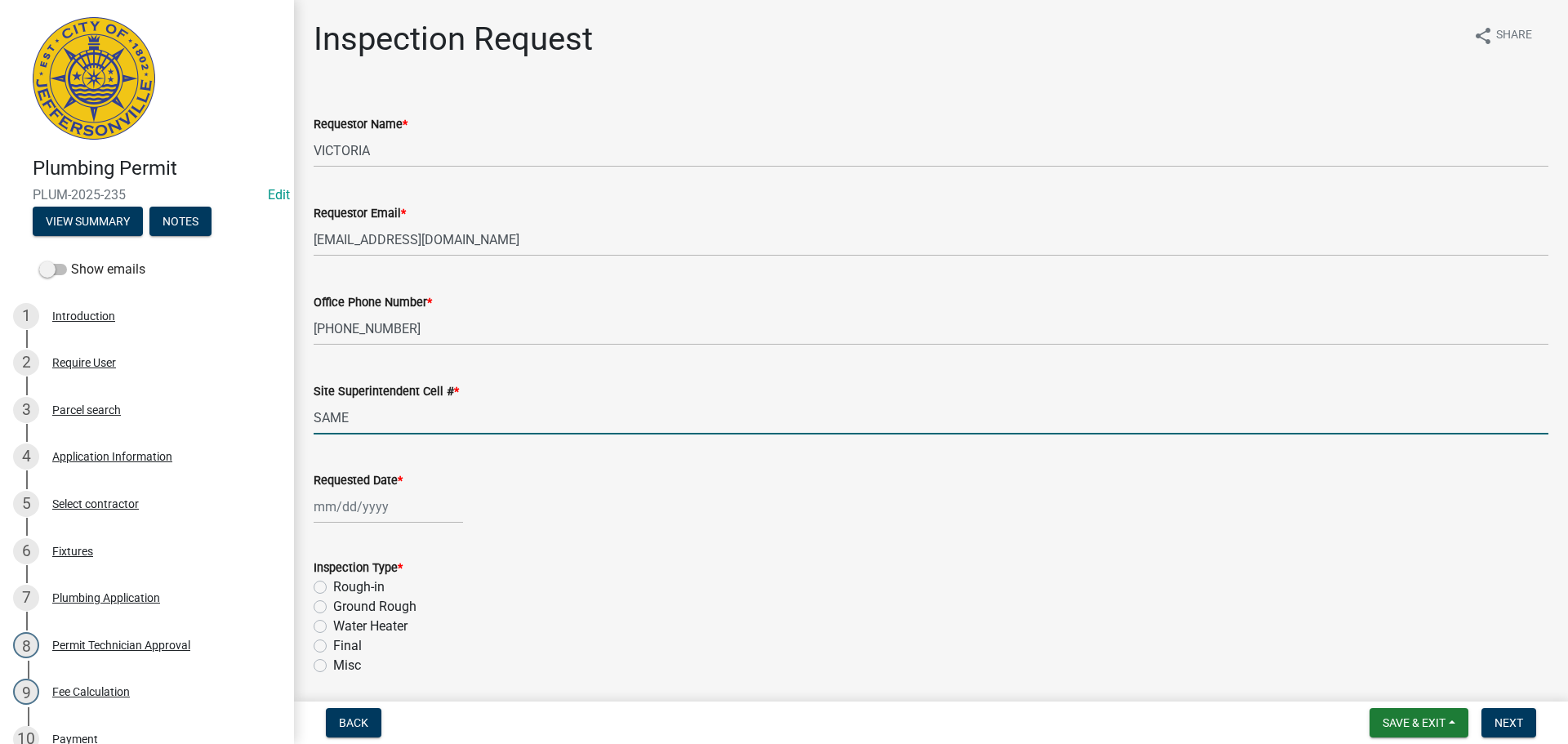
click at [378, 511] on div at bounding box center [389, 507] width 150 height 34
select select "8"
select select "2025"
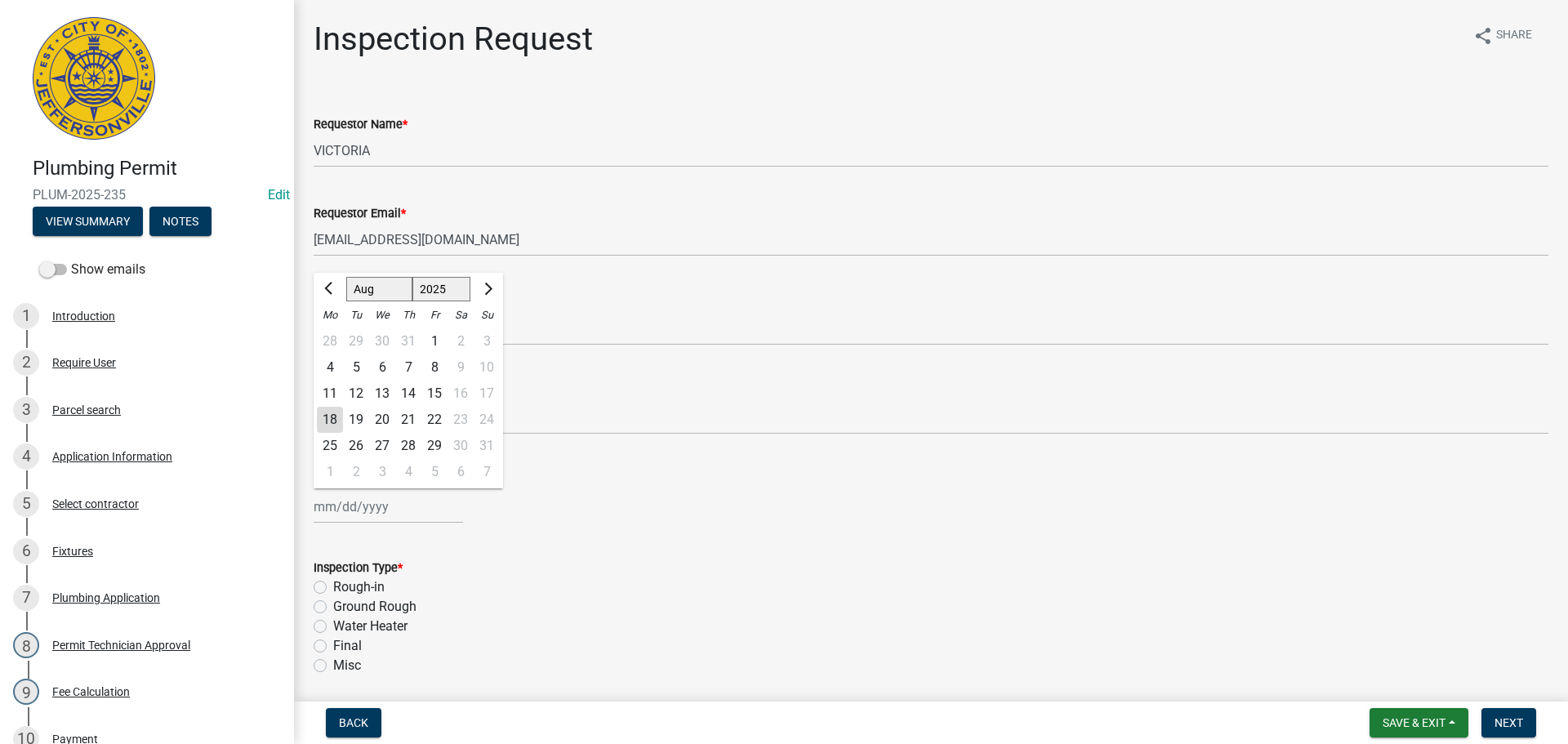
drag, startPoint x: 353, startPoint y: 420, endPoint x: 354, endPoint y: 445, distance: 25.0
click at [354, 422] on div "19" at bounding box center [356, 419] width 26 height 26
type input "[DATE]"
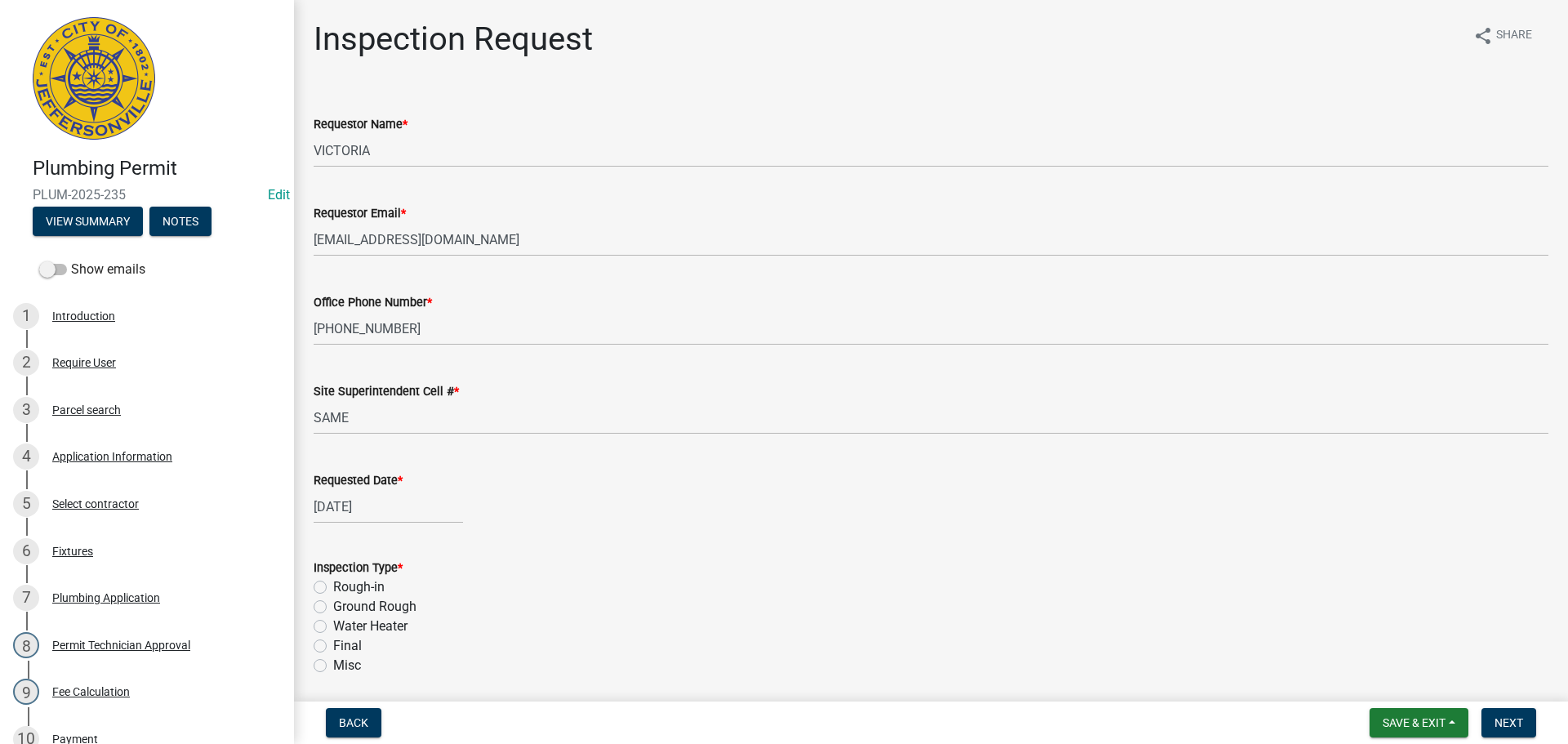
click at [334, 590] on label "Rough-in" at bounding box center [360, 587] width 52 height 20
click at [334, 588] on input "Rough-in" at bounding box center [339, 582] width 11 height 11
radio input "true"
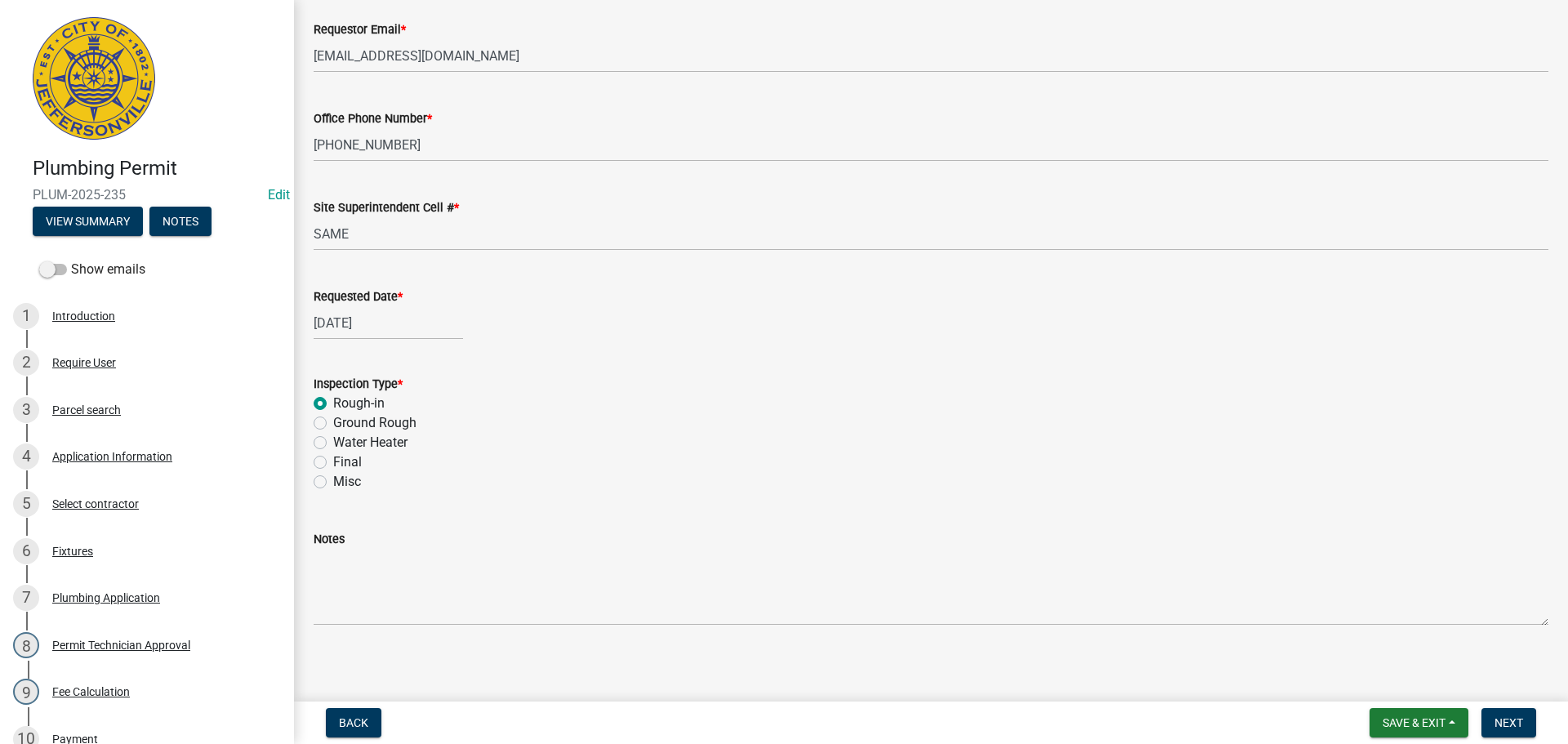
scroll to position [191, 0]
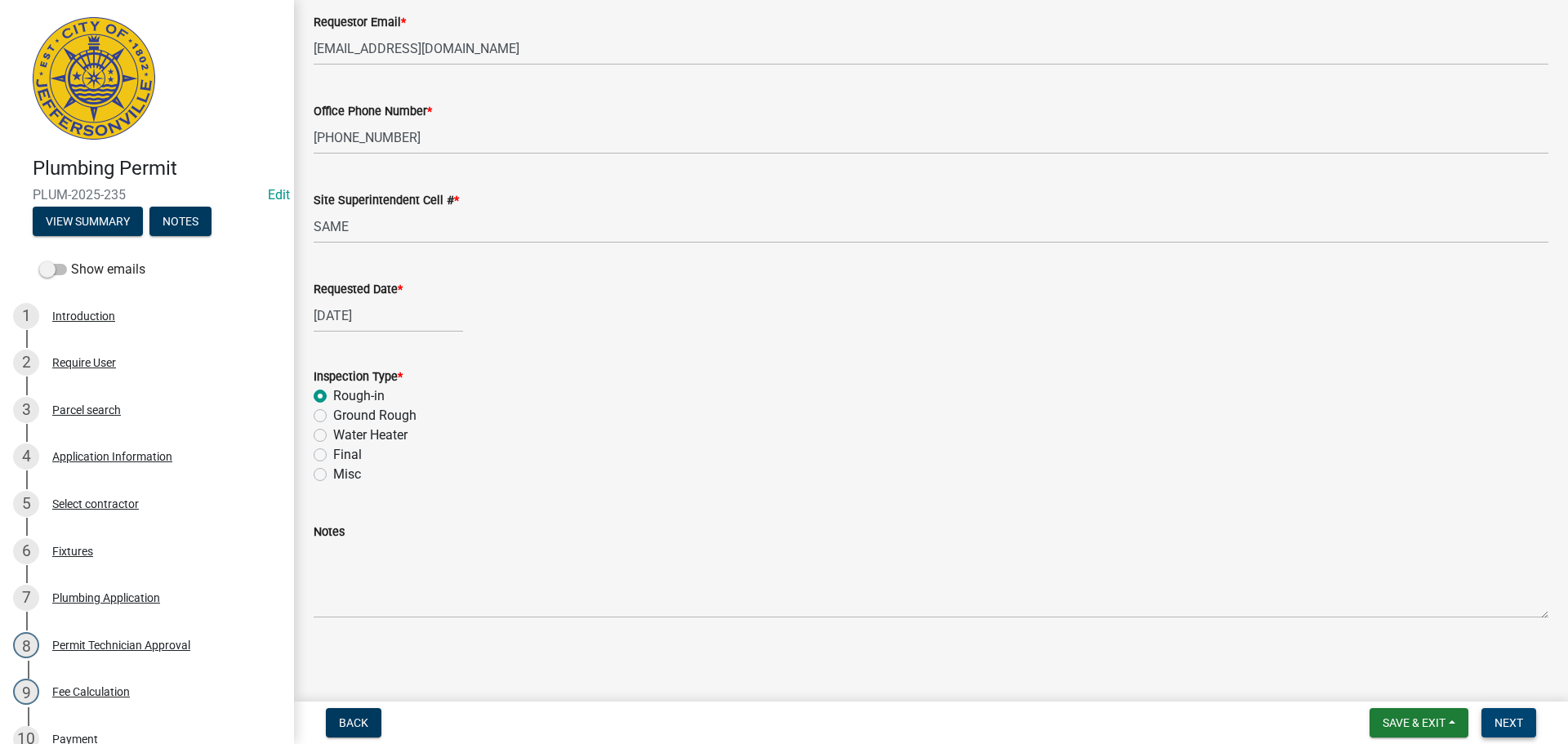
click at [1504, 716] on span "Next" at bounding box center [1509, 722] width 29 height 13
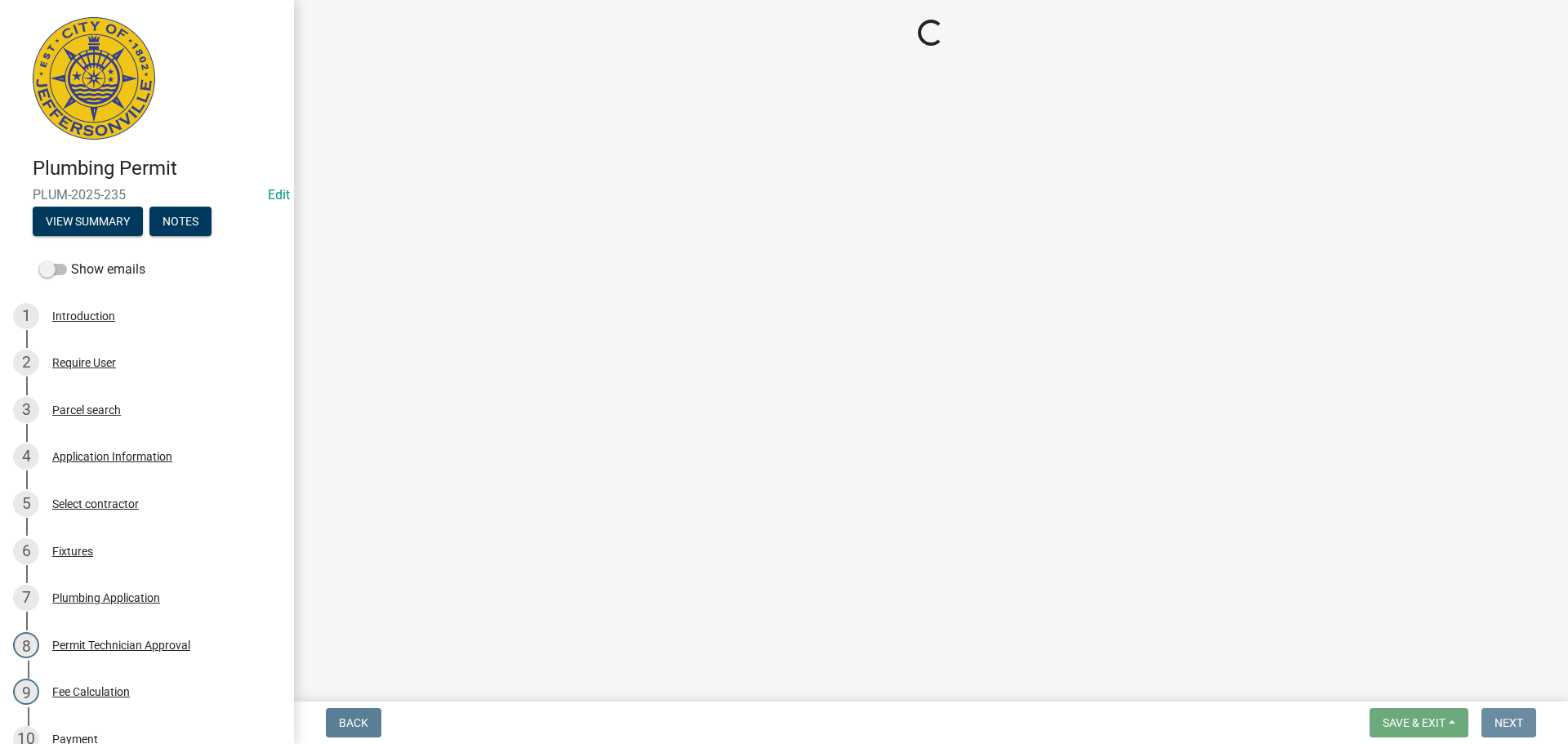
scroll to position [0, 0]
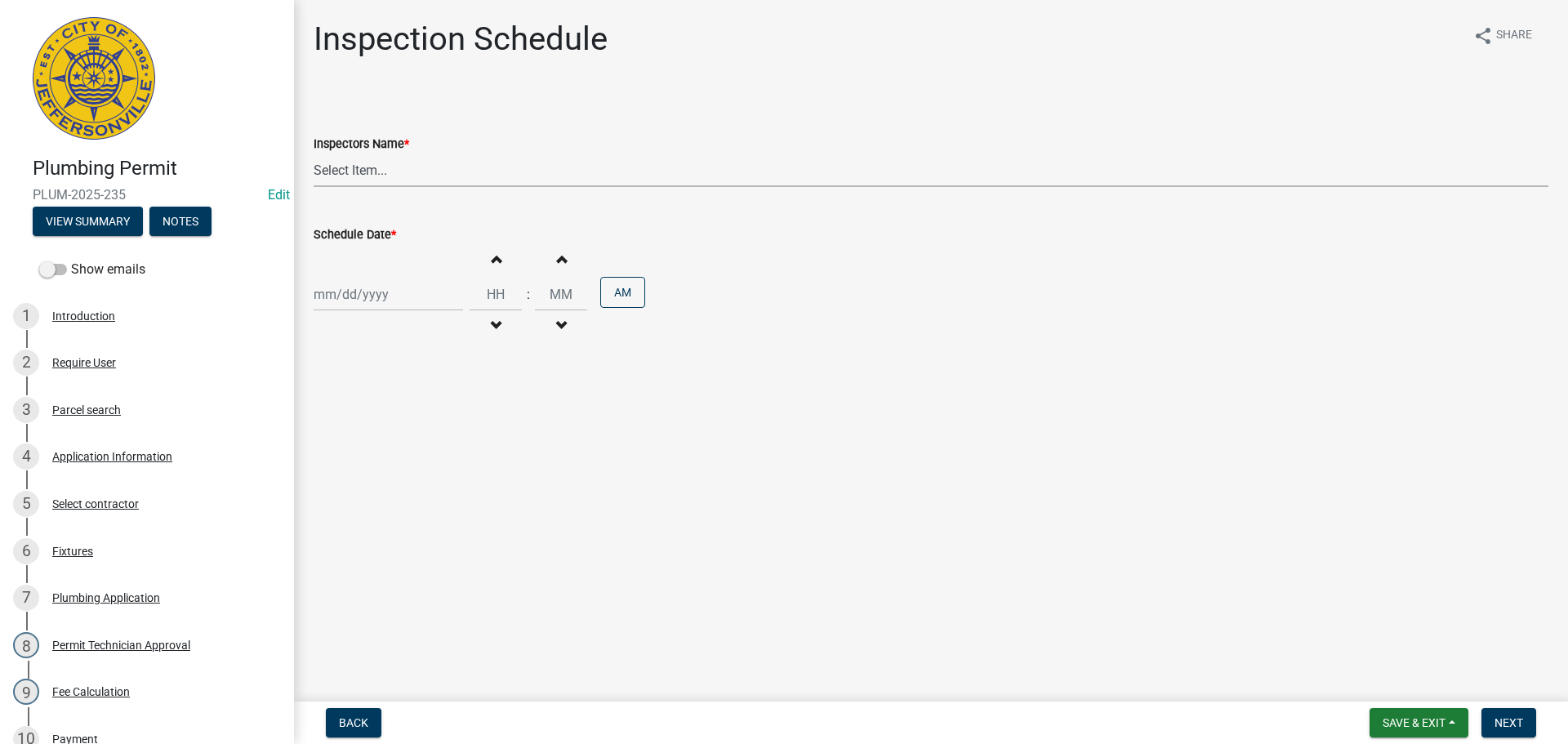
click at [335, 175] on select "Select Item... [PERSON_NAME] ([PERSON_NAME]) [PERSON_NAME] ([PERSON_NAME]) mkru…" at bounding box center [931, 171] width 1235 height 34
select select "13c97fbc-c819-4cee-844a-0db3d3c4db95"
click at [314, 154] on select "Select Item... [PERSON_NAME] ([PERSON_NAME]) [PERSON_NAME] ([PERSON_NAME]) mkru…" at bounding box center [931, 171] width 1235 height 34
click at [332, 284] on div at bounding box center [389, 295] width 150 height 34
select select "8"
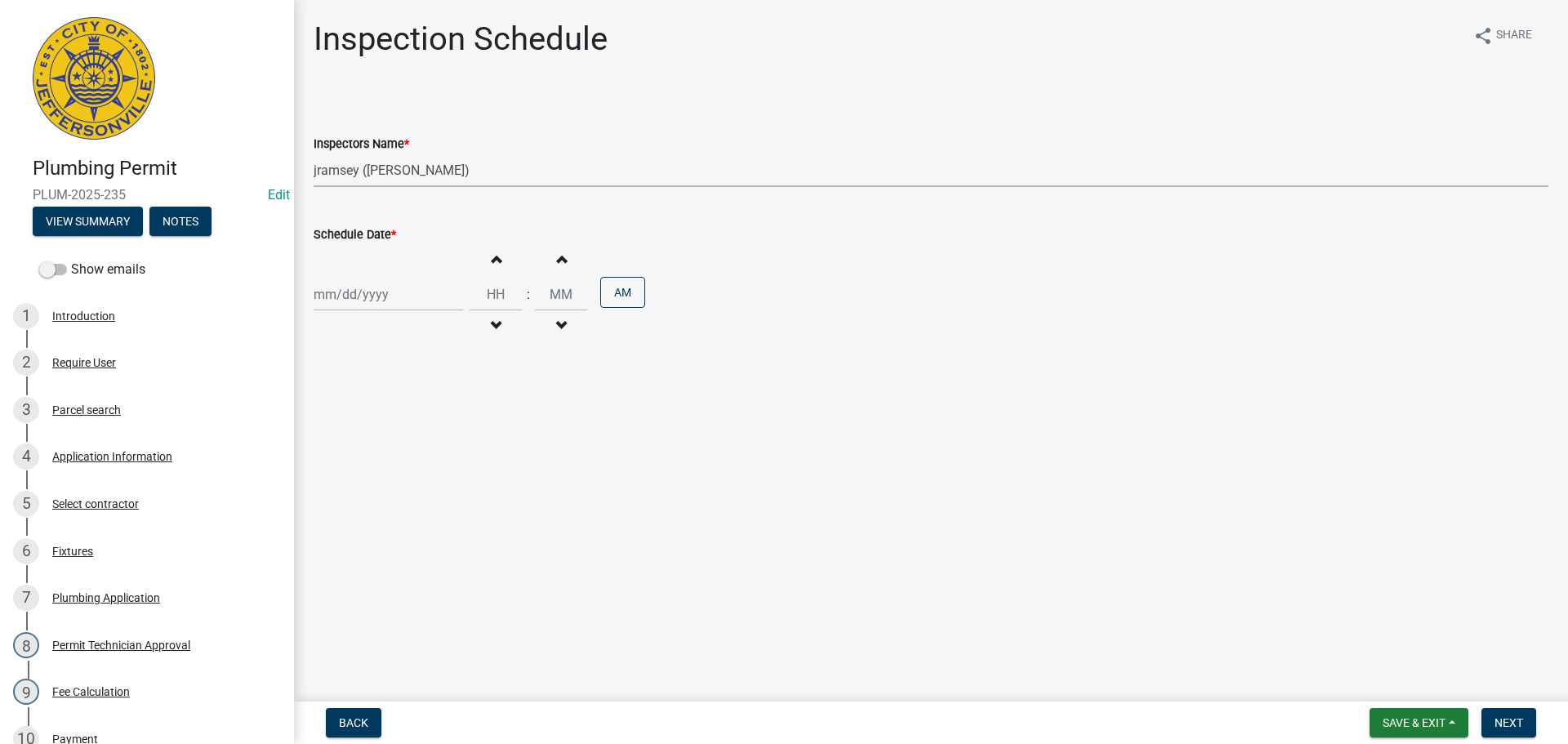
select select "2025"
click at [359, 457] on div "19" at bounding box center [356, 459] width 26 height 26
type input "[DATE]"
click at [1515, 718] on span "Next" at bounding box center [1509, 722] width 29 height 13
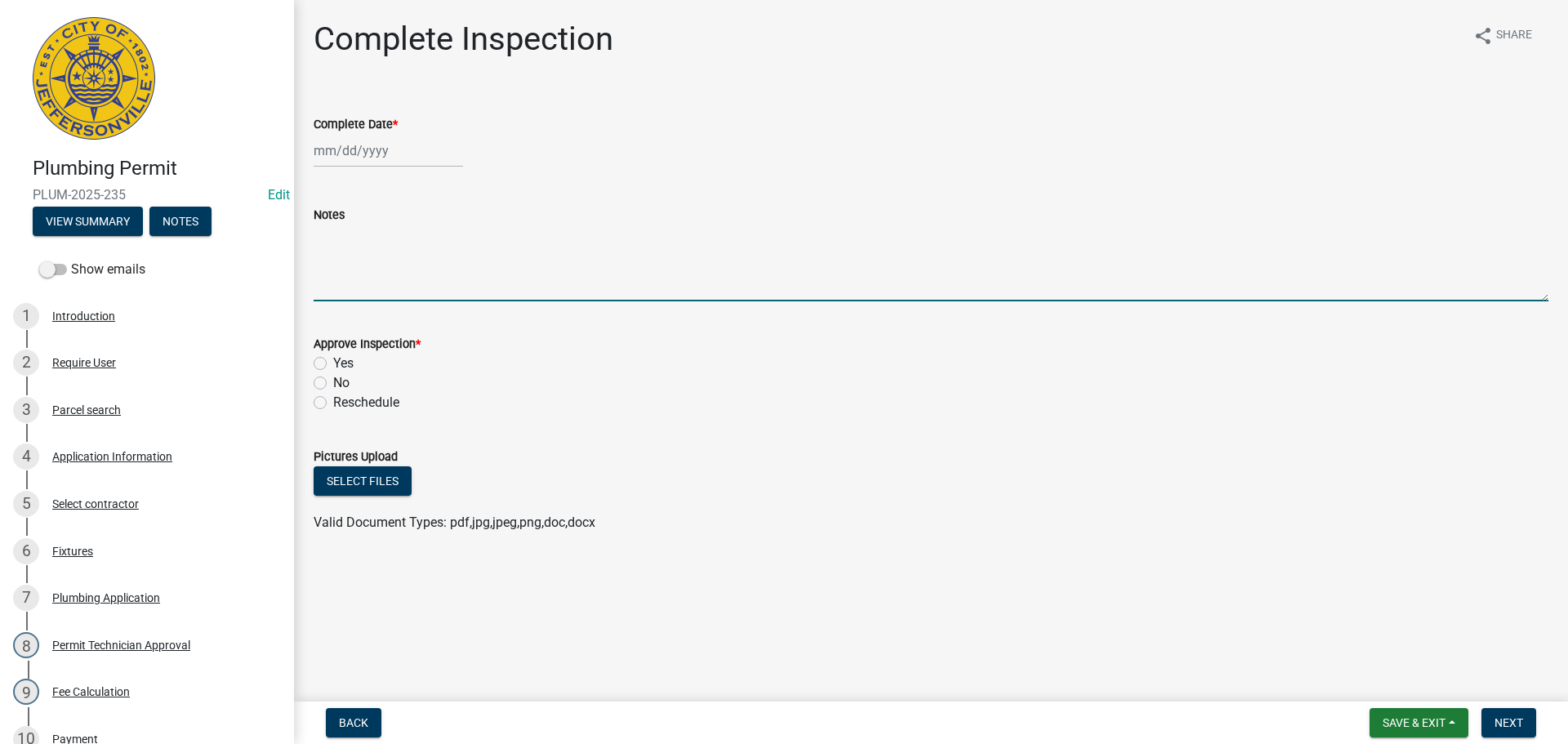
click at [363, 265] on textarea "Notes" at bounding box center [931, 263] width 1235 height 77
type textarea "CODE 1234 OR 3387"
click at [1416, 720] on span "Save & Exit" at bounding box center [1414, 722] width 63 height 13
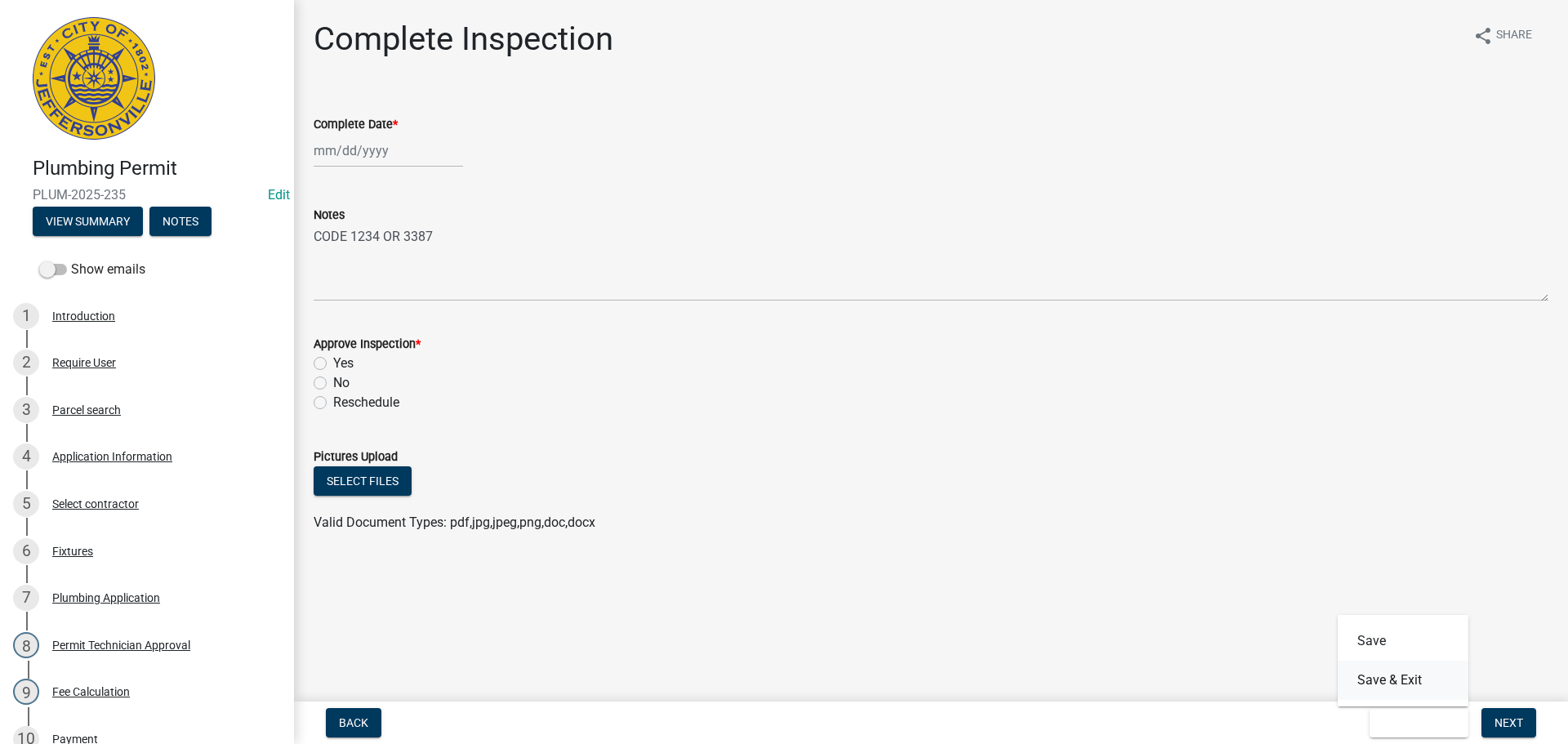
click at [1396, 680] on button "Save & Exit" at bounding box center [1403, 680] width 131 height 39
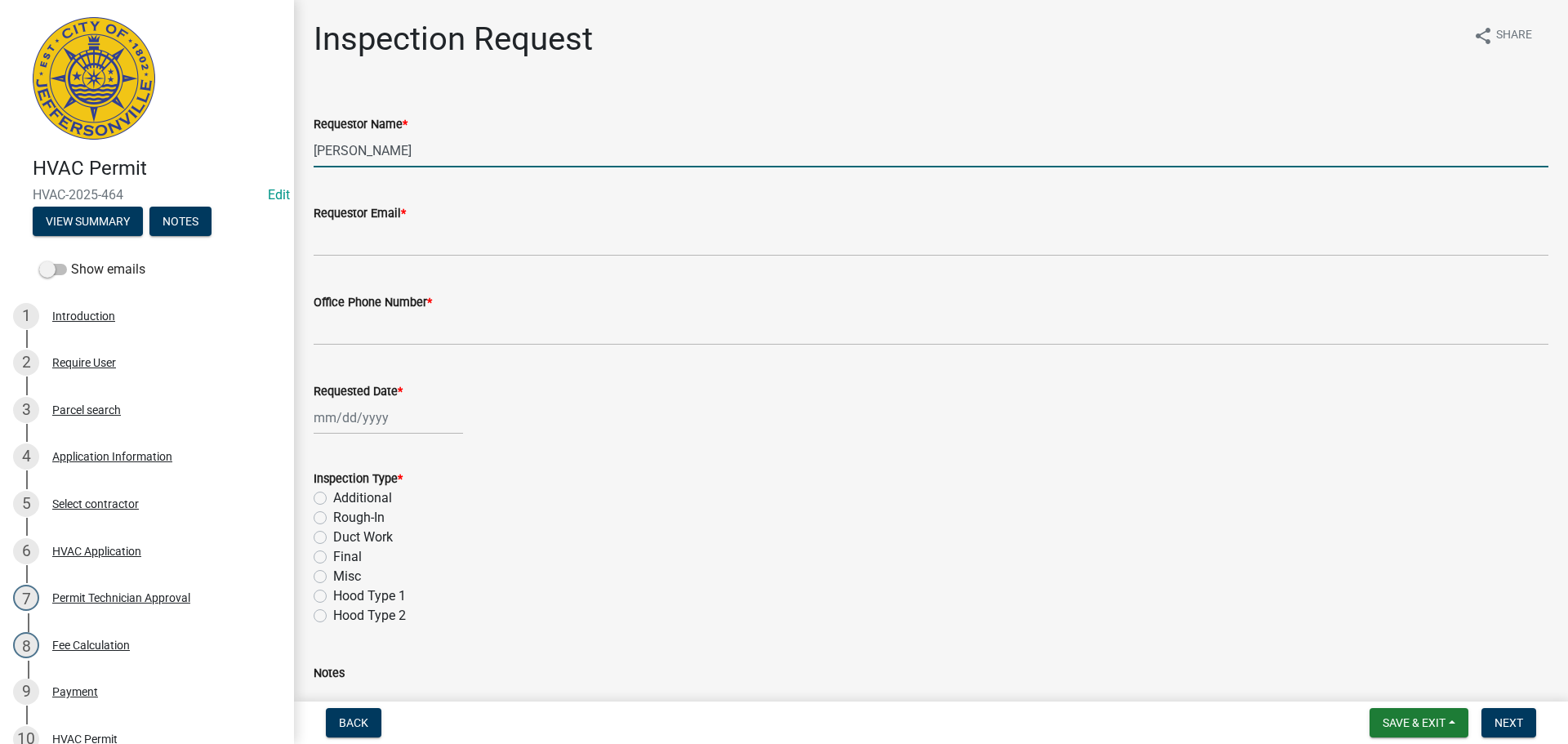
drag, startPoint x: 392, startPoint y: 150, endPoint x: 218, endPoint y: 147, distance: 174.0
click at [215, 141] on div "HVAC Permit HVAC-2025-464 Edit View Summary Notes Show emails 1 Introduction 2 …" at bounding box center [784, 372] width 1568 height 744
type input "VICTORIA"
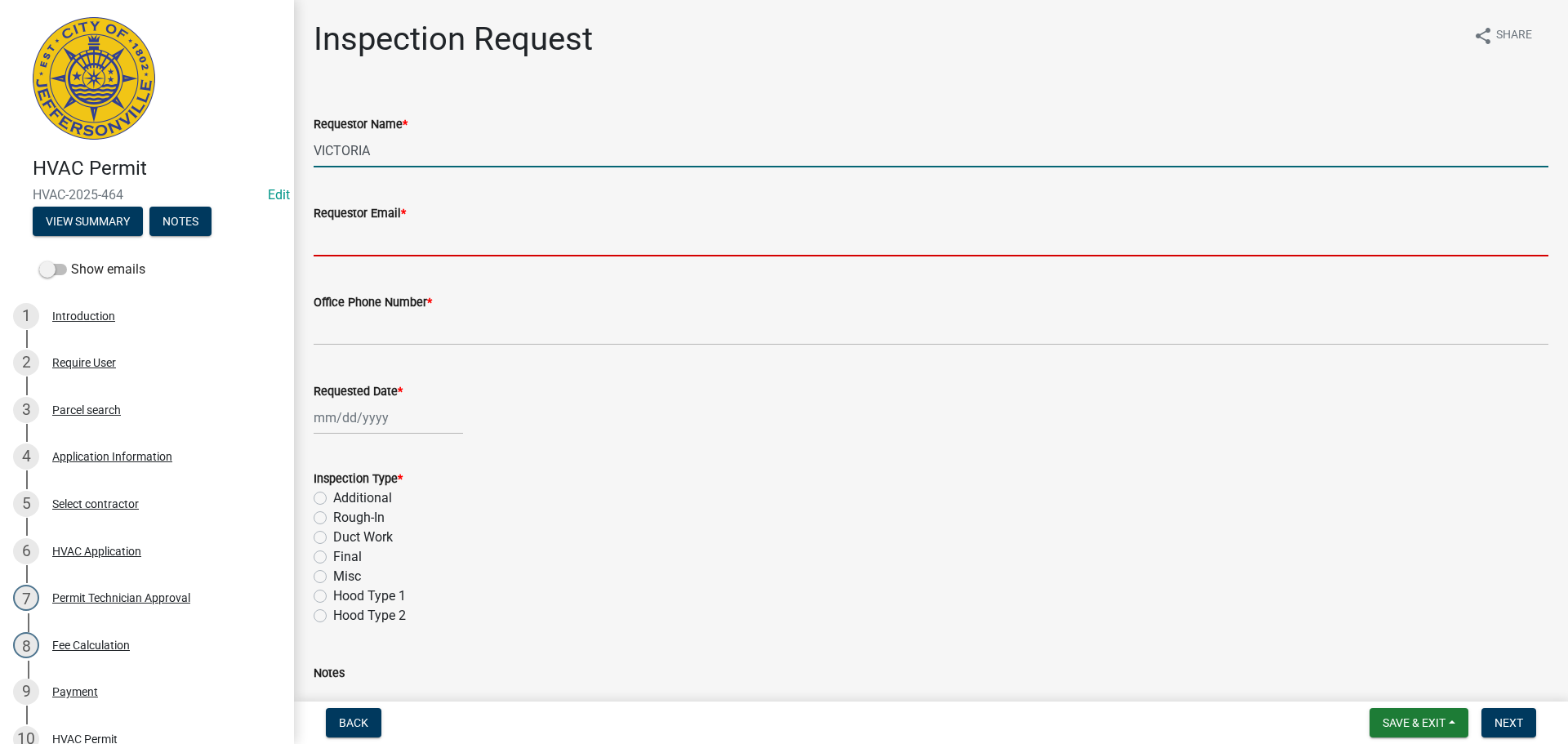
click at [392, 236] on input "Requestor Email *" at bounding box center [931, 240] width 1235 height 34
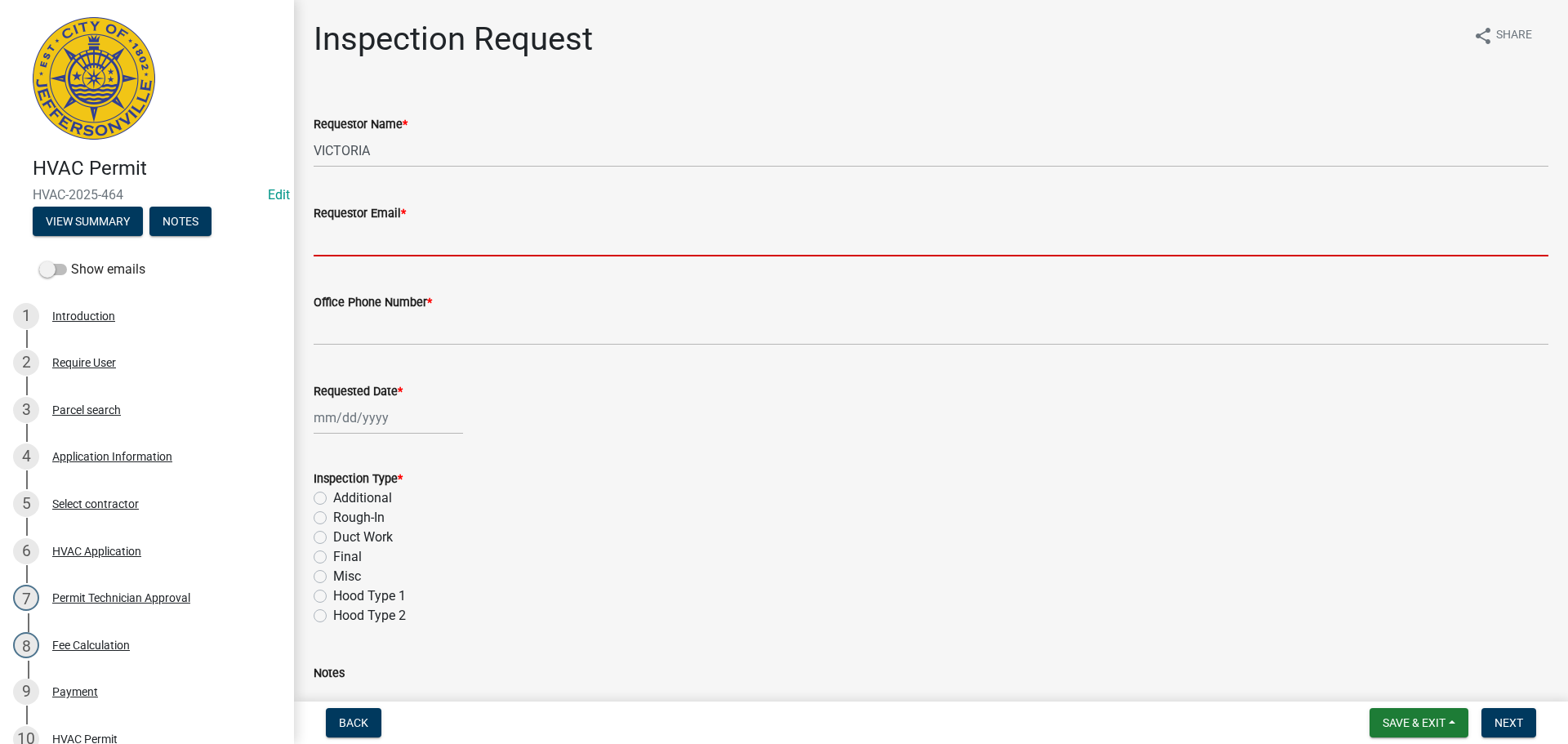
type input "[EMAIL_ADDRESS][DOMAIN_NAME]"
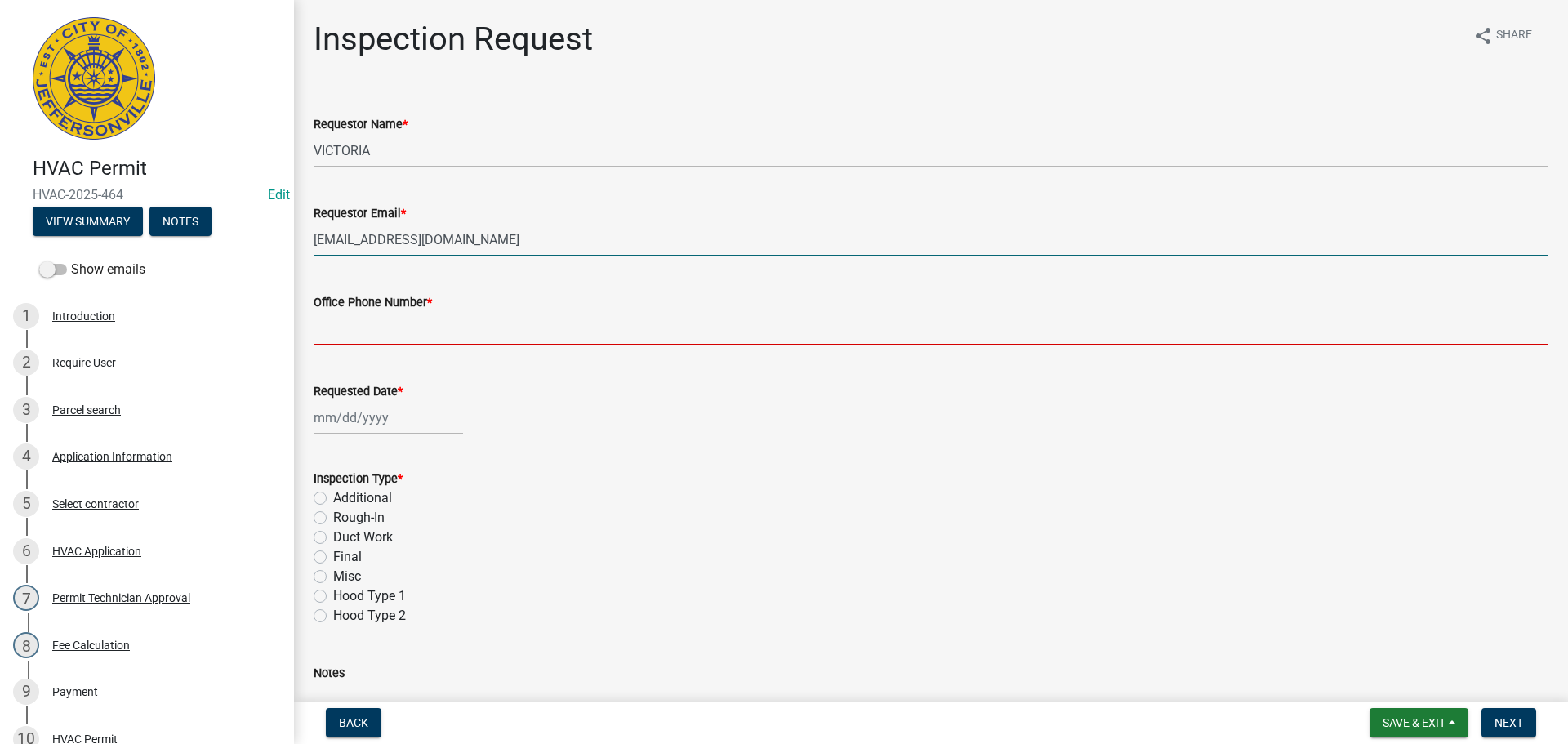
click at [395, 328] on input "Office Phone Number *" at bounding box center [931, 329] width 1235 height 34
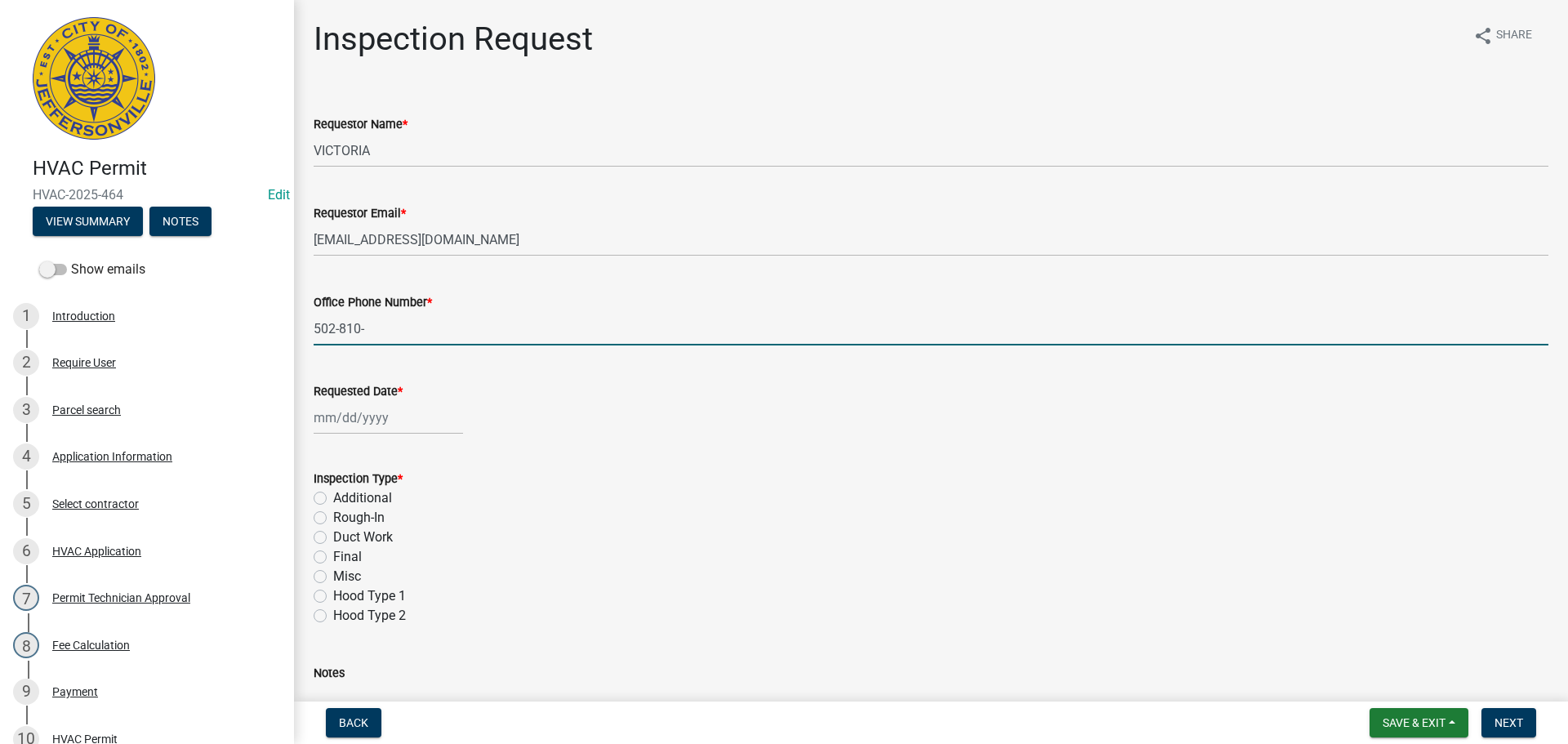
type input "[PHONE_NUMBER]"
click at [365, 423] on div at bounding box center [389, 418] width 150 height 34
select select "8"
select select "2025"
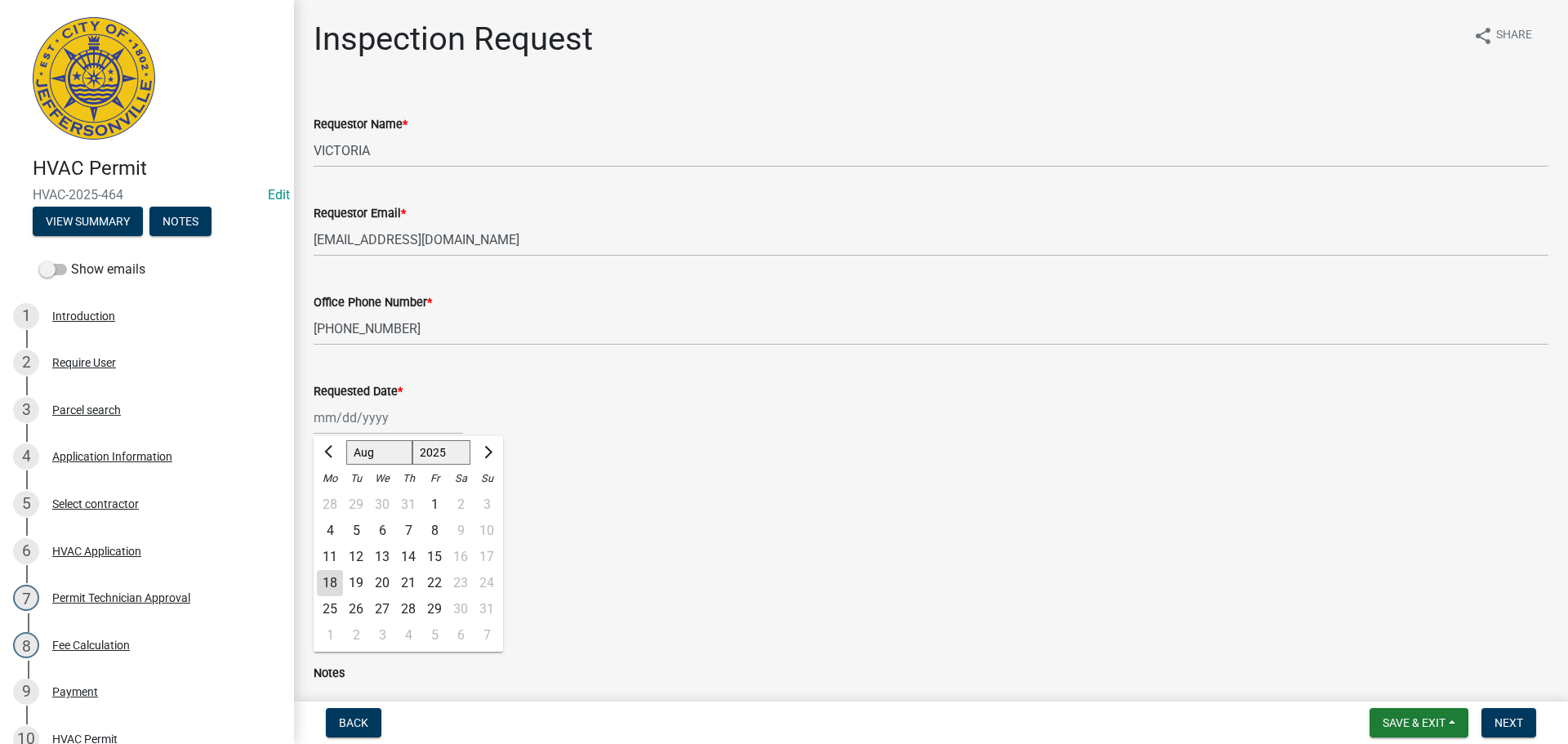
click at [364, 583] on div "19" at bounding box center [356, 583] width 26 height 26
type input "[DATE]"
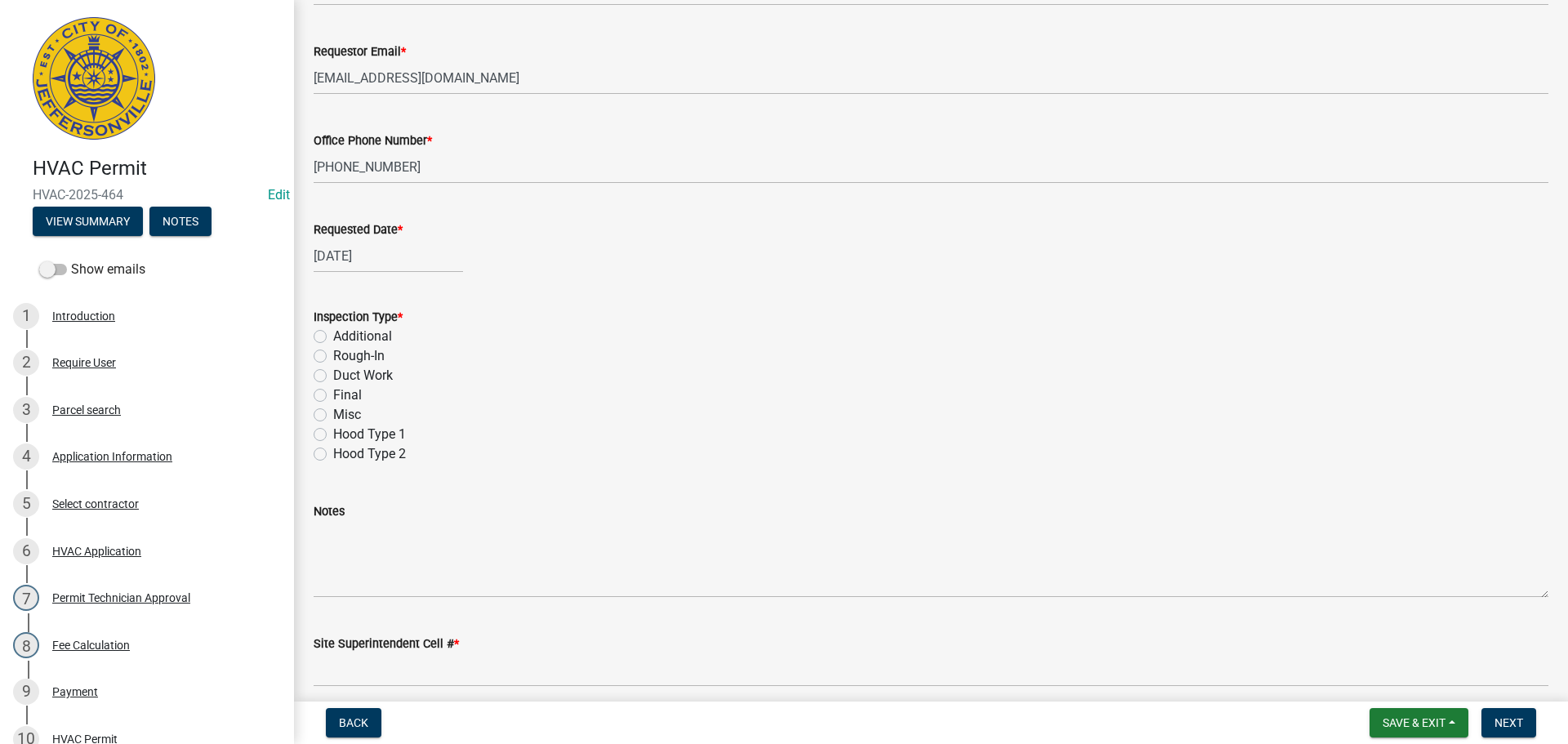
scroll to position [164, 0]
click at [334, 354] on label "Rough-In" at bounding box center [360, 355] width 52 height 20
click at [334, 354] on input "Rough-In" at bounding box center [339, 350] width 11 height 11
radio input "true"
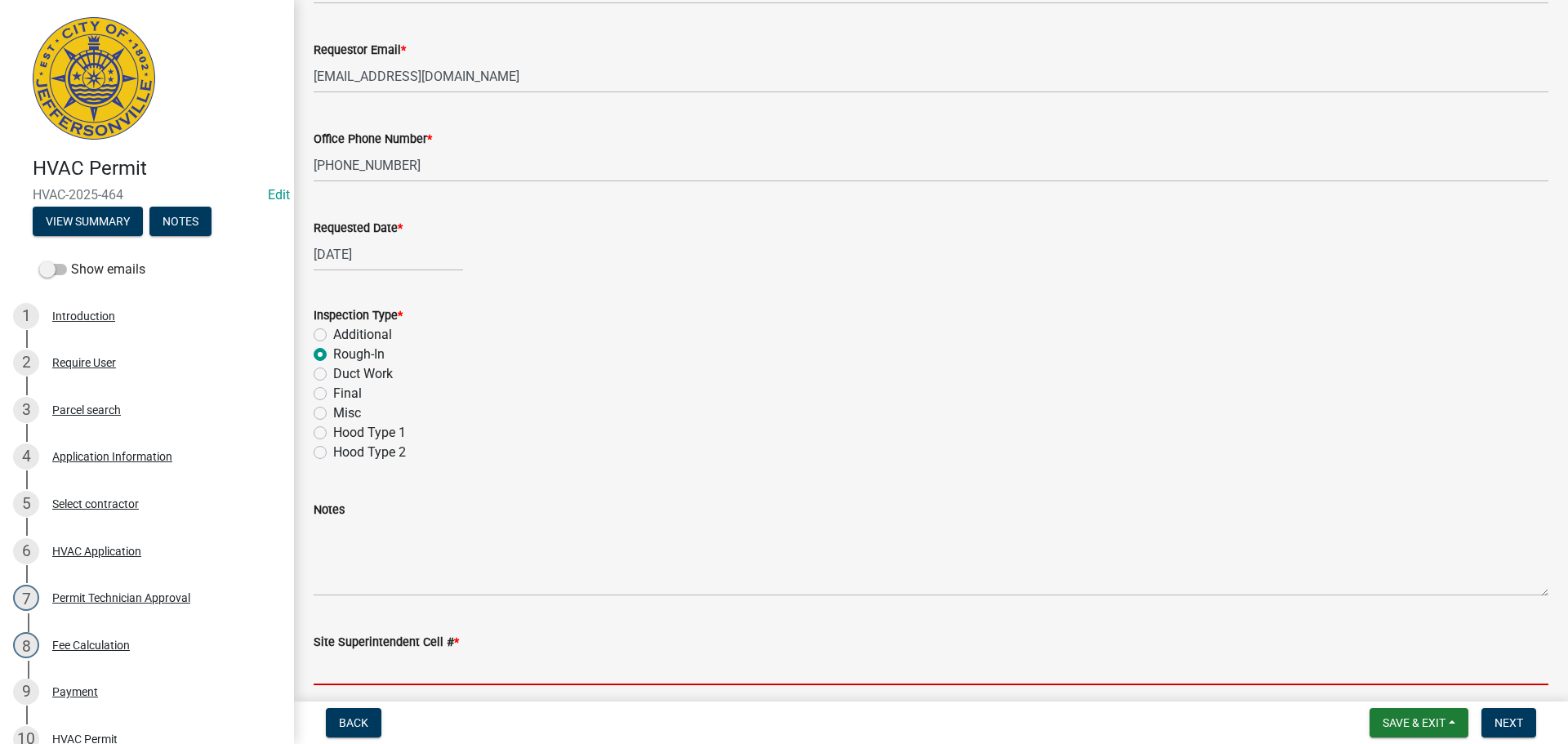
click at [382, 658] on input "Site Superintendent Cell # *" at bounding box center [931, 669] width 1235 height 34
type input "[PHONE_NUMBER]"
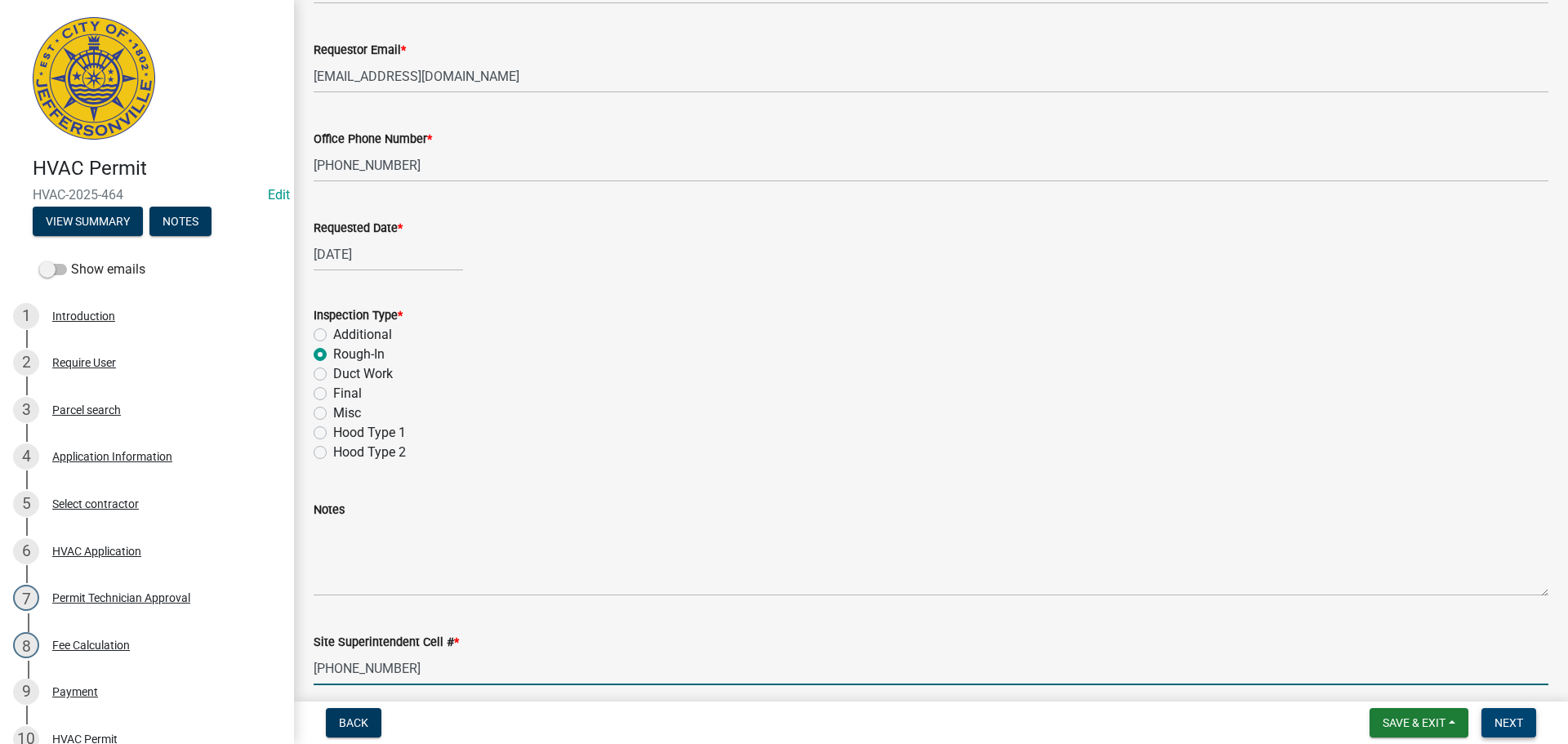
click at [1514, 716] on span "Next" at bounding box center [1509, 722] width 29 height 13
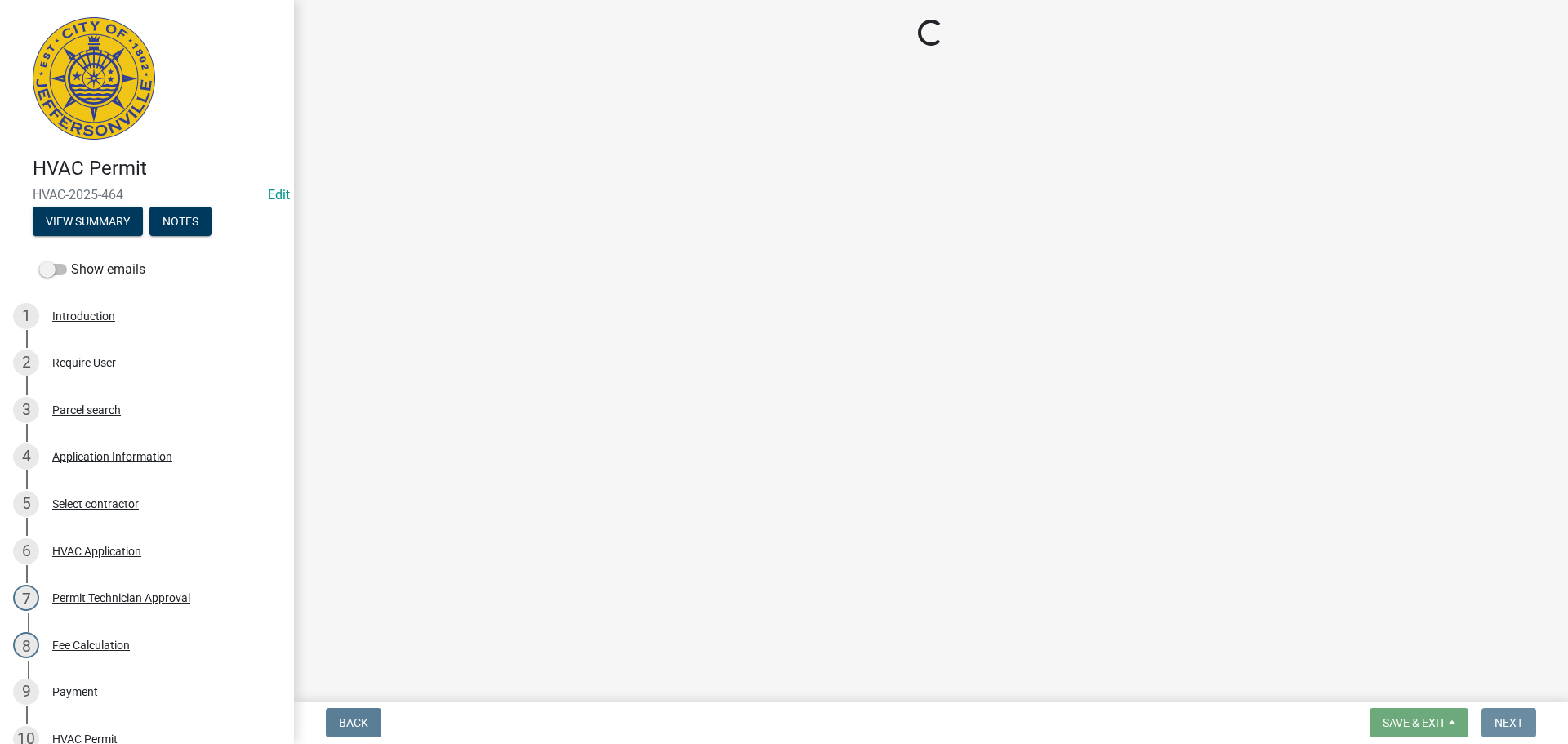
scroll to position [0, 0]
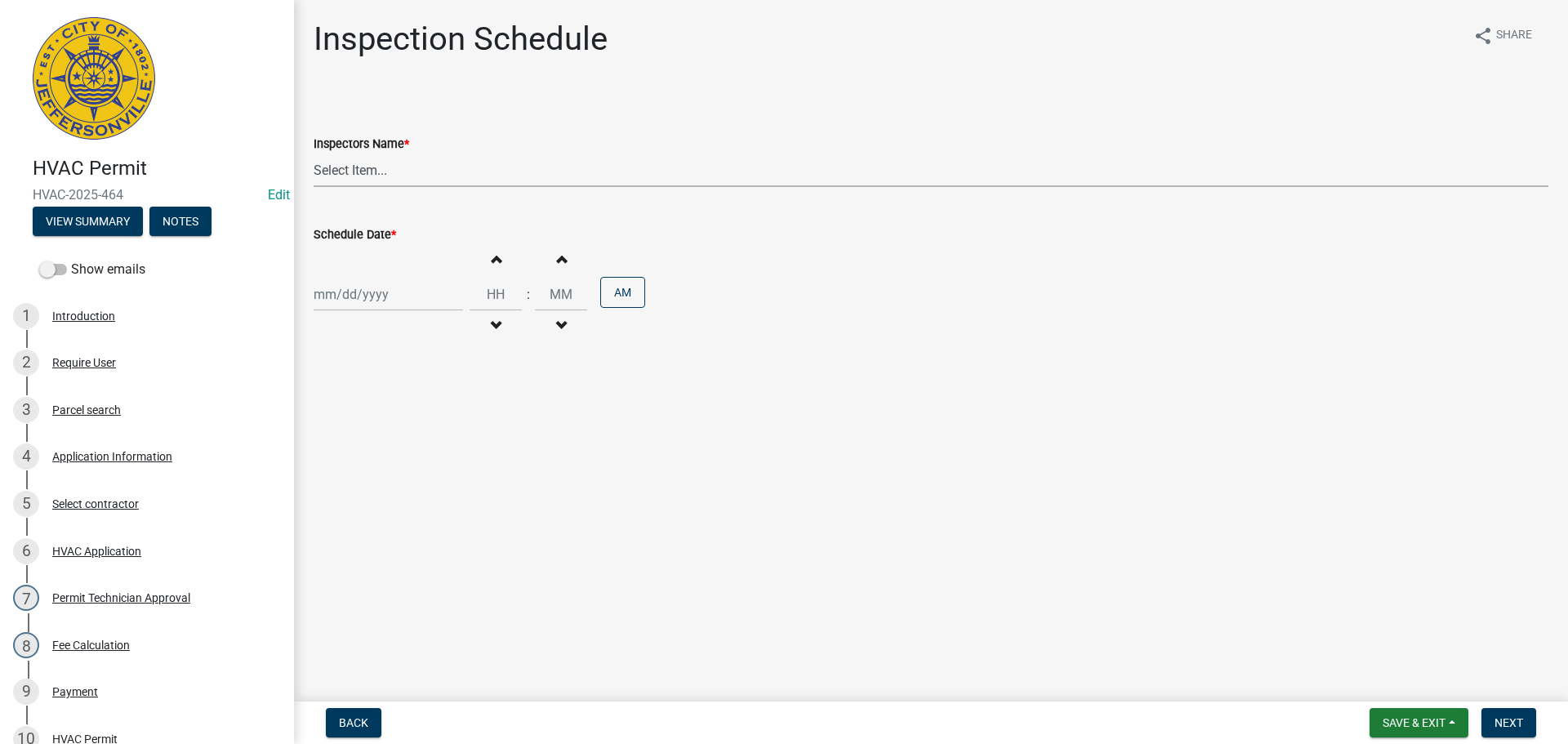
click at [348, 169] on select "Select Item... [PERSON_NAME] ([PERSON_NAME]) [PERSON_NAME] ([PERSON_NAME]) mkru…" at bounding box center [931, 171] width 1235 height 34
select select "13c97fbc-c819-4cee-844a-0db3d3c4db95"
click at [314, 154] on select "Select Item... [PERSON_NAME] ([PERSON_NAME]) [PERSON_NAME] ([PERSON_NAME]) mkru…" at bounding box center [931, 171] width 1235 height 34
select select "8"
select select "2025"
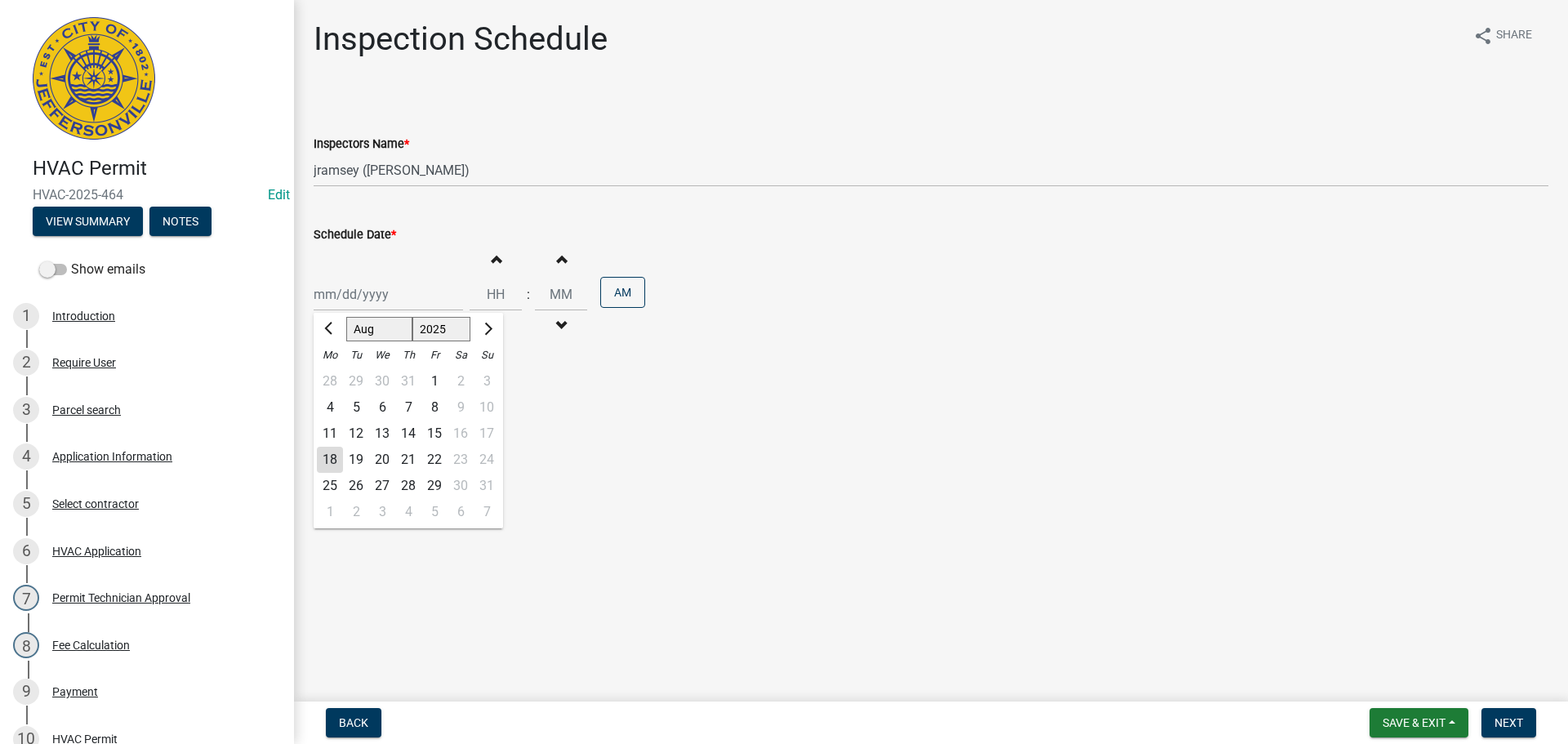
click at [347, 298] on div "[PERSON_NAME] Feb Mar Apr [PERSON_NAME][DATE] Oct Nov [DATE] 1526 1527 1528 152…" at bounding box center [389, 295] width 150 height 34
drag, startPoint x: 353, startPoint y: 455, endPoint x: 362, endPoint y: 449, distance: 10.8
click at [356, 455] on div "19" at bounding box center [356, 459] width 26 height 26
type input "[DATE]"
click at [1521, 721] on span "Next" at bounding box center [1509, 722] width 29 height 13
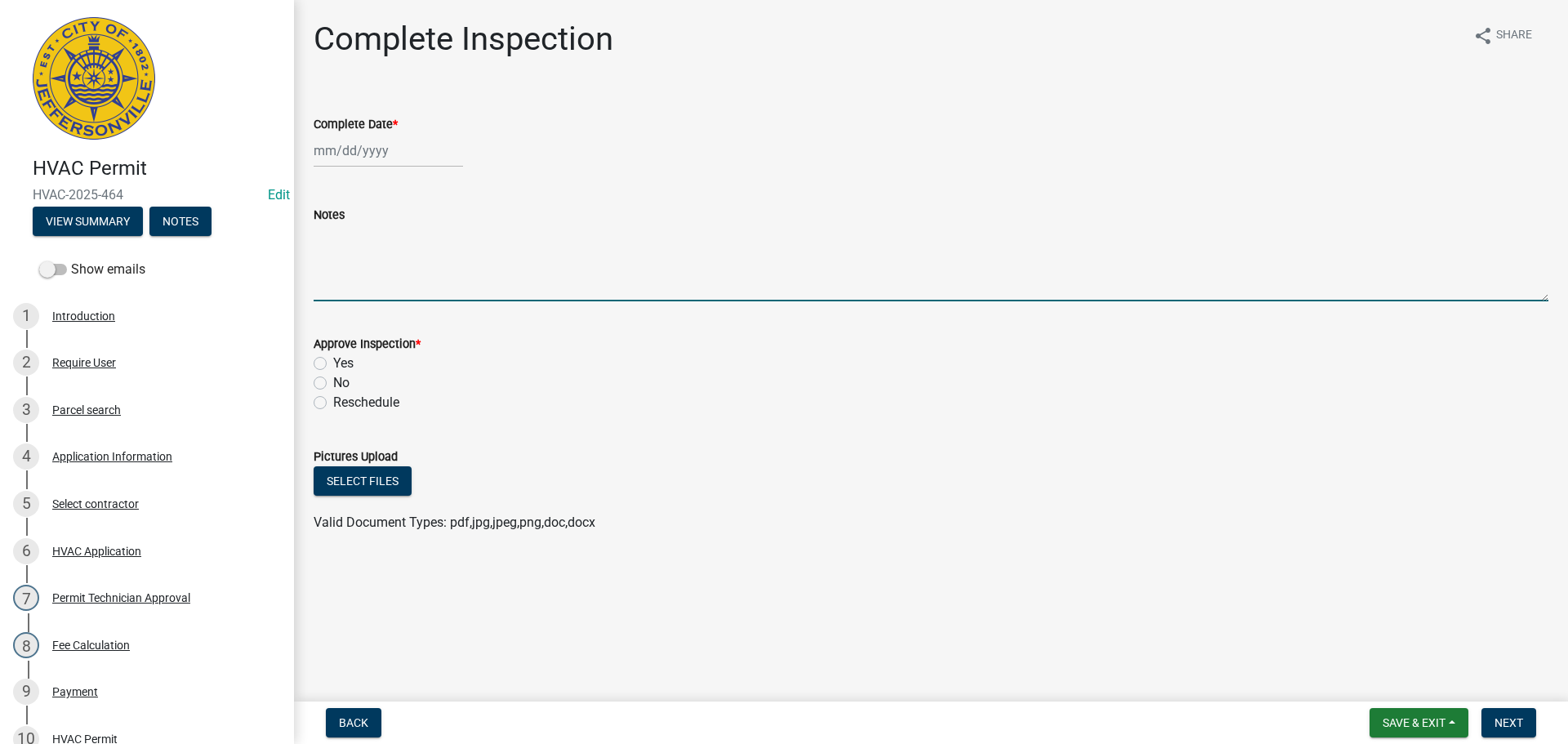
click at [330, 238] on textarea "Notes" at bounding box center [931, 263] width 1235 height 77
type textarea "CODE 1234 OR 3387"
click at [1520, 729] on span "Next" at bounding box center [1509, 722] width 29 height 13
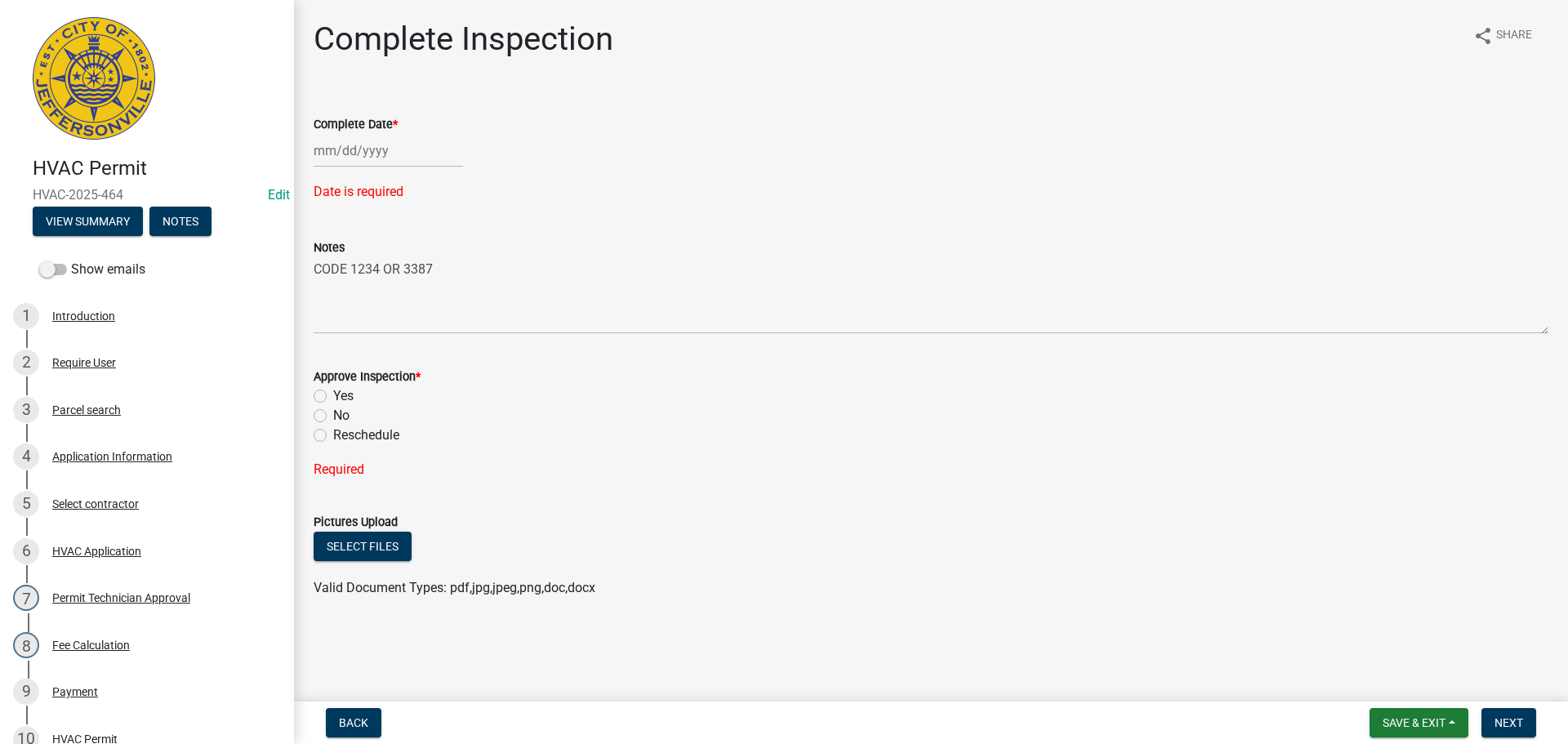
click at [1408, 704] on nav "Back Save & Exit Save Save & Exit Next" at bounding box center [931, 722] width 1274 height 43
click at [1401, 714] on button "Save & Exit" at bounding box center [1418, 722] width 99 height 29
click at [1391, 682] on button "Save & Exit" at bounding box center [1403, 680] width 131 height 39
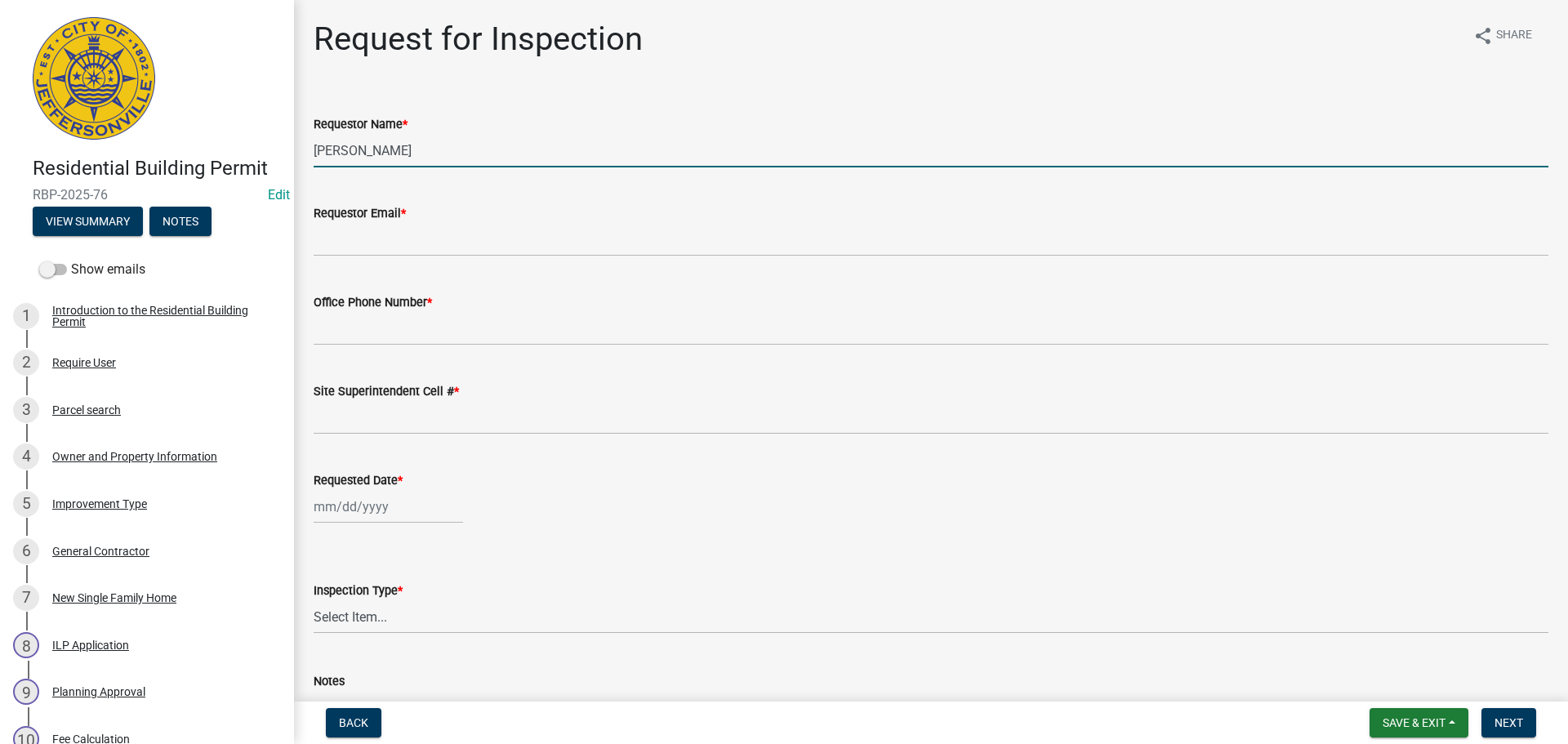
drag, startPoint x: 383, startPoint y: 149, endPoint x: 86, endPoint y: 126, distance: 297.9
click at [122, 140] on div "Residential Building Permit RBP-2025-76 Edit View Summary Notes Show emails 1 I…" at bounding box center [784, 372] width 1568 height 744
type input "VICTORIA"
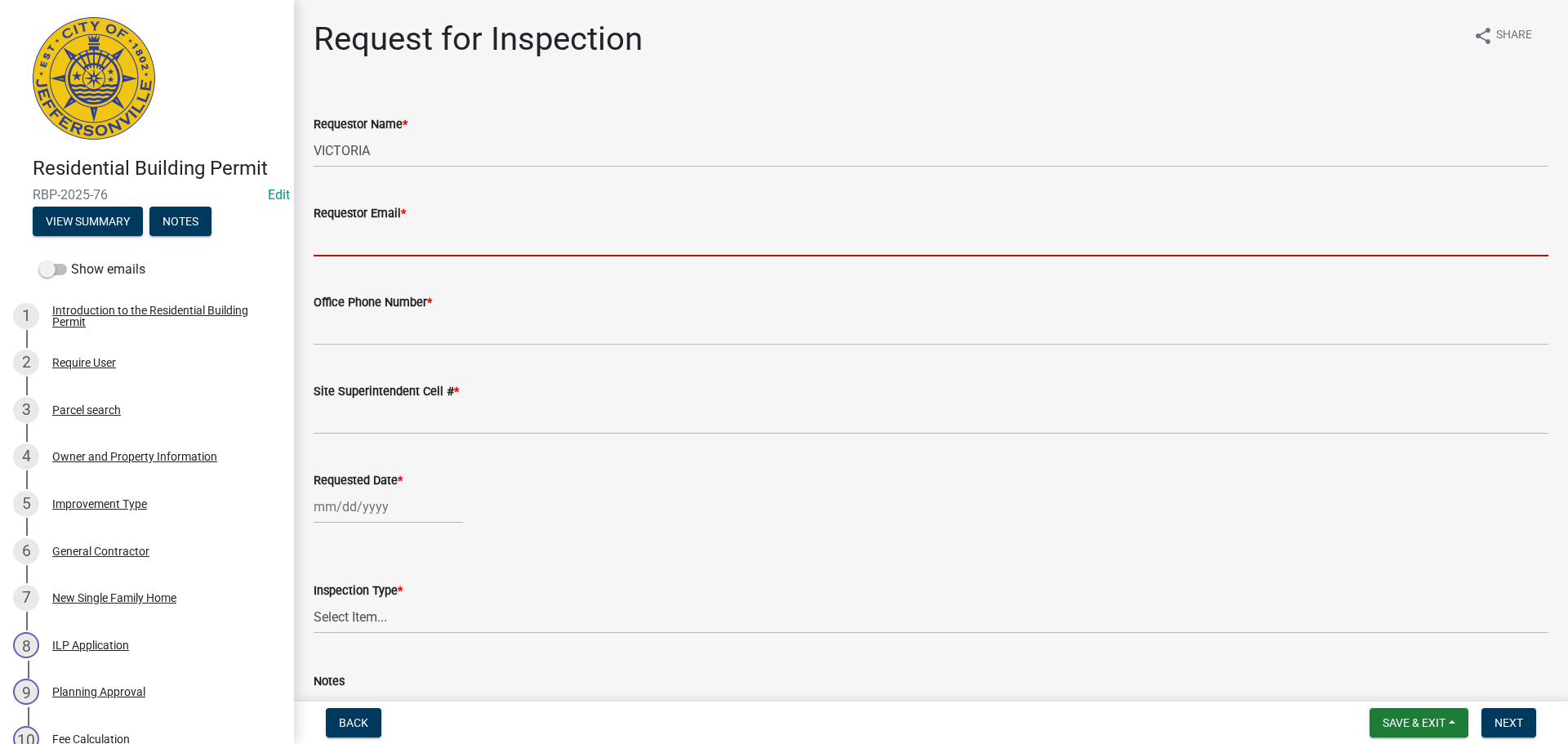
click at [360, 236] on input "Requestor Email *" at bounding box center [931, 240] width 1235 height 34
type input "[EMAIL_ADDRESS][DOMAIN_NAME]"
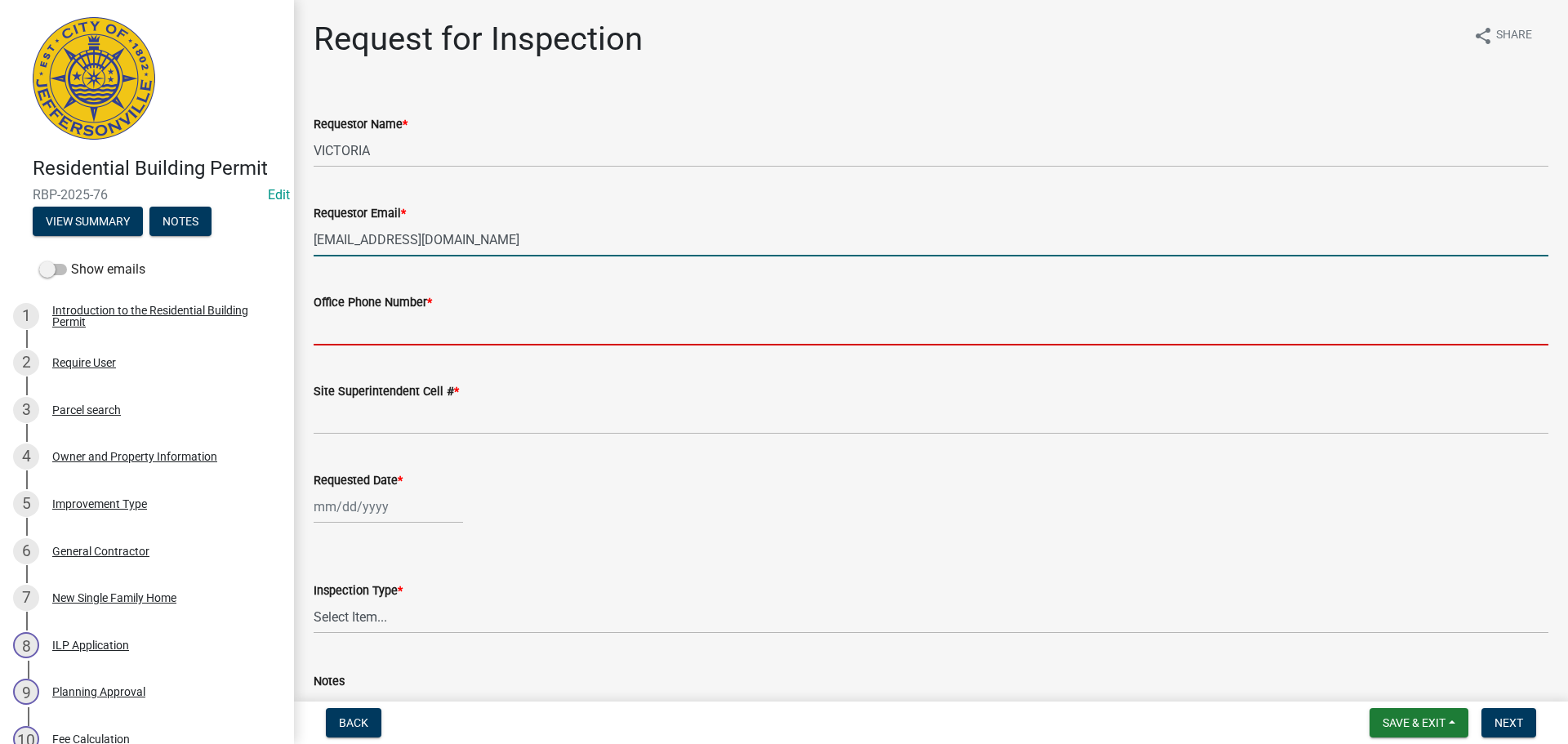
click at [382, 325] on input "Office Phone Number *" at bounding box center [931, 329] width 1235 height 34
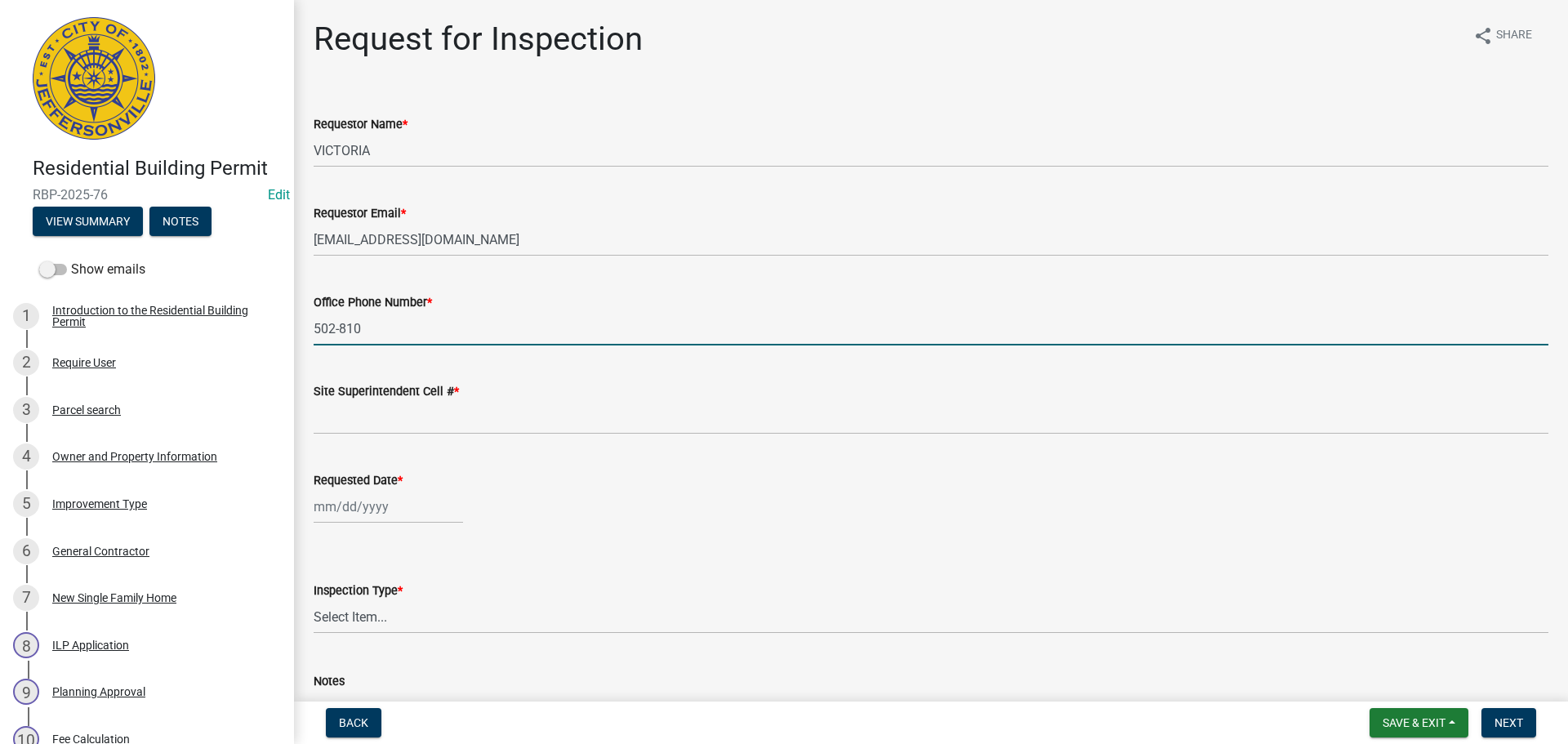
type input "[PHONE_NUMBER]"
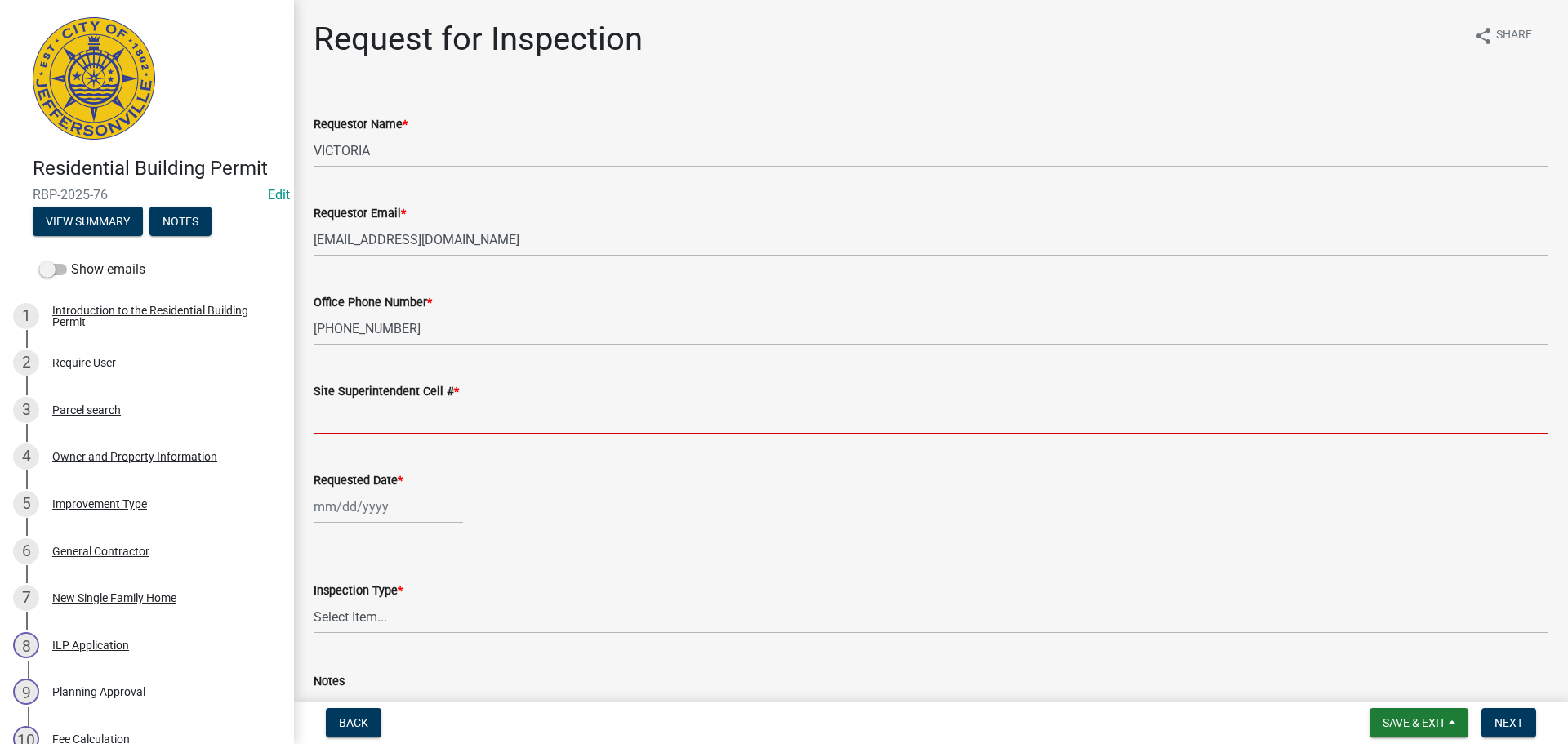
click at [378, 421] on input "Site Superintendent Cell # *" at bounding box center [931, 418] width 1235 height 34
type input "SAME"
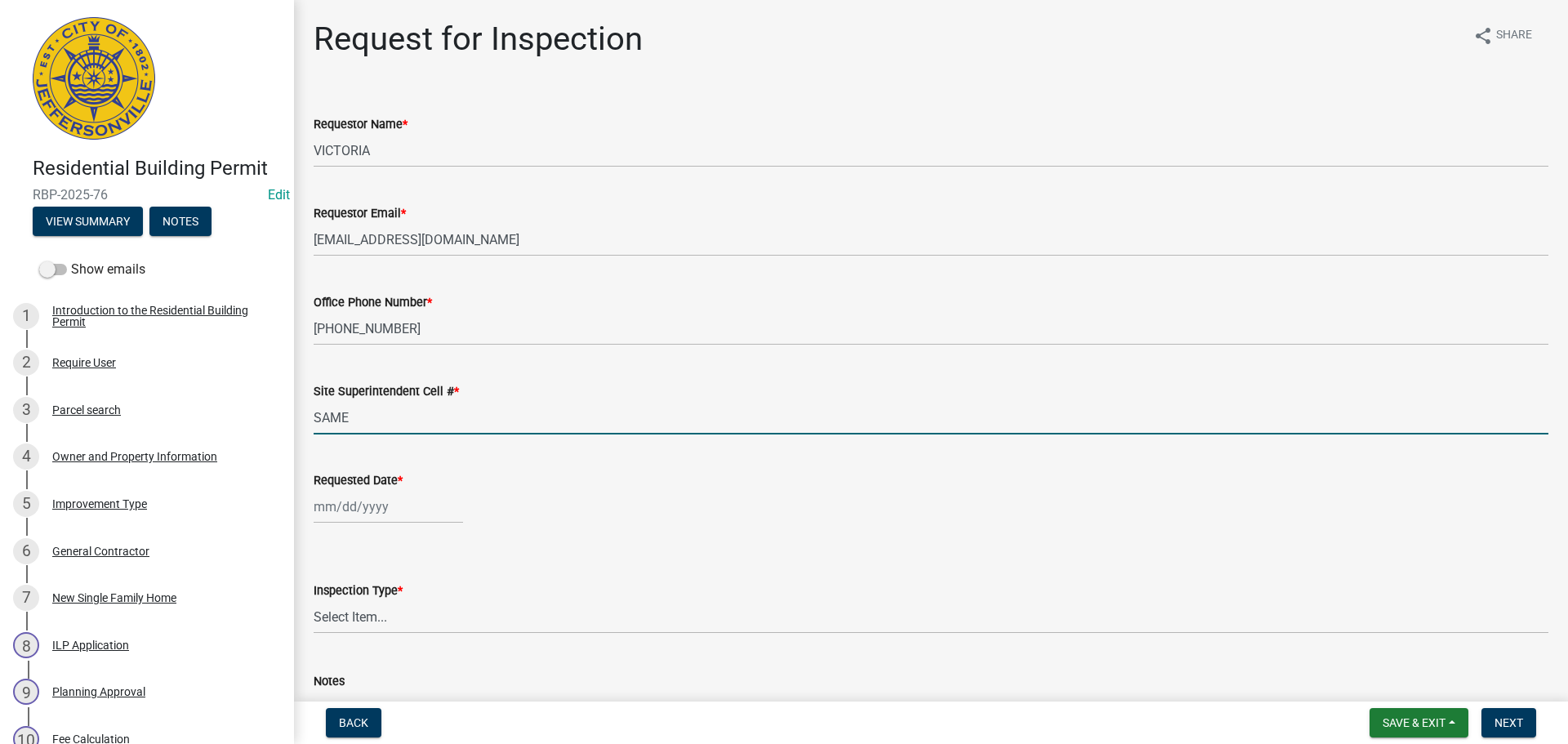
select select "8"
select select "2025"
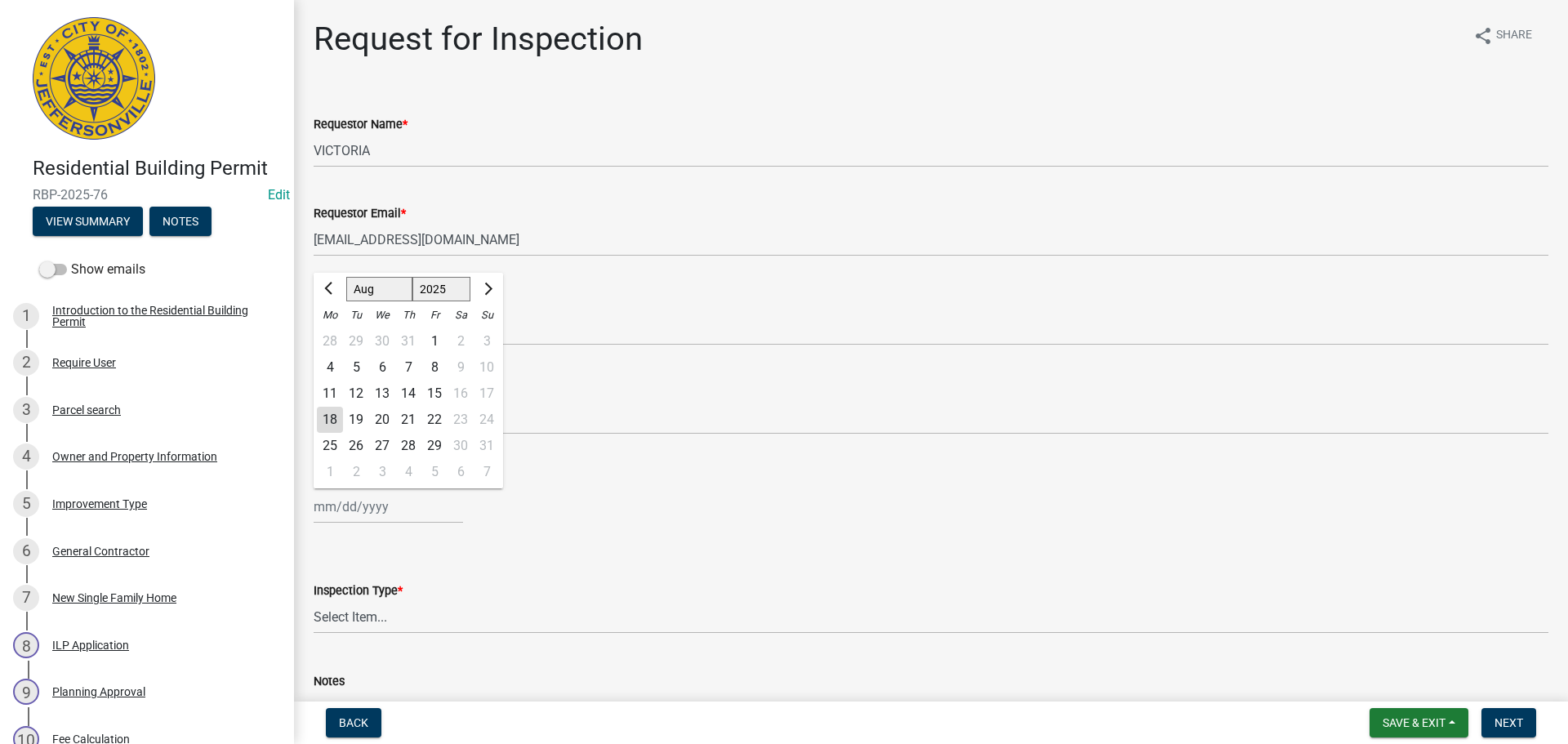
click at [375, 502] on div "[PERSON_NAME] Feb Mar Apr [PERSON_NAME][DATE] Oct Nov [DATE] 1526 1527 1528 152…" at bounding box center [389, 507] width 150 height 34
click at [355, 423] on div "19" at bounding box center [356, 419] width 26 height 26
type input "[DATE]"
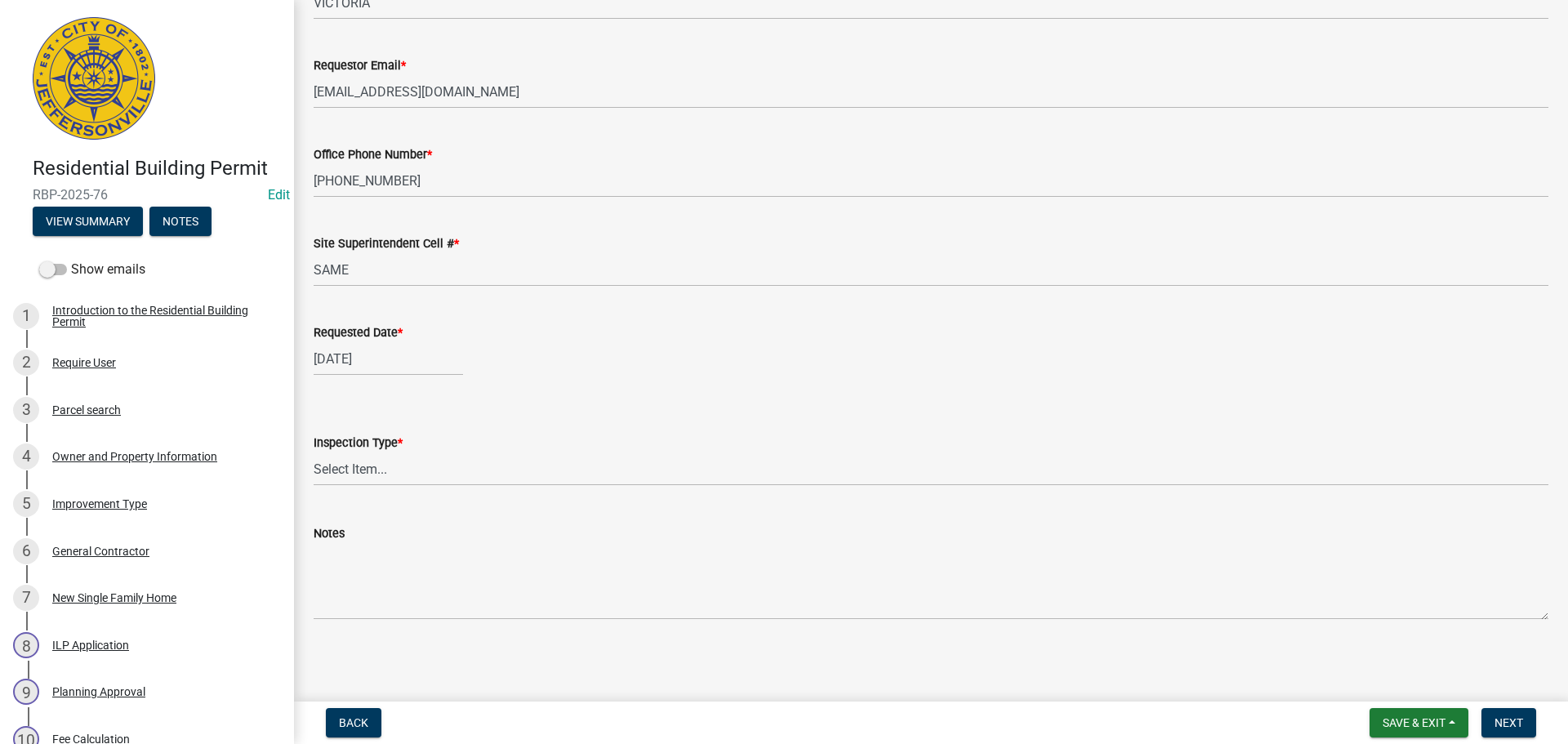
scroll to position [150, 0]
drag, startPoint x: 363, startPoint y: 466, endPoint x: 364, endPoint y: 482, distance: 16.0
click at [363, 466] on select "Select Item... Footer Foundation Framing Final" at bounding box center [931, 467] width 1235 height 34
click at [314, 450] on select "Select Item... Footer Foundation Framing Final" at bounding box center [931, 467] width 1235 height 34
select select "cf00f61e-4b77-4892-83dd-df63e4708b2f"
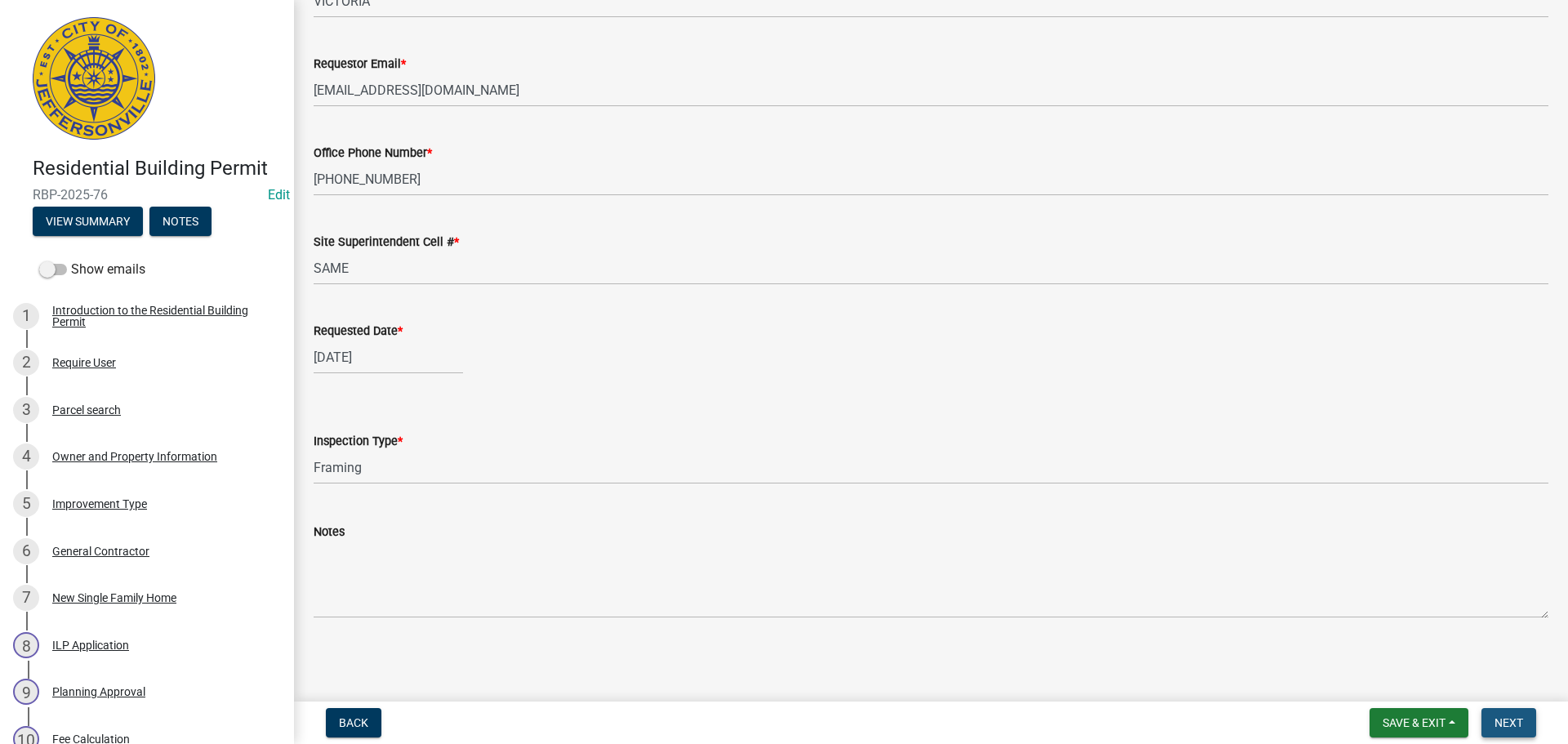
click at [1504, 716] on span "Next" at bounding box center [1509, 722] width 29 height 13
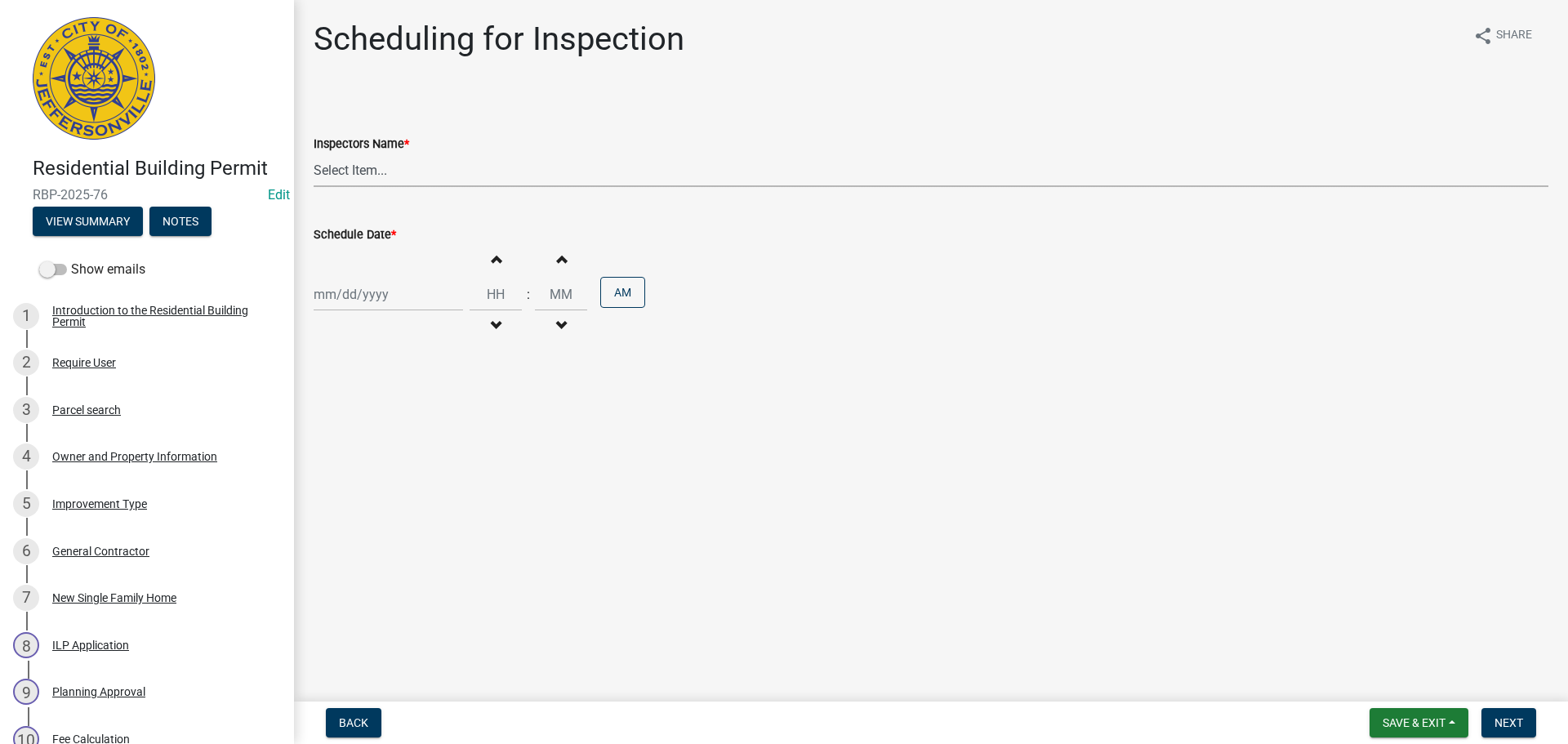
click at [334, 167] on select "Select Item... [PERSON_NAME] ([PERSON_NAME]) [PERSON_NAME] ([PERSON_NAME]) mkru…" at bounding box center [931, 171] width 1235 height 34
select select "fdb3bcc6-ce93-4663-8a18-5c08884dd177"
click at [314, 154] on select "Select Item... [PERSON_NAME] ([PERSON_NAME]) [PERSON_NAME] ([PERSON_NAME]) mkru…" at bounding box center [931, 171] width 1235 height 34
select select "8"
select select "2025"
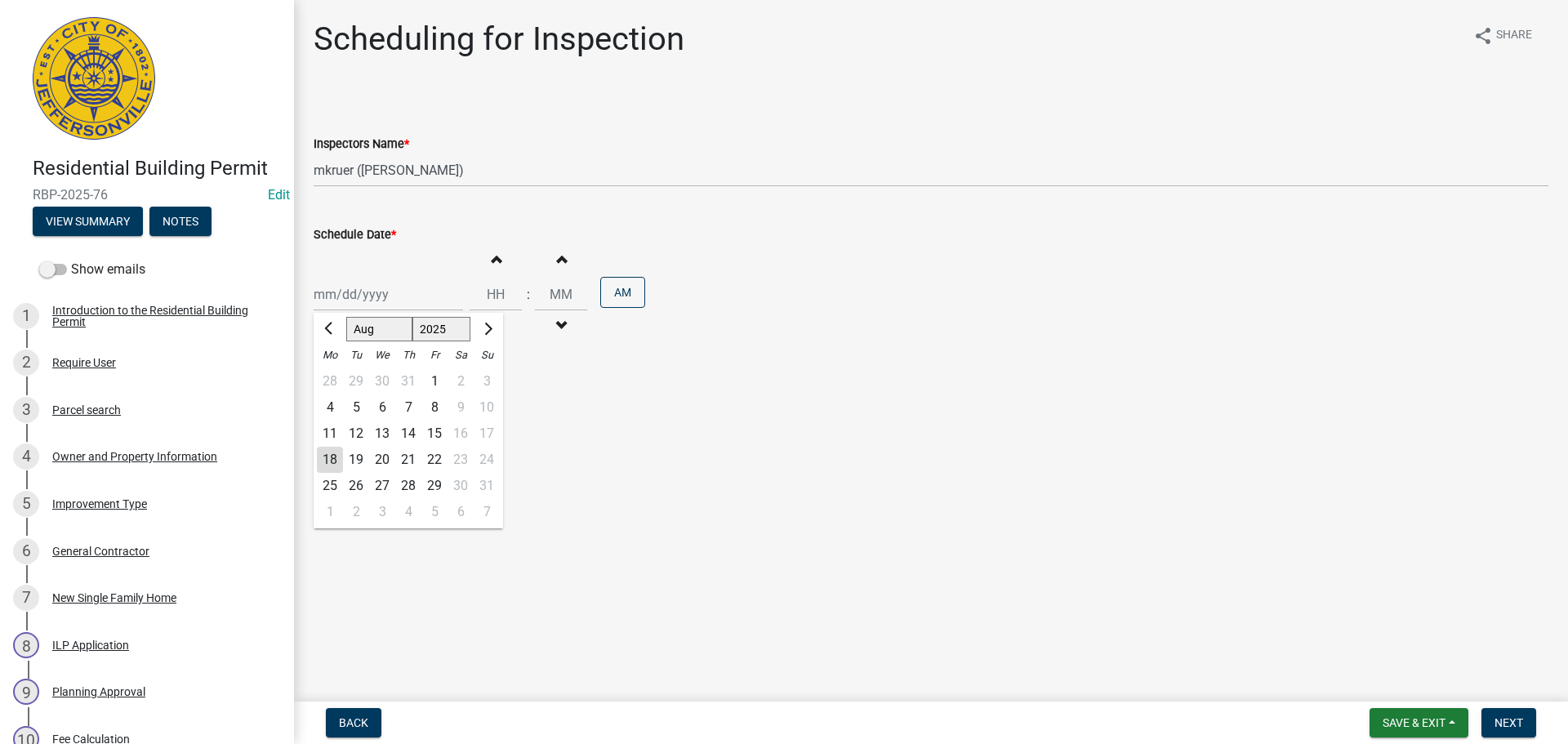
click at [361, 294] on div "[PERSON_NAME] Feb Mar Apr [PERSON_NAME][DATE] Oct Nov [DATE] 1526 1527 1528 152…" at bounding box center [389, 295] width 150 height 34
click at [357, 459] on div "19" at bounding box center [356, 459] width 26 height 26
type input "[DATE]"
drag, startPoint x: 1516, startPoint y: 723, endPoint x: 1517, endPoint y: 695, distance: 28.0
click at [1517, 722] on span "Next" at bounding box center [1509, 722] width 29 height 13
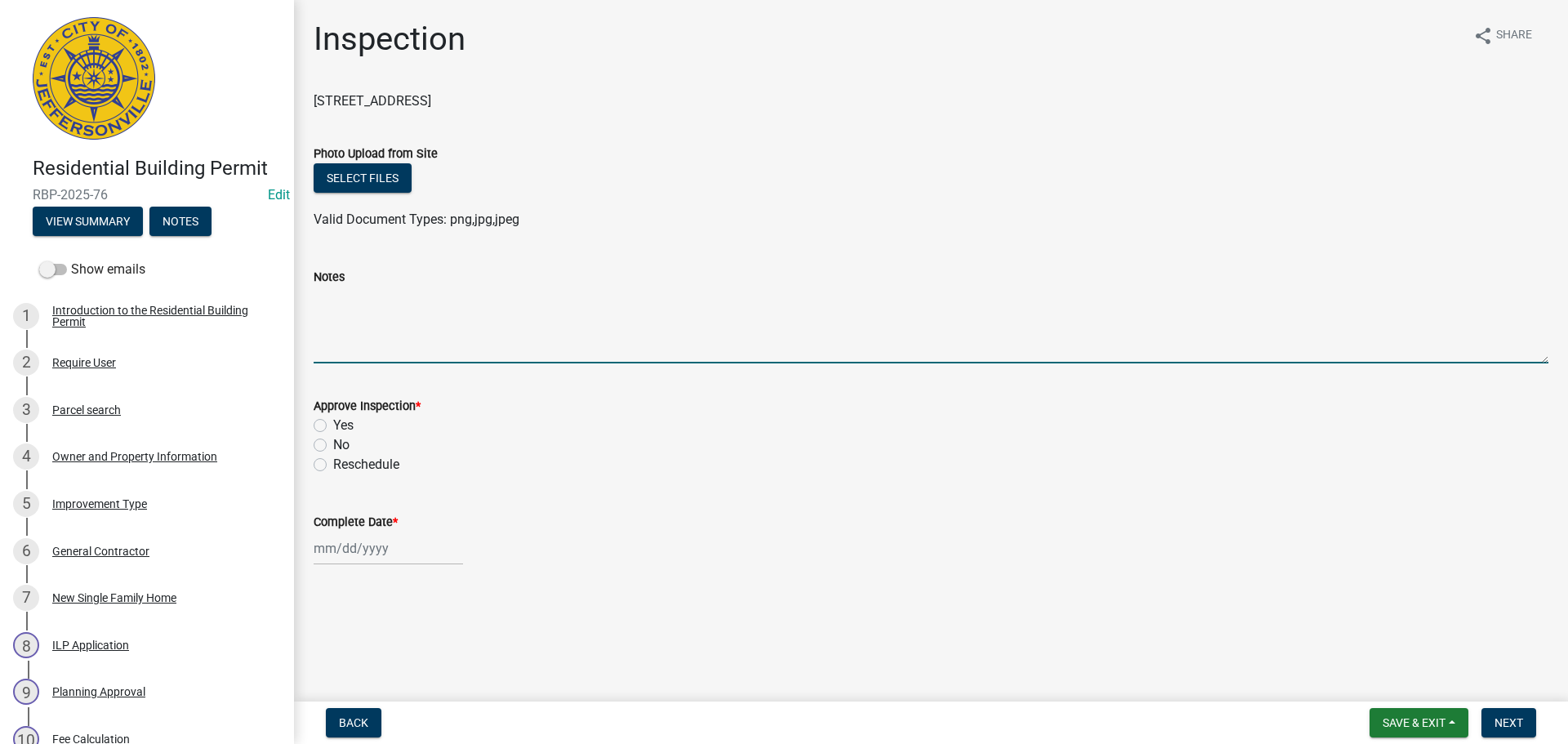
click at [359, 305] on textarea "Notes" at bounding box center [931, 325] width 1235 height 77
type textarea "CODE 1234 OR 3387"
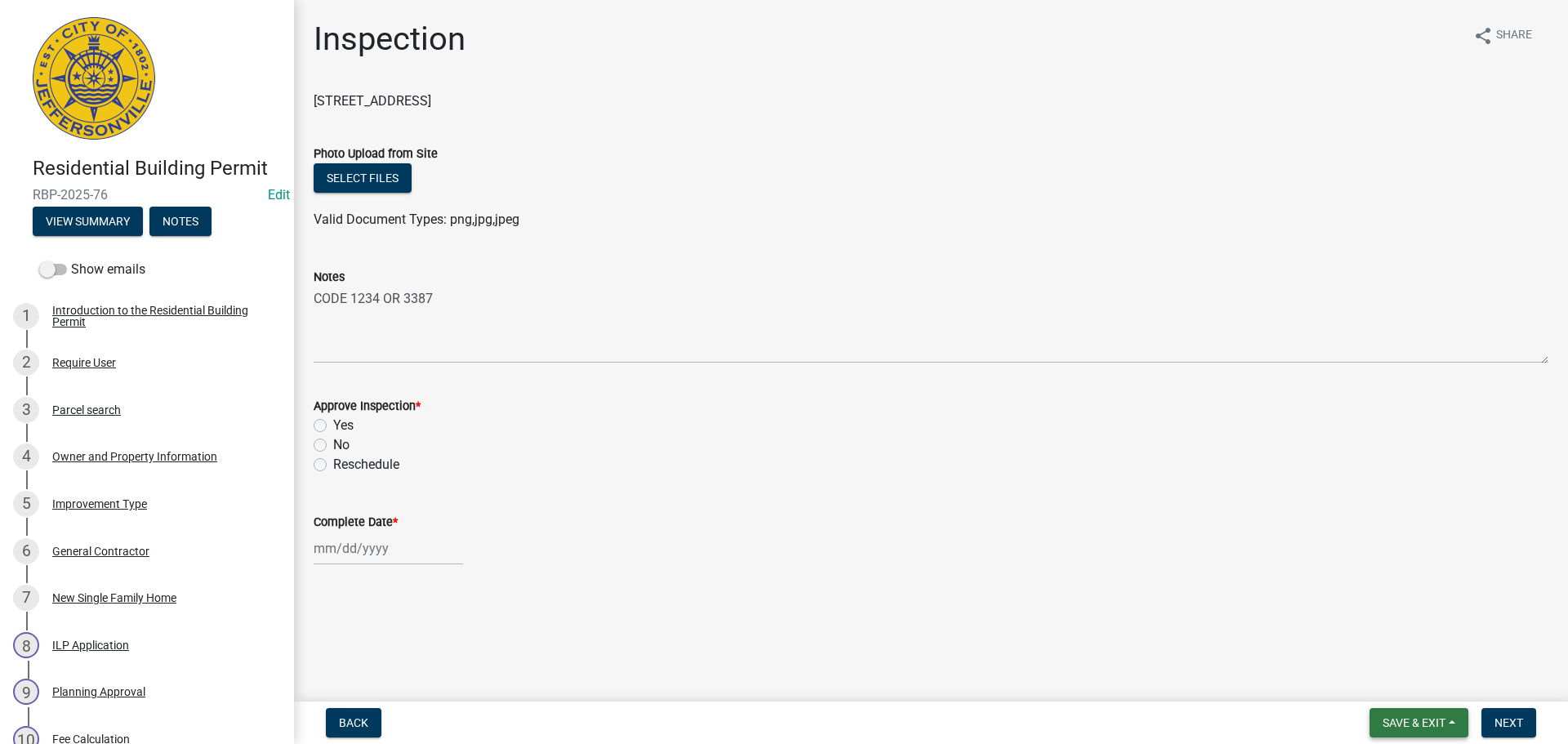
click at [1386, 720] on span "Save & Exit" at bounding box center [1414, 722] width 63 height 13
click at [1381, 678] on button "Save & Exit" at bounding box center [1403, 680] width 131 height 39
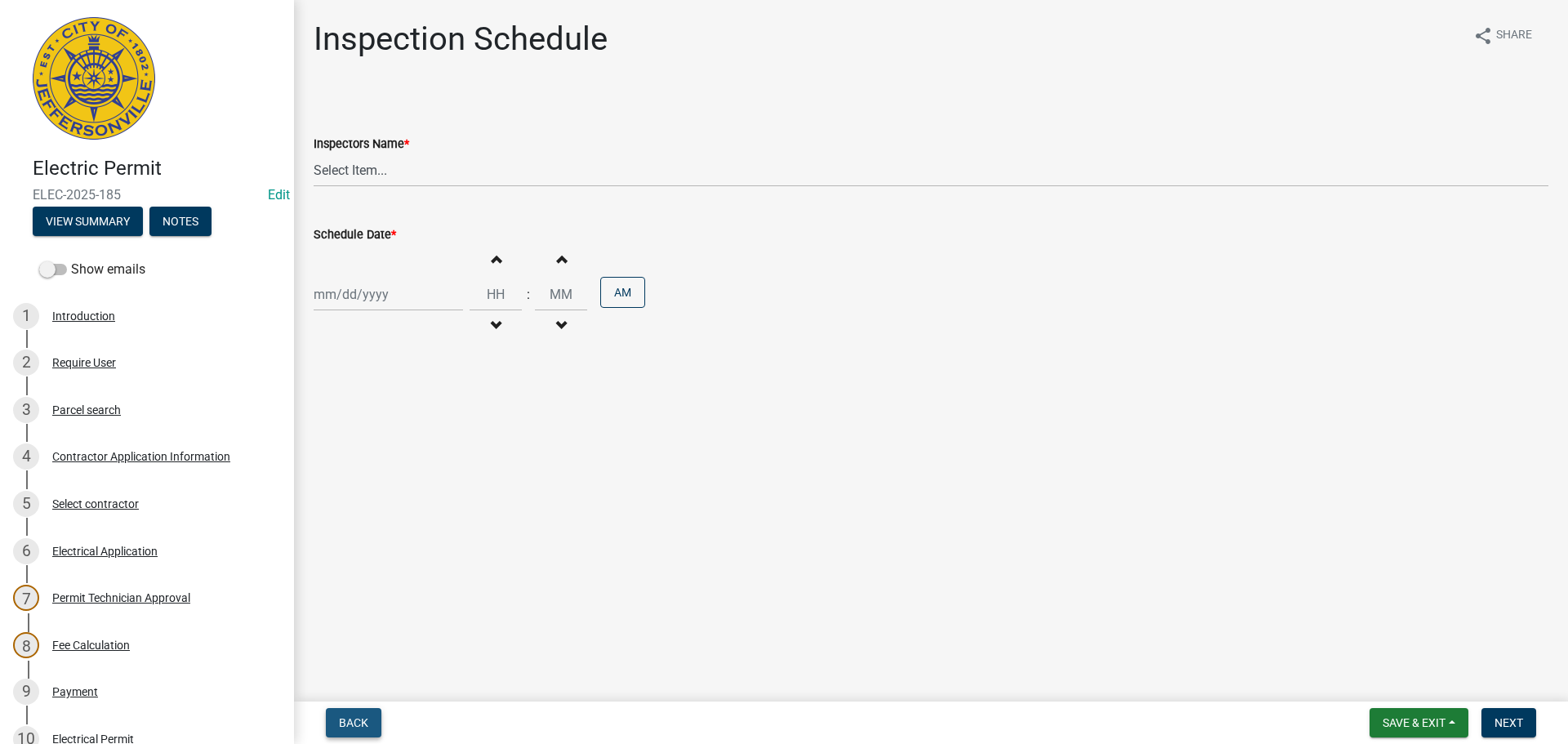
drag, startPoint x: 347, startPoint y: 719, endPoint x: 665, endPoint y: 576, distance: 348.7
click at [350, 717] on span "Back" at bounding box center [353, 722] width 29 height 13
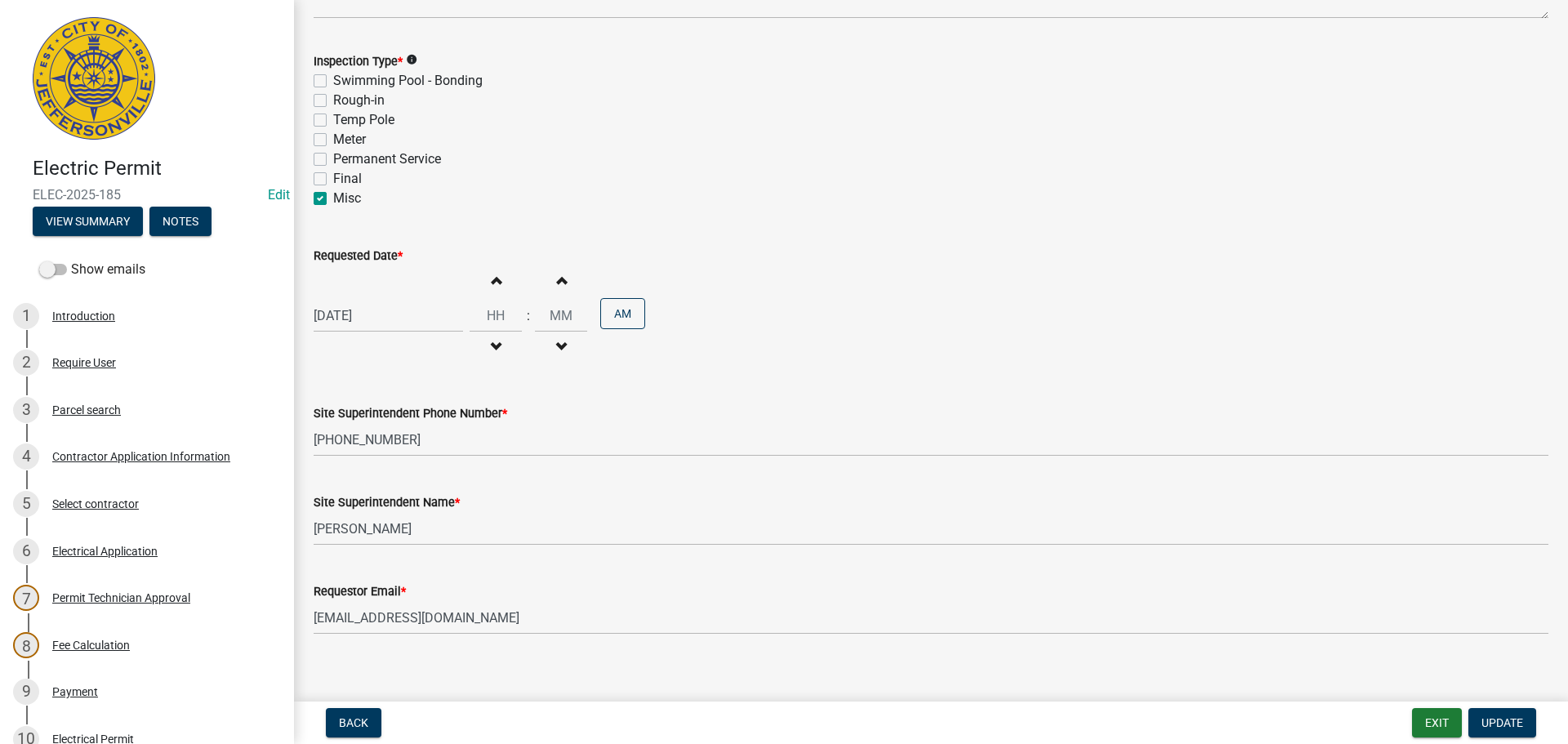
scroll to position [209, 0]
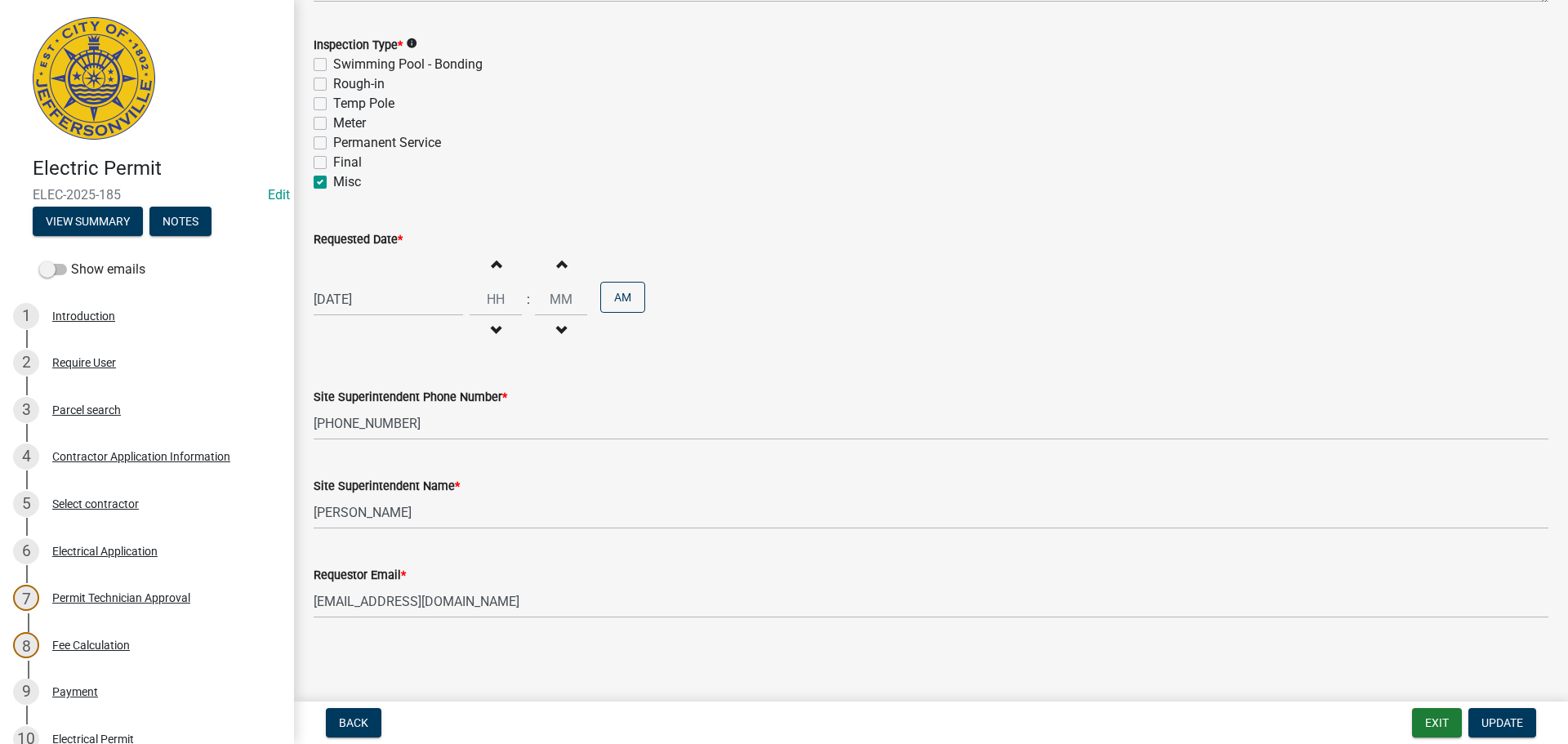
click at [334, 81] on label "Rough-in" at bounding box center [360, 84] width 52 height 20
click at [334, 81] on input "Rough-in" at bounding box center [339, 79] width 11 height 11
checkbox input "true"
checkbox input "false"
checkbox input "true"
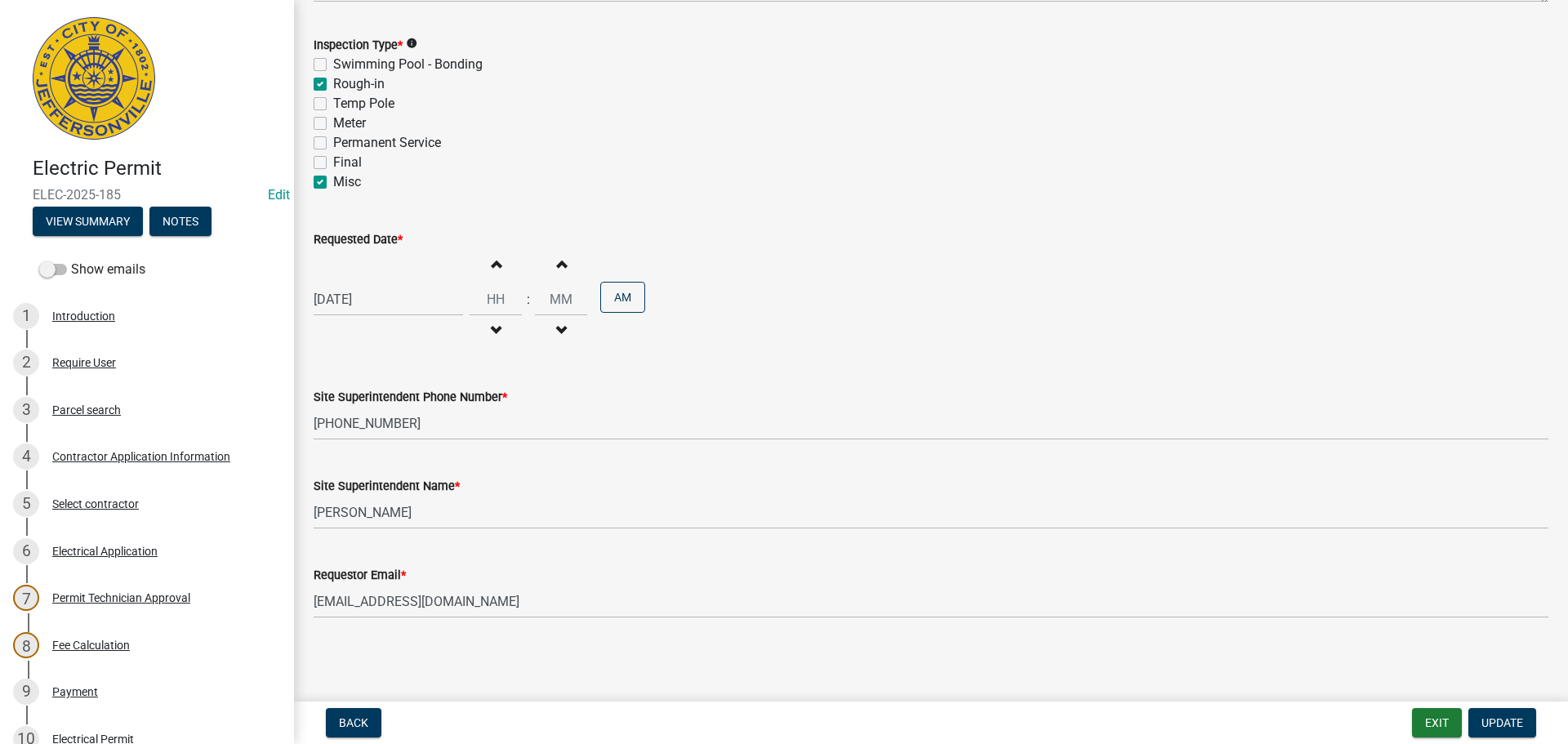
checkbox input "false"
checkbox input "true"
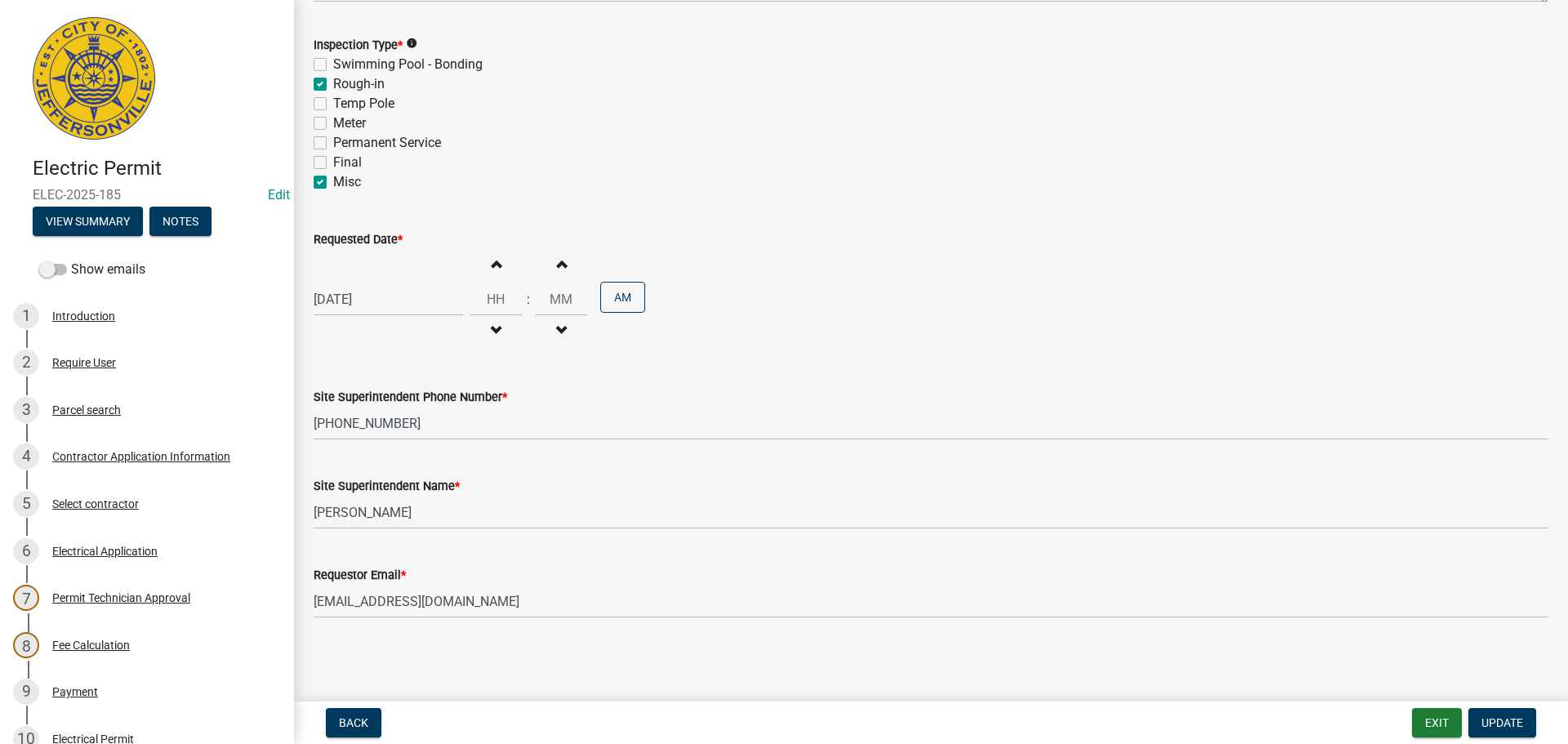
click at [334, 144] on label "Permanent Service" at bounding box center [388, 143] width 108 height 20
click at [334, 144] on input "Permanent Service" at bounding box center [339, 138] width 11 height 11
checkbox input "true"
checkbox input "false"
checkbox input "true"
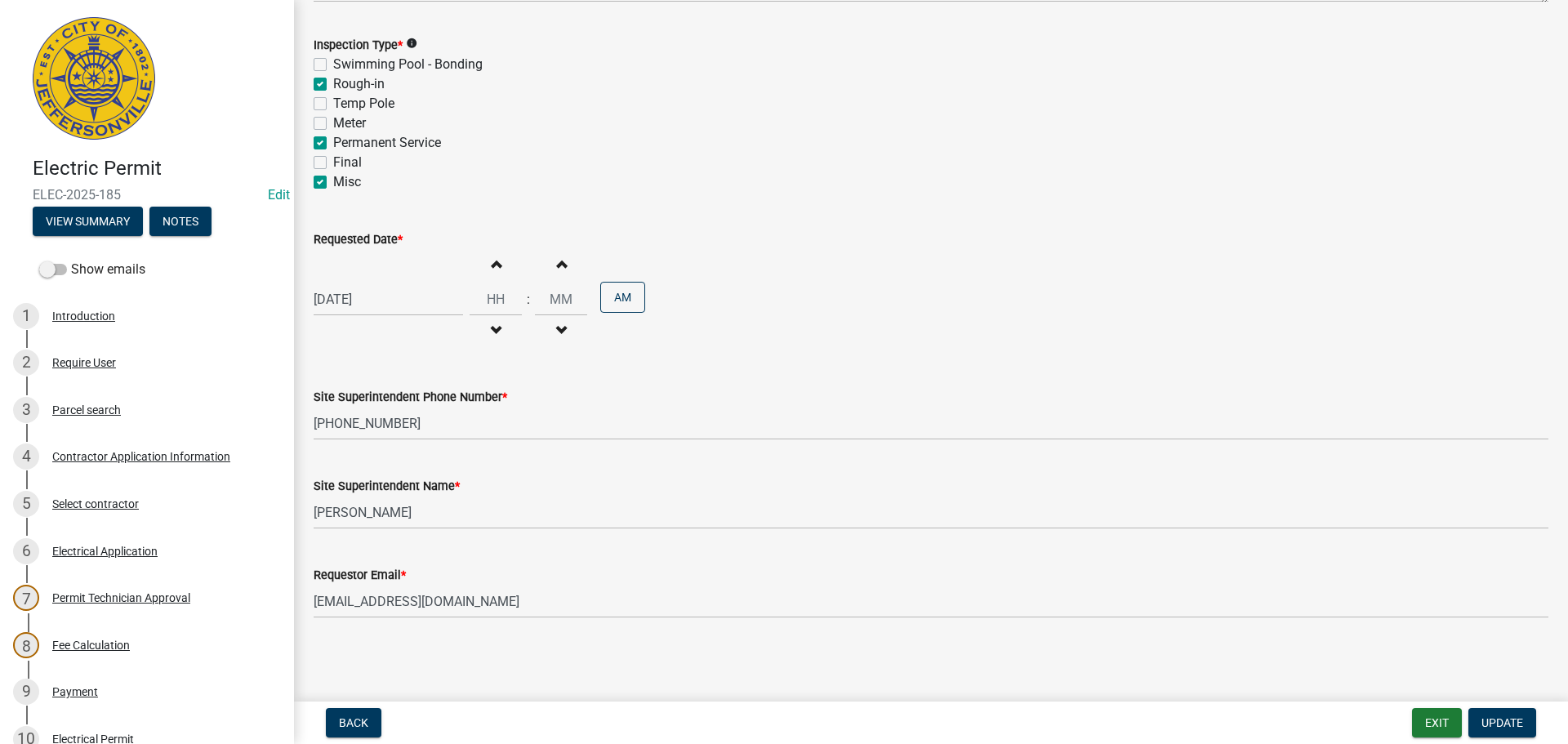
checkbox input "false"
checkbox input "true"
checkbox input "false"
click at [334, 182] on label "Misc" at bounding box center [348, 183] width 28 height 20
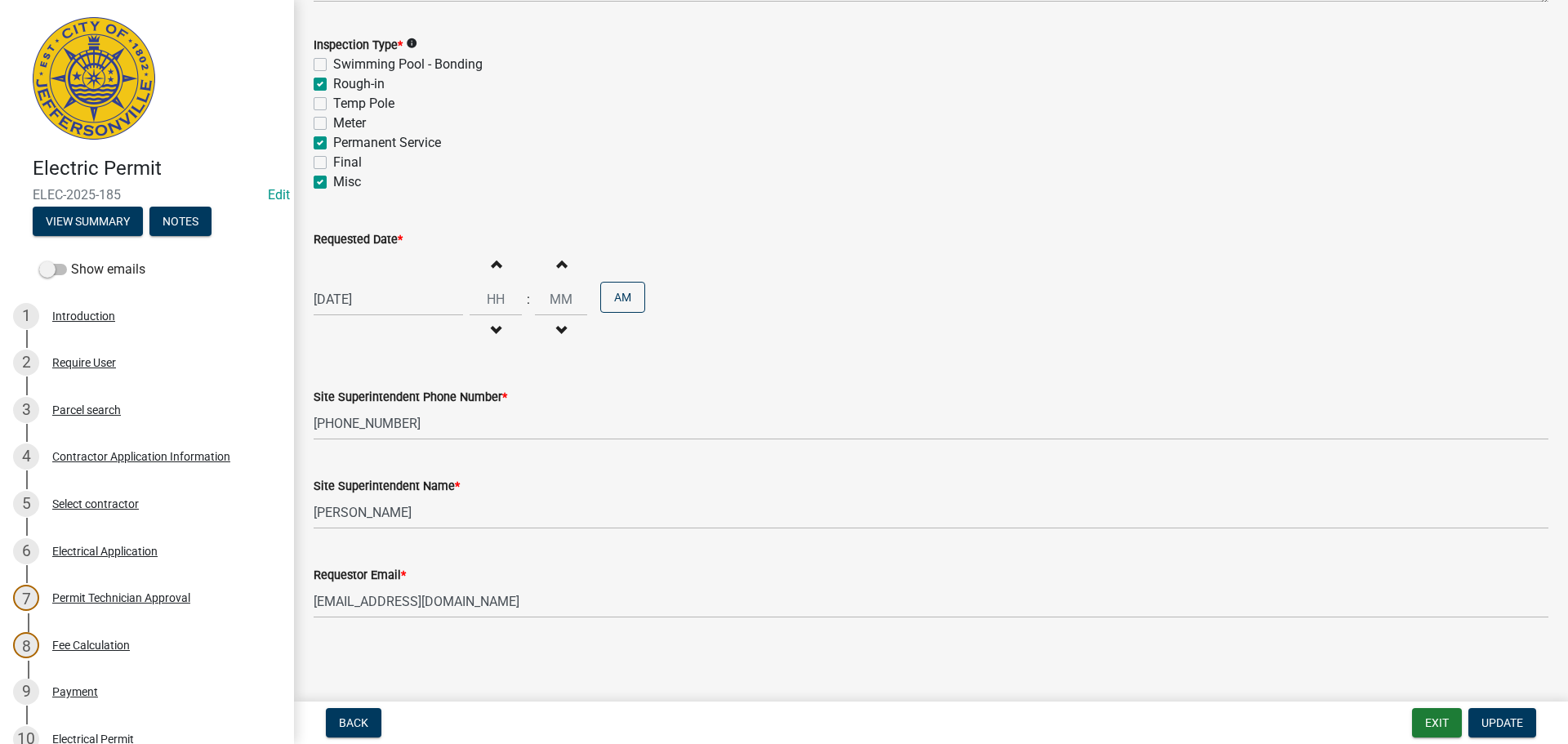
click at [334, 182] on input "Misc" at bounding box center [339, 178] width 11 height 11
checkbox input "false"
checkbox input "true"
checkbox input "false"
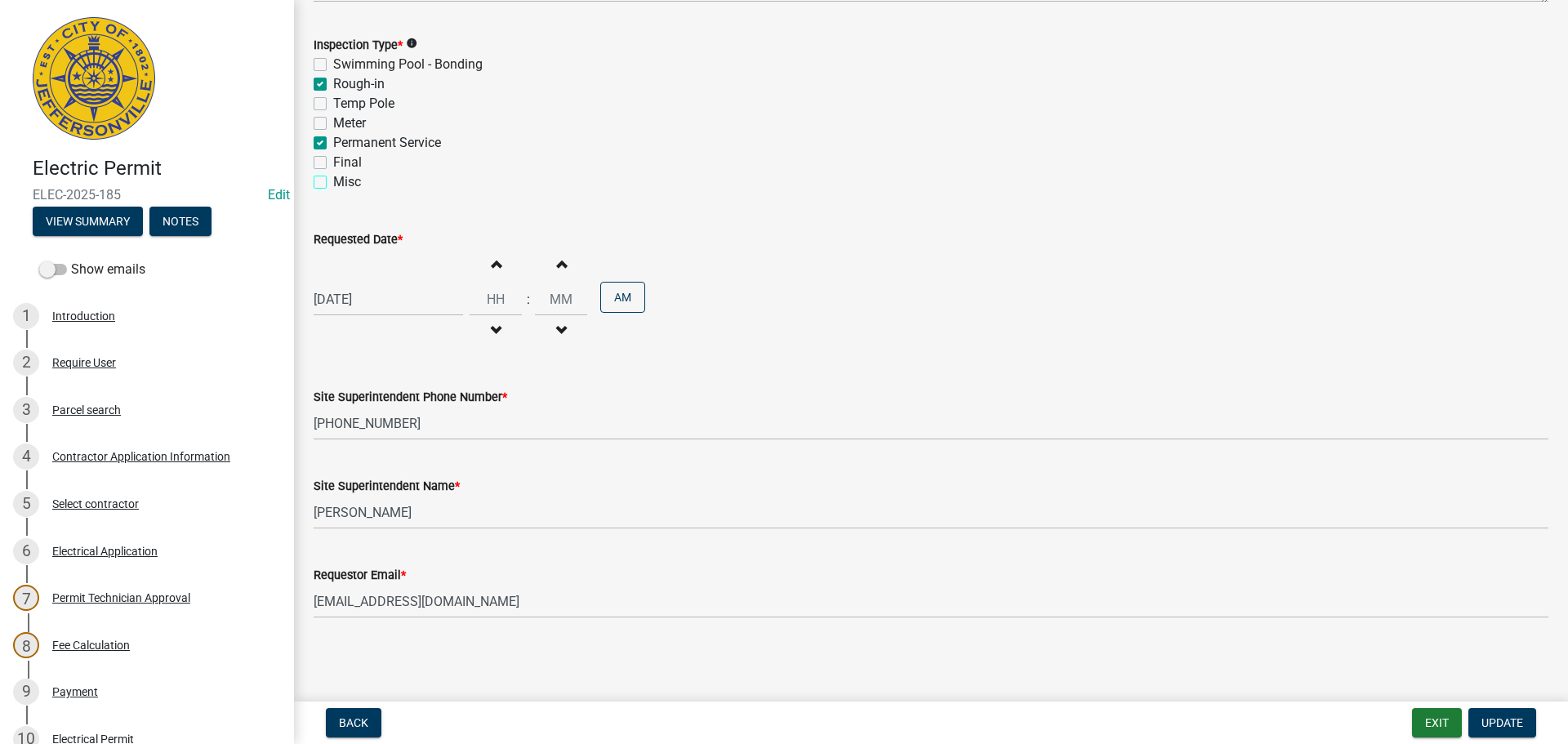
checkbox input "false"
checkbox input "true"
checkbox input "false"
select select "4"
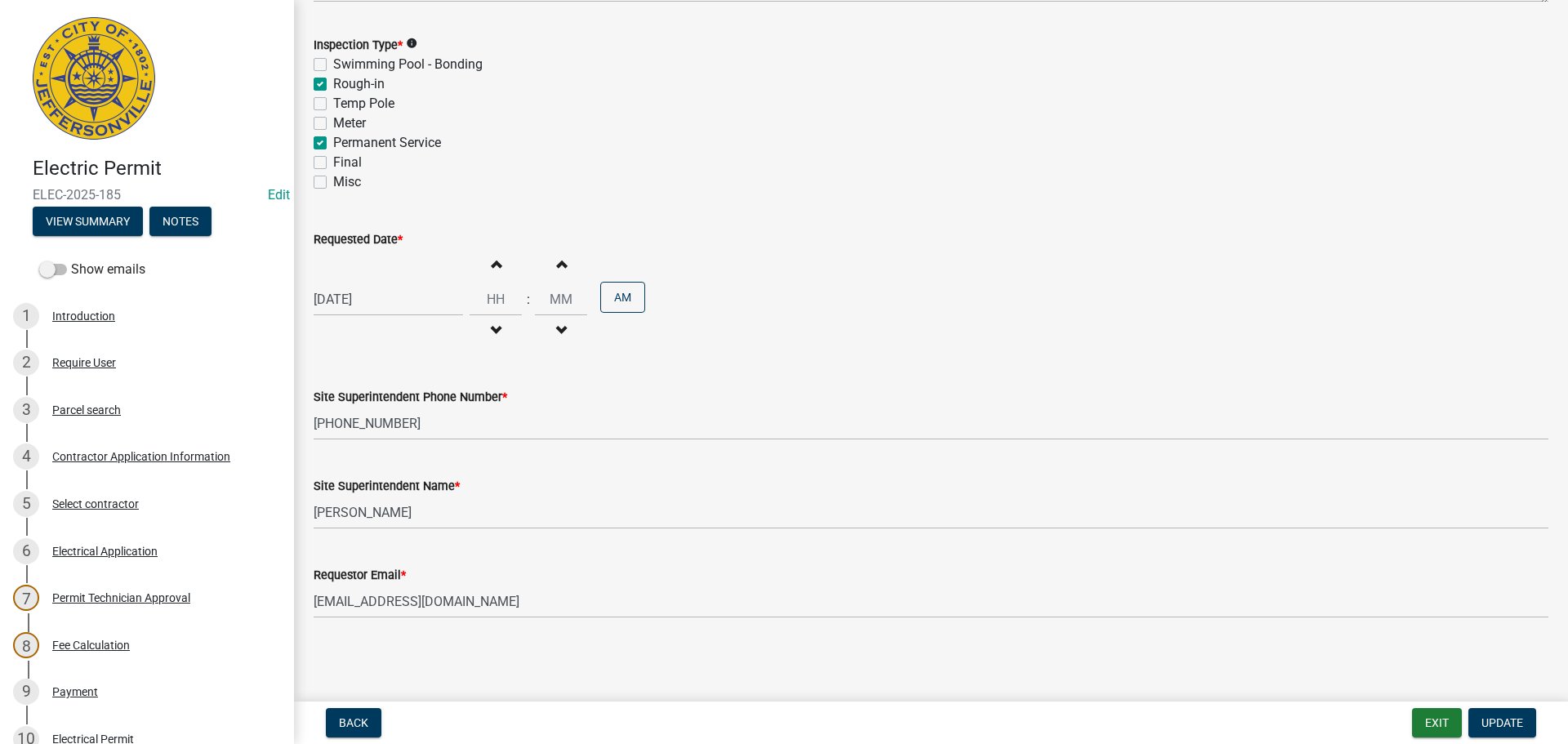
select select "2025"
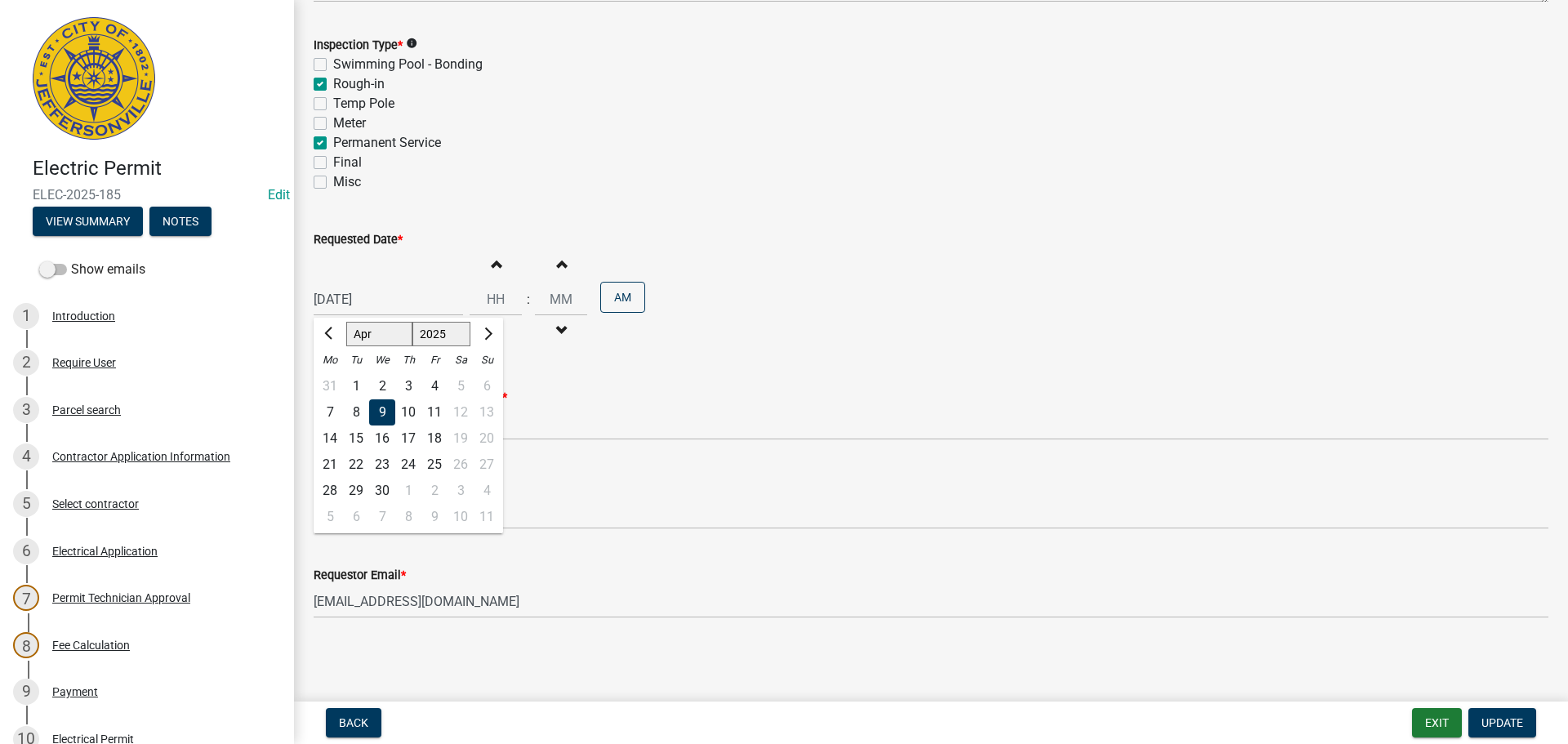
click at [368, 298] on div "04/09/2025 Jan Feb Mar Apr May Jun Jul Aug Sep Oct Nov Dec 1525 1526 1527 1528 …" at bounding box center [389, 300] width 150 height 34
click at [406, 409] on div "10" at bounding box center [408, 412] width 26 height 26
type input "04/10/2025"
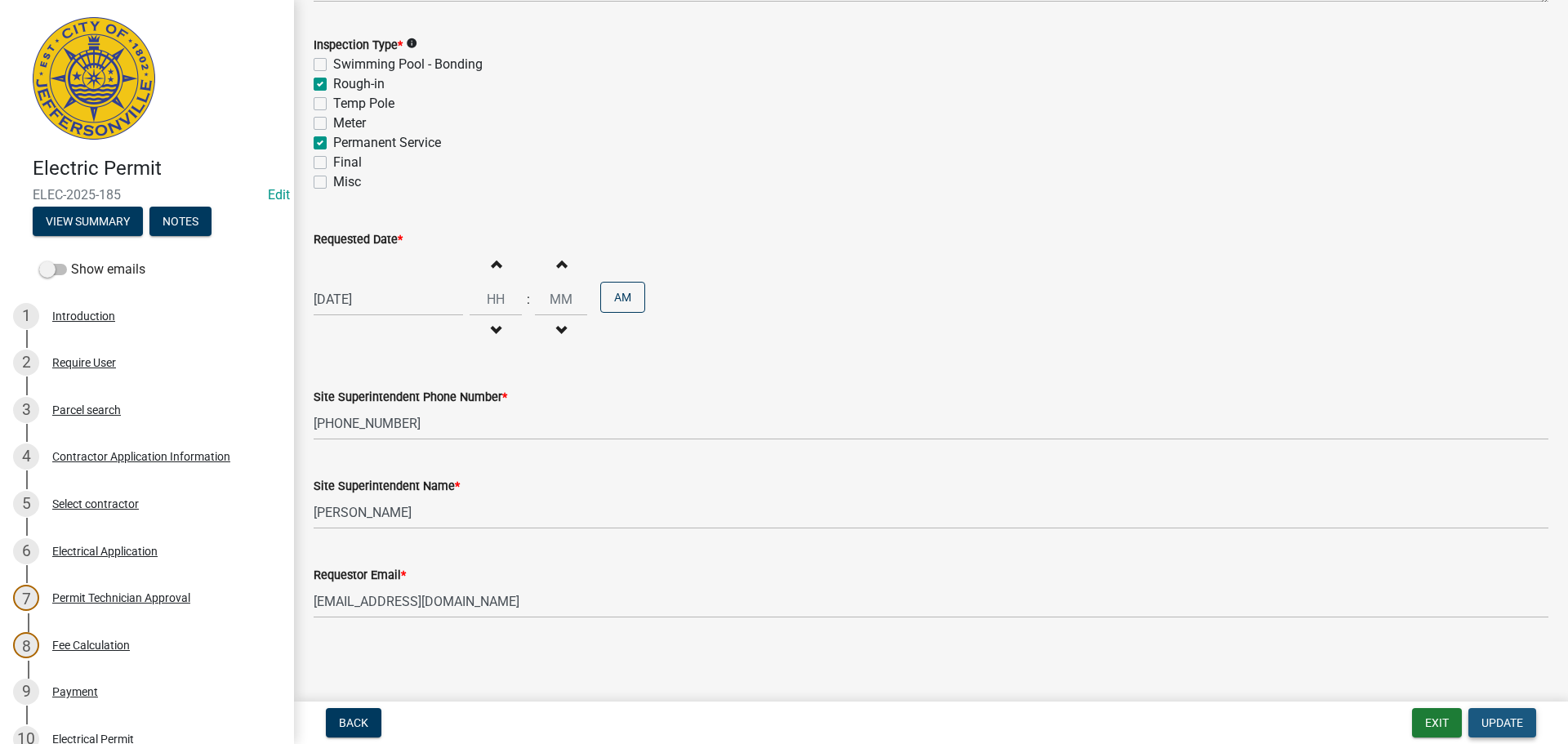
click at [1503, 713] on button "Update" at bounding box center [1502, 722] width 68 height 29
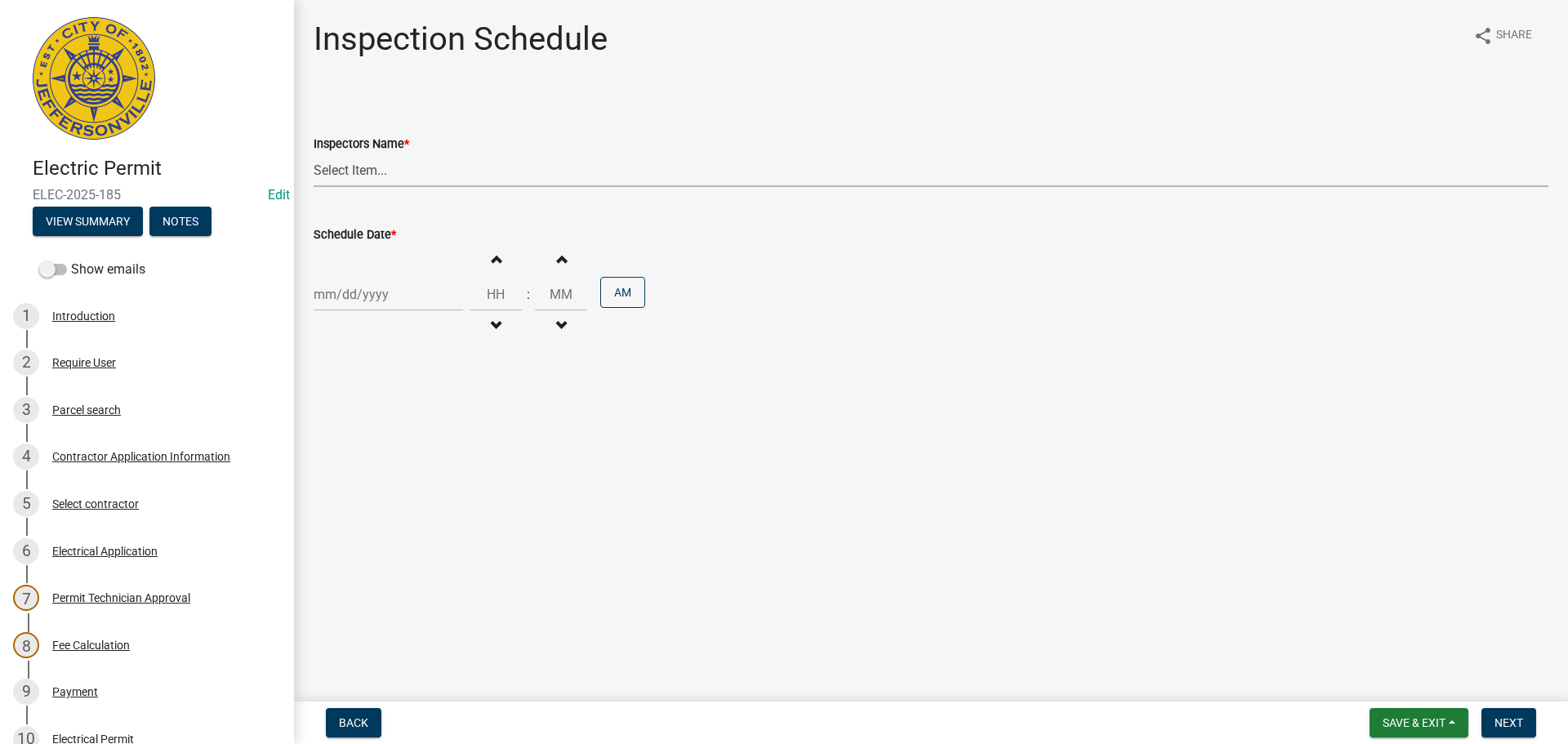
click at [353, 172] on select "Select Item... jramsey (Jeremy Ramsey) MaryFrey (Mary Frey) mkruer (Mike Kruer)…" at bounding box center [931, 171] width 1235 height 34
select select "36a8b8f0-2ef8-43e9-ae06-718f51af8d36"
click at [314, 154] on select "Select Item... jramsey (Jeremy Ramsey) MaryFrey (Mary Frey) mkruer (Mike Kruer)…" at bounding box center [931, 171] width 1235 height 34
select select "8"
select select "2025"
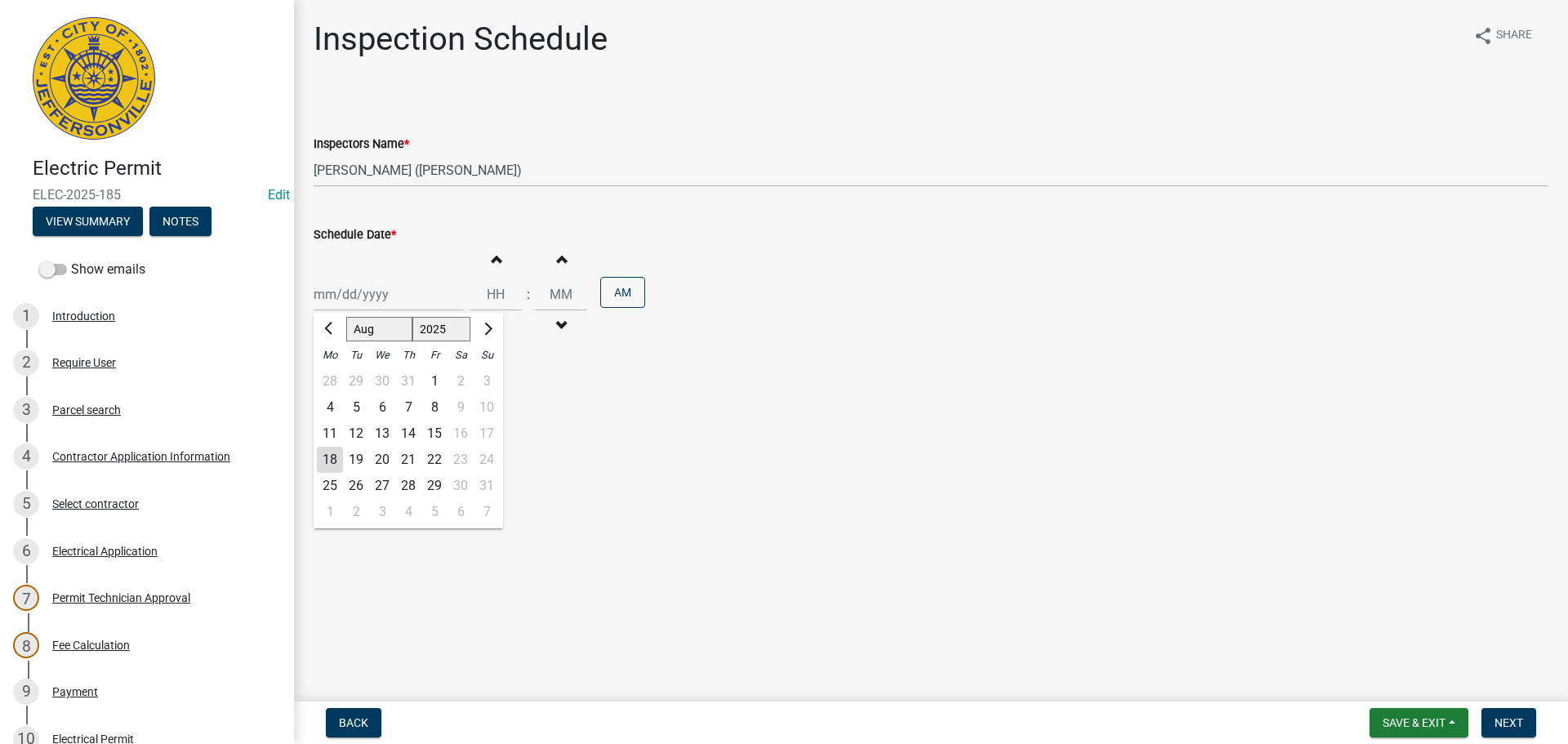
click at [333, 295] on div "Jan Feb Mar Apr May Jun Jul Aug Sep Oct Nov Dec 1525 1526 1527 1528 1529 1530 1…" at bounding box center [389, 295] width 150 height 34
click at [359, 462] on div "19" at bounding box center [356, 459] width 26 height 26
type input "08/19/2025"
click at [1515, 729] on span "Next" at bounding box center [1509, 722] width 29 height 13
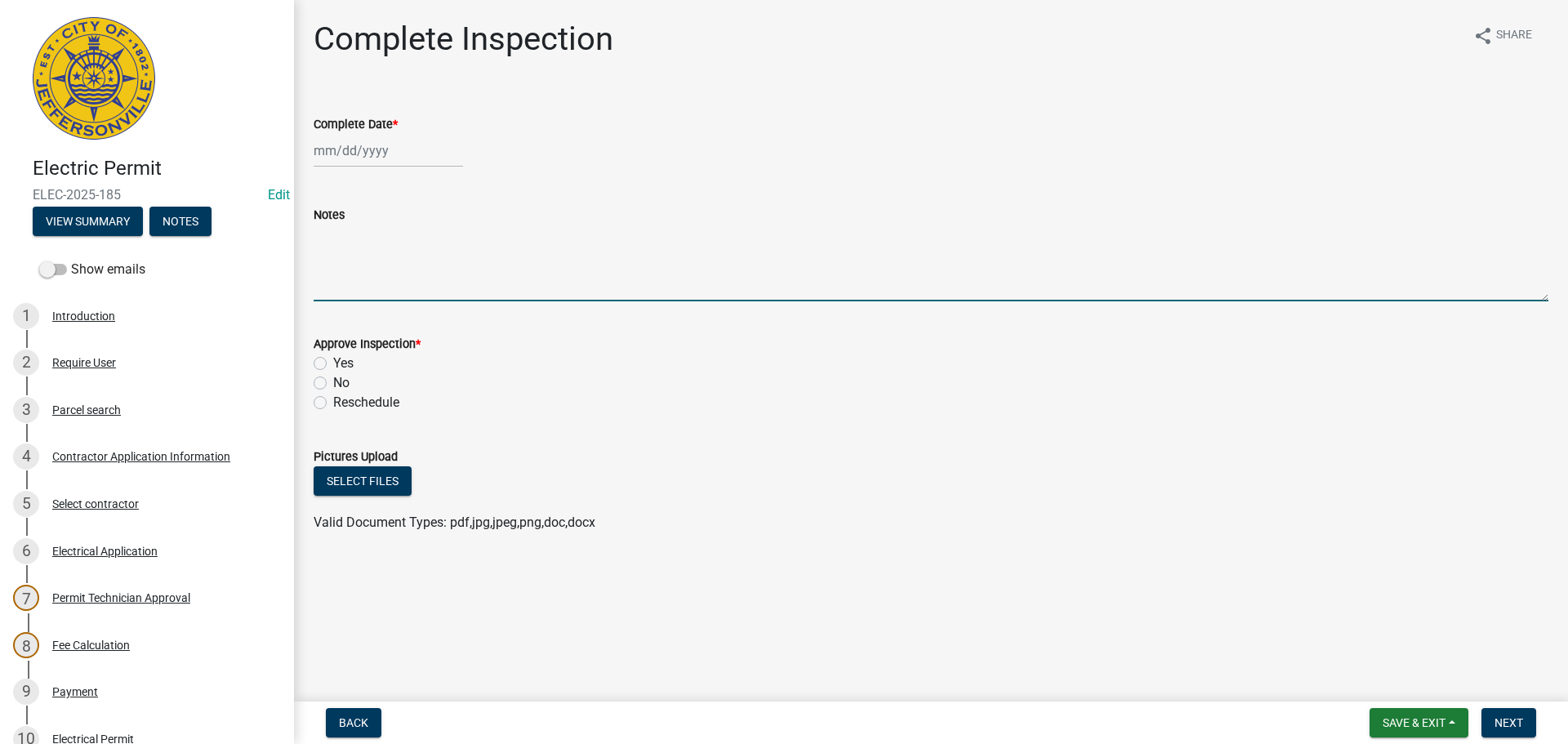
click at [370, 244] on textarea "Notes" at bounding box center [931, 263] width 1235 height 77
type textarea "CODE 1234 OR 3387"
click at [1403, 715] on button "Save & Exit" at bounding box center [1418, 722] width 99 height 29
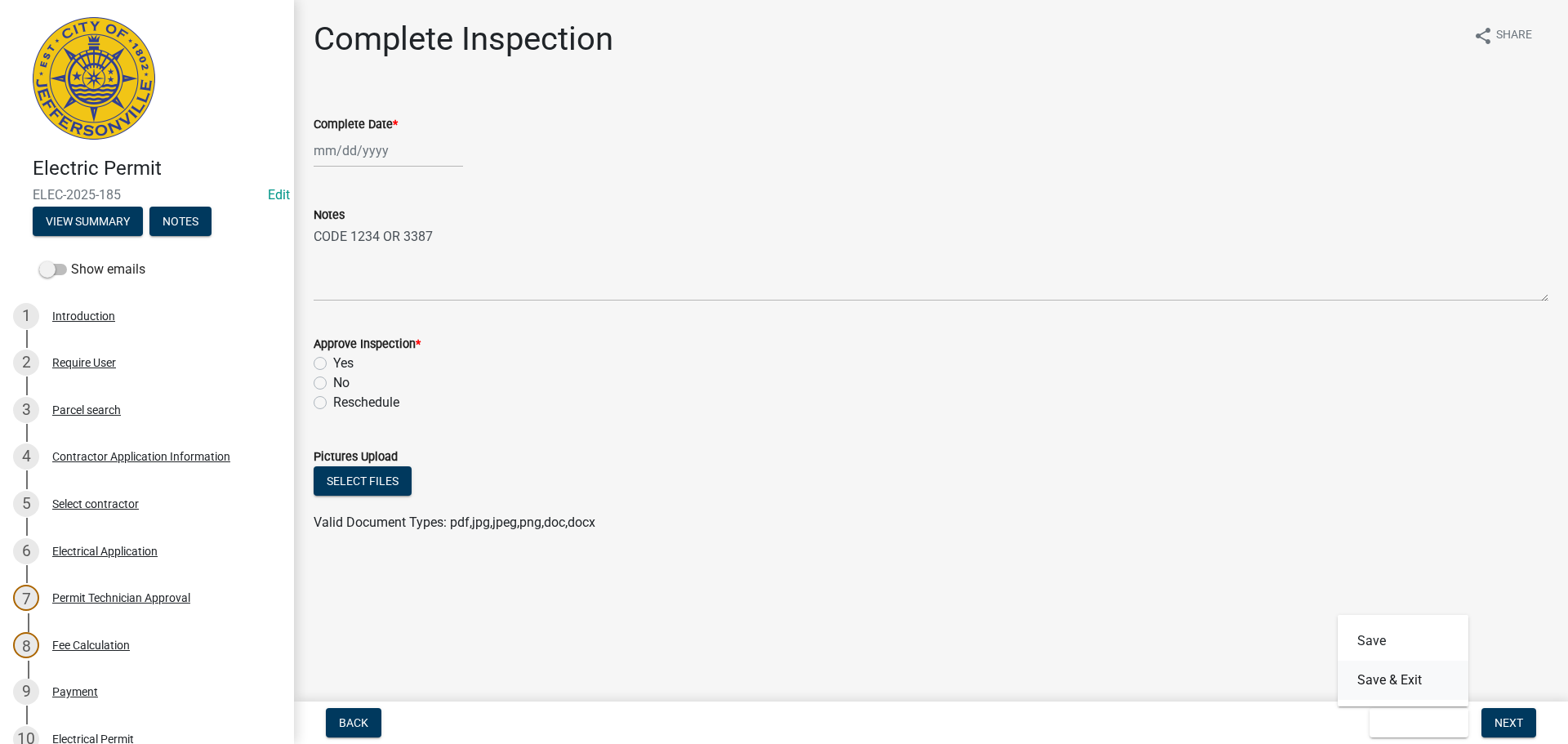
click at [1393, 679] on button "Save & Exit" at bounding box center [1403, 680] width 131 height 39
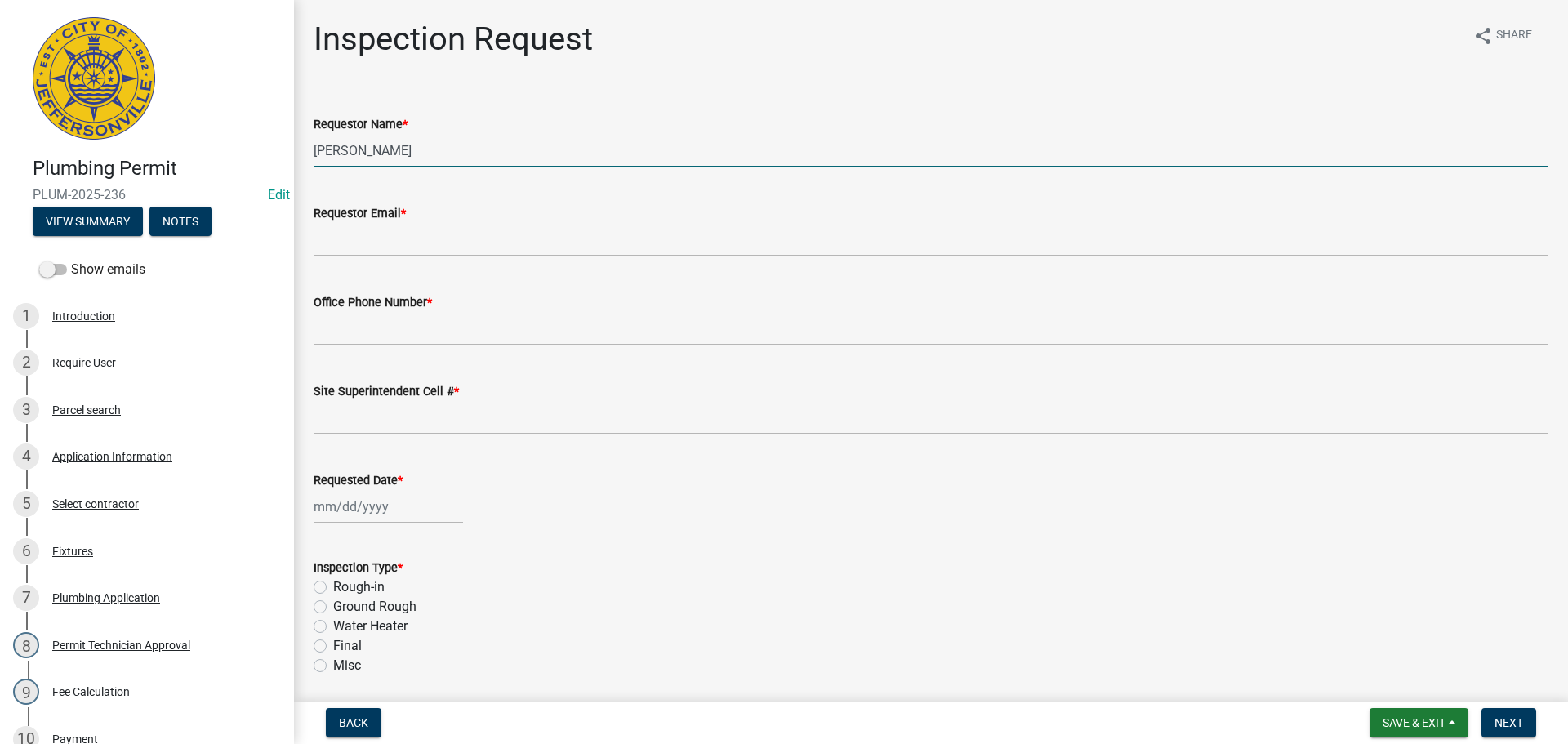
drag, startPoint x: 280, startPoint y: 150, endPoint x: 156, endPoint y: 119, distance: 127.8
click at [178, 129] on div "Plumbing Permit PLUM-2025-236 Edit View Summary Notes Show emails 1 Introductio…" at bounding box center [784, 372] width 1568 height 744
type input "VICTORIA"
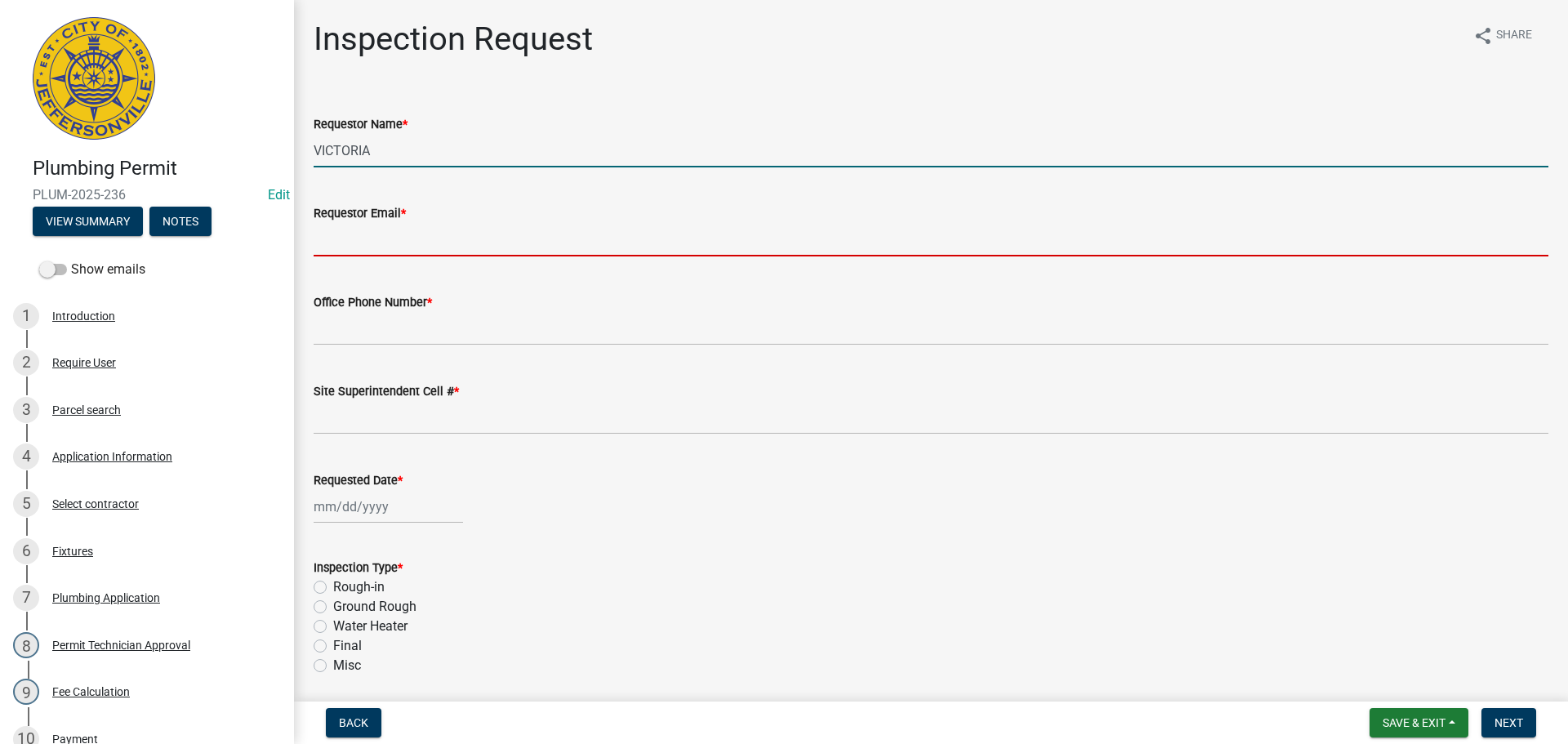
click at [392, 235] on input "Requestor Email *" at bounding box center [931, 240] width 1235 height 34
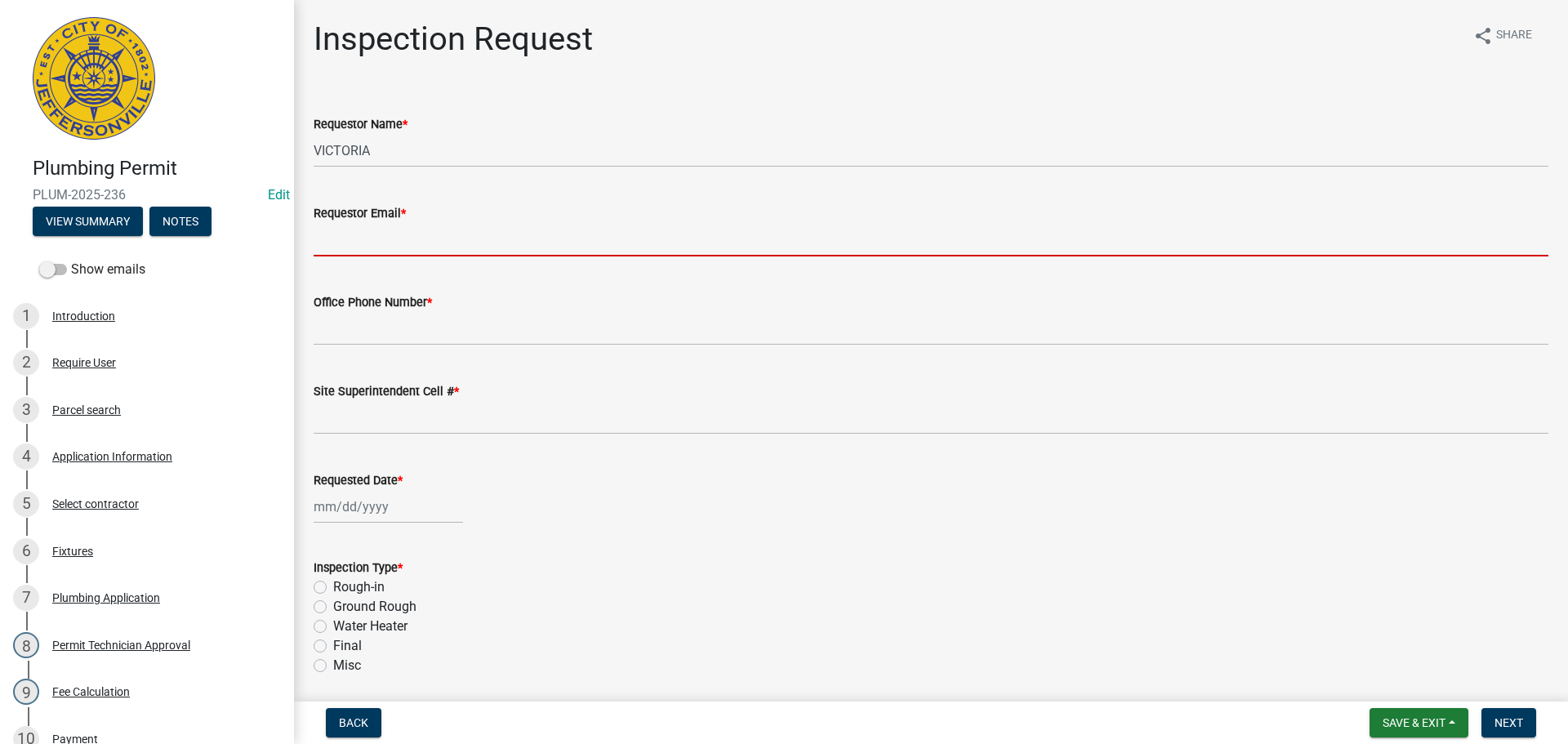
type input "[EMAIL_ADDRESS][DOMAIN_NAME]"
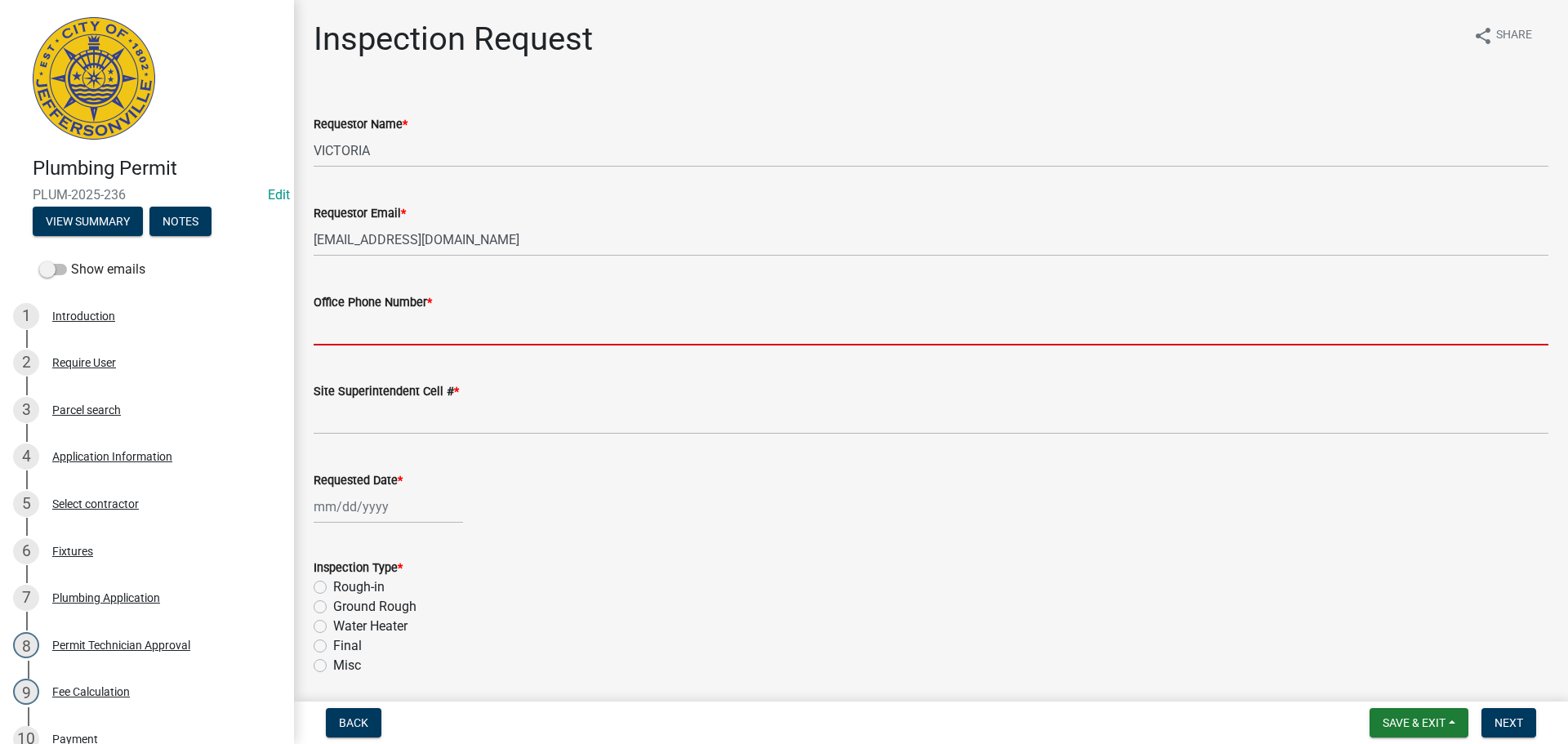
click at [381, 331] on input "Office Phone Number *" at bounding box center [931, 329] width 1235 height 34
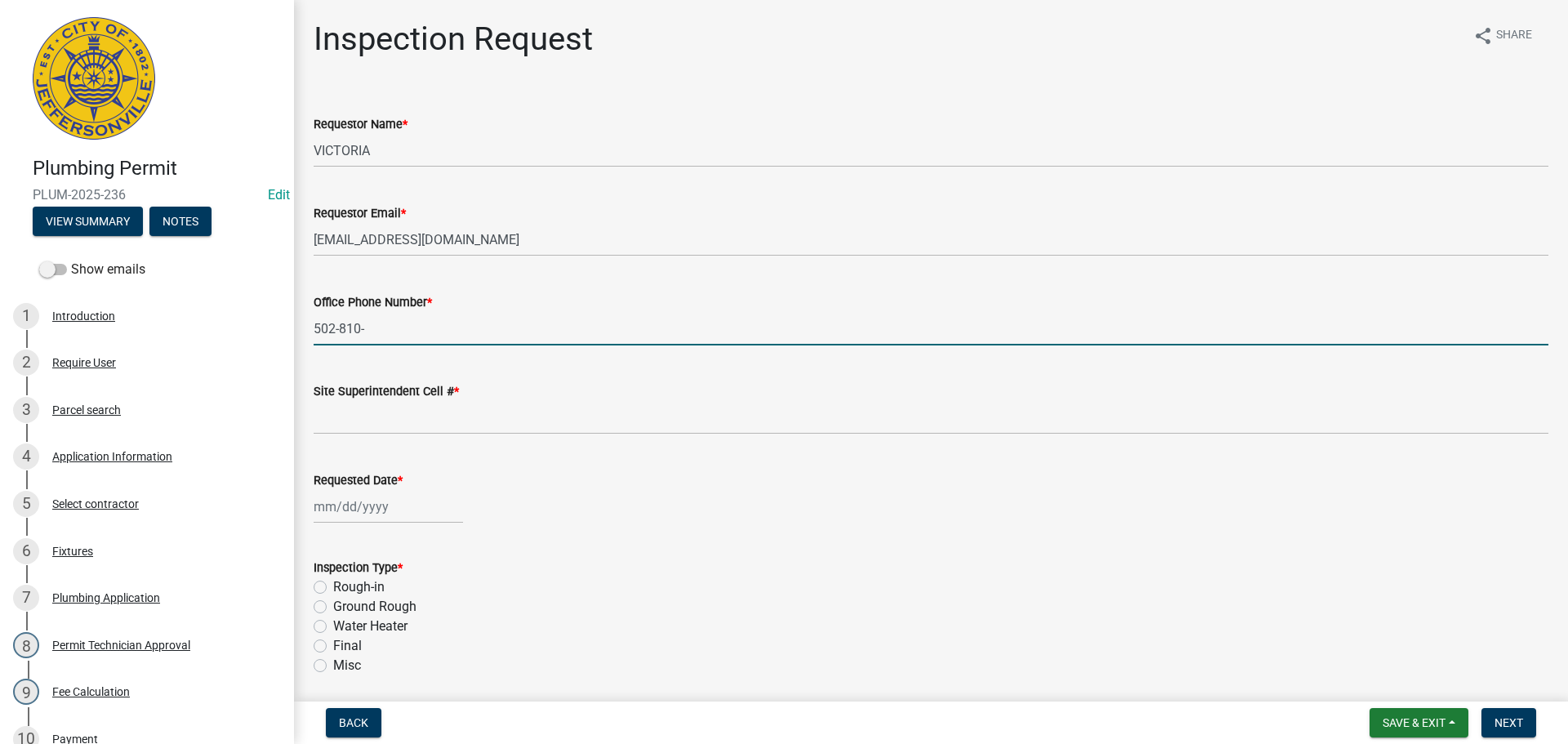
type input "[PHONE_NUMBER]"
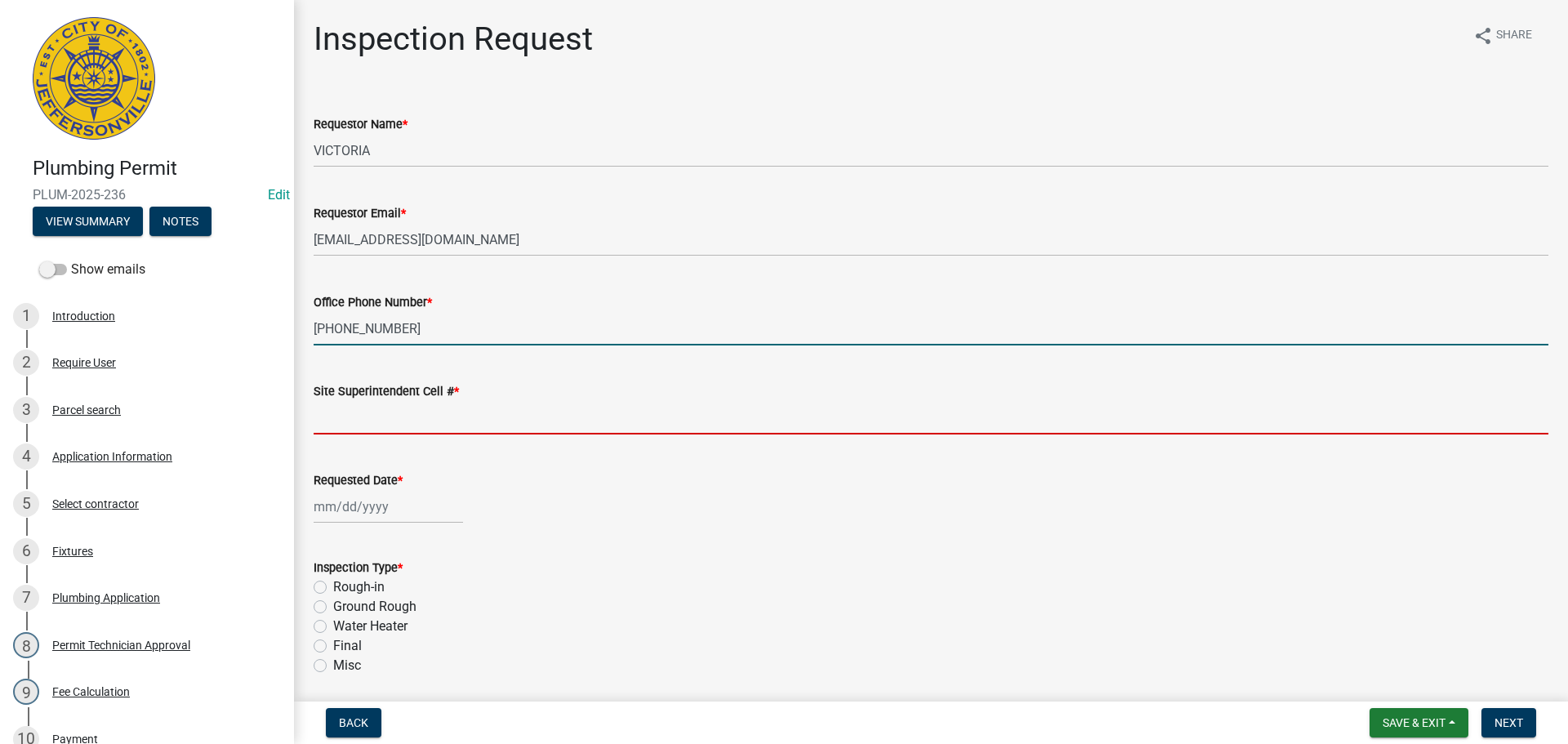
click at [405, 424] on input "Site Superintendent Cell # *" at bounding box center [931, 418] width 1235 height 34
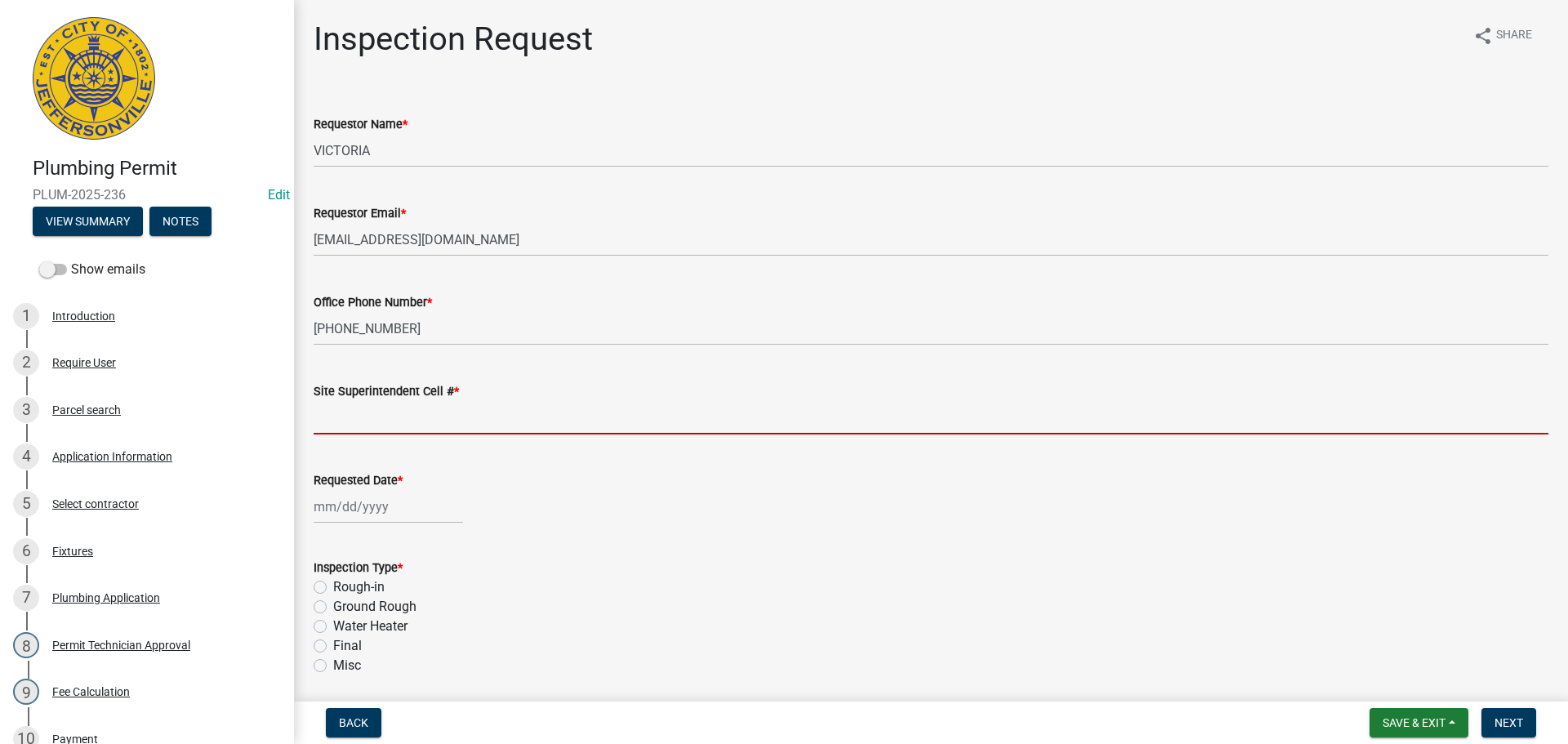
type input "SAME"
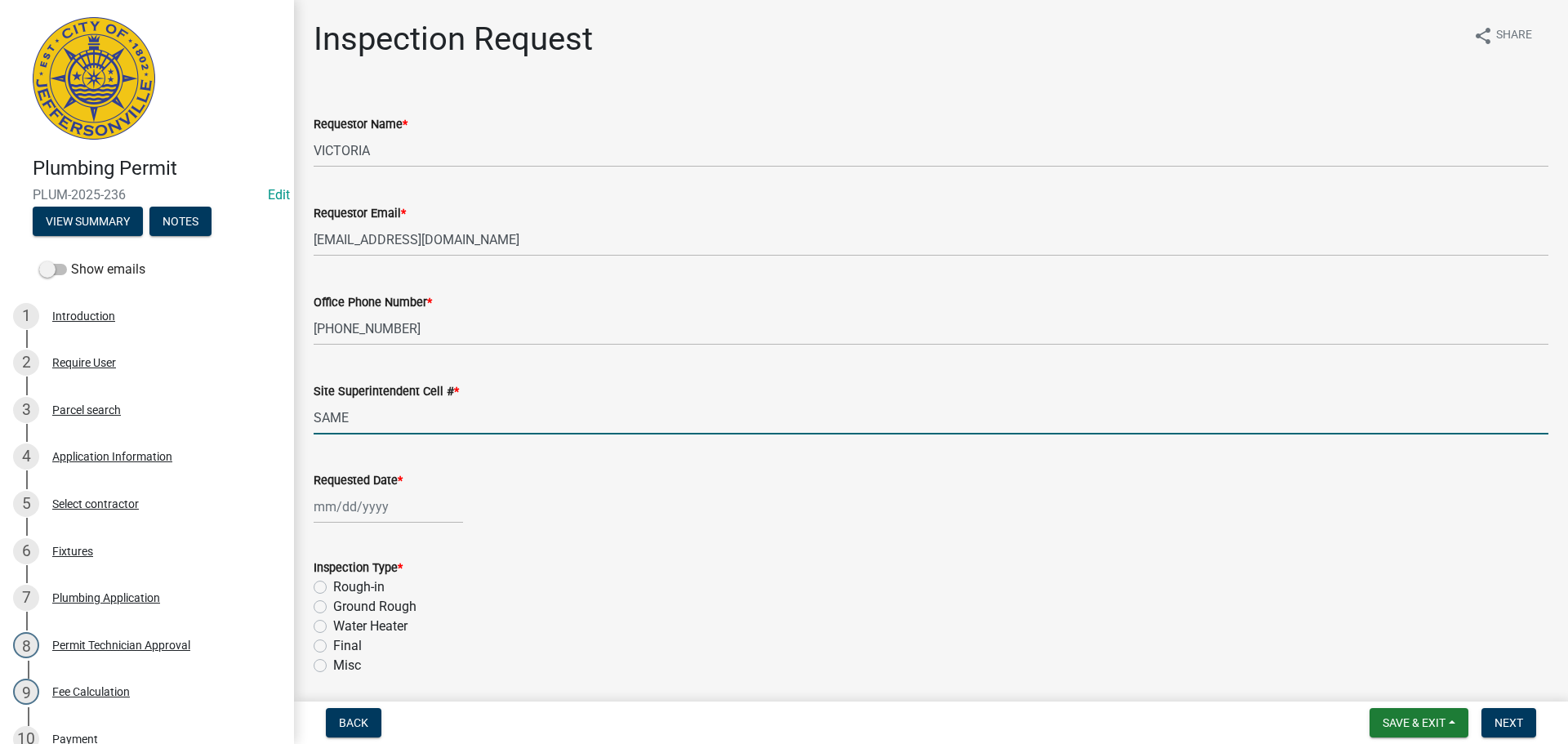
select select "8"
select select "2025"
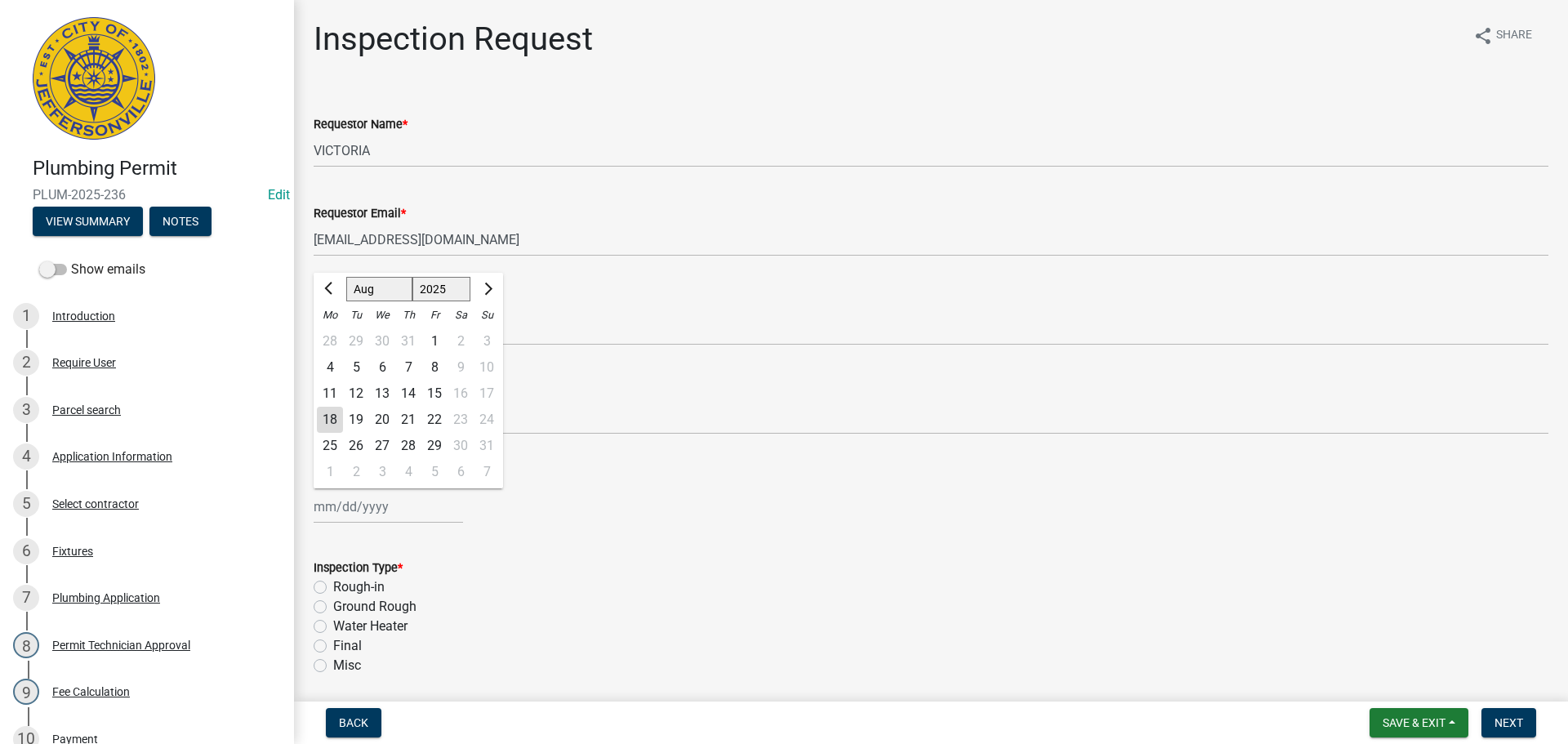
click at [368, 495] on div "[PERSON_NAME] Feb Mar Apr [PERSON_NAME][DATE] Oct Nov [DATE] 1526 1527 1528 152…" at bounding box center [389, 507] width 150 height 34
click at [359, 423] on div "19" at bounding box center [356, 419] width 26 height 26
type input "[DATE]"
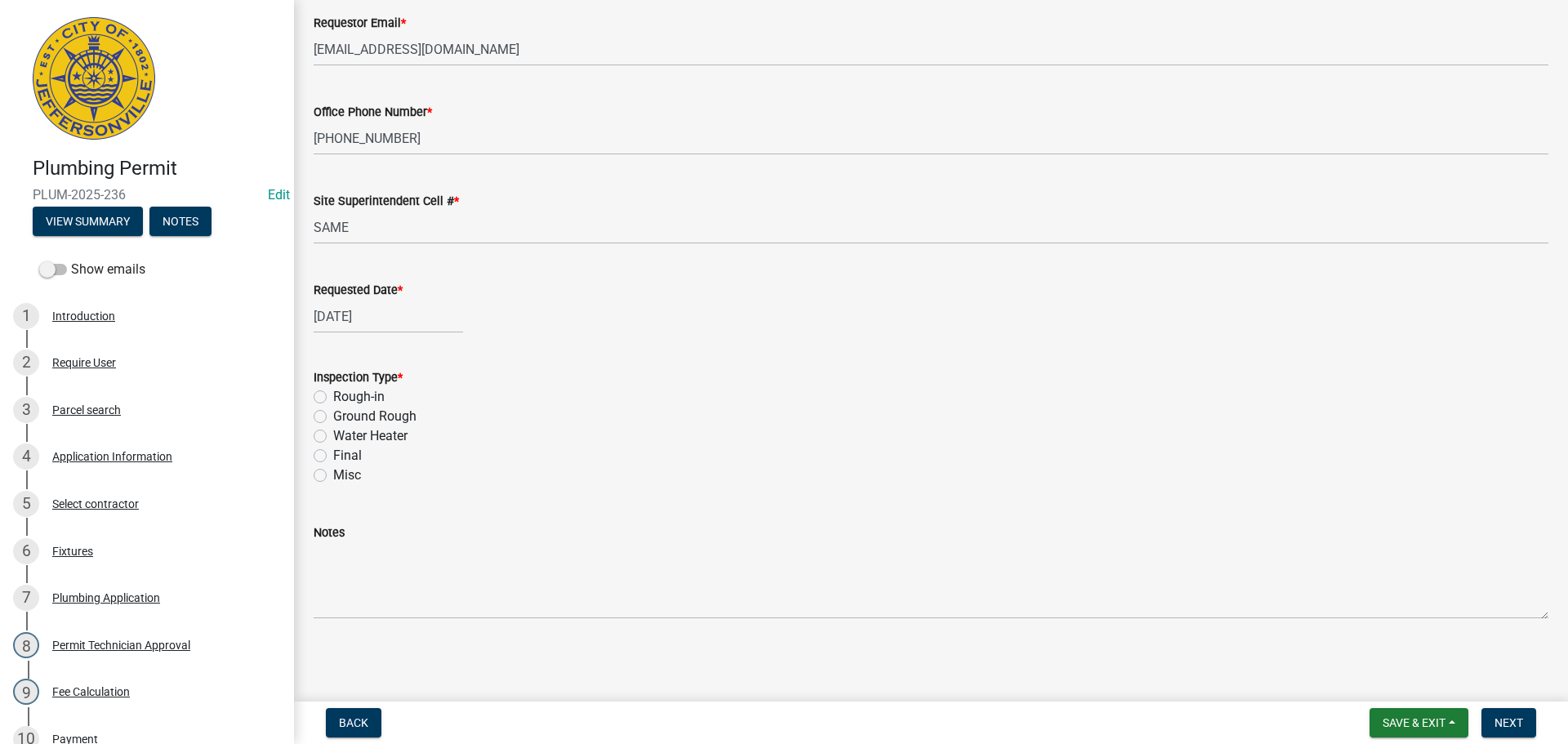
scroll to position [191, 0]
click at [334, 396] on label "Rough-in" at bounding box center [360, 396] width 52 height 20
click at [334, 396] on input "Rough-in" at bounding box center [339, 391] width 11 height 11
radio input "true"
click at [1522, 727] on span "Next" at bounding box center [1509, 722] width 29 height 13
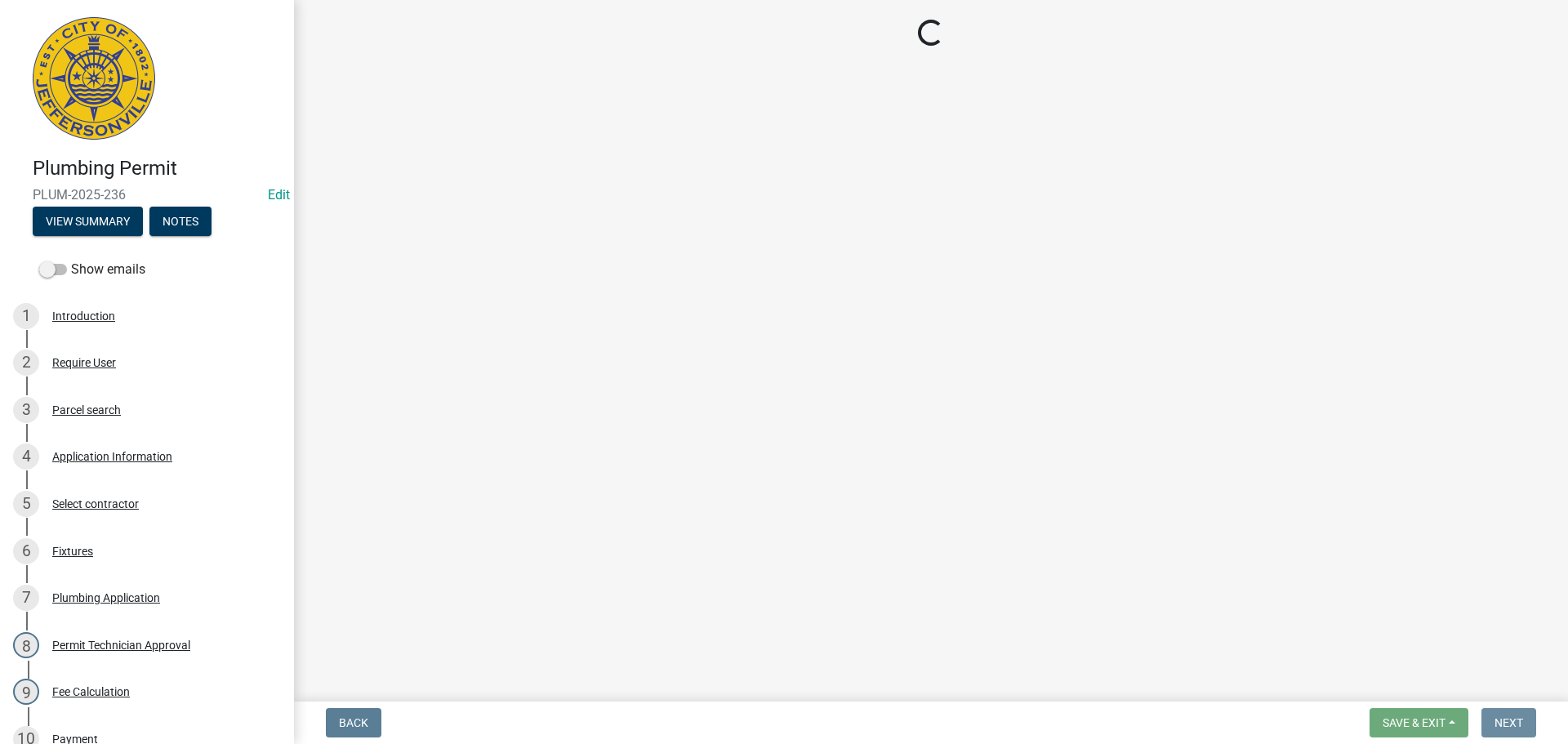
scroll to position [0, 0]
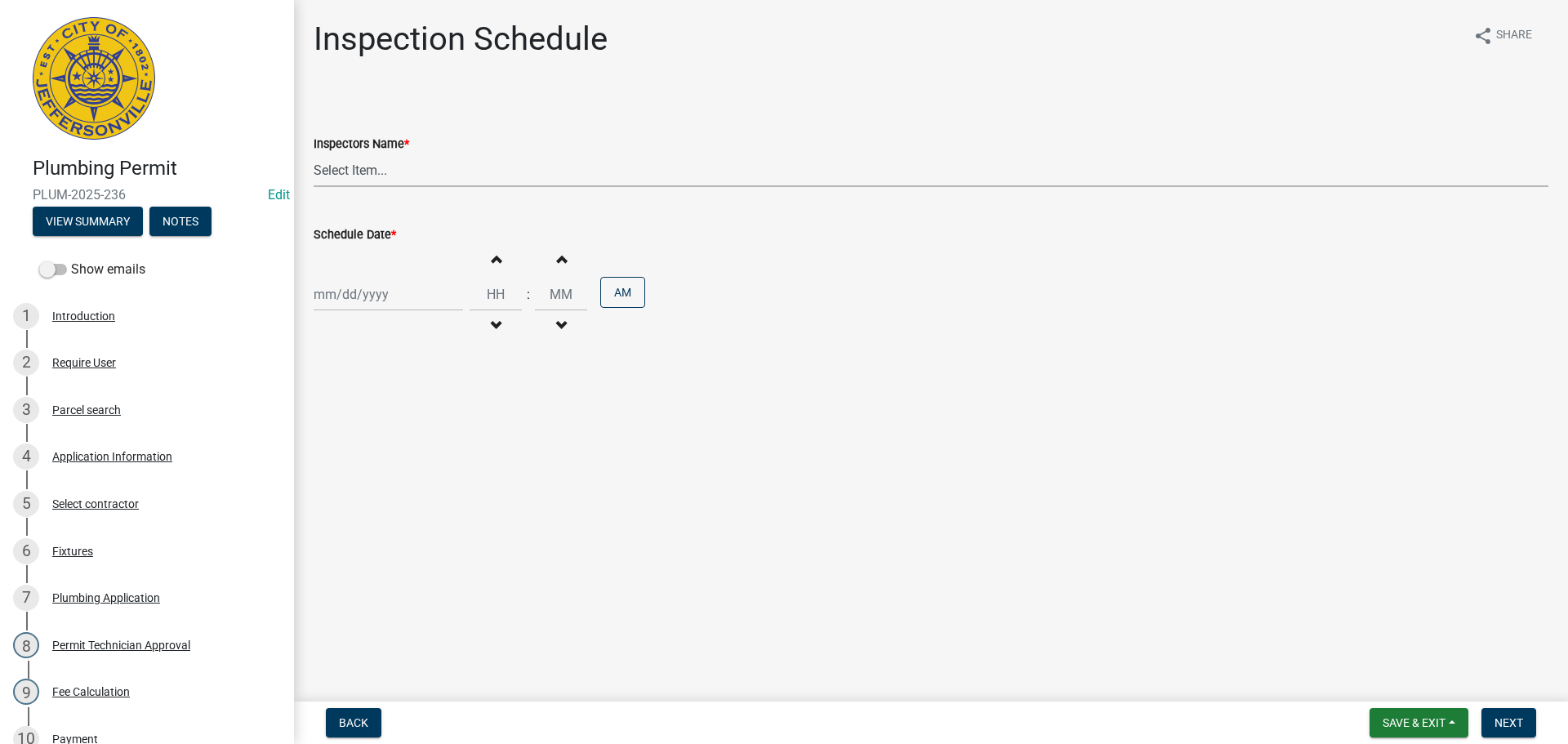
click at [339, 170] on select "Select Item... [PERSON_NAME] ([PERSON_NAME]) [PERSON_NAME] ([PERSON_NAME]) mkru…" at bounding box center [931, 171] width 1235 height 34
select select "13c97fbc-c819-4cee-844a-0db3d3c4db95"
click at [314, 154] on select "Select Item... [PERSON_NAME] ([PERSON_NAME]) [PERSON_NAME] ([PERSON_NAME]) mkru…" at bounding box center [931, 171] width 1235 height 34
click at [370, 293] on div at bounding box center [389, 295] width 150 height 34
select select "8"
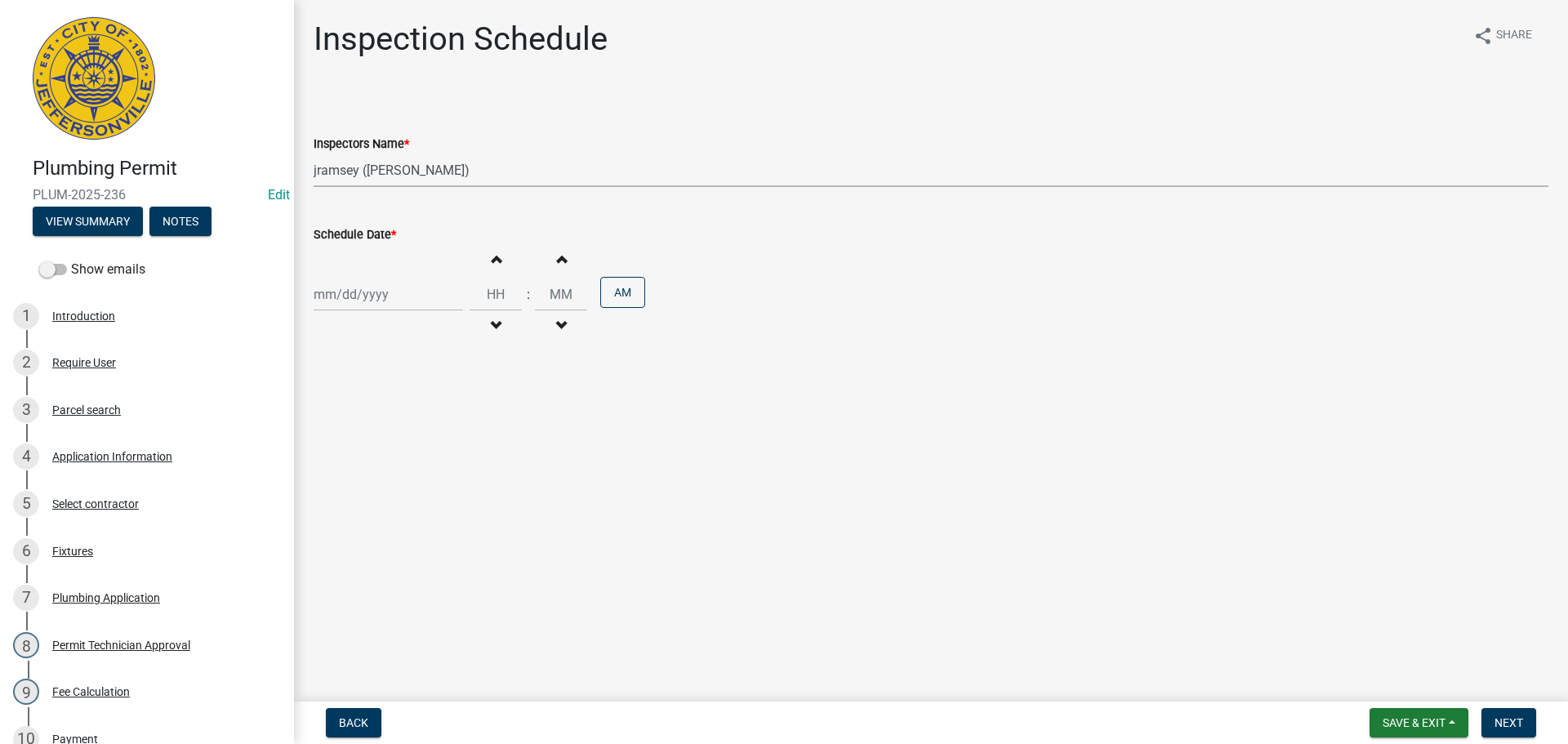
select select "2025"
click at [361, 459] on div "19" at bounding box center [356, 459] width 26 height 26
type input "[DATE]"
click at [1511, 717] on span "Next" at bounding box center [1509, 722] width 29 height 13
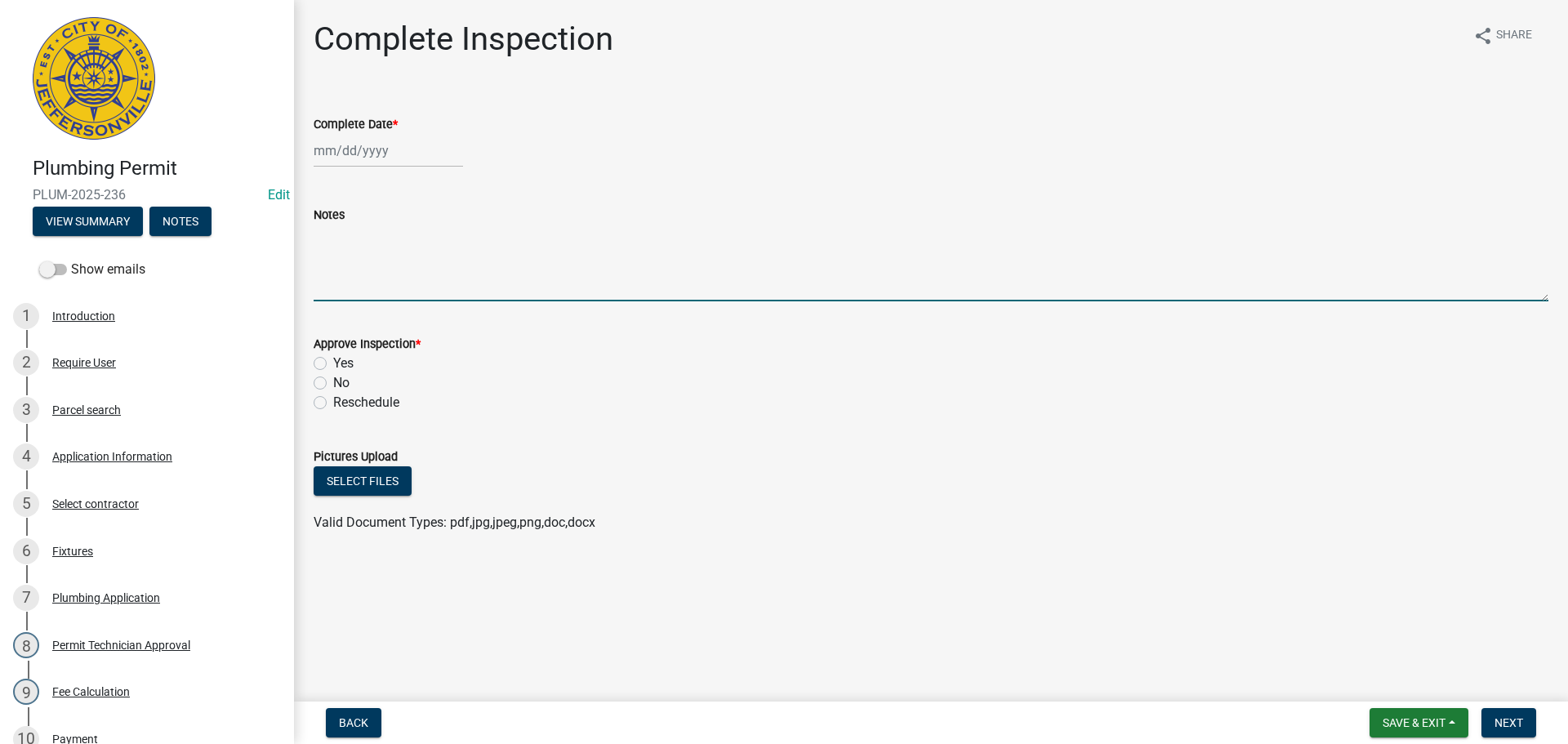
click at [348, 258] on textarea "Notes" at bounding box center [931, 263] width 1235 height 77
type textarea "CODE 1234 OR 3387"
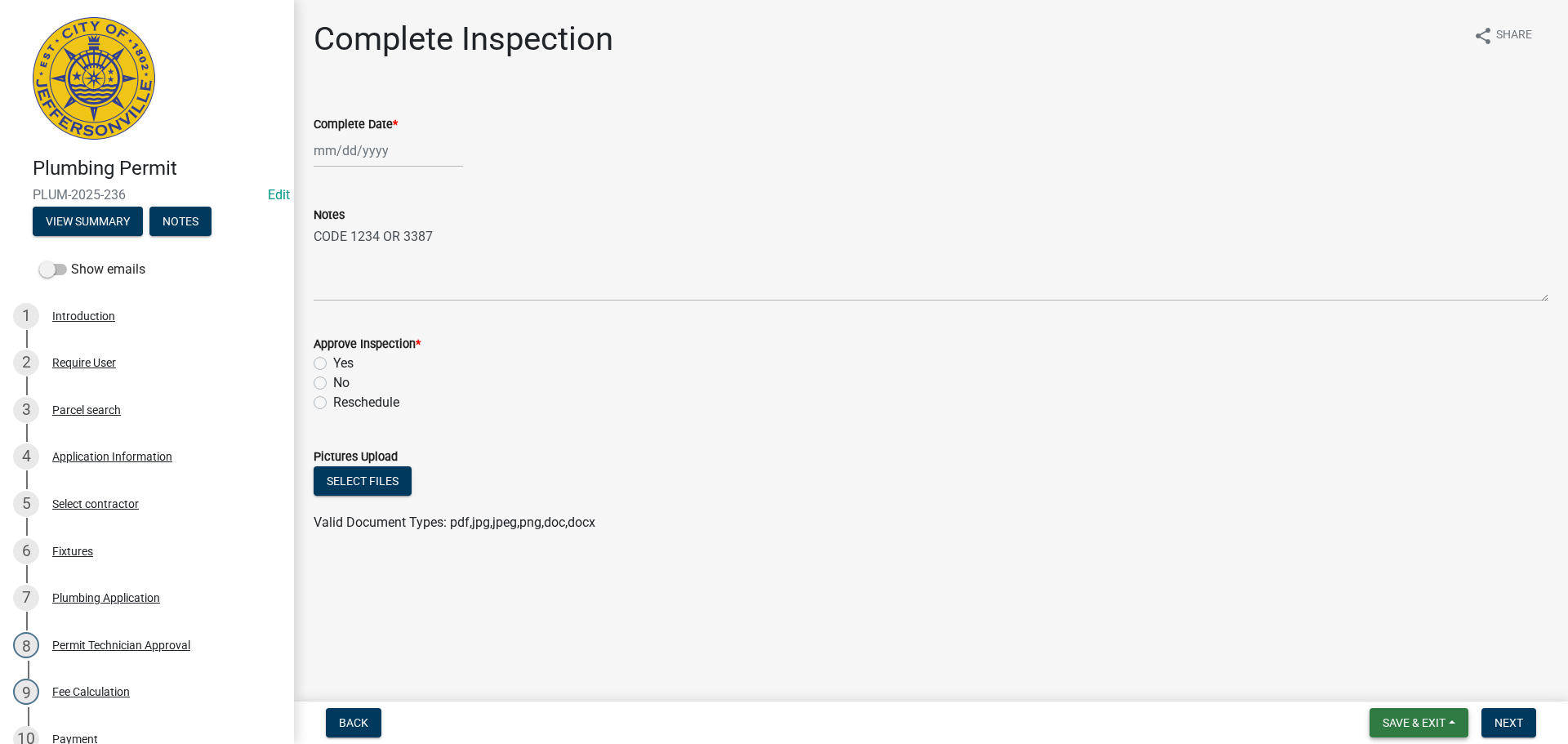
click at [1410, 722] on span "Save & Exit" at bounding box center [1414, 722] width 63 height 13
click at [1401, 672] on button "Save & Exit" at bounding box center [1403, 680] width 131 height 39
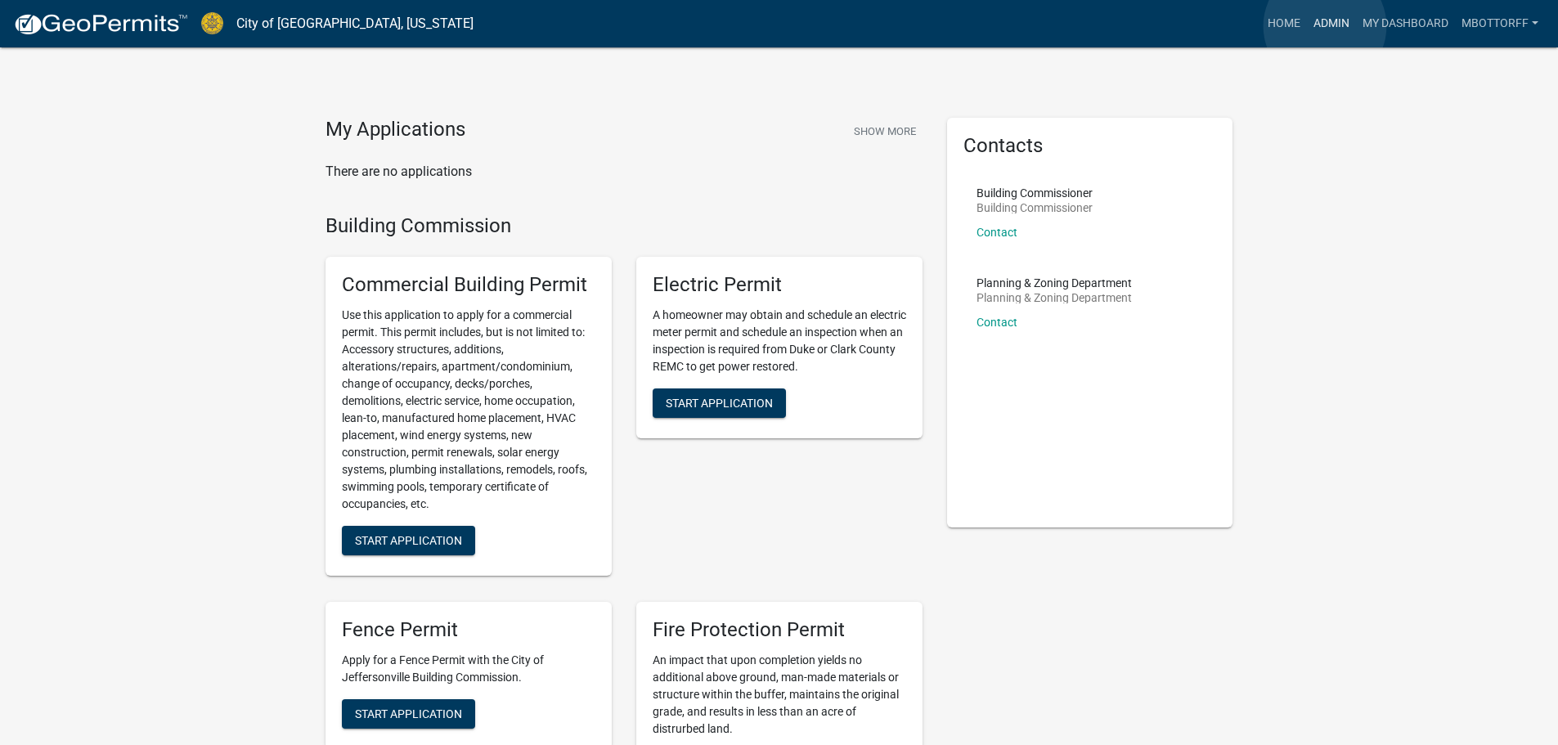
click at [1325, 26] on link "Admin" at bounding box center [1331, 23] width 49 height 31
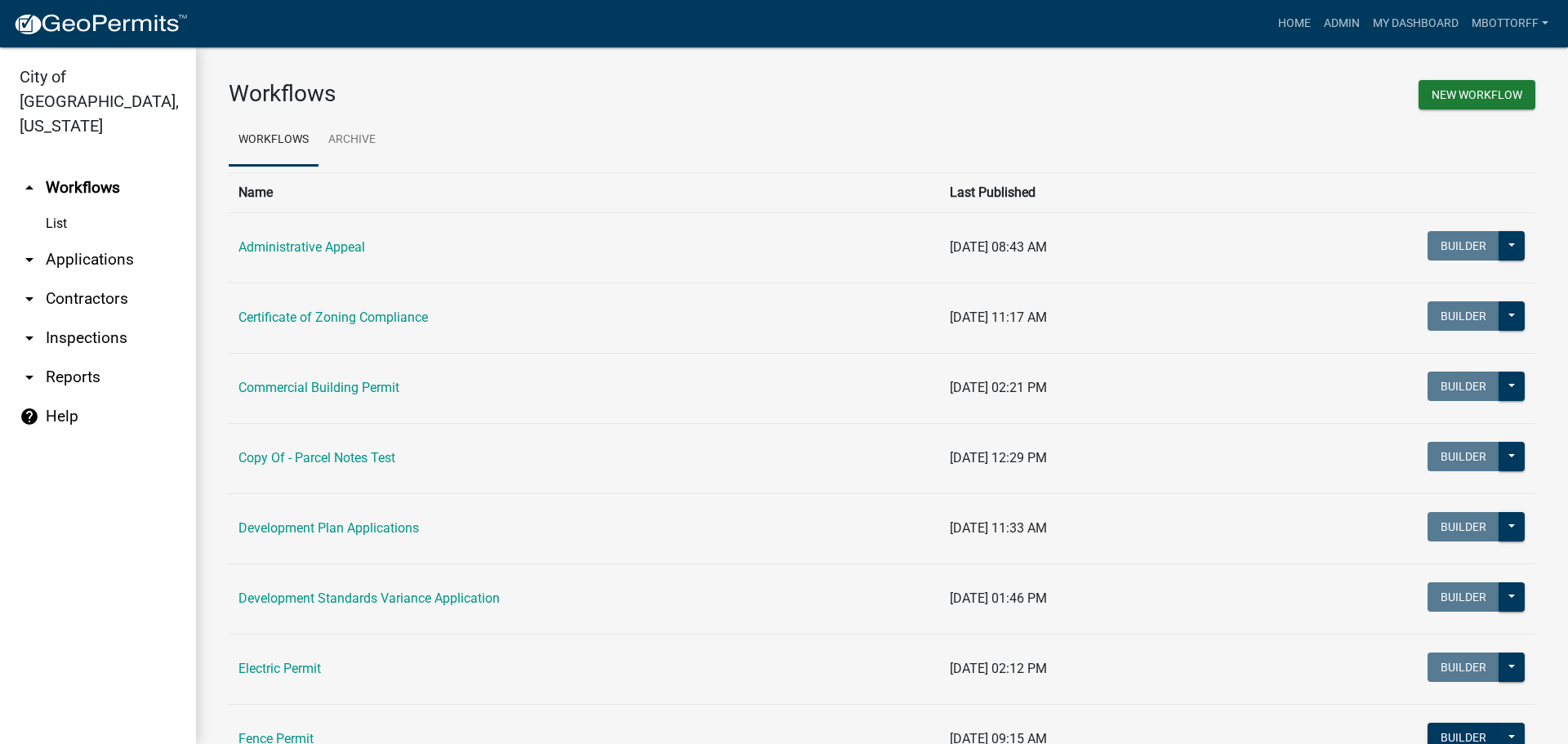
click at [81, 319] on link "arrow_drop_down Inspections" at bounding box center [98, 338] width 196 height 39
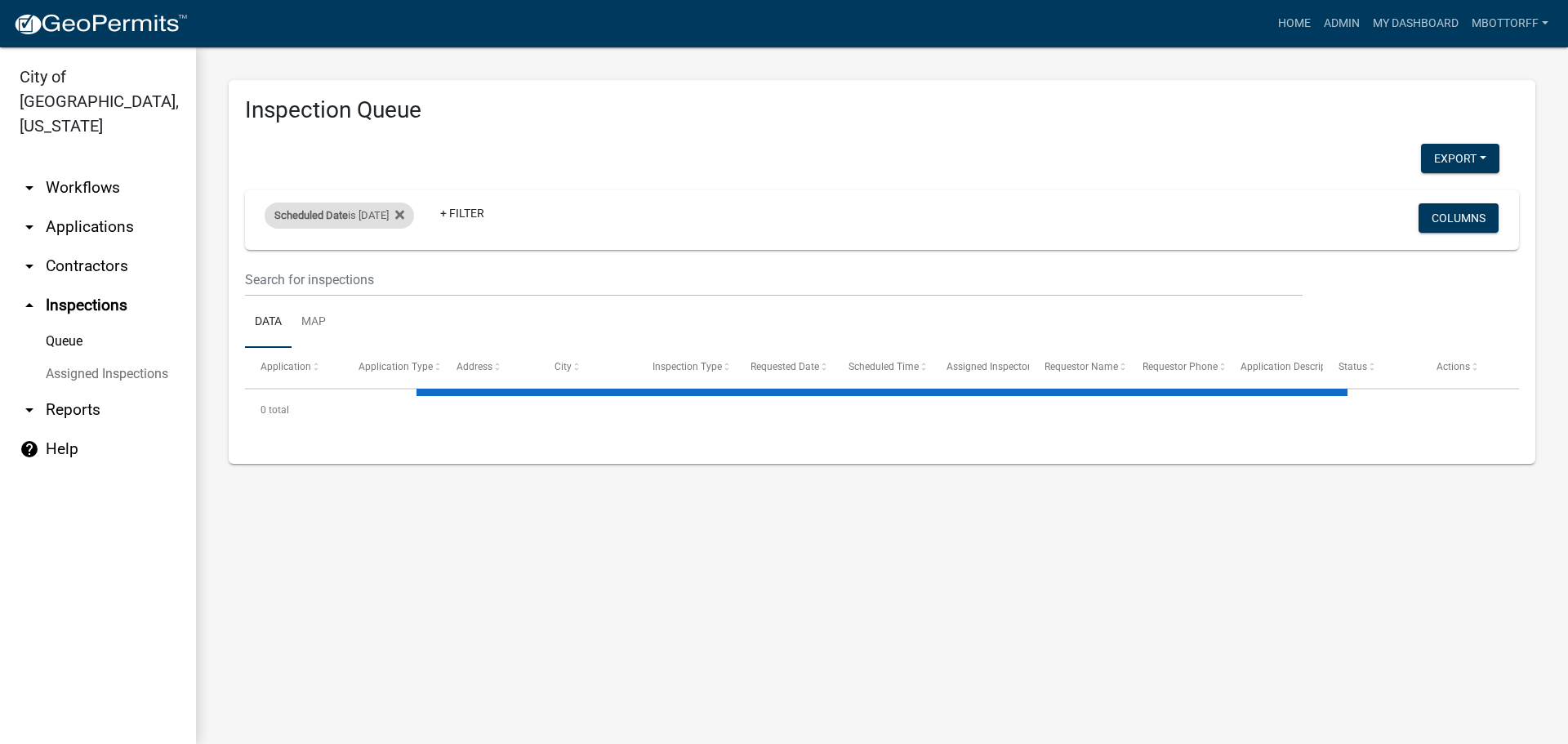
select select "3: 100"
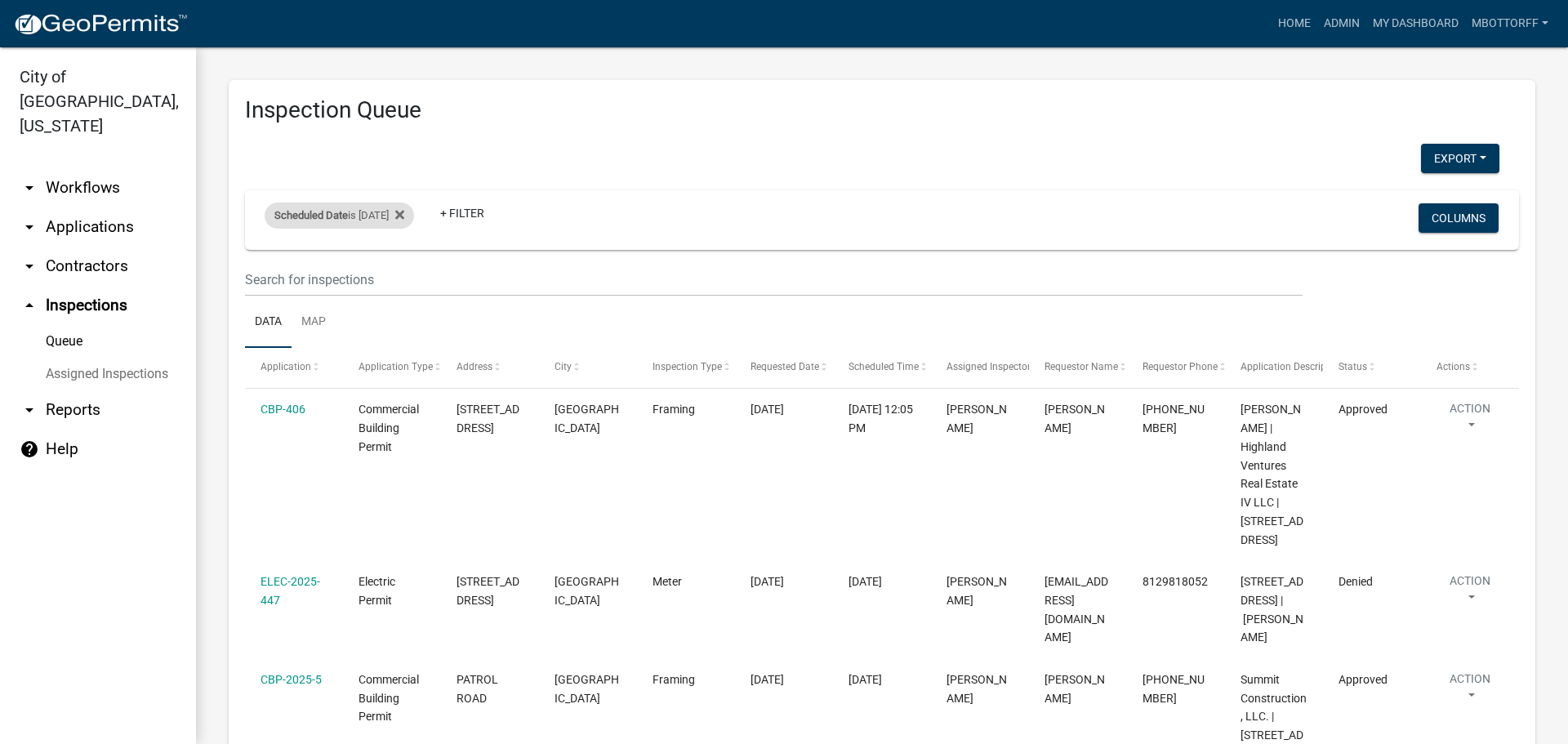
click at [392, 213] on div "Scheduled Date is 08/18/2025" at bounding box center [340, 216] width 150 height 26
click at [403, 274] on input "2025-08-18" at bounding box center [354, 277] width 114 height 34
type input "2025-08-19"
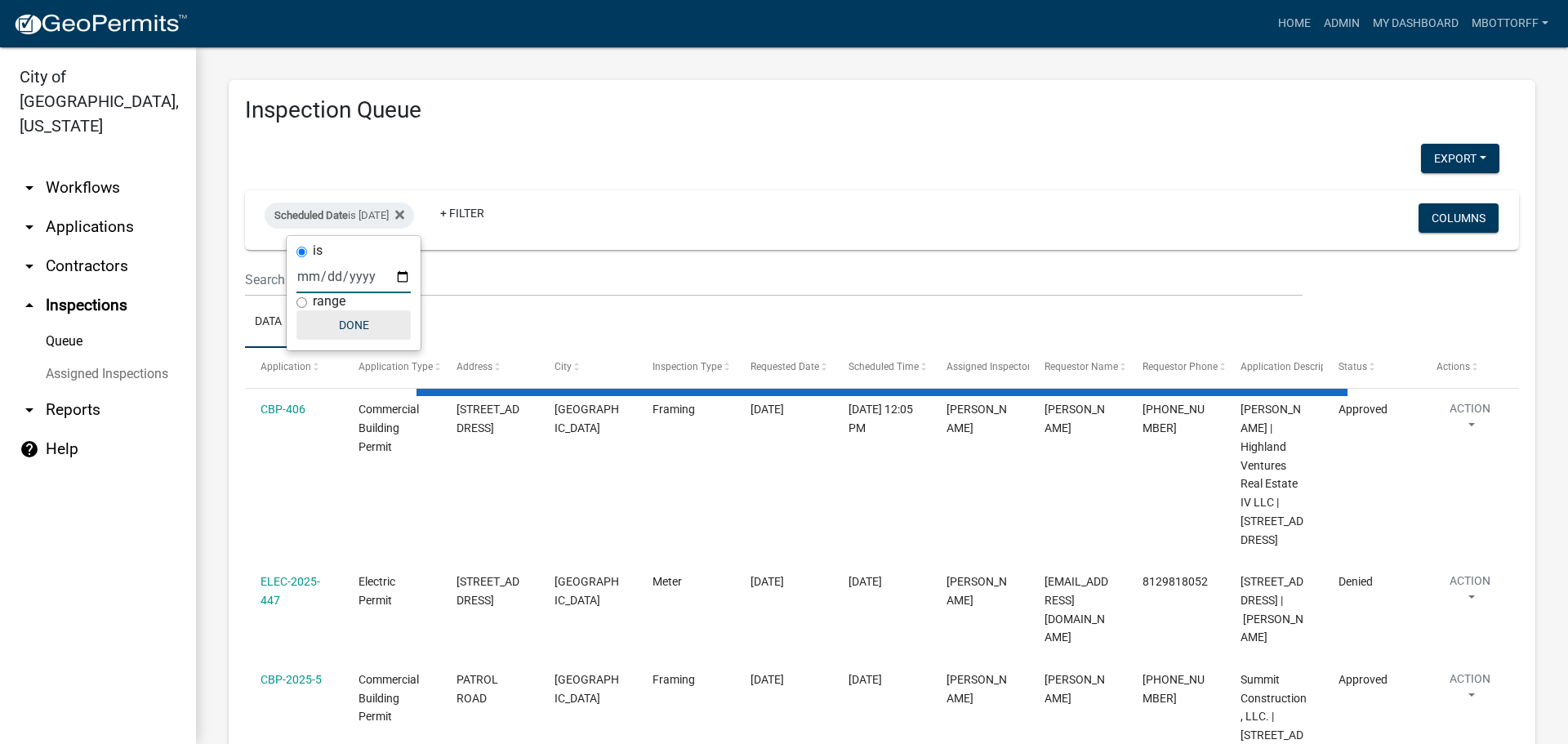
click at [350, 327] on button "Done" at bounding box center [354, 325] width 114 height 29
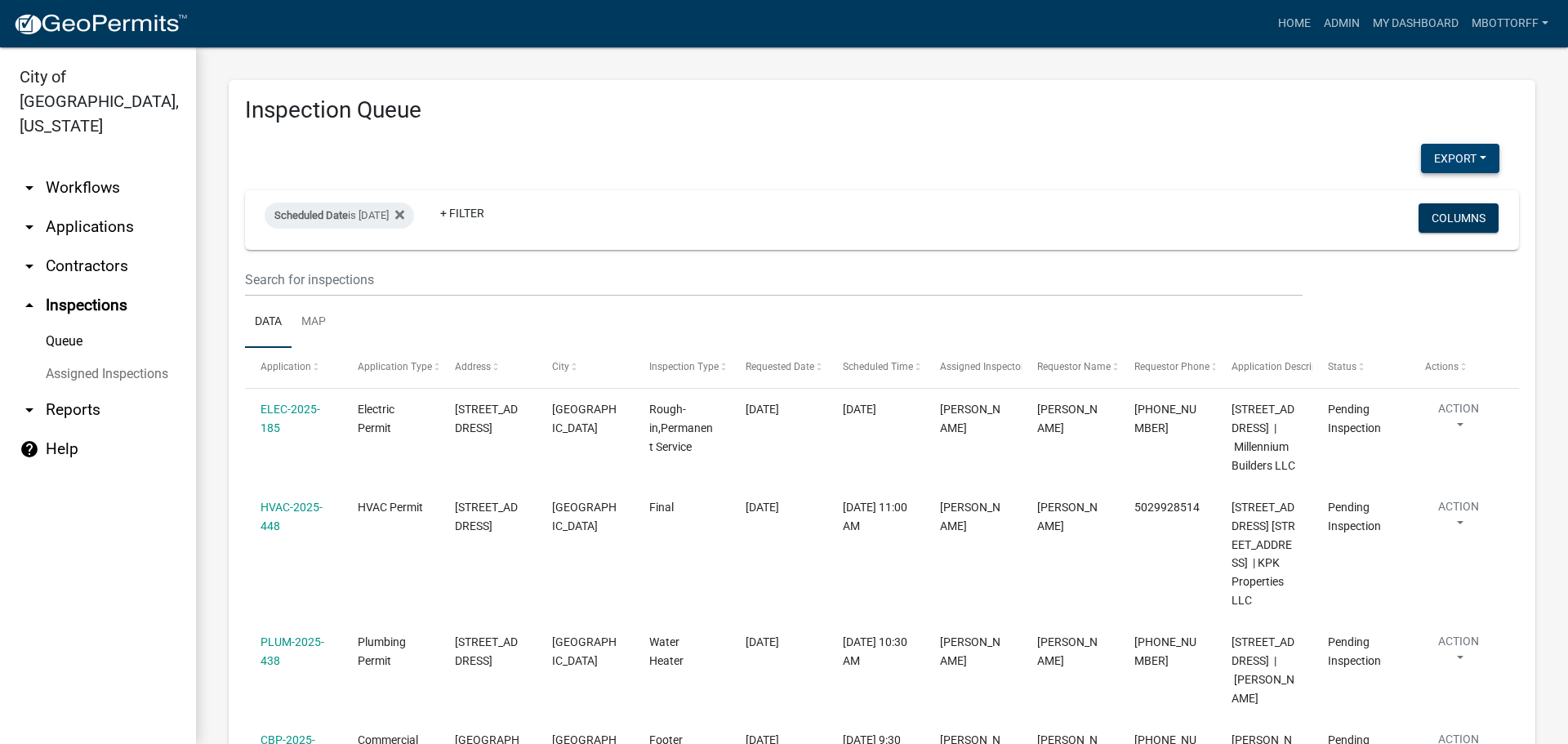
drag, startPoint x: 1446, startPoint y: 157, endPoint x: 1432, endPoint y: 157, distance: 14.0
click at [1441, 157] on button "Export" at bounding box center [1460, 158] width 79 height 29
click at [1391, 202] on button "Excel Format (.xlsx)" at bounding box center [1423, 201] width 153 height 39
